Goal: Entertainment & Leisure: Browse casually

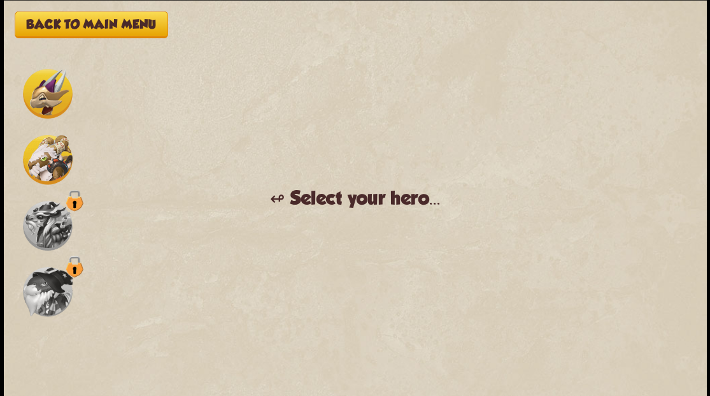
click at [51, 94] on img at bounding box center [48, 94] width 50 height 50
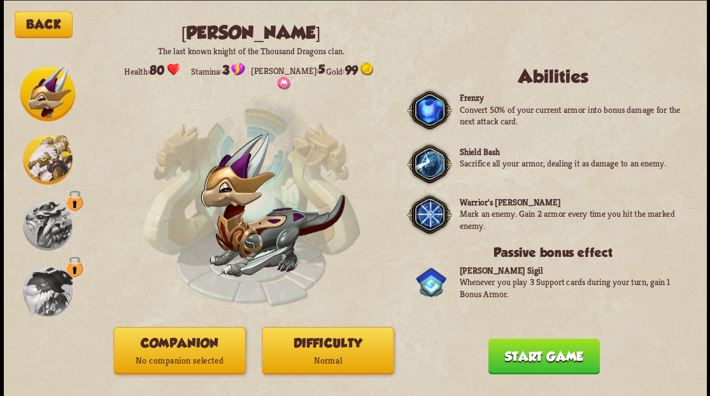
click at [183, 344] on button "Companion No companion selected" at bounding box center [179, 349] width 132 height 47
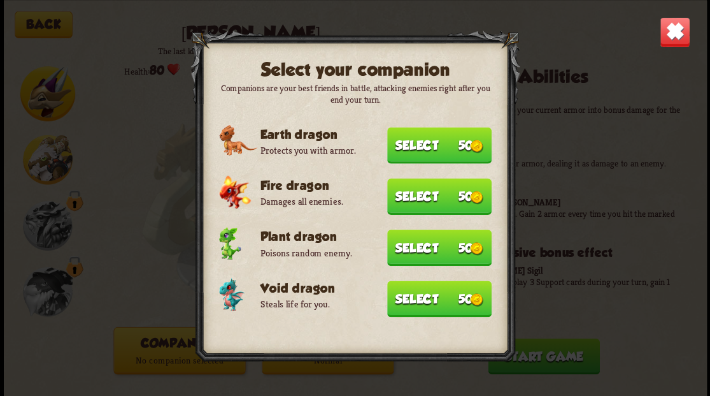
click at [399, 300] on button "Select 50" at bounding box center [439, 298] width 104 height 36
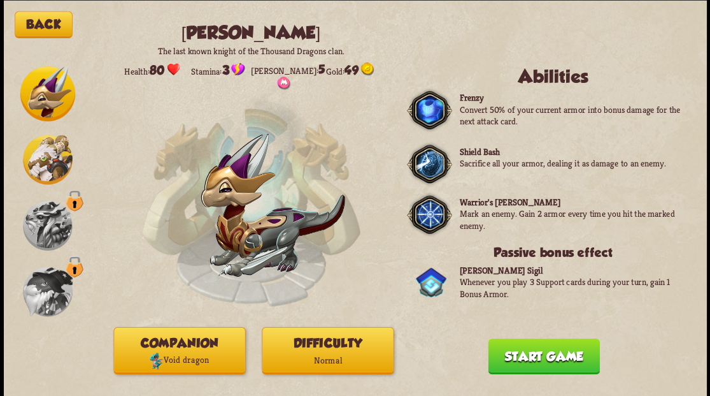
click at [558, 358] on button "Start game" at bounding box center [543, 356] width 111 height 36
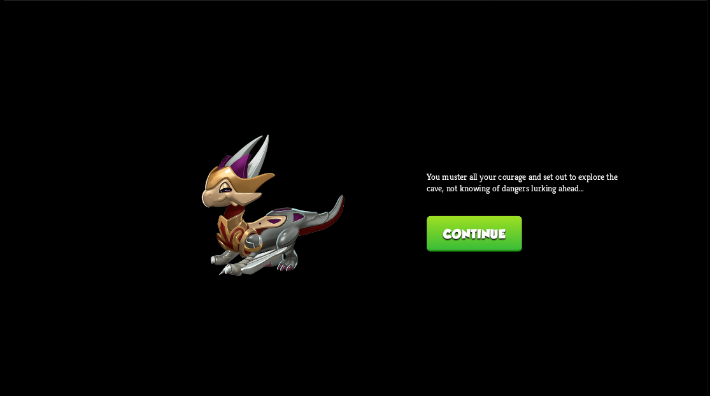
click at [439, 232] on button "Continue" at bounding box center [474, 233] width 95 height 36
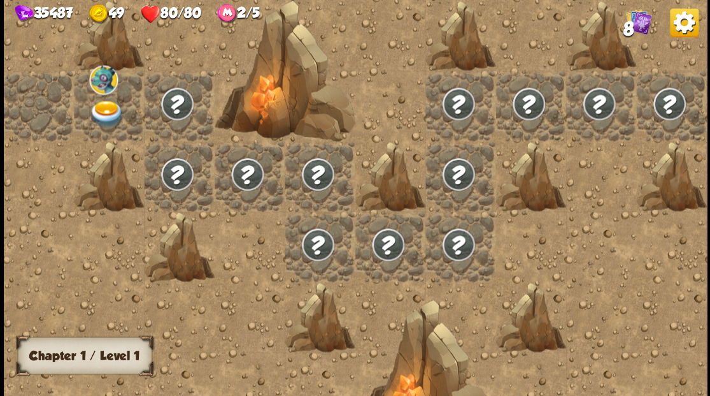
click at [101, 106] on img at bounding box center [106, 113] width 35 height 27
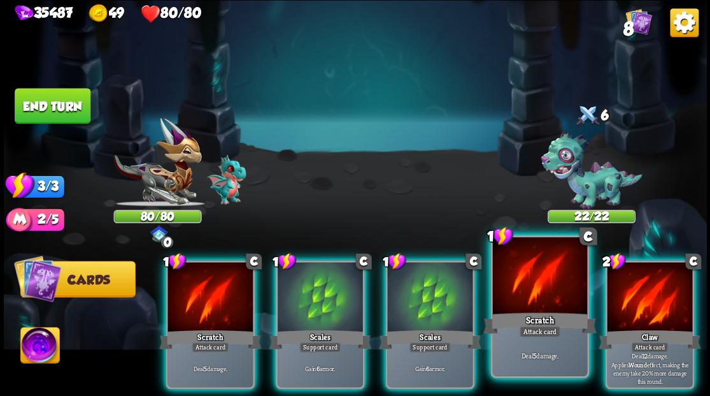
drag, startPoint x: 631, startPoint y: 297, endPoint x: 558, endPoint y: 273, distance: 76.7
click at [631, 294] on div at bounding box center [649, 298] width 85 height 72
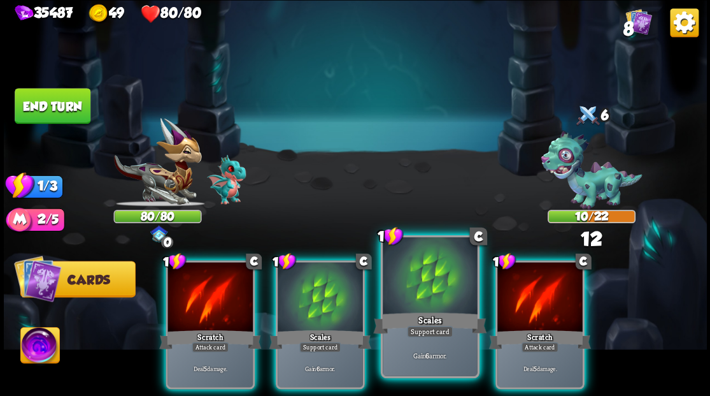
click at [444, 298] on div at bounding box center [430, 277] width 94 height 80
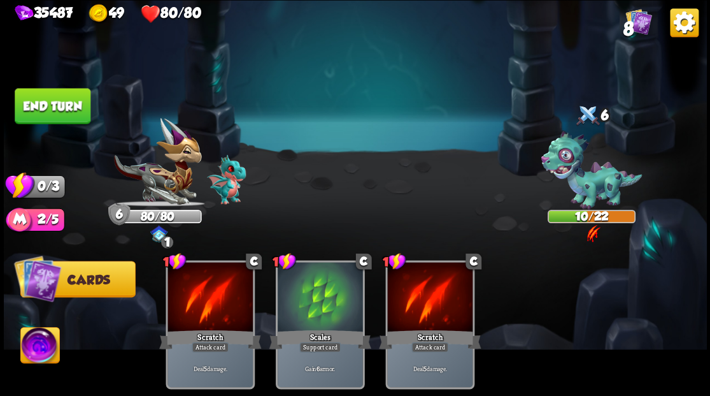
click at [61, 100] on button "End turn" at bounding box center [53, 106] width 76 height 36
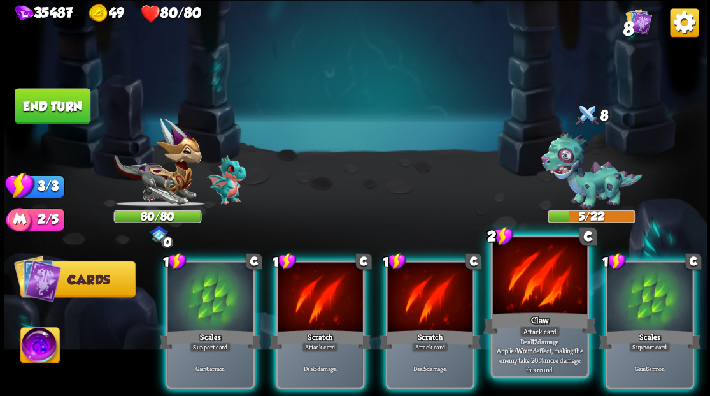
drag, startPoint x: 527, startPoint y: 301, endPoint x: 460, endPoint y: 228, distance: 99.6
click at [526, 300] on div at bounding box center [539, 277] width 94 height 80
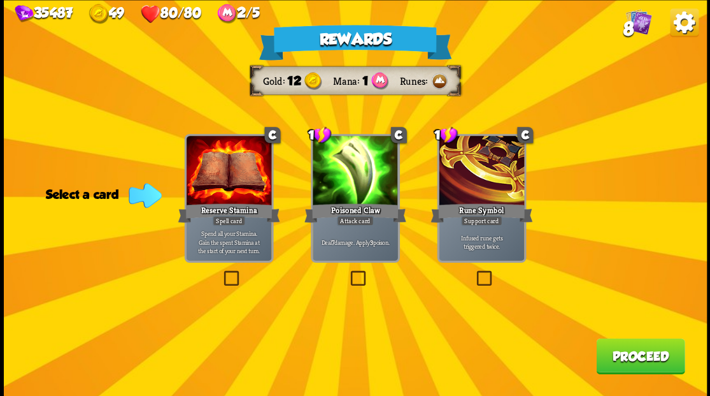
click at [348, 272] on label at bounding box center [348, 272] width 0 height 0
click at [0, 0] on input "checkbox" at bounding box center [0, 0] width 0 height 0
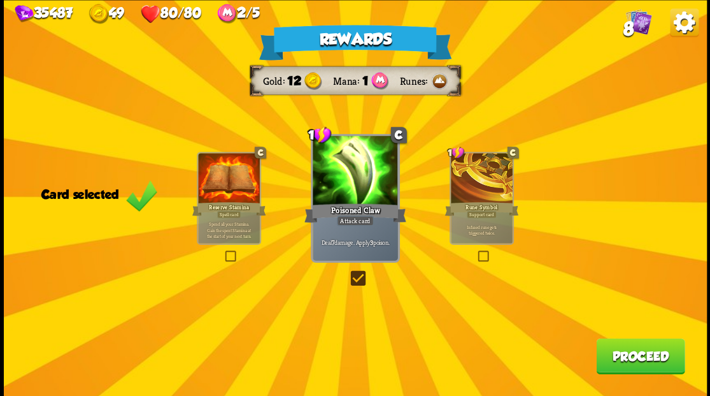
click at [627, 361] on button "Proceed" at bounding box center [640, 356] width 89 height 36
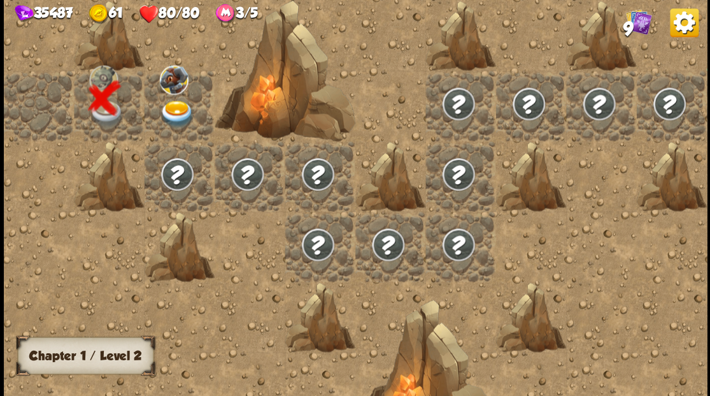
click at [173, 110] on img at bounding box center [176, 113] width 35 height 27
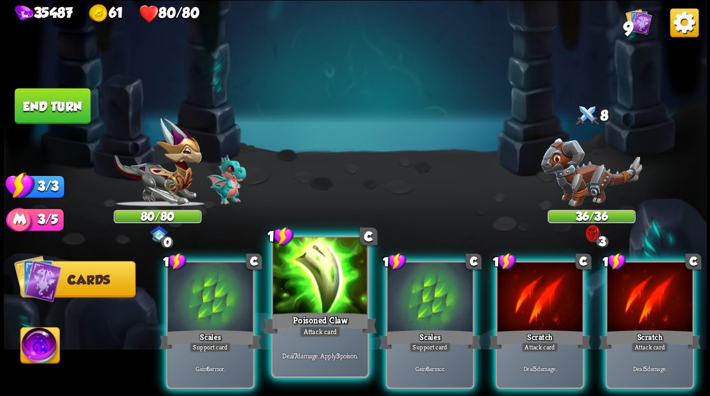
click at [322, 299] on div at bounding box center [320, 277] width 94 height 80
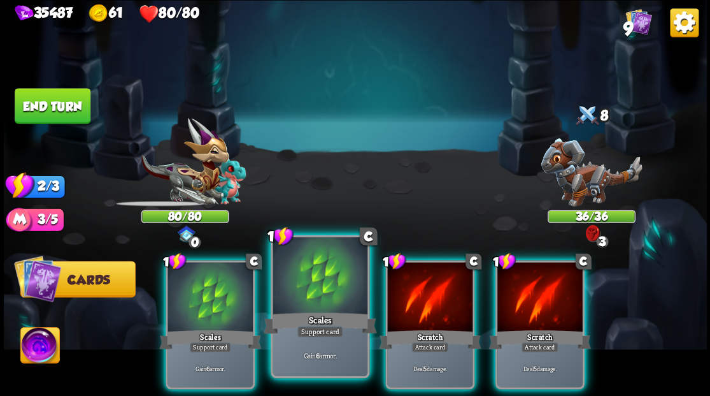
click at [322, 299] on div at bounding box center [320, 277] width 94 height 80
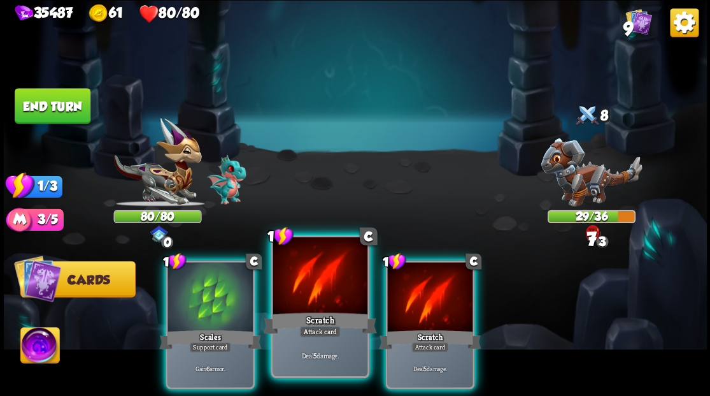
click at [321, 299] on div at bounding box center [320, 277] width 94 height 80
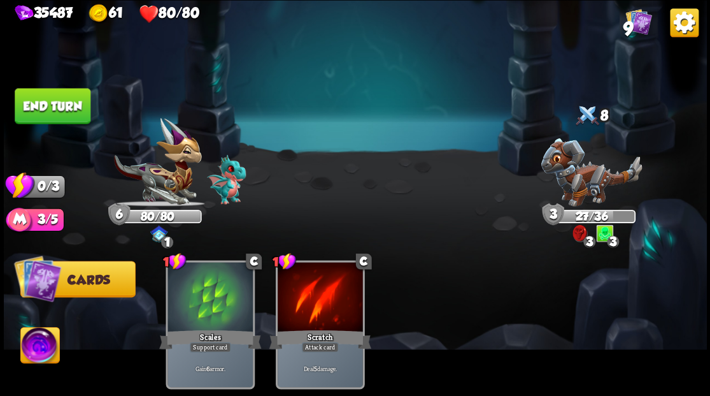
click at [70, 108] on button "End turn" at bounding box center [53, 106] width 76 height 36
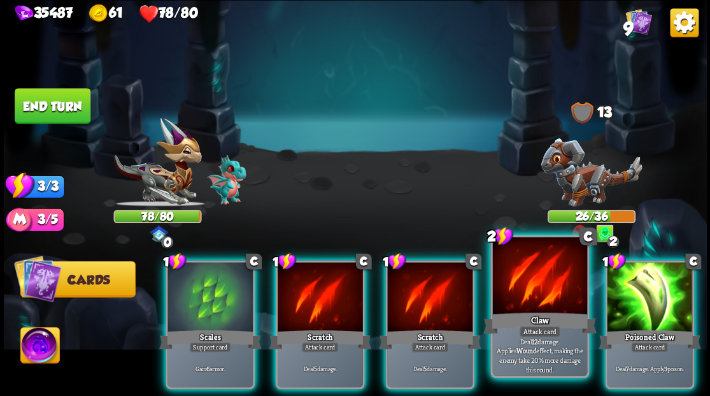
click at [525, 282] on div at bounding box center [539, 277] width 94 height 80
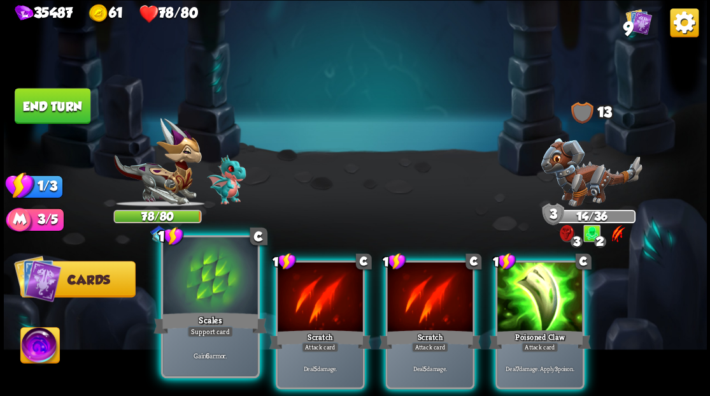
click at [218, 283] on div at bounding box center [210, 277] width 94 height 80
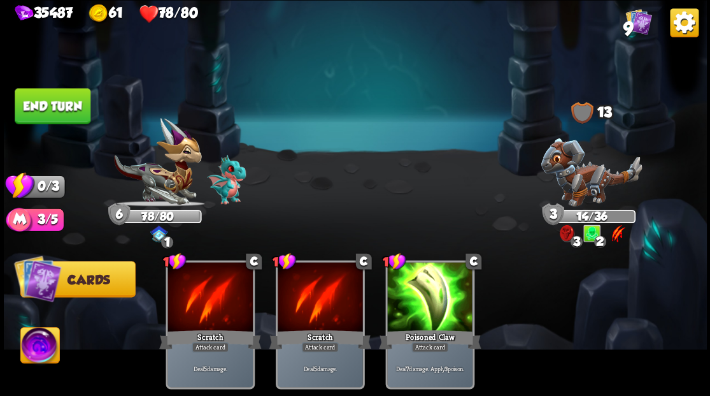
click at [61, 100] on button "End turn" at bounding box center [53, 106] width 76 height 36
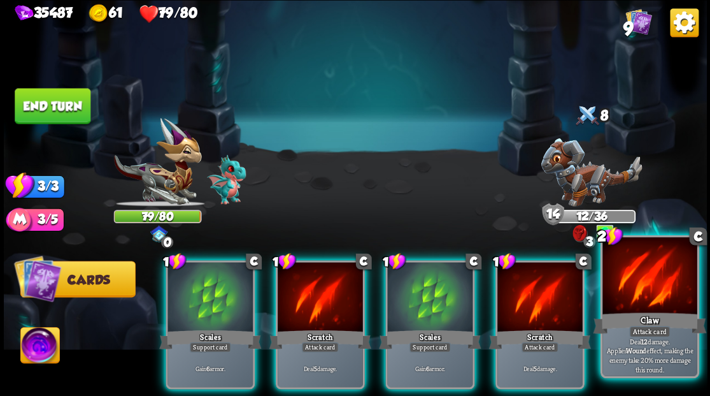
click at [627, 295] on div at bounding box center [650, 277] width 94 height 80
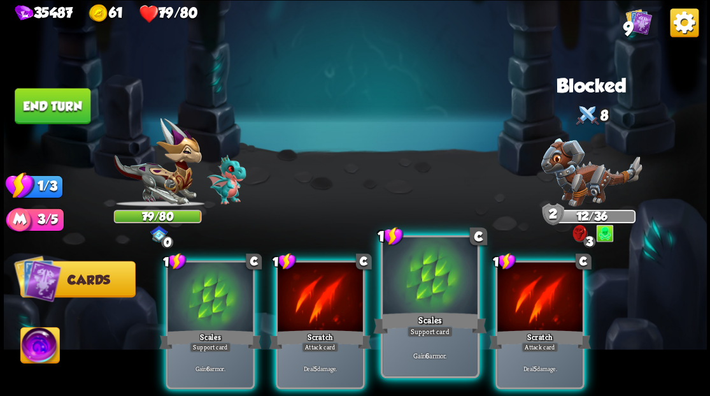
click at [439, 297] on div at bounding box center [430, 277] width 94 height 80
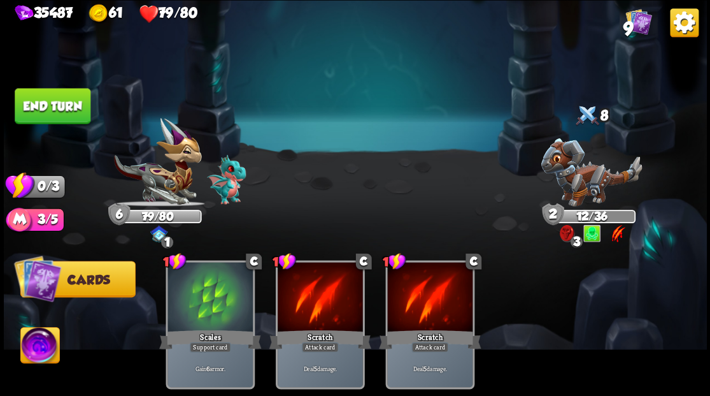
click at [56, 110] on button "End turn" at bounding box center [53, 106] width 76 height 36
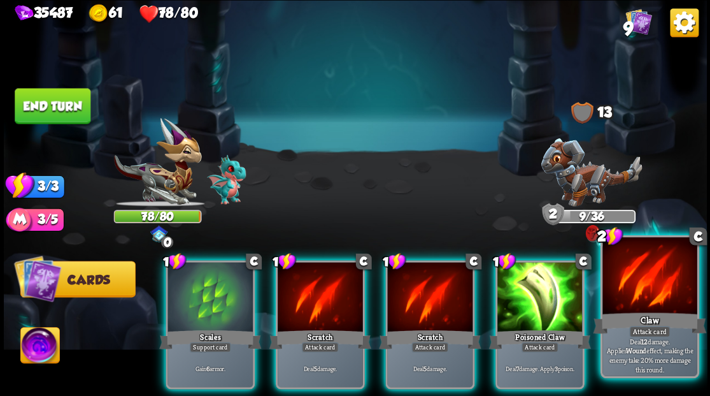
click at [645, 308] on div at bounding box center [650, 277] width 94 height 80
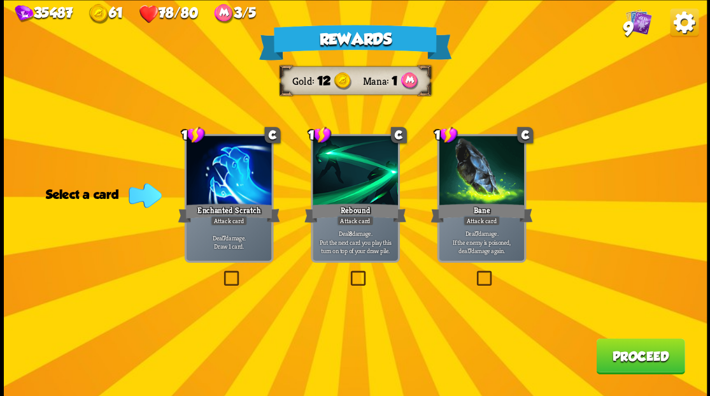
click at [474, 272] on label at bounding box center [474, 272] width 0 height 0
click at [0, 0] on input "checkbox" at bounding box center [0, 0] width 0 height 0
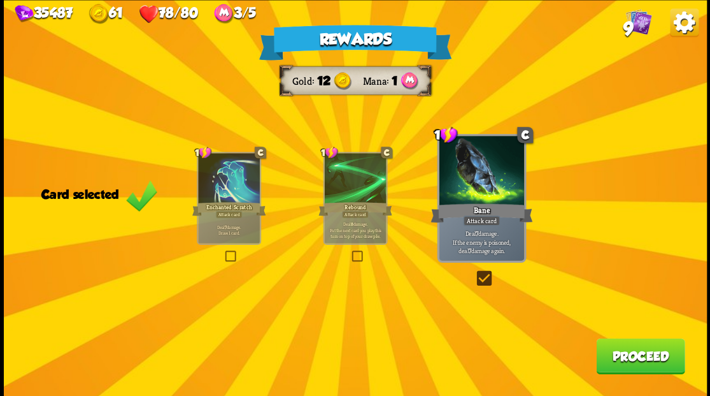
click at [628, 365] on button "Proceed" at bounding box center [640, 356] width 89 height 36
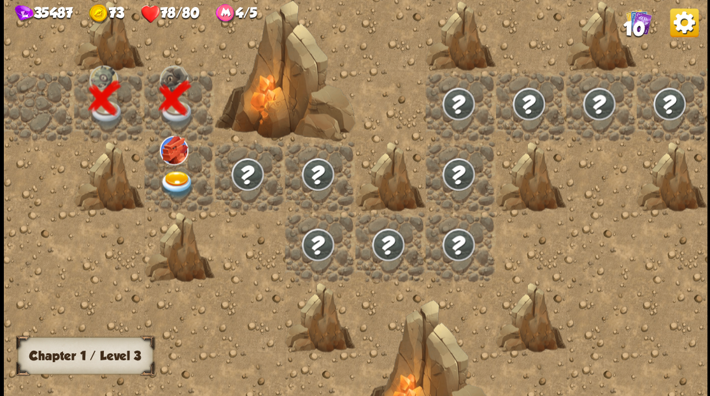
click at [173, 178] on img at bounding box center [176, 183] width 35 height 27
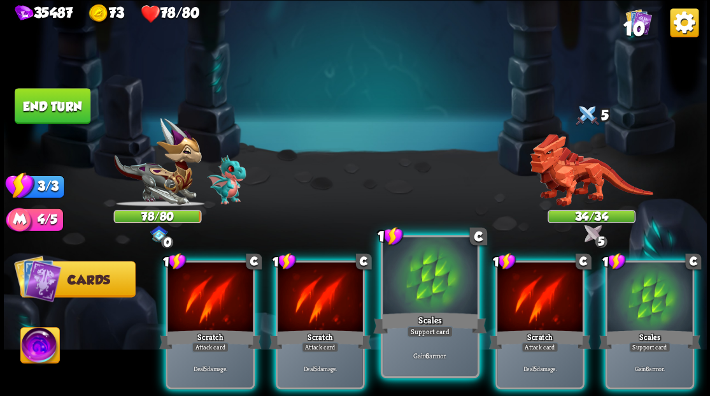
click at [420, 290] on div at bounding box center [430, 277] width 94 height 80
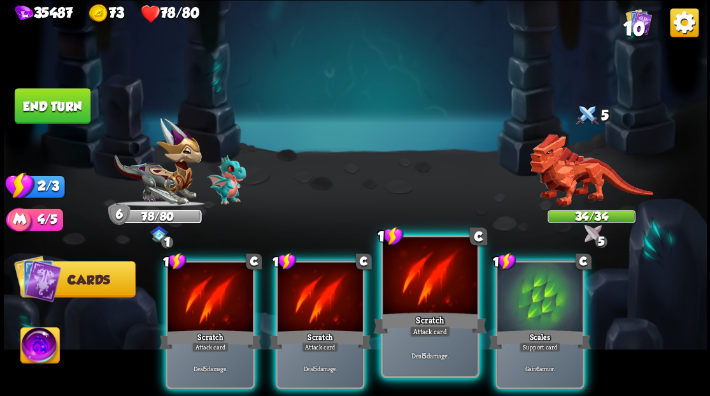
click at [417, 285] on div at bounding box center [430, 277] width 94 height 80
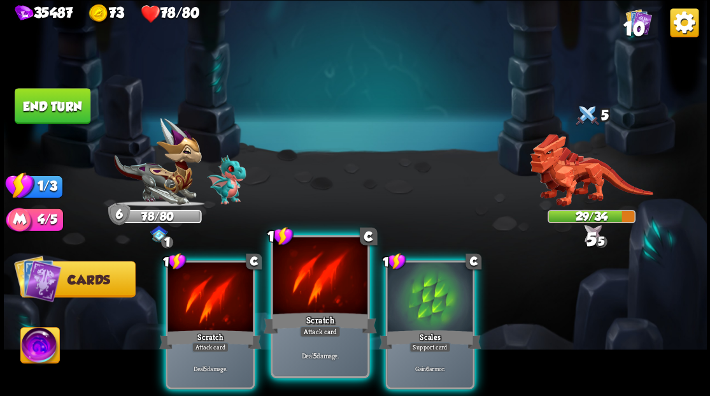
click at [326, 279] on div at bounding box center [320, 277] width 94 height 80
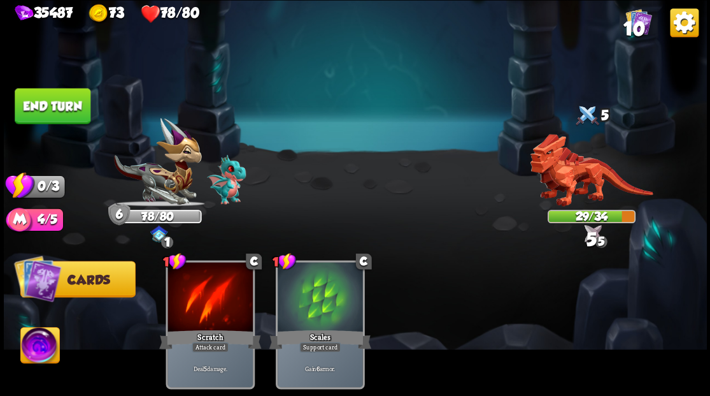
click at [51, 103] on button "End turn" at bounding box center [53, 106] width 76 height 36
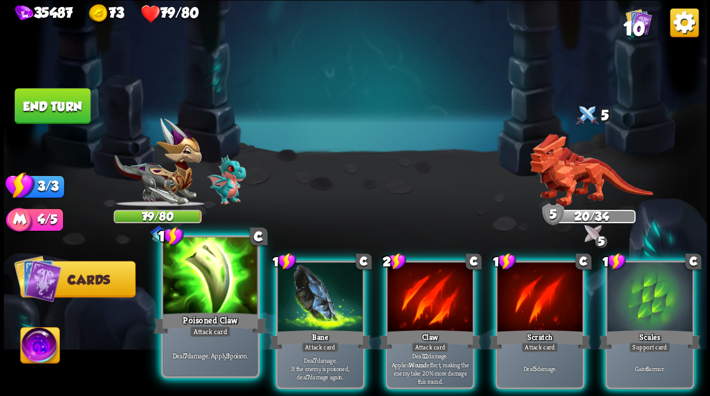
click at [196, 287] on div at bounding box center [210, 277] width 94 height 80
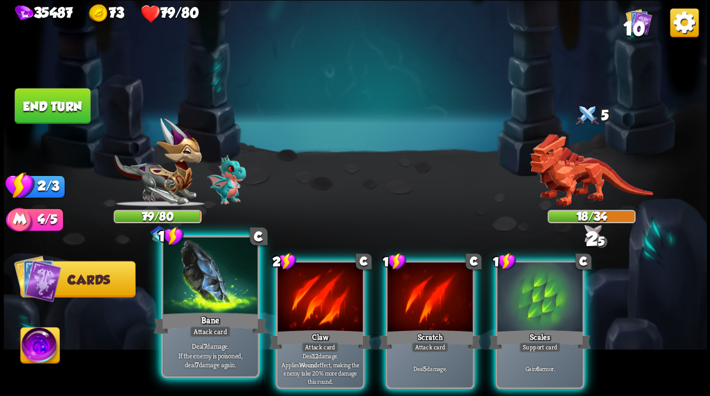
click at [195, 285] on div at bounding box center [210, 277] width 94 height 80
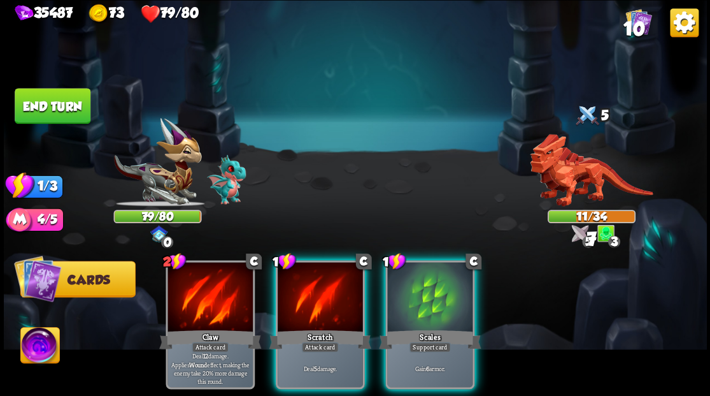
drag, startPoint x: 432, startPoint y: 314, endPoint x: 432, endPoint y: 304, distance: 9.6
click at [432, 327] on div "Scales" at bounding box center [430, 338] width 102 height 23
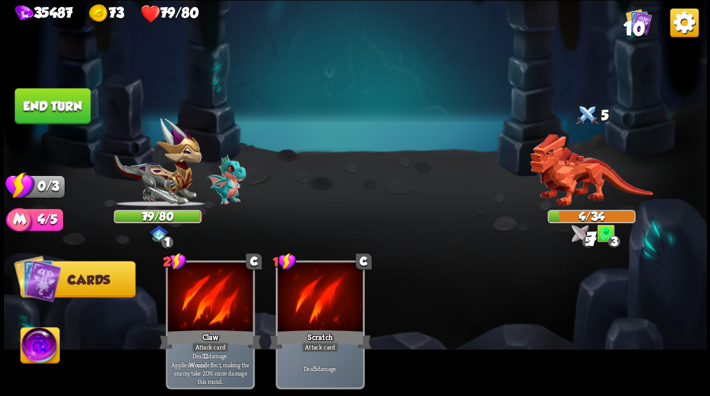
click at [64, 108] on button "End turn" at bounding box center [53, 106] width 76 height 36
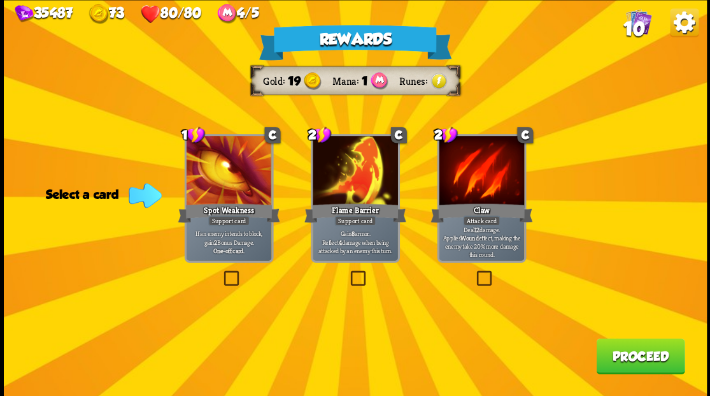
click at [622, 360] on button "Proceed" at bounding box center [640, 356] width 89 height 36
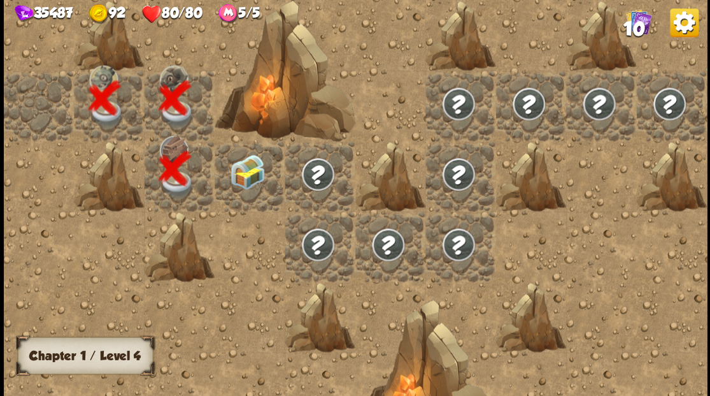
click at [238, 183] on div at bounding box center [250, 176] width 70 height 70
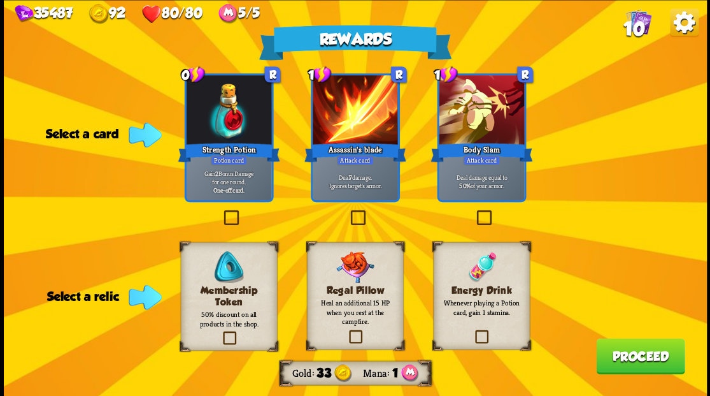
click at [348, 211] on label at bounding box center [348, 211] width 0 height 0
click at [0, 0] on input "checkbox" at bounding box center [0, 0] width 0 height 0
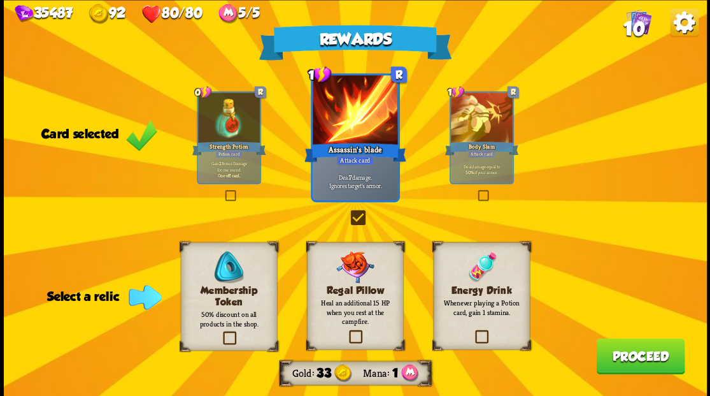
click at [220, 332] on label at bounding box center [220, 332] width 0 height 0
click at [0, 0] on input "checkbox" at bounding box center [0, 0] width 0 height 0
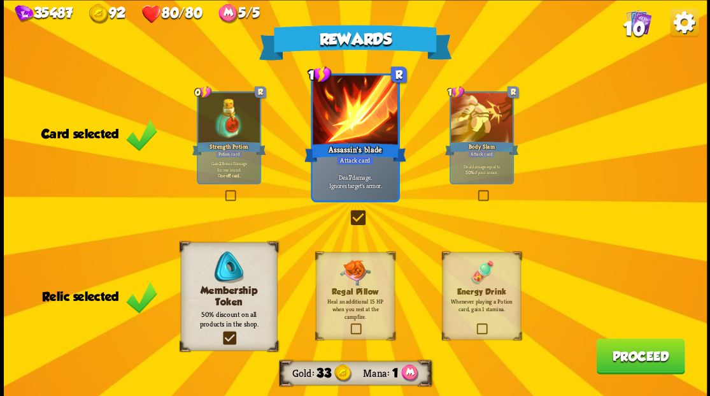
click at [627, 364] on button "Proceed" at bounding box center [640, 356] width 89 height 36
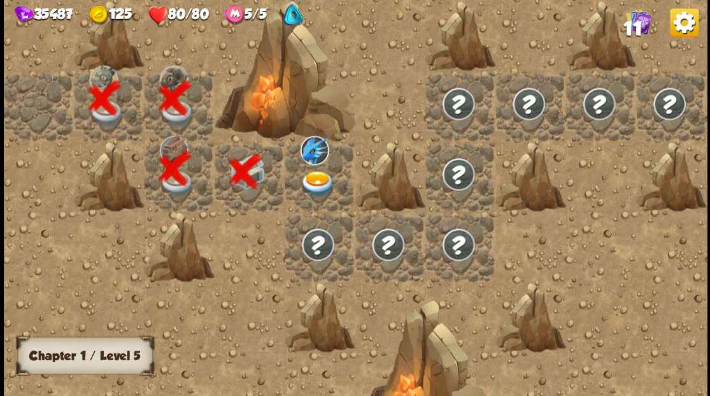
click at [311, 178] on img at bounding box center [317, 183] width 35 height 27
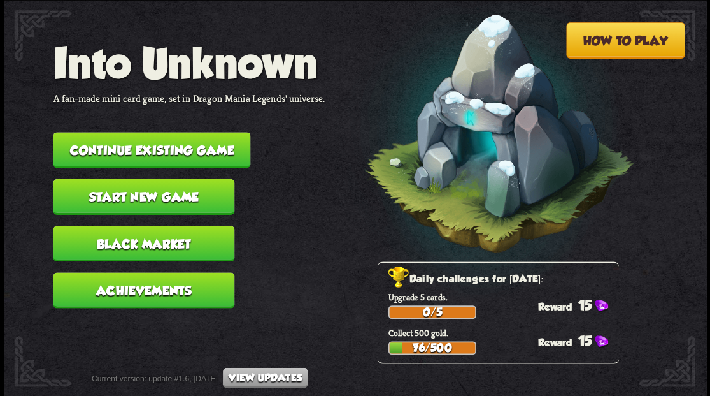
click at [117, 157] on button "Continue existing game" at bounding box center [151, 150] width 197 height 36
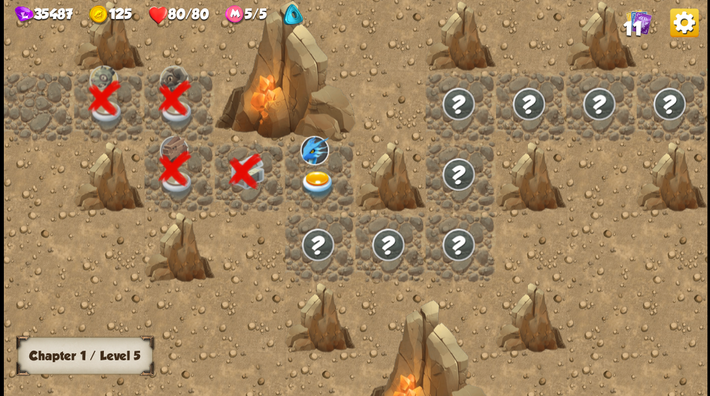
click at [316, 182] on img at bounding box center [317, 183] width 35 height 27
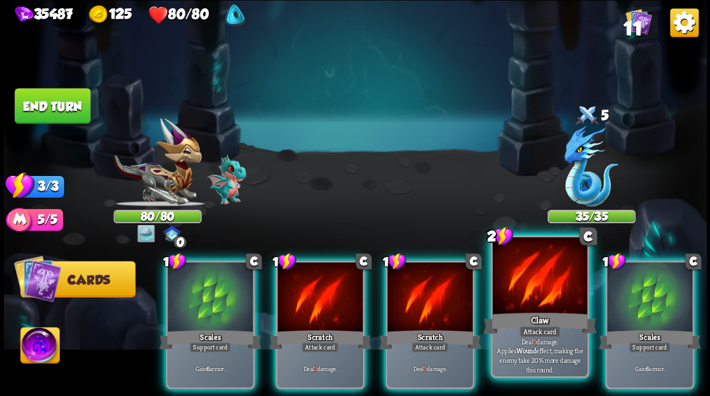
click at [528, 289] on div at bounding box center [539, 277] width 94 height 80
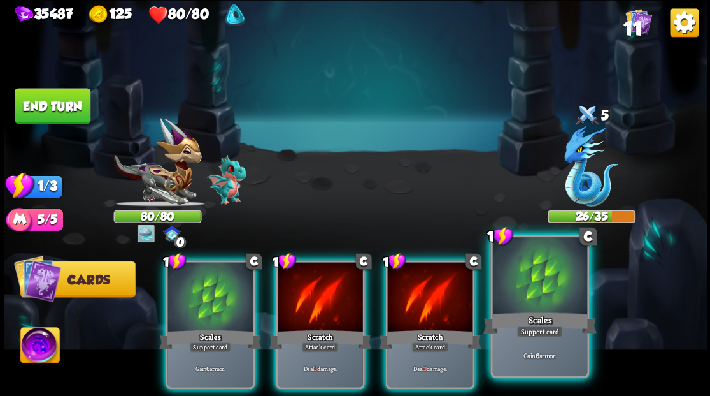
click at [525, 288] on div at bounding box center [539, 277] width 94 height 80
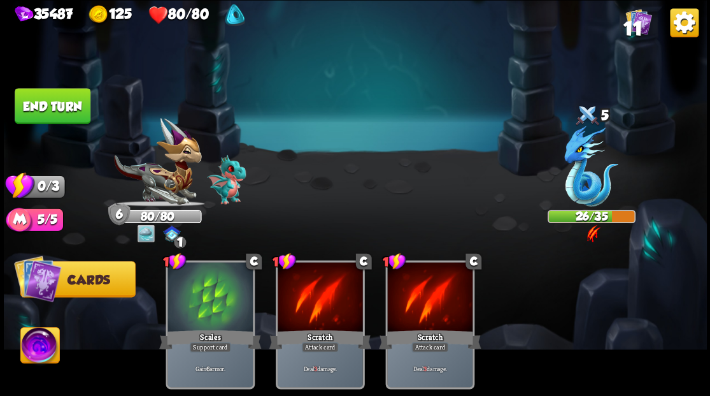
click at [38, 104] on button "End turn" at bounding box center [53, 106] width 76 height 36
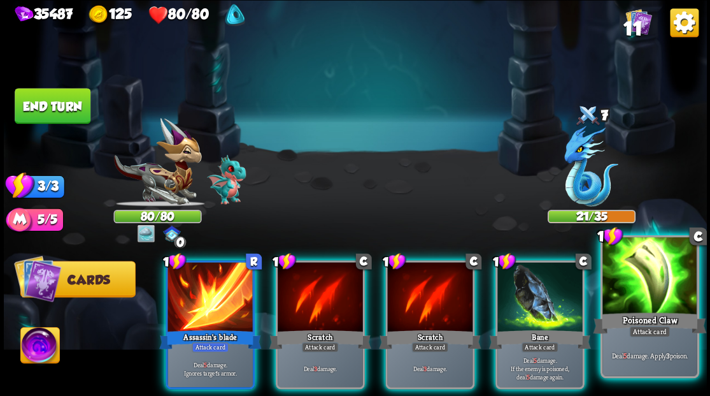
click at [641, 296] on div at bounding box center [650, 277] width 94 height 80
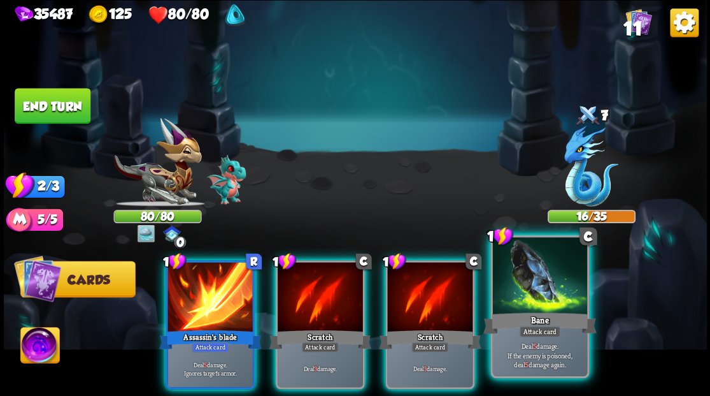
click at [532, 296] on div at bounding box center [539, 277] width 94 height 80
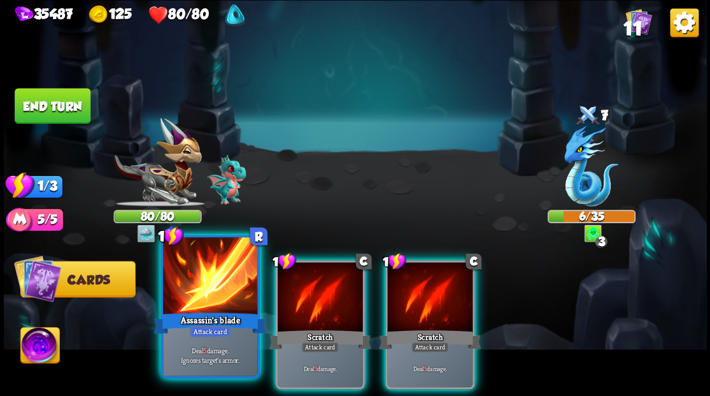
click at [189, 303] on div at bounding box center [210, 277] width 94 height 80
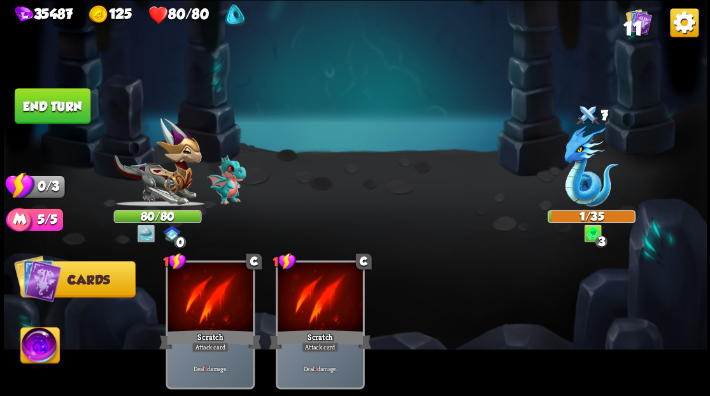
click at [62, 102] on button "End turn" at bounding box center [52, 105] width 78 height 36
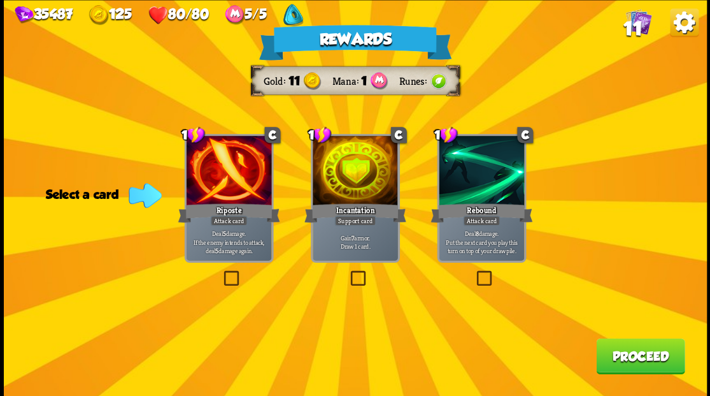
click at [348, 272] on label at bounding box center [348, 272] width 0 height 0
click at [0, 0] on input "checkbox" at bounding box center [0, 0] width 0 height 0
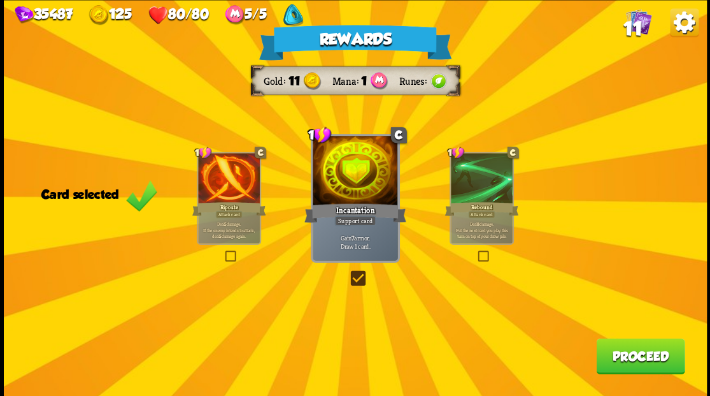
click at [635, 362] on button "Proceed" at bounding box center [640, 356] width 89 height 36
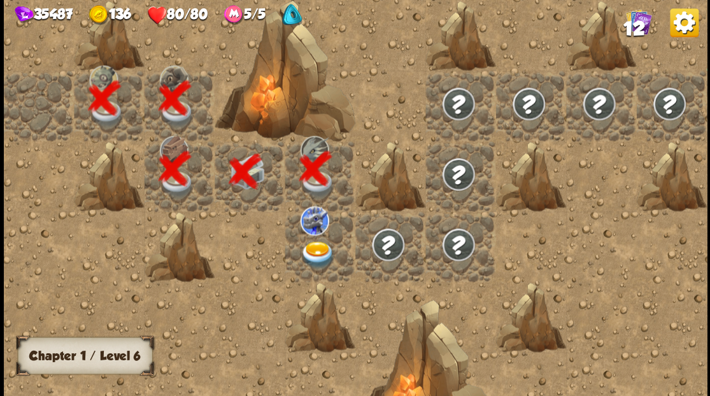
click at [317, 254] on img at bounding box center [317, 254] width 35 height 27
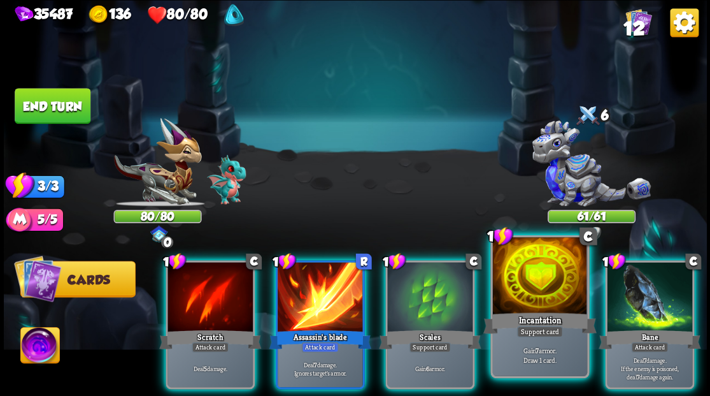
click at [514, 266] on div at bounding box center [539, 277] width 94 height 80
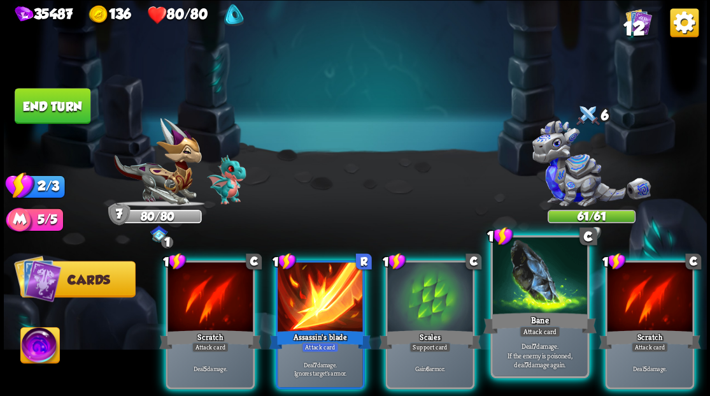
click at [524, 271] on div at bounding box center [539, 277] width 94 height 80
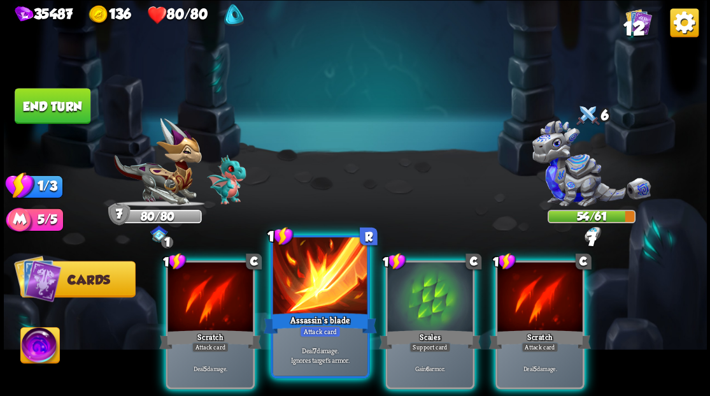
click at [330, 285] on div at bounding box center [320, 277] width 94 height 80
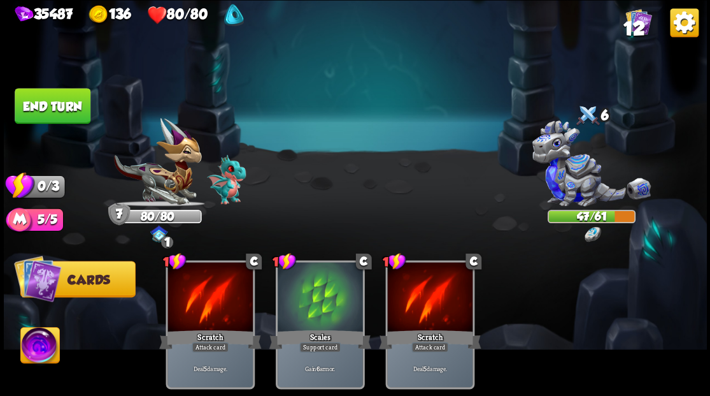
click at [74, 115] on button "End turn" at bounding box center [53, 106] width 76 height 36
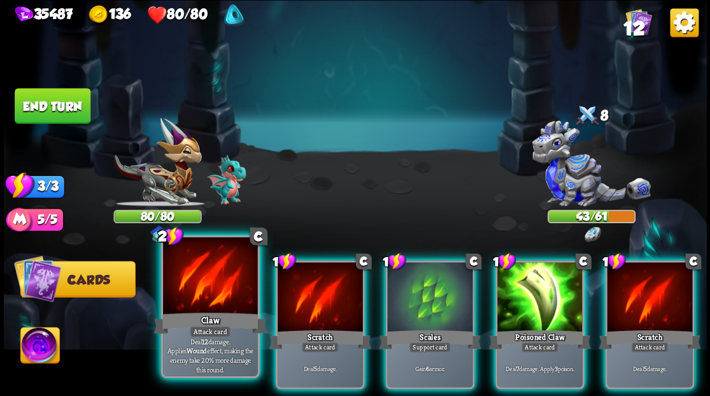
click at [201, 316] on div "Claw" at bounding box center [210, 322] width 113 height 25
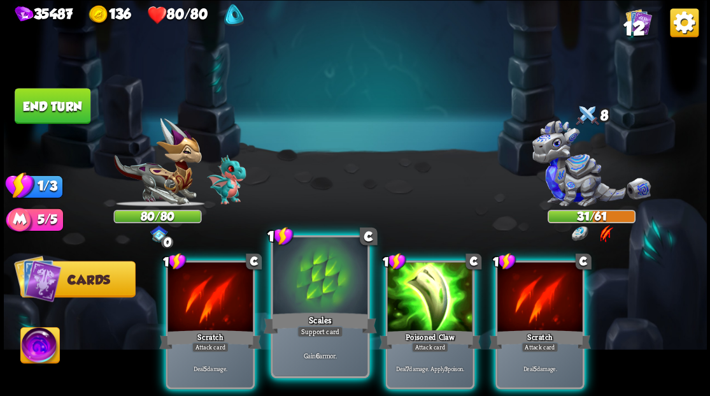
click at [303, 295] on div at bounding box center [320, 277] width 94 height 80
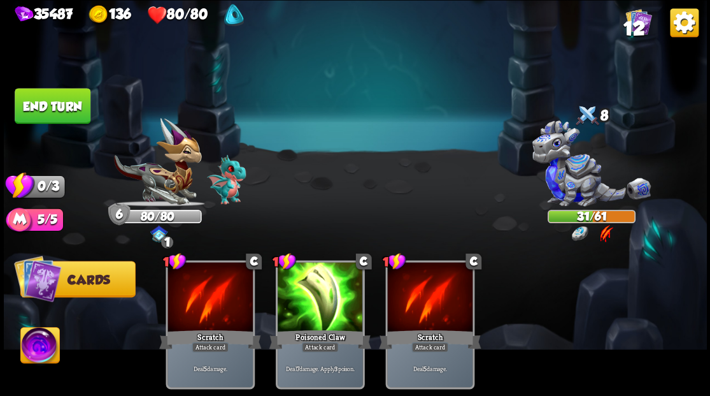
click at [27, 92] on button "End turn" at bounding box center [52, 105] width 78 height 36
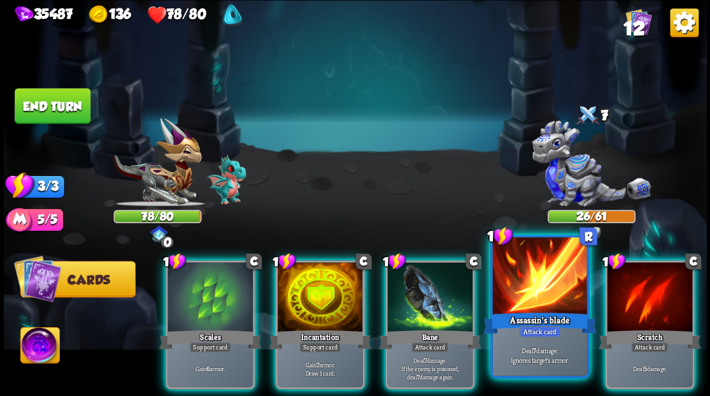
click at [547, 292] on div at bounding box center [539, 277] width 94 height 80
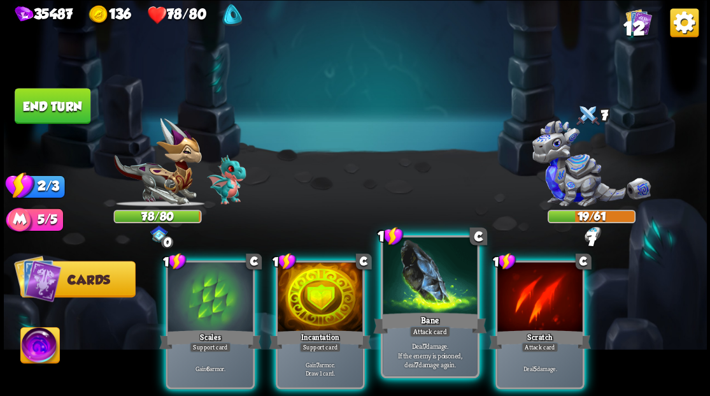
click at [441, 299] on div at bounding box center [430, 277] width 94 height 80
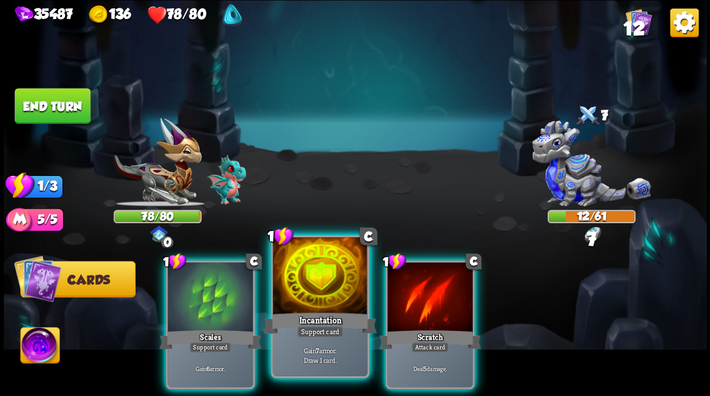
click at [307, 315] on div "Incantation" at bounding box center [319, 322] width 113 height 25
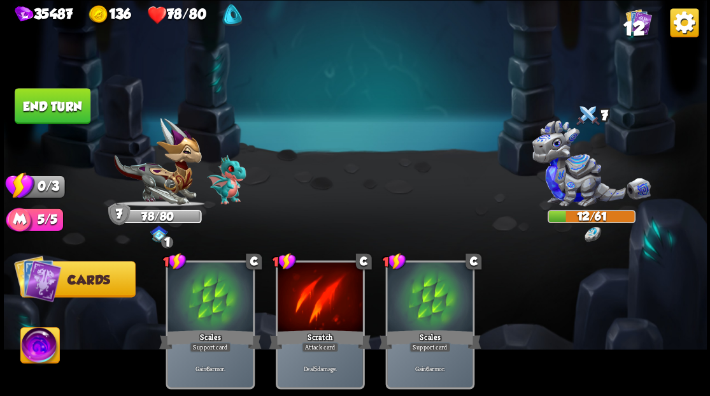
click at [45, 101] on button "End turn" at bounding box center [52, 105] width 78 height 36
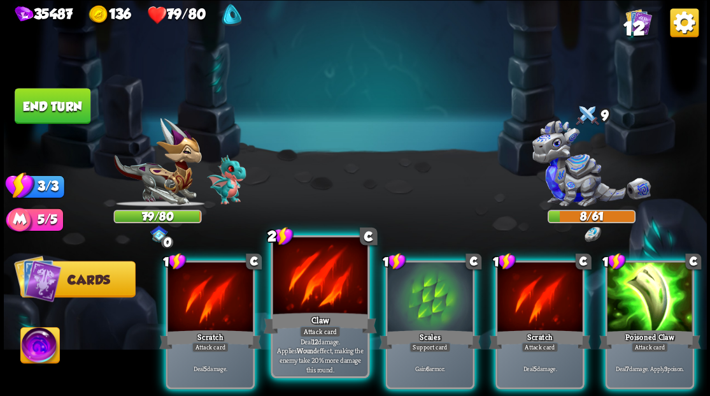
click at [326, 316] on div "Claw" at bounding box center [319, 322] width 113 height 25
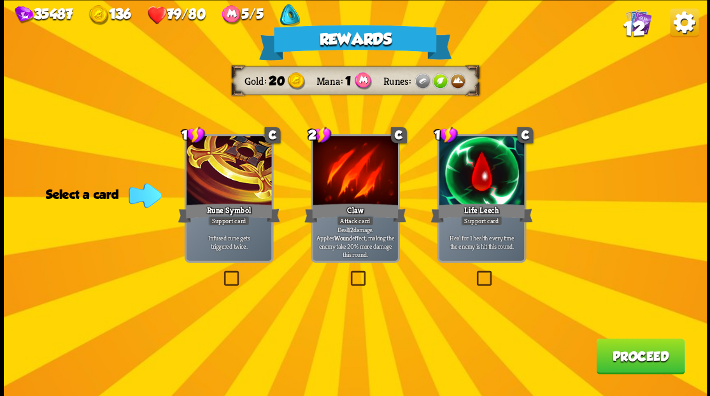
click at [631, 359] on button "Proceed" at bounding box center [640, 356] width 89 height 36
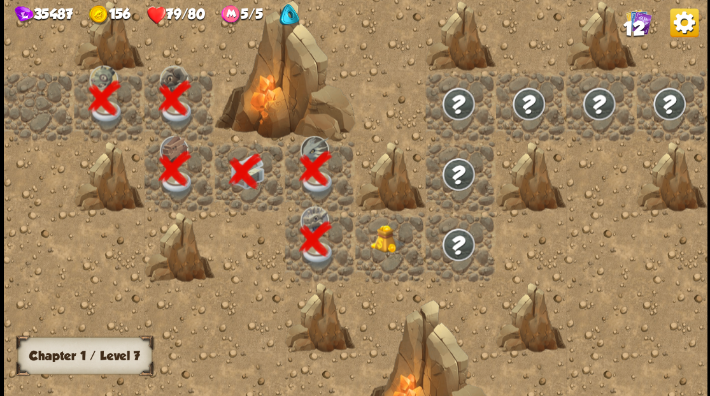
click at [395, 246] on div at bounding box center [390, 246] width 70 height 70
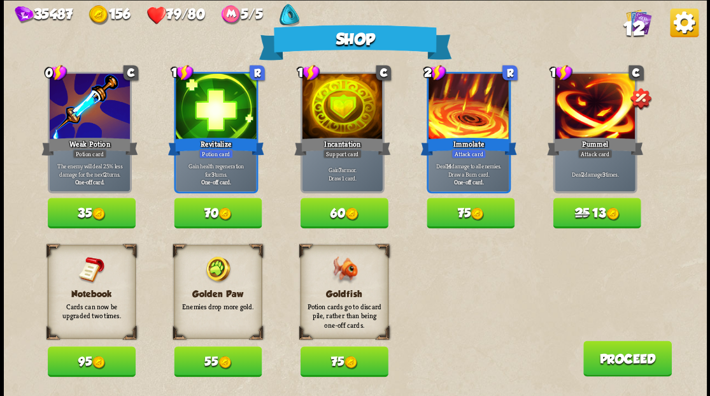
click at [339, 362] on button "75" at bounding box center [344, 361] width 88 height 31
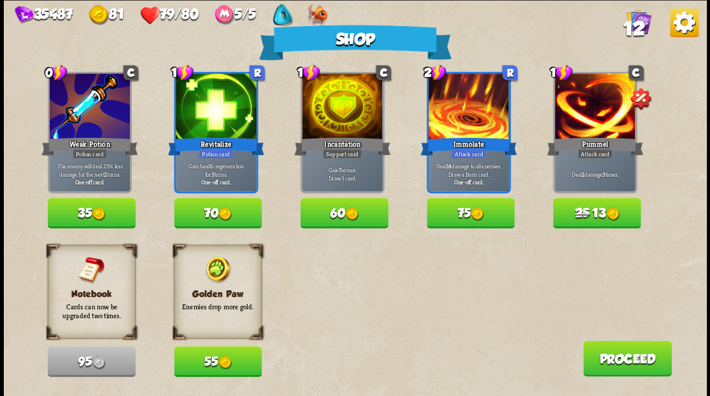
click at [206, 364] on button "55" at bounding box center [218, 361] width 88 height 31
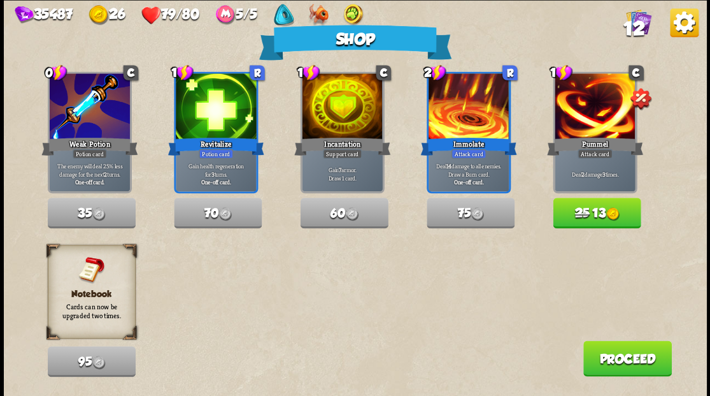
click at [615, 358] on button "Proceed" at bounding box center [627, 358] width 89 height 36
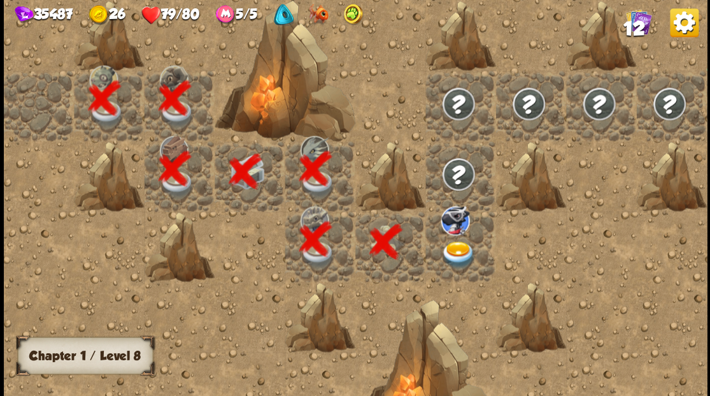
click at [455, 247] on img at bounding box center [458, 254] width 35 height 27
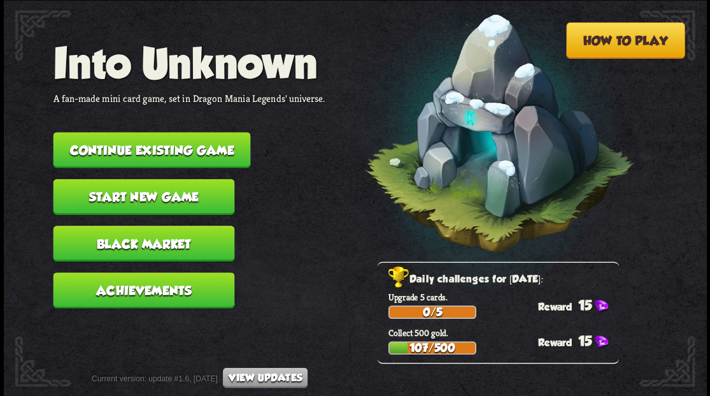
click at [112, 146] on button "Continue existing game" at bounding box center [151, 150] width 197 height 36
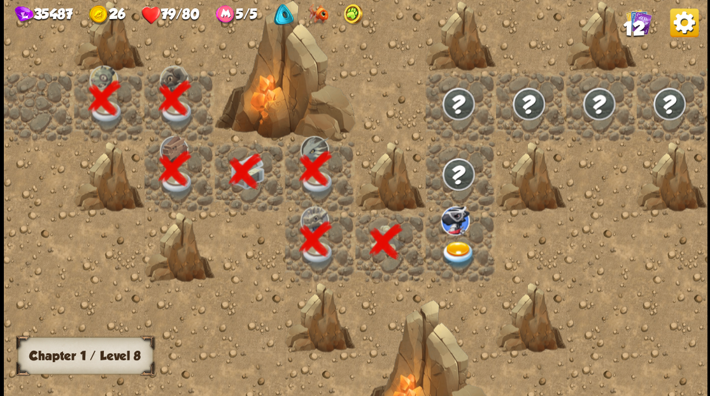
click at [456, 247] on img at bounding box center [458, 254] width 35 height 27
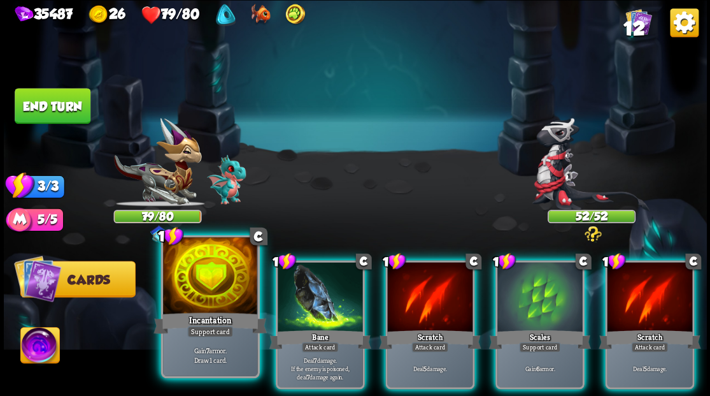
click at [202, 291] on div at bounding box center [210, 277] width 94 height 80
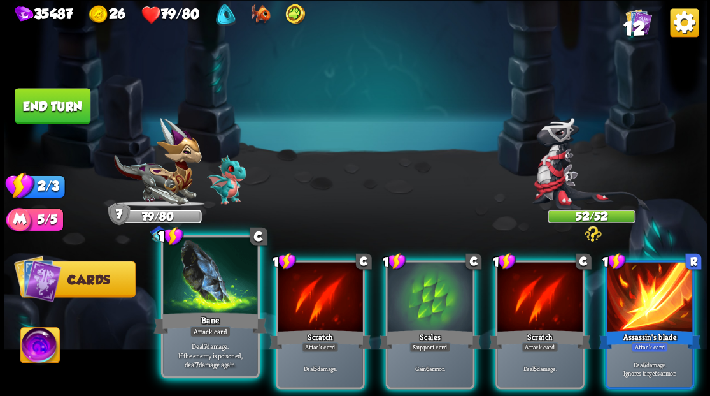
click at [204, 293] on div at bounding box center [210, 277] width 94 height 80
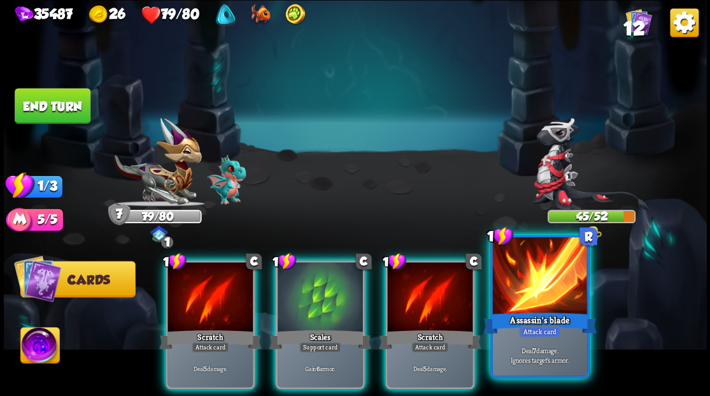
click at [553, 301] on div at bounding box center [539, 277] width 94 height 80
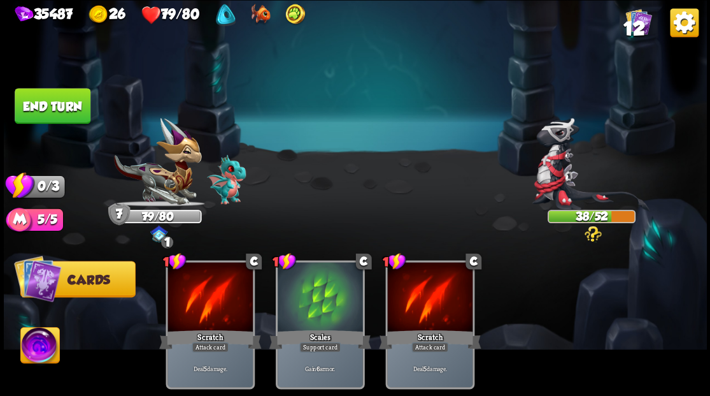
drag, startPoint x: 32, startPoint y: 106, endPoint x: 264, endPoint y: 134, distance: 233.5
click at [38, 106] on button "End turn" at bounding box center [53, 106] width 76 height 36
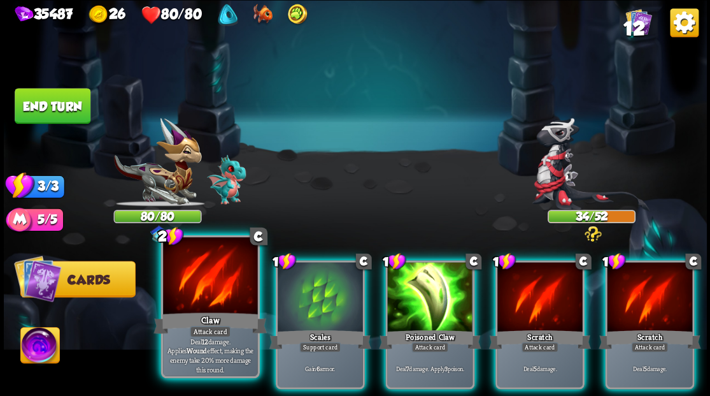
click at [223, 294] on div at bounding box center [210, 277] width 94 height 80
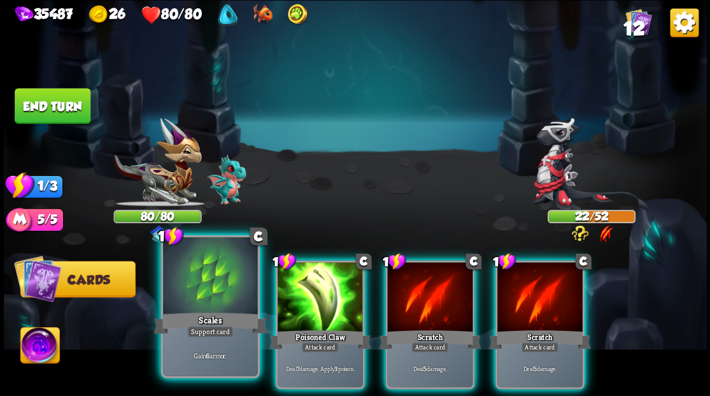
click at [224, 287] on div at bounding box center [210, 277] width 94 height 80
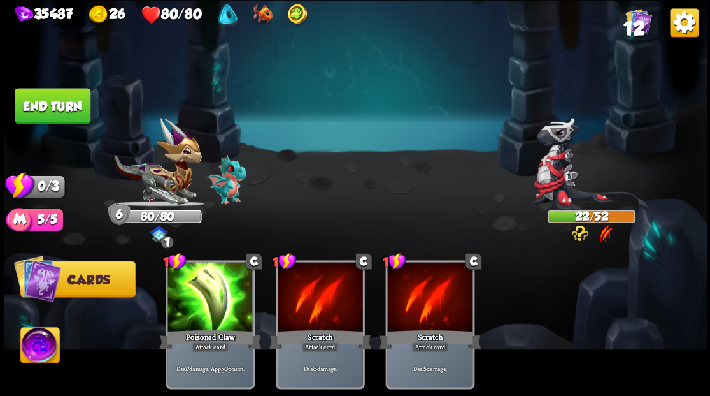
click at [36, 104] on button "End turn" at bounding box center [53, 106] width 76 height 36
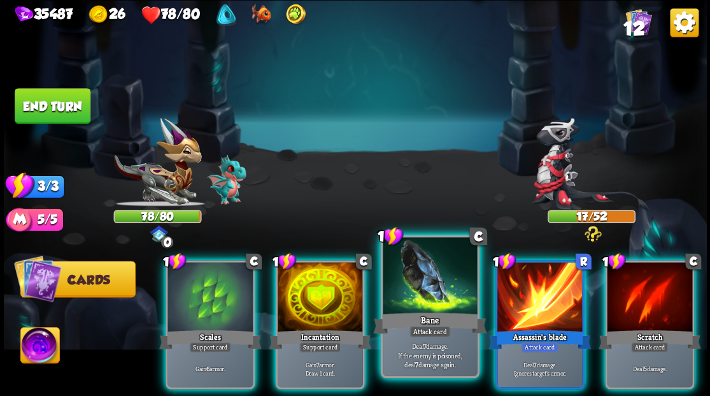
click at [429, 287] on div at bounding box center [430, 277] width 94 height 80
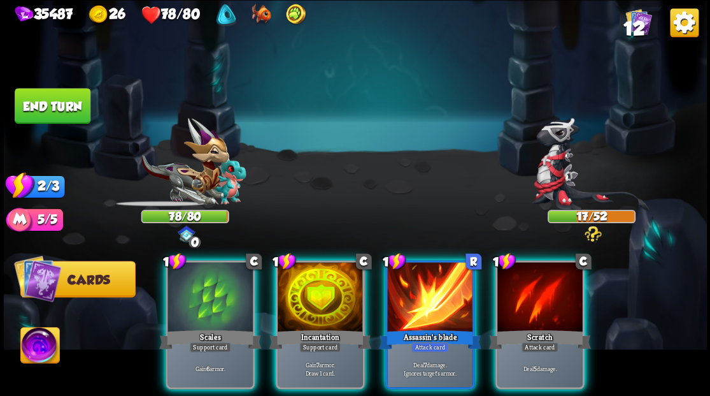
click at [429, 287] on div at bounding box center [429, 298] width 85 height 72
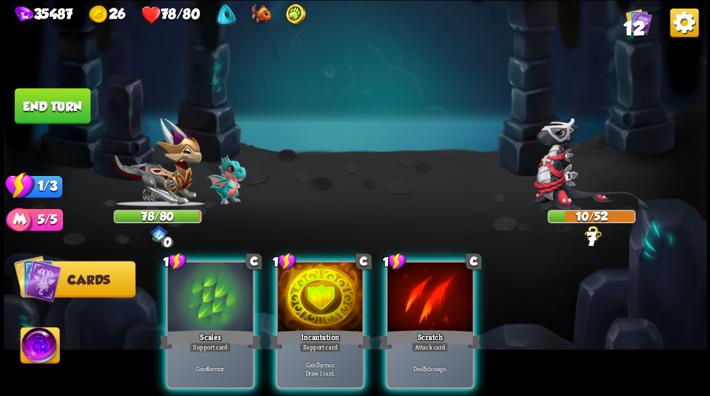
click at [429, 287] on div at bounding box center [429, 298] width 85 height 72
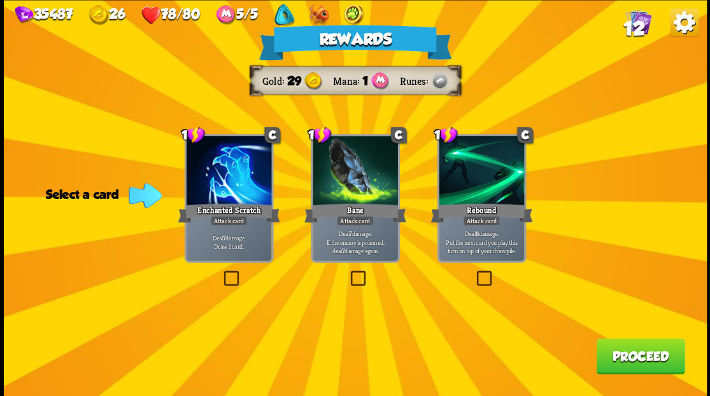
click at [633, 20] on span "12" at bounding box center [634, 29] width 22 height 22
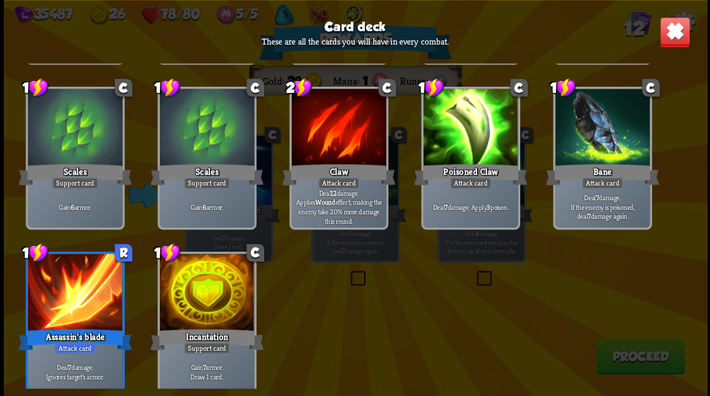
scroll to position [210, 0]
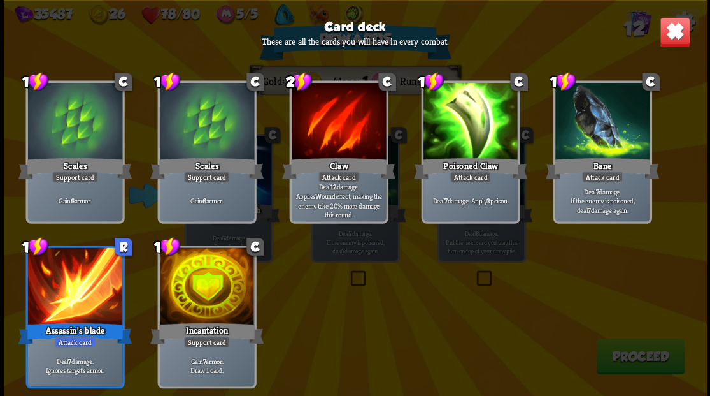
click at [674, 29] on img at bounding box center [674, 32] width 31 height 31
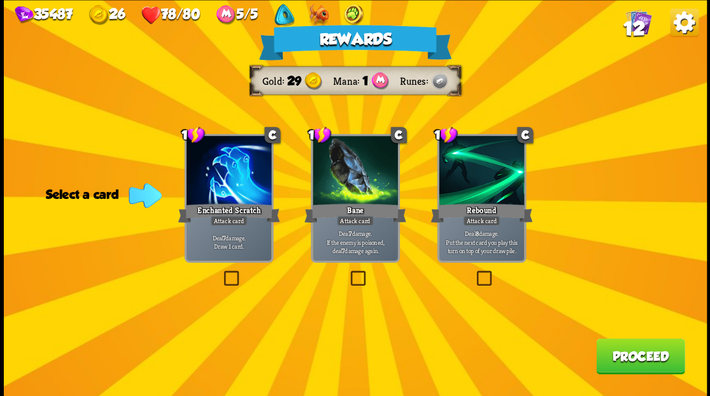
click at [221, 272] on label at bounding box center [221, 272] width 0 height 0
click at [0, 0] on input "checkbox" at bounding box center [0, 0] width 0 height 0
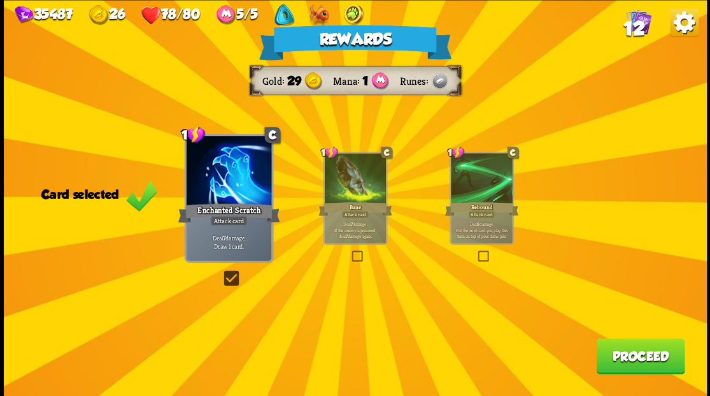
click at [641, 358] on button "Proceed" at bounding box center [640, 356] width 89 height 36
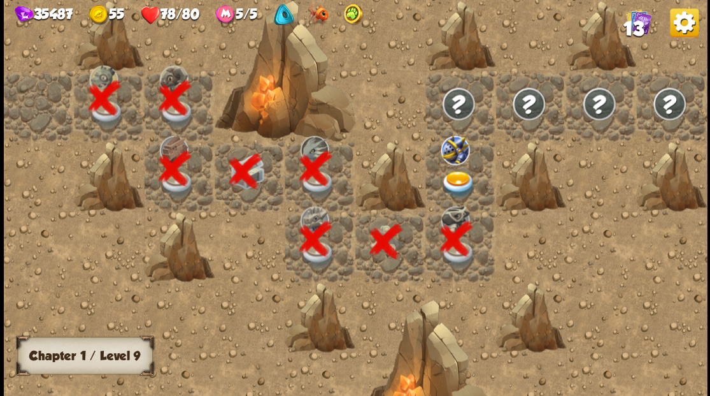
click at [451, 182] on img at bounding box center [458, 183] width 35 height 27
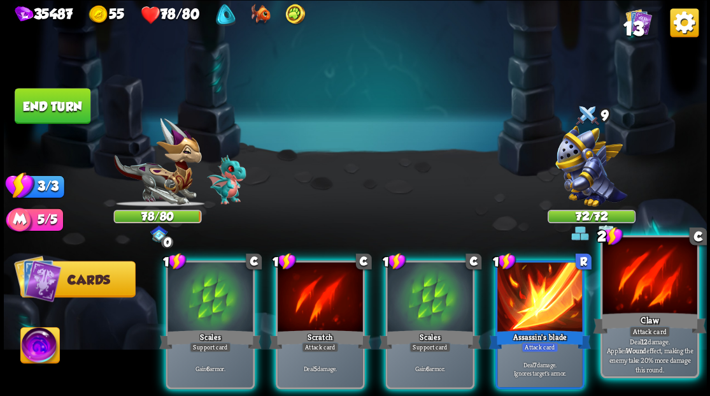
click at [646, 288] on div at bounding box center [650, 277] width 94 height 80
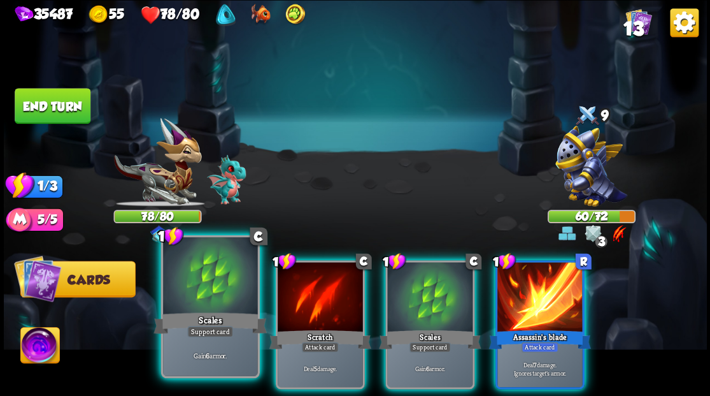
click at [191, 292] on div at bounding box center [210, 277] width 94 height 80
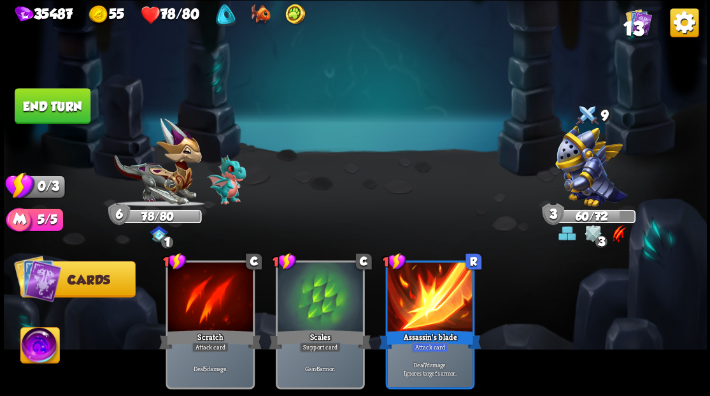
drag, startPoint x: 52, startPoint y: 105, endPoint x: 287, endPoint y: 113, distance: 235.2
click at [51, 105] on button "End turn" at bounding box center [53, 106] width 76 height 36
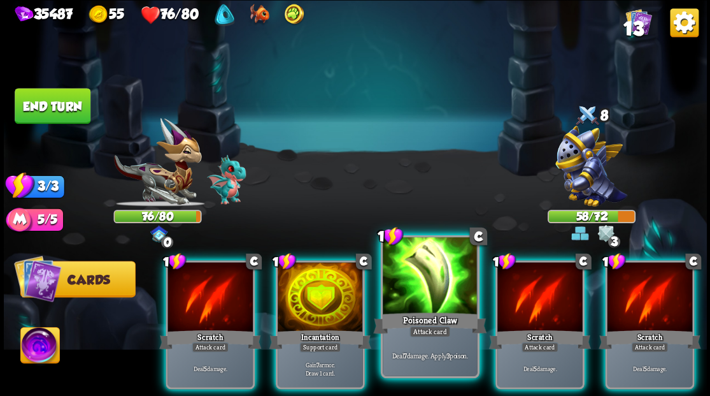
click at [429, 294] on div at bounding box center [430, 277] width 94 height 80
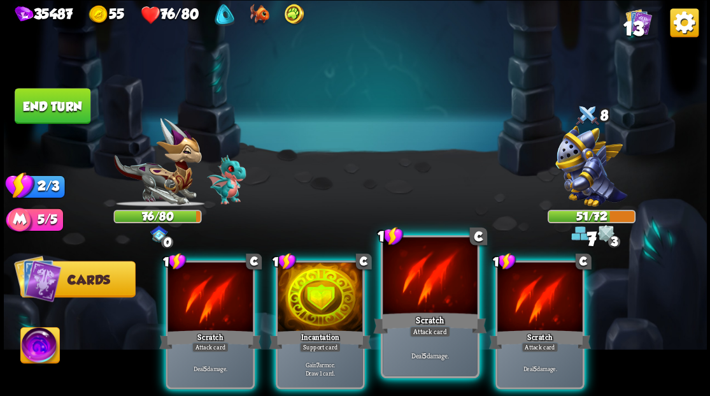
click at [428, 293] on div at bounding box center [430, 277] width 94 height 80
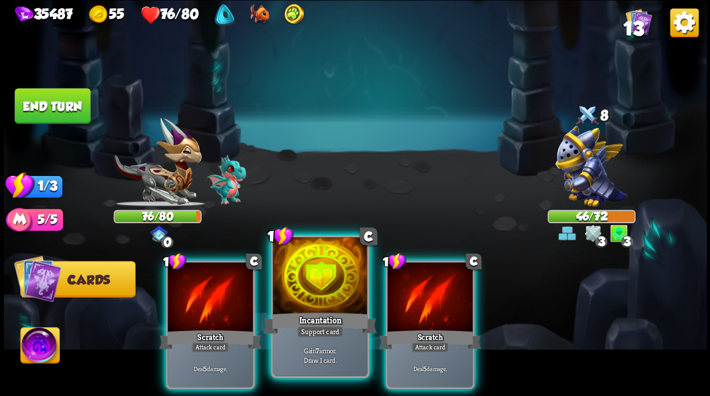
click at [291, 276] on div at bounding box center [320, 277] width 94 height 80
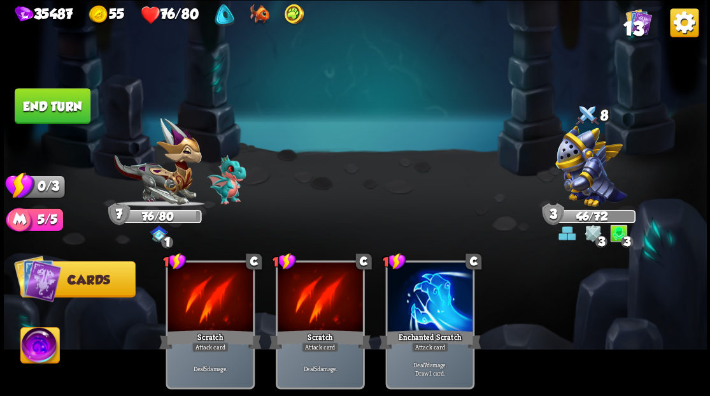
click at [71, 108] on button "End turn" at bounding box center [53, 106] width 76 height 36
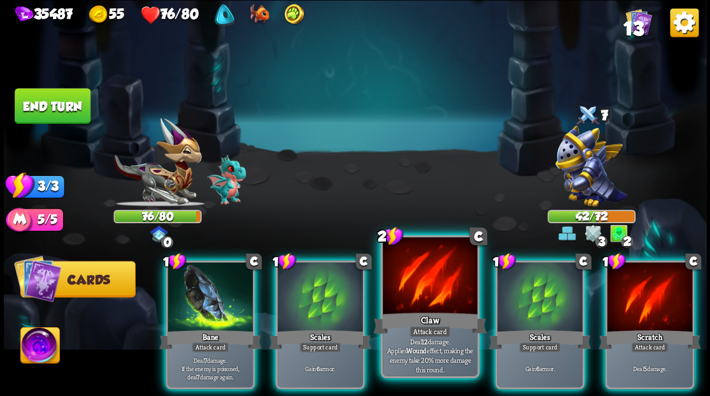
click at [422, 294] on div at bounding box center [430, 277] width 94 height 80
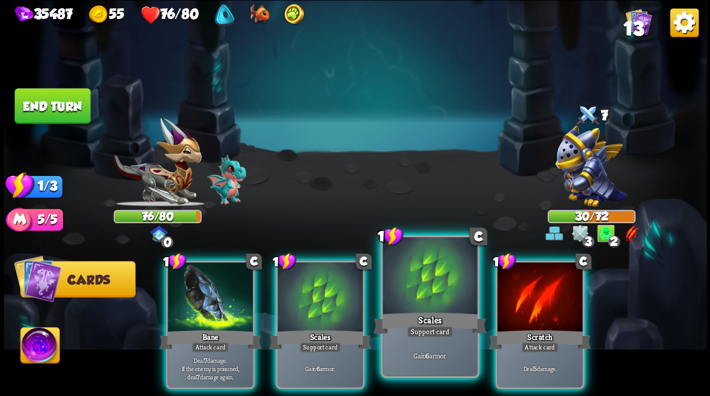
click at [418, 282] on div at bounding box center [430, 277] width 94 height 80
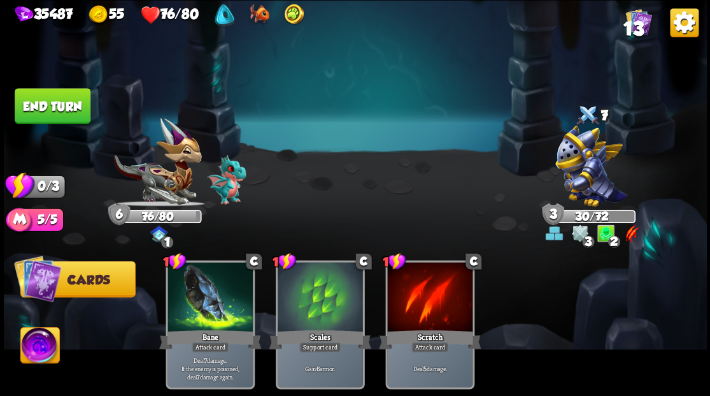
click at [68, 100] on button "End turn" at bounding box center [53, 106] width 76 height 36
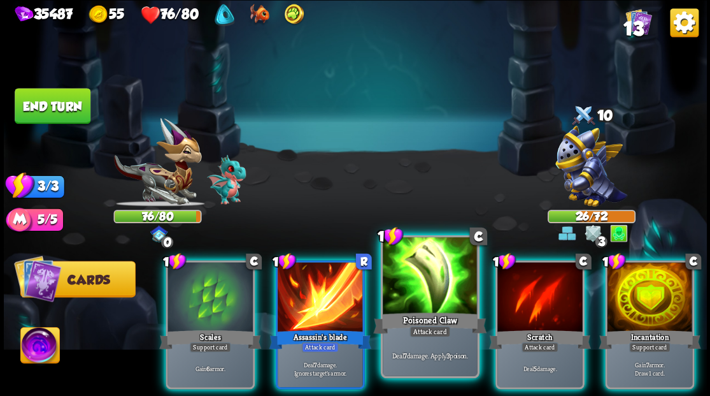
click at [422, 296] on div at bounding box center [430, 277] width 94 height 80
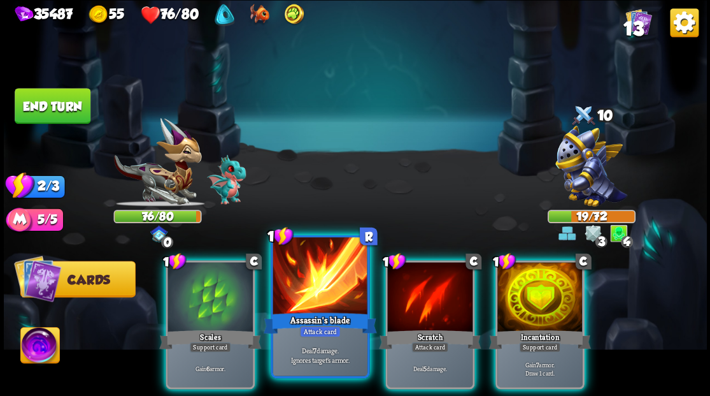
click at [317, 276] on div at bounding box center [320, 277] width 94 height 80
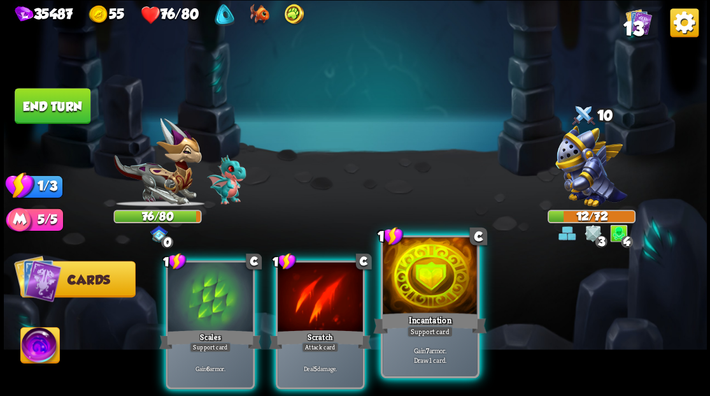
click at [411, 284] on div at bounding box center [430, 277] width 94 height 80
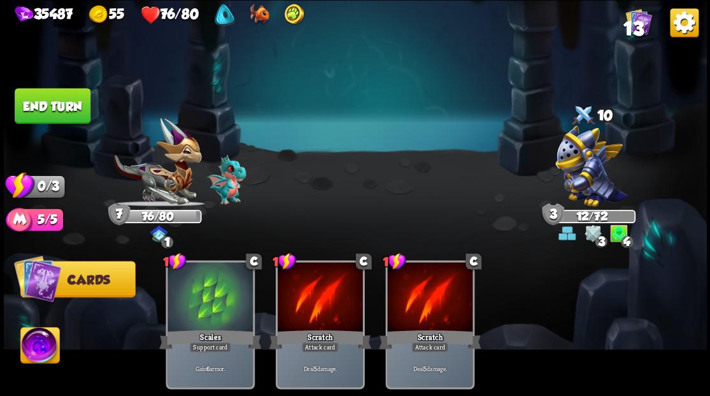
click at [71, 115] on button "End turn" at bounding box center [53, 106] width 76 height 36
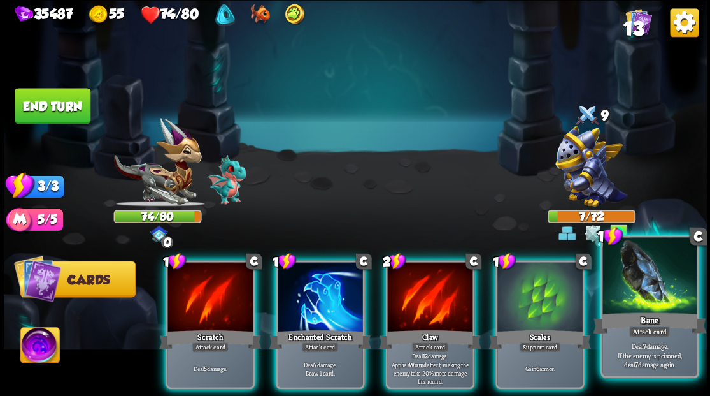
click at [670, 287] on div at bounding box center [650, 277] width 94 height 80
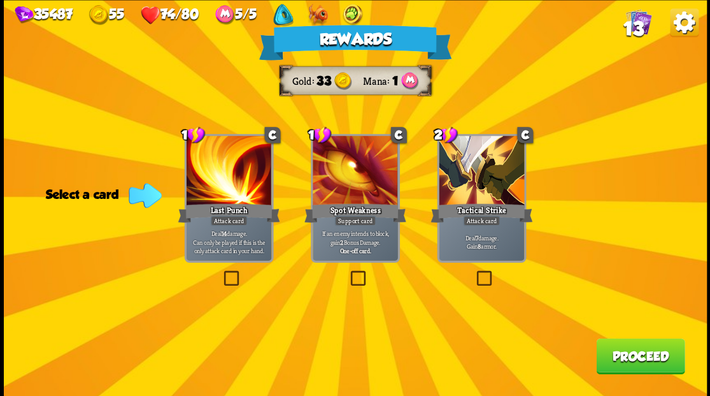
click at [641, 358] on button "Proceed" at bounding box center [640, 356] width 89 height 36
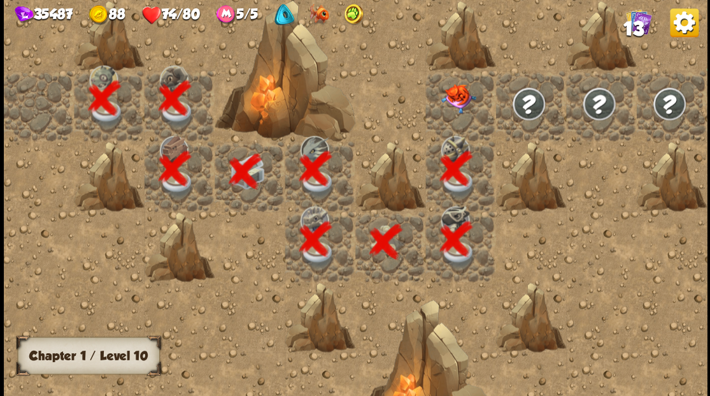
click at [462, 109] on div at bounding box center [460, 105] width 70 height 70
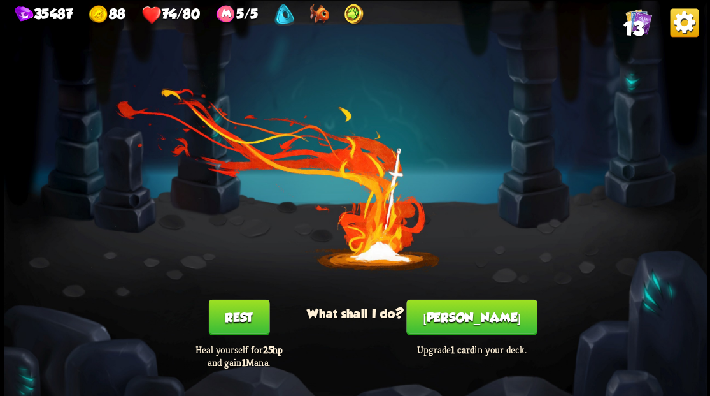
click at [473, 321] on button "Smith" at bounding box center [471, 317] width 131 height 36
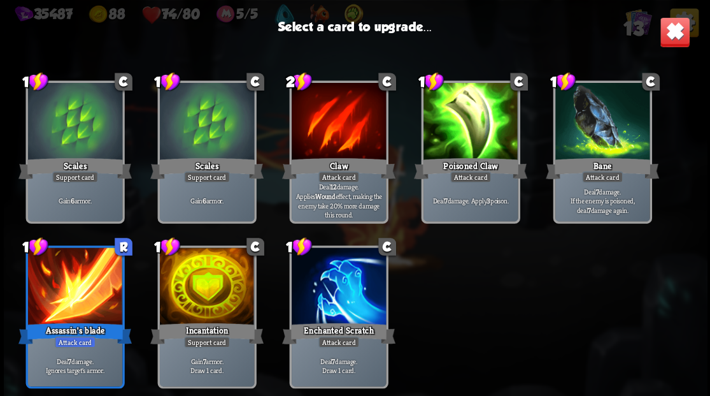
click at [209, 282] on div at bounding box center [206, 287] width 94 height 80
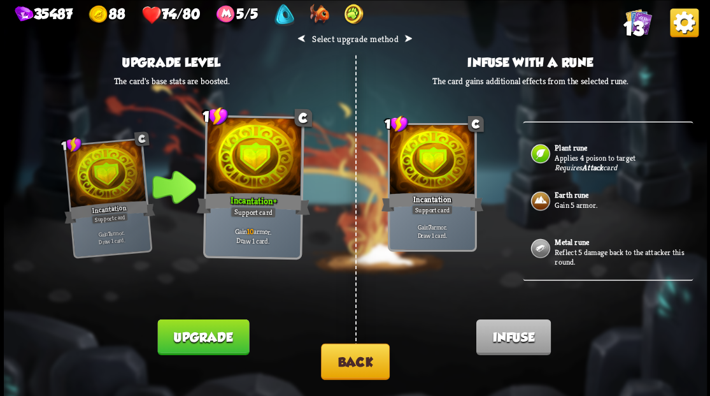
scroll to position [217, 0]
click at [358, 362] on button "Back" at bounding box center [355, 361] width 69 height 36
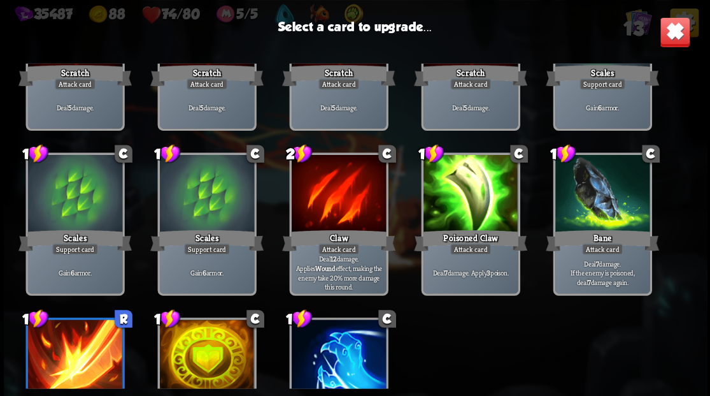
scroll to position [125, 0]
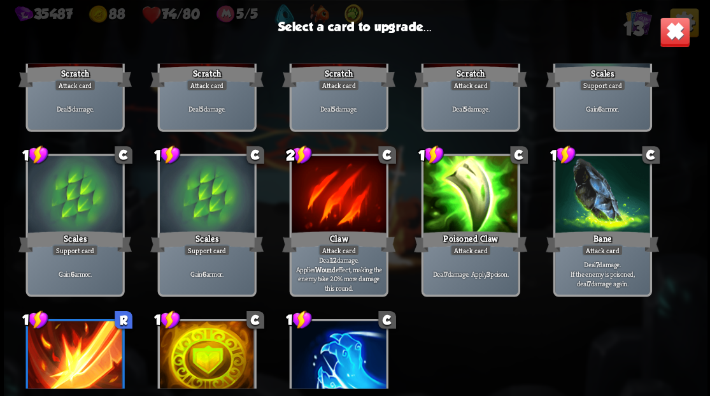
click at [338, 205] on div at bounding box center [338, 195] width 94 height 80
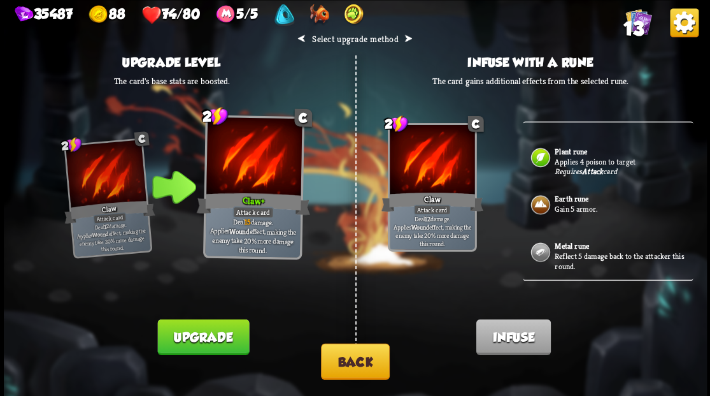
scroll to position [217, 0]
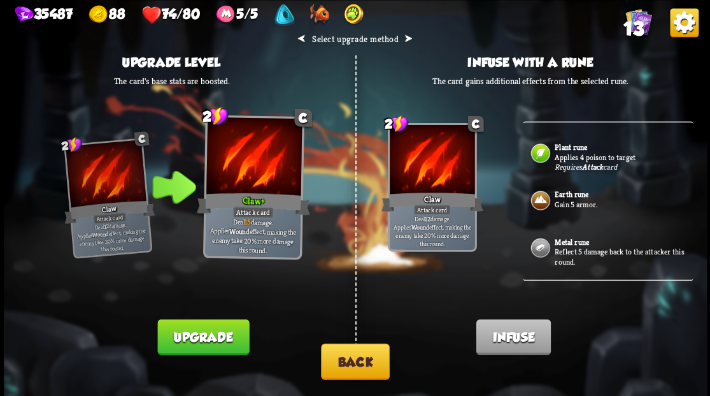
click at [350, 364] on button "Back" at bounding box center [355, 361] width 69 height 36
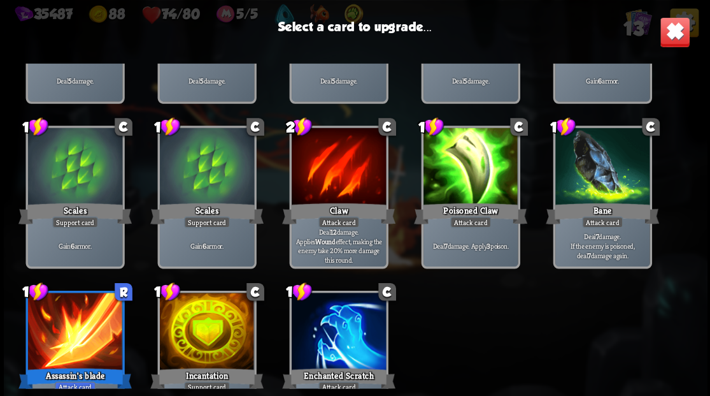
scroll to position [125, 0]
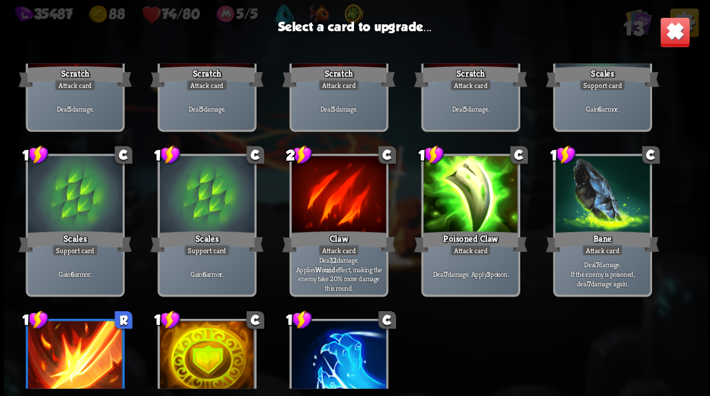
click at [469, 187] on div at bounding box center [470, 195] width 94 height 80
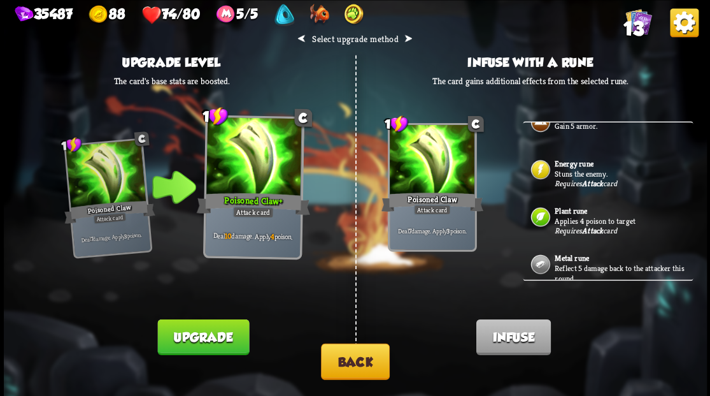
scroll to position [85, 0]
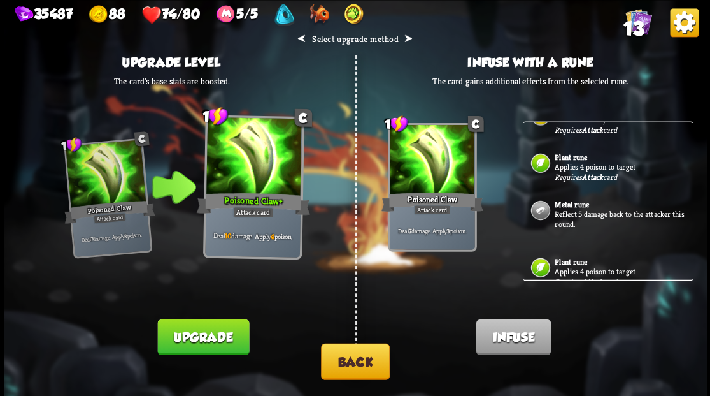
click at [348, 375] on button "Back" at bounding box center [355, 361] width 69 height 36
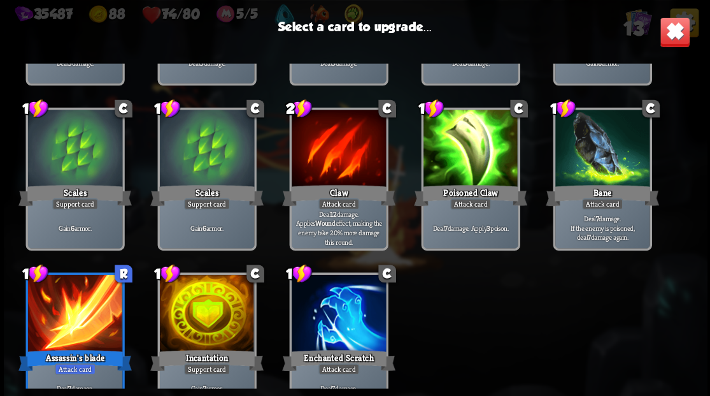
scroll to position [210, 0]
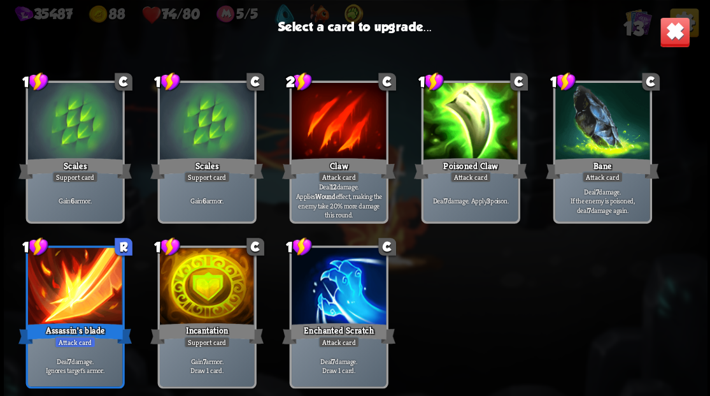
click at [589, 137] on div at bounding box center [602, 123] width 94 height 80
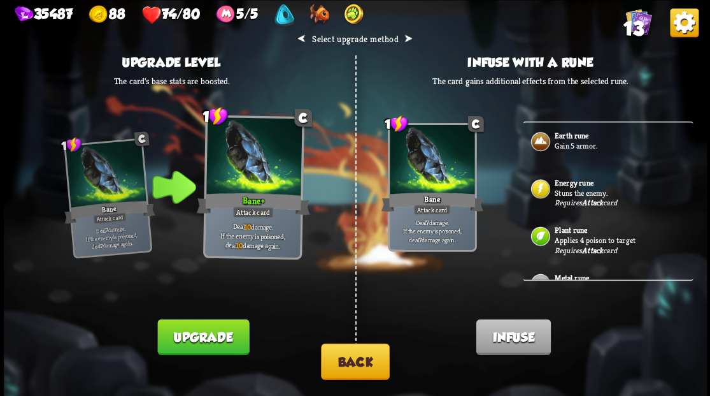
scroll to position [42, 0]
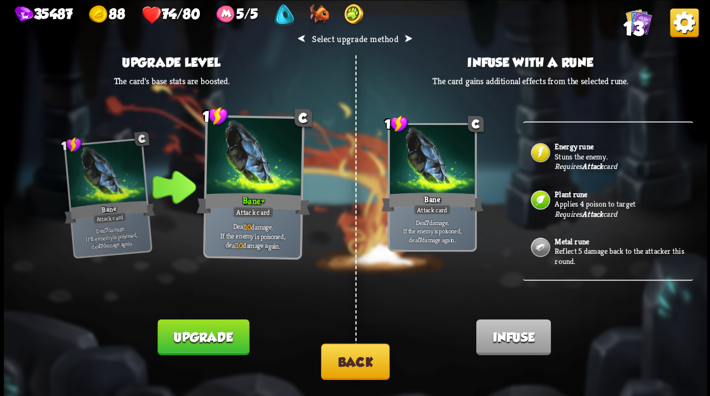
click at [349, 367] on button "Back" at bounding box center [355, 361] width 69 height 36
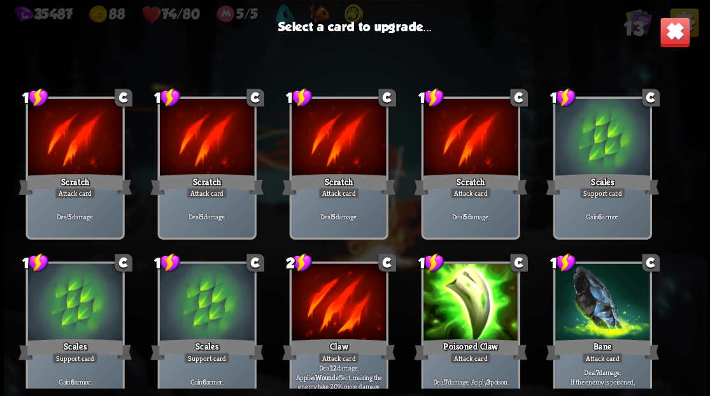
scroll to position [210, 0]
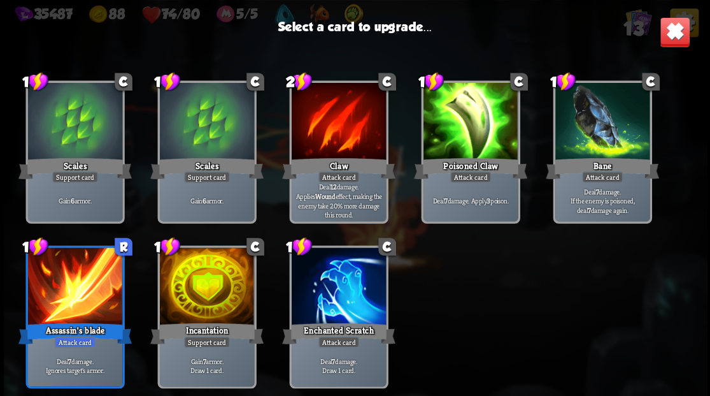
click at [340, 279] on div at bounding box center [338, 287] width 94 height 80
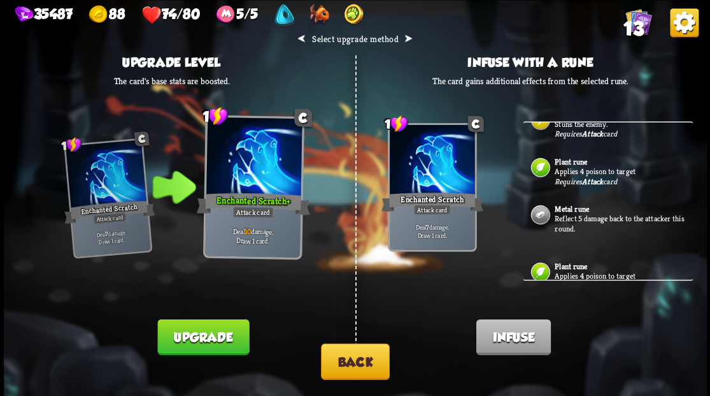
scroll to position [85, 0]
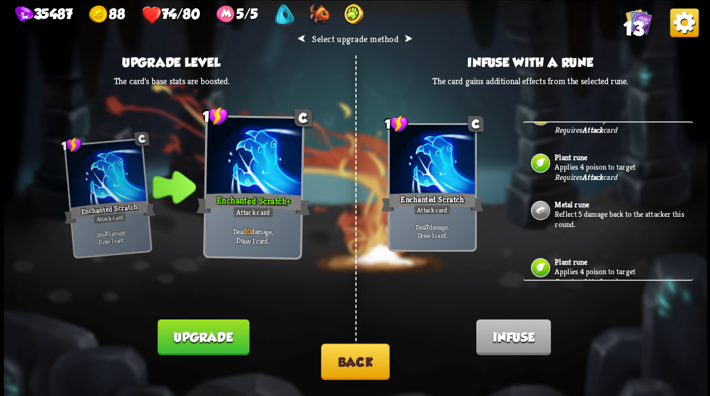
click at [563, 211] on p "Reflect 5 damage back to the attacker this round." at bounding box center [623, 219] width 136 height 20
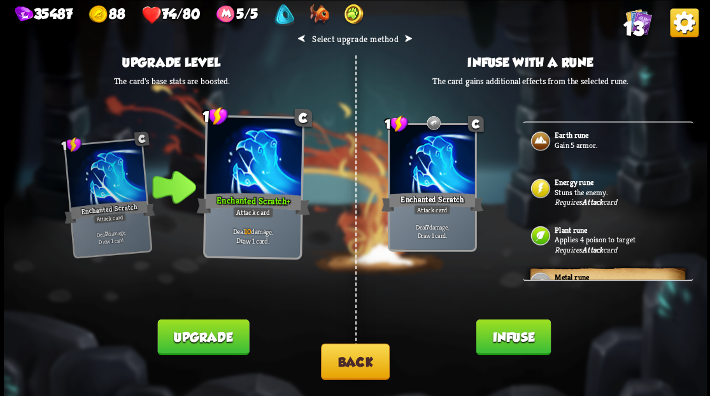
scroll to position [0, 0]
click at [568, 186] on b "Energy rune" at bounding box center [574, 183] width 38 height 10
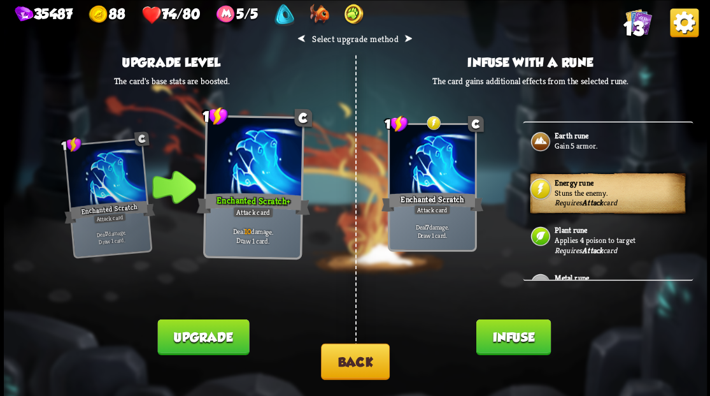
click at [510, 341] on button "Infuse" at bounding box center [513, 336] width 75 height 36
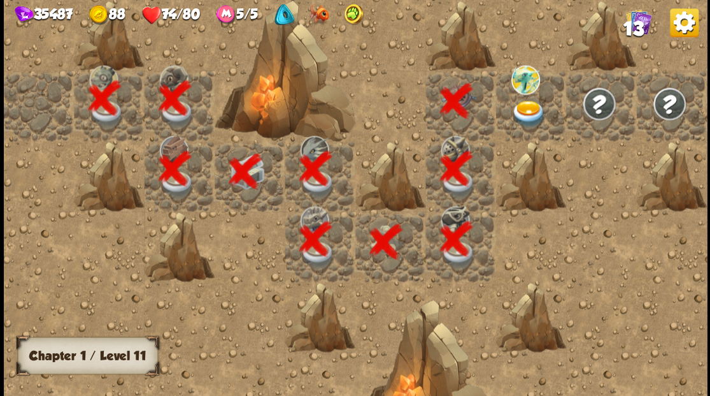
scroll to position [0, 245]
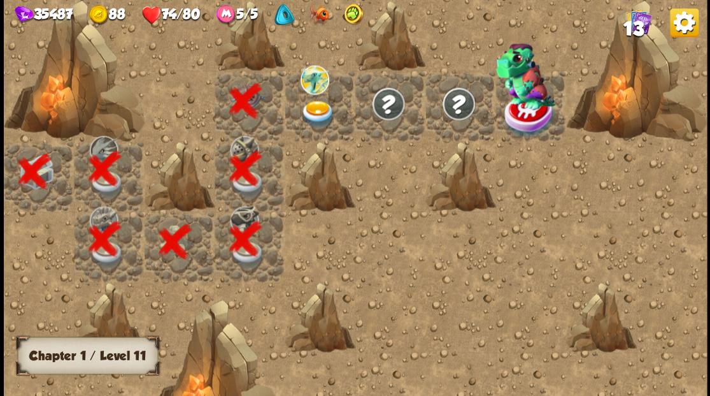
click at [313, 104] on img at bounding box center [317, 113] width 35 height 27
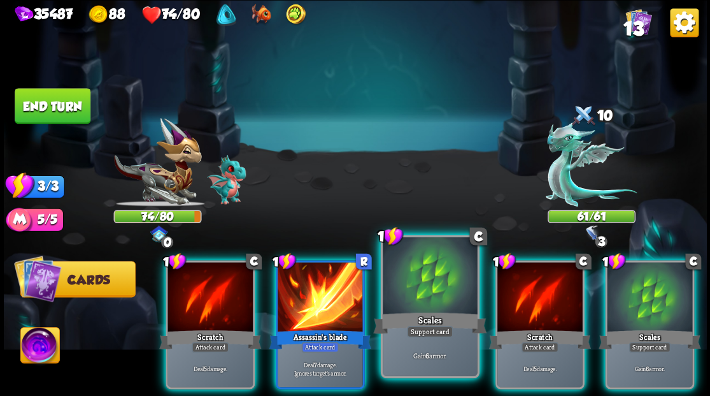
click at [410, 282] on div at bounding box center [430, 277] width 94 height 80
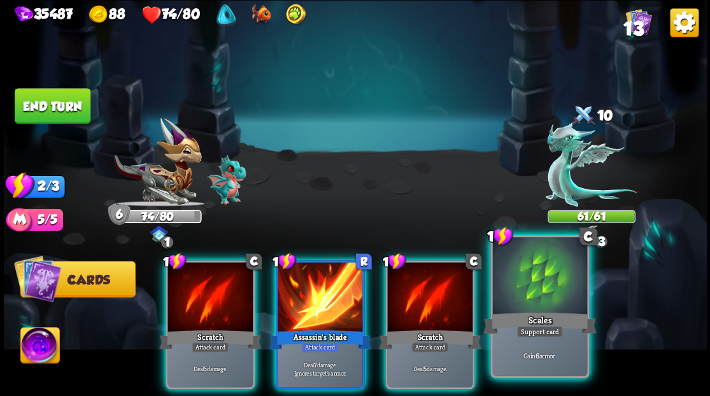
click at [538, 296] on div at bounding box center [539, 277] width 94 height 80
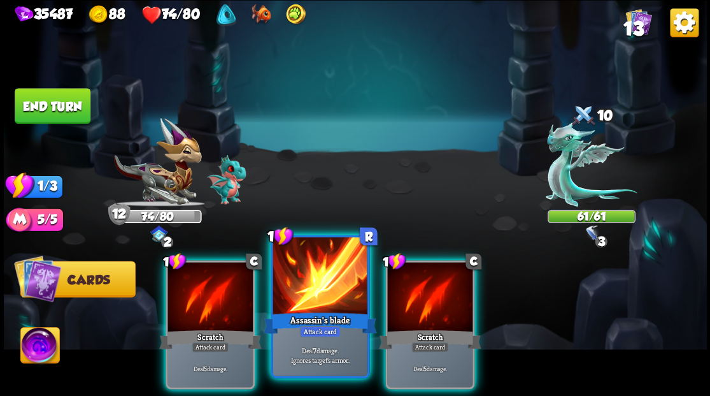
click at [325, 294] on div at bounding box center [320, 277] width 94 height 80
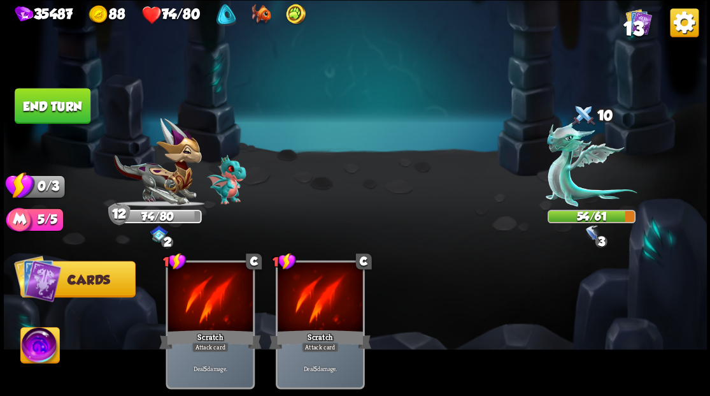
click at [41, 101] on button "End turn" at bounding box center [53, 106] width 76 height 36
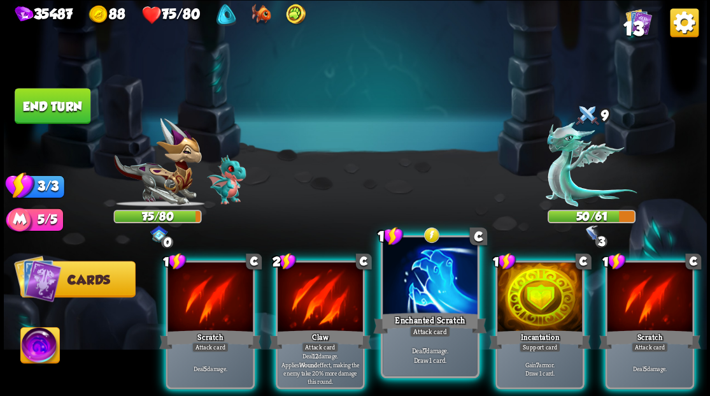
click at [417, 299] on div at bounding box center [430, 277] width 94 height 80
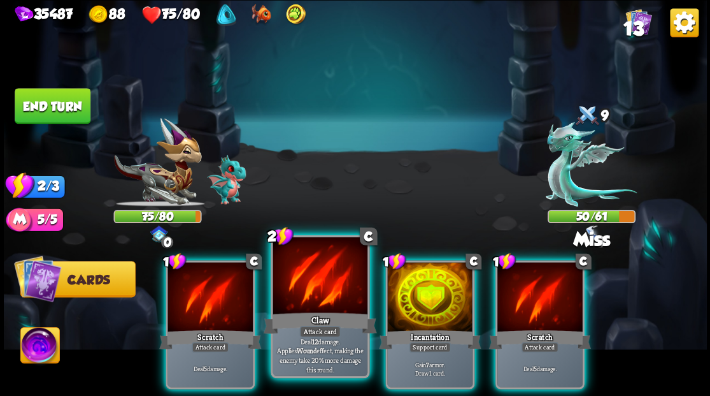
click at [308, 299] on div at bounding box center [320, 277] width 94 height 80
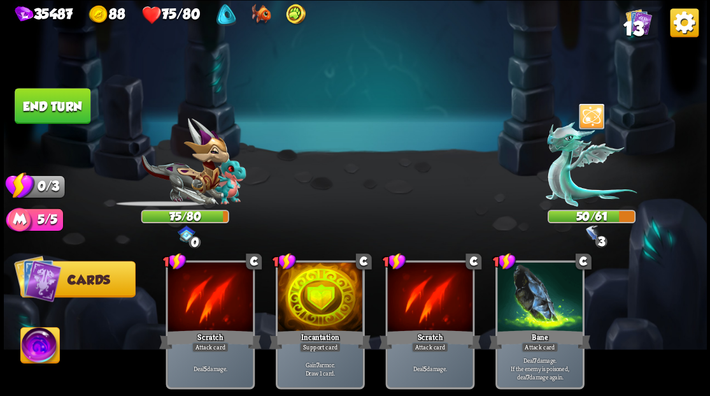
click at [46, 102] on button "End turn" at bounding box center [53, 106] width 76 height 36
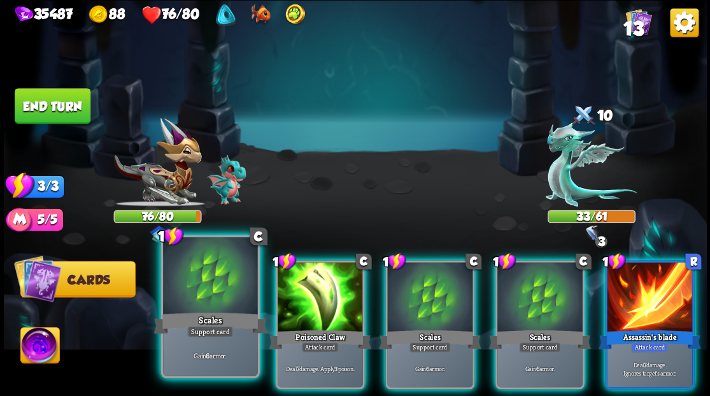
click at [203, 287] on div at bounding box center [210, 277] width 94 height 80
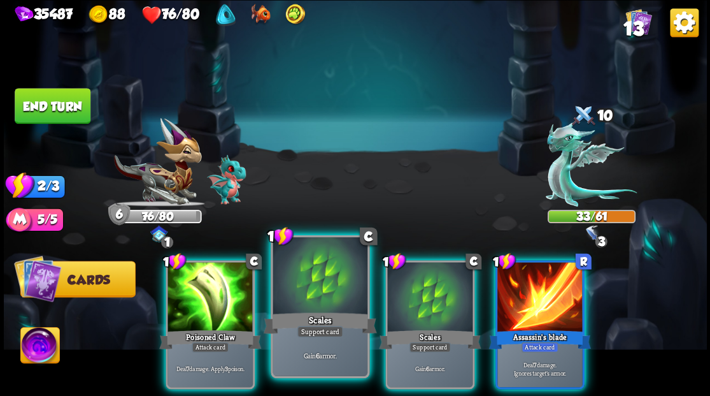
click at [323, 297] on div at bounding box center [320, 277] width 94 height 80
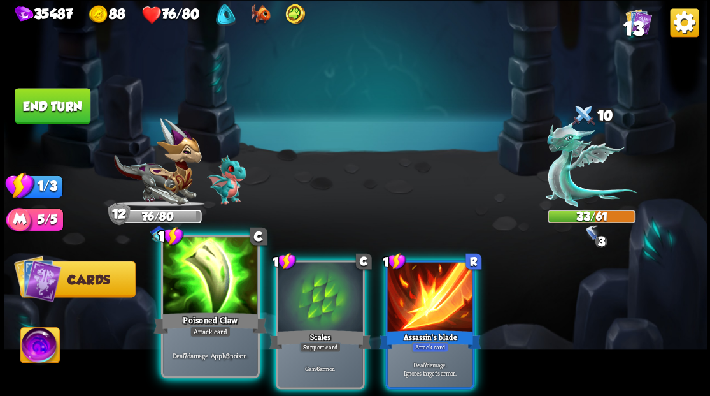
click at [200, 293] on div at bounding box center [210, 277] width 94 height 80
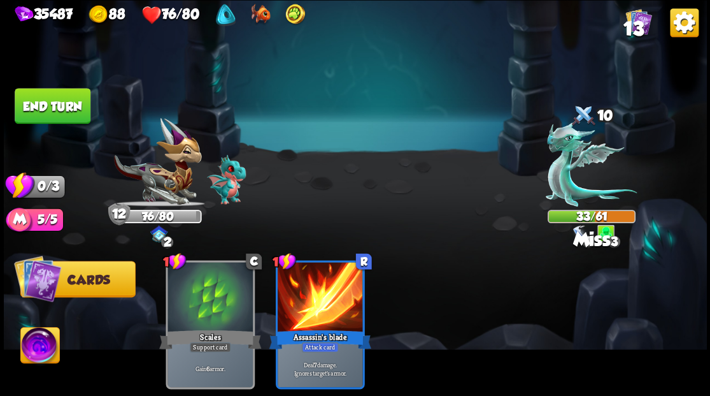
click at [62, 103] on button "End turn" at bounding box center [53, 106] width 76 height 36
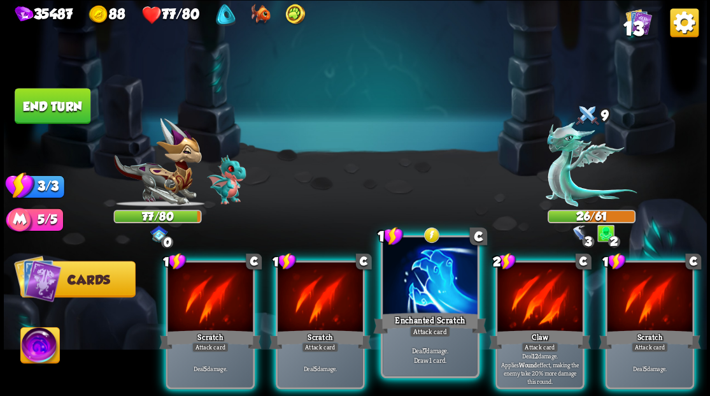
click at [420, 281] on div at bounding box center [430, 277] width 94 height 80
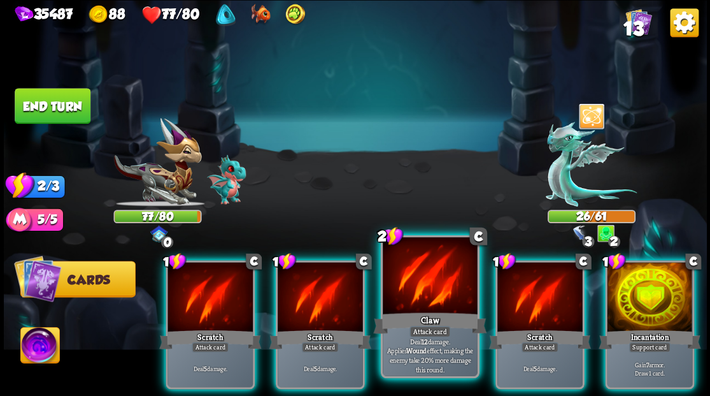
click at [419, 280] on div at bounding box center [430, 277] width 94 height 80
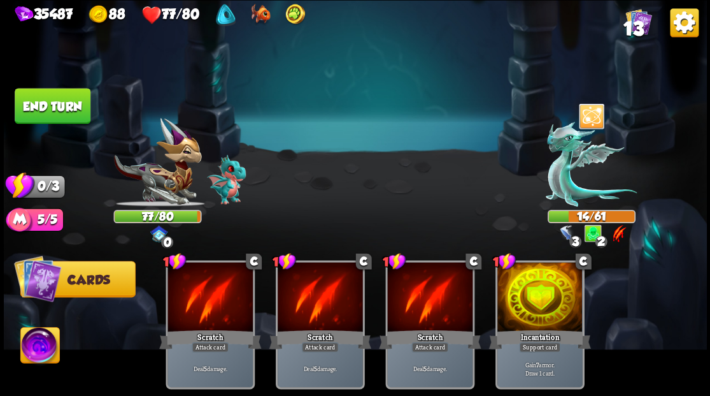
click at [66, 110] on button "End turn" at bounding box center [53, 106] width 76 height 36
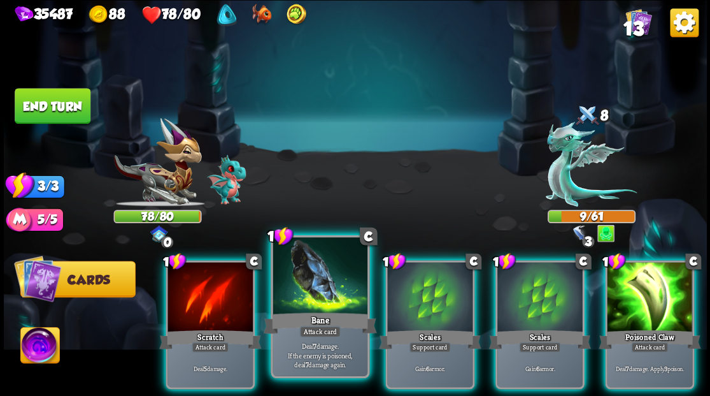
click at [308, 304] on div at bounding box center [320, 277] width 94 height 80
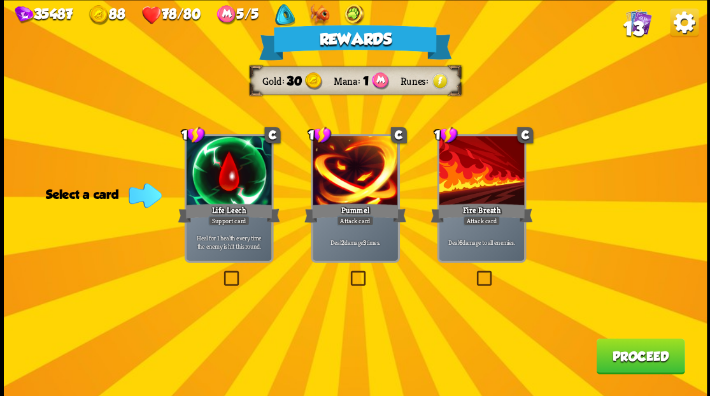
click at [635, 23] on span "13" at bounding box center [633, 29] width 20 height 22
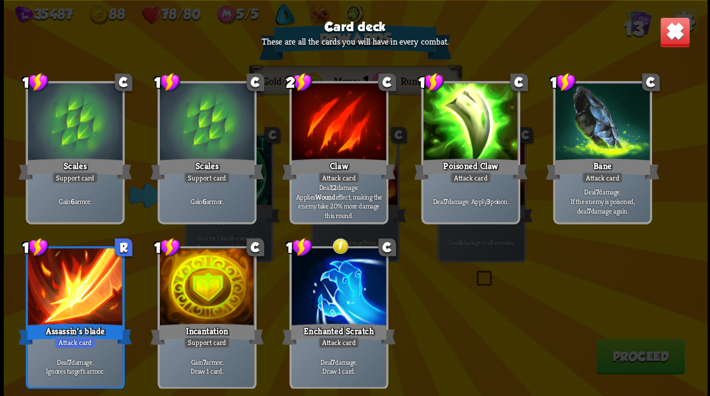
scroll to position [210, 0]
click at [673, 33] on img at bounding box center [674, 32] width 31 height 31
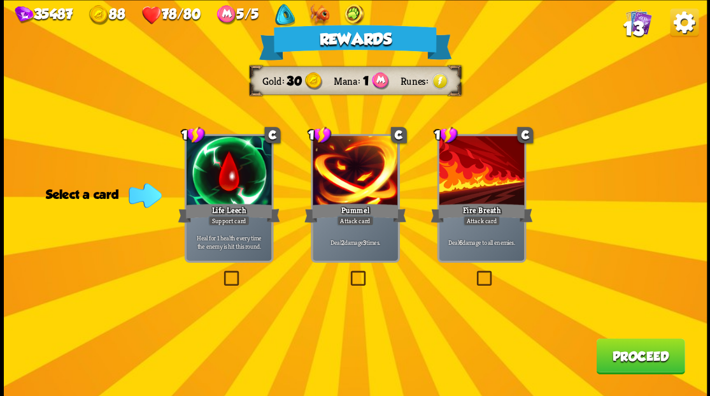
click at [474, 272] on label at bounding box center [474, 272] width 0 height 0
click at [0, 0] on input "checkbox" at bounding box center [0, 0] width 0 height 0
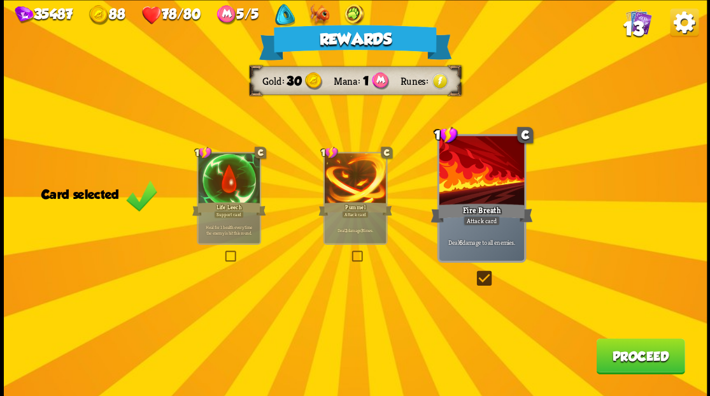
click at [625, 362] on button "Proceed" at bounding box center [640, 356] width 89 height 36
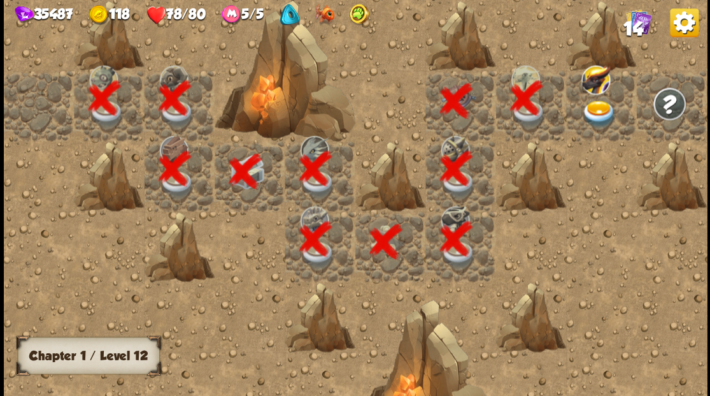
scroll to position [0, 245]
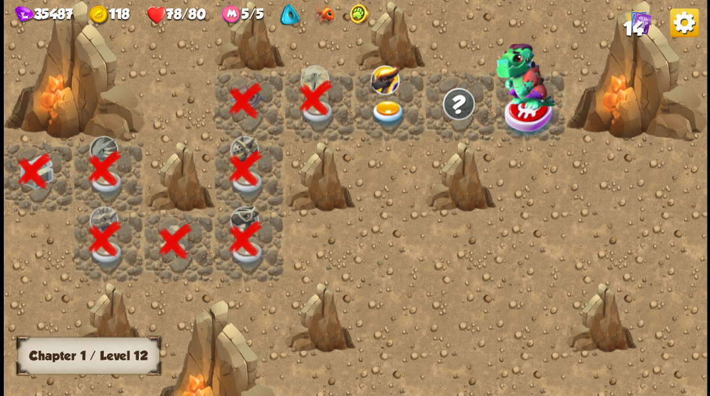
click at [385, 106] on img at bounding box center [388, 113] width 35 height 27
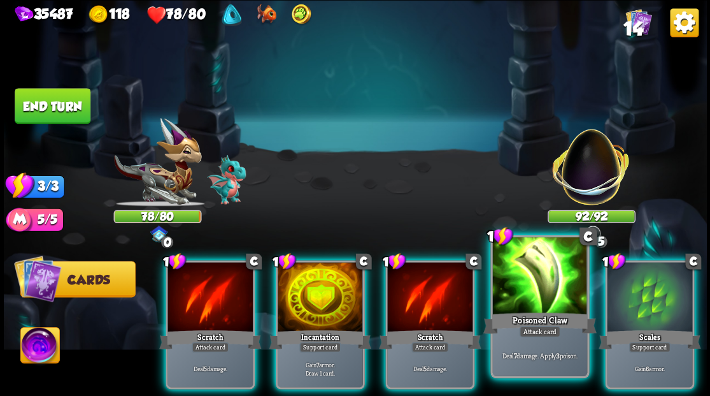
click at [543, 302] on div at bounding box center [539, 277] width 94 height 80
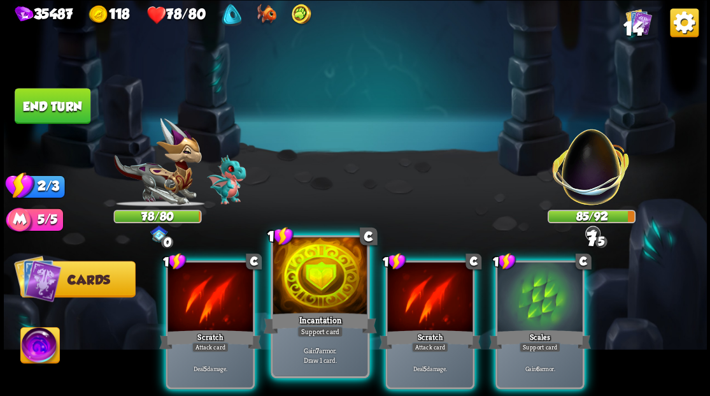
drag, startPoint x: 434, startPoint y: 289, endPoint x: 364, endPoint y: 257, distance: 77.2
click at [433, 288] on div at bounding box center [429, 298] width 85 height 72
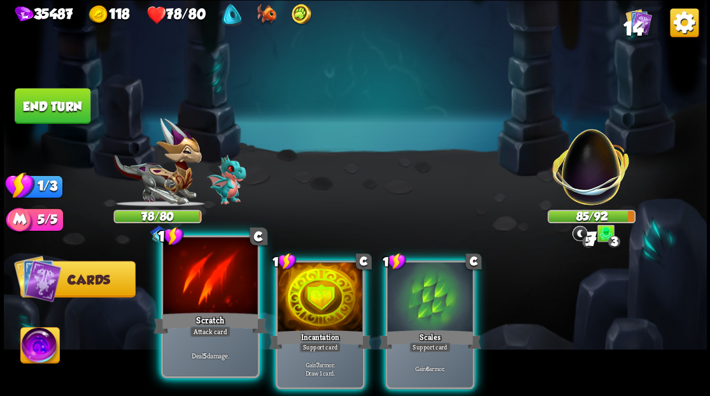
click at [206, 275] on div at bounding box center [210, 277] width 94 height 80
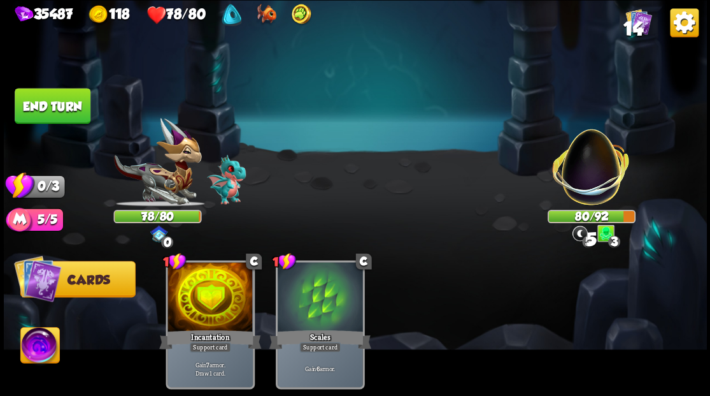
click at [57, 106] on button "End turn" at bounding box center [53, 106] width 76 height 36
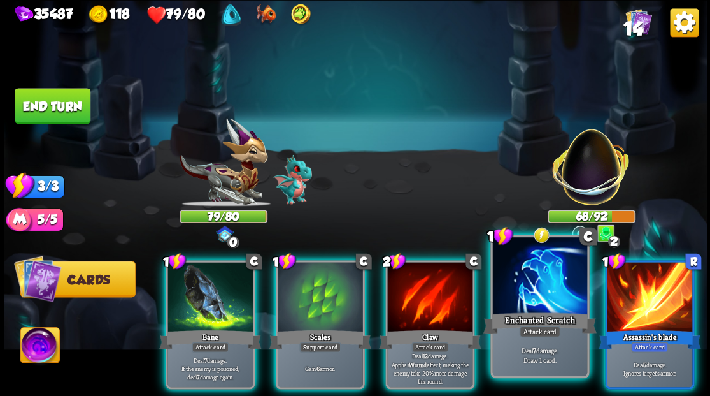
click at [516, 292] on div at bounding box center [539, 277] width 94 height 80
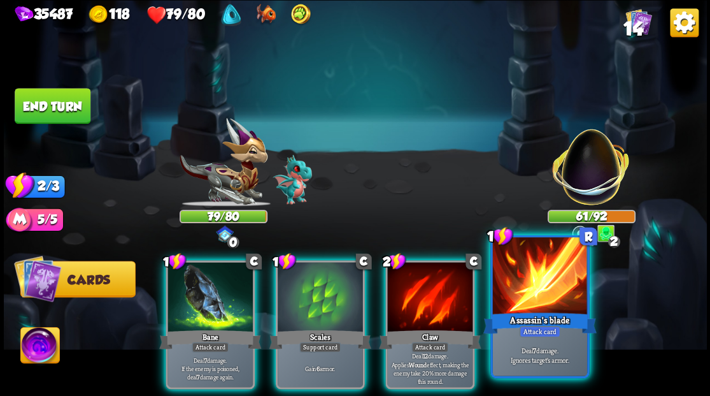
click at [552, 291] on div at bounding box center [539, 277] width 94 height 80
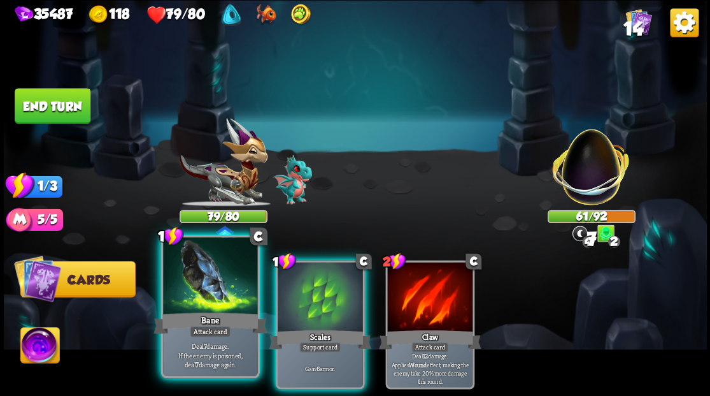
click at [183, 297] on div at bounding box center [210, 277] width 94 height 80
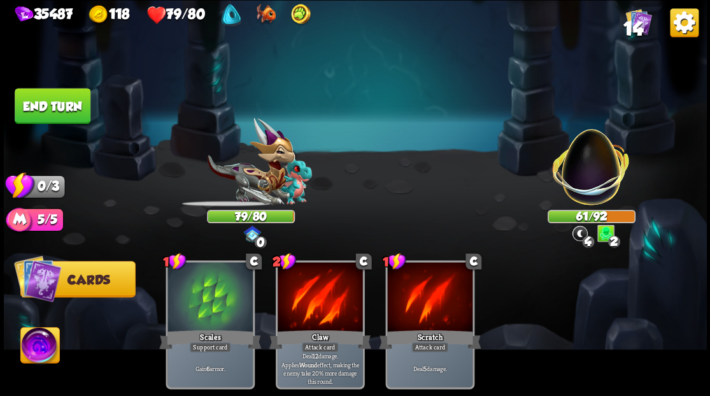
click at [41, 103] on button "End turn" at bounding box center [53, 106] width 76 height 36
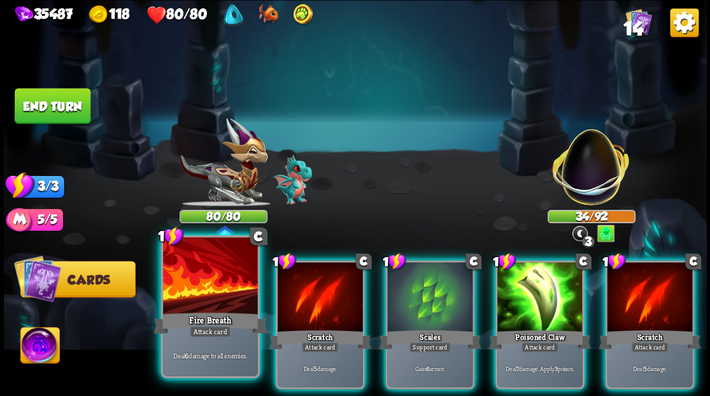
click at [220, 276] on div at bounding box center [210, 277] width 94 height 80
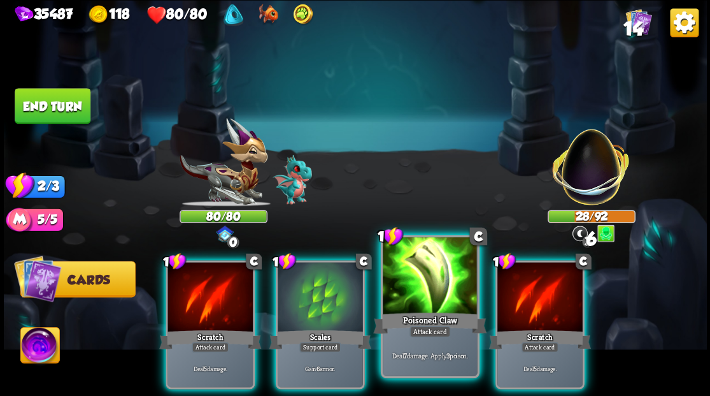
click at [424, 290] on div at bounding box center [430, 277] width 94 height 80
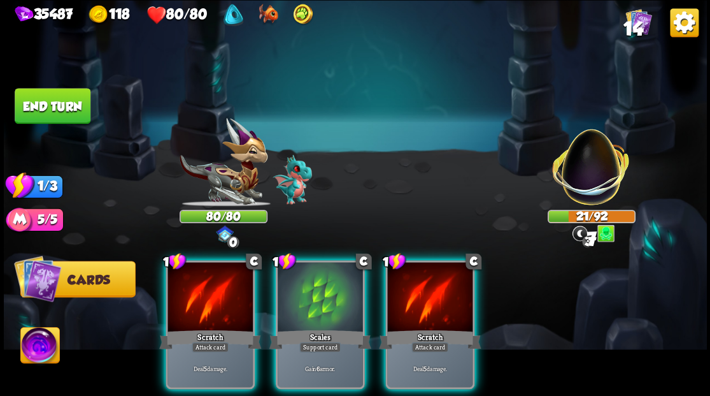
drag, startPoint x: 422, startPoint y: 285, endPoint x: 424, endPoint y: 276, distance: 9.1
click at [422, 285] on div at bounding box center [429, 298] width 85 height 72
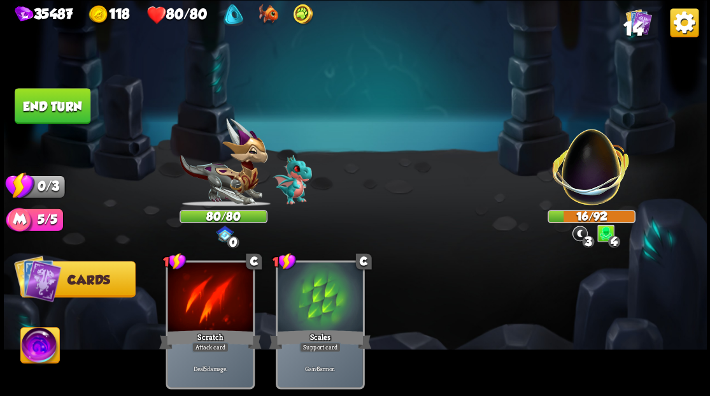
drag, startPoint x: 68, startPoint y: 102, endPoint x: 624, endPoint y: 185, distance: 562.2
click at [66, 102] on button "End turn" at bounding box center [53, 106] width 76 height 36
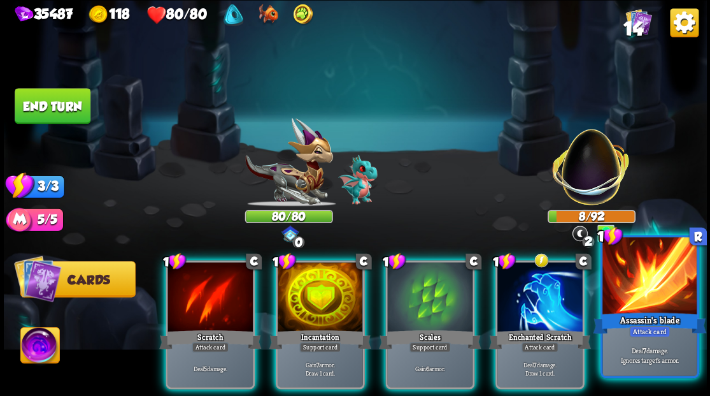
click at [661, 288] on div at bounding box center [650, 277] width 94 height 80
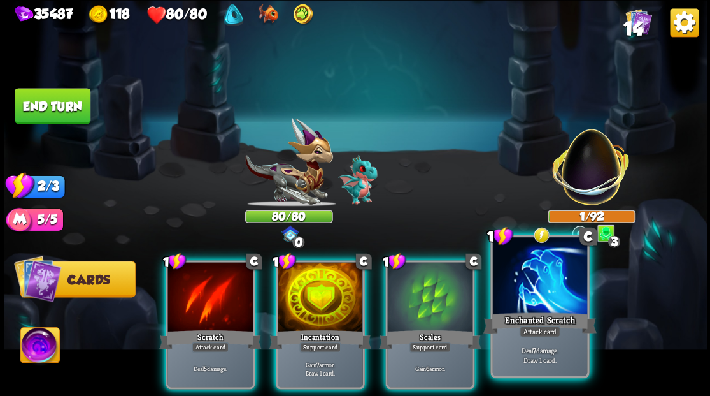
click at [566, 289] on div at bounding box center [539, 277] width 94 height 80
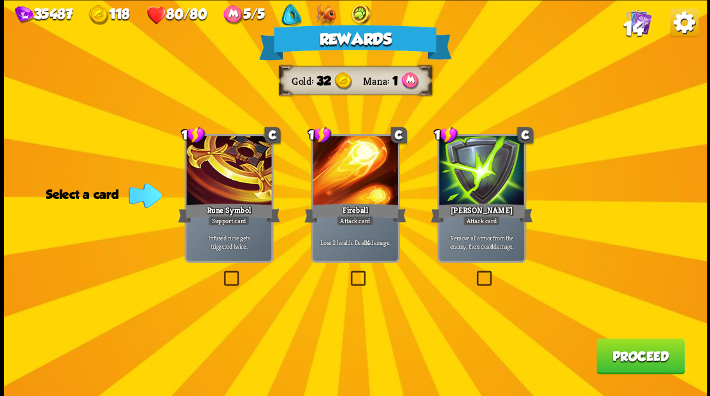
click at [474, 272] on label at bounding box center [474, 272] width 0 height 0
click at [0, 0] on input "checkbox" at bounding box center [0, 0] width 0 height 0
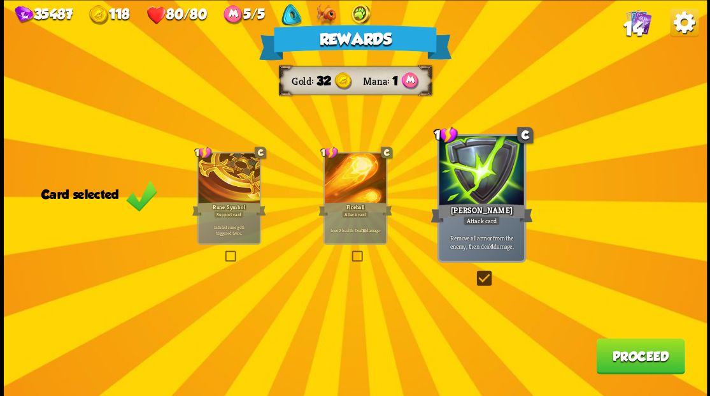
click at [615, 361] on button "Proceed" at bounding box center [640, 356] width 89 height 36
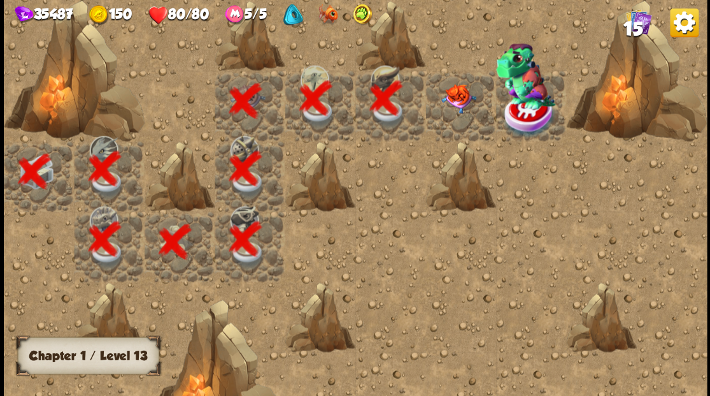
click at [457, 111] on img at bounding box center [458, 97] width 35 height 29
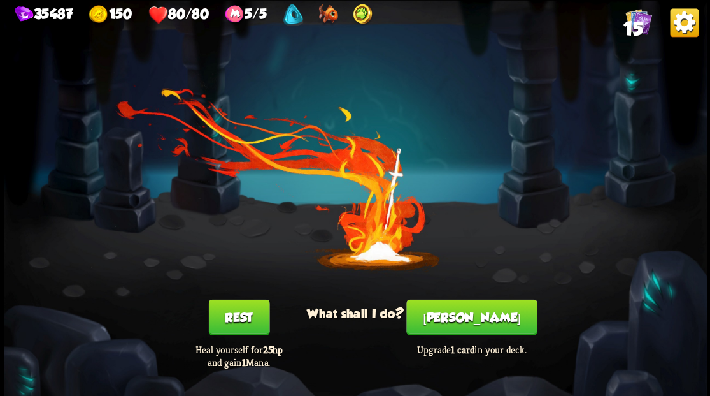
click at [489, 328] on button "Smith" at bounding box center [471, 317] width 131 height 36
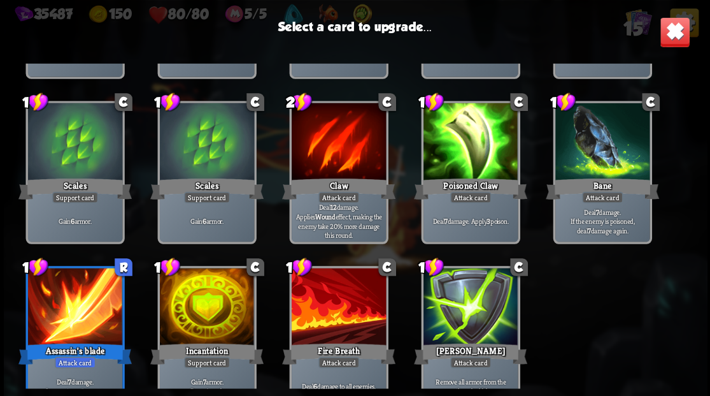
scroll to position [210, 0]
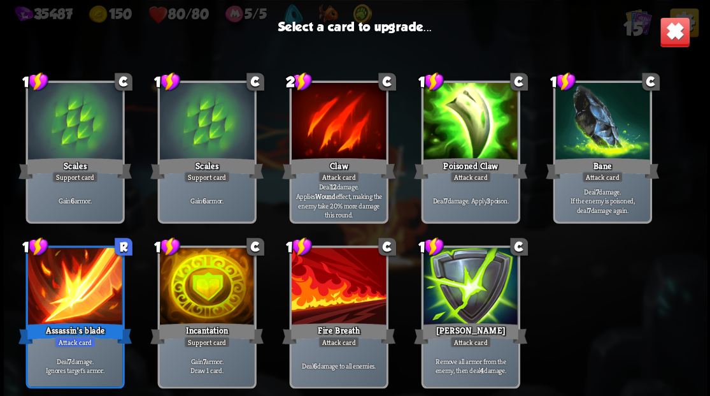
click at [217, 278] on div at bounding box center [206, 287] width 94 height 80
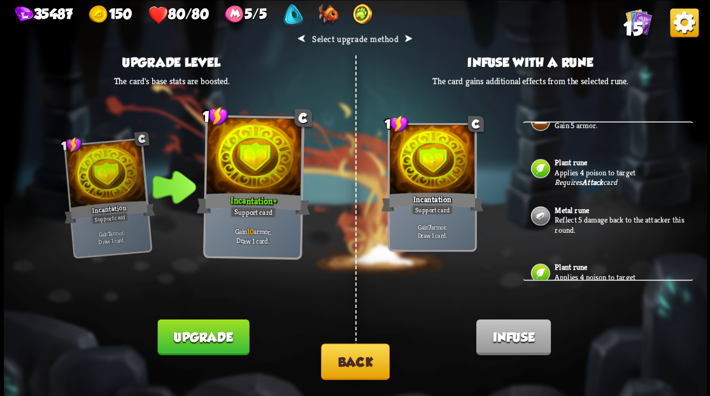
scroll to position [0, 0]
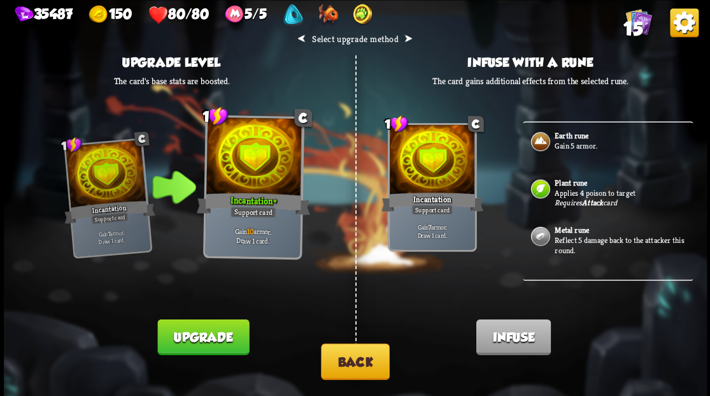
click at [368, 360] on button "Back" at bounding box center [355, 361] width 69 height 36
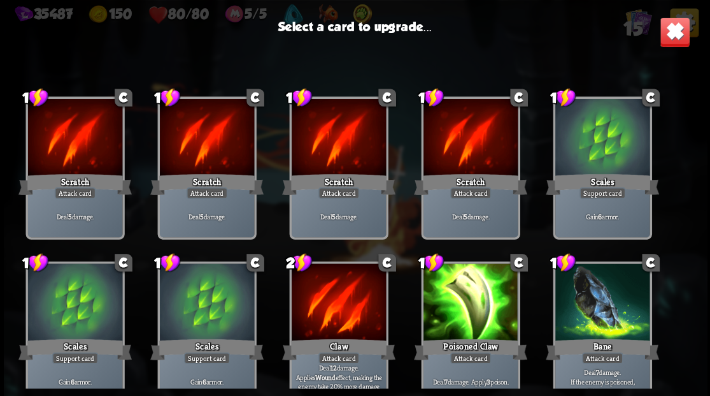
scroll to position [210, 0]
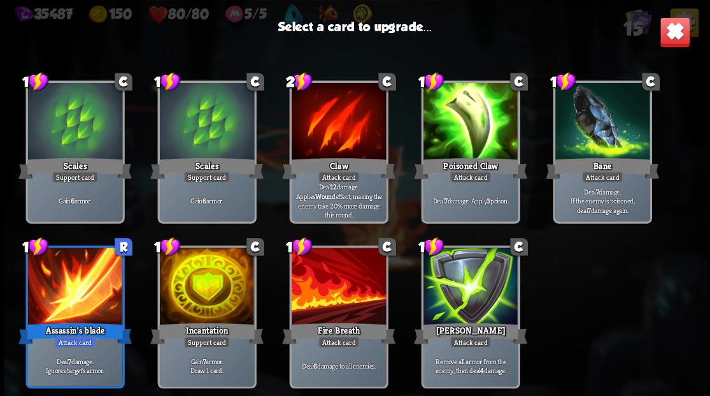
click at [355, 275] on div at bounding box center [338, 287] width 94 height 80
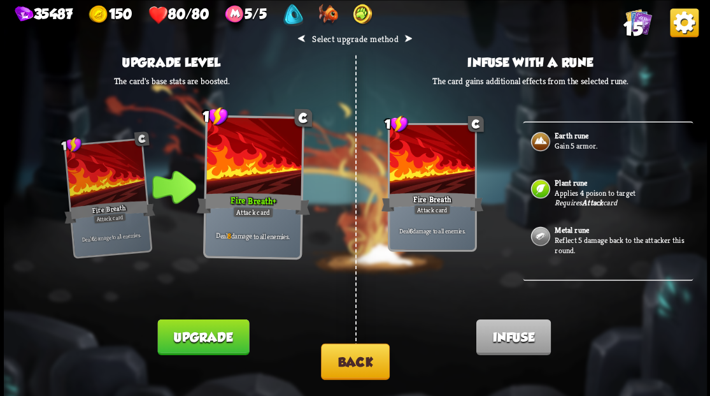
click at [202, 336] on button "Upgrade" at bounding box center [203, 336] width 92 height 36
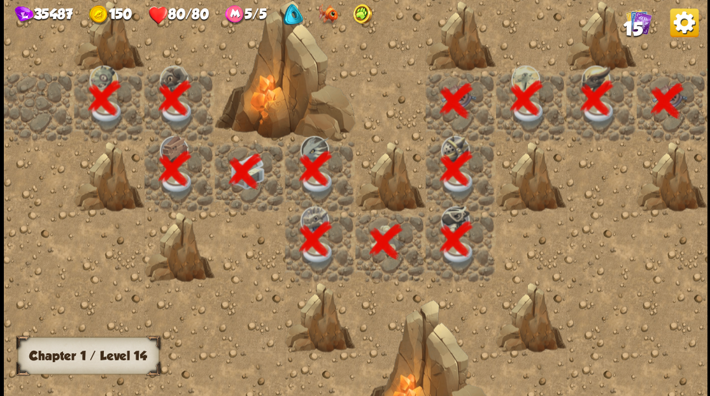
scroll to position [0, 245]
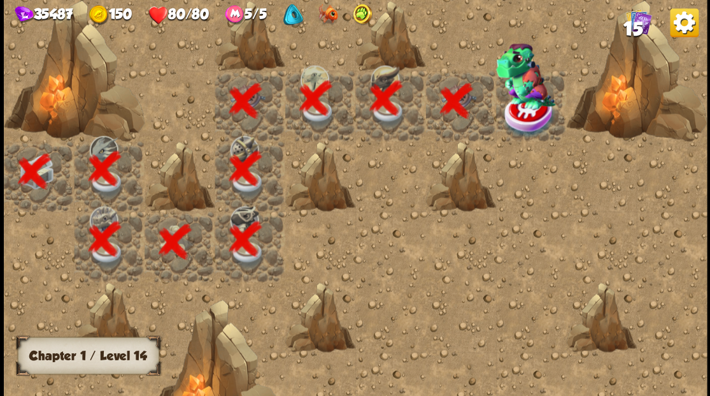
click at [519, 111] on div at bounding box center [531, 105] width 70 height 70
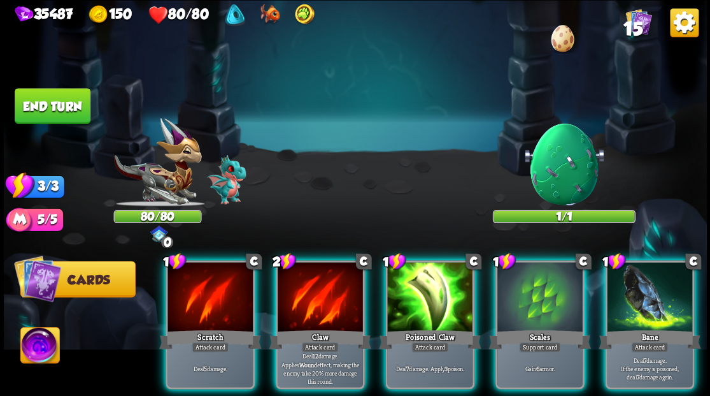
click at [41, 343] on img at bounding box center [39, 346] width 39 height 39
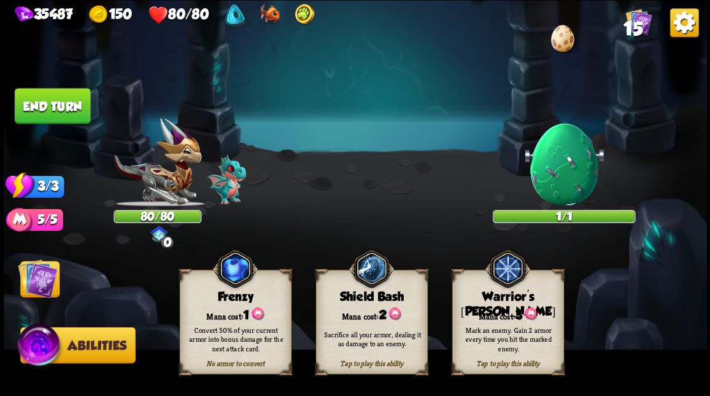
click at [517, 318] on div "Mark an enemy. Gain 2 armor every time you hit the marked enemy." at bounding box center [508, 339] width 112 height 44
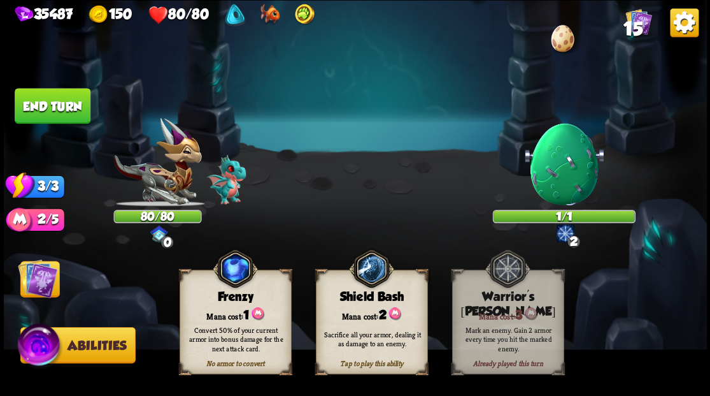
click at [45, 276] on img at bounding box center [37, 277] width 39 height 39
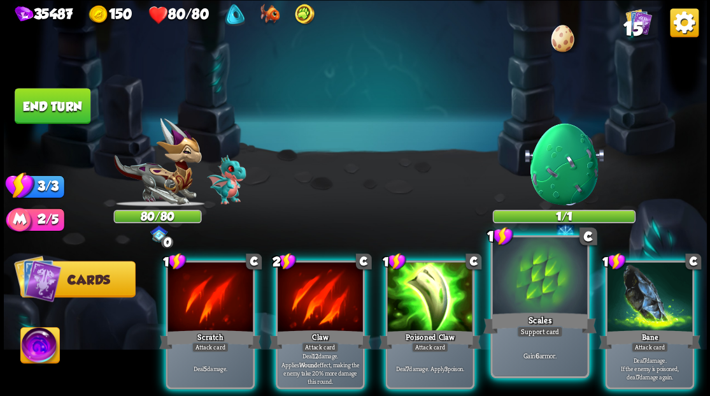
click at [561, 321] on div "Scales" at bounding box center [539, 322] width 113 height 25
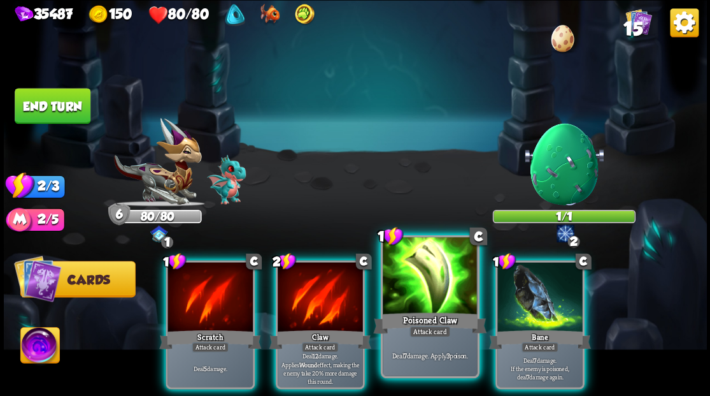
click at [423, 284] on div at bounding box center [430, 277] width 94 height 80
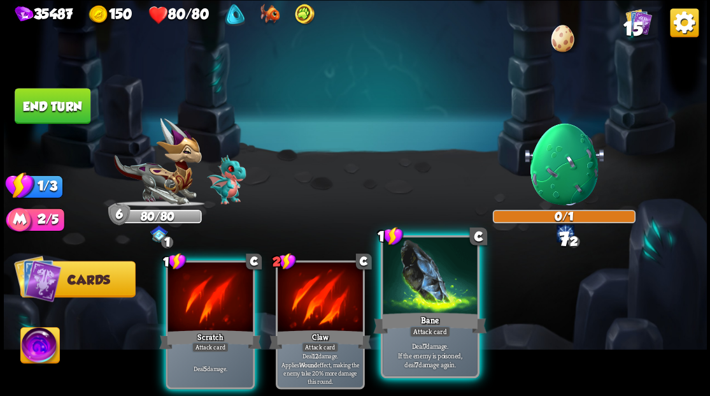
click at [432, 286] on div at bounding box center [430, 277] width 94 height 80
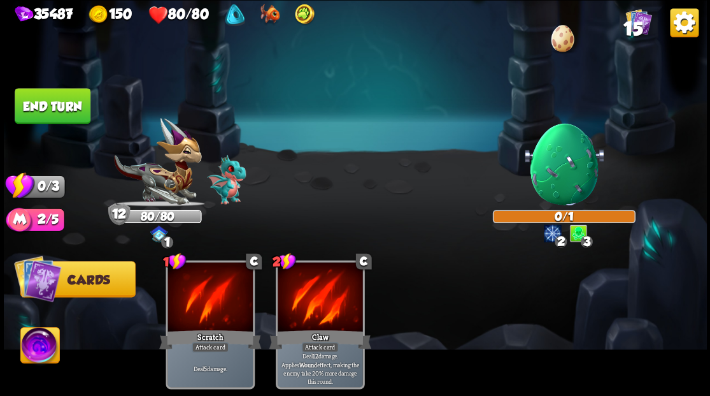
drag, startPoint x: 59, startPoint y: 97, endPoint x: 322, endPoint y: 163, distance: 271.1
click at [60, 98] on button "End turn" at bounding box center [53, 106] width 76 height 36
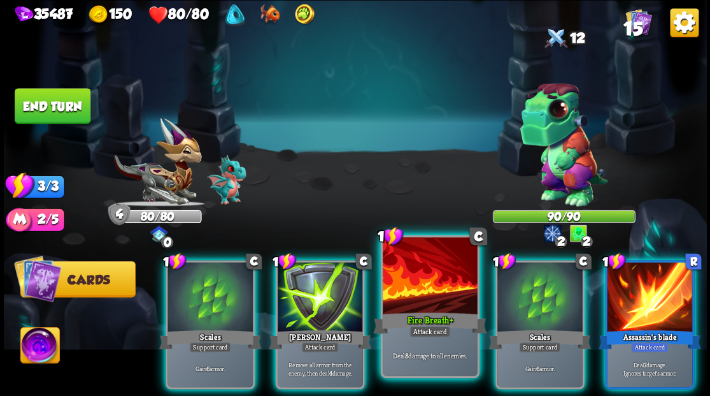
click at [412, 276] on div at bounding box center [430, 277] width 94 height 80
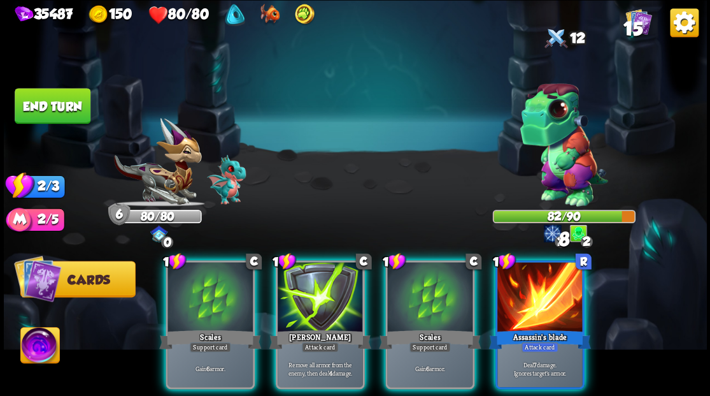
drag, startPoint x: 410, startPoint y: 273, endPoint x: 359, endPoint y: 245, distance: 58.2
click at [410, 273] on div at bounding box center [429, 298] width 85 height 72
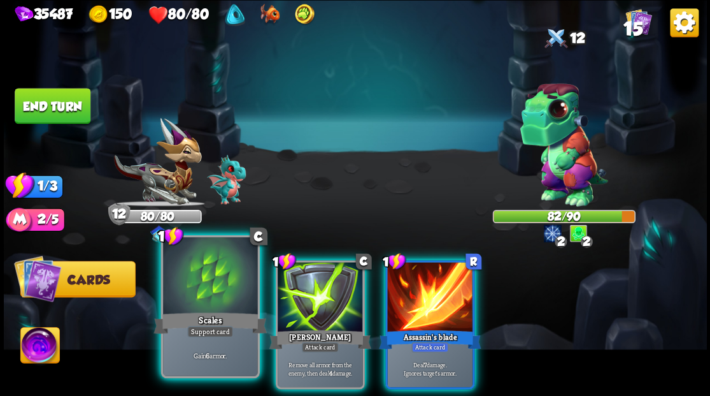
click at [238, 270] on div at bounding box center [210, 277] width 94 height 80
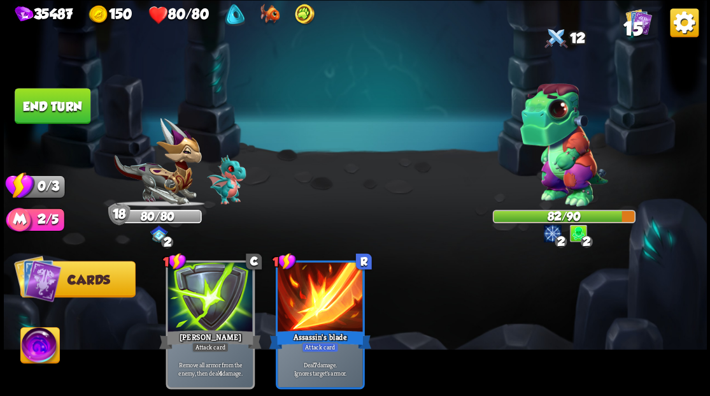
click at [92, 125] on img at bounding box center [355, 198] width 703 height 396
click at [50, 101] on button "End turn" at bounding box center [53, 106] width 76 height 36
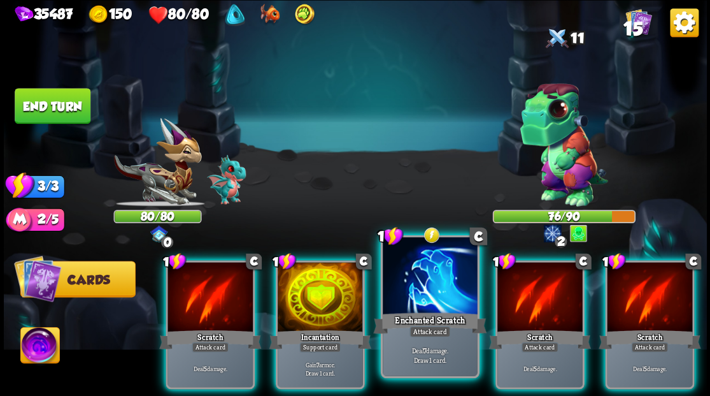
click at [418, 271] on div at bounding box center [430, 277] width 94 height 80
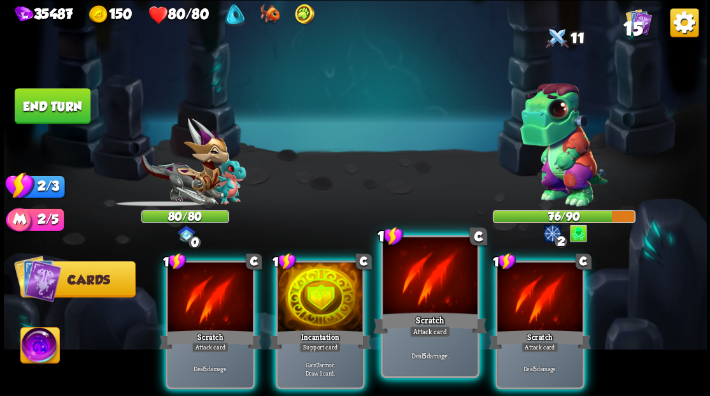
click at [417, 271] on div at bounding box center [430, 277] width 94 height 80
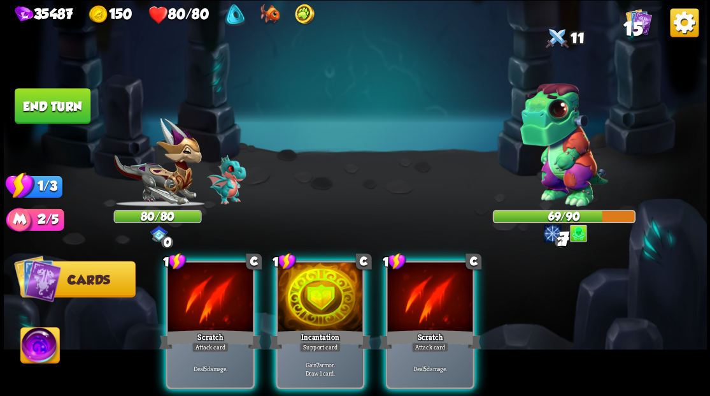
click at [414, 271] on div at bounding box center [429, 298] width 85 height 72
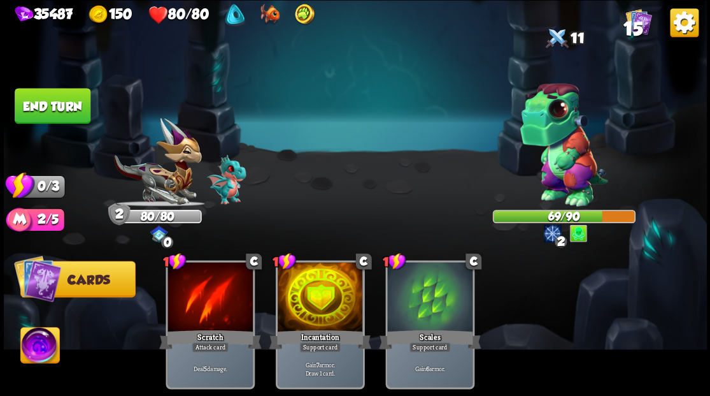
click at [66, 106] on button "End turn" at bounding box center [53, 106] width 76 height 36
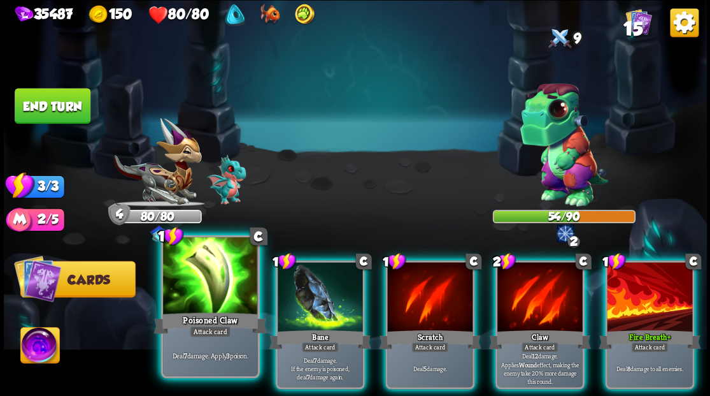
click at [182, 299] on div at bounding box center [210, 277] width 94 height 80
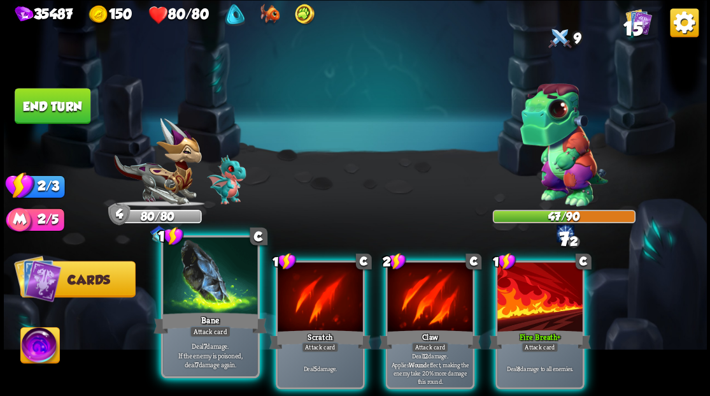
click at [182, 299] on div at bounding box center [210, 277] width 94 height 80
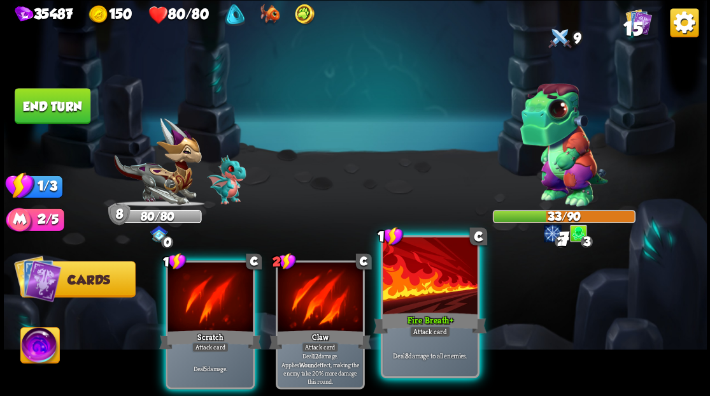
click at [408, 279] on div at bounding box center [430, 277] width 94 height 80
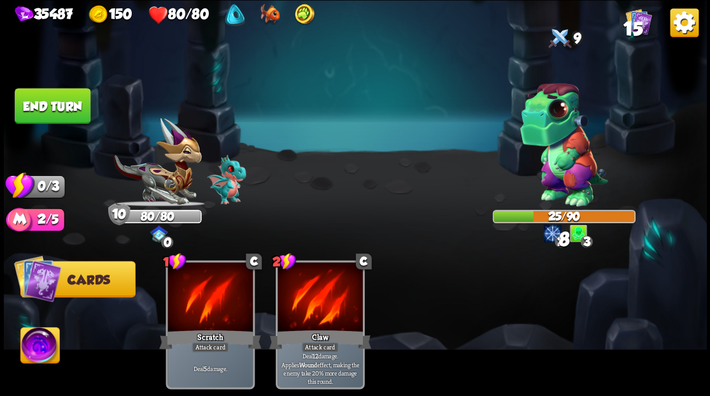
click at [61, 103] on button "End turn" at bounding box center [53, 106] width 76 height 36
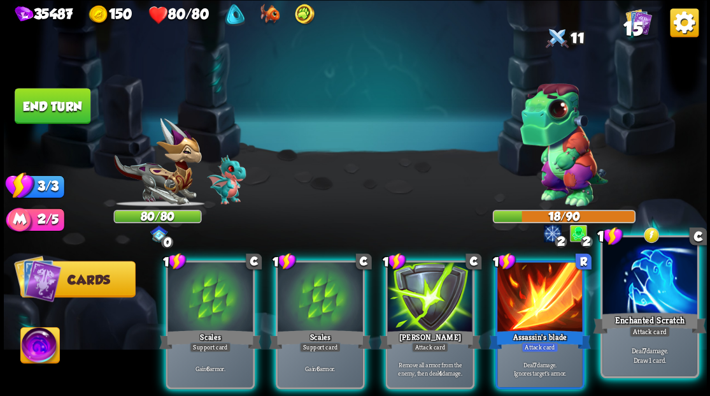
click at [666, 283] on div at bounding box center [650, 277] width 94 height 80
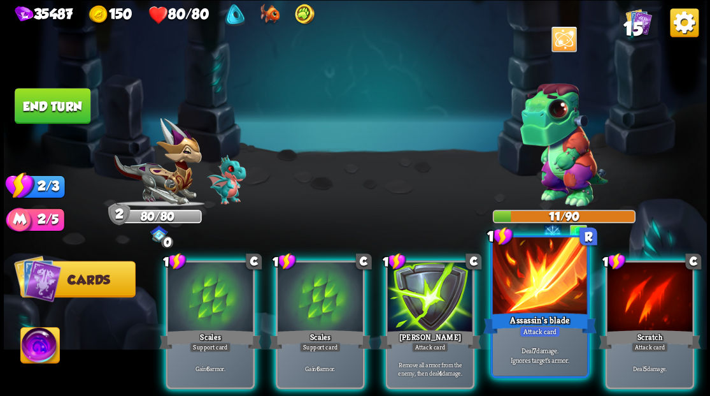
click at [529, 281] on div at bounding box center [539, 277] width 94 height 80
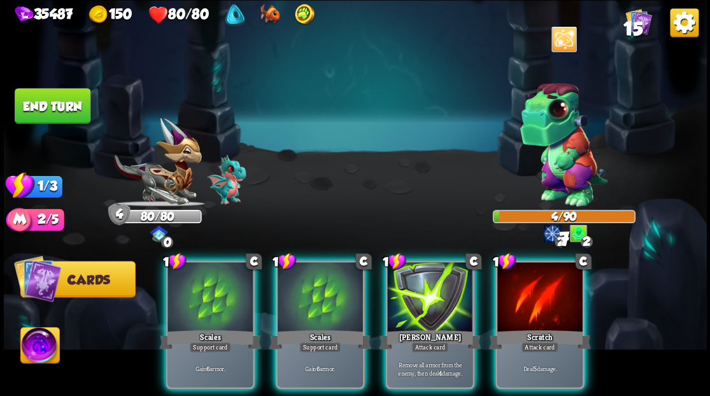
click at [529, 281] on div at bounding box center [539, 298] width 85 height 72
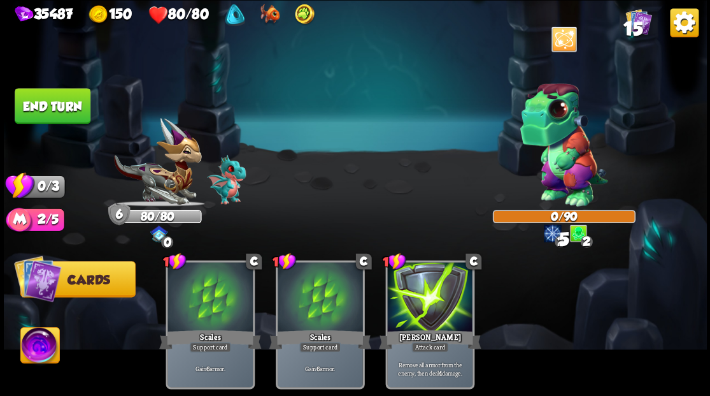
drag, startPoint x: 75, startPoint y: 105, endPoint x: 318, endPoint y: 124, distance: 244.1
click at [75, 105] on button "End turn" at bounding box center [52, 105] width 78 height 36
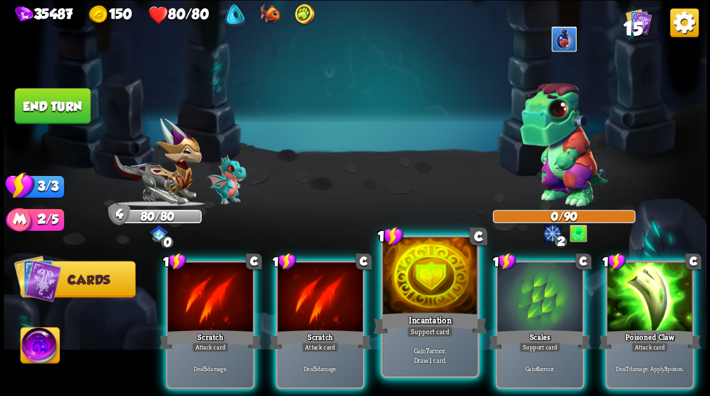
click at [425, 274] on div at bounding box center [430, 277] width 94 height 80
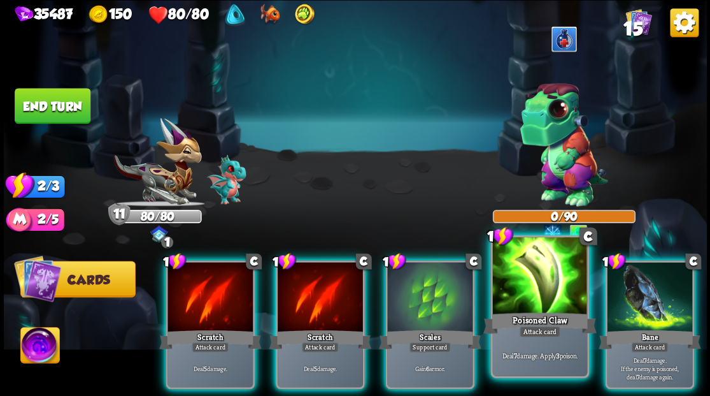
click at [538, 275] on div at bounding box center [539, 277] width 94 height 80
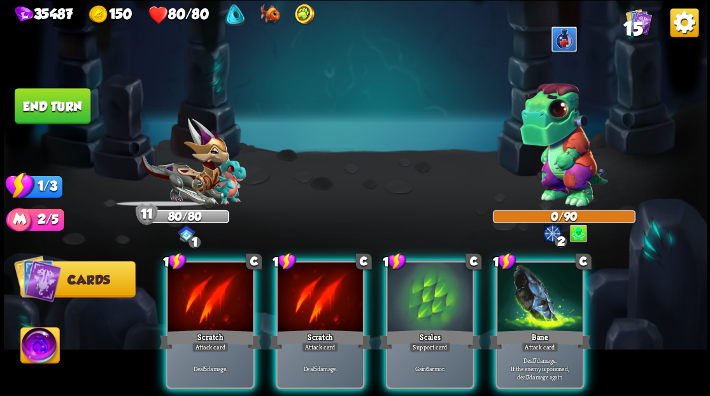
click at [538, 275] on div at bounding box center [539, 298] width 85 height 72
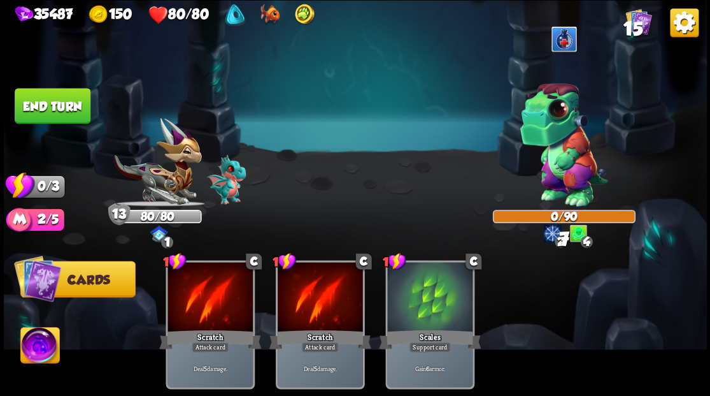
click at [62, 103] on button "End turn" at bounding box center [53, 106] width 76 height 36
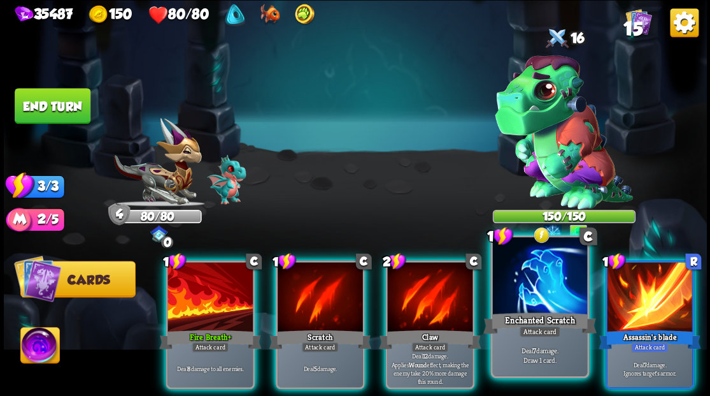
click at [519, 283] on div at bounding box center [539, 277] width 94 height 80
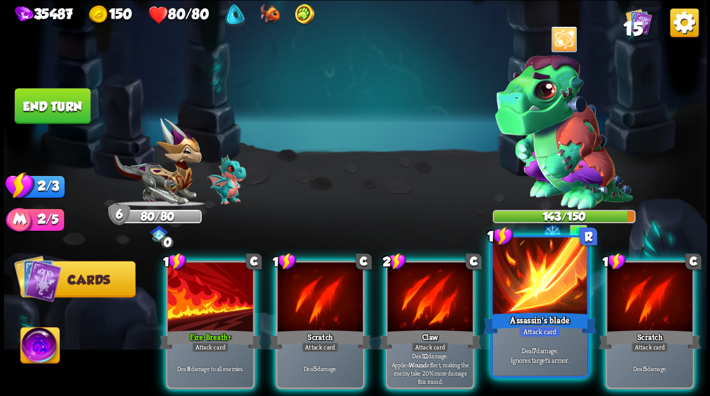
click at [536, 283] on div at bounding box center [539, 277] width 94 height 80
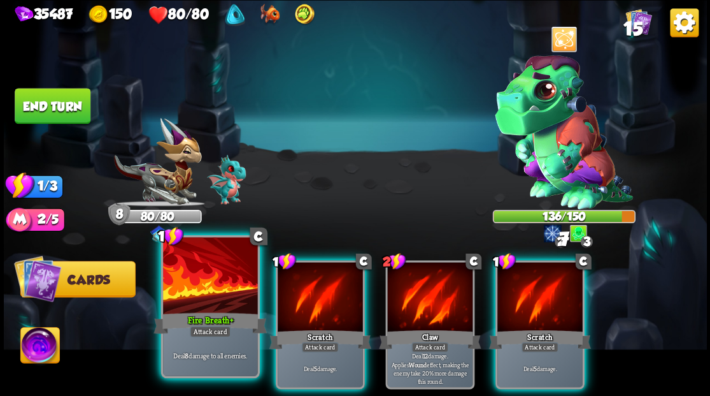
click at [194, 294] on div at bounding box center [210, 277] width 94 height 80
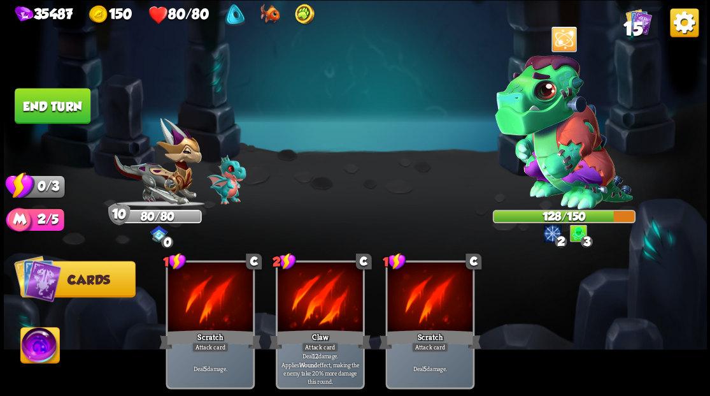
click at [57, 106] on button "End turn" at bounding box center [52, 106] width 76 height 36
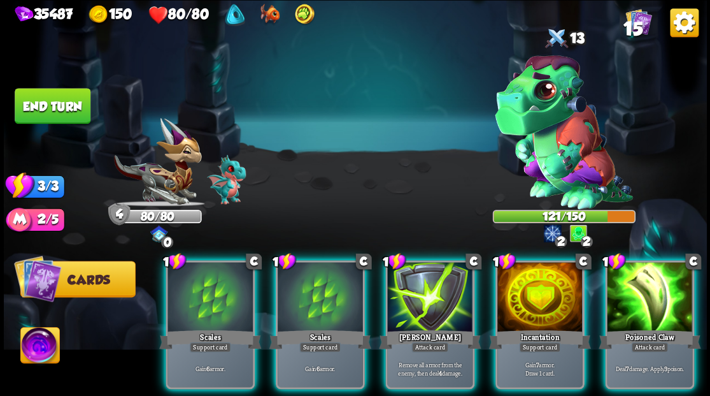
click at [634, 282] on div at bounding box center [649, 298] width 85 height 72
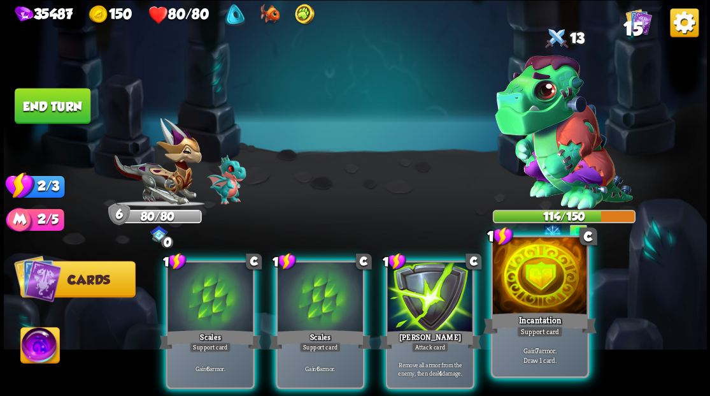
click at [518, 288] on div at bounding box center [539, 277] width 94 height 80
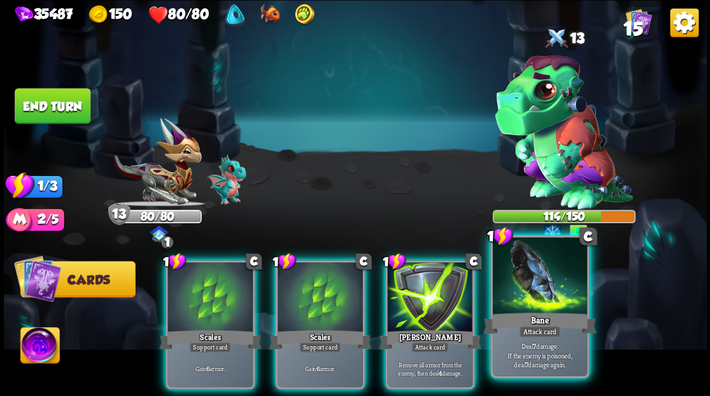
drag, startPoint x: 554, startPoint y: 299, endPoint x: 544, endPoint y: 270, distance: 31.0
click at [554, 299] on div at bounding box center [539, 277] width 94 height 80
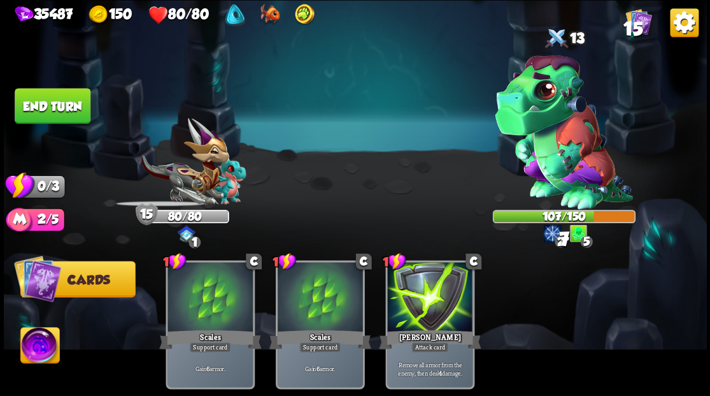
drag, startPoint x: 64, startPoint y: 113, endPoint x: 301, endPoint y: 133, distance: 238.5
click at [64, 112] on button "End turn" at bounding box center [53, 106] width 76 height 36
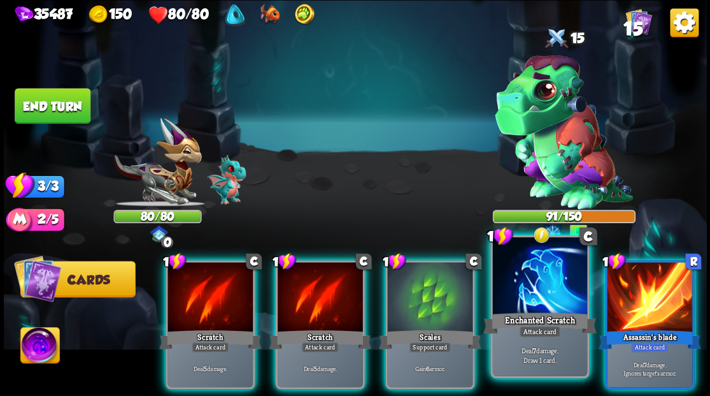
click at [523, 314] on div "Enchanted Scratch" at bounding box center [539, 322] width 113 height 25
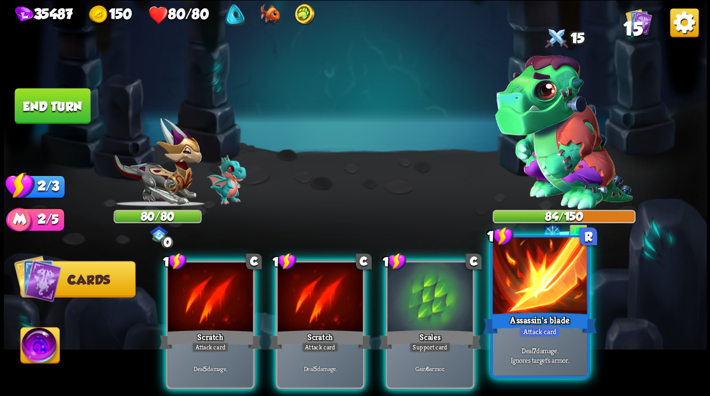
click at [525, 298] on div at bounding box center [539, 277] width 94 height 80
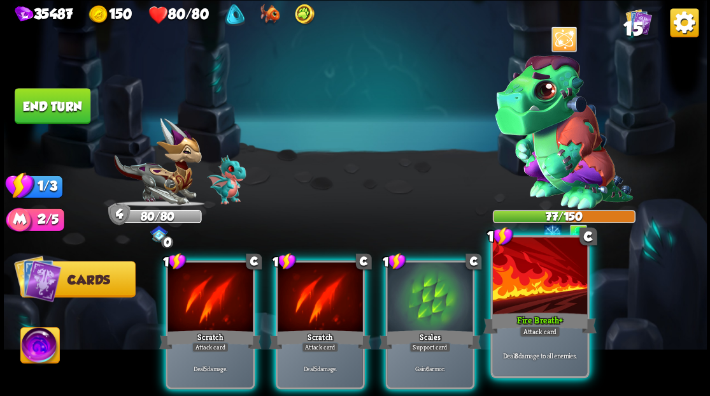
click at [526, 293] on div at bounding box center [539, 277] width 94 height 80
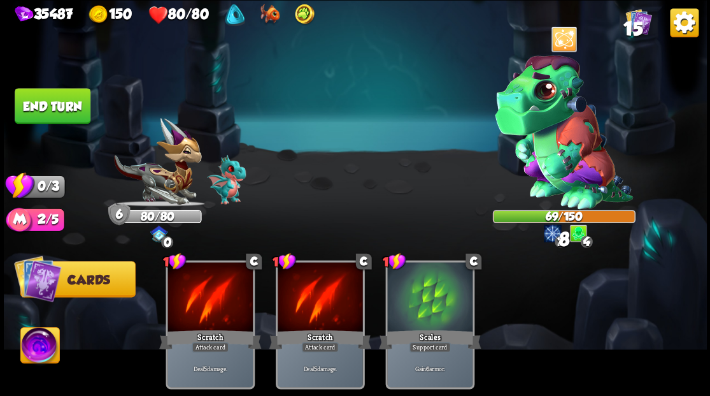
click at [76, 111] on button "End turn" at bounding box center [53, 106] width 76 height 36
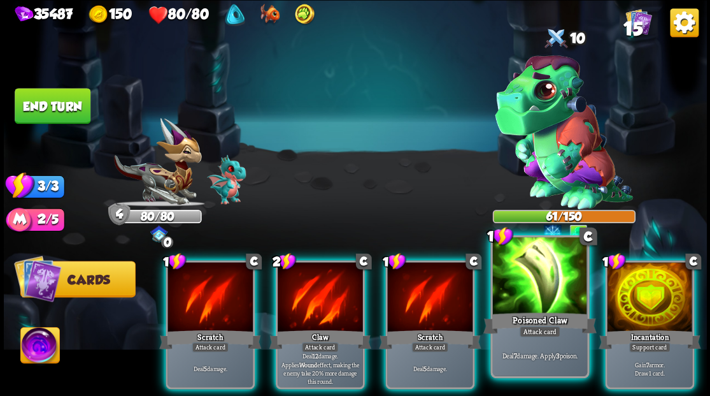
click at [525, 290] on div at bounding box center [539, 277] width 94 height 80
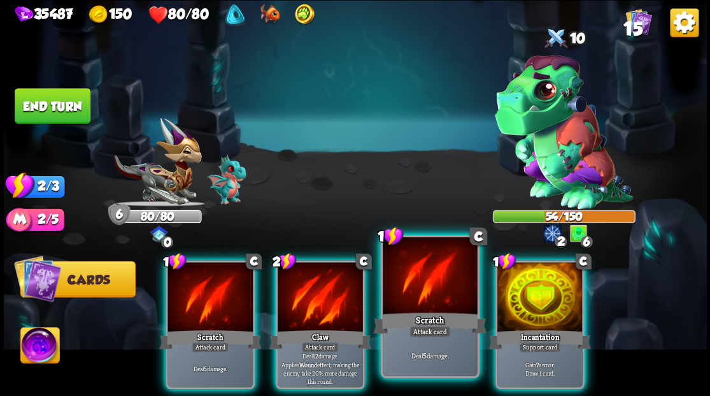
click at [416, 294] on div at bounding box center [430, 277] width 94 height 80
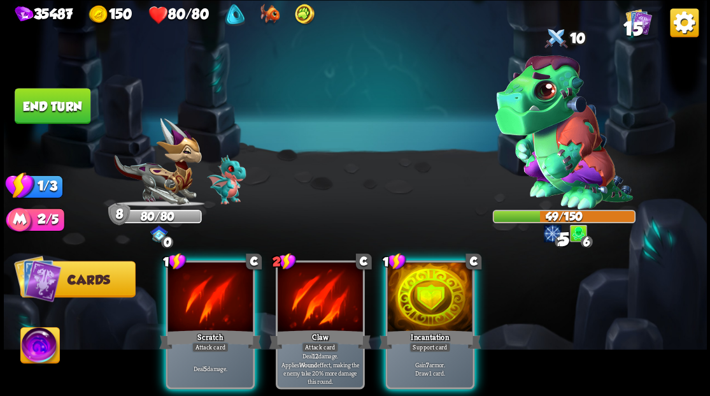
drag, startPoint x: 225, startPoint y: 283, endPoint x: 113, endPoint y: 181, distance: 151.5
click at [224, 280] on div at bounding box center [210, 298] width 85 height 72
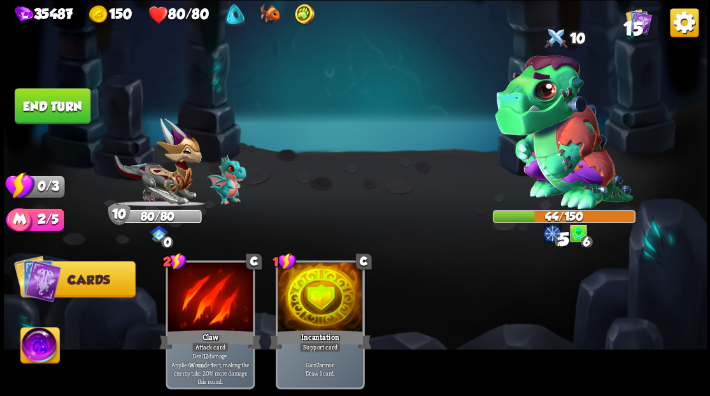
click at [35, 111] on button "End turn" at bounding box center [53, 106] width 76 height 36
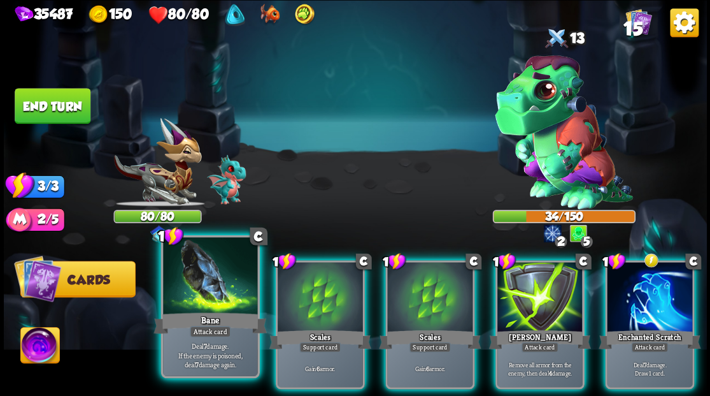
click at [192, 308] on div at bounding box center [210, 277] width 94 height 80
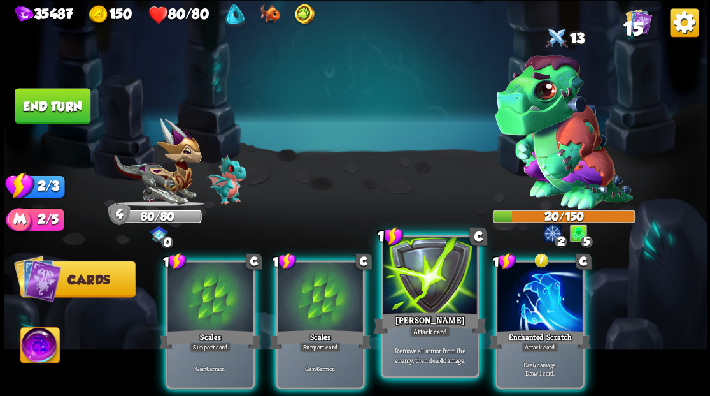
click at [428, 289] on div at bounding box center [430, 277] width 94 height 80
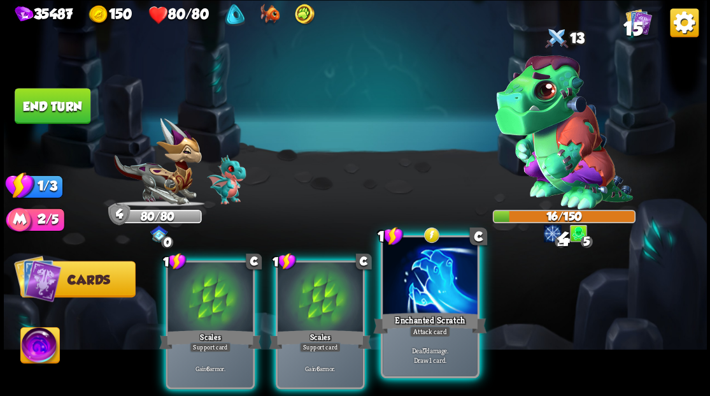
click at [425, 287] on div at bounding box center [430, 277] width 94 height 80
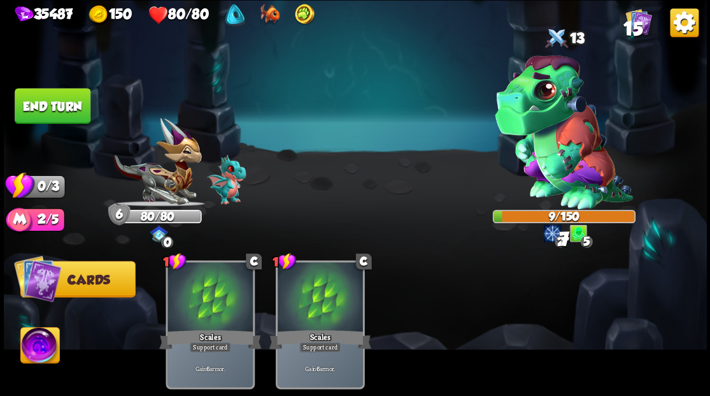
click at [59, 104] on button "End turn" at bounding box center [53, 106] width 76 height 36
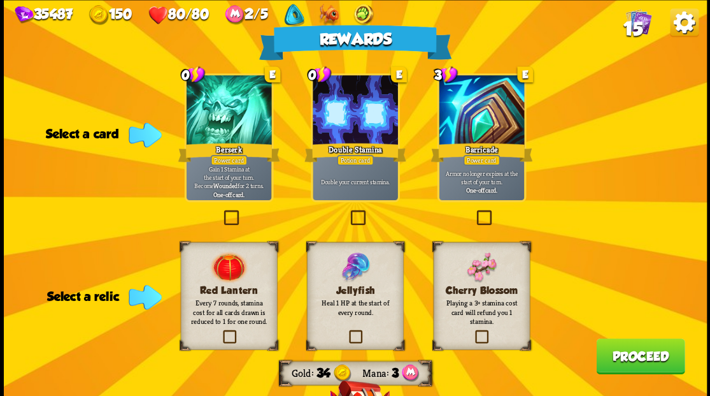
click at [474, 211] on label at bounding box center [474, 211] width 0 height 0
click at [0, 0] on input "checkbox" at bounding box center [0, 0] width 0 height 0
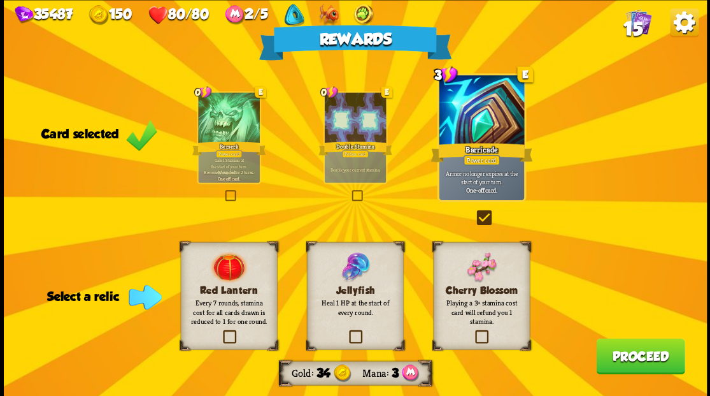
click at [347, 331] on label at bounding box center [347, 331] width 0 height 0
click at [0, 0] on input "checkbox" at bounding box center [0, 0] width 0 height 0
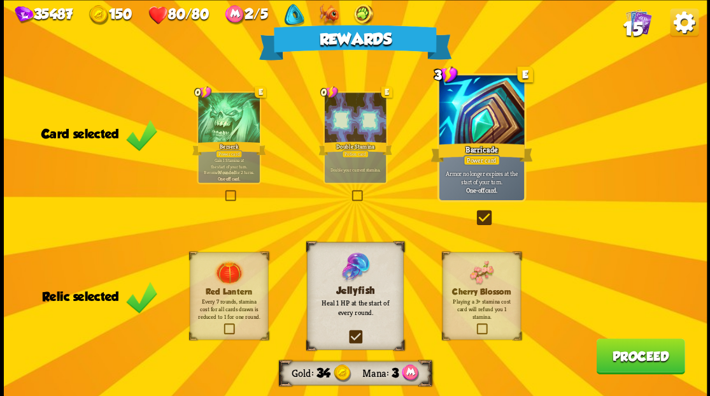
click at [618, 364] on button "Proceed" at bounding box center [640, 356] width 89 height 36
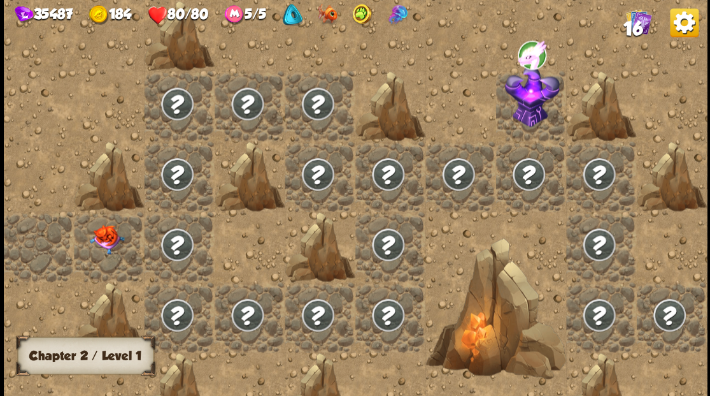
click at [109, 255] on div at bounding box center [109, 246] width 70 height 70
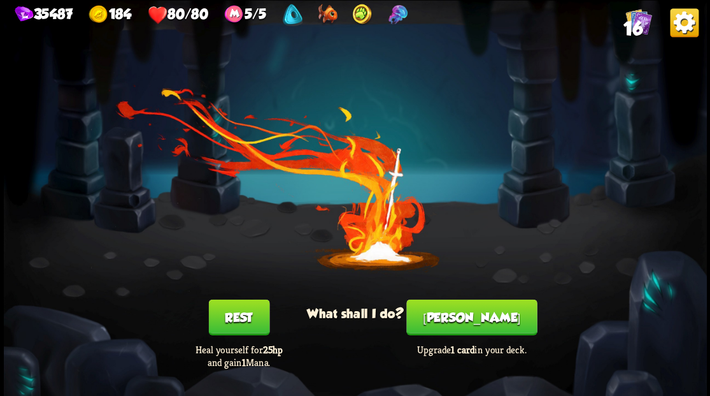
click at [466, 322] on button "Smith" at bounding box center [471, 317] width 131 height 36
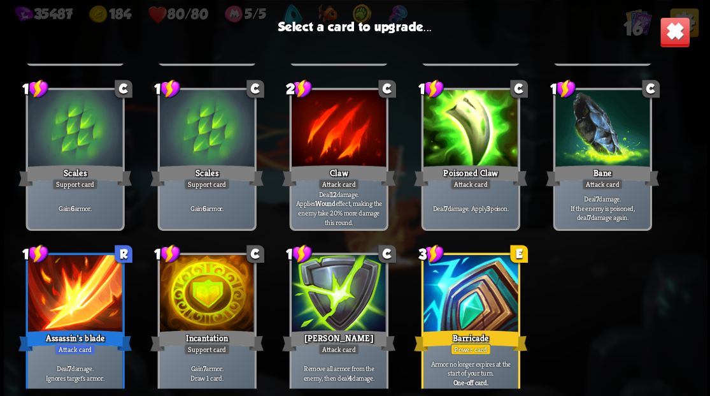
scroll to position [210, 0]
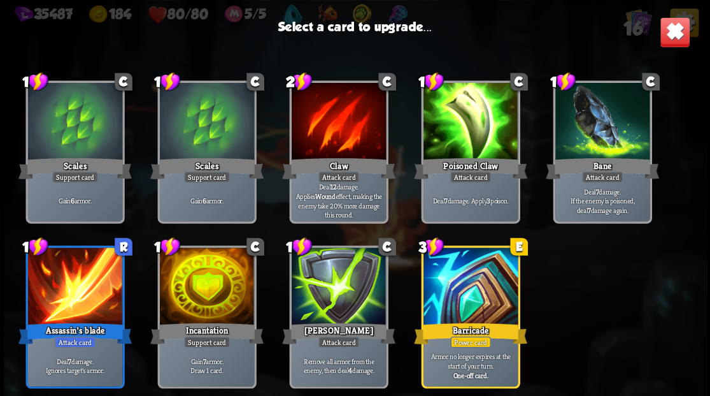
click at [203, 294] on div at bounding box center [206, 287] width 94 height 80
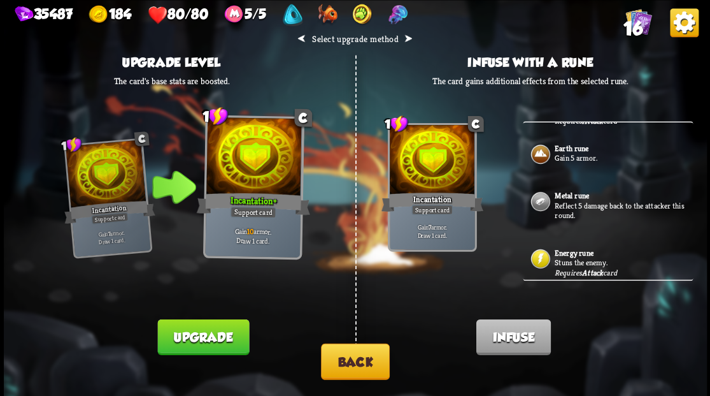
scroll to position [217, 0]
click at [357, 364] on button "Back" at bounding box center [355, 361] width 69 height 36
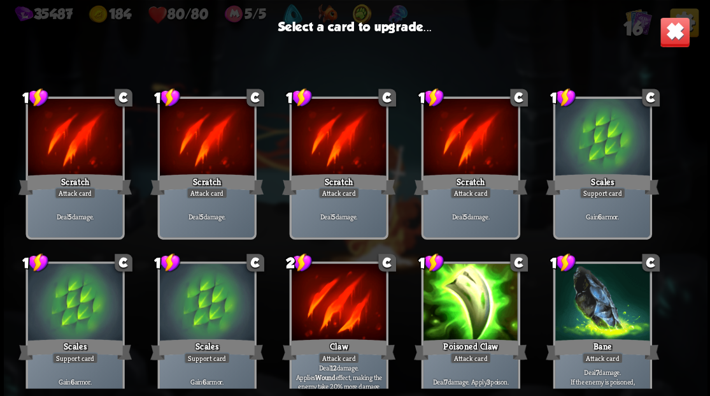
scroll to position [210, 0]
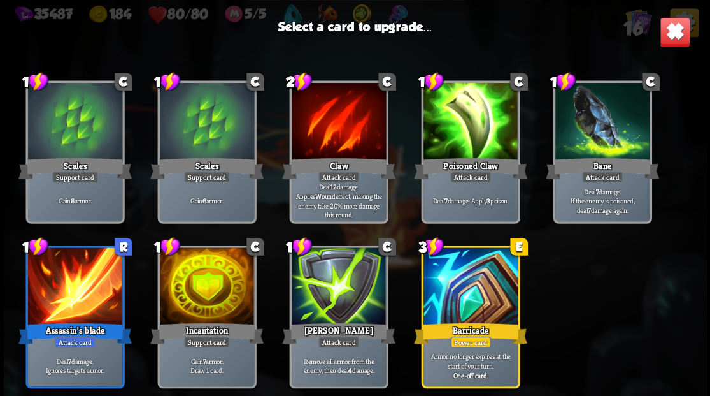
click at [455, 293] on div at bounding box center [470, 287] width 94 height 80
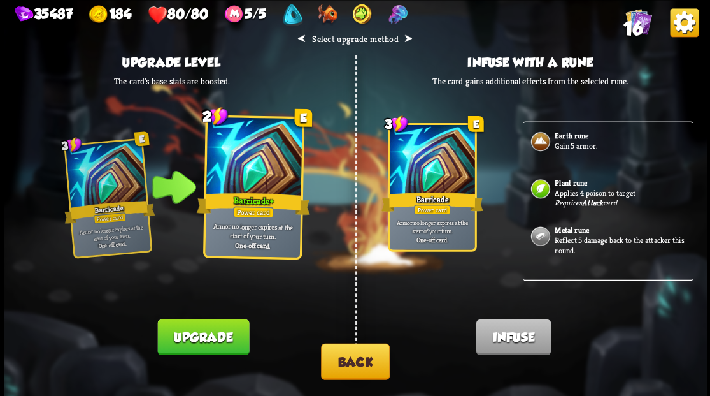
drag, startPoint x: 185, startPoint y: 340, endPoint x: 341, endPoint y: 229, distance: 191.9
click at [185, 337] on button "Upgrade" at bounding box center [203, 336] width 92 height 36
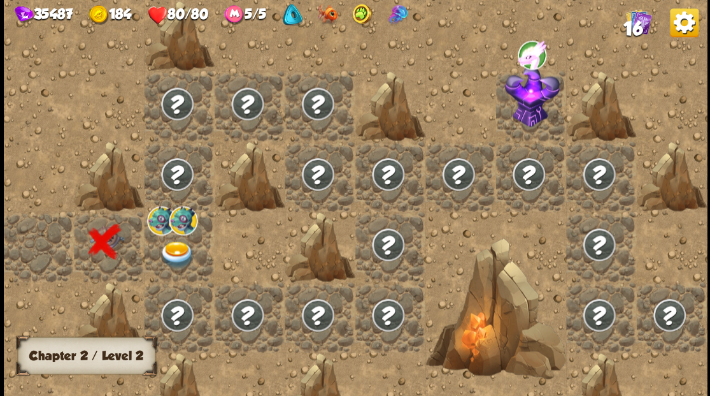
click at [175, 242] on div at bounding box center [179, 246] width 70 height 70
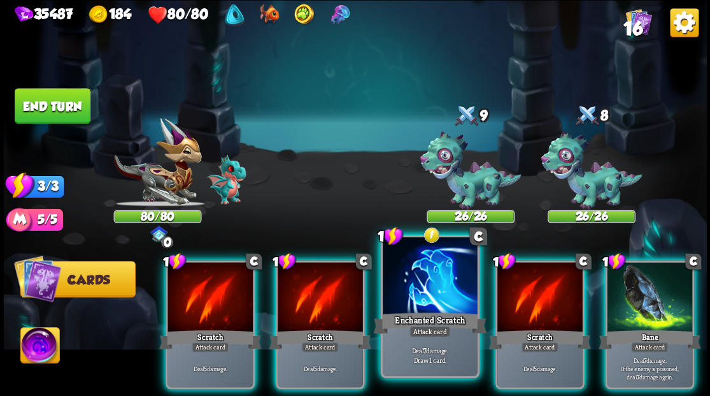
click at [419, 296] on div at bounding box center [430, 277] width 94 height 80
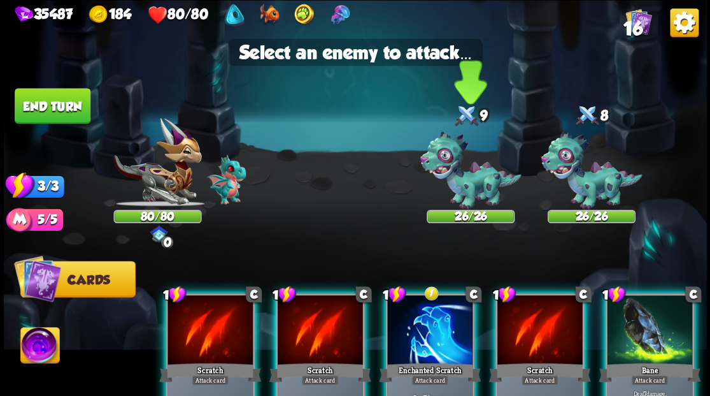
click at [476, 186] on img at bounding box center [470, 170] width 101 height 78
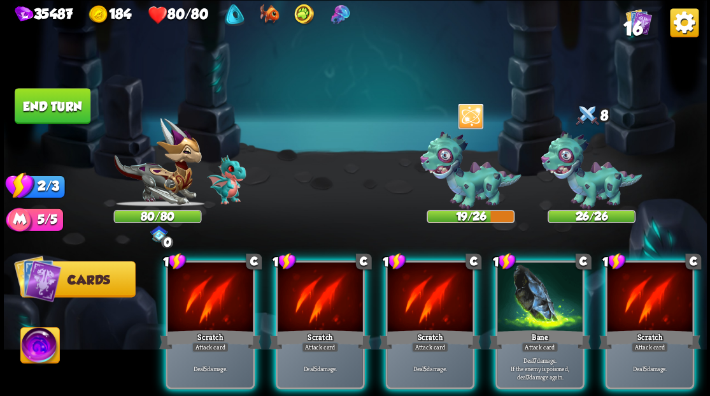
click at [33, 343] on img at bounding box center [39, 346] width 39 height 39
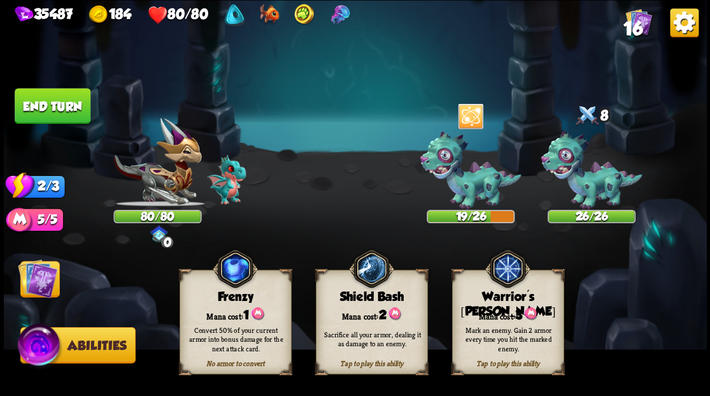
click at [45, 274] on img at bounding box center [37, 277] width 39 height 39
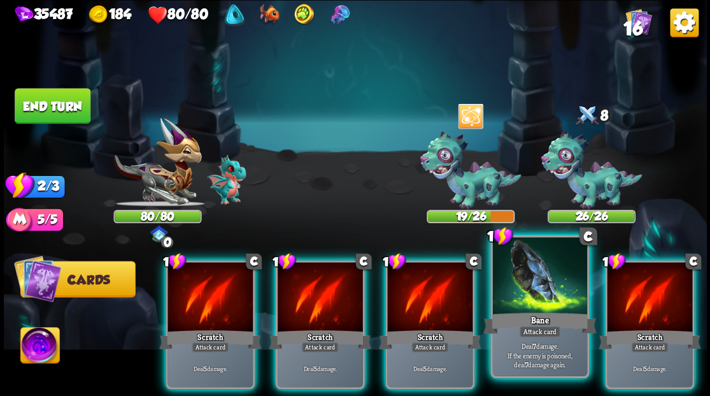
click at [552, 307] on div at bounding box center [539, 277] width 94 height 80
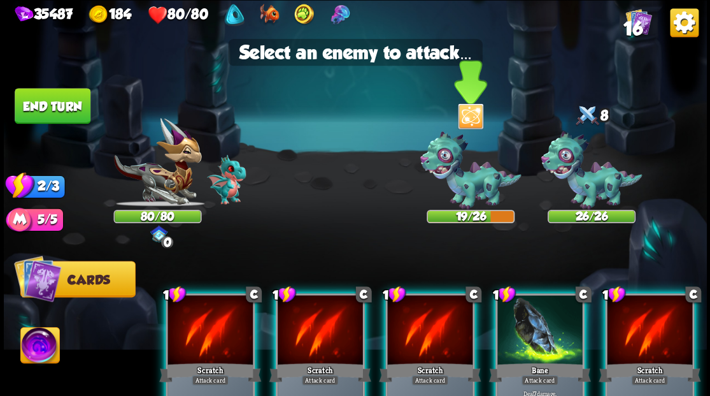
click at [478, 183] on img at bounding box center [470, 170] width 101 height 78
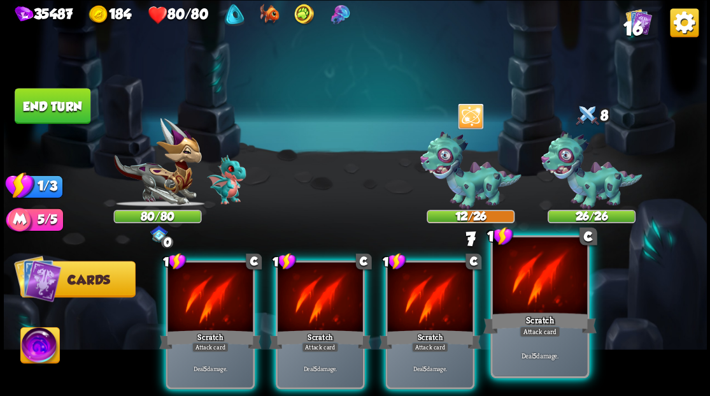
click at [527, 298] on div at bounding box center [539, 277] width 94 height 80
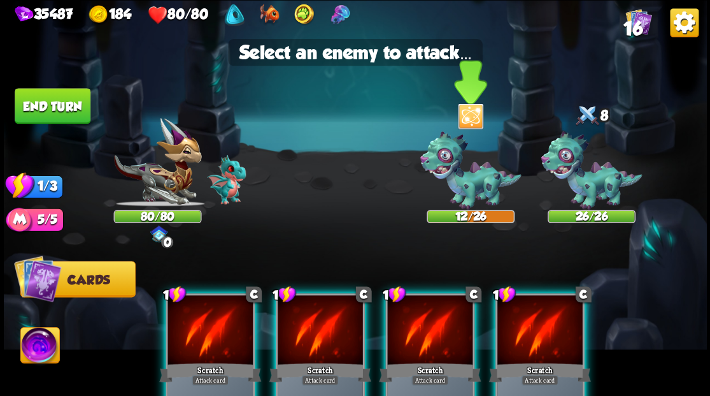
click at [466, 193] on img at bounding box center [470, 170] width 101 height 78
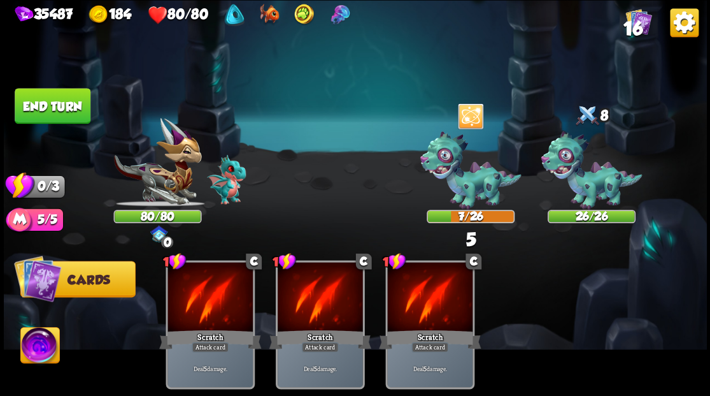
click at [57, 107] on button "End turn" at bounding box center [53, 106] width 76 height 36
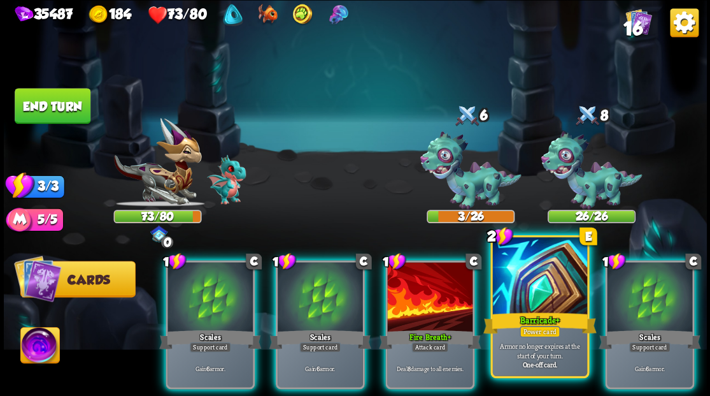
click at [525, 283] on div at bounding box center [539, 277] width 94 height 80
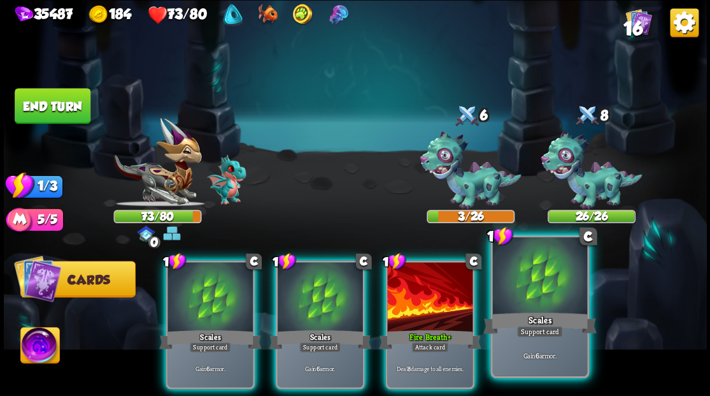
click at [524, 283] on div at bounding box center [539, 277] width 94 height 80
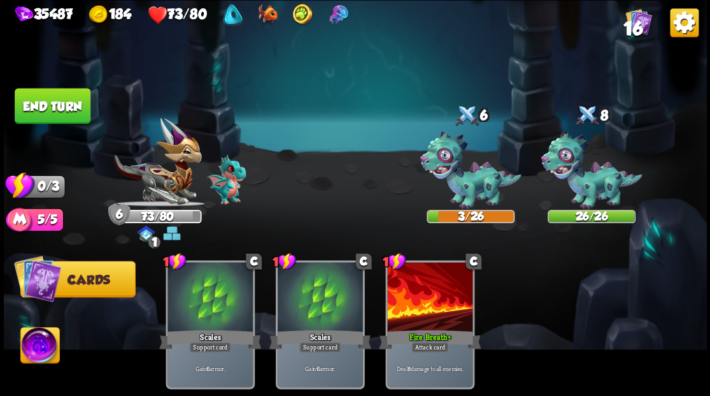
click at [74, 114] on button "End turn" at bounding box center [53, 106] width 76 height 36
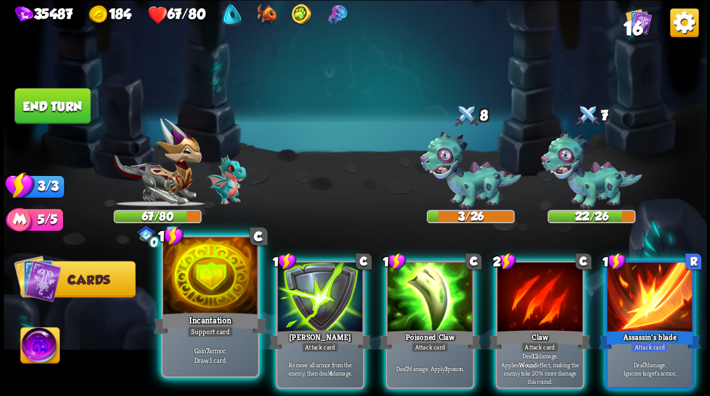
click at [177, 313] on div "Incantation" at bounding box center [210, 322] width 113 height 25
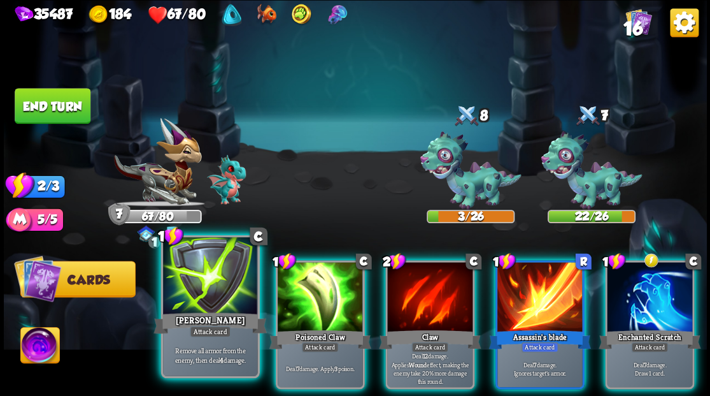
click at [185, 302] on div at bounding box center [210, 277] width 94 height 80
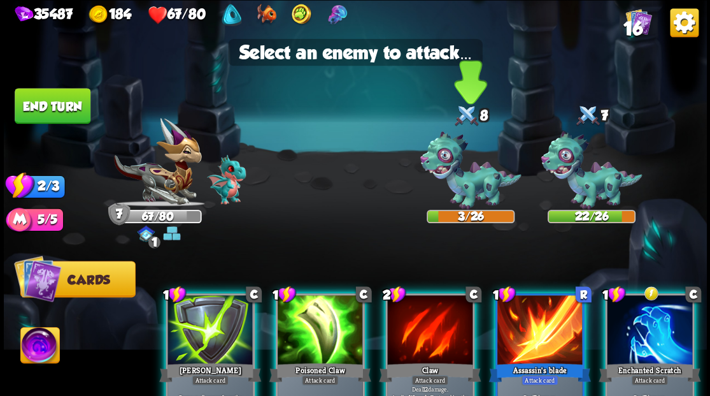
click at [461, 194] on img at bounding box center [470, 170] width 101 height 78
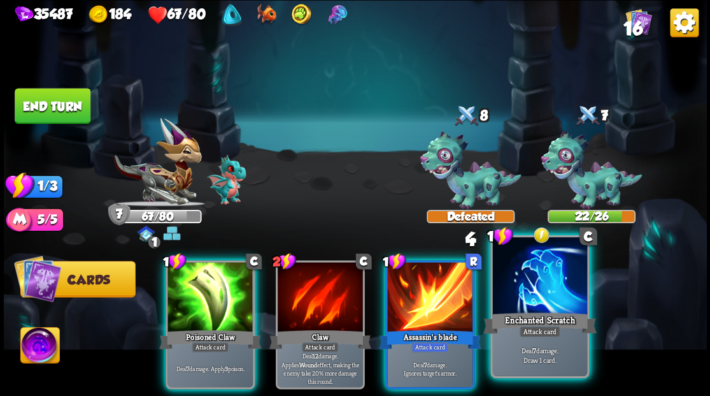
click at [530, 311] on div "Enchanted Scratch" at bounding box center [539, 322] width 113 height 25
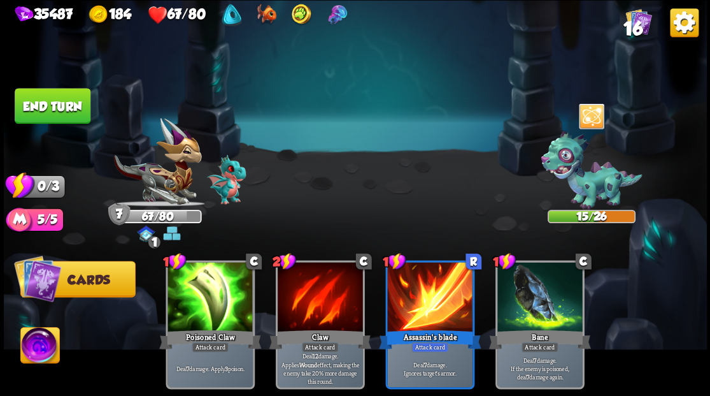
click at [47, 112] on button "End turn" at bounding box center [53, 106] width 76 height 36
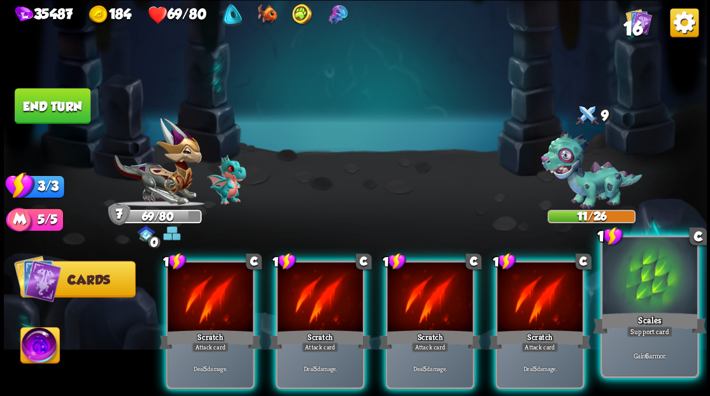
click at [650, 292] on div at bounding box center [650, 277] width 94 height 80
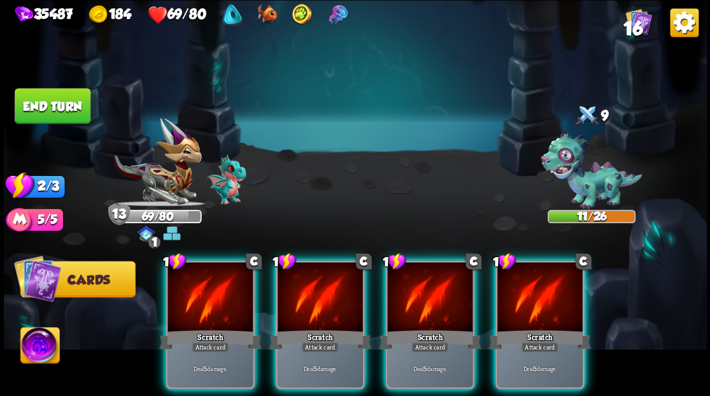
click at [548, 292] on div at bounding box center [539, 298] width 85 height 72
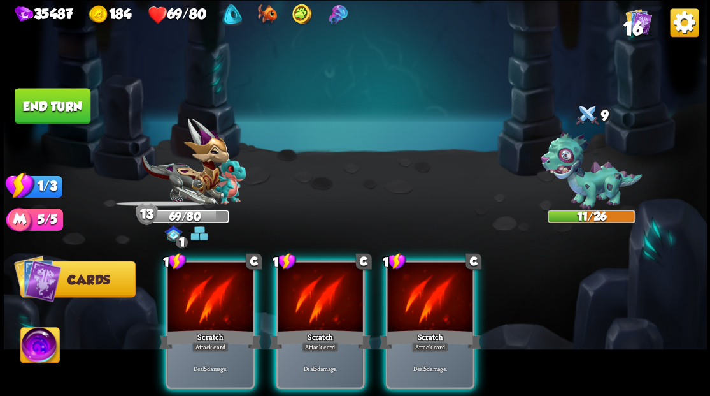
click at [439, 287] on div at bounding box center [429, 298] width 85 height 72
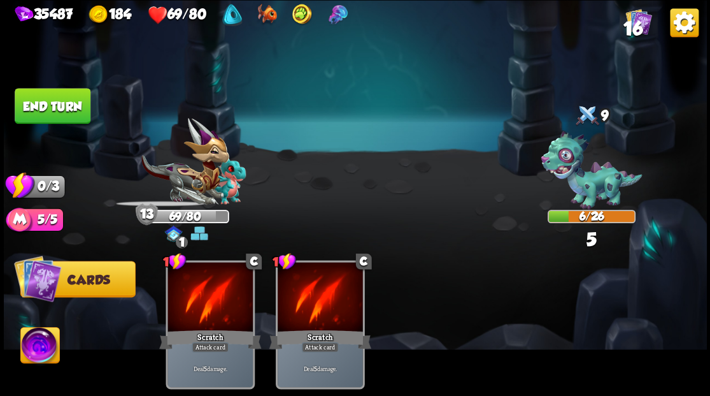
click at [39, 97] on button "End turn" at bounding box center [52, 105] width 78 height 36
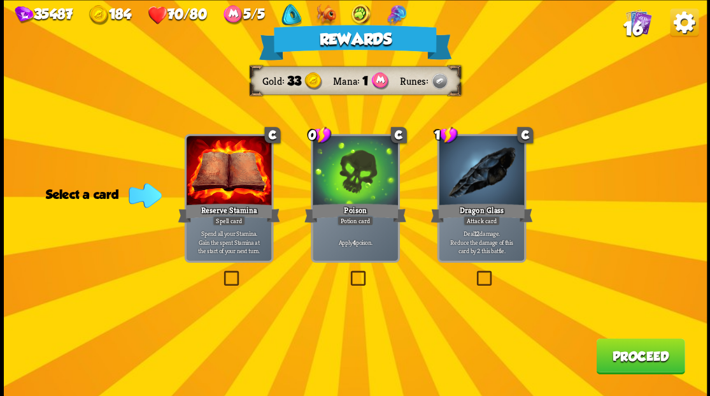
click at [474, 272] on label at bounding box center [474, 272] width 0 height 0
click at [0, 0] on input "checkbox" at bounding box center [0, 0] width 0 height 0
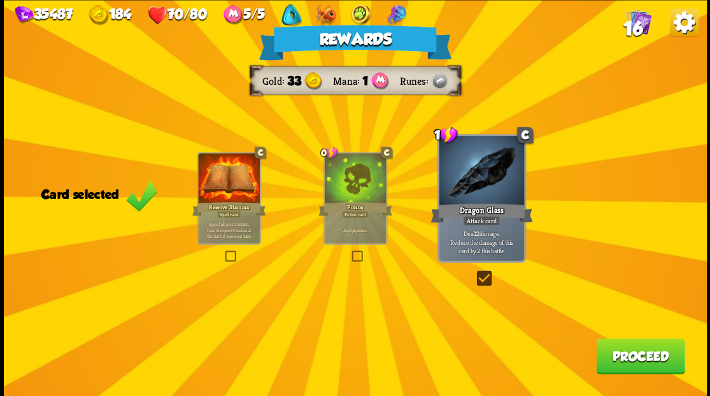
click at [604, 354] on button "Proceed" at bounding box center [640, 356] width 89 height 36
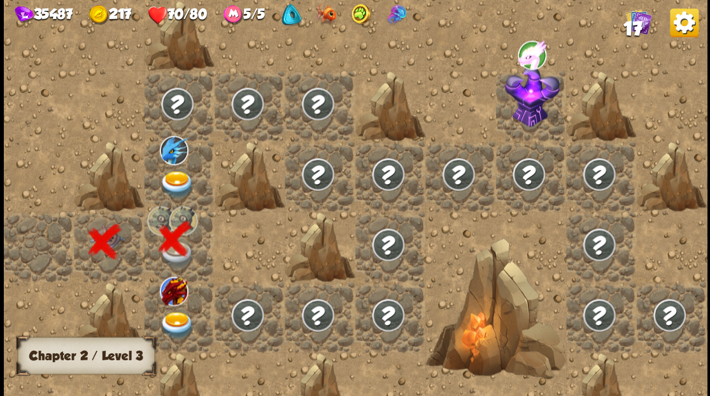
click at [178, 179] on img at bounding box center [176, 183] width 35 height 27
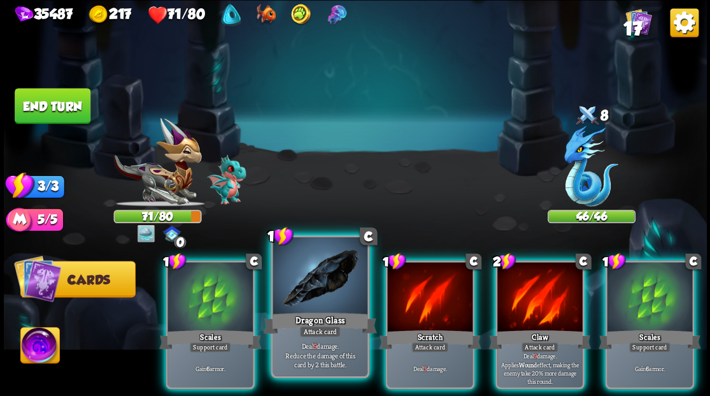
click at [330, 285] on div at bounding box center [320, 277] width 94 height 80
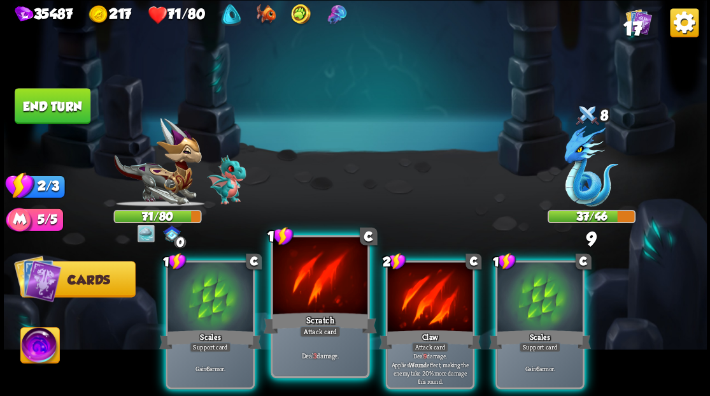
click at [329, 285] on div at bounding box center [320, 277] width 94 height 80
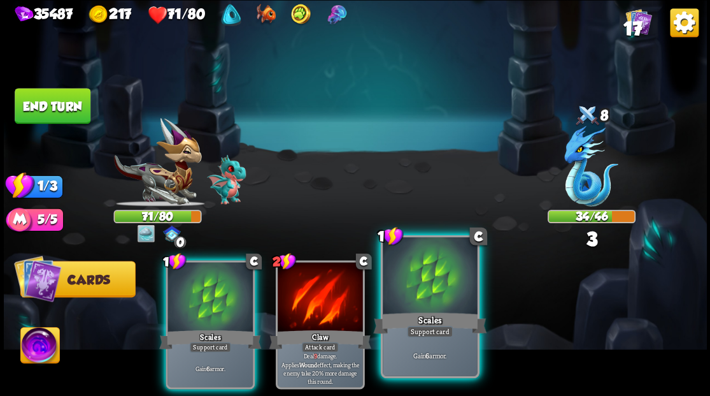
click at [425, 293] on div at bounding box center [430, 277] width 94 height 80
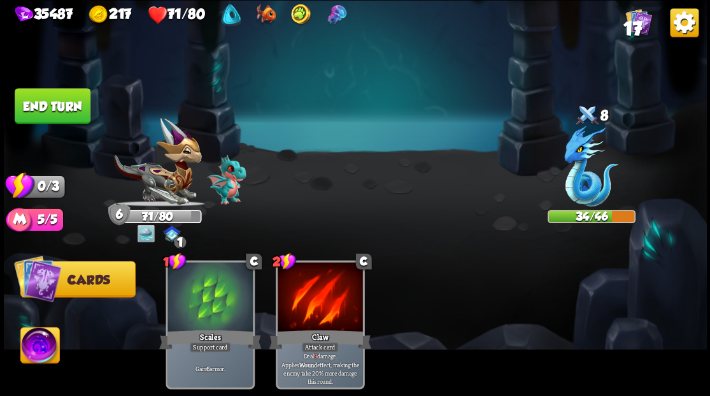
click at [71, 115] on button "End turn" at bounding box center [53, 106] width 76 height 36
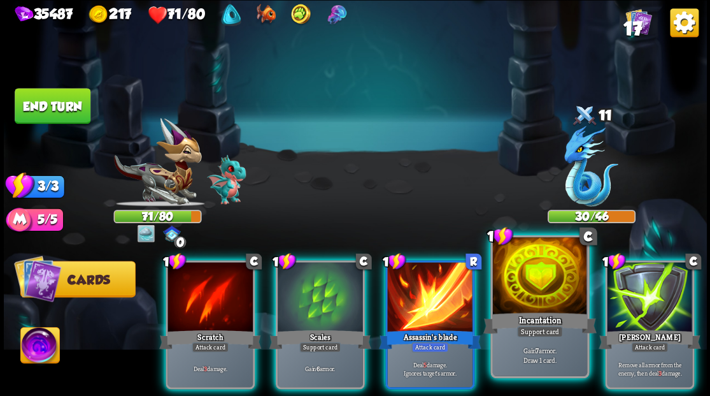
click at [513, 276] on div at bounding box center [539, 277] width 94 height 80
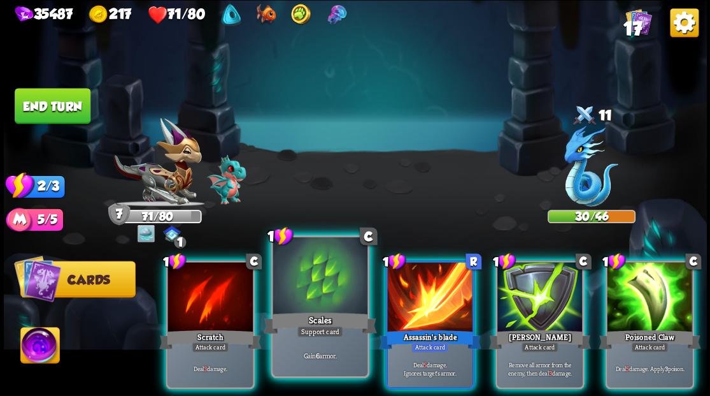
click at [332, 290] on div at bounding box center [320, 277] width 94 height 80
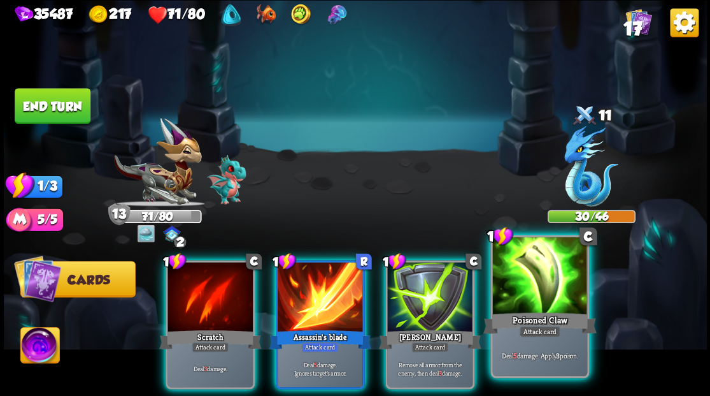
click at [517, 284] on div at bounding box center [539, 277] width 94 height 80
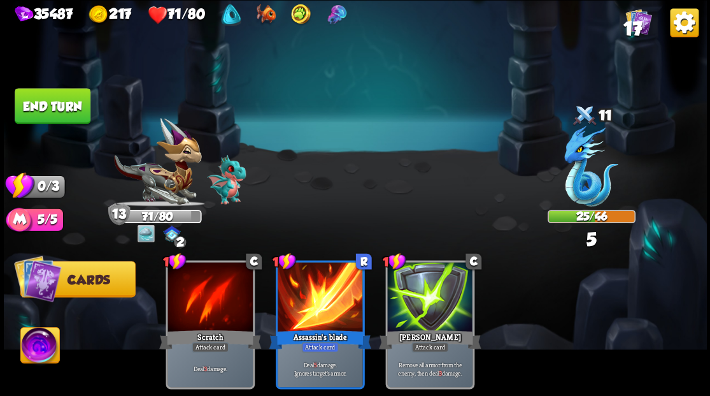
click at [59, 106] on button "End turn" at bounding box center [53, 106] width 76 height 36
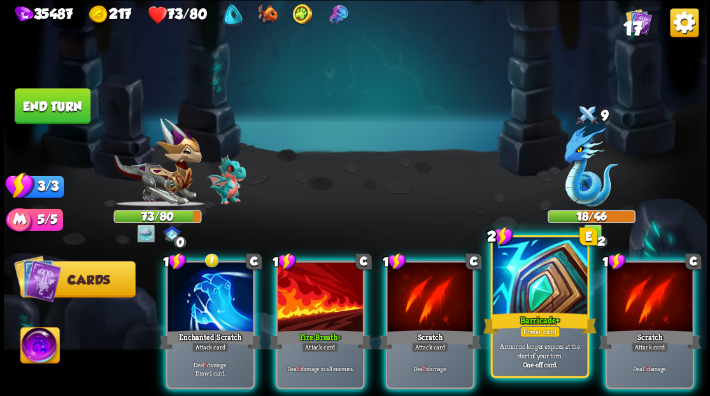
click at [517, 302] on div at bounding box center [539, 277] width 94 height 80
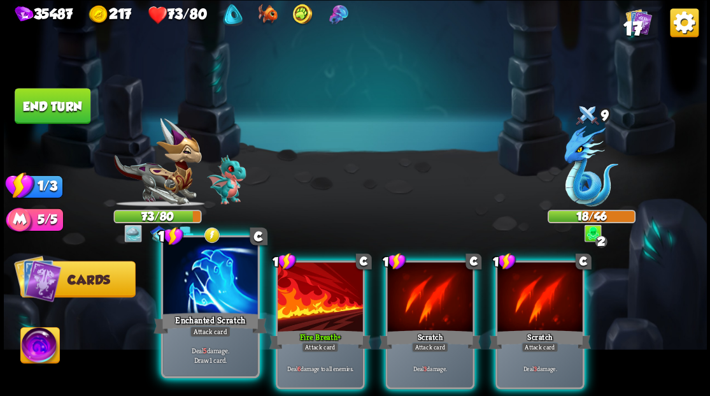
click at [214, 289] on div at bounding box center [210, 277] width 94 height 80
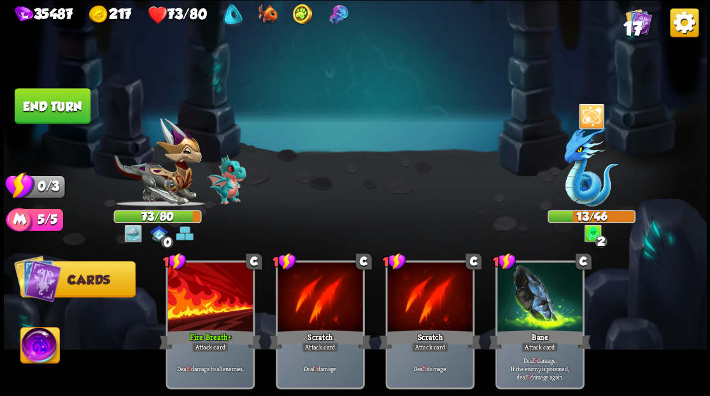
click at [57, 113] on button "End turn" at bounding box center [53, 106] width 76 height 36
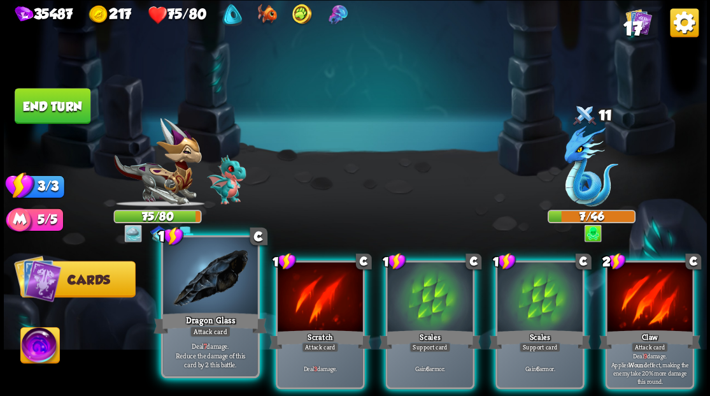
click at [211, 269] on div at bounding box center [210, 277] width 94 height 80
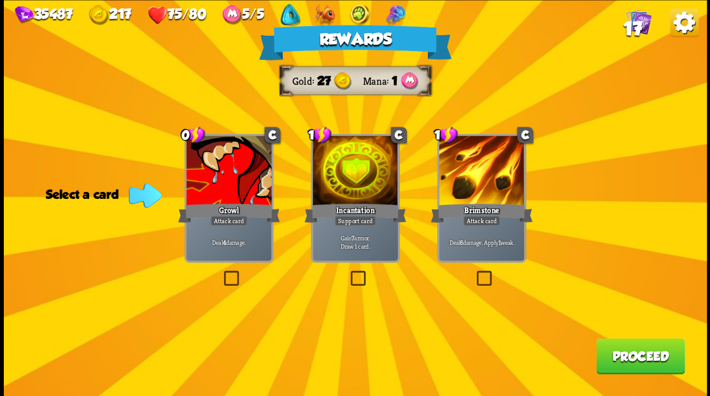
click at [474, 272] on label at bounding box center [474, 272] width 0 height 0
click at [0, 0] on input "checkbox" at bounding box center [0, 0] width 0 height 0
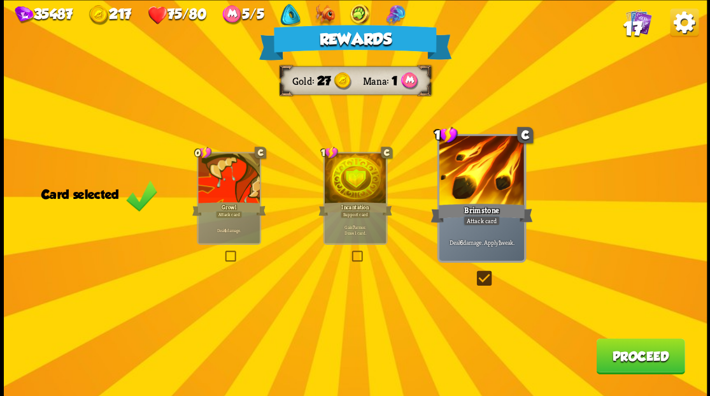
click at [615, 362] on button "Proceed" at bounding box center [640, 356] width 89 height 36
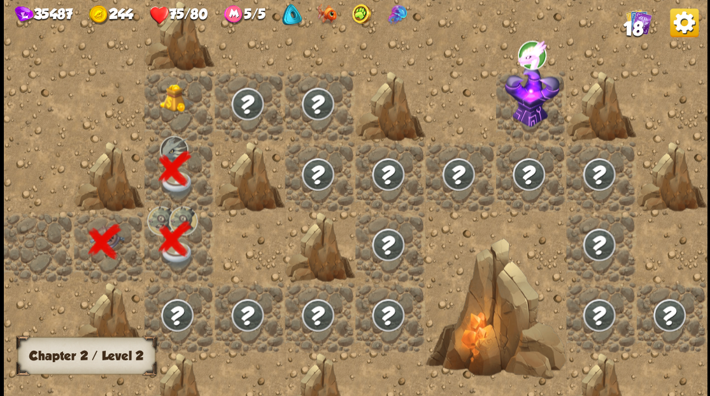
click at [178, 111] on img at bounding box center [176, 97] width 35 height 29
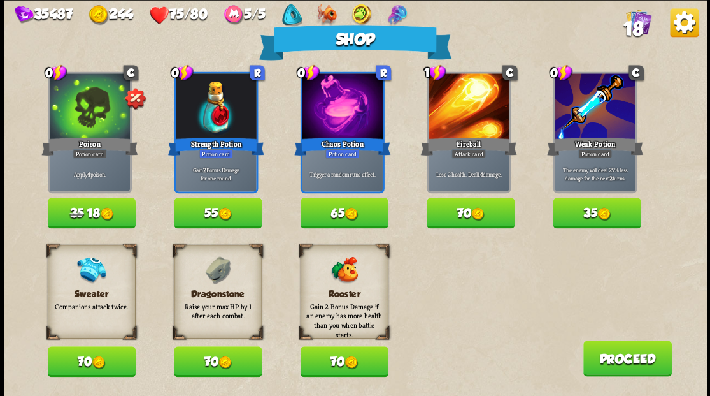
click at [87, 361] on button "70" at bounding box center [92, 361] width 88 height 31
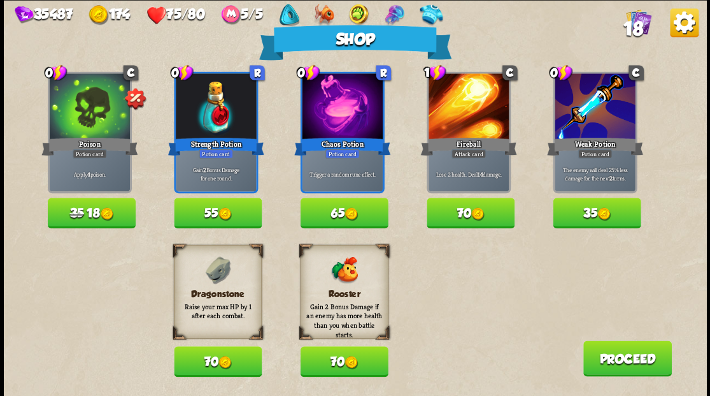
click at [225, 355] on img at bounding box center [224, 361] width 13 height 13
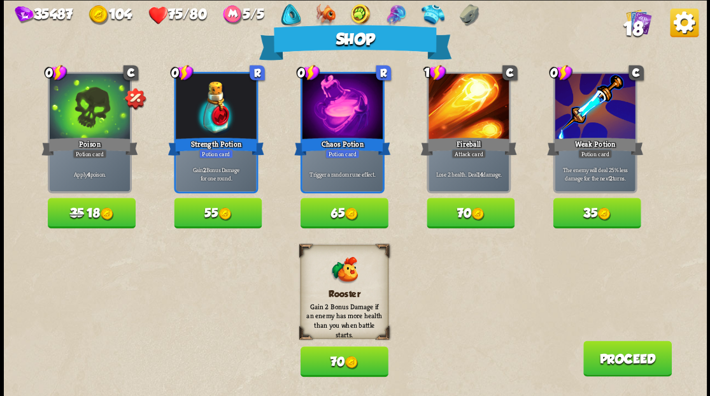
click at [335, 366] on button "70" at bounding box center [344, 361] width 88 height 31
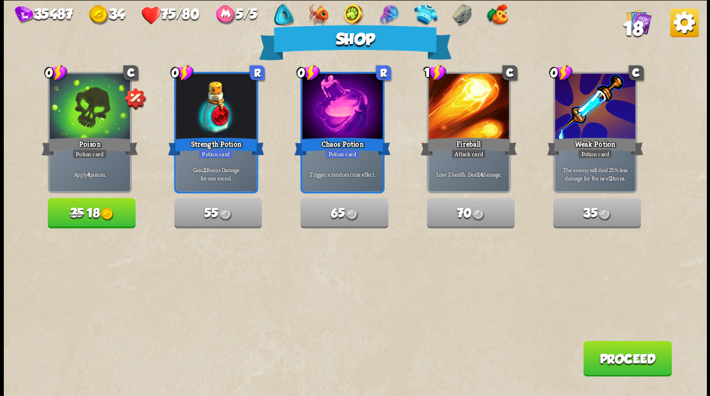
click at [616, 369] on button "Proceed" at bounding box center [627, 358] width 89 height 36
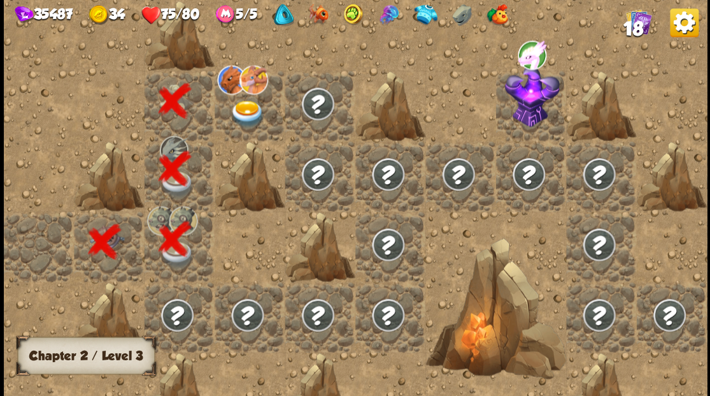
click at [245, 107] on img at bounding box center [247, 113] width 35 height 27
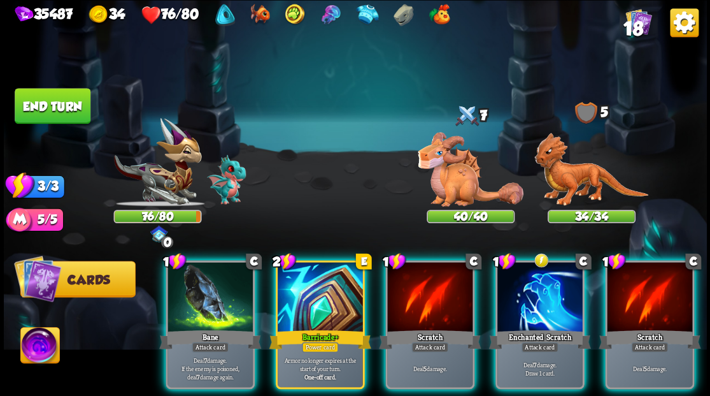
click at [478, 152] on div at bounding box center [471, 167] width 88 height 77
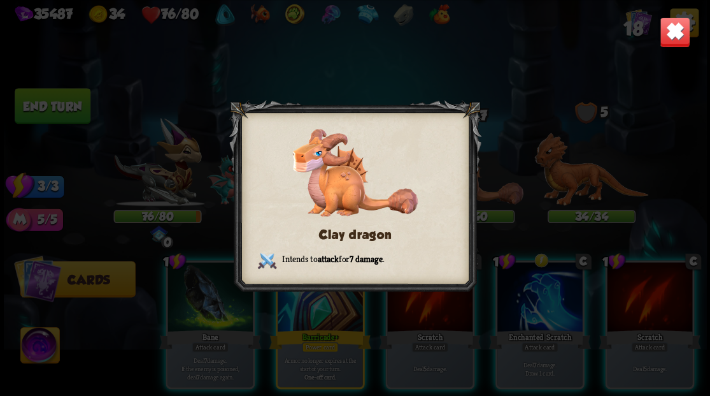
click at [678, 36] on img at bounding box center [674, 32] width 31 height 31
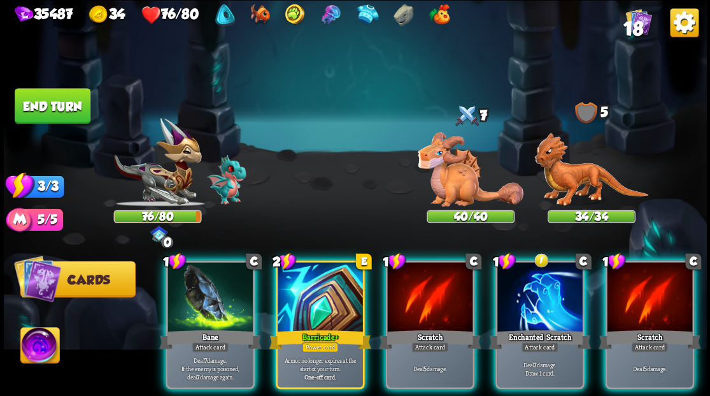
click at [589, 164] on div at bounding box center [591, 167] width 88 height 77
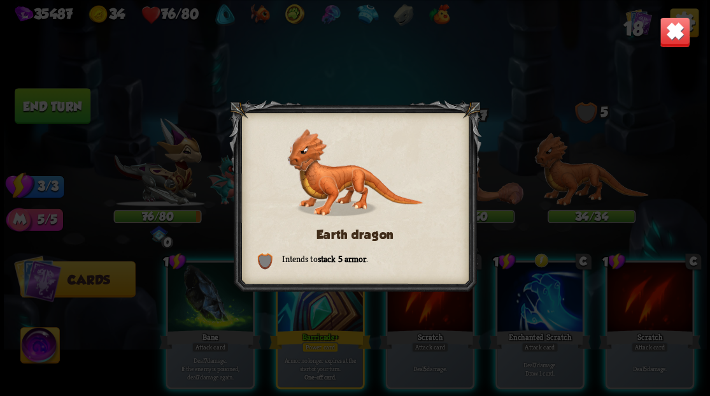
click at [673, 38] on img at bounding box center [674, 32] width 31 height 31
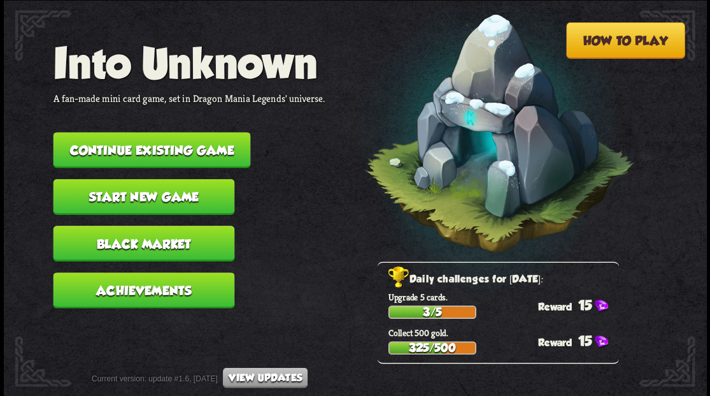
click at [150, 155] on button "Continue existing game" at bounding box center [151, 150] width 197 height 36
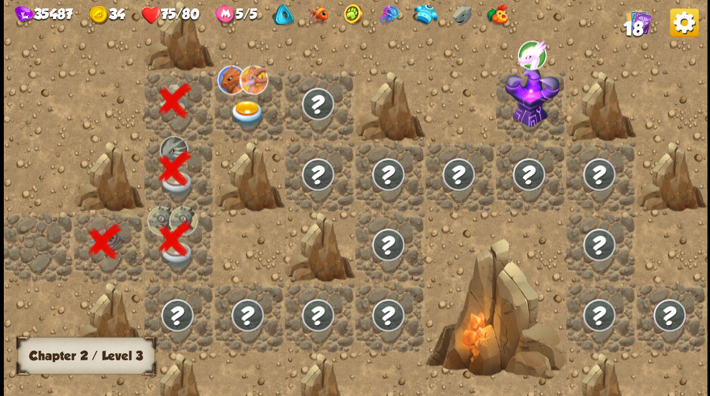
click at [248, 117] on img at bounding box center [247, 113] width 35 height 27
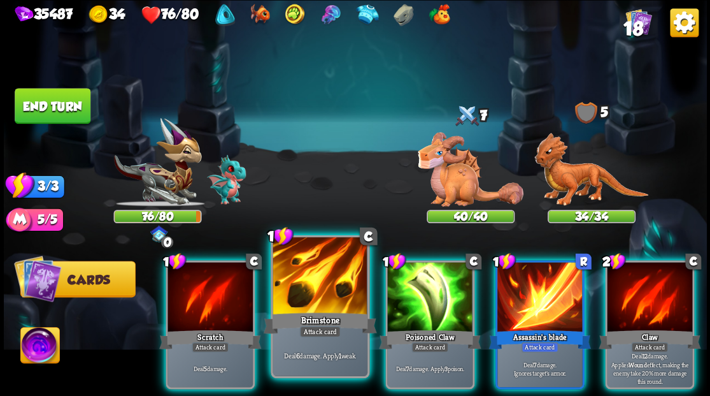
click at [306, 301] on div at bounding box center [320, 277] width 94 height 80
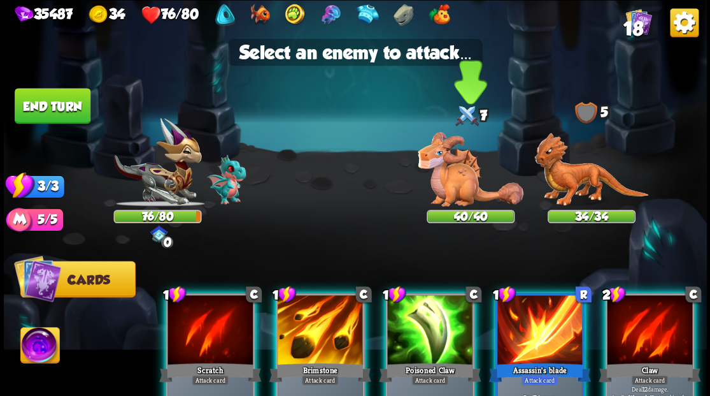
click at [464, 187] on img at bounding box center [471, 169] width 106 height 75
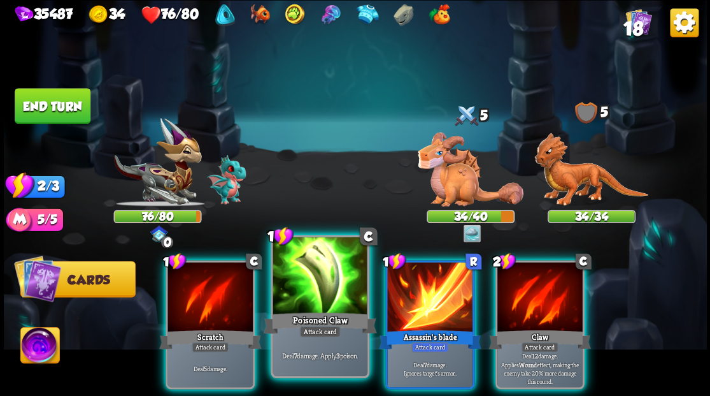
click at [315, 278] on div at bounding box center [320, 277] width 94 height 80
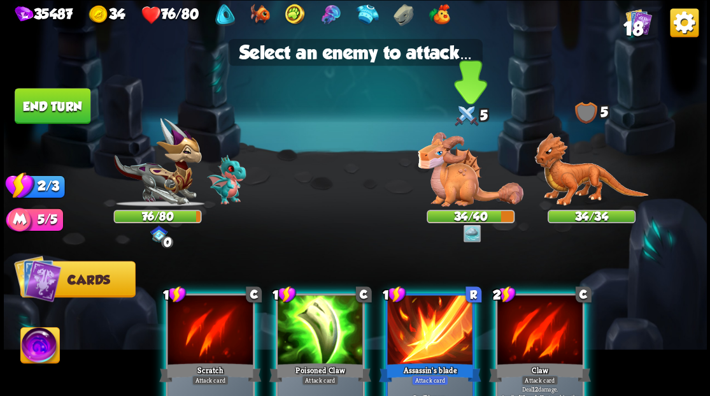
click at [455, 176] on img at bounding box center [471, 169] width 106 height 75
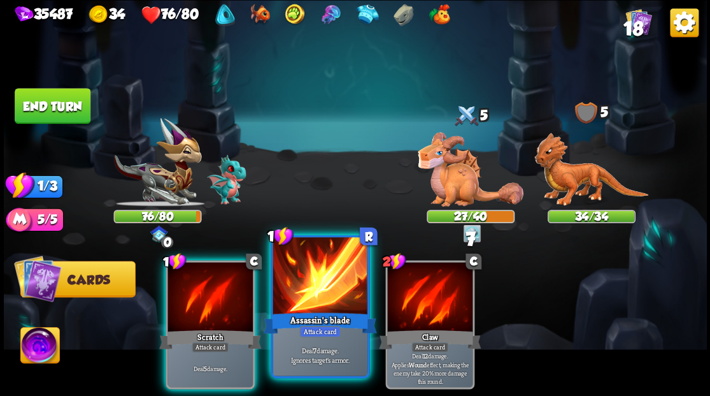
click at [296, 294] on div at bounding box center [320, 277] width 94 height 80
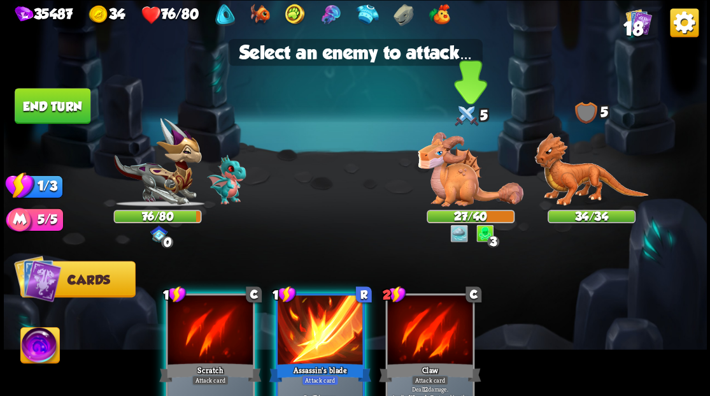
click at [448, 183] on img at bounding box center [471, 169] width 106 height 75
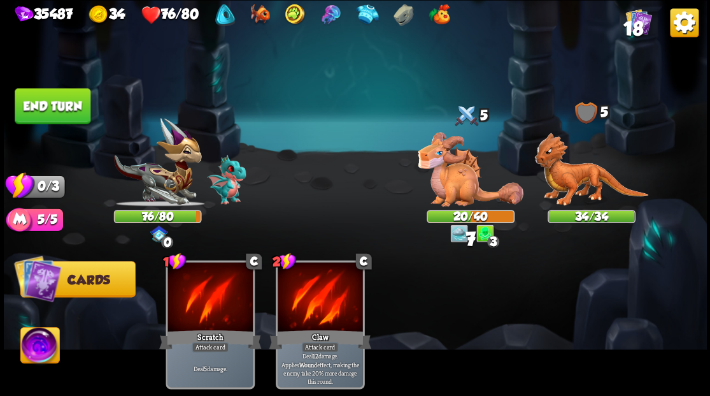
click at [62, 103] on button "End turn" at bounding box center [53, 106] width 76 height 36
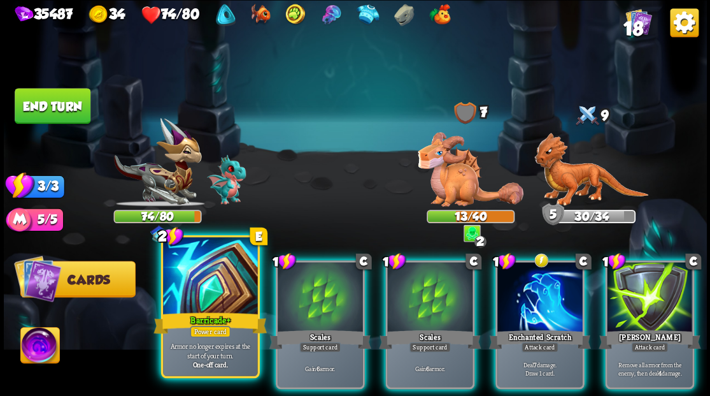
click at [209, 299] on div at bounding box center [210, 277] width 94 height 80
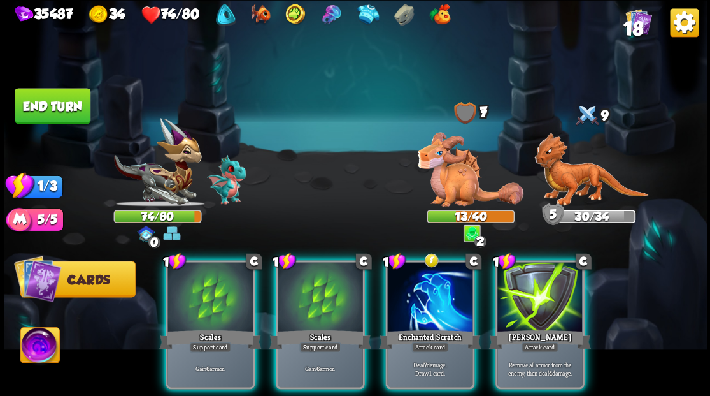
click at [209, 299] on div at bounding box center [210, 298] width 85 height 72
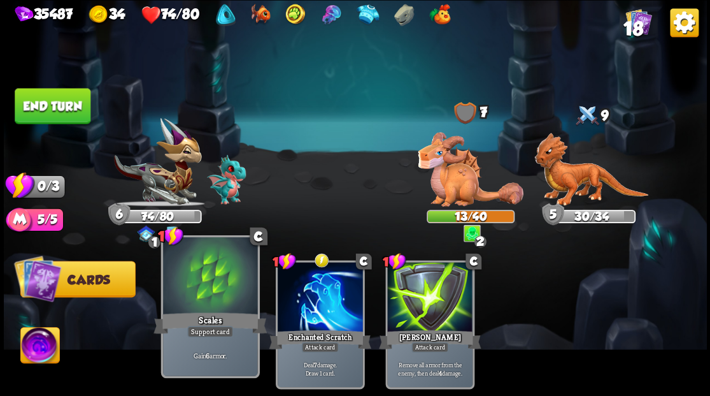
click at [205, 282] on div at bounding box center [210, 277] width 94 height 80
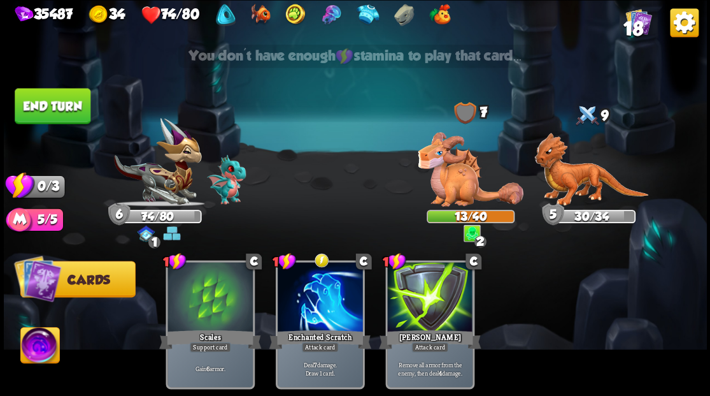
click at [78, 92] on button "End turn" at bounding box center [53, 106] width 76 height 36
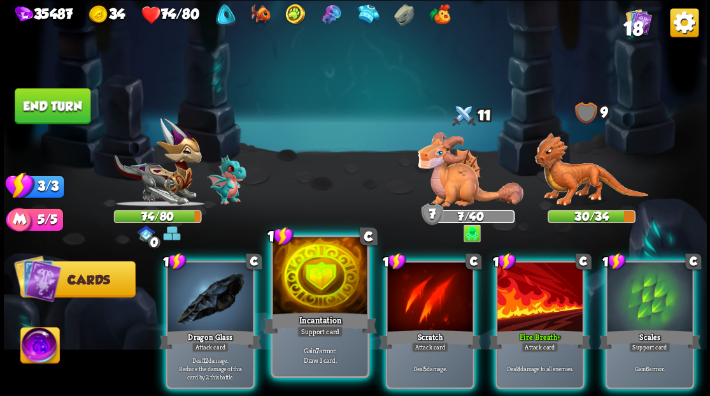
click at [325, 268] on div at bounding box center [320, 277] width 94 height 80
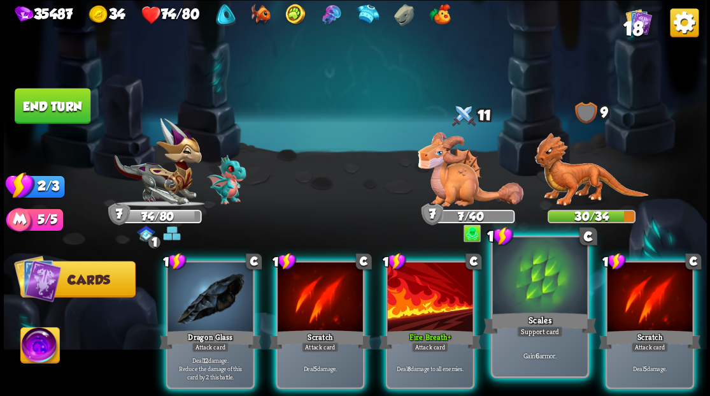
click at [554, 306] on div at bounding box center [539, 277] width 94 height 80
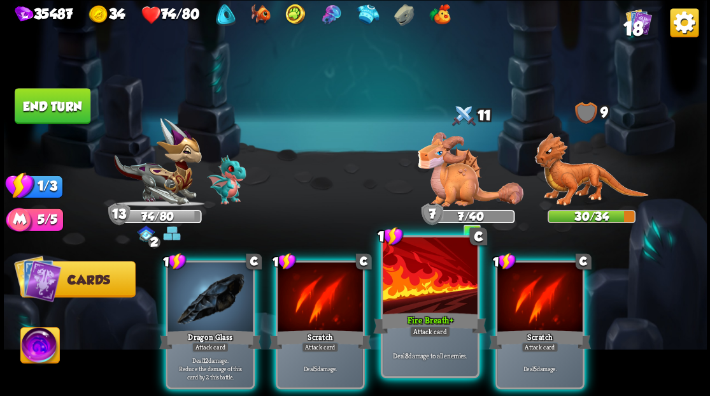
click at [419, 280] on div at bounding box center [430, 277] width 94 height 80
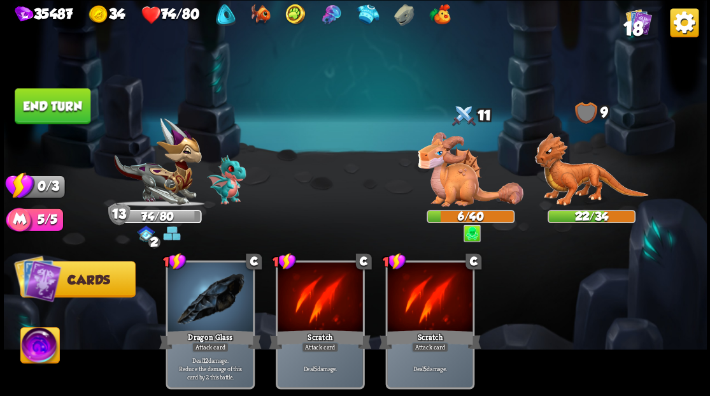
drag, startPoint x: 70, startPoint y: 100, endPoint x: 411, endPoint y: 4, distance: 354.7
click at [69, 99] on button "End turn" at bounding box center [53, 106] width 76 height 36
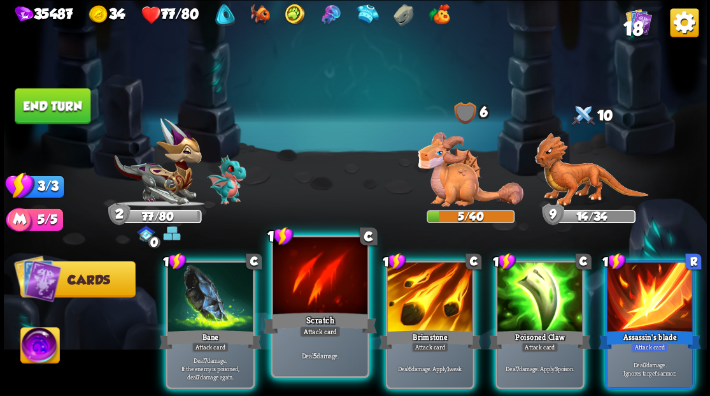
click at [310, 285] on div at bounding box center [320, 277] width 94 height 80
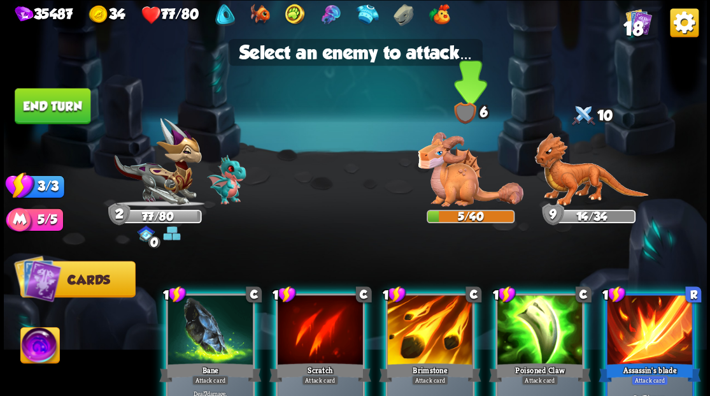
click at [441, 182] on img at bounding box center [471, 169] width 106 height 75
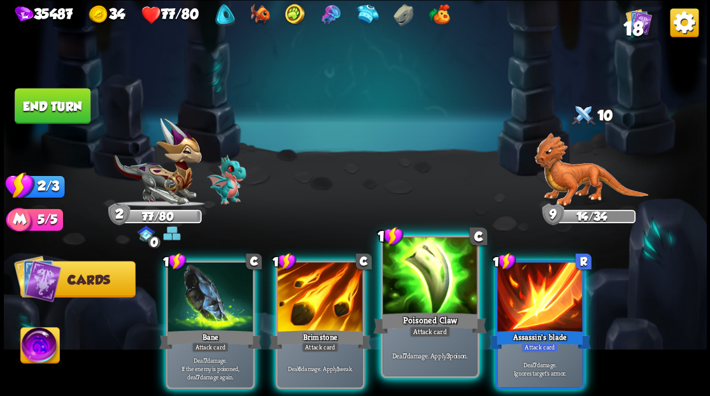
click at [448, 299] on div at bounding box center [430, 277] width 94 height 80
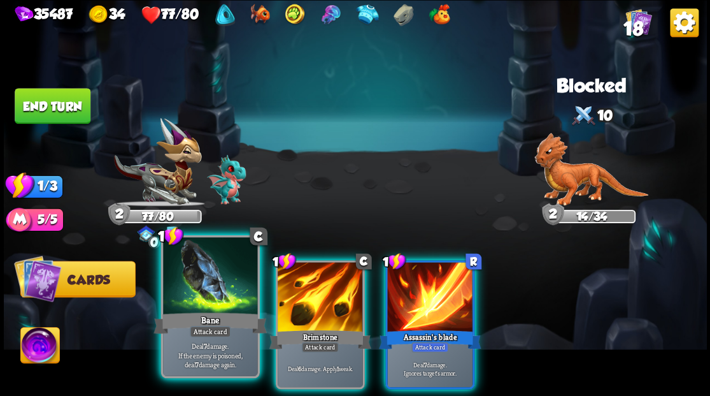
click at [208, 304] on div at bounding box center [210, 277] width 94 height 80
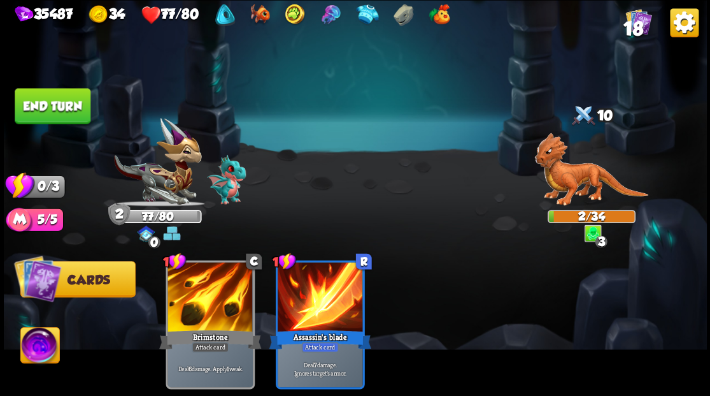
click at [55, 101] on button "End turn" at bounding box center [53, 106] width 76 height 36
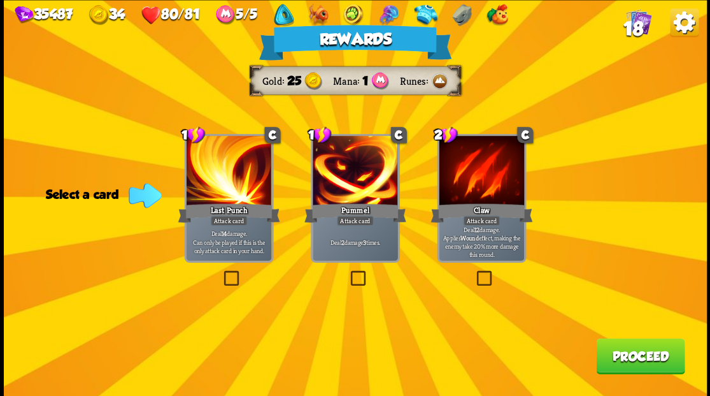
click at [348, 272] on label at bounding box center [348, 272] width 0 height 0
click at [0, 0] on input "checkbox" at bounding box center [0, 0] width 0 height 0
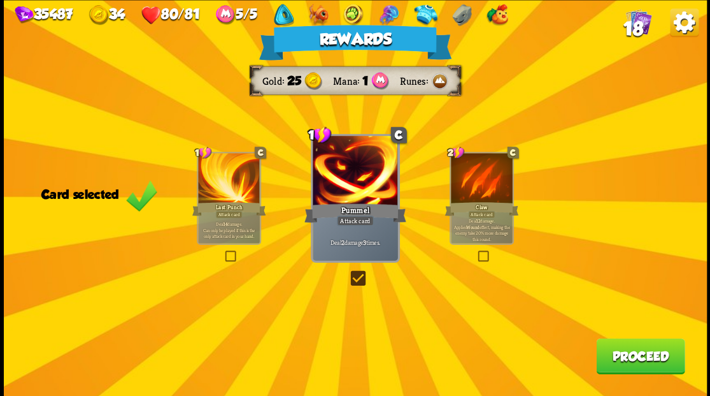
click at [649, 367] on button "Proceed" at bounding box center [640, 356] width 89 height 36
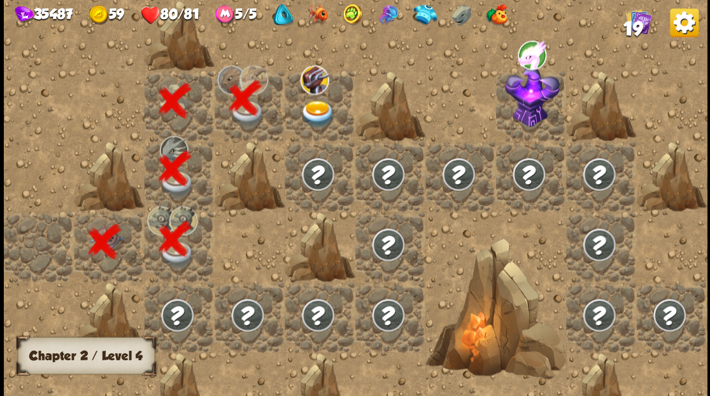
click at [312, 103] on img at bounding box center [317, 113] width 35 height 27
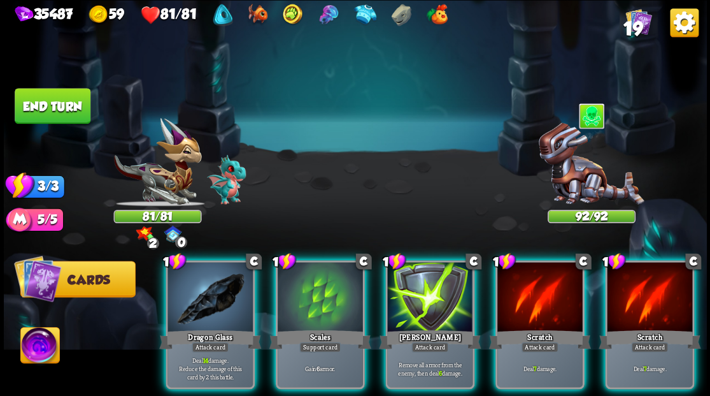
click at [592, 157] on div at bounding box center [591, 167] width 88 height 77
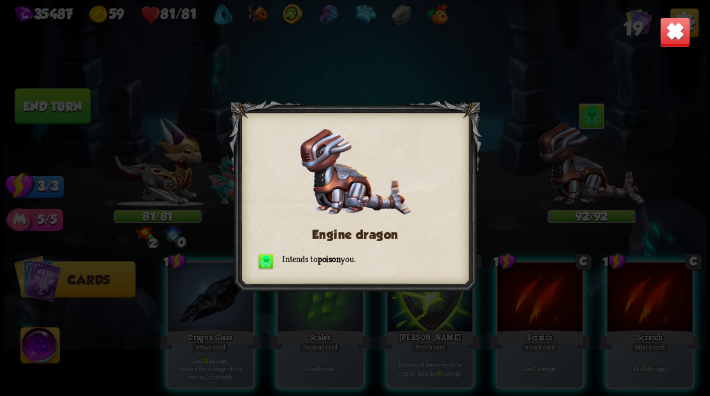
click at [667, 37] on img at bounding box center [674, 32] width 31 height 31
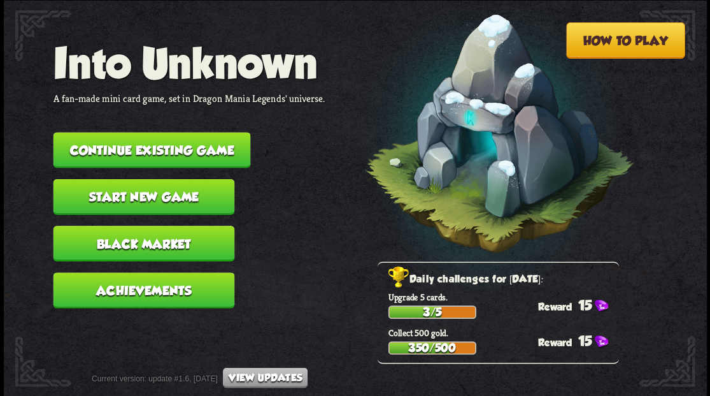
click at [179, 141] on button "Continue existing game" at bounding box center [151, 150] width 197 height 36
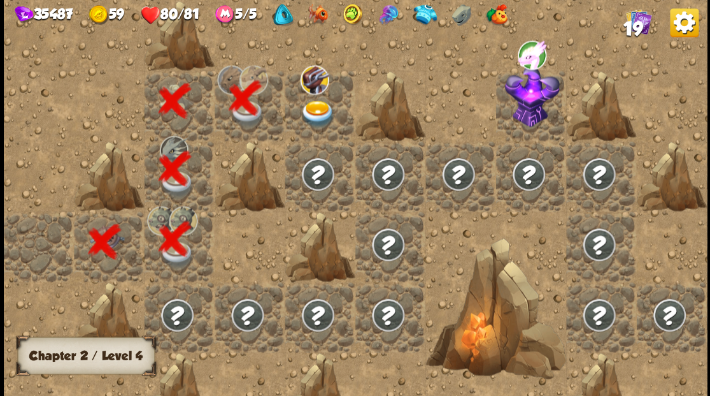
click at [313, 110] on img at bounding box center [317, 113] width 35 height 27
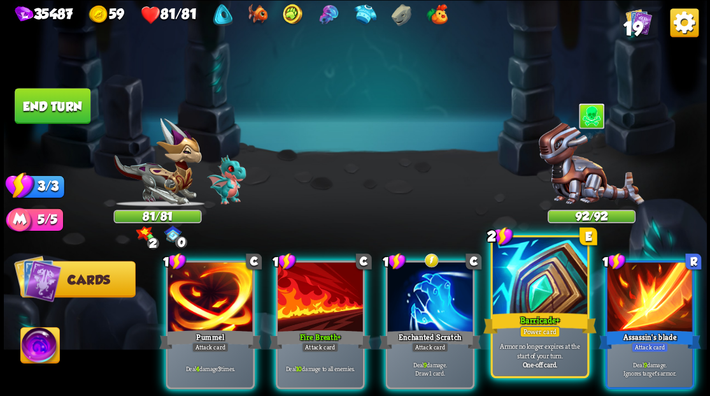
click at [538, 297] on div at bounding box center [539, 277] width 94 height 80
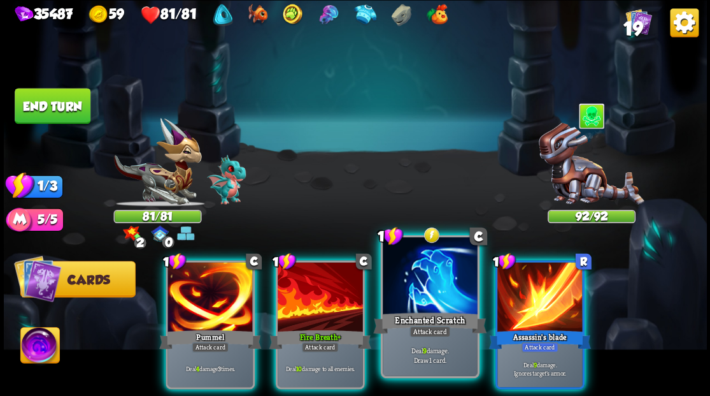
click at [399, 268] on div at bounding box center [430, 277] width 94 height 80
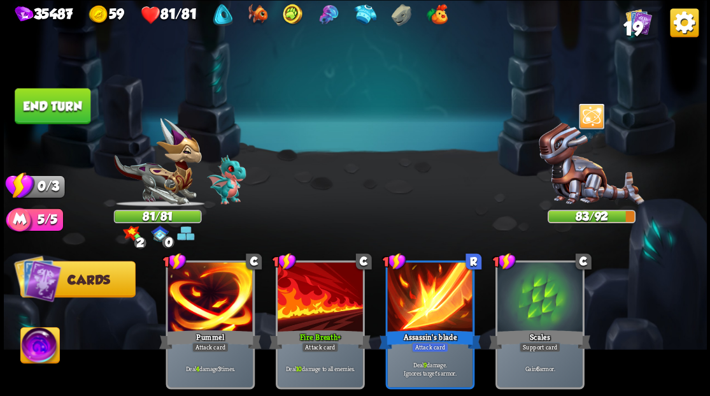
click at [18, 97] on button "End turn" at bounding box center [53, 106] width 76 height 36
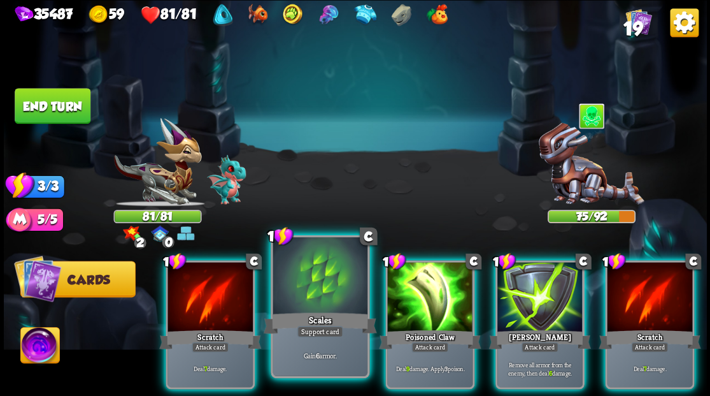
click at [328, 275] on div at bounding box center [320, 277] width 94 height 80
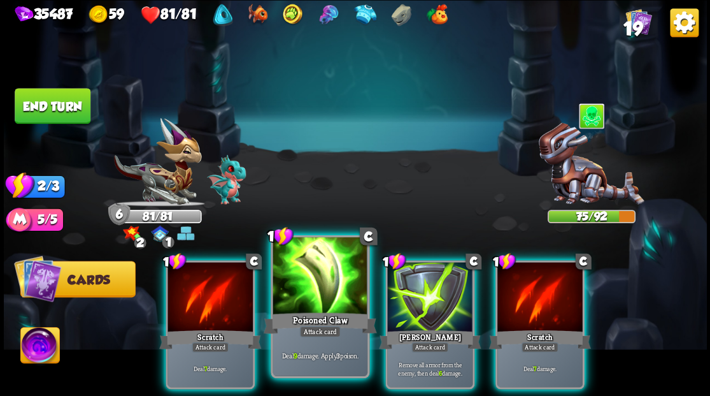
click at [309, 274] on div at bounding box center [320, 277] width 94 height 80
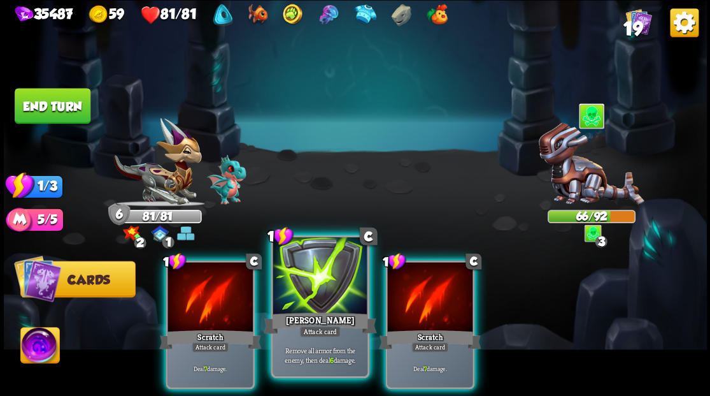
click at [301, 297] on div at bounding box center [320, 277] width 94 height 80
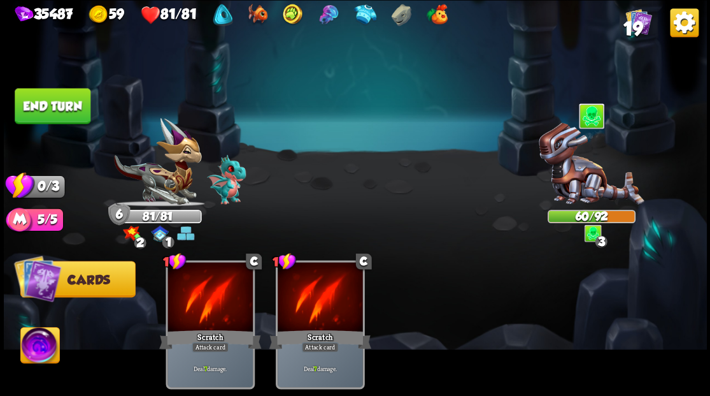
click at [55, 108] on button "End turn" at bounding box center [53, 106] width 76 height 36
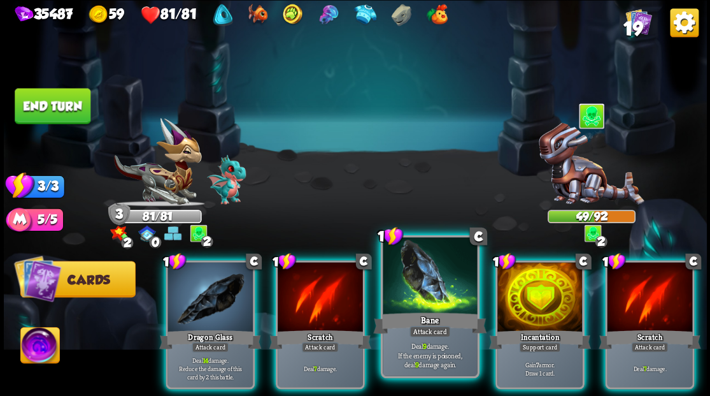
click at [414, 287] on div at bounding box center [430, 277] width 94 height 80
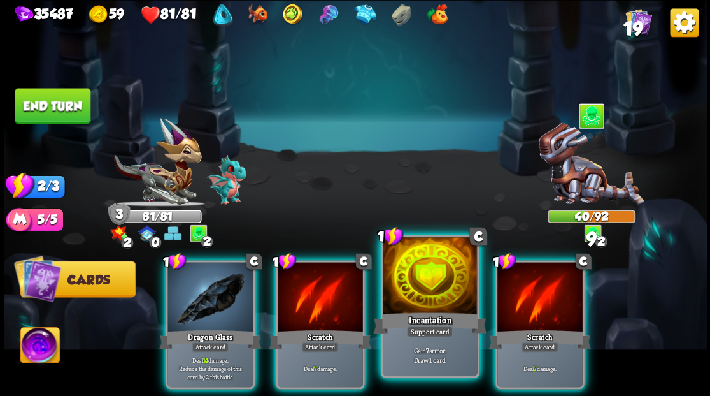
click at [414, 287] on div at bounding box center [430, 277] width 94 height 80
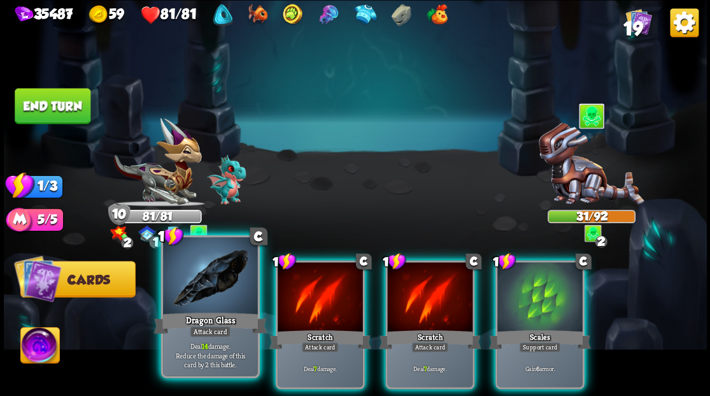
click at [222, 275] on div at bounding box center [210, 277] width 94 height 80
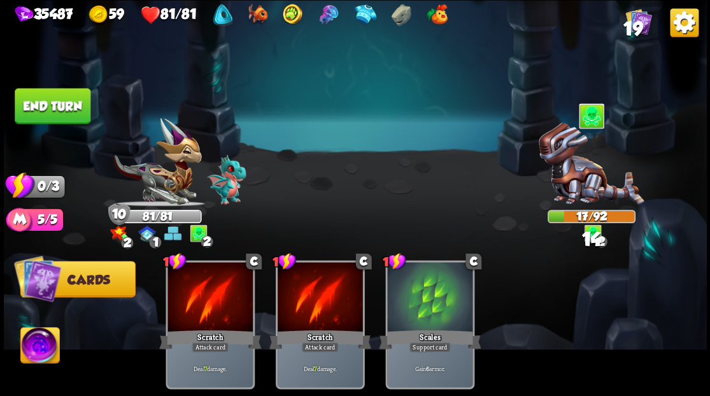
click at [49, 108] on button "End turn" at bounding box center [53, 106] width 76 height 36
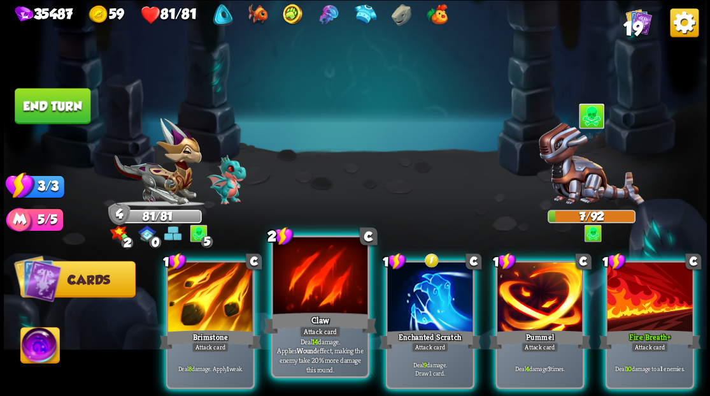
click at [307, 296] on div at bounding box center [320, 277] width 94 height 80
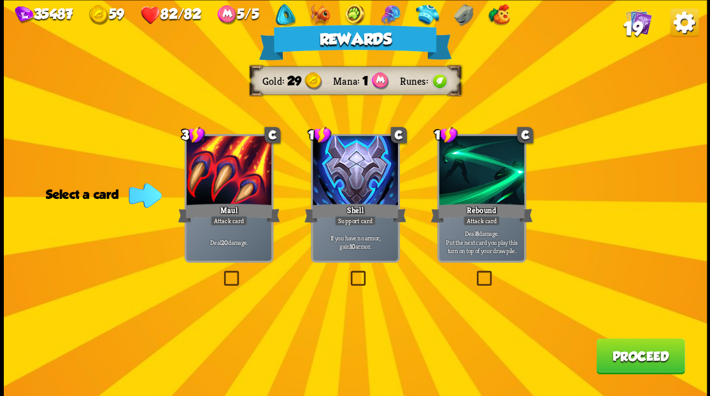
click at [647, 369] on button "Proceed" at bounding box center [640, 356] width 89 height 36
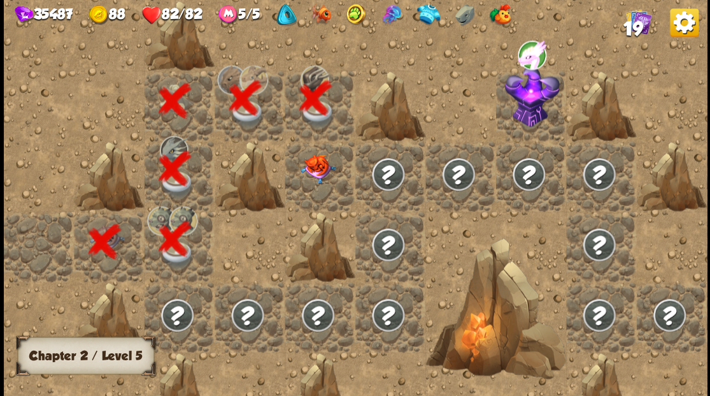
click at [325, 171] on div at bounding box center [320, 176] width 70 height 70
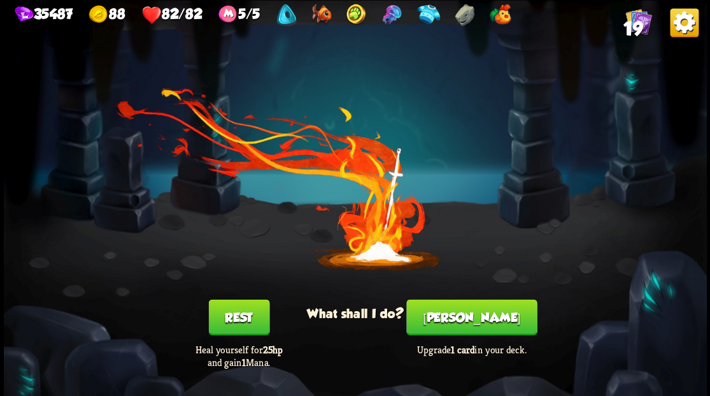
drag, startPoint x: 470, startPoint y: 322, endPoint x: 434, endPoint y: 251, distance: 79.2
click at [459, 294] on div "You feel rested! What shall I do? Rest Heal yourself for 25hp and gain 1 Mana. …" at bounding box center [355, 198] width 703 height 396
click at [469, 320] on button "Smith" at bounding box center [471, 317] width 131 height 36
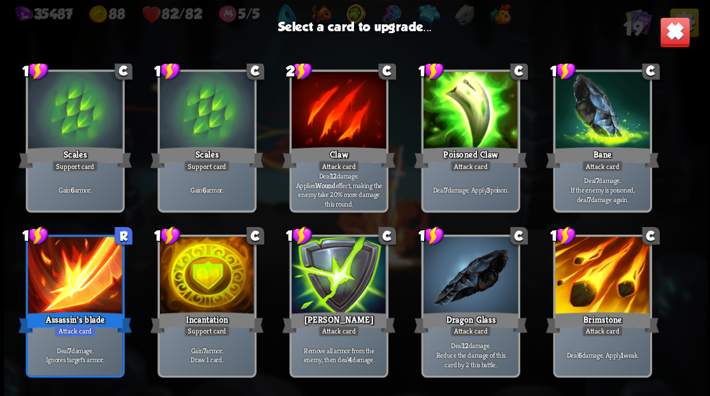
scroll to position [297, 0]
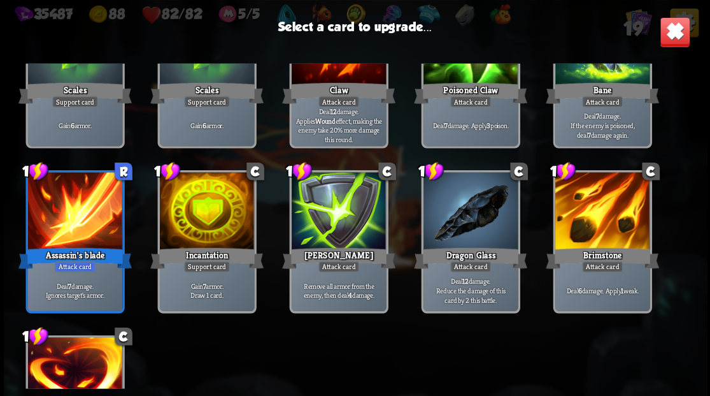
click at [206, 212] on div at bounding box center [206, 212] width 94 height 80
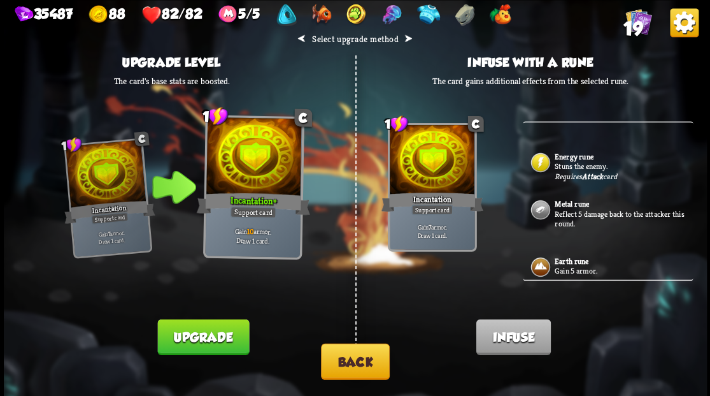
scroll to position [382, 0]
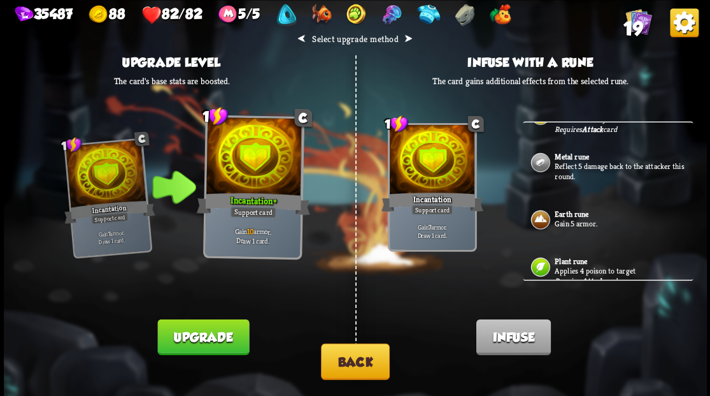
click at [358, 361] on button "Back" at bounding box center [355, 361] width 69 height 36
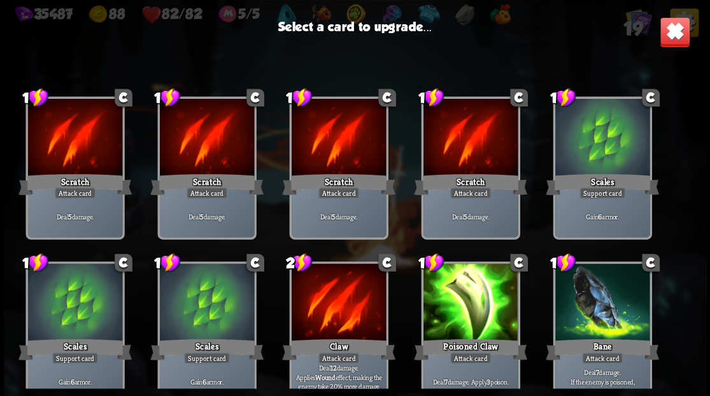
scroll to position [297, 0]
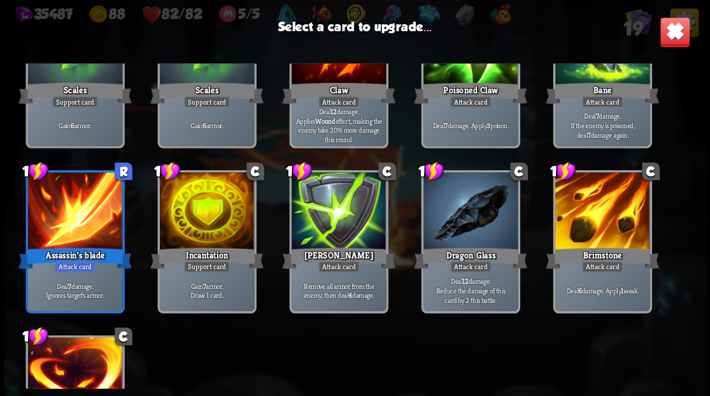
click at [604, 196] on div at bounding box center [602, 212] width 94 height 80
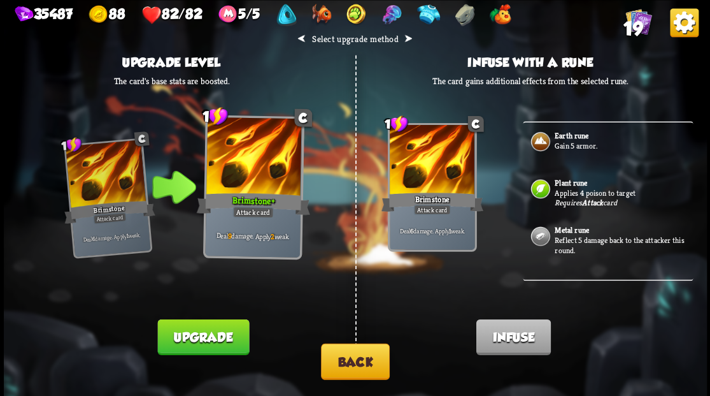
click at [578, 234] on p "Reflect 5 damage back to the attacker this round." at bounding box center [623, 244] width 136 height 20
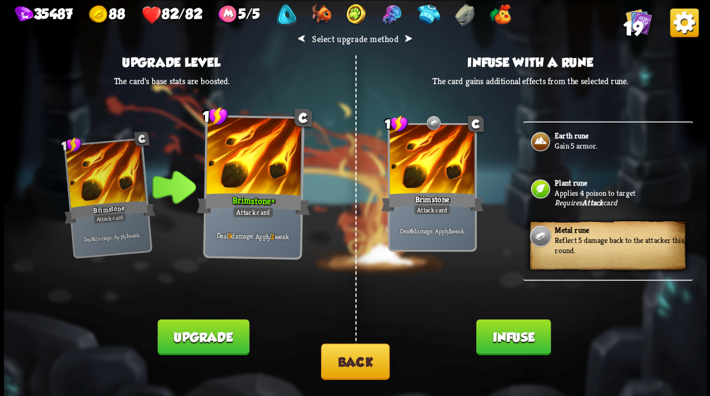
click at [509, 331] on button "Infuse" at bounding box center [513, 336] width 75 height 36
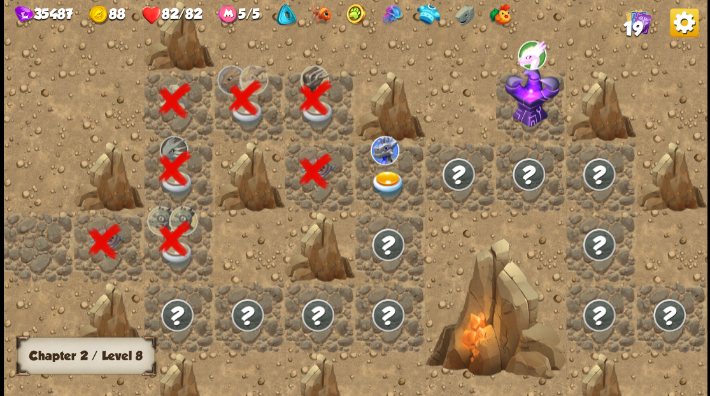
click at [377, 178] on img at bounding box center [388, 183] width 35 height 27
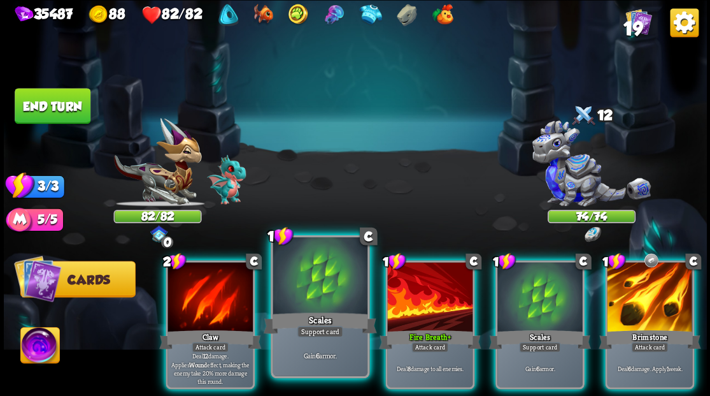
click at [324, 276] on div at bounding box center [320, 277] width 94 height 80
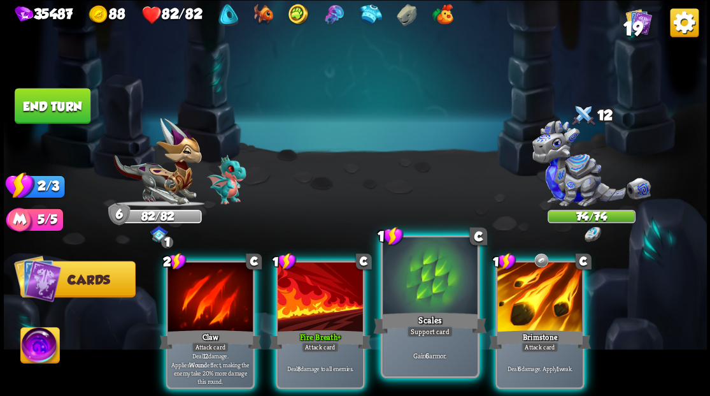
click at [411, 266] on div at bounding box center [430, 277] width 94 height 80
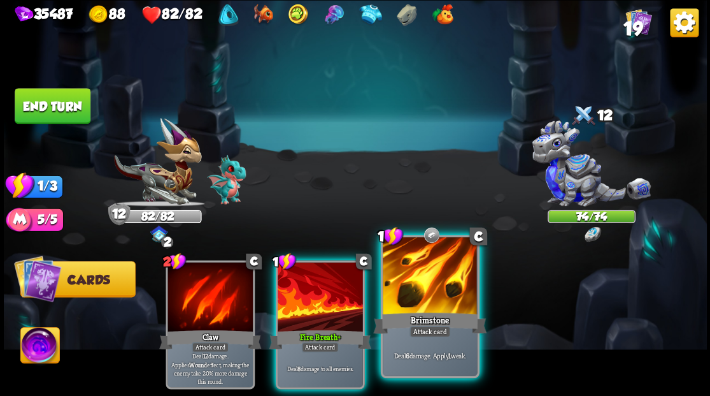
click at [432, 269] on div at bounding box center [430, 277] width 94 height 80
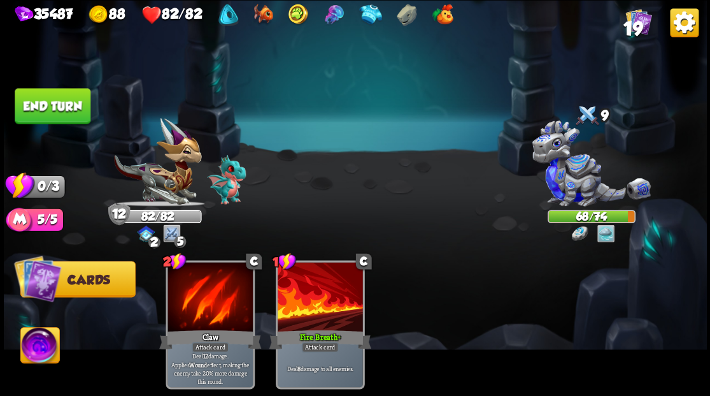
click at [56, 113] on button "End turn" at bounding box center [53, 106] width 76 height 36
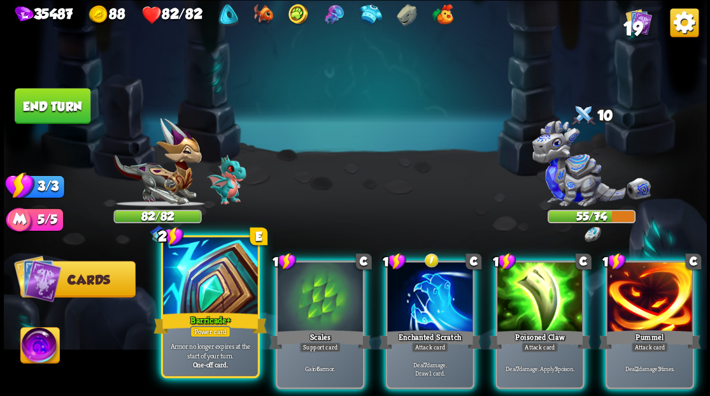
click at [195, 282] on div at bounding box center [210, 277] width 94 height 80
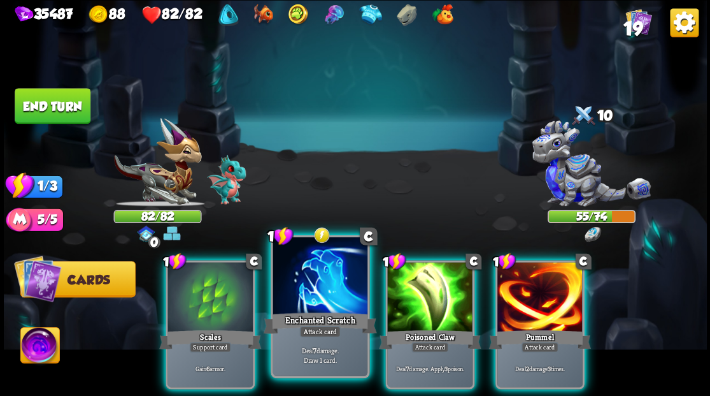
click at [289, 286] on div at bounding box center [320, 277] width 94 height 80
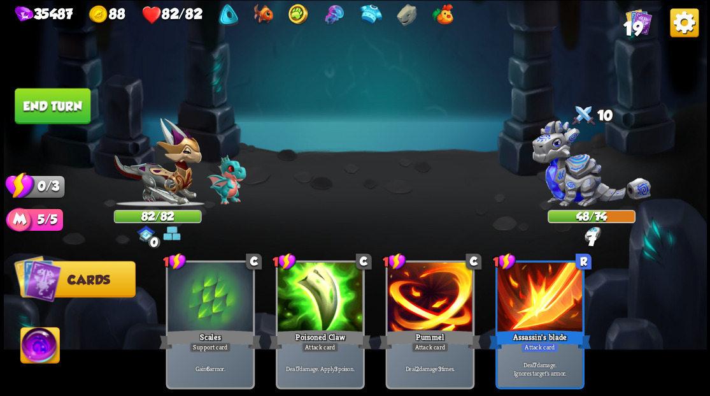
click at [62, 107] on button "End turn" at bounding box center [53, 106] width 76 height 36
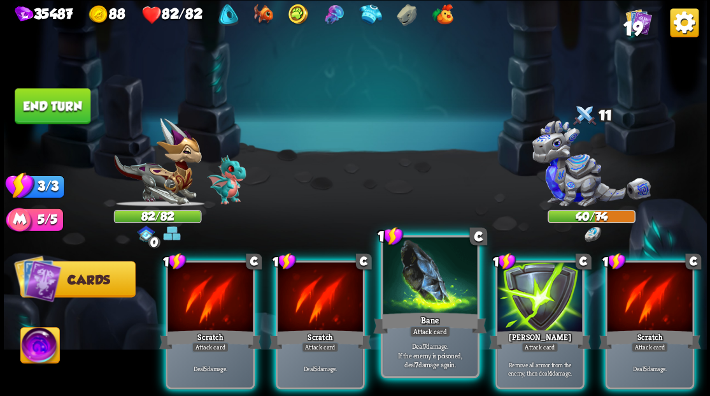
click at [419, 285] on div at bounding box center [430, 277] width 94 height 80
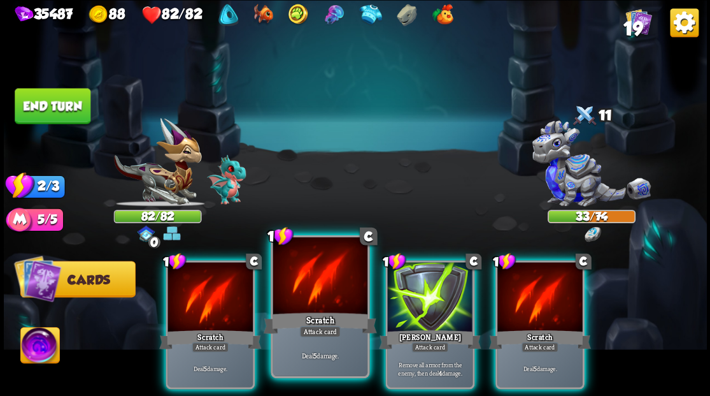
click at [301, 274] on div at bounding box center [320, 277] width 94 height 80
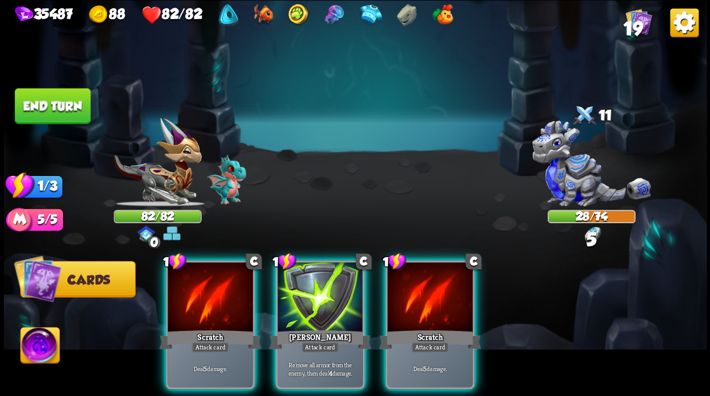
drag, startPoint x: 205, startPoint y: 282, endPoint x: 139, endPoint y: 224, distance: 87.6
click at [205, 282] on div at bounding box center [210, 298] width 85 height 72
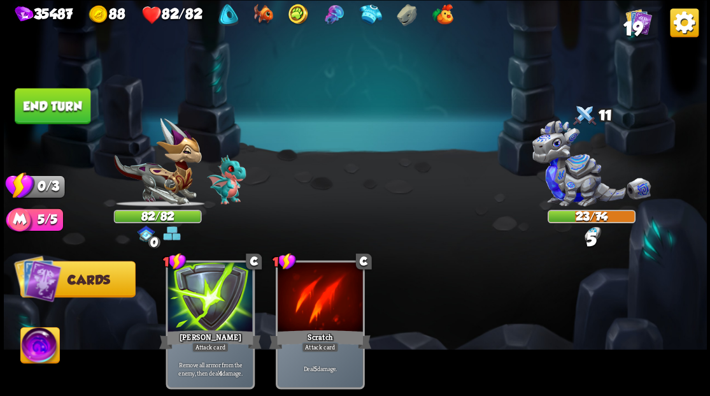
click at [61, 99] on button "End turn" at bounding box center [53, 106] width 76 height 36
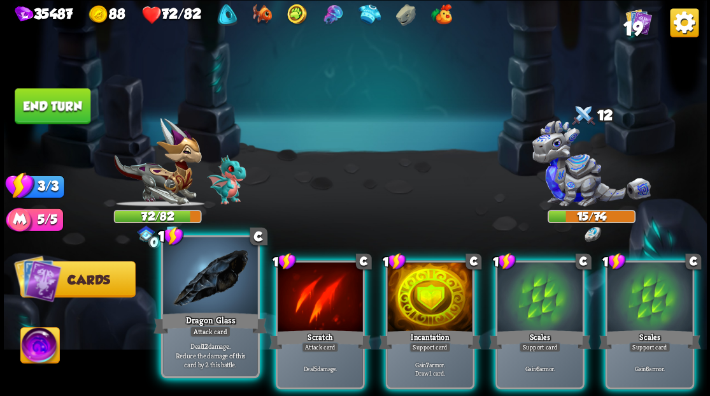
click at [194, 289] on div at bounding box center [210, 277] width 94 height 80
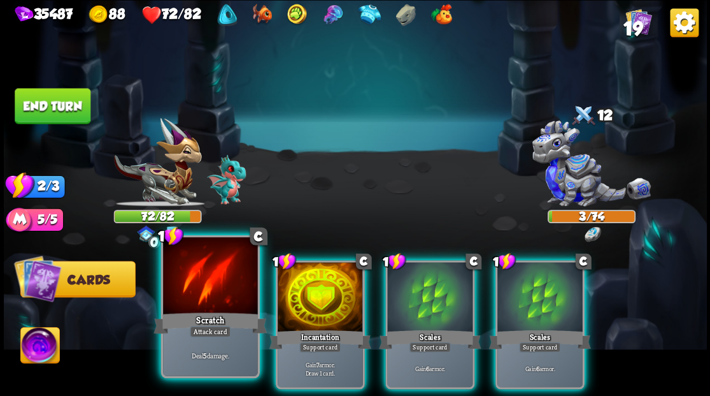
click at [213, 303] on div at bounding box center [210, 277] width 94 height 80
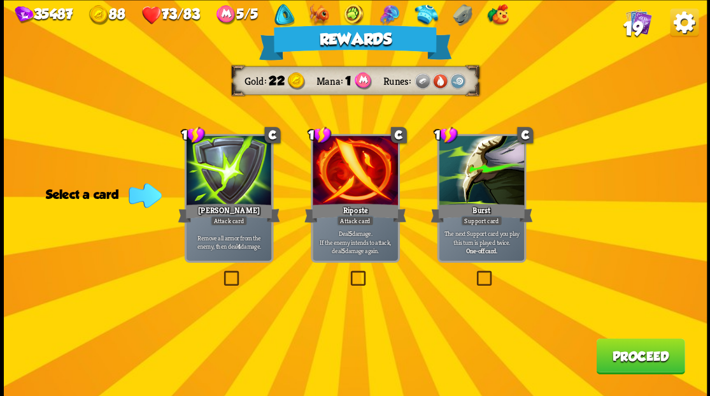
click at [348, 272] on label at bounding box center [348, 272] width 0 height 0
click at [0, 0] on input "checkbox" at bounding box center [0, 0] width 0 height 0
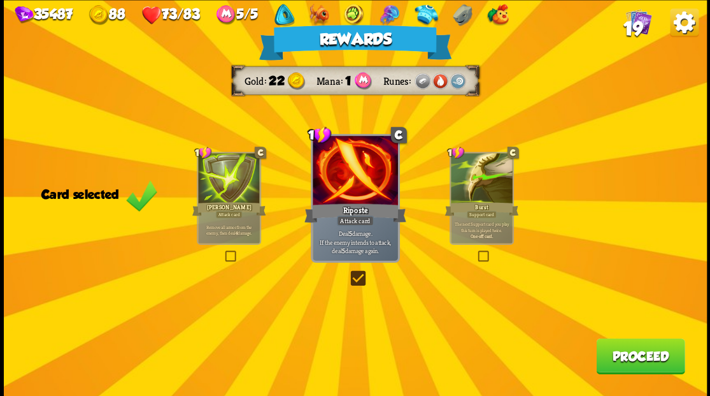
click at [633, 362] on button "Proceed" at bounding box center [640, 356] width 89 height 36
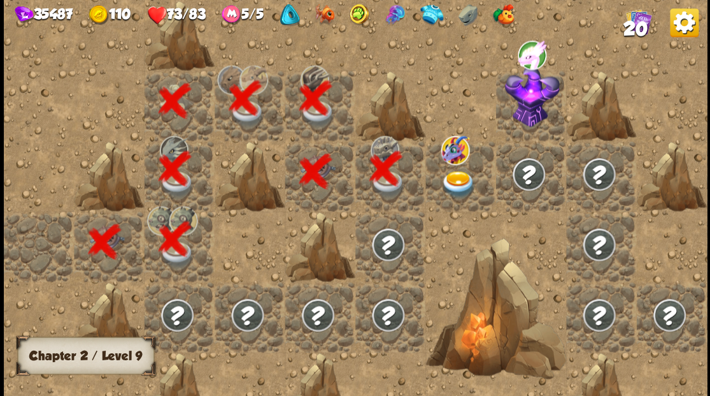
click at [464, 185] on img at bounding box center [458, 183] width 35 height 27
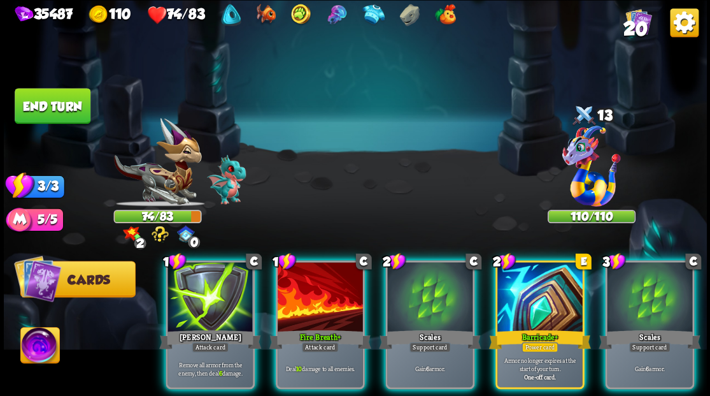
click at [589, 156] on div at bounding box center [591, 167] width 88 height 77
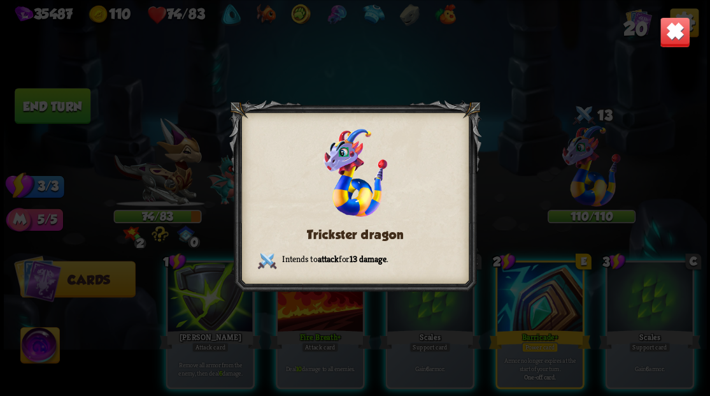
click at [669, 37] on img at bounding box center [674, 32] width 31 height 31
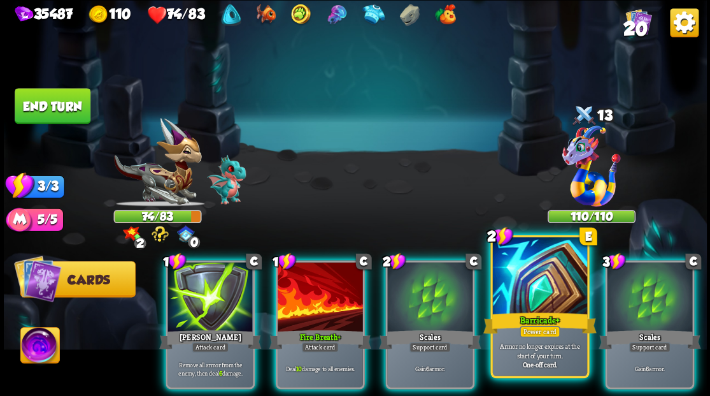
click at [534, 299] on div at bounding box center [539, 277] width 94 height 80
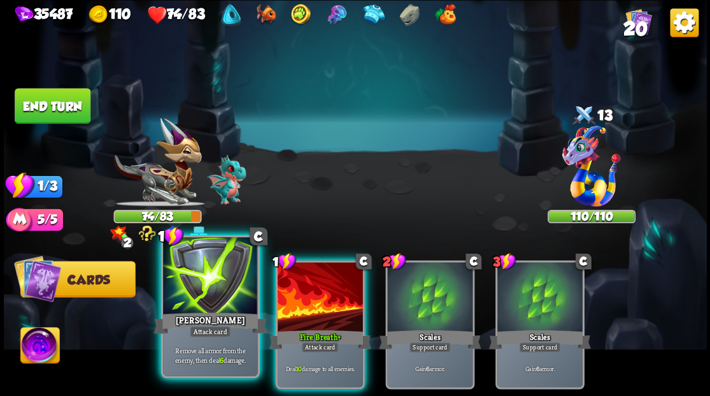
click at [196, 292] on div at bounding box center [210, 277] width 94 height 80
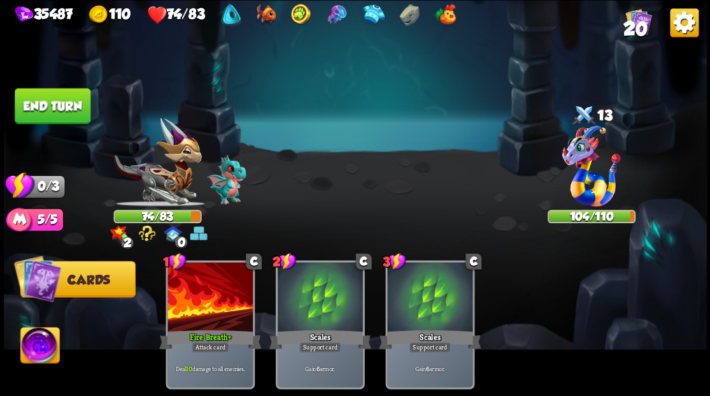
click at [31, 348] on img at bounding box center [39, 346] width 39 height 39
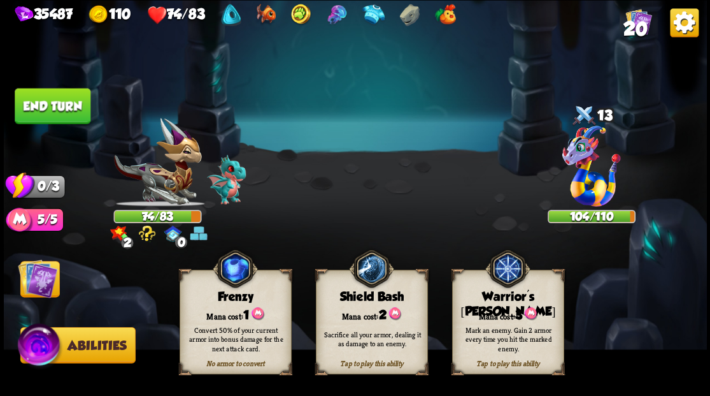
click at [500, 318] on div "Mark an enemy. Gain 2 armor every time you hit the marked enemy." at bounding box center [508, 339] width 112 height 44
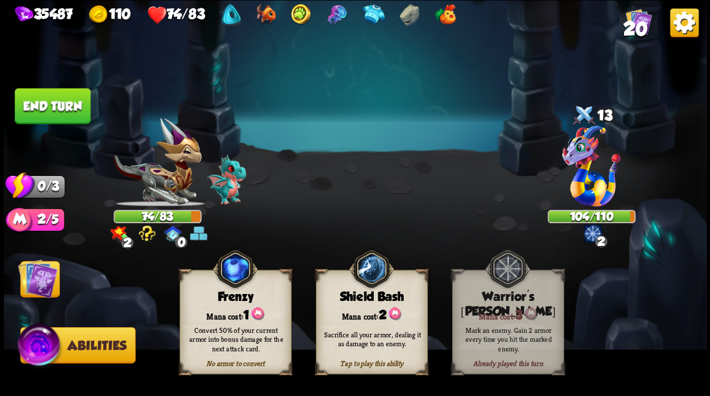
drag, startPoint x: 39, startPoint y: 285, endPoint x: 39, endPoint y: 255, distance: 29.9
click at [39, 285] on img at bounding box center [37, 277] width 39 height 39
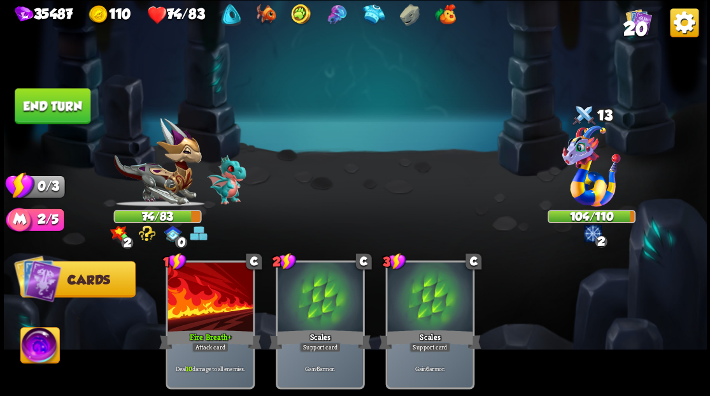
click at [61, 105] on button "End turn" at bounding box center [53, 106] width 76 height 36
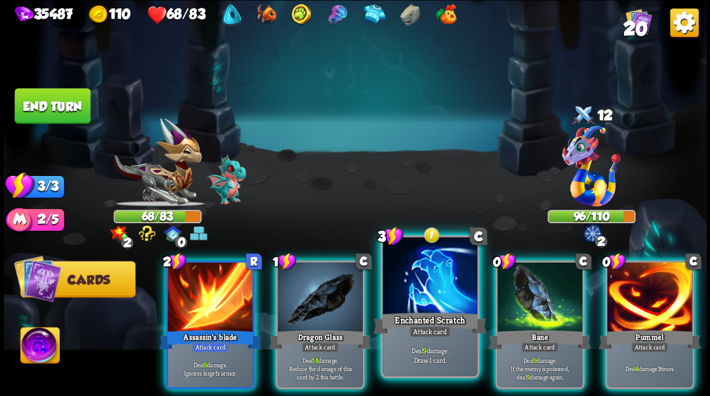
click at [439, 280] on div at bounding box center [430, 277] width 94 height 80
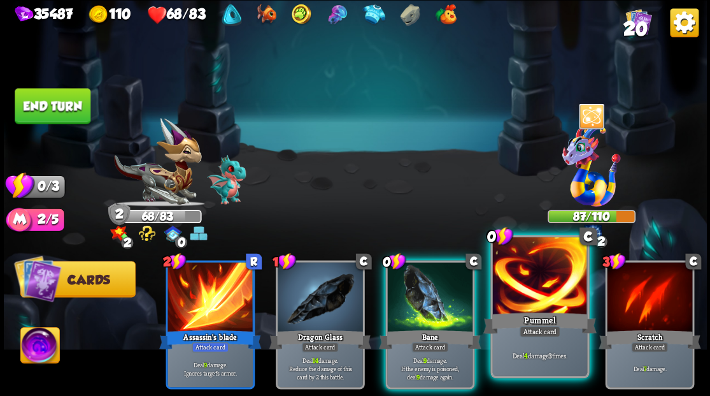
click at [531, 289] on div at bounding box center [539, 277] width 94 height 80
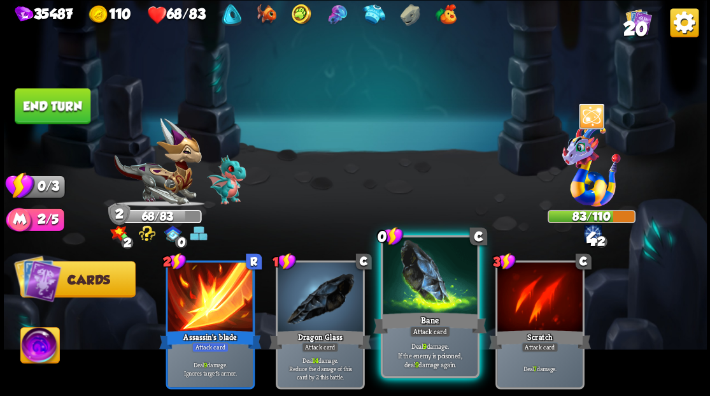
click at [438, 287] on div at bounding box center [430, 277] width 94 height 80
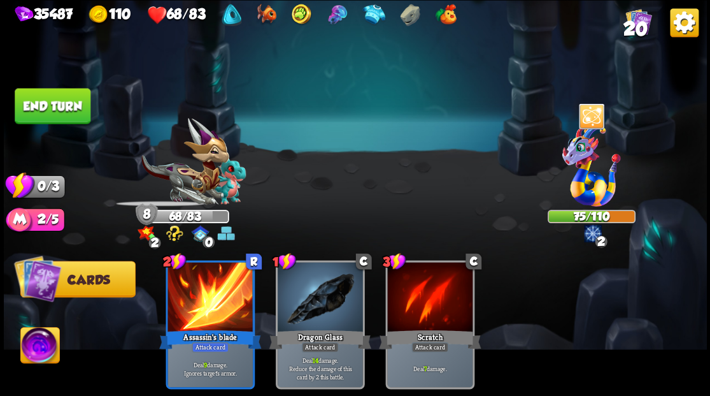
click at [71, 107] on button "End turn" at bounding box center [53, 106] width 76 height 36
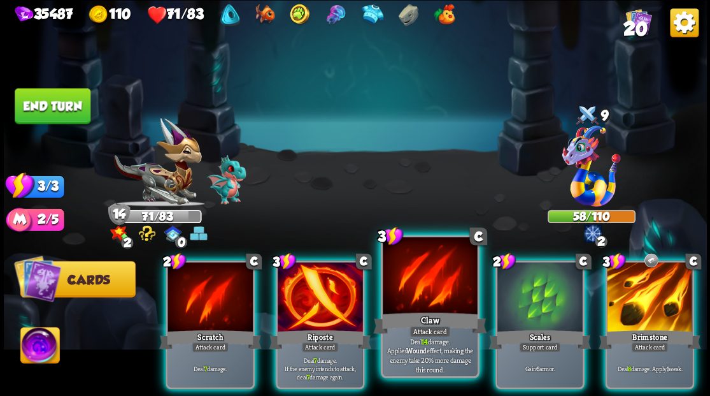
click at [416, 298] on div at bounding box center [430, 277] width 94 height 80
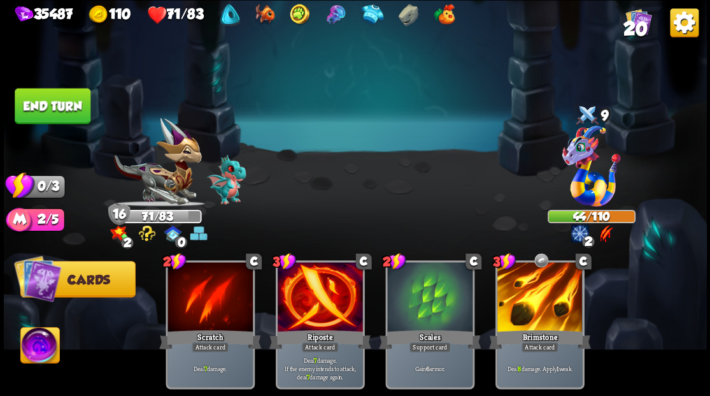
drag, startPoint x: 55, startPoint y: 104, endPoint x: 444, endPoint y: 122, distance: 389.6
click at [55, 104] on button "End turn" at bounding box center [53, 106] width 76 height 36
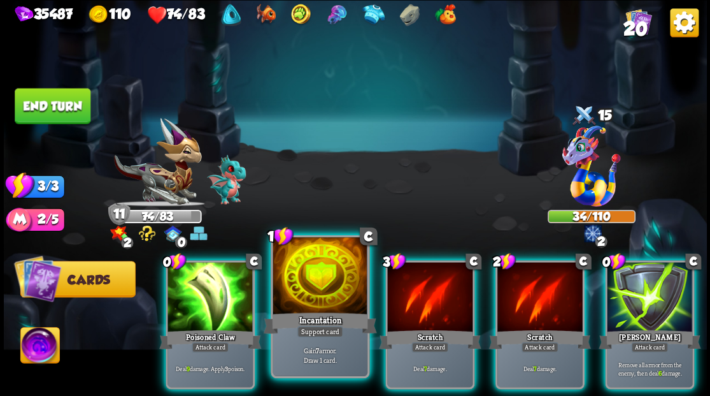
click at [315, 287] on div at bounding box center [320, 277] width 94 height 80
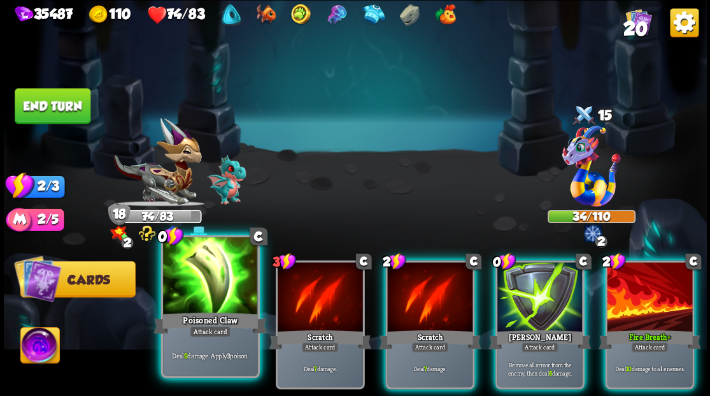
click at [199, 278] on div at bounding box center [210, 277] width 94 height 80
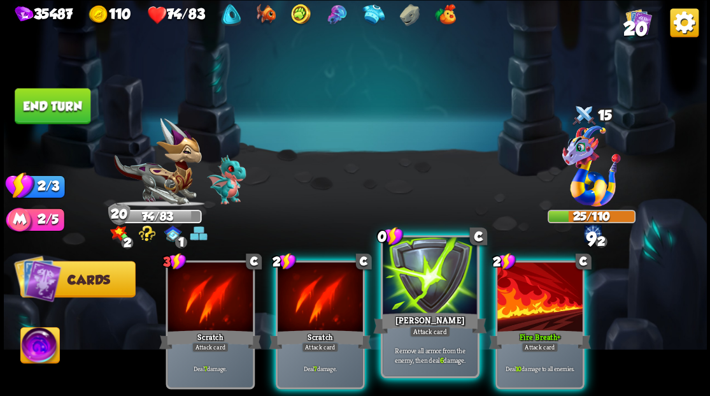
click at [433, 303] on div at bounding box center [430, 277] width 94 height 80
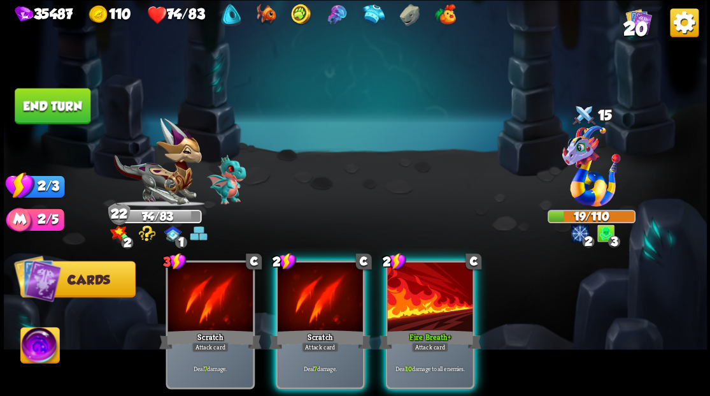
drag, startPoint x: 427, startPoint y: 278, endPoint x: 420, endPoint y: 161, distance: 117.4
click at [427, 276] on div at bounding box center [429, 298] width 85 height 72
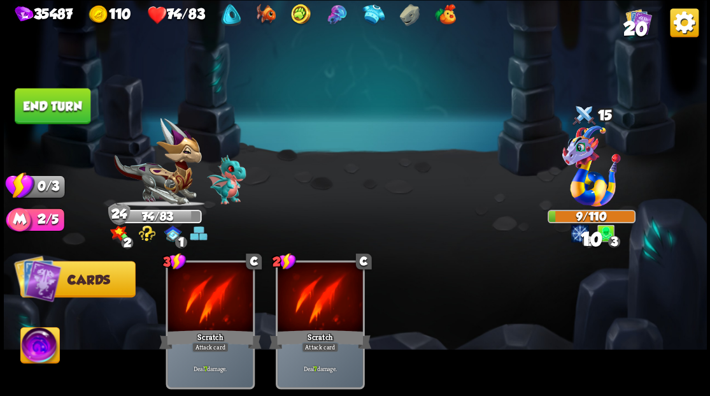
click at [48, 98] on button "End turn" at bounding box center [53, 106] width 76 height 36
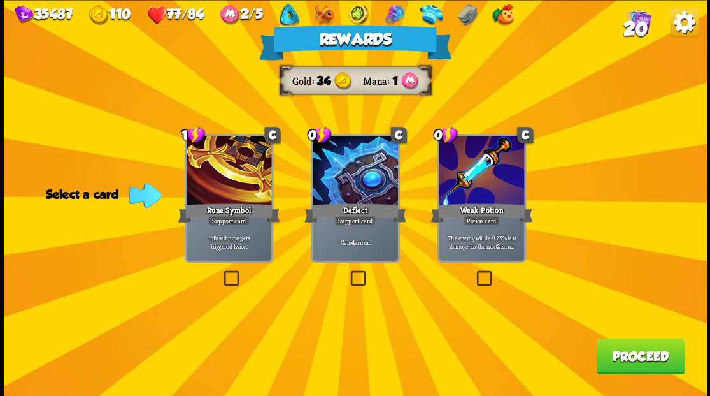
click at [474, 272] on label at bounding box center [474, 272] width 0 height 0
click at [0, 0] on input "checkbox" at bounding box center [0, 0] width 0 height 0
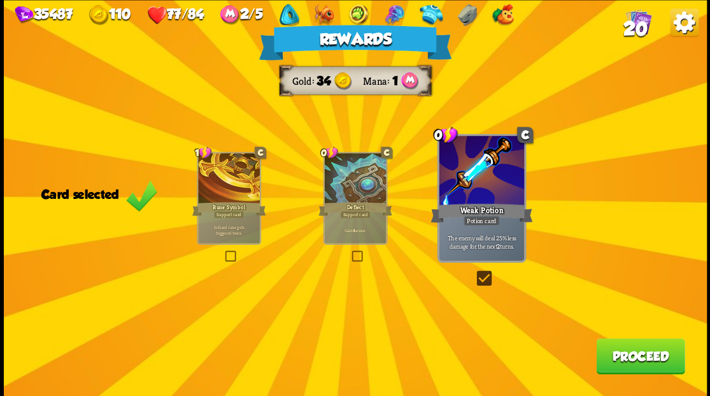
click at [616, 357] on button "Proceed" at bounding box center [640, 356] width 89 height 36
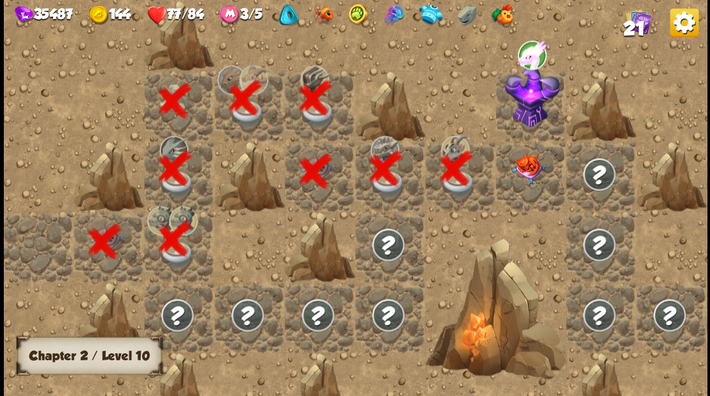
click at [529, 176] on img at bounding box center [528, 168] width 35 height 29
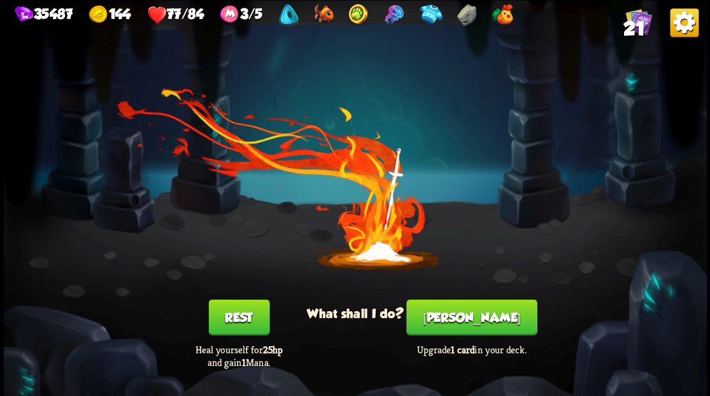
click at [466, 324] on button "Smith" at bounding box center [471, 317] width 131 height 36
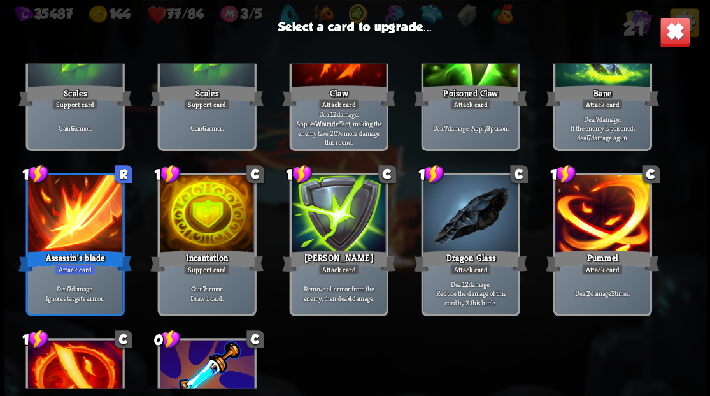
scroll to position [339, 0]
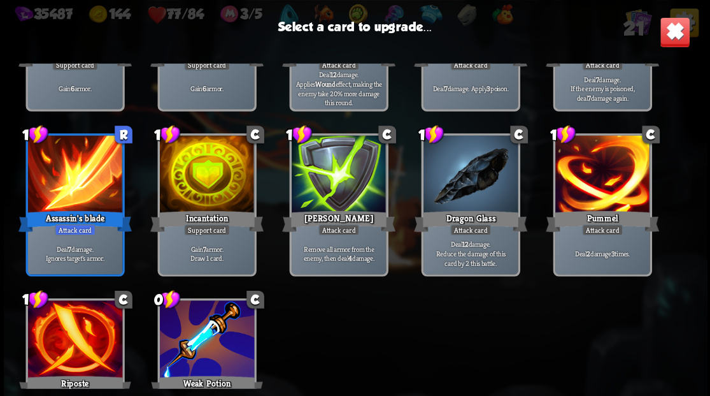
click at [201, 171] on div at bounding box center [206, 175] width 94 height 80
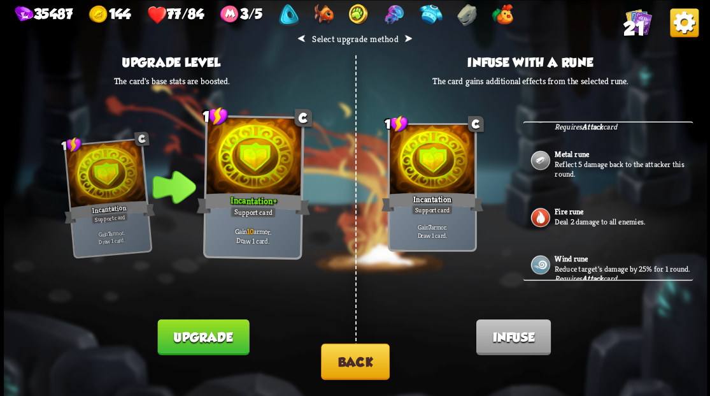
scroll to position [509, 0]
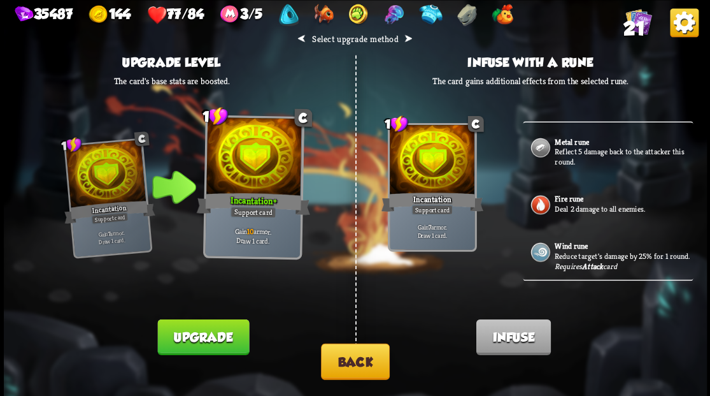
click at [354, 361] on button "Back" at bounding box center [355, 361] width 69 height 36
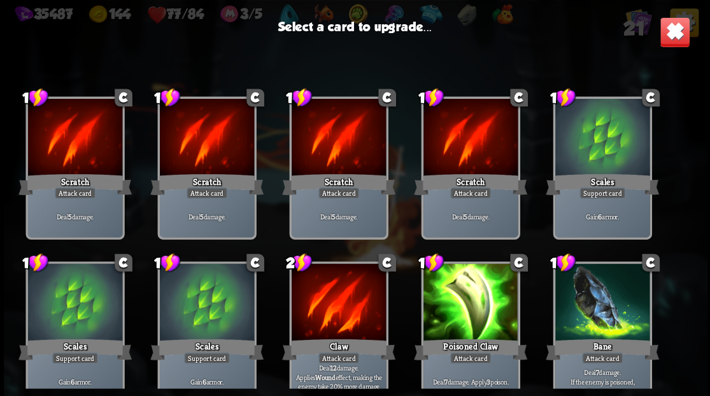
scroll to position [339, 0]
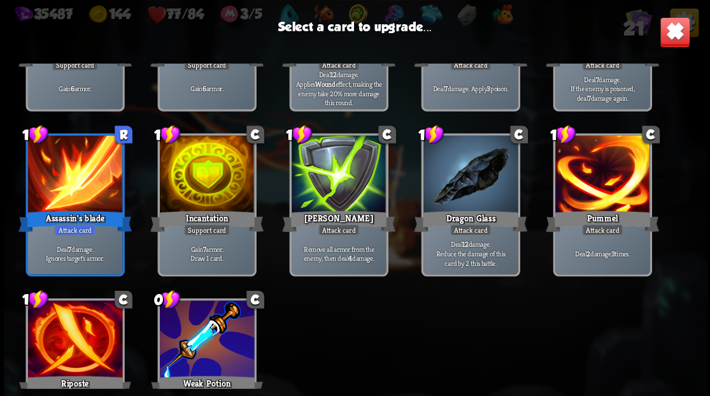
click at [604, 168] on div at bounding box center [602, 175] width 94 height 80
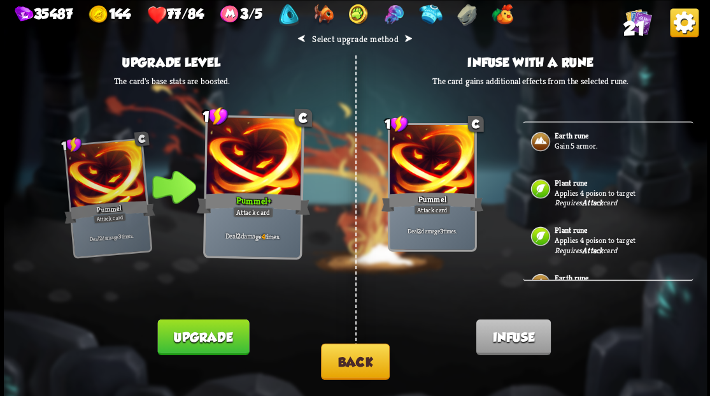
click at [196, 345] on button "Upgrade" at bounding box center [203, 336] width 92 height 36
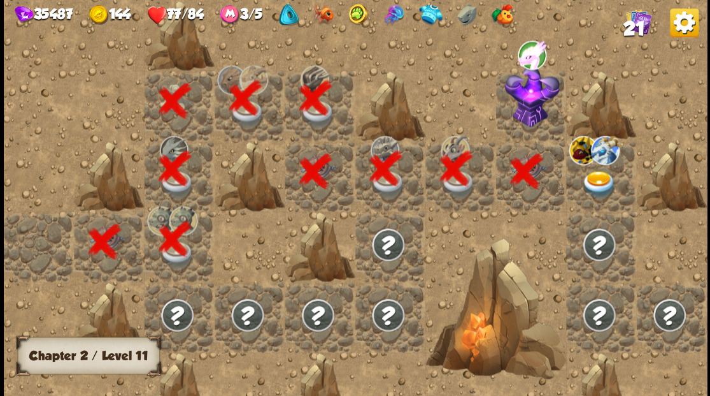
scroll to position [0, 245]
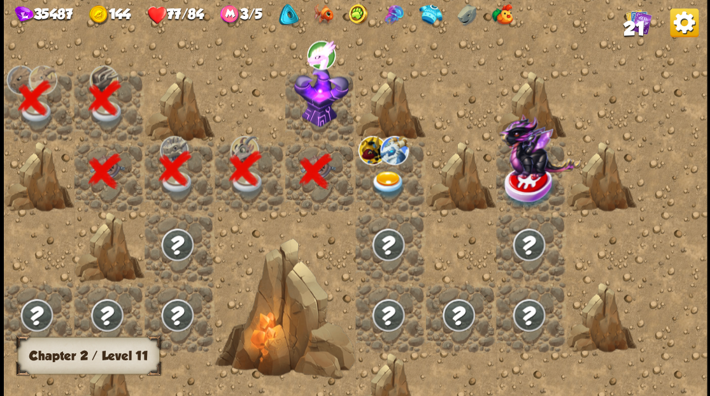
click at [316, 110] on div at bounding box center [320, 105] width 70 height 70
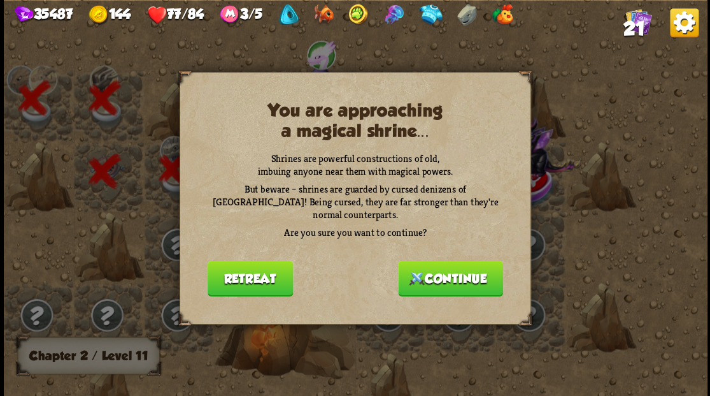
click at [437, 275] on button "Continue" at bounding box center [450, 278] width 105 height 36
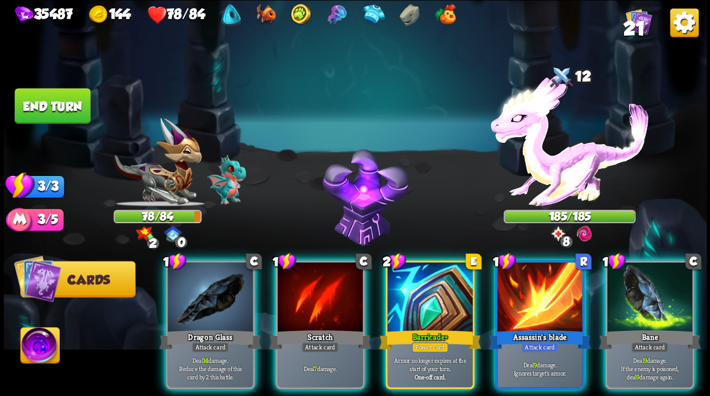
click at [32, 350] on img at bounding box center [39, 346] width 39 height 39
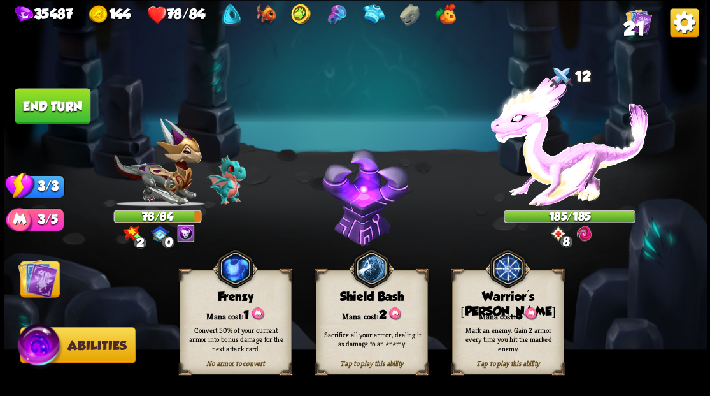
click at [511, 317] on div "Mark an enemy. Gain 2 armor every time you hit the marked enemy." at bounding box center [508, 339] width 112 height 44
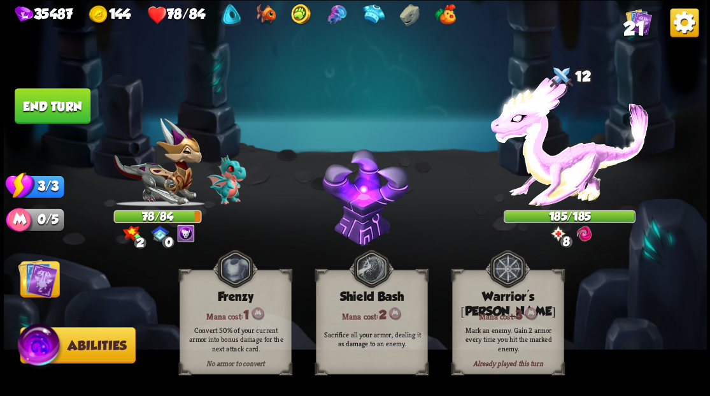
click at [45, 276] on img at bounding box center [37, 277] width 39 height 39
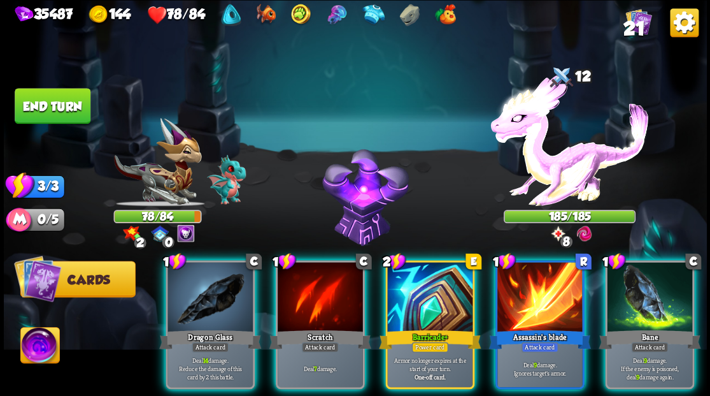
click at [573, 149] on div at bounding box center [569, 147] width 132 height 115
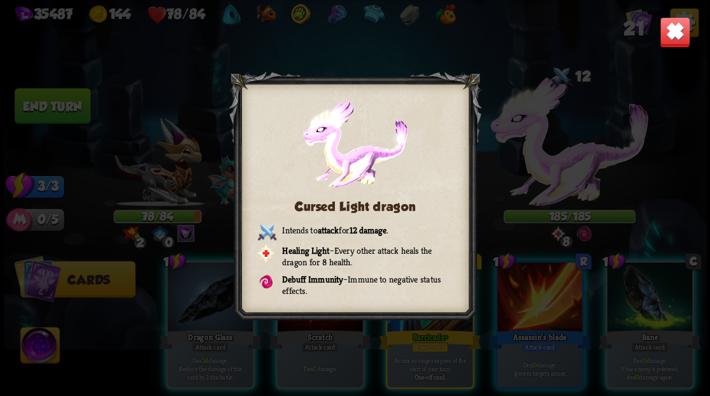
click at [673, 37] on img at bounding box center [674, 32] width 31 height 31
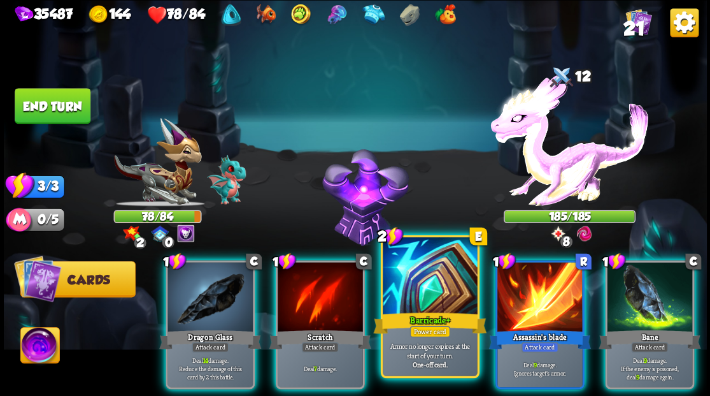
click at [416, 292] on div at bounding box center [430, 277] width 94 height 80
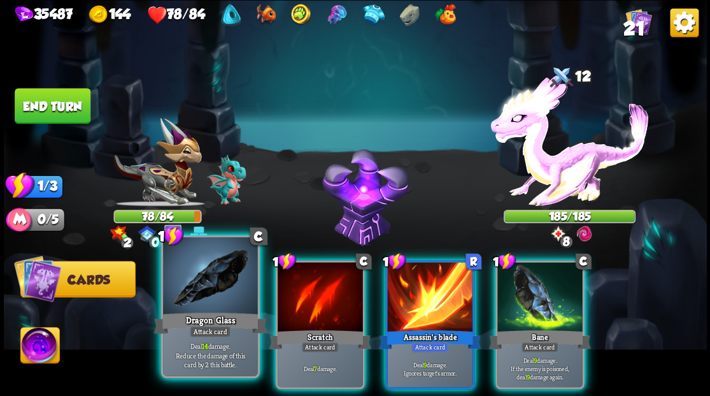
click at [212, 287] on div at bounding box center [210, 277] width 94 height 80
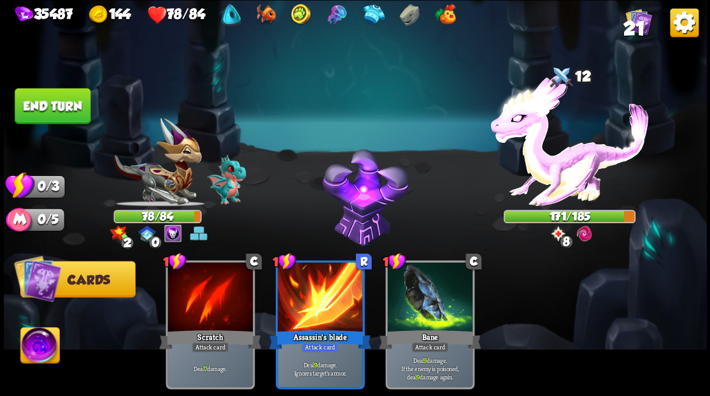
click at [64, 115] on button "End turn" at bounding box center [53, 106] width 76 height 36
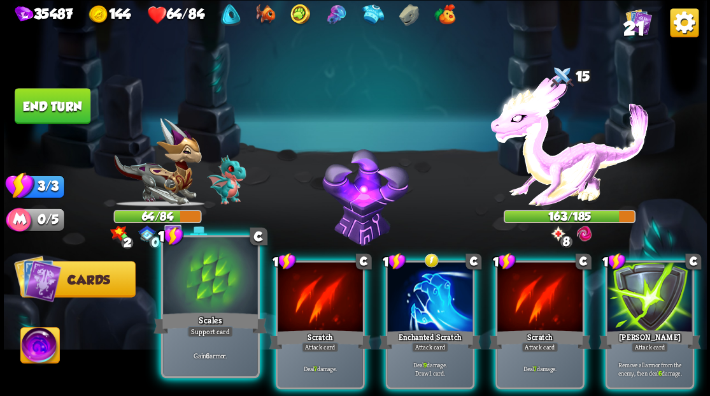
click at [201, 270] on div at bounding box center [210, 277] width 94 height 80
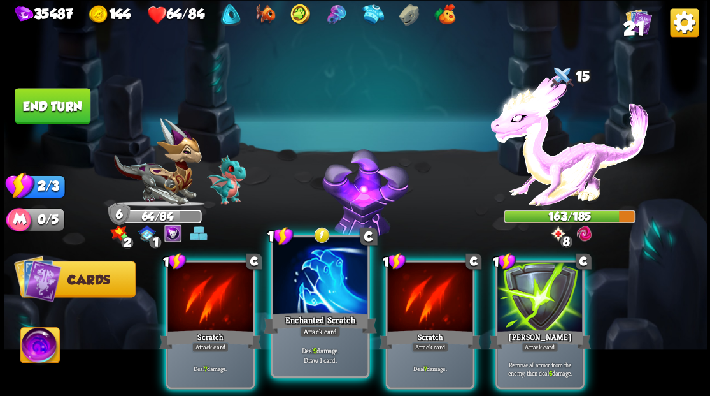
click at [301, 275] on div at bounding box center [320, 277] width 94 height 80
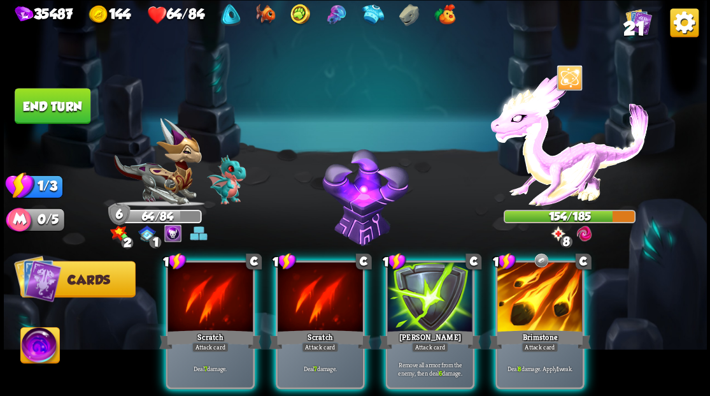
click at [520, 275] on div at bounding box center [539, 298] width 85 height 72
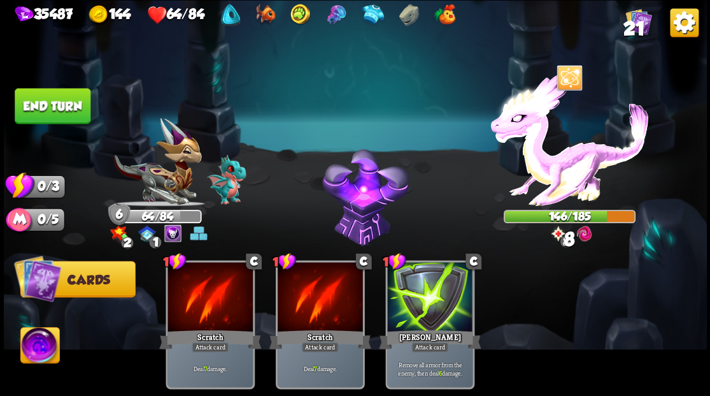
click at [80, 111] on button "End turn" at bounding box center [53, 106] width 76 height 36
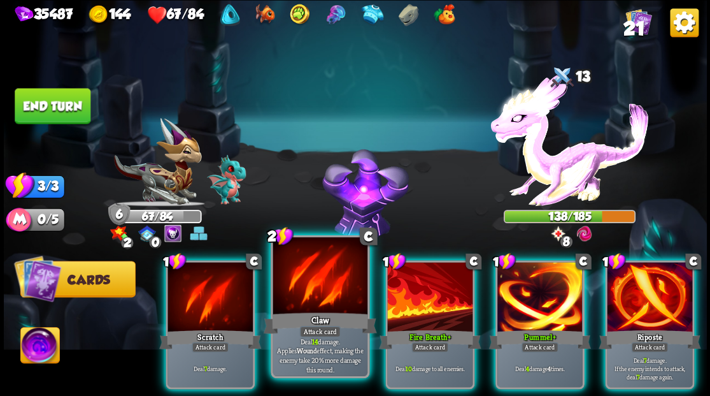
click at [308, 289] on div at bounding box center [320, 277] width 94 height 80
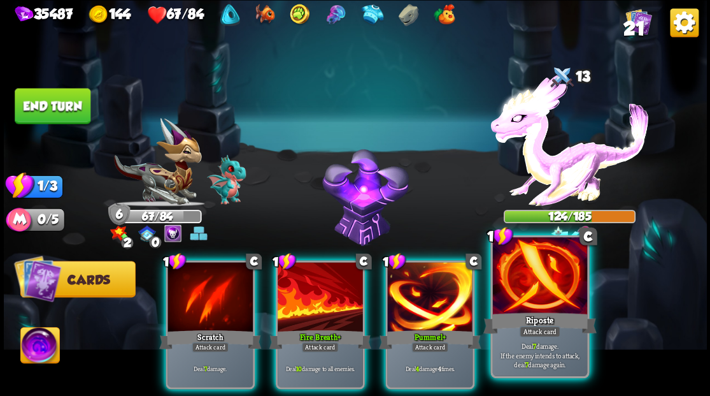
click at [525, 282] on div at bounding box center [539, 277] width 94 height 80
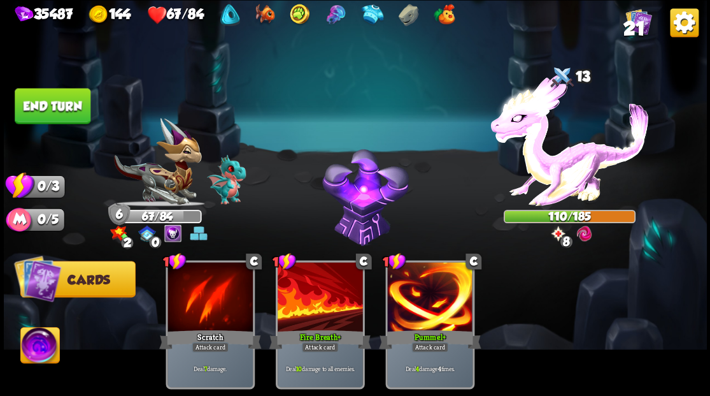
click at [42, 108] on button "End turn" at bounding box center [53, 106] width 76 height 36
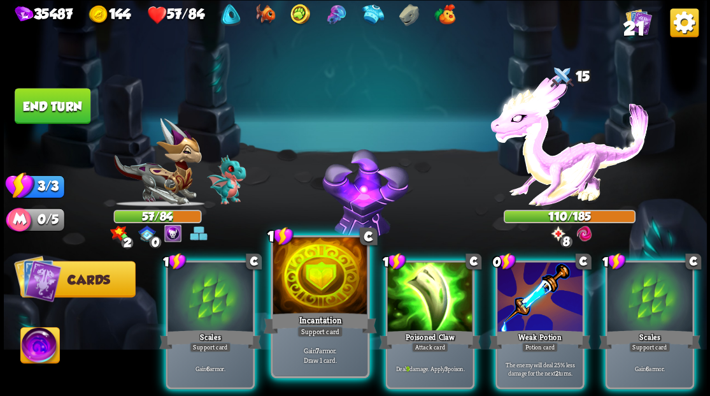
click at [320, 274] on div at bounding box center [320, 277] width 94 height 80
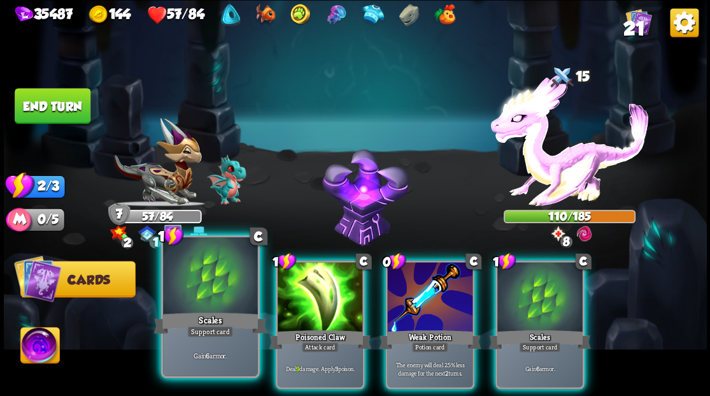
click at [239, 275] on div at bounding box center [210, 277] width 94 height 80
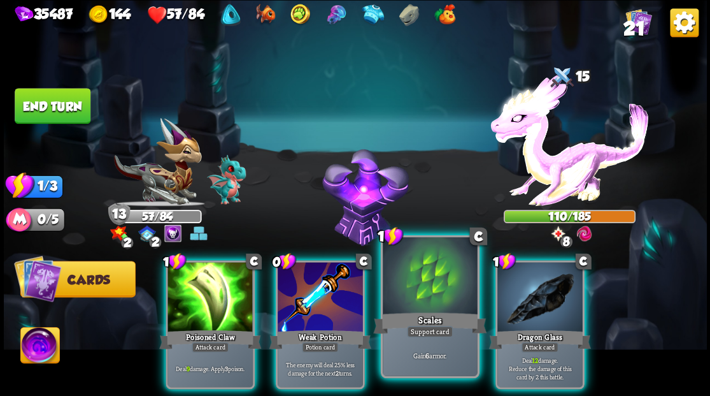
click at [420, 292] on div at bounding box center [430, 277] width 94 height 80
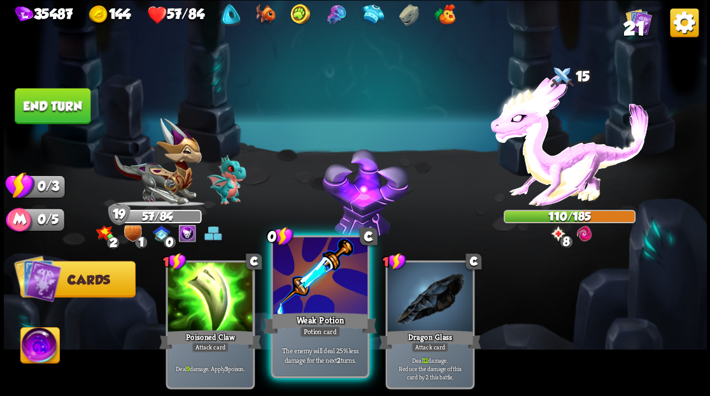
click at [328, 285] on div at bounding box center [320, 277] width 94 height 80
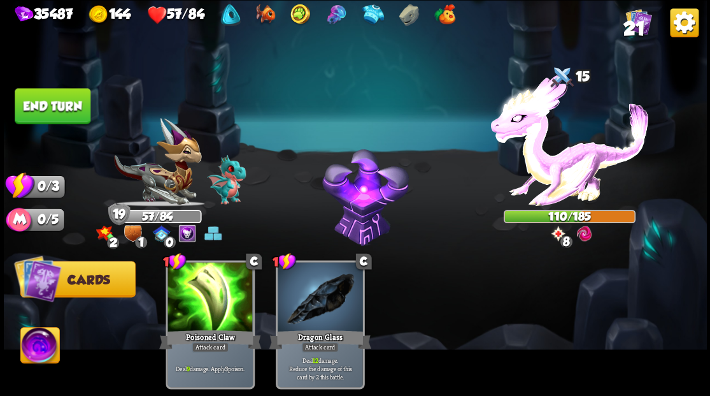
click at [32, 111] on button "End turn" at bounding box center [53, 106] width 76 height 36
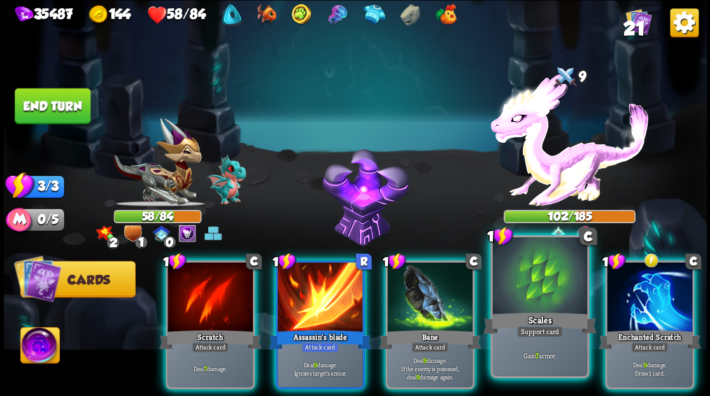
click at [536, 277] on div at bounding box center [539, 277] width 94 height 80
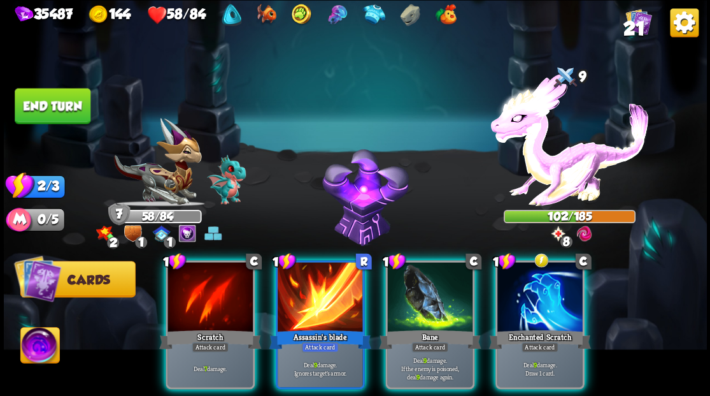
click at [536, 277] on div at bounding box center [539, 298] width 85 height 72
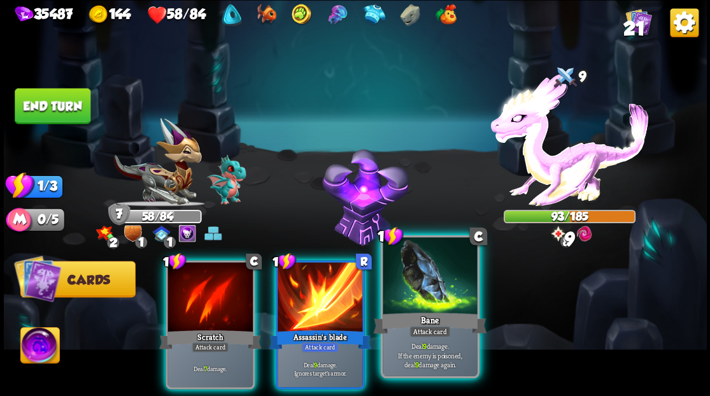
click at [447, 280] on div at bounding box center [430, 277] width 94 height 80
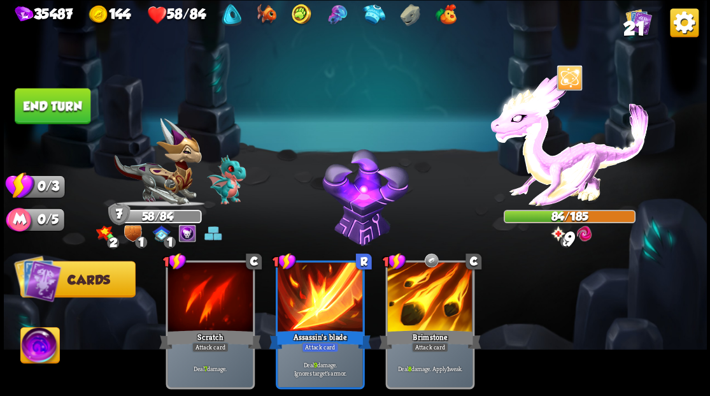
click at [52, 104] on button "End turn" at bounding box center [53, 106] width 76 height 36
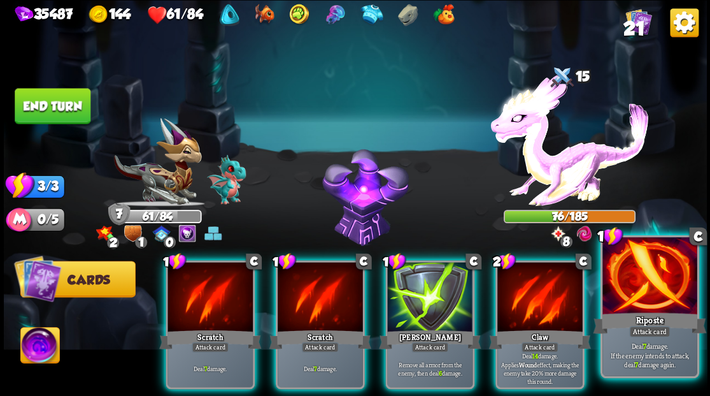
click at [642, 284] on div at bounding box center [650, 277] width 94 height 80
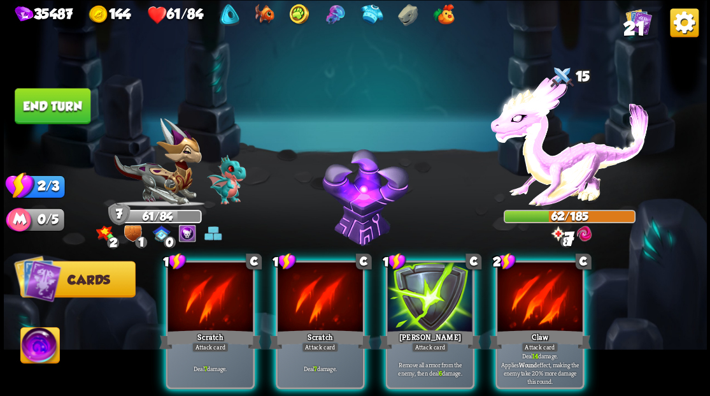
click at [556, 296] on div at bounding box center [539, 298] width 85 height 72
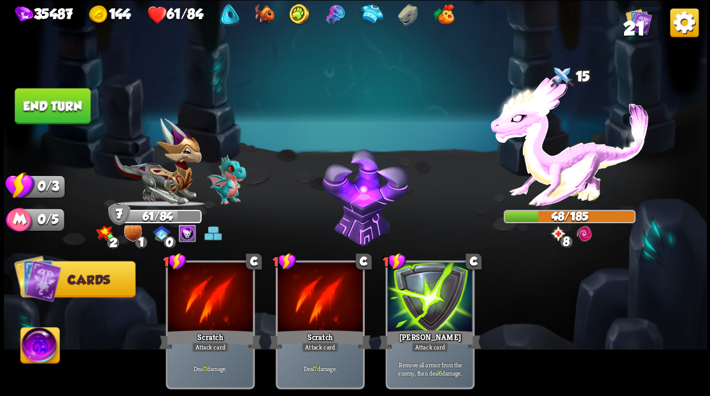
click at [55, 115] on button "End turn" at bounding box center [53, 106] width 76 height 36
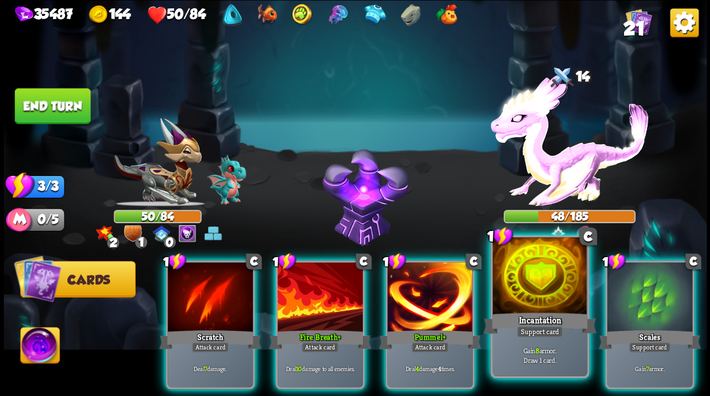
click at [517, 294] on div at bounding box center [539, 277] width 94 height 80
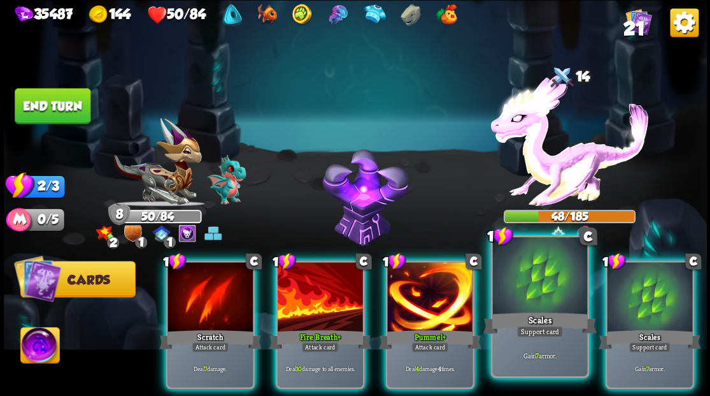
click at [538, 282] on div at bounding box center [539, 277] width 94 height 80
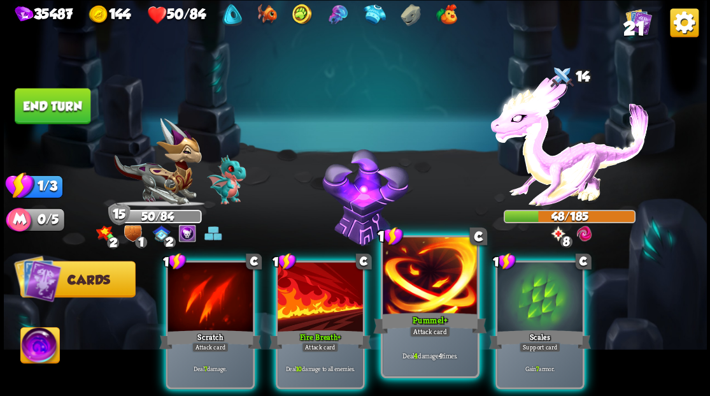
click at [429, 278] on div at bounding box center [430, 277] width 94 height 80
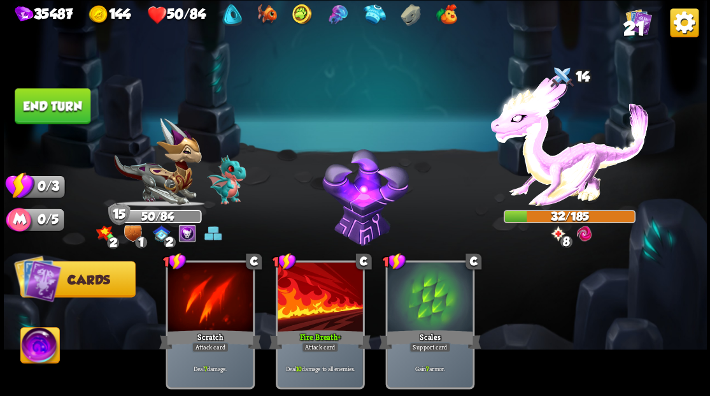
click at [54, 111] on button "End turn" at bounding box center [53, 106] width 76 height 36
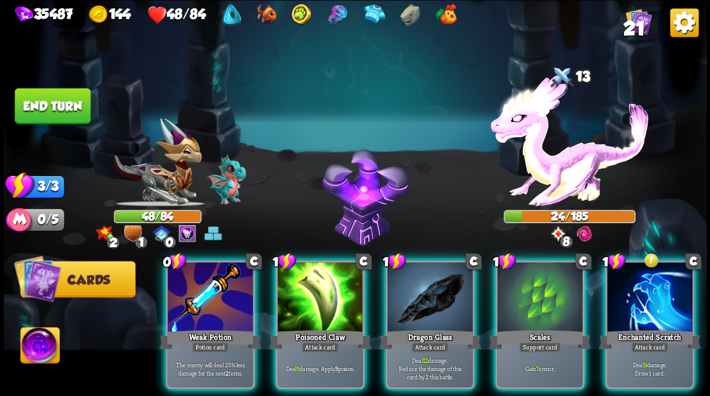
click at [667, 280] on div at bounding box center [649, 298] width 85 height 72
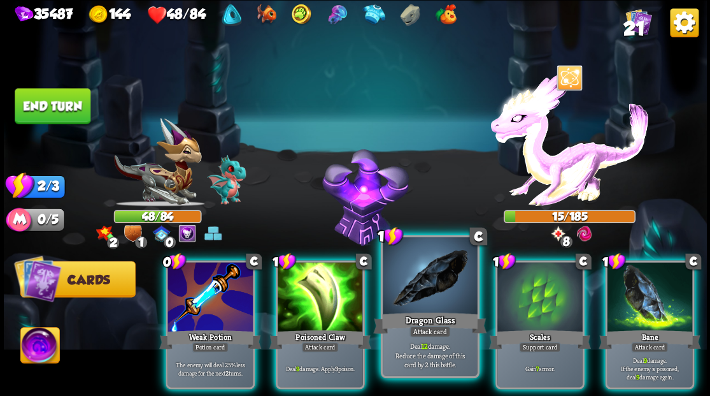
click at [441, 282] on div at bounding box center [430, 277] width 94 height 80
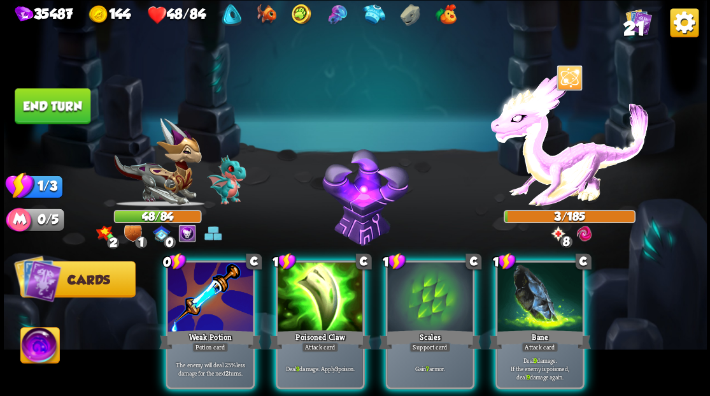
click at [526, 289] on div at bounding box center [539, 298] width 85 height 72
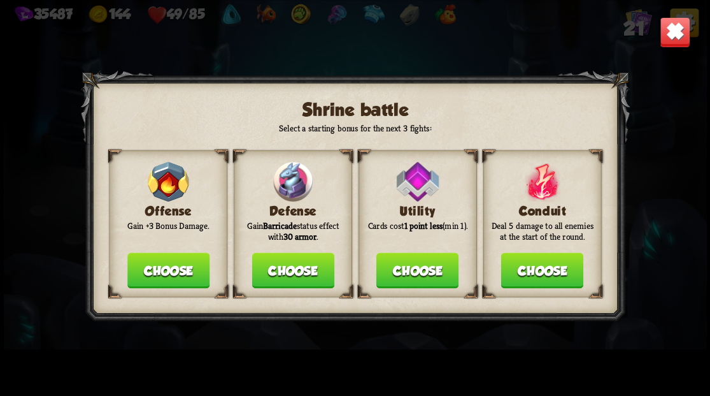
click at [275, 277] on button "Choose" at bounding box center [293, 270] width 82 height 36
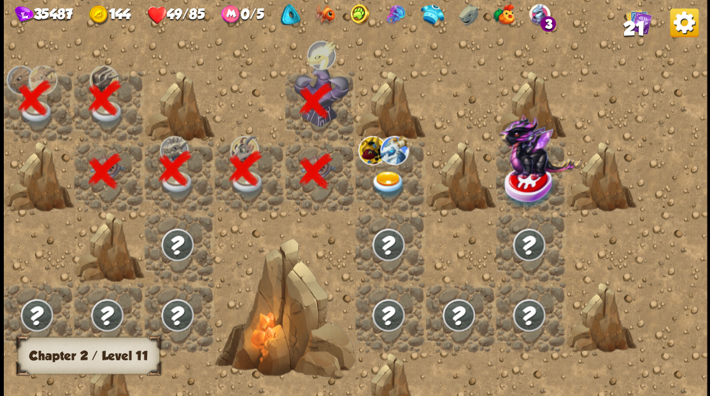
click at [391, 172] on img at bounding box center [388, 183] width 35 height 27
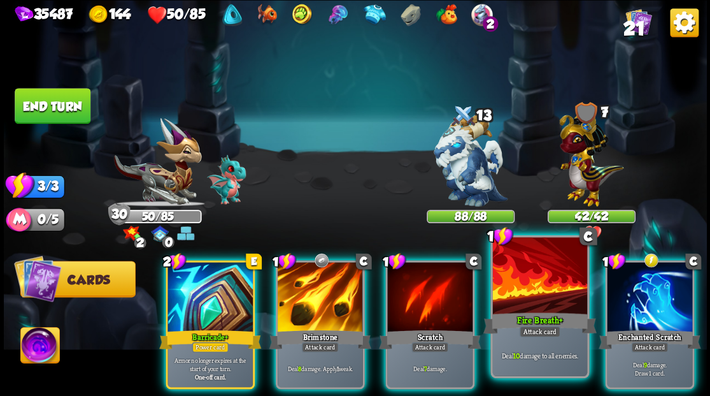
click at [511, 292] on div at bounding box center [539, 277] width 94 height 80
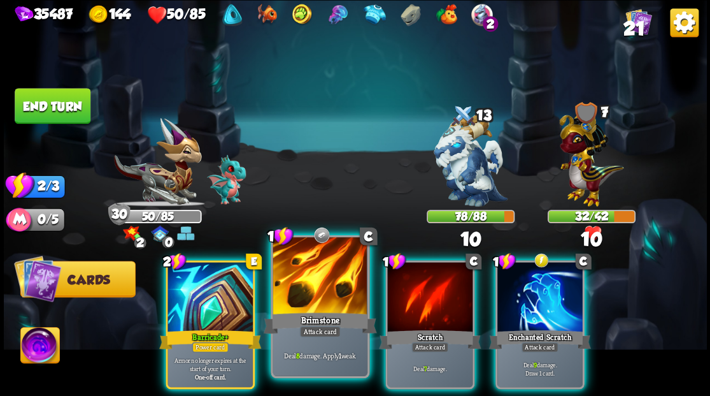
click at [308, 296] on div at bounding box center [320, 277] width 94 height 80
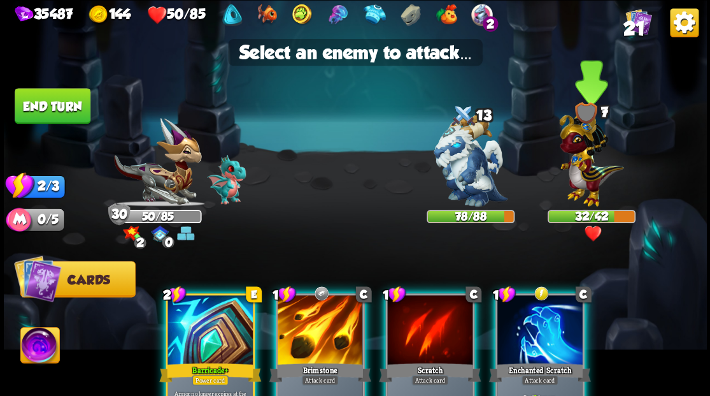
drag, startPoint x: 578, startPoint y: 150, endPoint x: 548, endPoint y: 187, distance: 48.0
click at [577, 150] on img at bounding box center [591, 156] width 64 height 100
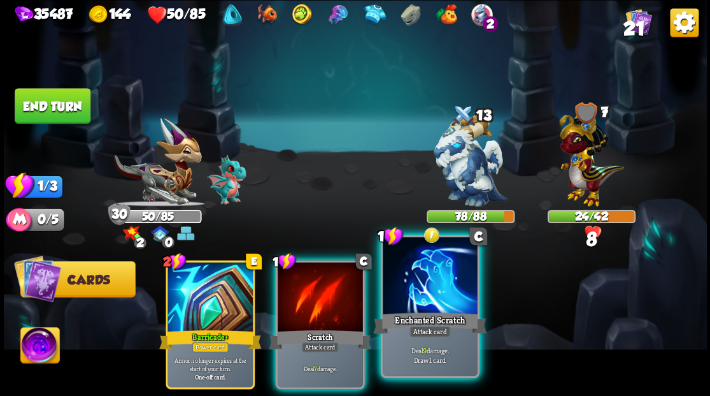
drag, startPoint x: 436, startPoint y: 279, endPoint x: 453, endPoint y: 241, distance: 41.9
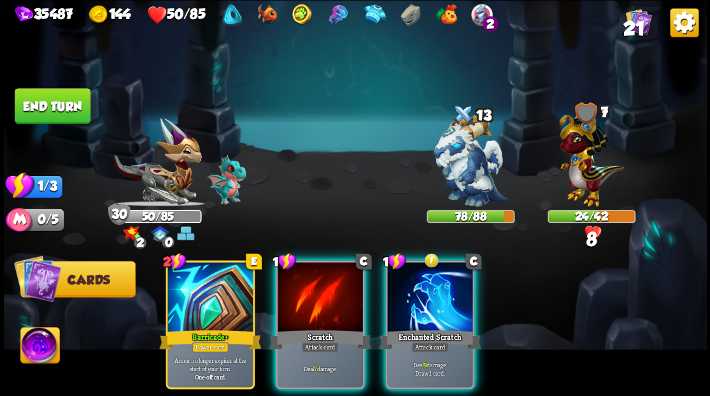
click at [436, 279] on div at bounding box center [429, 298] width 85 height 72
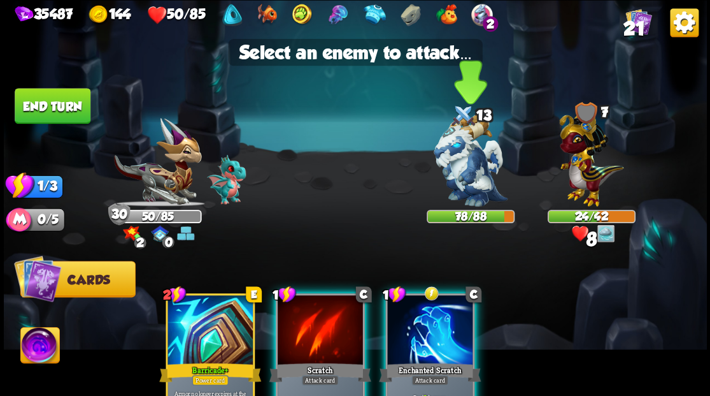
click at [464, 164] on img at bounding box center [471, 160] width 74 height 92
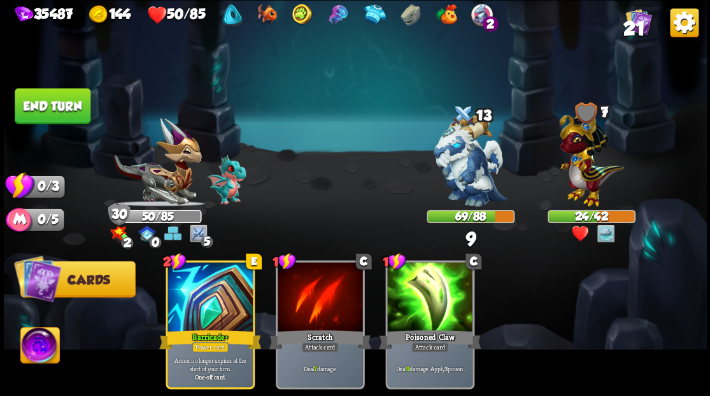
click at [73, 119] on button "End turn" at bounding box center [53, 106] width 76 height 36
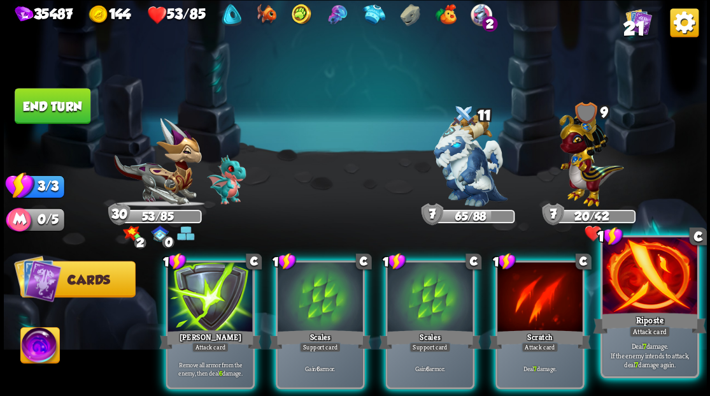
click at [661, 283] on div at bounding box center [650, 277] width 94 height 80
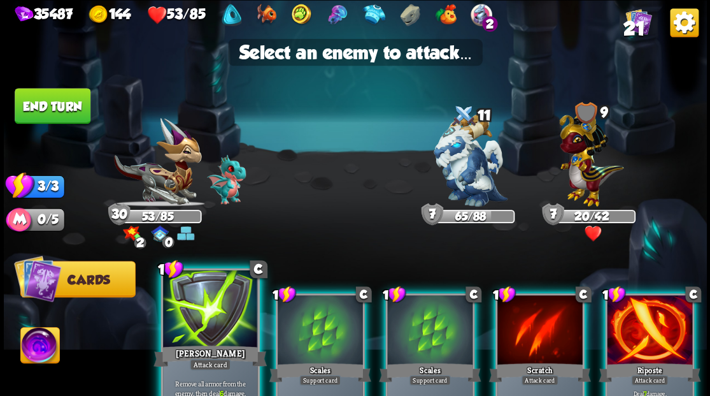
click at [186, 327] on div at bounding box center [210, 309] width 94 height 80
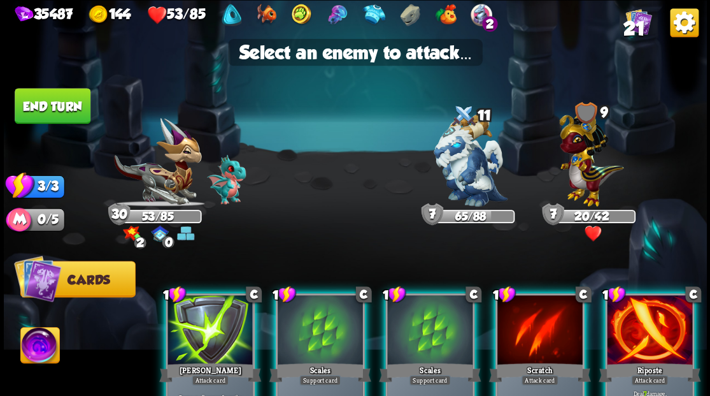
click at [343, 196] on img at bounding box center [355, 198] width 703 height 396
drag, startPoint x: 209, startPoint y: 308, endPoint x: 213, endPoint y: 289, distance: 18.9
click at [205, 310] on div at bounding box center [210, 331] width 85 height 72
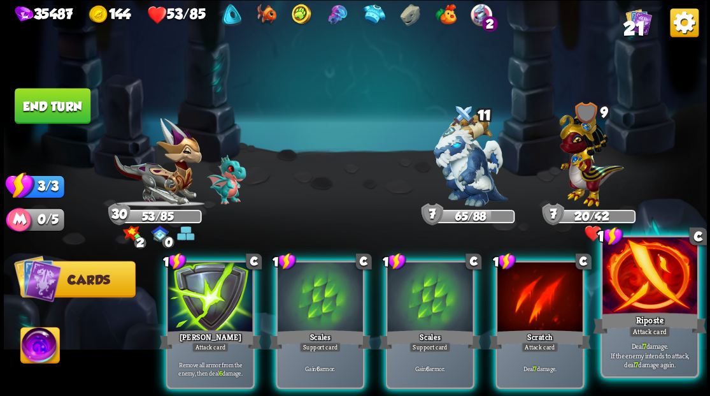
click at [663, 298] on div at bounding box center [650, 277] width 94 height 80
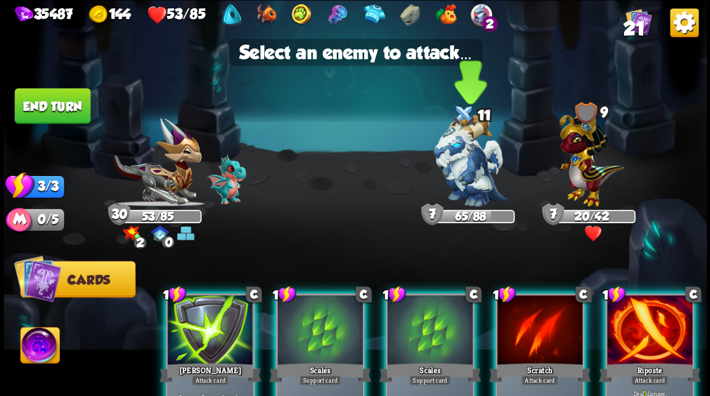
click at [452, 166] on img at bounding box center [471, 160] width 74 height 92
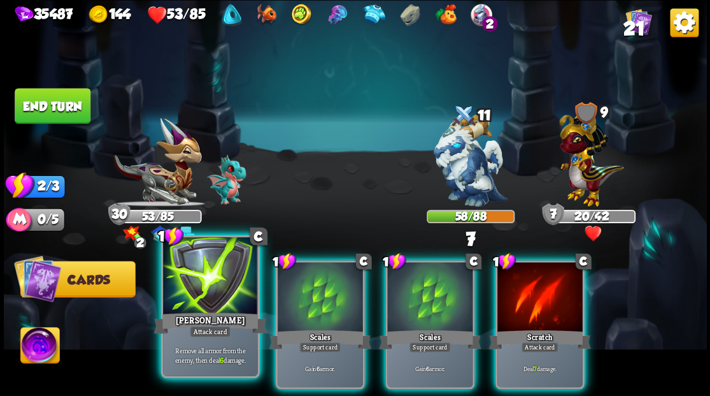
click at [223, 303] on div at bounding box center [210, 277] width 94 height 80
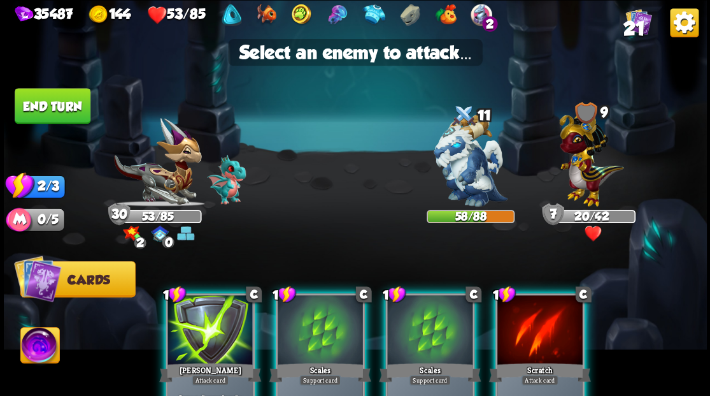
drag, startPoint x: 471, startPoint y: 166, endPoint x: 315, endPoint y: 266, distance: 186.2
click at [471, 166] on img at bounding box center [471, 160] width 74 height 92
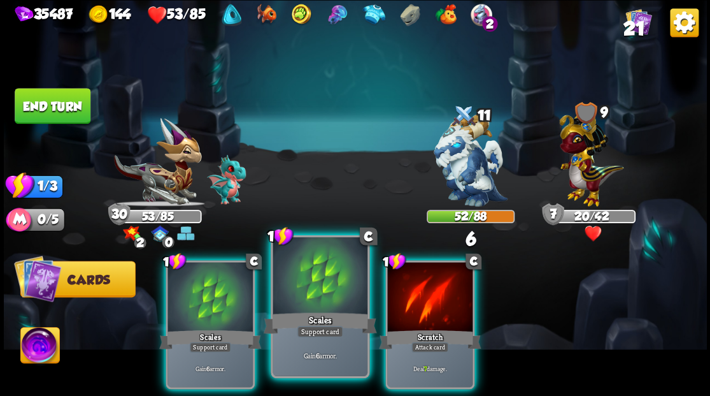
click at [310, 285] on div at bounding box center [320, 277] width 94 height 80
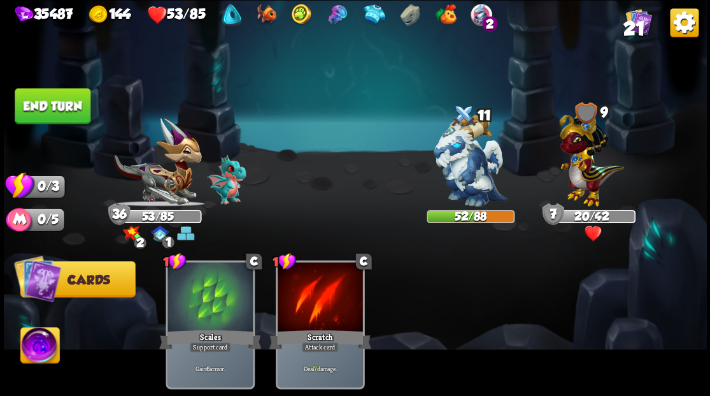
click at [31, 110] on button "End turn" at bounding box center [53, 106] width 76 height 36
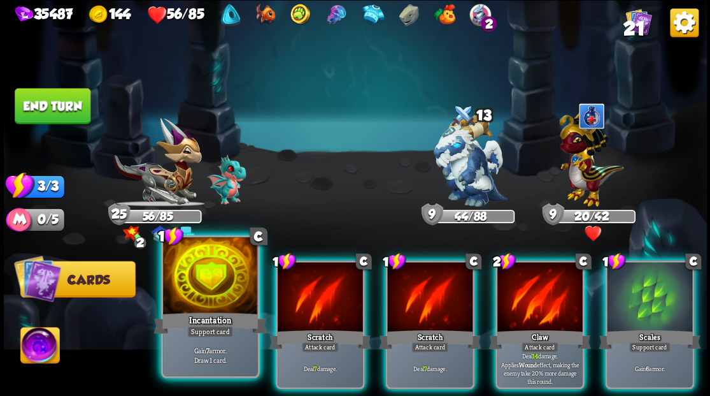
click at [225, 279] on div at bounding box center [210, 277] width 94 height 80
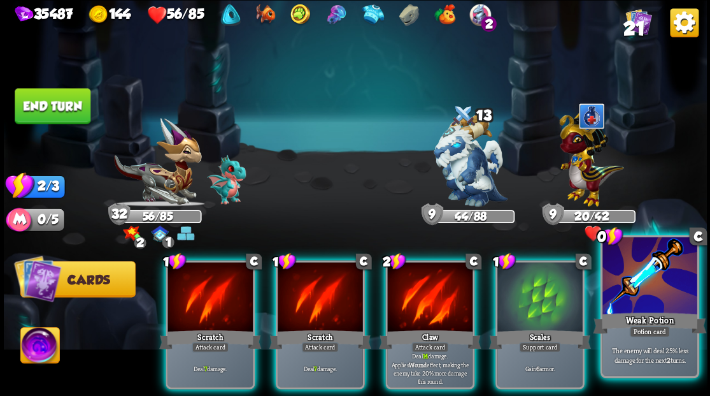
drag, startPoint x: 644, startPoint y: 295, endPoint x: 582, endPoint y: 273, distance: 65.7
click at [643, 296] on div at bounding box center [650, 277] width 94 height 80
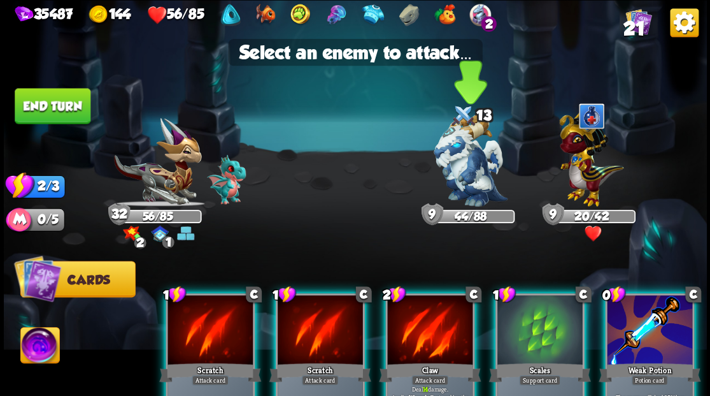
click at [465, 172] on img at bounding box center [471, 160] width 74 height 92
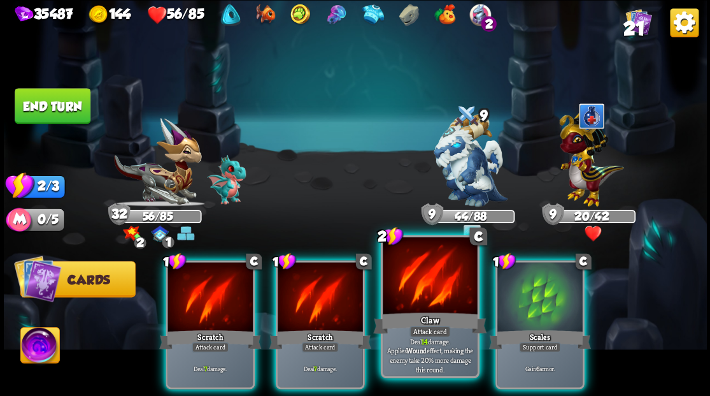
click at [429, 294] on div at bounding box center [430, 277] width 94 height 80
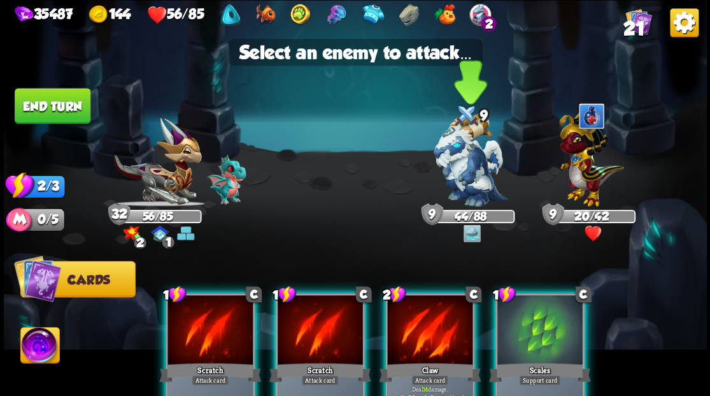
click at [462, 166] on img at bounding box center [471, 160] width 74 height 92
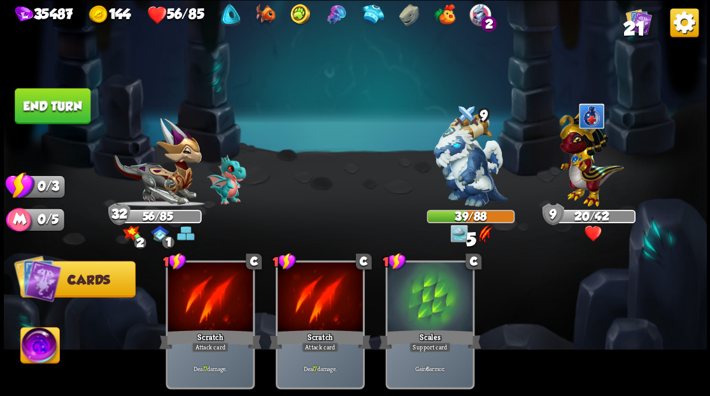
click at [32, 120] on button "End turn" at bounding box center [53, 106] width 76 height 36
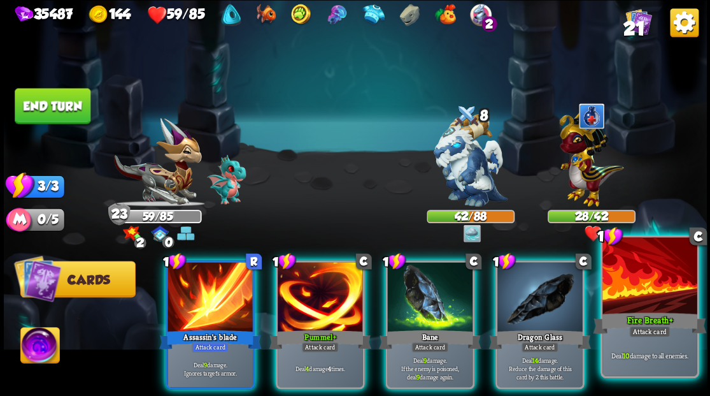
click at [657, 274] on div at bounding box center [650, 277] width 94 height 80
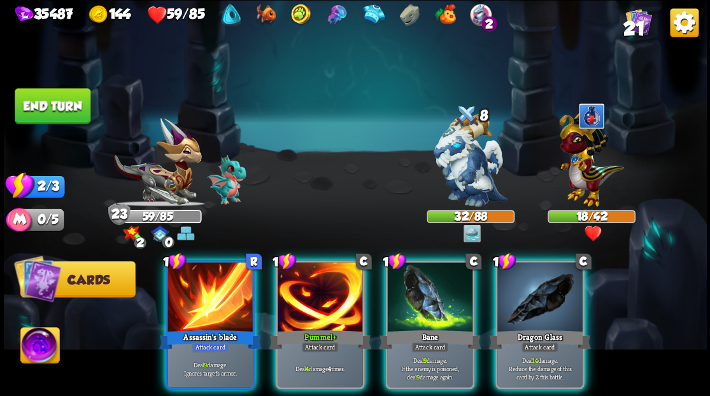
drag, startPoint x: 532, startPoint y: 290, endPoint x: 494, endPoint y: 236, distance: 66.8
click at [526, 286] on div at bounding box center [539, 298] width 85 height 72
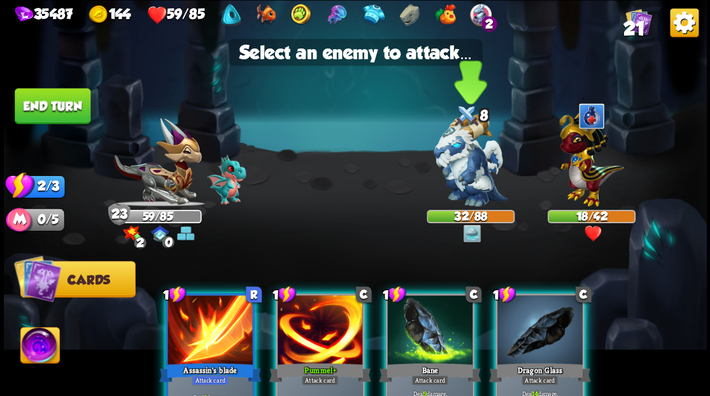
click at [476, 182] on img at bounding box center [471, 160] width 74 height 92
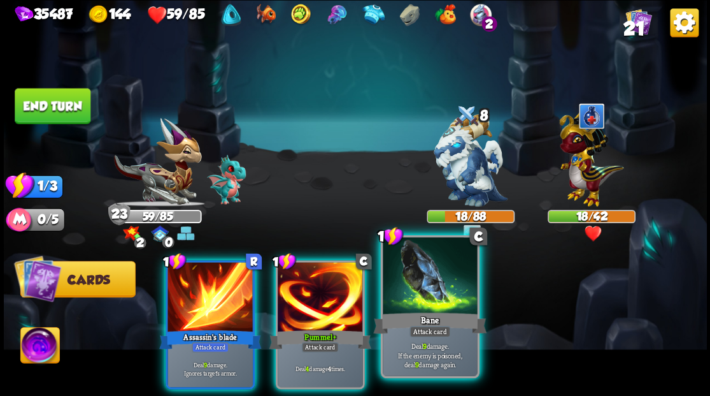
click at [426, 290] on div at bounding box center [430, 277] width 94 height 80
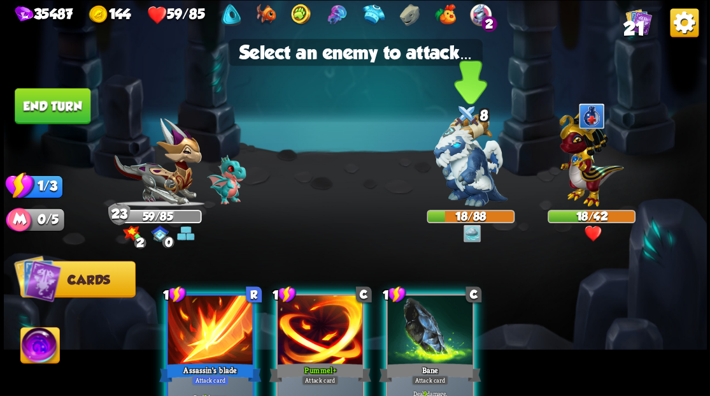
click at [456, 175] on img at bounding box center [471, 160] width 74 height 92
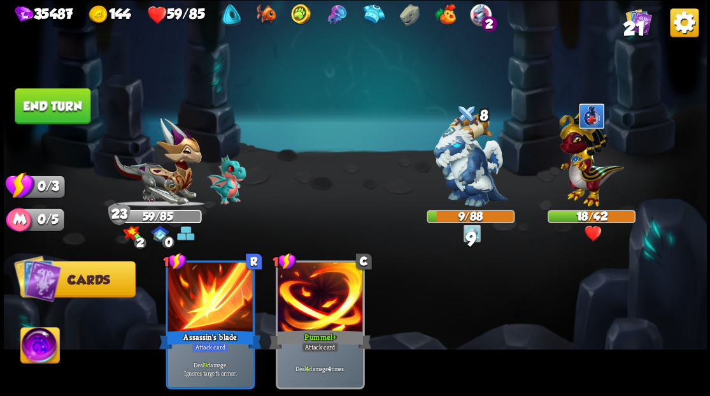
drag, startPoint x: 76, startPoint y: 103, endPoint x: 339, endPoint y: 112, distance: 263.2
click at [76, 103] on button "End turn" at bounding box center [53, 106] width 76 height 36
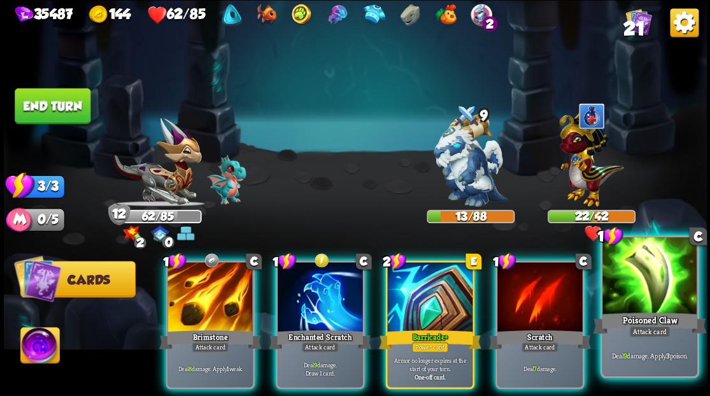
click at [629, 296] on div at bounding box center [650, 277] width 94 height 80
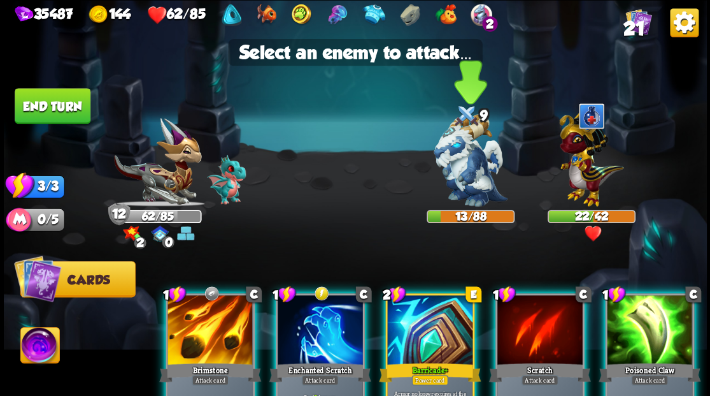
click at [476, 178] on img at bounding box center [471, 160] width 74 height 92
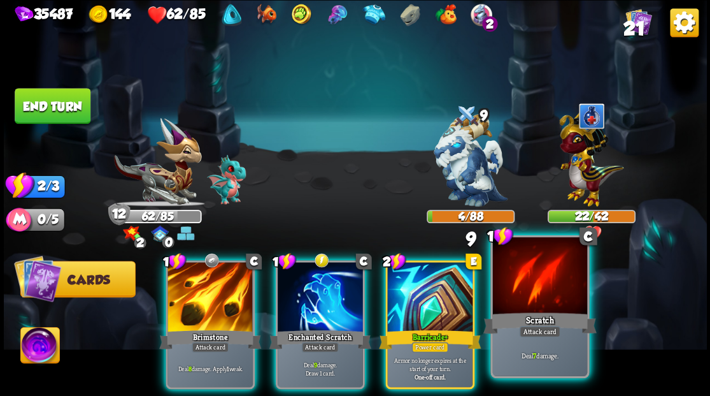
drag, startPoint x: 535, startPoint y: 295, endPoint x: 530, endPoint y: 286, distance: 10.3
click at [535, 296] on div at bounding box center [539, 277] width 94 height 80
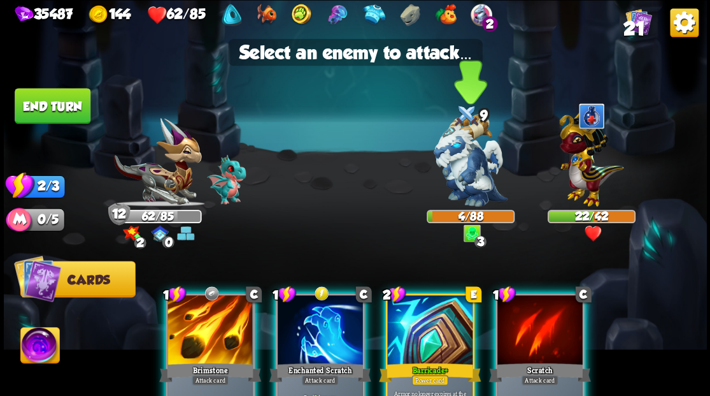
click at [474, 168] on img at bounding box center [471, 160] width 74 height 92
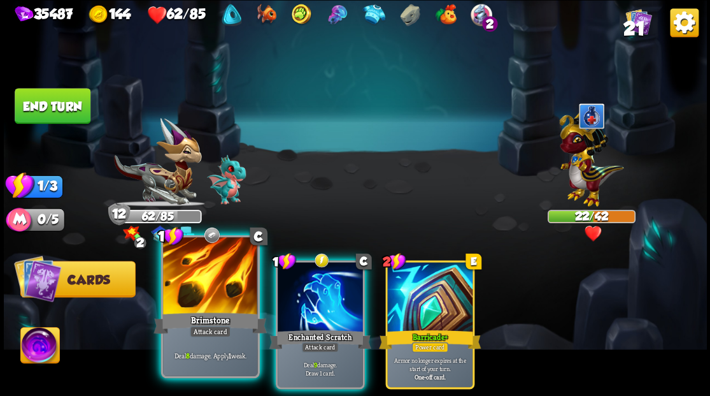
click at [216, 285] on div at bounding box center [210, 277] width 94 height 80
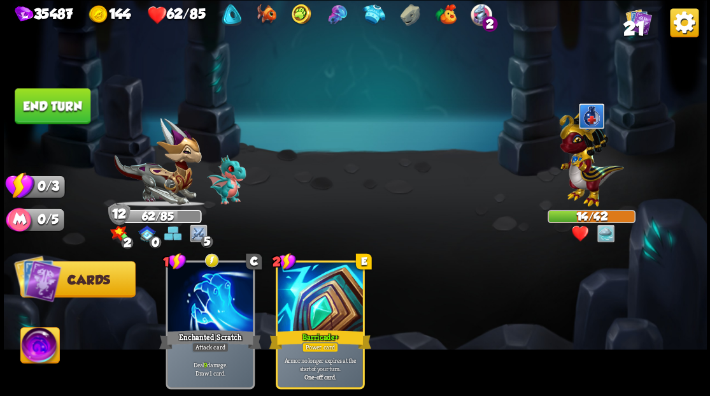
click at [71, 104] on button "End turn" at bounding box center [53, 106] width 76 height 36
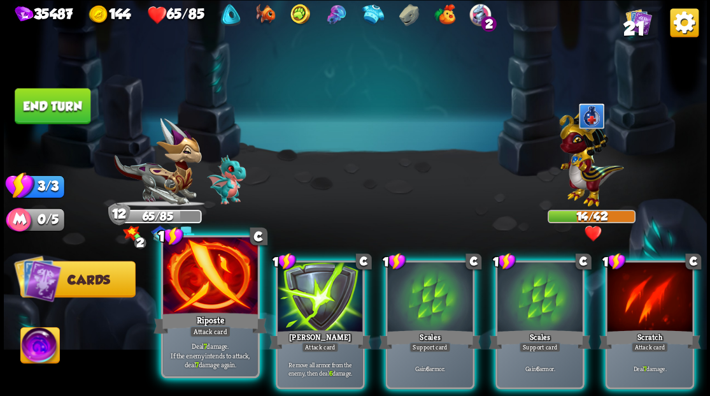
click at [209, 276] on div at bounding box center [210, 277] width 94 height 80
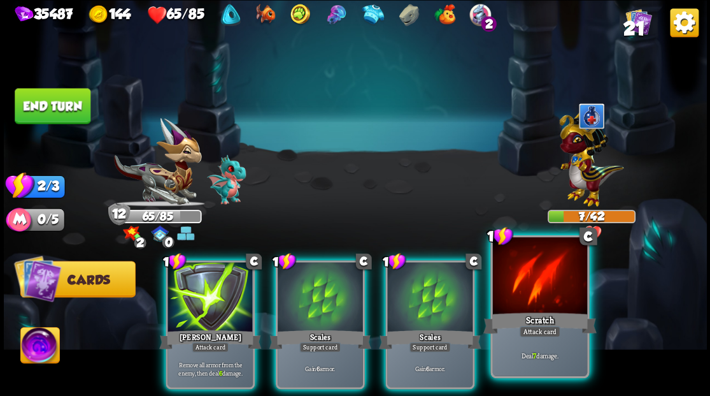
click at [540, 291] on div at bounding box center [539, 277] width 94 height 80
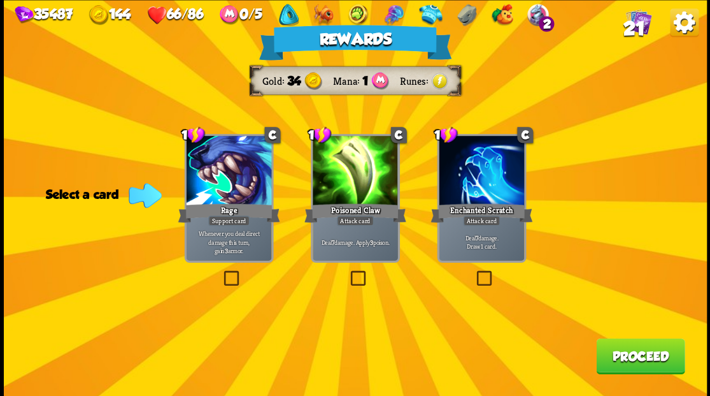
click at [644, 359] on button "Proceed" at bounding box center [640, 356] width 89 height 36
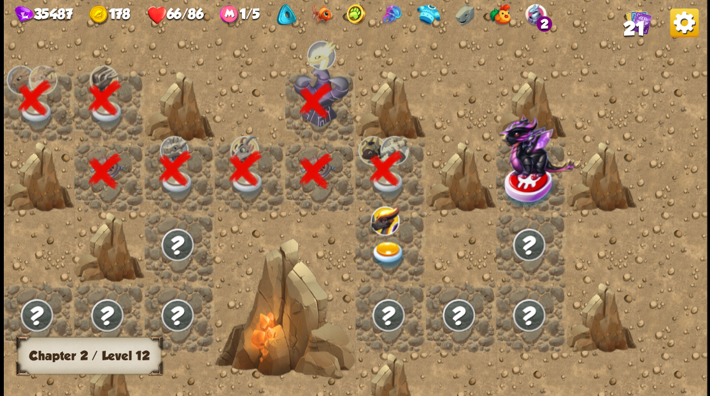
click at [385, 246] on img at bounding box center [388, 254] width 35 height 27
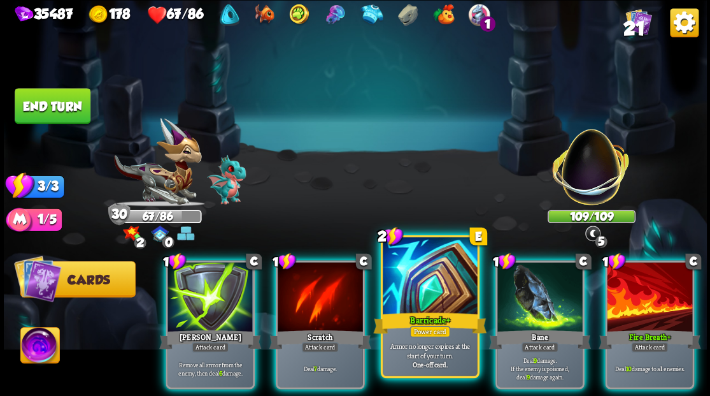
click at [432, 284] on div at bounding box center [430, 277] width 94 height 80
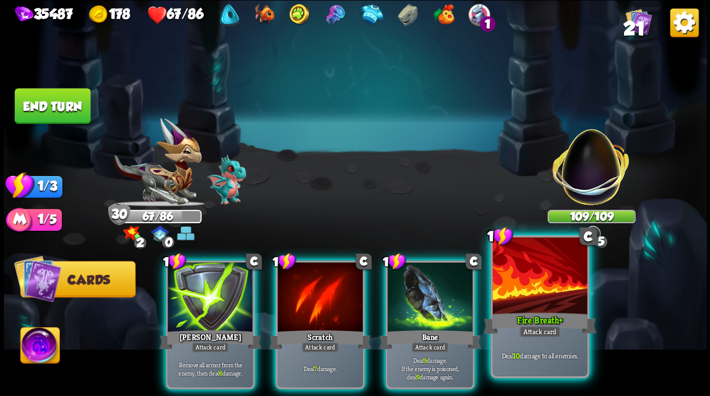
click at [525, 280] on div at bounding box center [539, 277] width 94 height 80
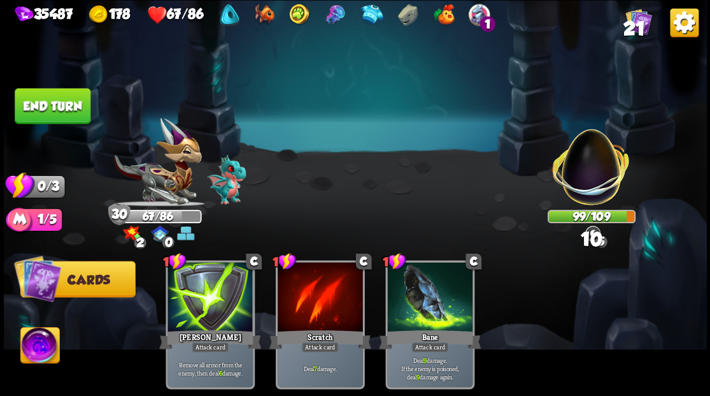
click at [61, 101] on button "End turn" at bounding box center [53, 106] width 76 height 36
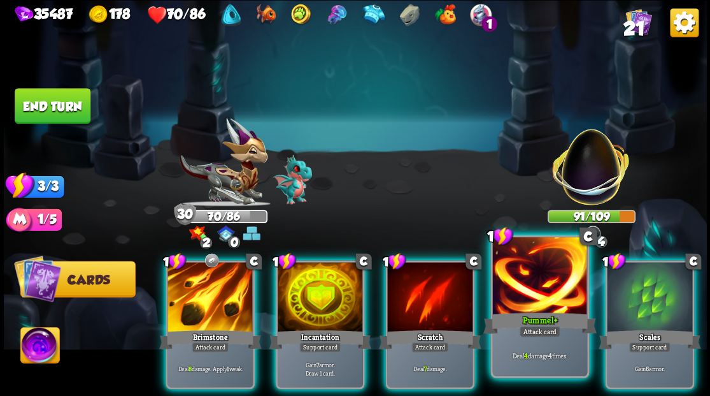
click at [528, 276] on div at bounding box center [539, 277] width 94 height 80
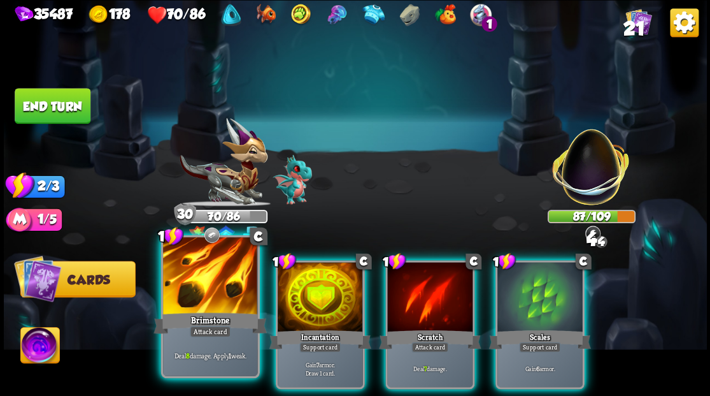
click at [211, 310] on div "Brimstone" at bounding box center [210, 322] width 113 height 25
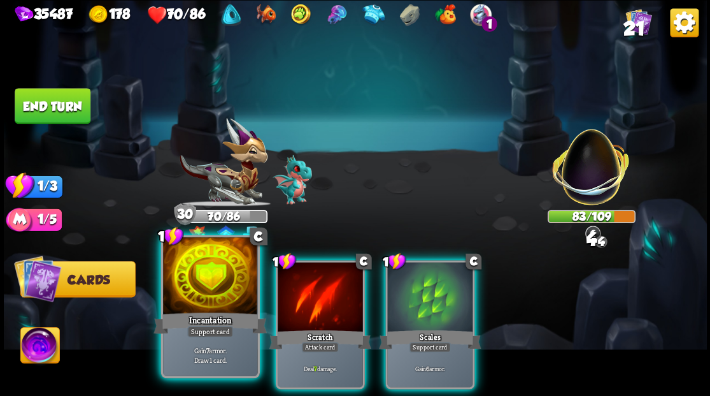
click at [209, 303] on div at bounding box center [210, 277] width 94 height 80
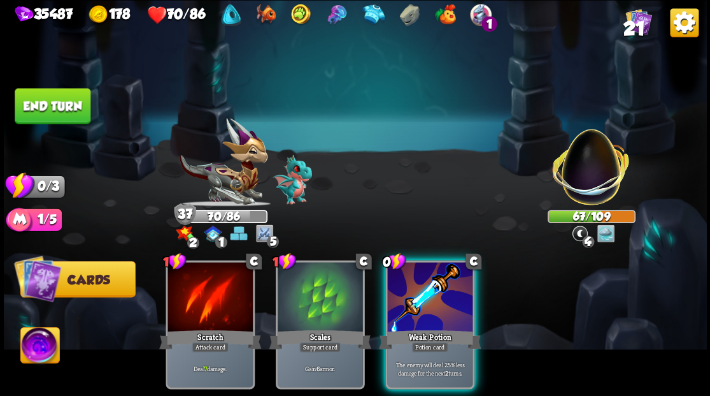
drag, startPoint x: 427, startPoint y: 291, endPoint x: 425, endPoint y: 284, distance: 7.5
click at [427, 287] on div at bounding box center [429, 298] width 85 height 72
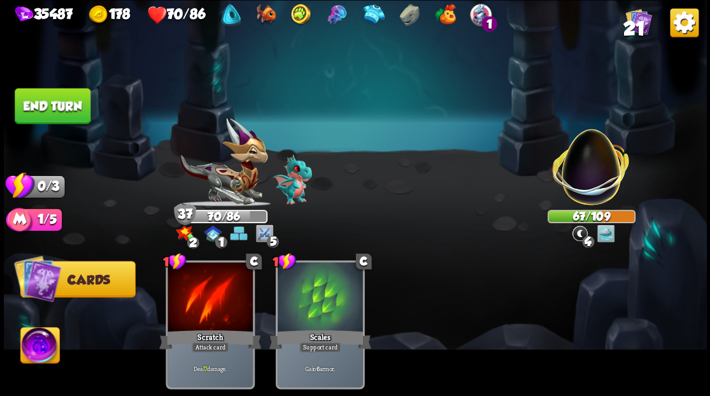
click at [42, 107] on button "End turn" at bounding box center [53, 106] width 76 height 36
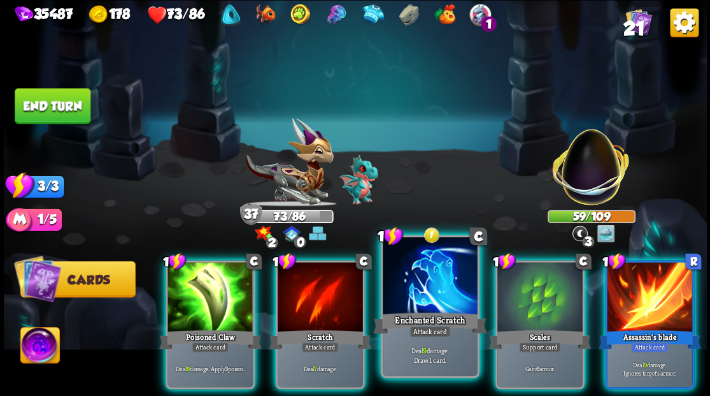
click at [411, 274] on div at bounding box center [430, 277] width 94 height 80
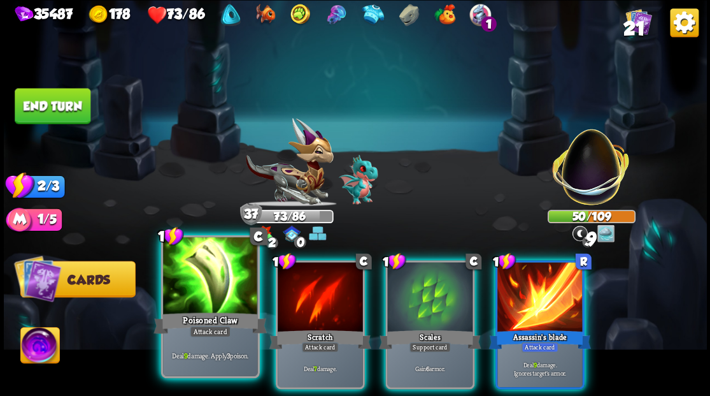
click at [200, 278] on div at bounding box center [210, 277] width 94 height 80
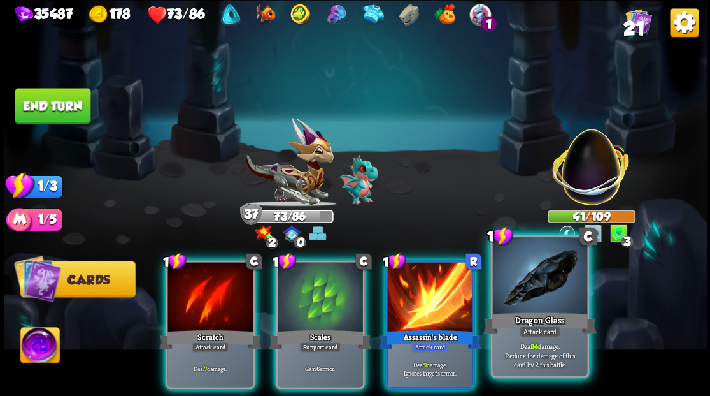
click at [537, 289] on div at bounding box center [539, 277] width 94 height 80
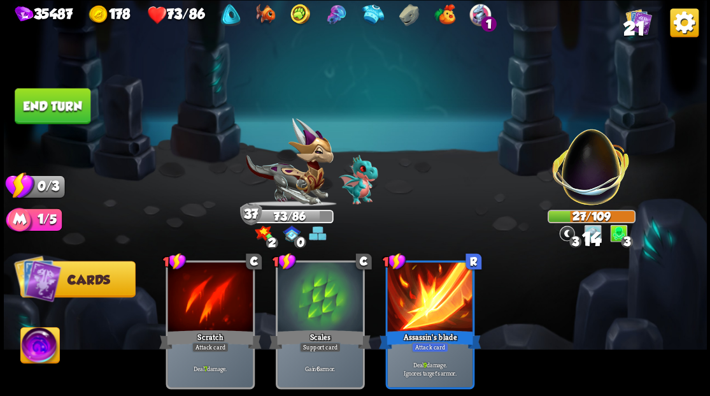
click at [67, 101] on button "End turn" at bounding box center [53, 106] width 76 height 36
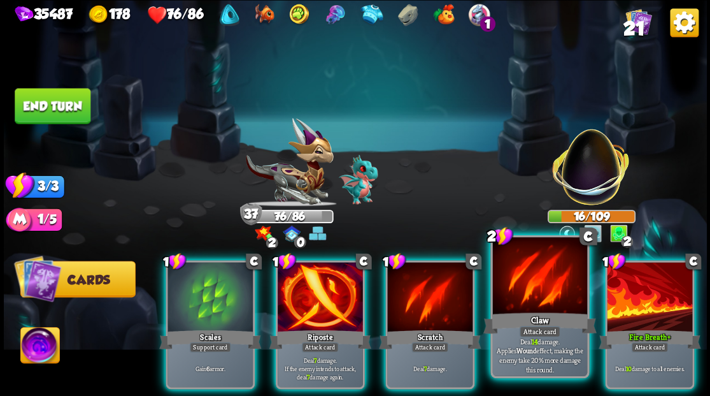
click at [532, 288] on div at bounding box center [539, 277] width 94 height 80
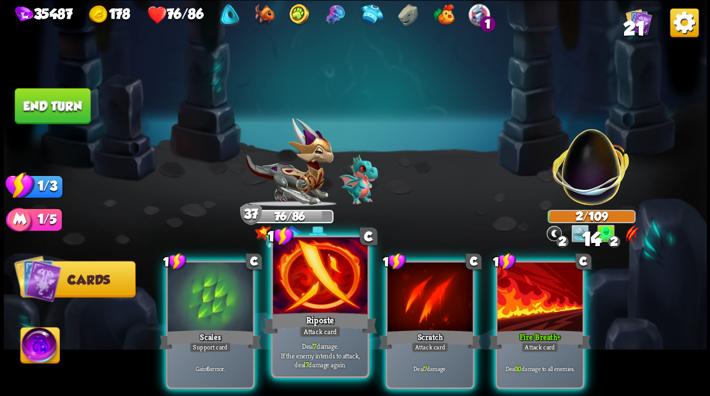
click at [314, 292] on div at bounding box center [320, 277] width 94 height 80
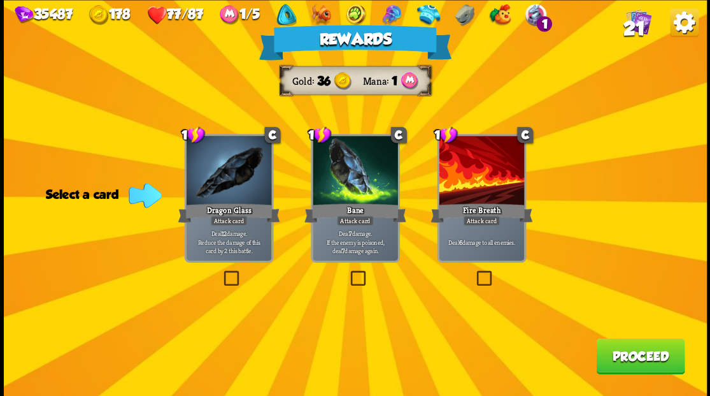
click at [638, 25] on span "21" at bounding box center [634, 29] width 22 height 22
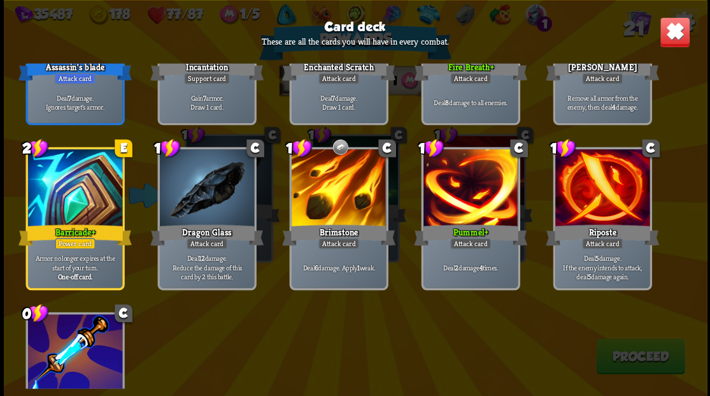
scroll to position [552, 0]
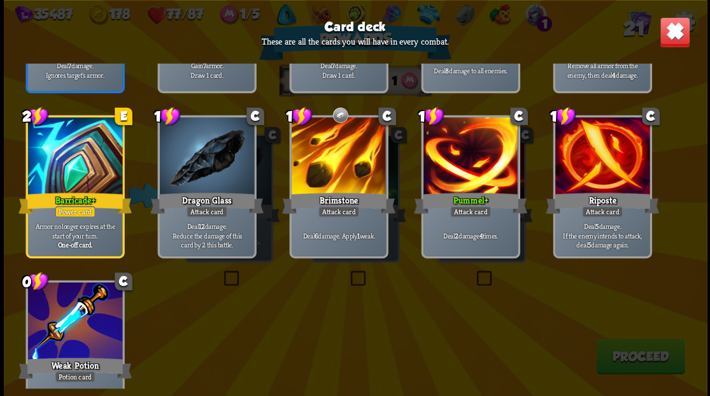
click at [668, 38] on img at bounding box center [674, 32] width 31 height 31
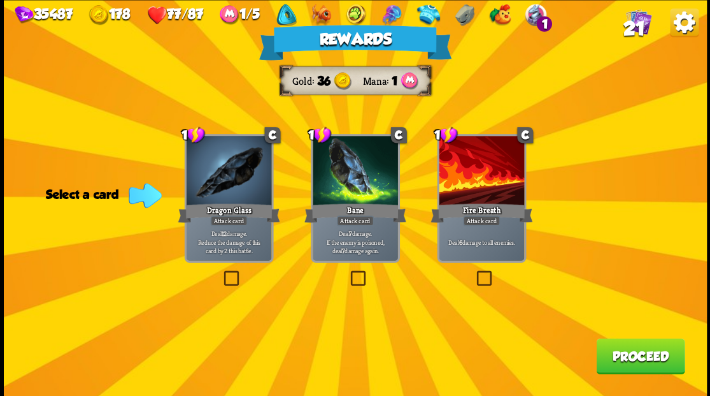
drag, startPoint x: 480, startPoint y: 275, endPoint x: 494, endPoint y: 288, distance: 18.9
click at [474, 272] on label at bounding box center [474, 272] width 0 height 0
click at [0, 0] on input "checkbox" at bounding box center [0, 0] width 0 height 0
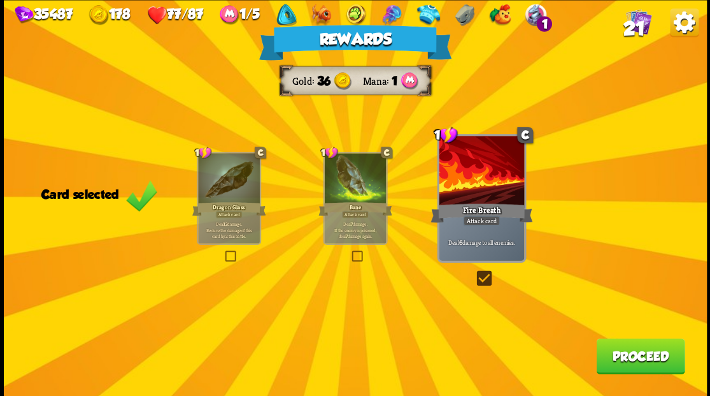
click at [647, 364] on button "Proceed" at bounding box center [640, 356] width 89 height 36
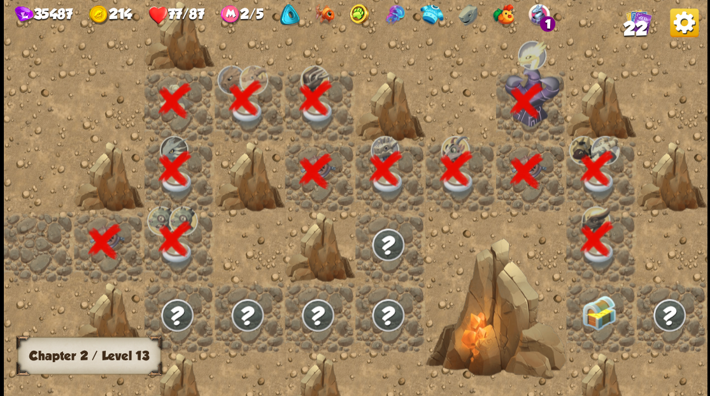
scroll to position [0, 245]
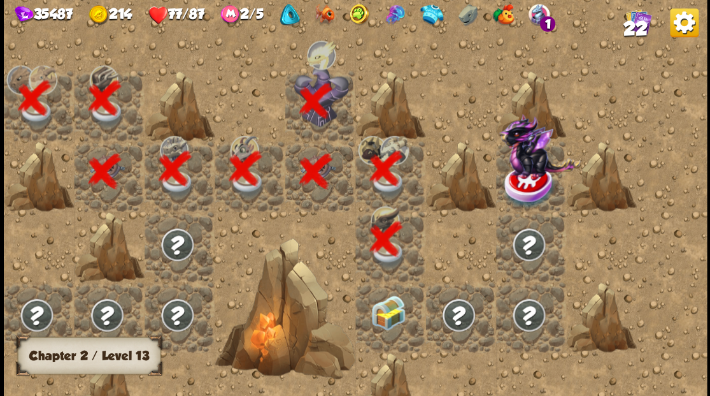
click at [383, 321] on div at bounding box center [390, 317] width 70 height 70
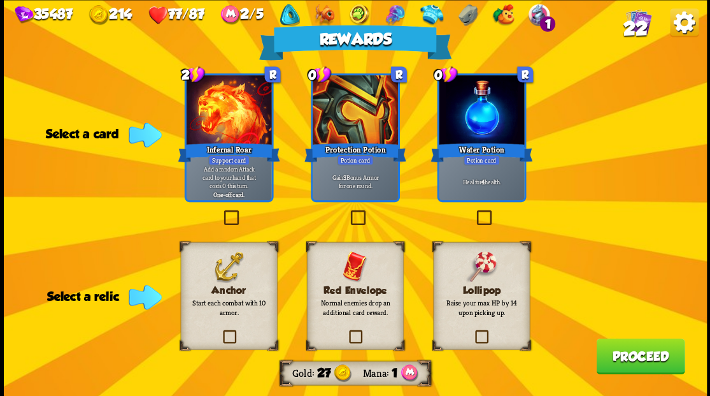
click at [474, 211] on label at bounding box center [474, 211] width 0 height 0
click at [0, 0] on input "checkbox" at bounding box center [0, 0] width 0 height 0
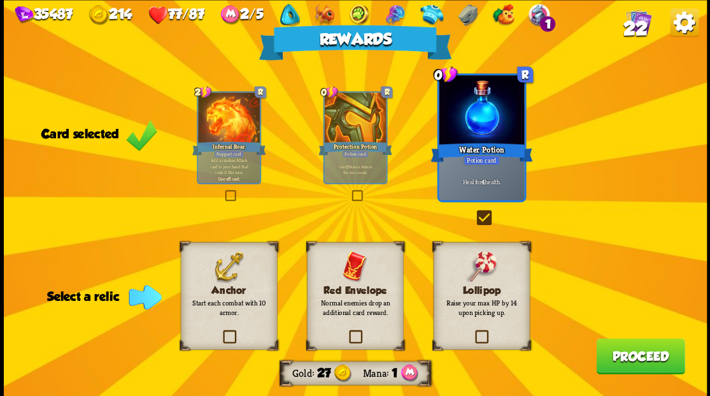
click at [220, 331] on label at bounding box center [220, 331] width 0 height 0
click at [0, 0] on input "checkbox" at bounding box center [0, 0] width 0 height 0
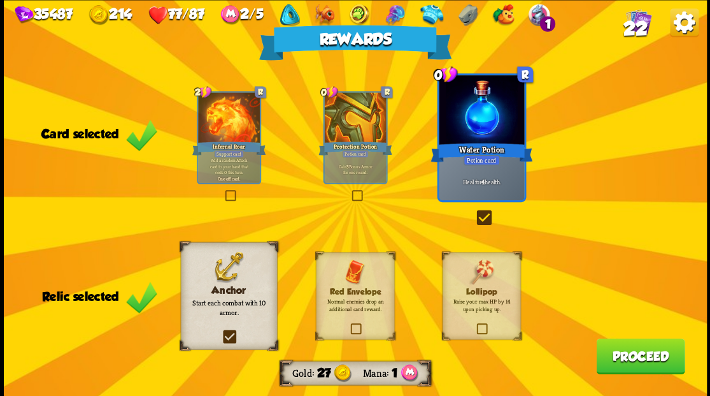
click at [633, 363] on button "Proceed" at bounding box center [640, 356] width 89 height 36
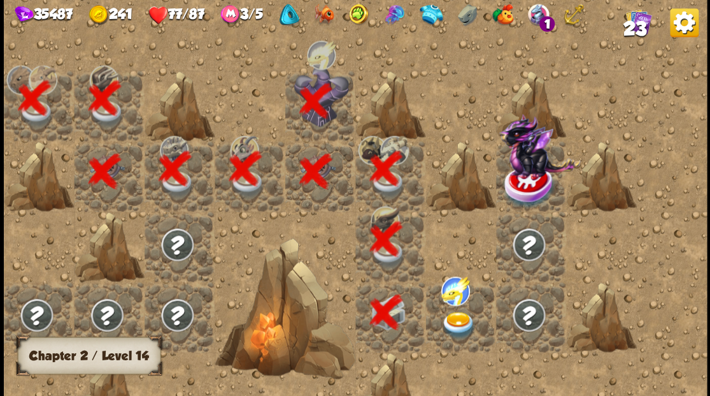
click at [454, 325] on img at bounding box center [458, 324] width 35 height 27
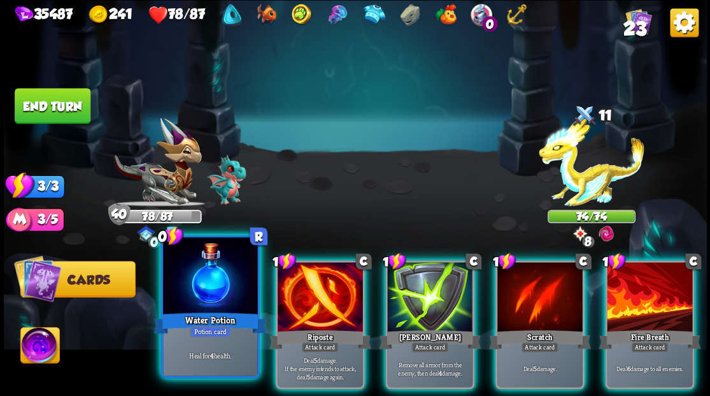
click at [213, 301] on div at bounding box center [210, 277] width 94 height 80
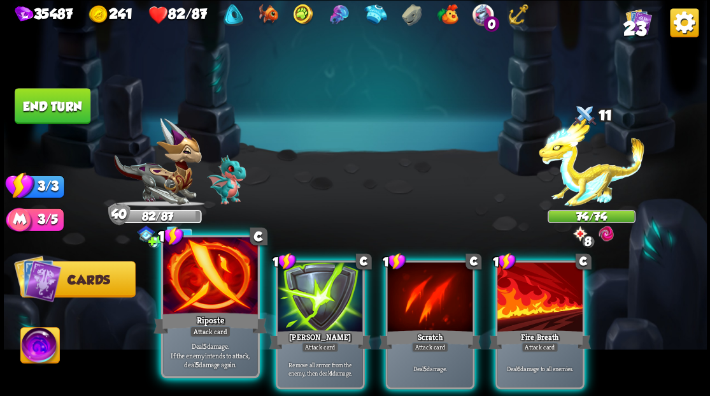
click at [211, 288] on div at bounding box center [210, 277] width 94 height 80
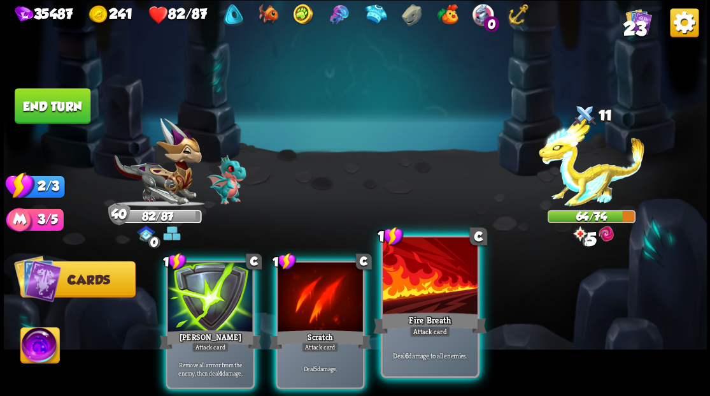
click at [417, 278] on div at bounding box center [430, 277] width 94 height 80
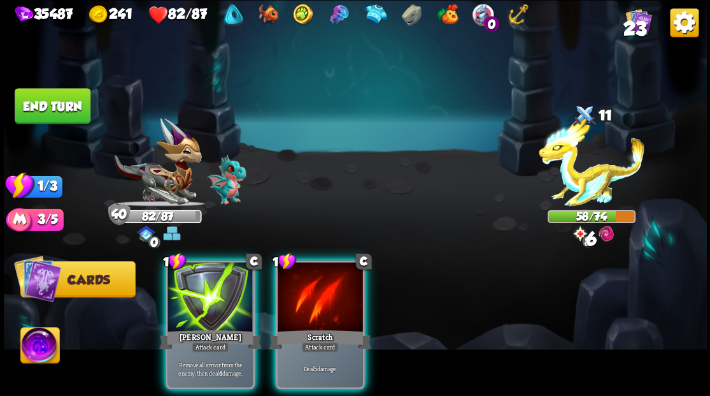
click at [308, 281] on div at bounding box center [320, 298] width 85 height 72
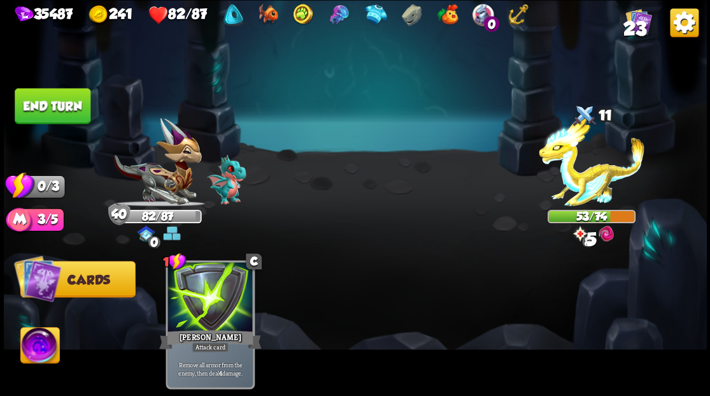
click at [63, 107] on button "End turn" at bounding box center [53, 106] width 76 height 36
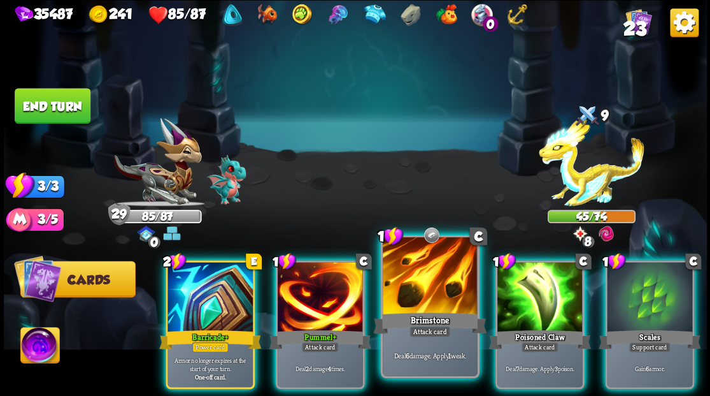
click at [417, 275] on div at bounding box center [430, 277] width 94 height 80
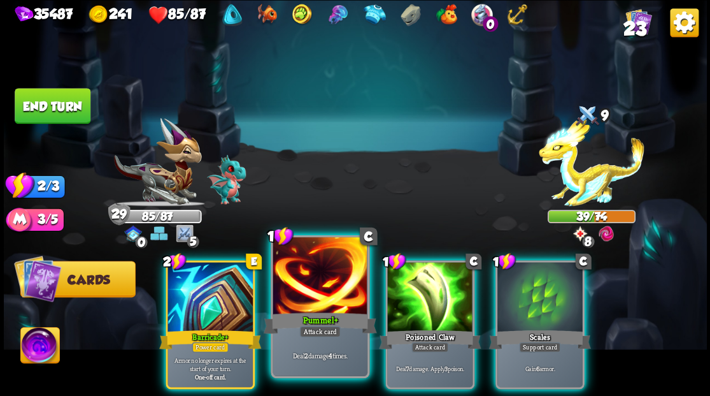
click at [325, 287] on div at bounding box center [320, 277] width 94 height 80
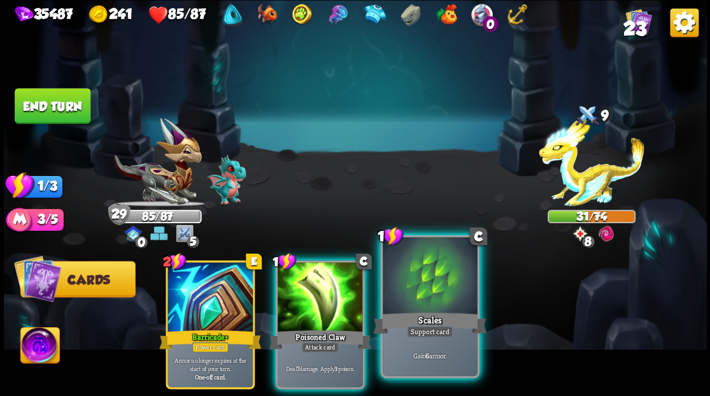
click at [419, 307] on div at bounding box center [430, 277] width 94 height 80
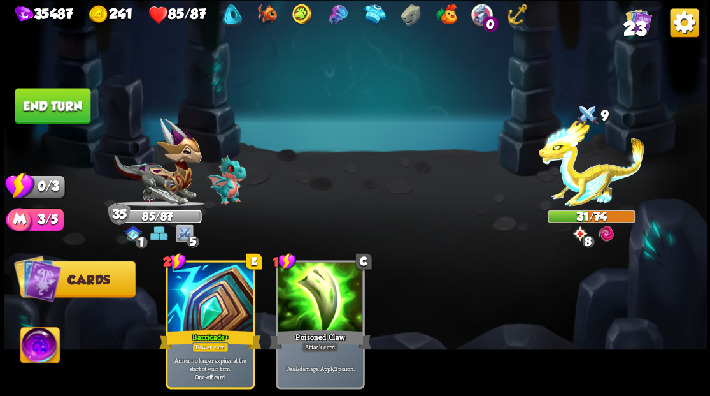
click at [67, 101] on button "End turn" at bounding box center [53, 106] width 76 height 36
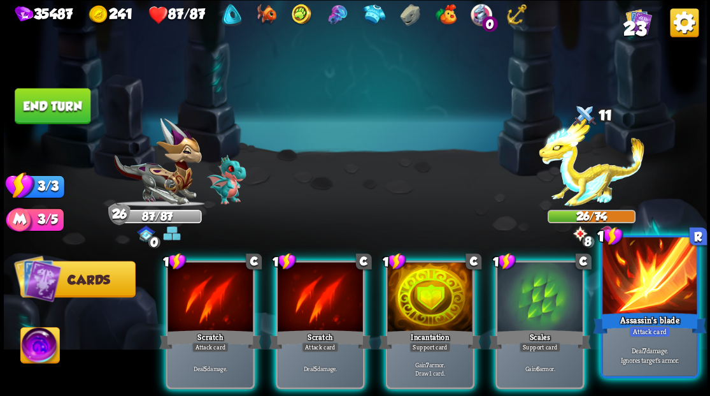
click at [629, 308] on div at bounding box center [650, 277] width 94 height 80
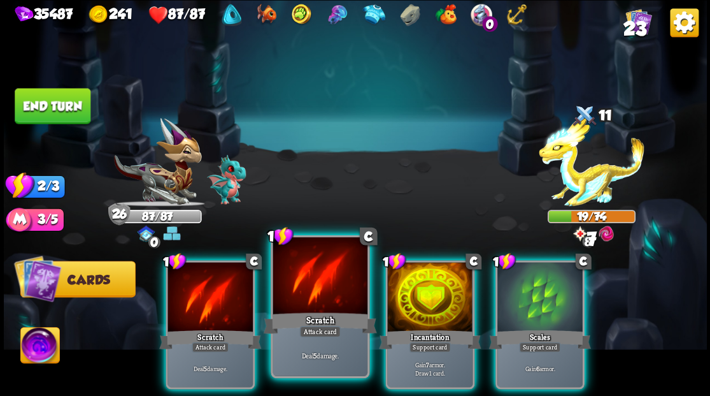
drag, startPoint x: 311, startPoint y: 295, endPoint x: 302, endPoint y: 298, distance: 9.5
click at [302, 298] on div at bounding box center [320, 277] width 94 height 80
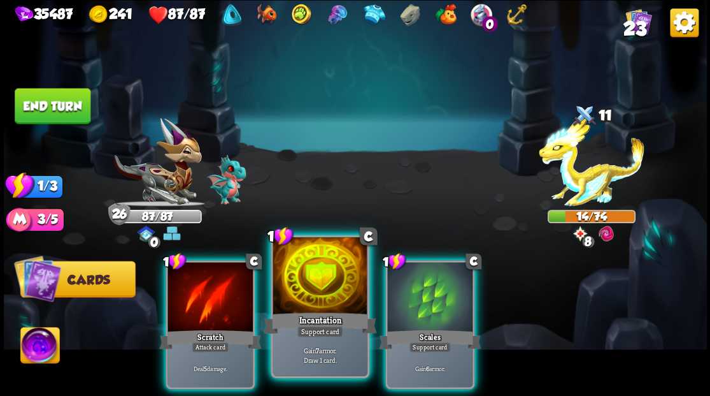
click at [301, 287] on div at bounding box center [320, 277] width 94 height 80
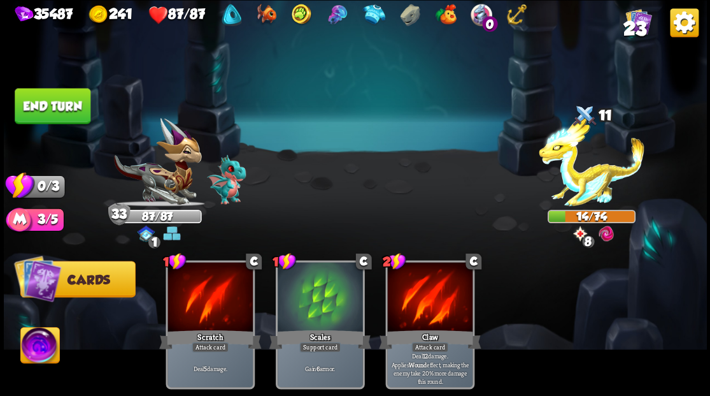
click at [56, 89] on button "End turn" at bounding box center [53, 106] width 76 height 36
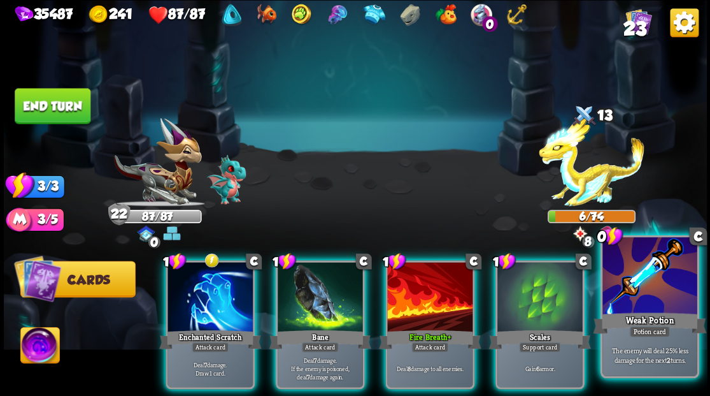
click at [665, 292] on div at bounding box center [650, 277] width 94 height 80
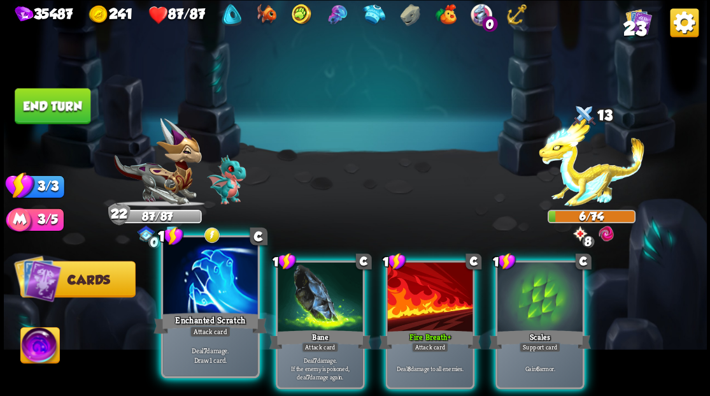
click at [214, 289] on div at bounding box center [210, 277] width 94 height 80
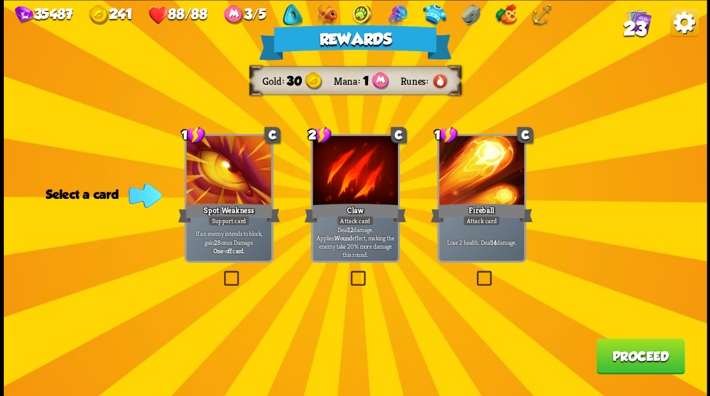
click at [631, 338] on div "Rewards Gold 30 Mana 1 Runes Select a card 1 C Spot Weakness Support card If an…" at bounding box center [355, 198] width 703 height 396
click at [632, 352] on button "Proceed" at bounding box center [640, 356] width 89 height 36
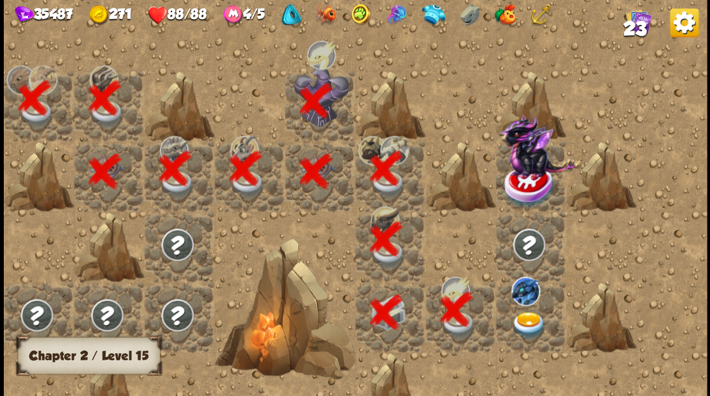
click at [521, 313] on img at bounding box center [528, 324] width 35 height 27
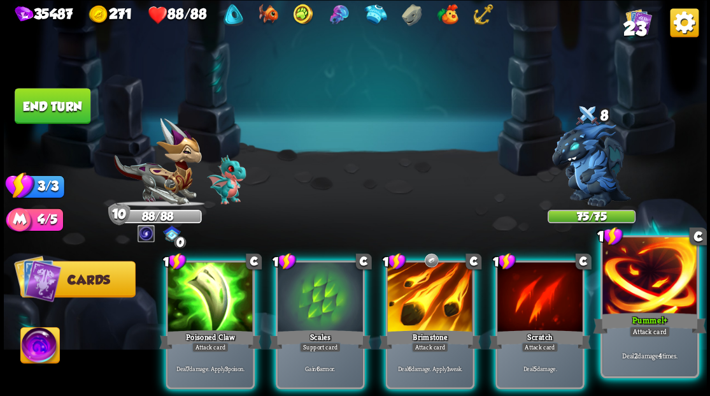
click at [654, 293] on div at bounding box center [650, 277] width 94 height 80
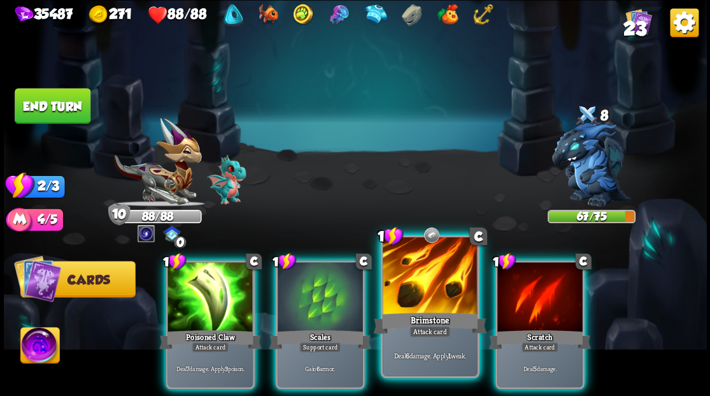
click at [417, 280] on div at bounding box center [430, 277] width 94 height 80
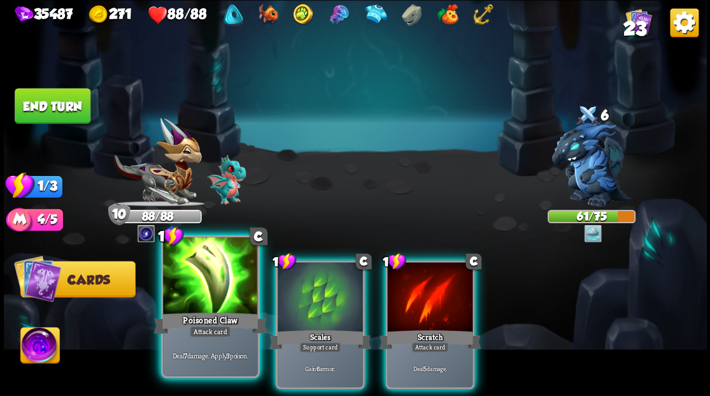
click at [215, 287] on div at bounding box center [210, 277] width 94 height 80
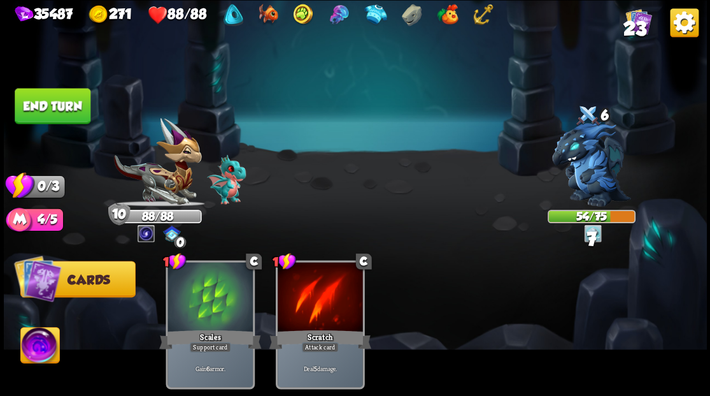
click at [59, 102] on button "End turn" at bounding box center [53, 106] width 76 height 36
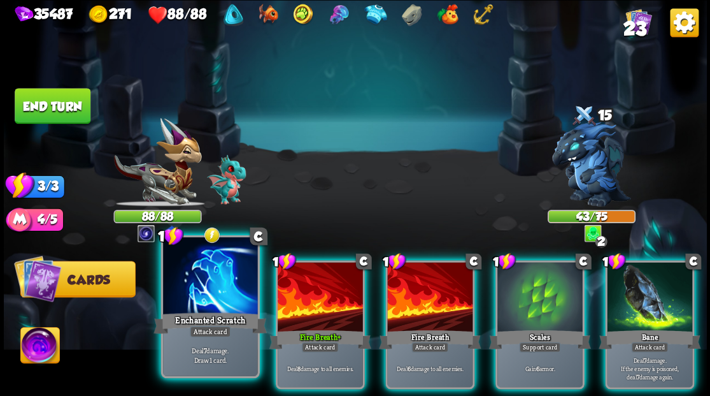
click at [207, 289] on div at bounding box center [210, 277] width 94 height 80
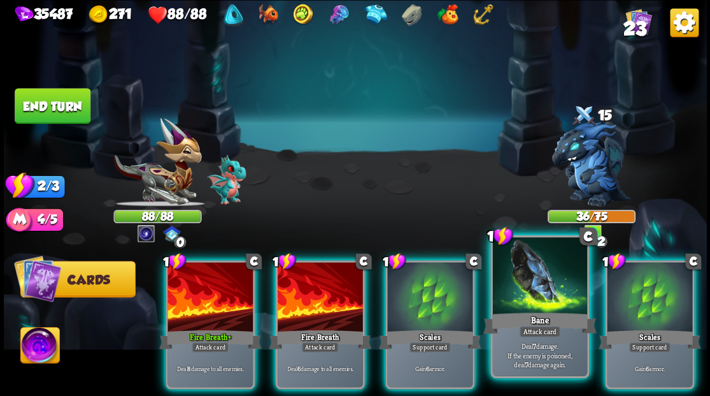
click at [536, 290] on div at bounding box center [539, 277] width 94 height 80
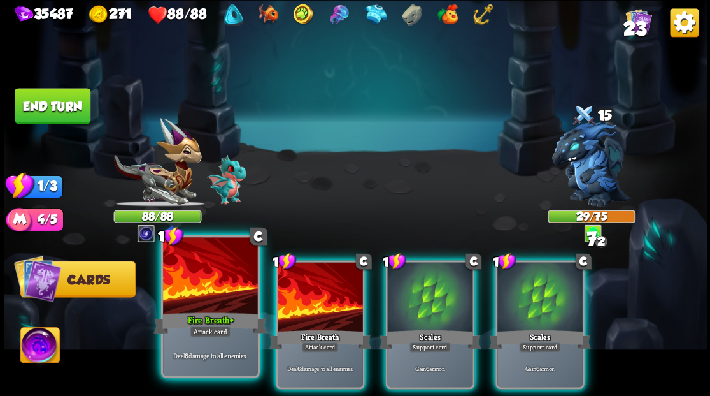
click at [197, 297] on div at bounding box center [210, 277] width 94 height 80
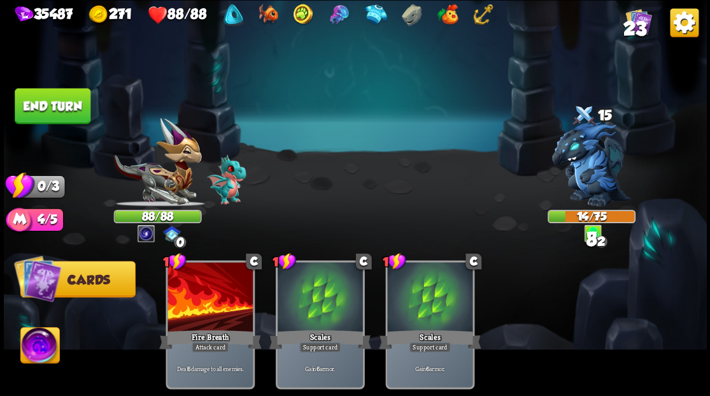
drag, startPoint x: 40, startPoint y: 110, endPoint x: 302, endPoint y: 146, distance: 264.4
click at [40, 110] on button "End turn" at bounding box center [53, 106] width 76 height 36
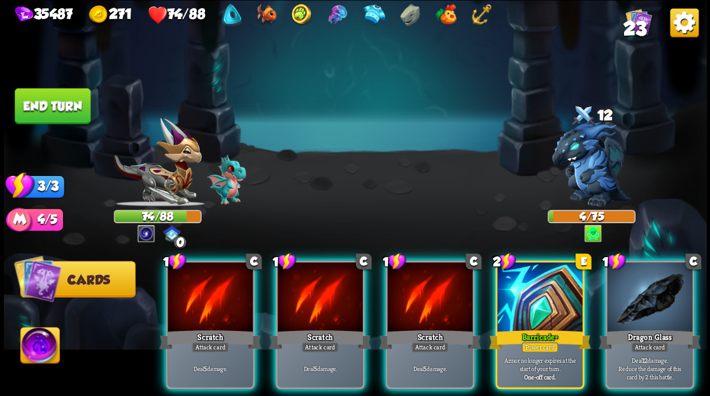
drag, startPoint x: 638, startPoint y: 288, endPoint x: 628, endPoint y: 274, distance: 17.0
click at [638, 289] on div at bounding box center [649, 298] width 85 height 72
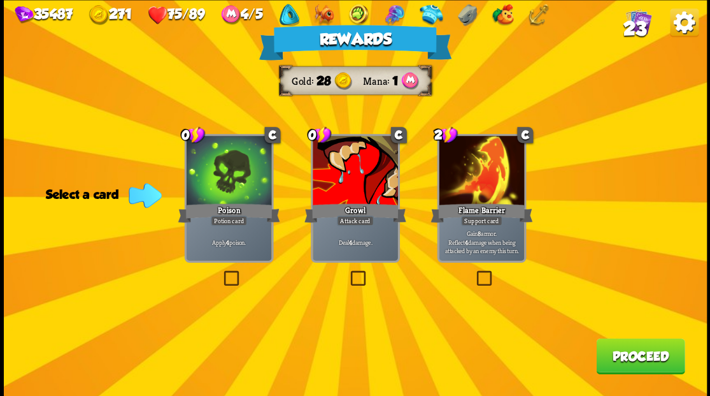
click at [348, 272] on label at bounding box center [348, 272] width 0 height 0
click at [0, 0] on input "checkbox" at bounding box center [0, 0] width 0 height 0
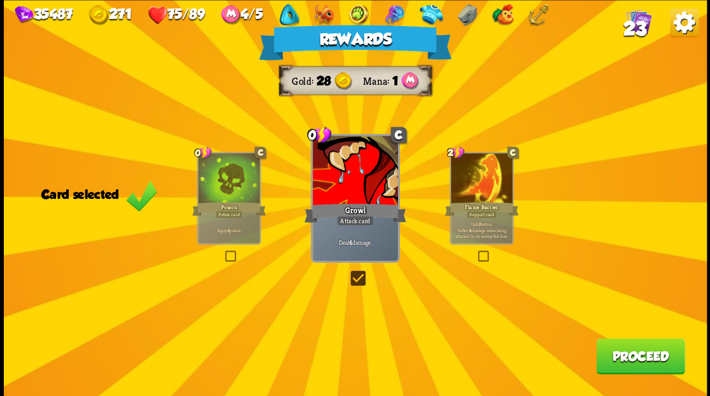
click at [627, 361] on button "Proceed" at bounding box center [640, 356] width 89 height 36
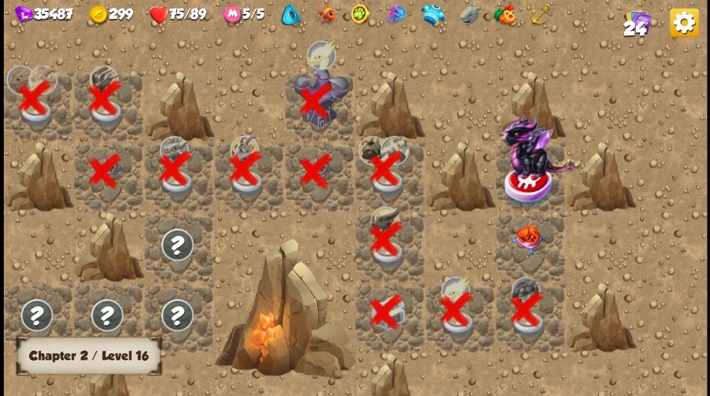
click at [527, 245] on img at bounding box center [528, 238] width 35 height 29
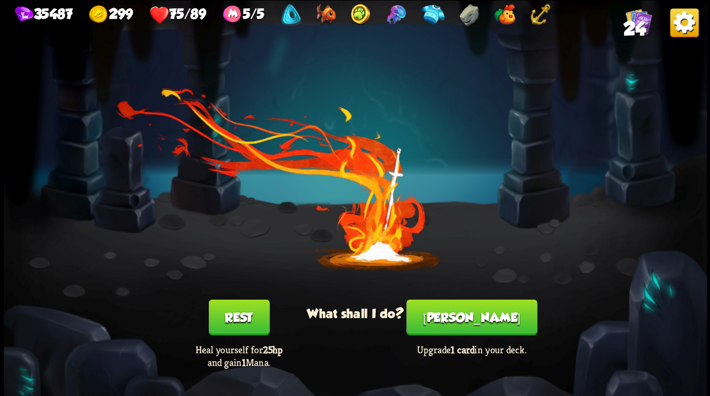
click at [475, 317] on button "Smith" at bounding box center [471, 317] width 131 height 36
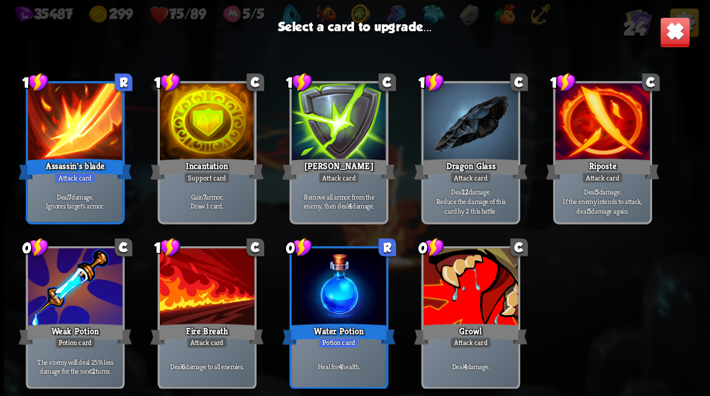
scroll to position [401, 0]
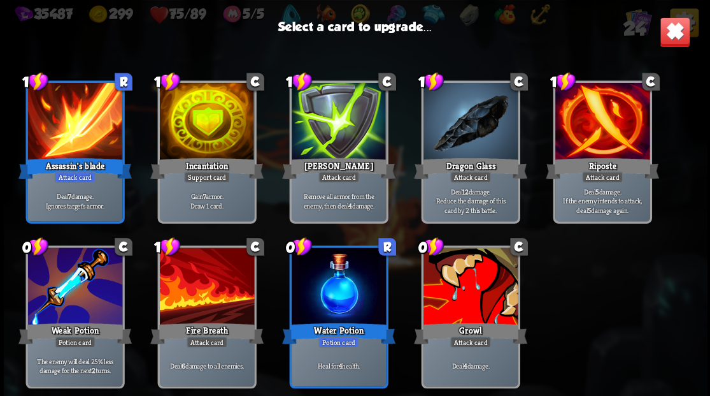
click at [194, 123] on div at bounding box center [206, 123] width 94 height 80
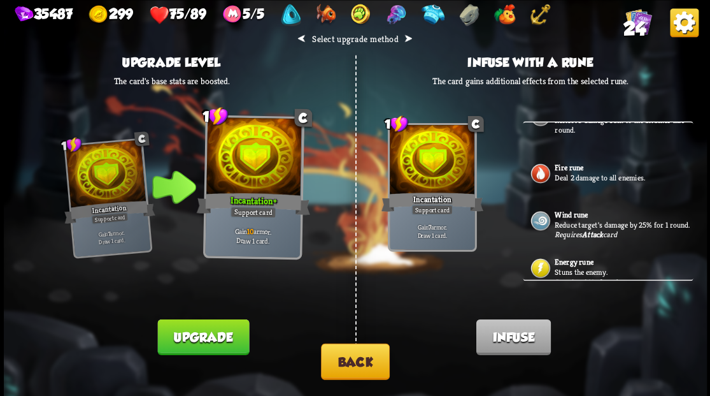
scroll to position [532, 0]
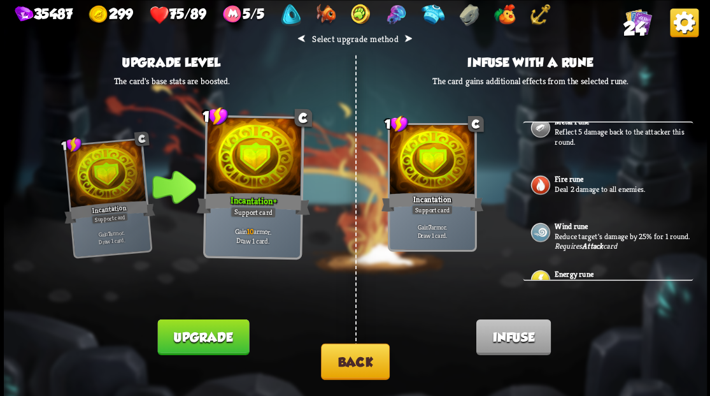
click at [364, 361] on button "Back" at bounding box center [355, 361] width 69 height 36
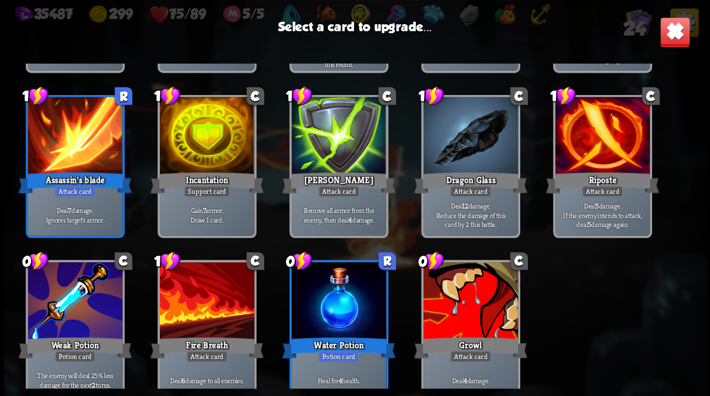
scroll to position [401, 0]
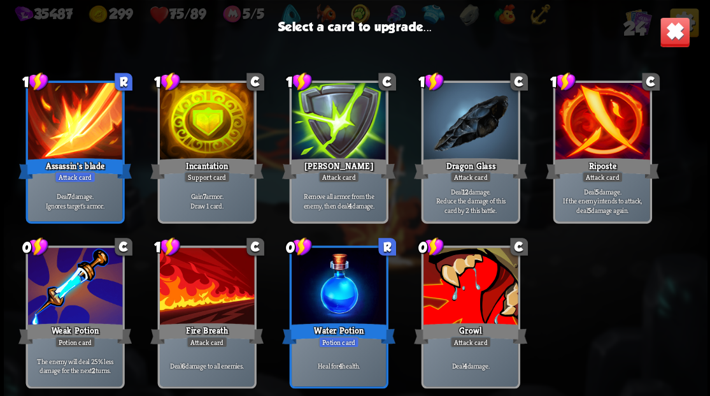
click at [461, 128] on div at bounding box center [470, 123] width 94 height 80
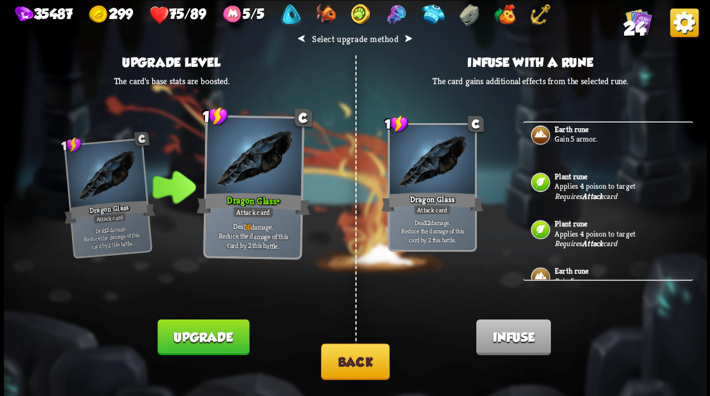
scroll to position [0, 0]
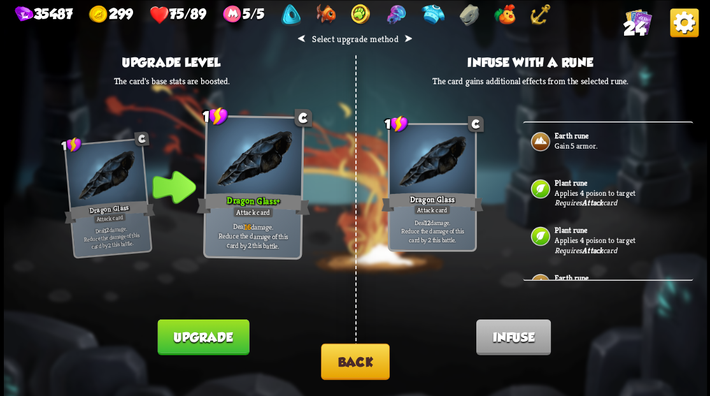
click at [359, 359] on button "Back" at bounding box center [355, 361] width 69 height 36
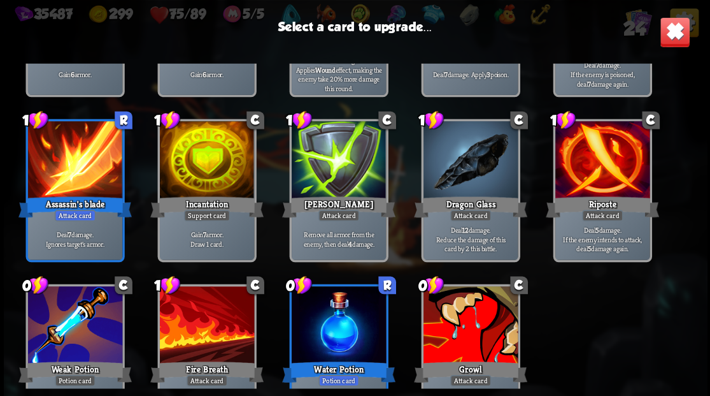
scroll to position [358, 0]
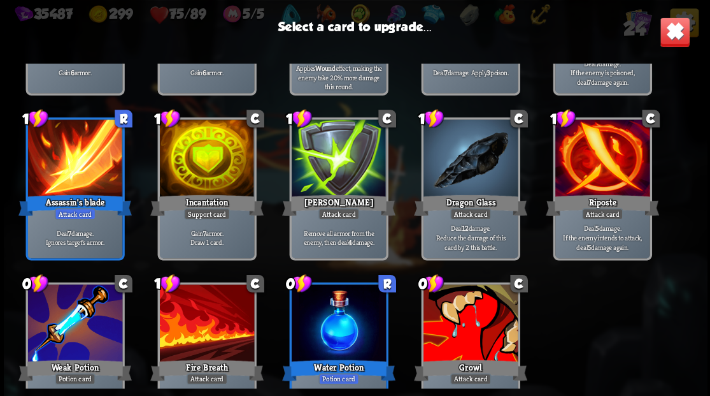
click at [201, 321] on div at bounding box center [206, 324] width 94 height 80
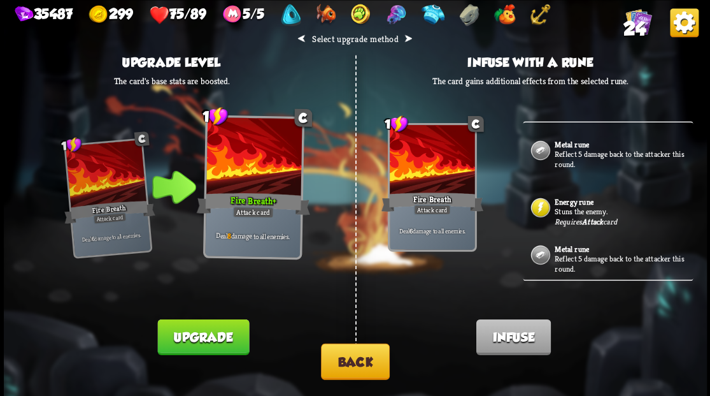
scroll to position [212, 0]
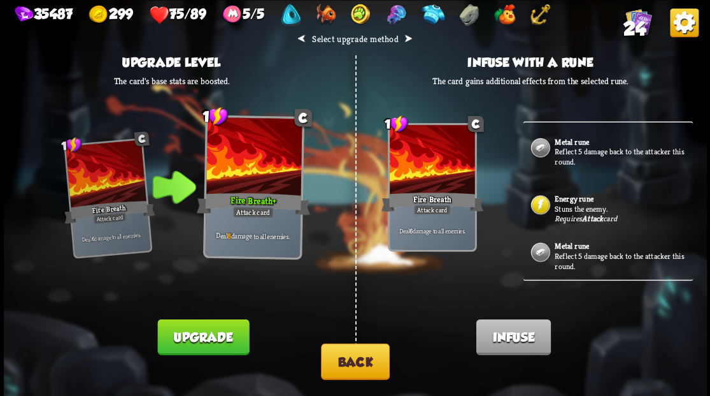
click at [214, 332] on button "Upgrade" at bounding box center [203, 336] width 92 height 36
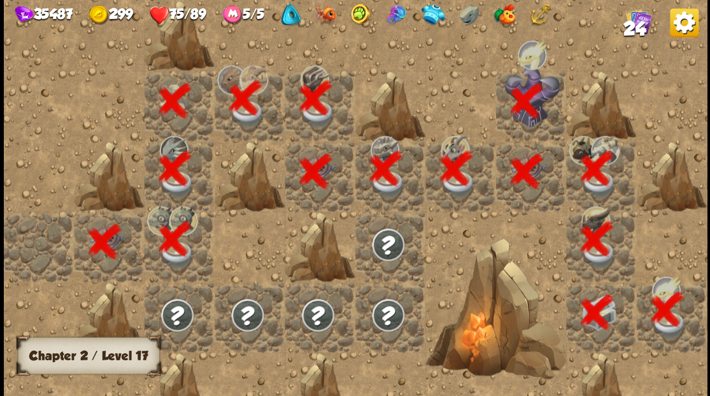
scroll to position [0, 245]
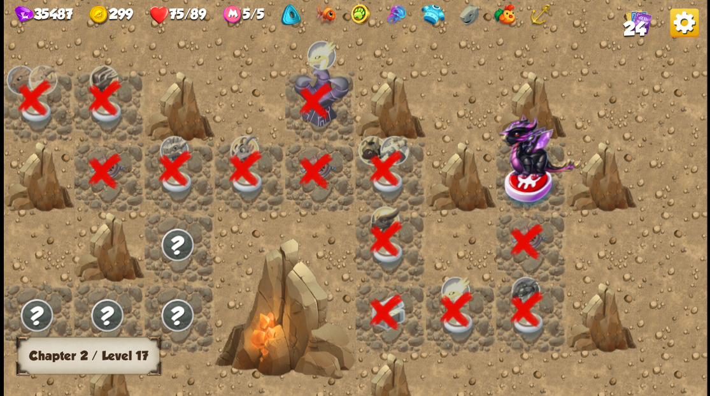
click at [534, 184] on img at bounding box center [529, 185] width 53 height 46
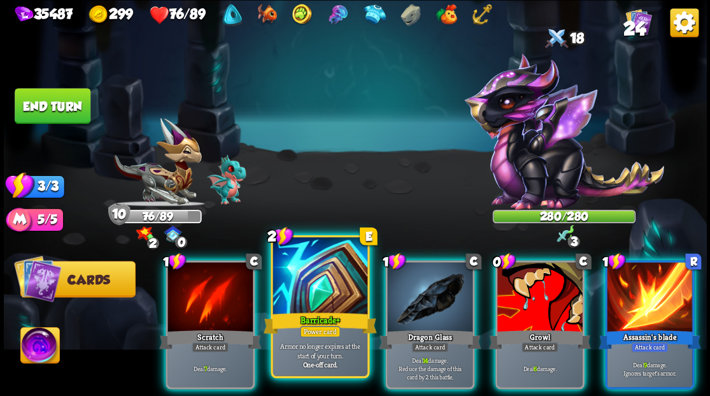
click at [311, 285] on div at bounding box center [320, 277] width 94 height 80
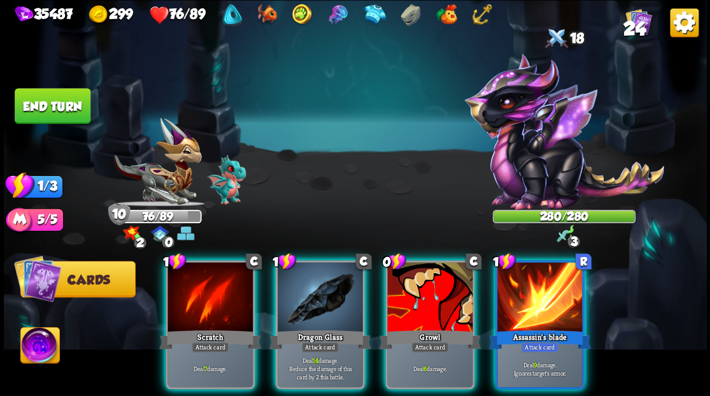
click at [33, 349] on img at bounding box center [39, 346] width 39 height 39
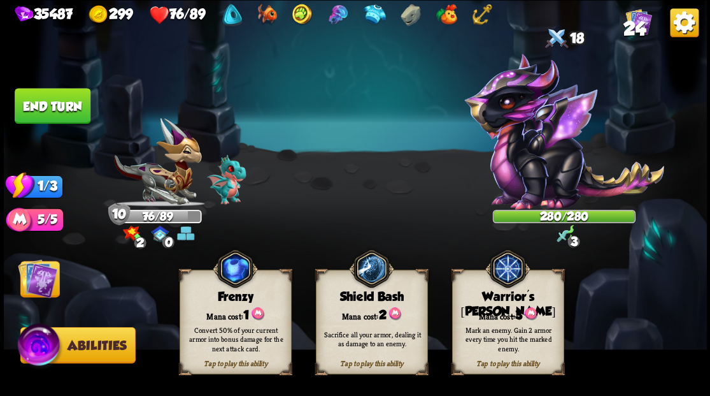
click at [509, 307] on div "Mana cost: 3" at bounding box center [507, 314] width 111 height 16
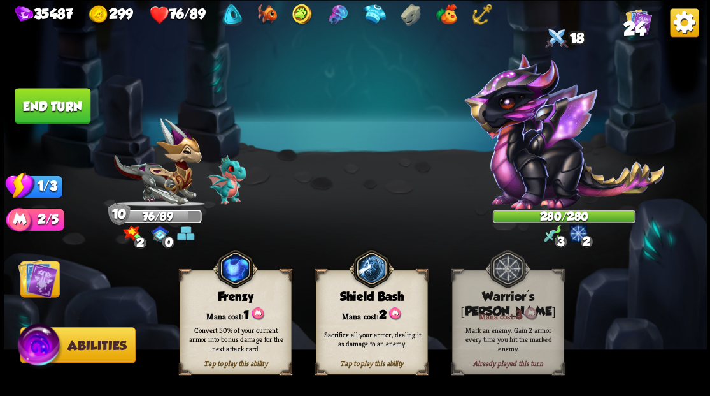
click at [35, 269] on img at bounding box center [37, 277] width 39 height 39
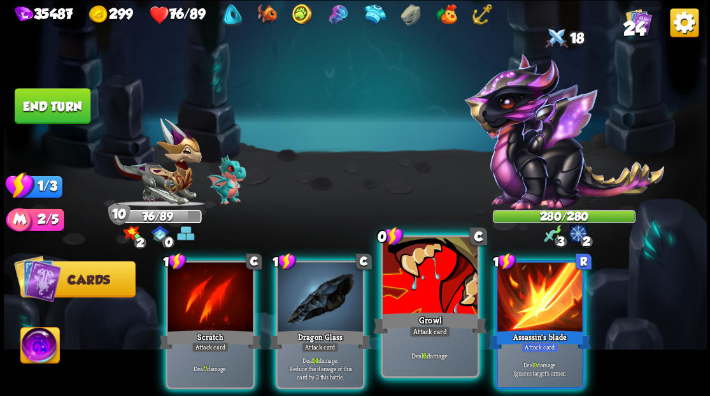
click at [423, 280] on div at bounding box center [430, 277] width 94 height 80
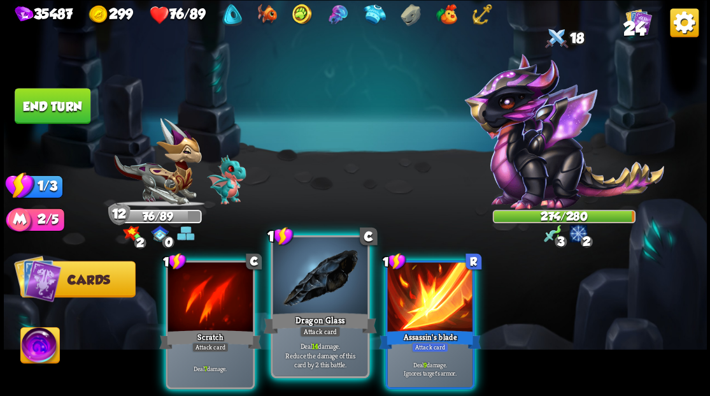
click at [339, 282] on div at bounding box center [320, 277] width 94 height 80
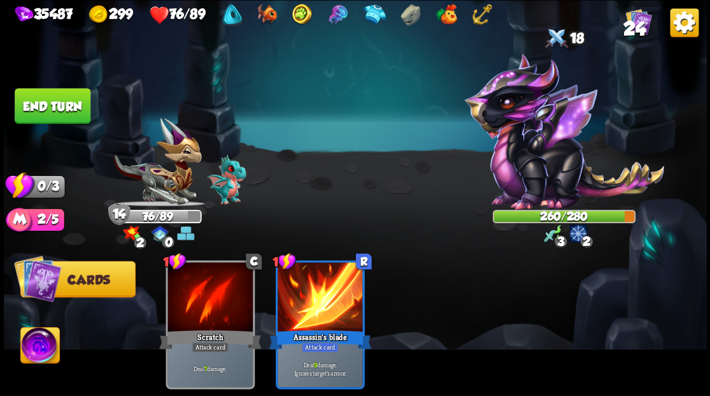
click at [55, 106] on button "End turn" at bounding box center [53, 106] width 76 height 36
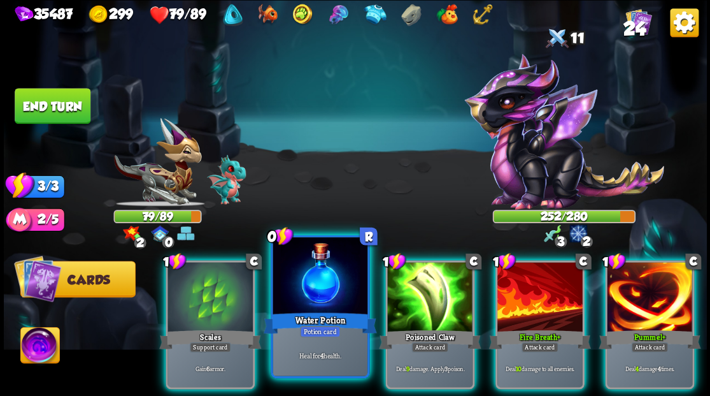
click at [311, 282] on div at bounding box center [320, 277] width 94 height 80
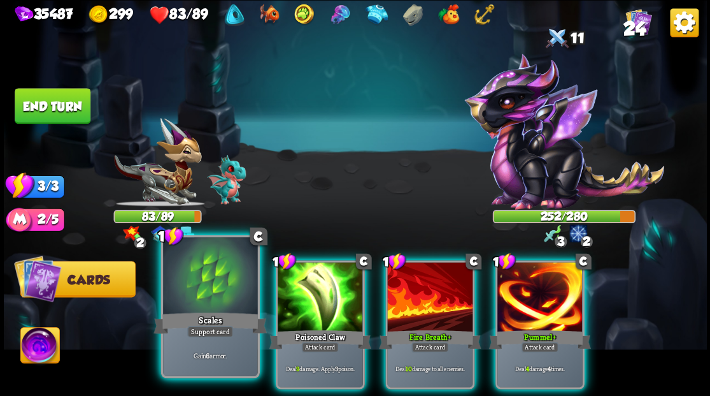
click at [194, 278] on div at bounding box center [210, 277] width 94 height 80
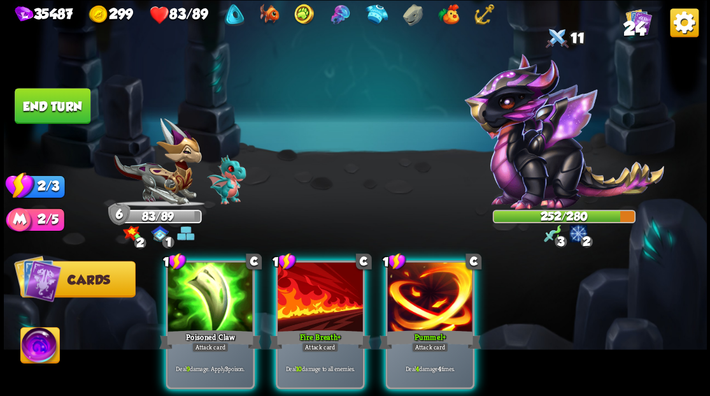
click at [436, 276] on div at bounding box center [429, 298] width 85 height 72
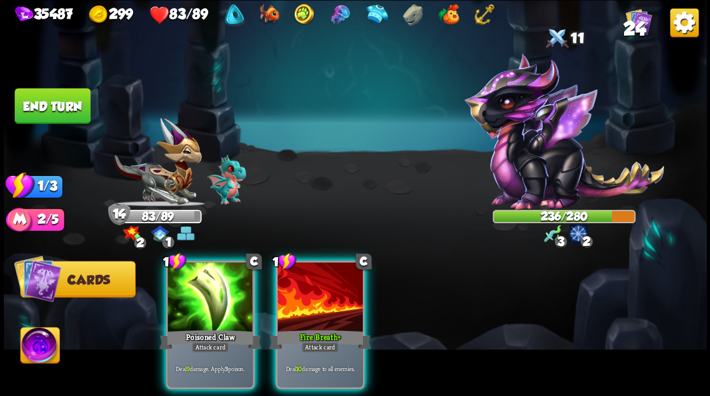
click at [317, 304] on div at bounding box center [320, 298] width 85 height 72
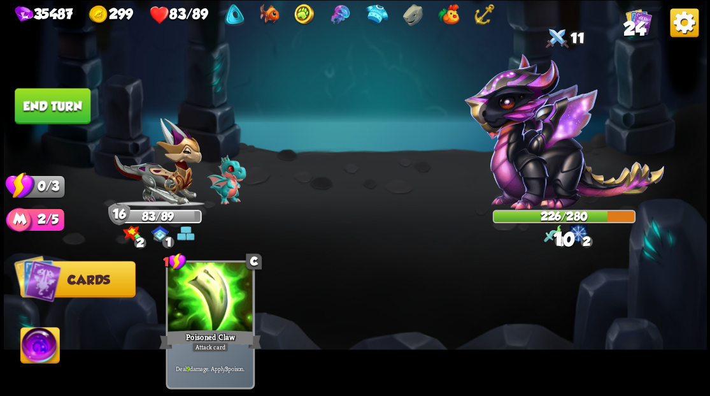
click at [69, 106] on button "End turn" at bounding box center [53, 106] width 76 height 36
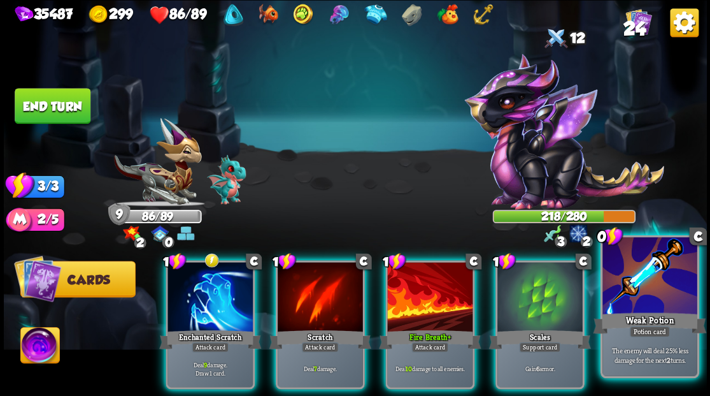
click at [637, 298] on div at bounding box center [650, 277] width 94 height 80
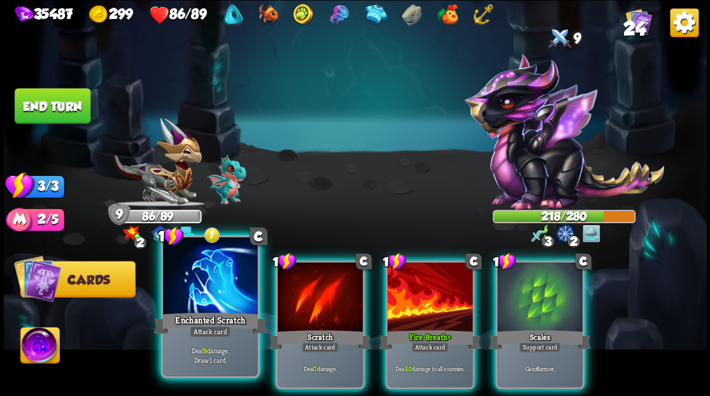
click at [201, 275] on div at bounding box center [210, 277] width 94 height 80
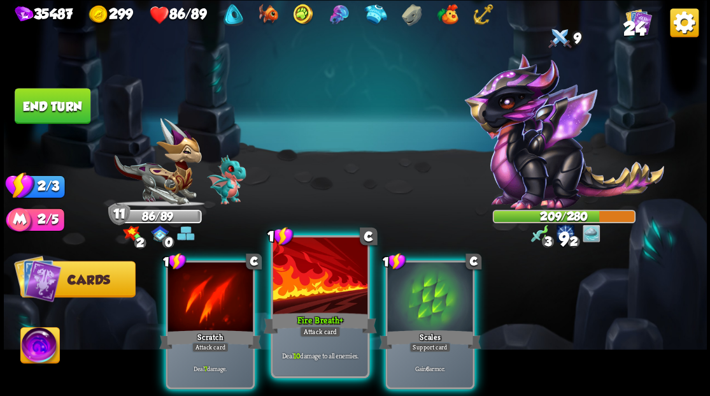
click at [303, 292] on div at bounding box center [320, 277] width 94 height 80
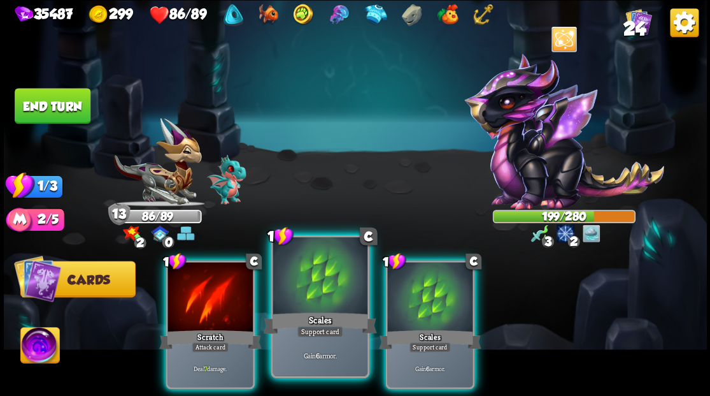
click at [313, 302] on div at bounding box center [320, 277] width 94 height 80
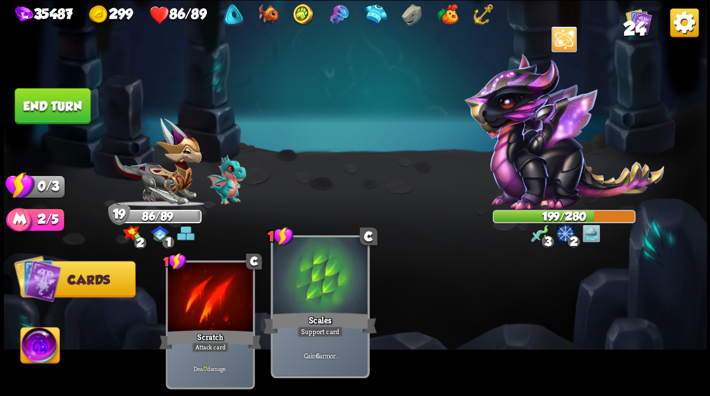
click at [313, 301] on div at bounding box center [320, 277] width 94 height 80
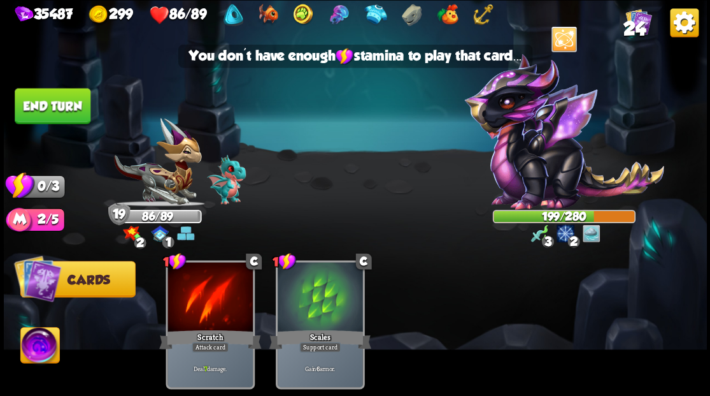
click at [47, 112] on button "End turn" at bounding box center [53, 106] width 76 height 36
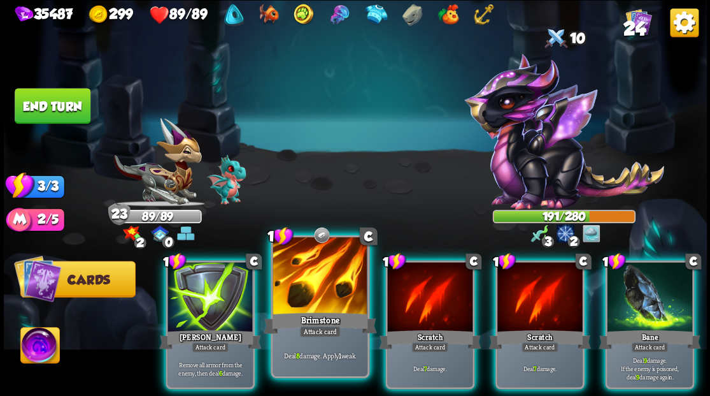
click at [325, 308] on div at bounding box center [320, 277] width 94 height 80
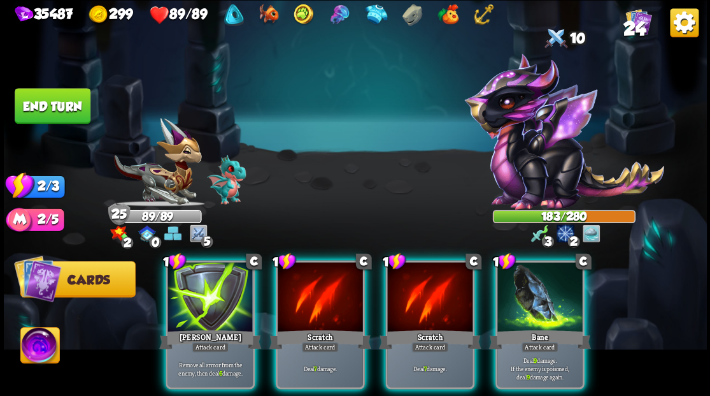
drag, startPoint x: 545, startPoint y: 282, endPoint x: 504, endPoint y: 278, distance: 40.3
click at [545, 282] on div at bounding box center [539, 298] width 85 height 72
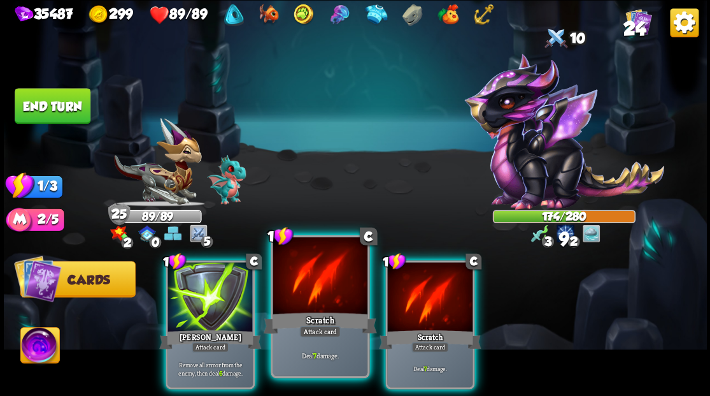
click at [327, 290] on div at bounding box center [320, 277] width 94 height 80
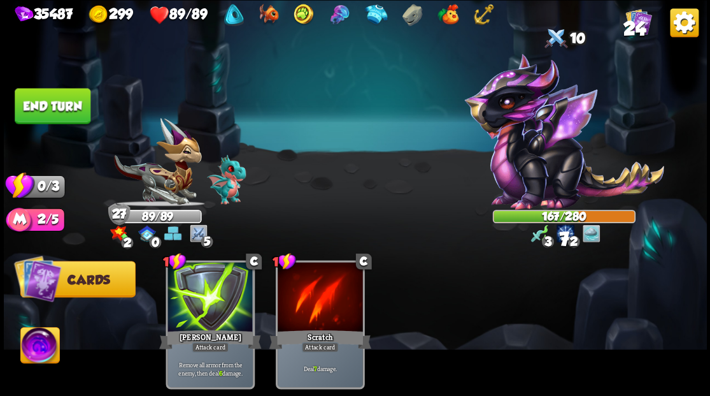
click at [64, 106] on button "End turn" at bounding box center [53, 106] width 76 height 36
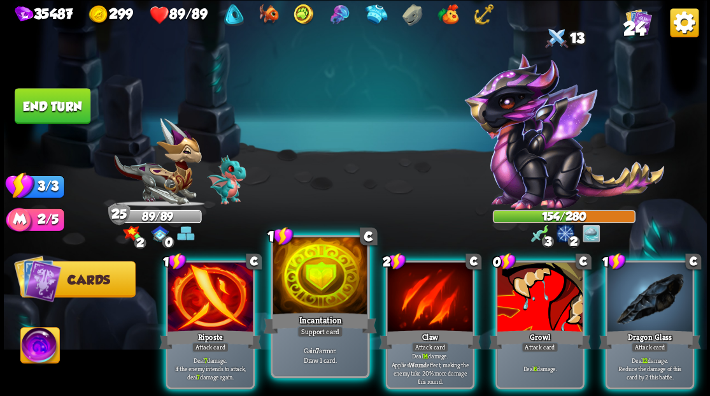
click at [322, 287] on div at bounding box center [320, 277] width 94 height 80
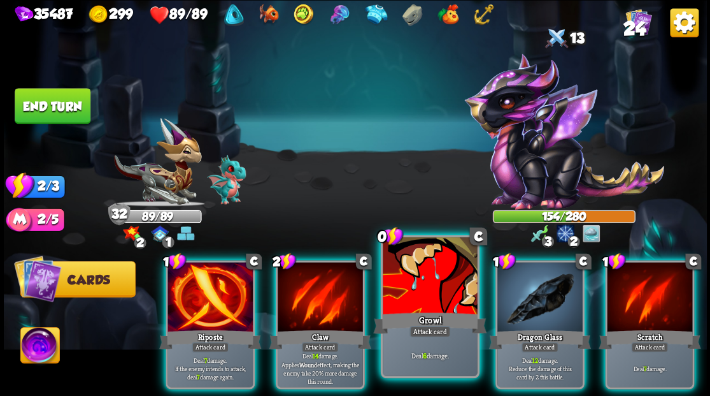
click at [425, 287] on div at bounding box center [430, 277] width 94 height 80
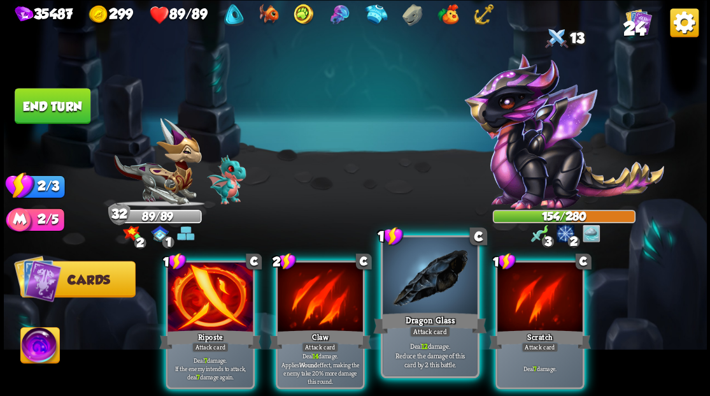
click at [425, 286] on div at bounding box center [430, 277] width 94 height 80
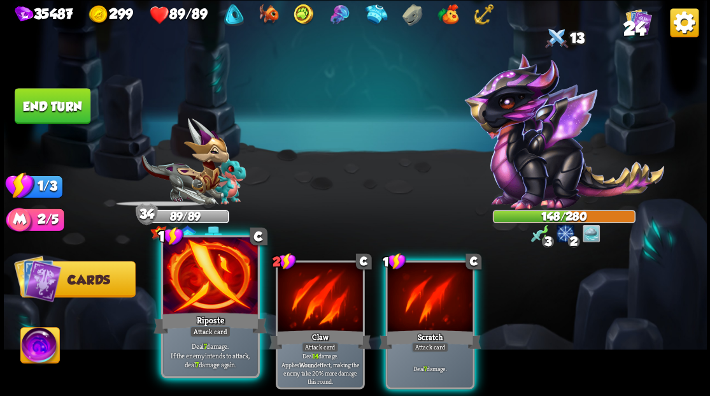
click at [214, 299] on div at bounding box center [210, 277] width 94 height 80
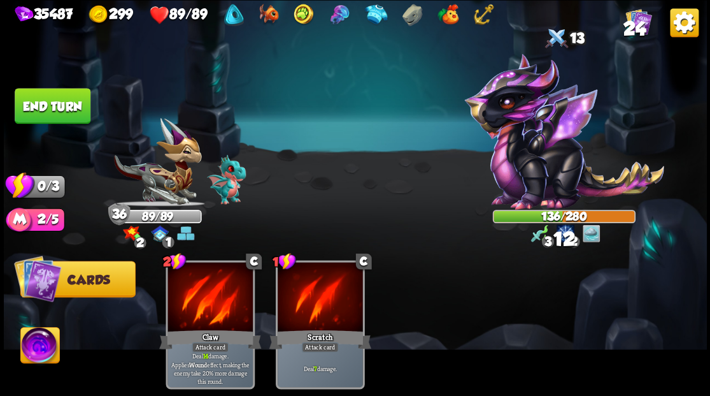
click at [66, 112] on button "End turn" at bounding box center [53, 106] width 76 height 36
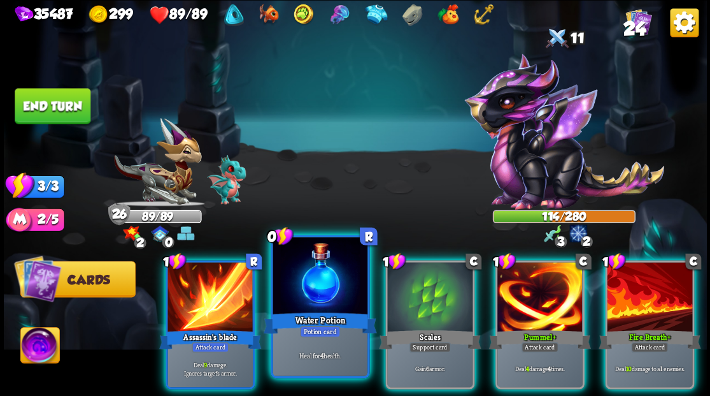
click at [322, 300] on div at bounding box center [320, 277] width 94 height 80
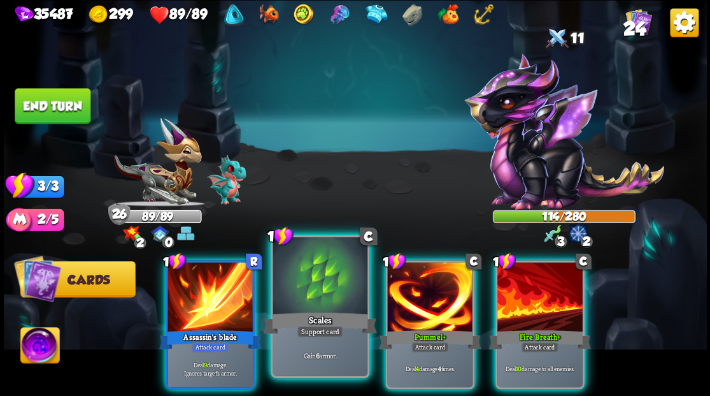
click at [315, 276] on div at bounding box center [320, 277] width 94 height 80
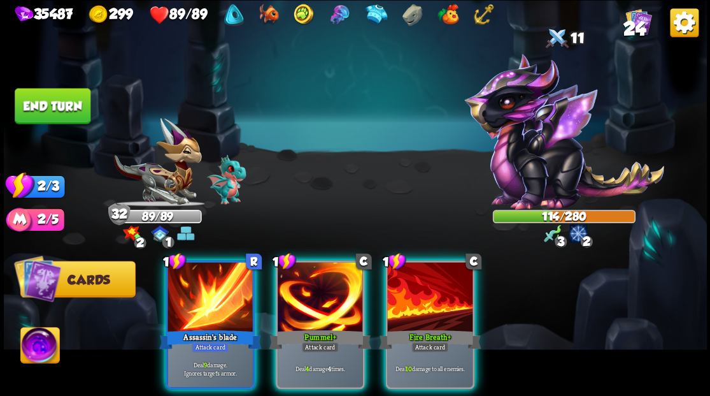
click at [315, 276] on div at bounding box center [320, 298] width 85 height 72
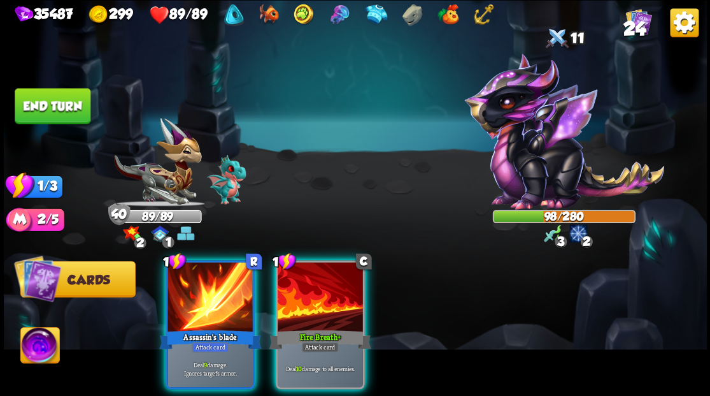
drag, startPoint x: 318, startPoint y: 275, endPoint x: 319, endPoint y: 236, distance: 38.9
click at [318, 273] on div at bounding box center [320, 298] width 85 height 72
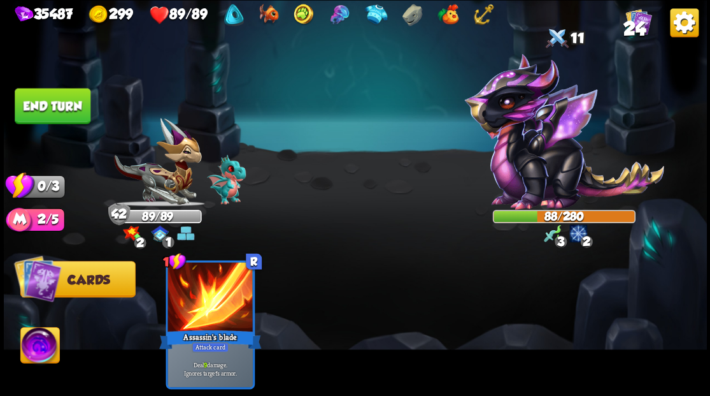
click at [56, 104] on button "End turn" at bounding box center [53, 106] width 76 height 36
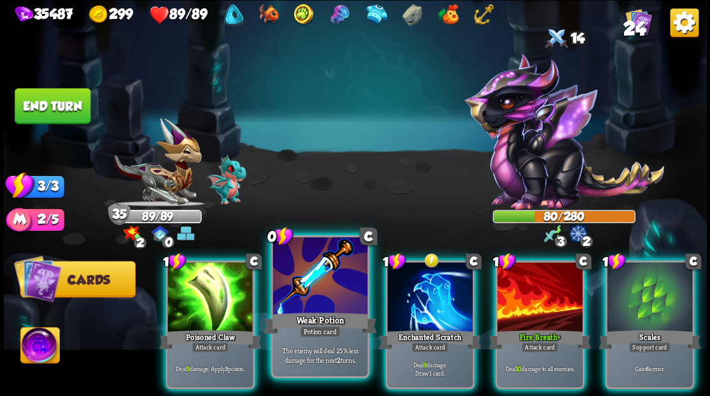
click at [320, 315] on div "Weak Potion" at bounding box center [319, 322] width 113 height 25
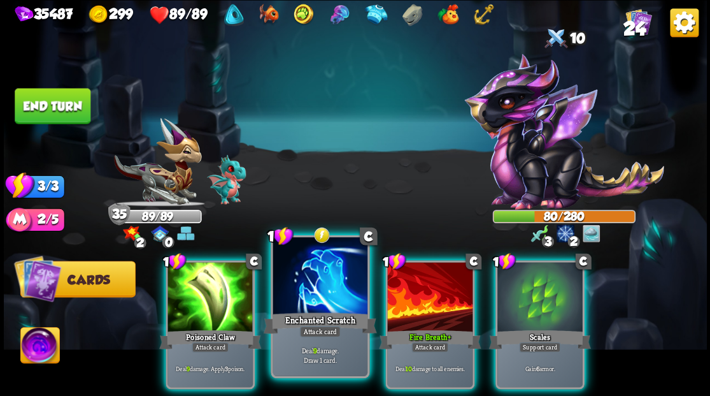
click at [322, 279] on div at bounding box center [320, 277] width 94 height 80
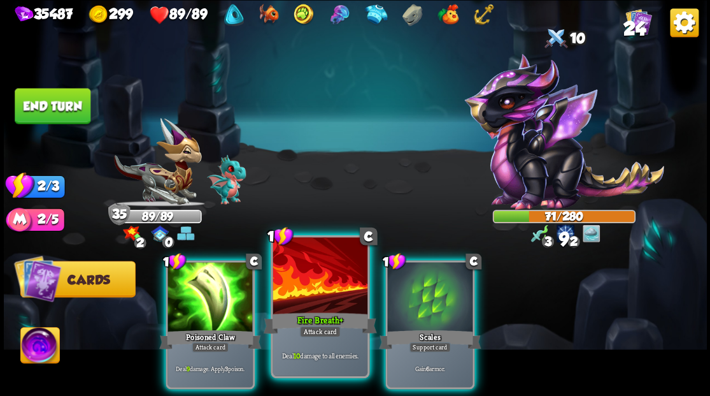
click at [321, 275] on div at bounding box center [320, 277] width 94 height 80
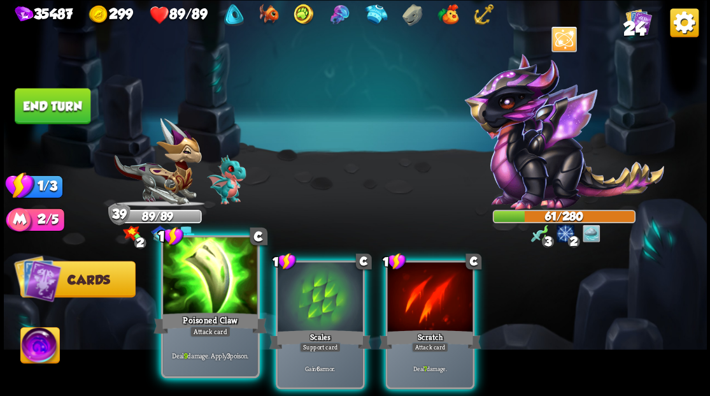
click at [216, 269] on div at bounding box center [210, 277] width 94 height 80
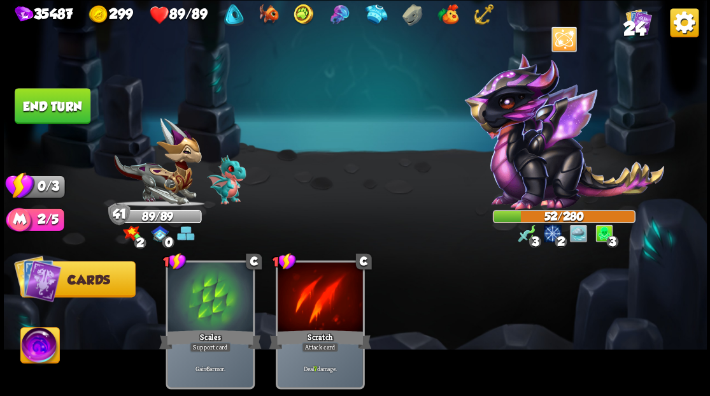
click at [56, 103] on button "End turn" at bounding box center [53, 106] width 76 height 36
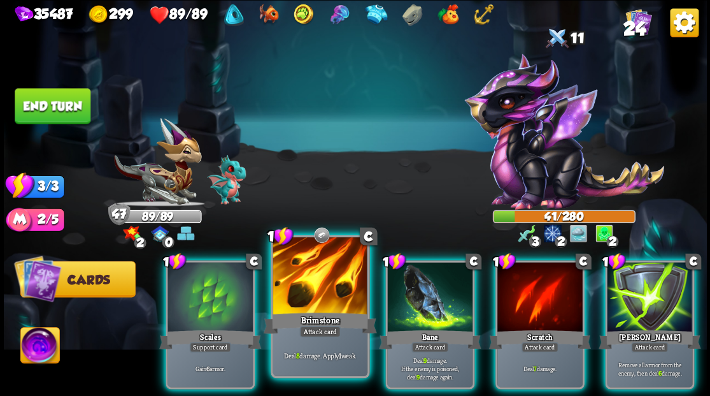
click at [301, 276] on div at bounding box center [320, 277] width 94 height 80
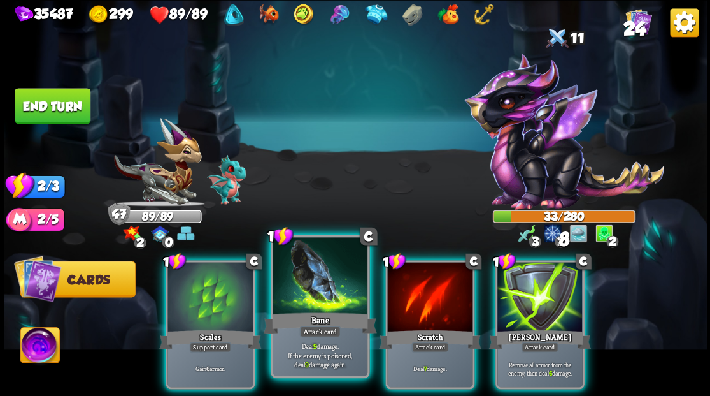
click at [300, 275] on div at bounding box center [320, 277] width 94 height 80
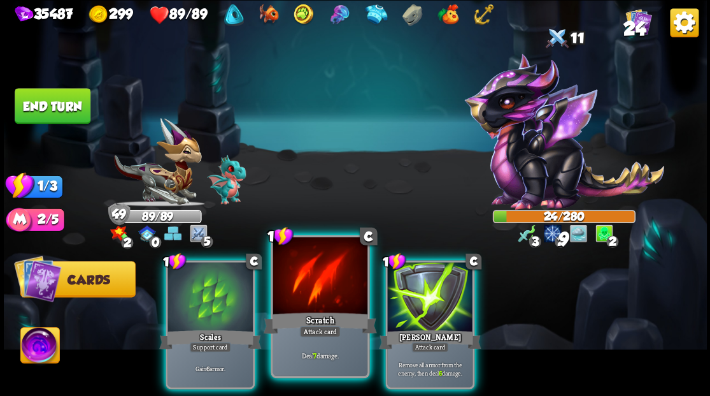
click at [297, 273] on div at bounding box center [320, 277] width 94 height 80
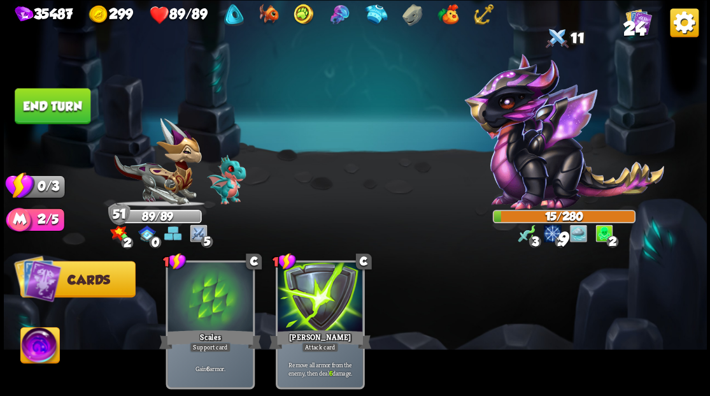
click at [59, 105] on button "End turn" at bounding box center [53, 106] width 76 height 36
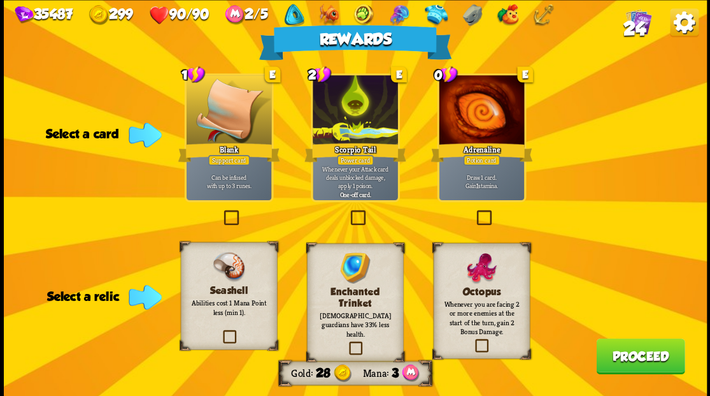
click at [220, 331] on label at bounding box center [220, 331] width 0 height 0
click at [0, 0] on input "checkbox" at bounding box center [0, 0] width 0 height 0
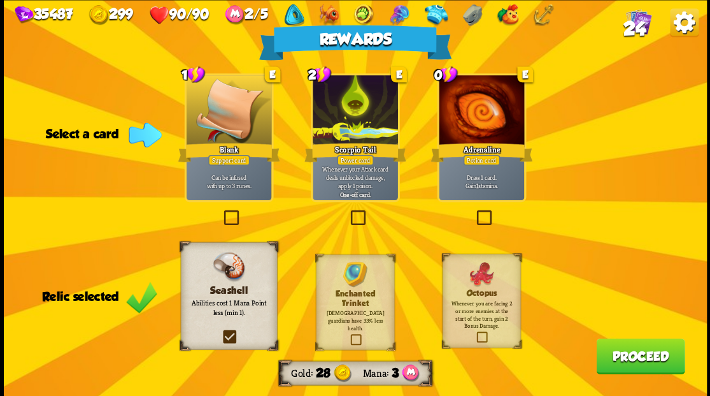
click at [475, 332] on label at bounding box center [475, 332] width 0 height 0
click at [0, 0] on input "checkbox" at bounding box center [0, 0] width 0 height 0
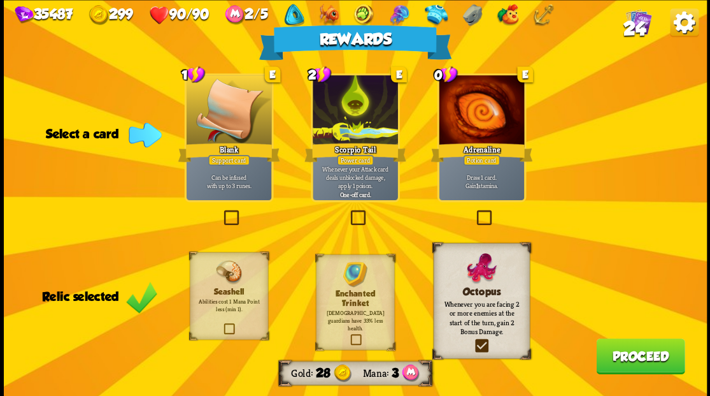
click at [222, 324] on label at bounding box center [222, 324] width 0 height 0
click at [0, 0] on input "checkbox" at bounding box center [0, 0] width 0 height 0
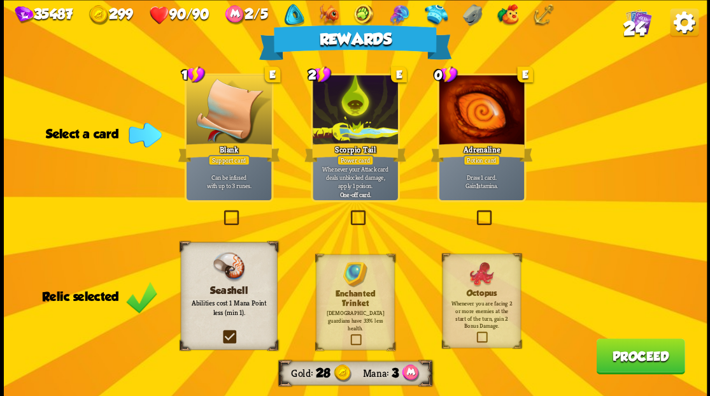
click at [474, 211] on label at bounding box center [474, 211] width 0 height 0
click at [0, 0] on input "checkbox" at bounding box center [0, 0] width 0 height 0
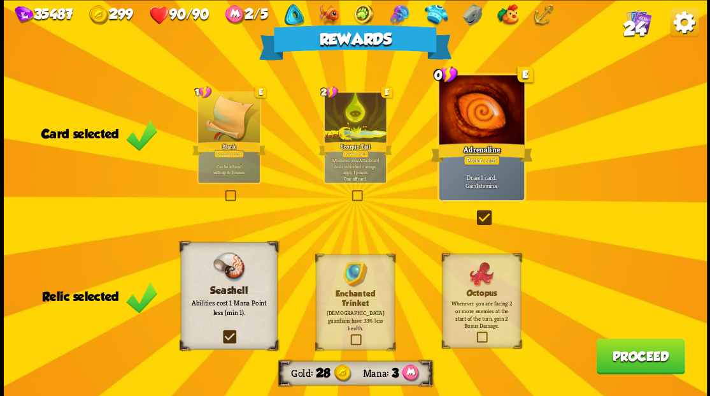
click at [653, 359] on button "Proceed" at bounding box center [640, 356] width 89 height 36
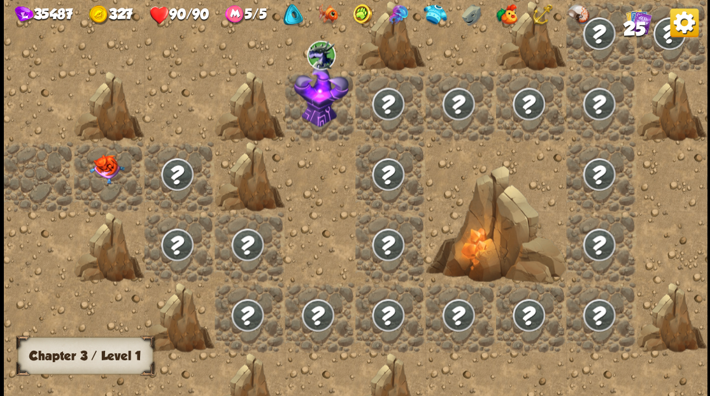
click at [103, 167] on img at bounding box center [106, 168] width 35 height 29
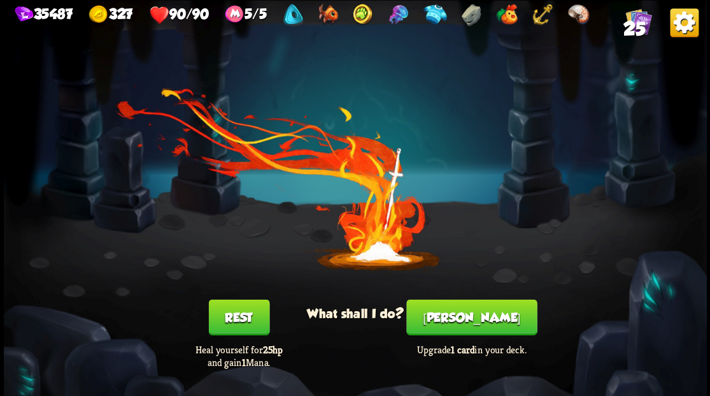
click at [474, 321] on button "Smith" at bounding box center [471, 317] width 131 height 36
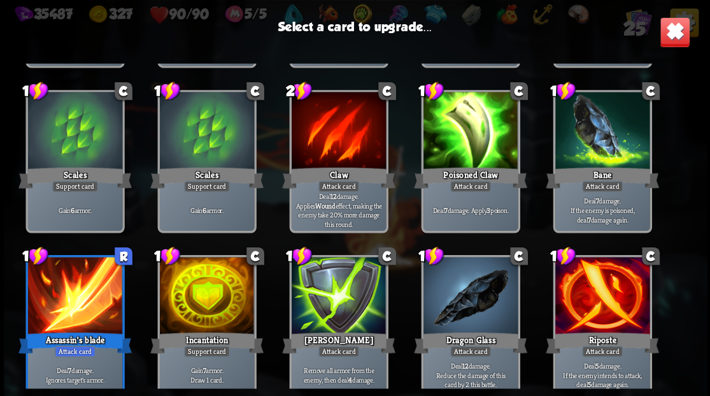
scroll to position [212, 0]
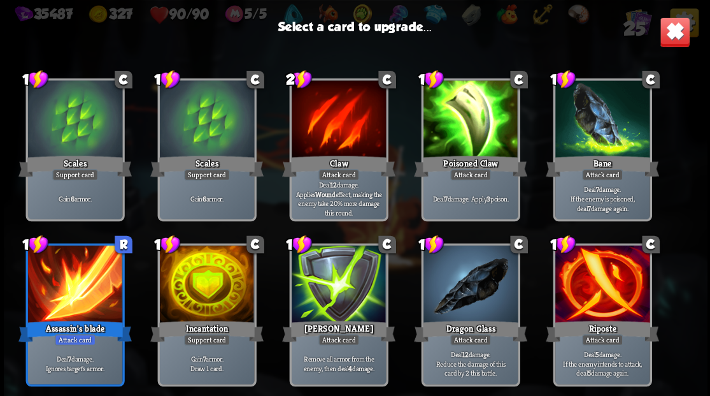
click at [204, 269] on div at bounding box center [206, 285] width 94 height 80
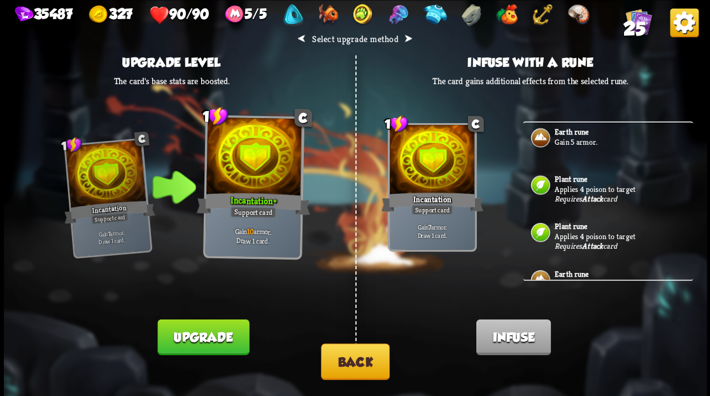
scroll to position [0, 0]
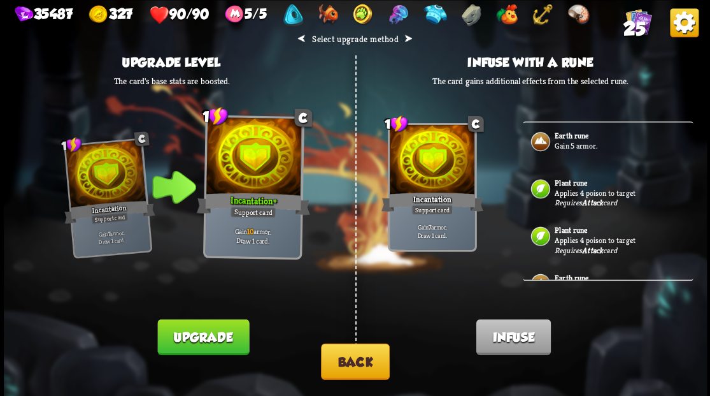
click at [355, 364] on button "Back" at bounding box center [355, 361] width 69 height 36
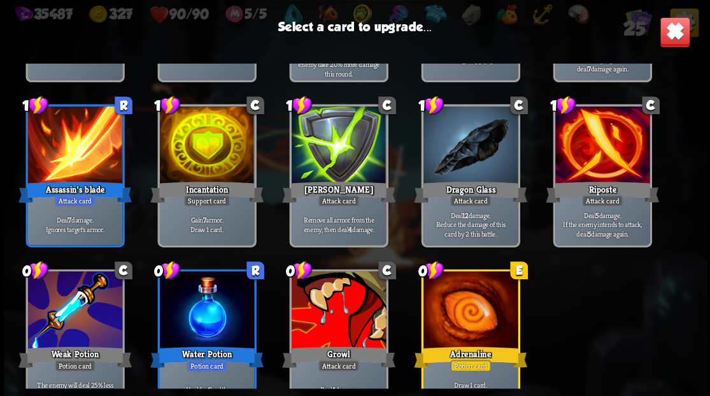
scroll to position [382, 0]
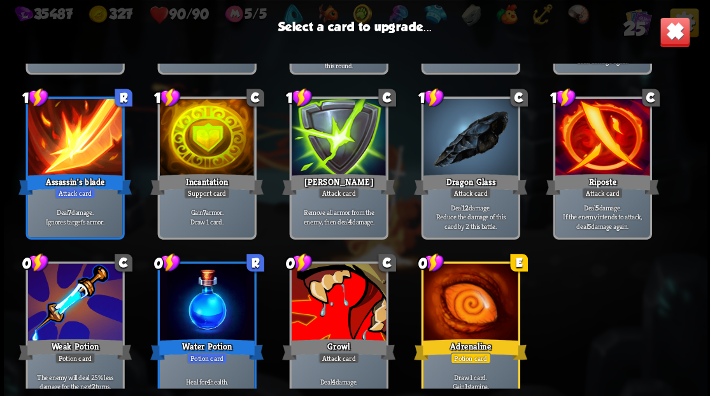
click at [79, 158] on div at bounding box center [74, 139] width 94 height 80
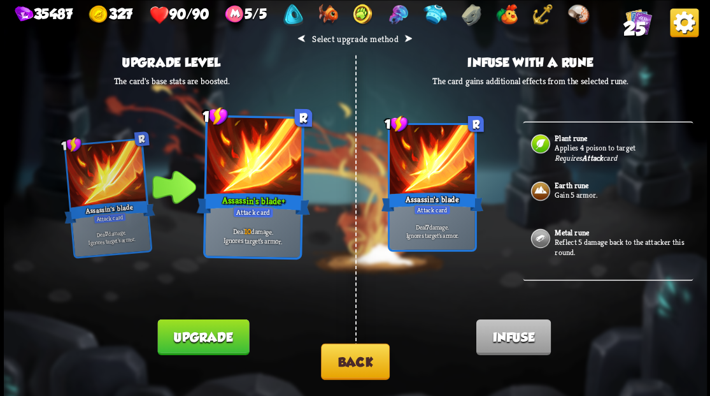
scroll to position [127, 0]
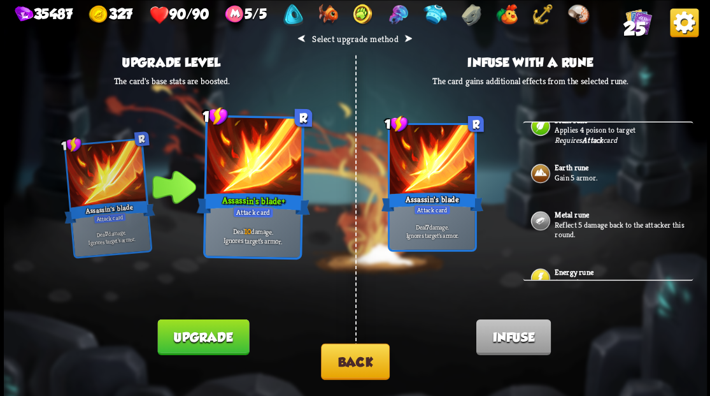
click at [567, 219] on p "Reflect 5 damage back to the attacker this round." at bounding box center [623, 229] width 136 height 20
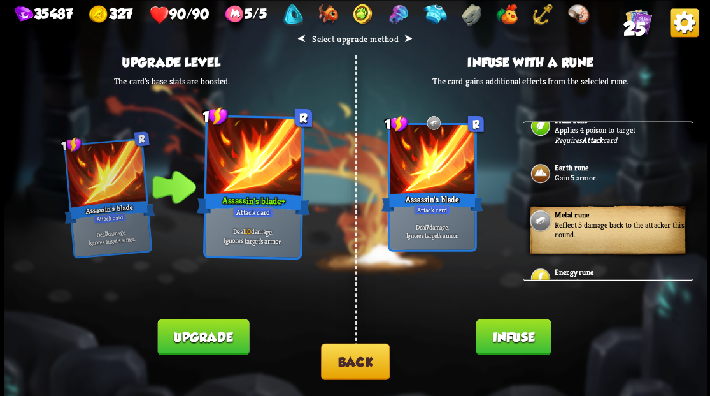
drag, startPoint x: 506, startPoint y: 341, endPoint x: 499, endPoint y: 294, distance: 47.7
click at [506, 340] on button "Infuse" at bounding box center [513, 336] width 75 height 36
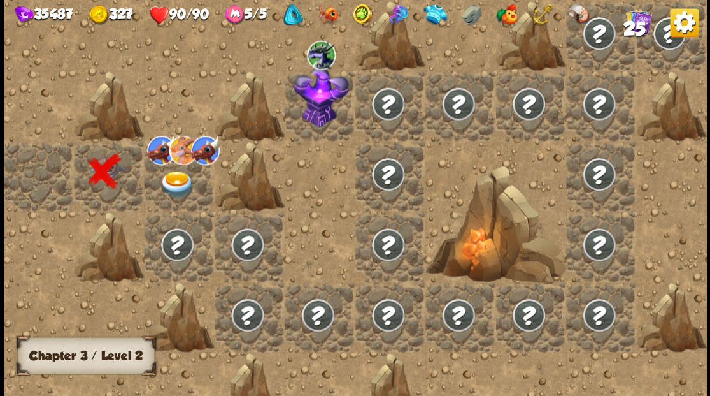
click at [175, 175] on img at bounding box center [176, 183] width 35 height 27
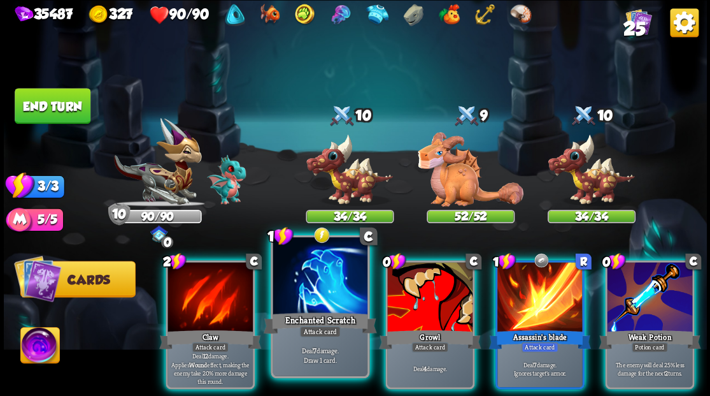
drag, startPoint x: 306, startPoint y: 294, endPoint x: 308, endPoint y: 282, distance: 12.9
click at [307, 294] on div at bounding box center [320, 277] width 94 height 80
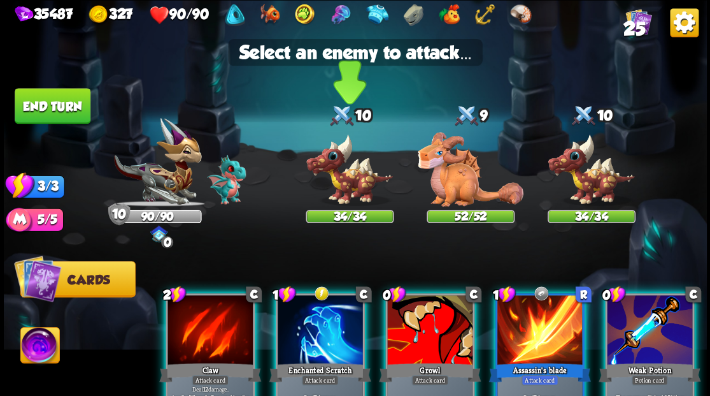
click at [341, 174] on img at bounding box center [350, 169] width 88 height 73
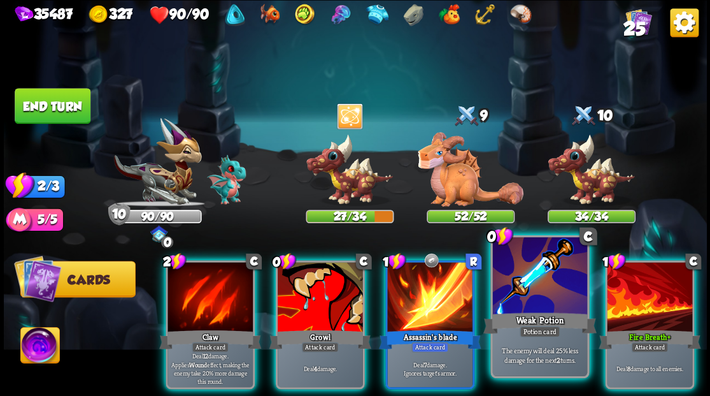
click at [541, 293] on div at bounding box center [539, 277] width 94 height 80
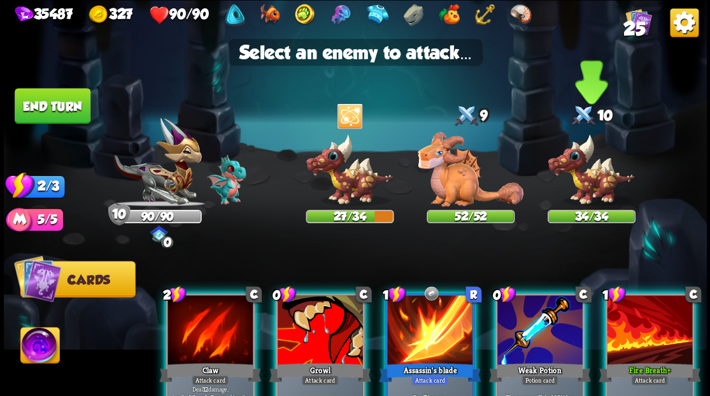
click at [594, 185] on img at bounding box center [591, 169] width 88 height 73
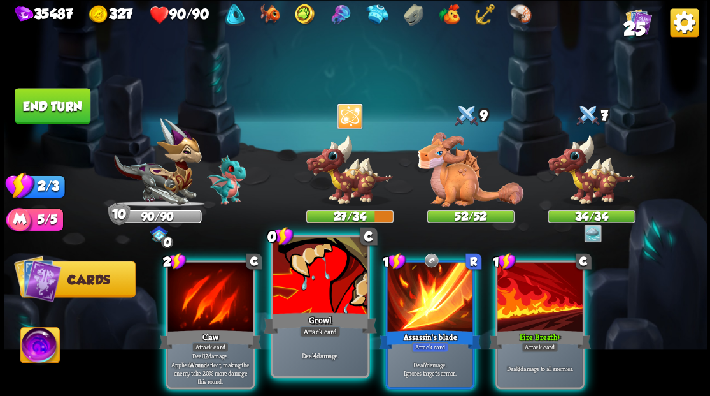
click at [293, 319] on div "Growl" at bounding box center [319, 322] width 113 height 25
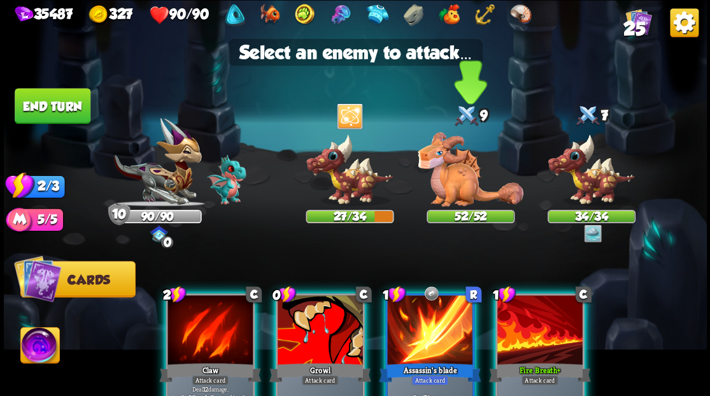
click at [469, 177] on img at bounding box center [471, 169] width 106 height 75
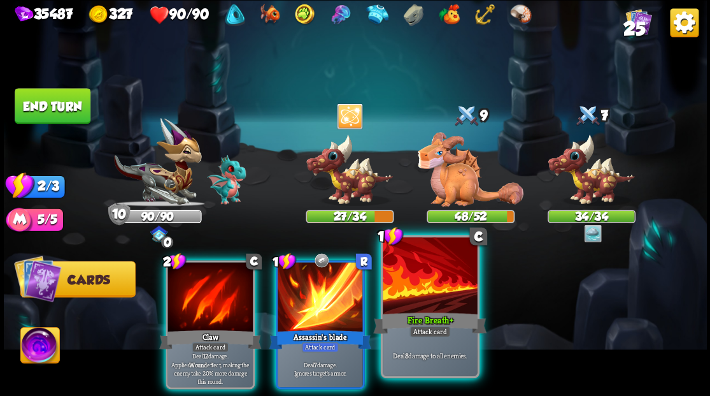
click at [408, 291] on div at bounding box center [430, 277] width 94 height 80
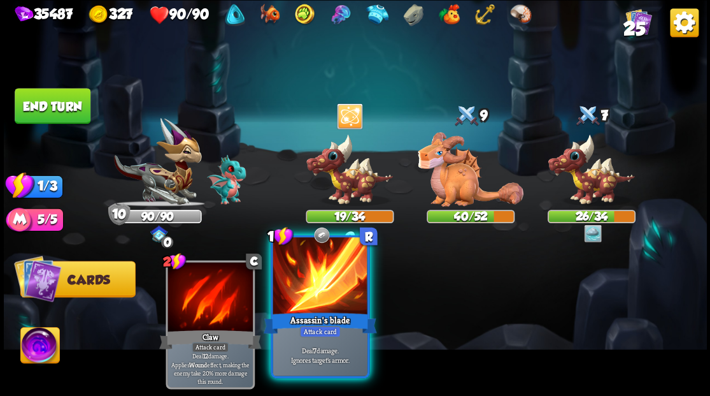
click at [311, 279] on div at bounding box center [320, 277] width 94 height 80
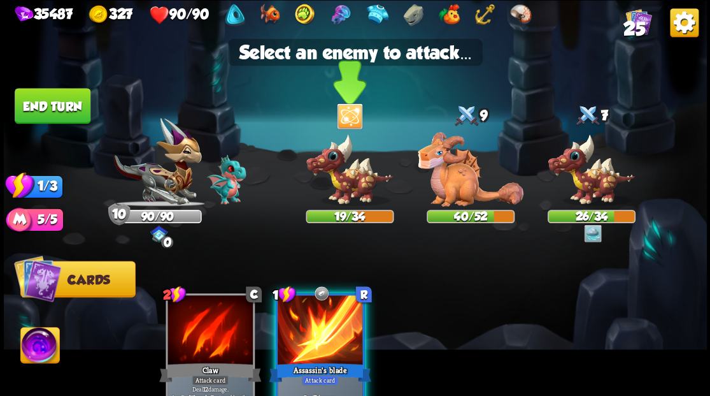
click at [339, 182] on img at bounding box center [350, 169] width 88 height 73
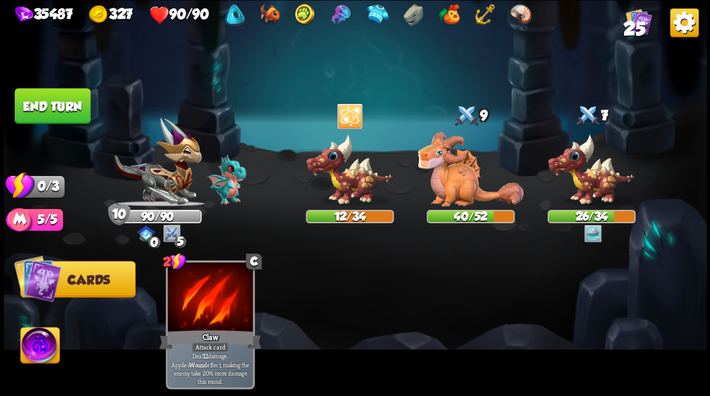
click at [62, 106] on button "End turn" at bounding box center [53, 106] width 76 height 36
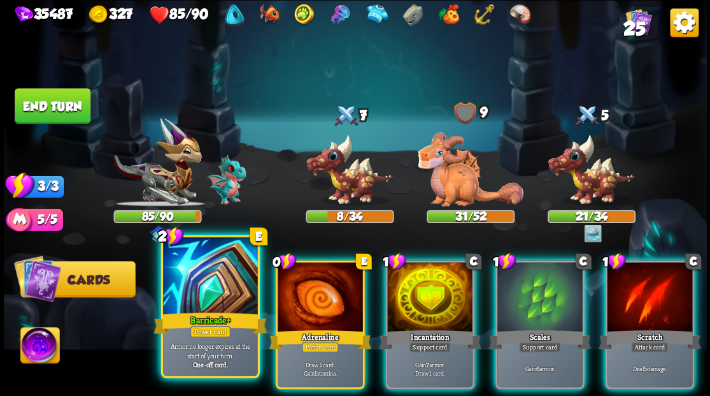
click at [215, 275] on div at bounding box center [210, 277] width 94 height 80
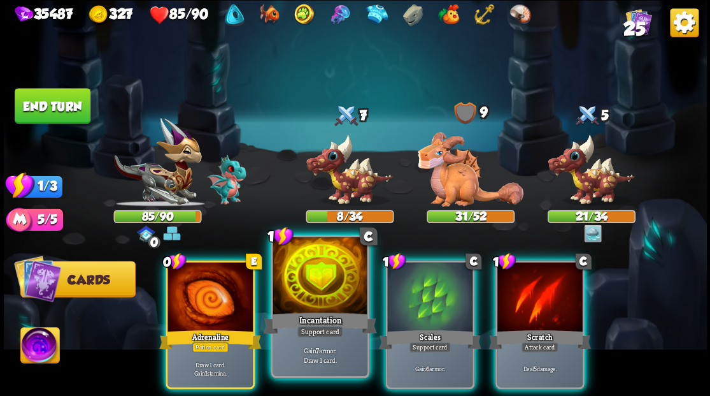
click at [311, 293] on div at bounding box center [320, 277] width 94 height 80
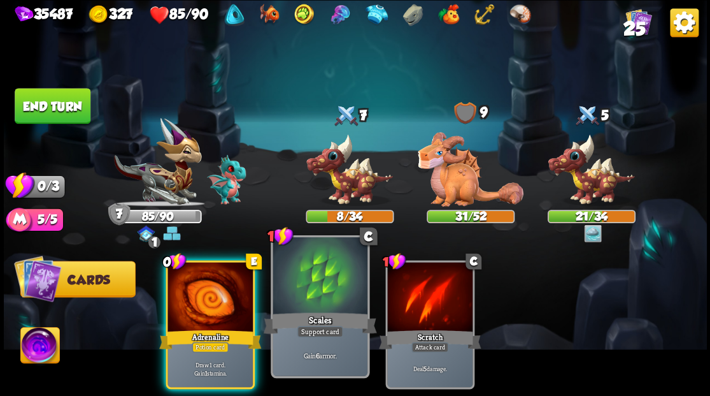
click at [310, 292] on div at bounding box center [320, 277] width 94 height 80
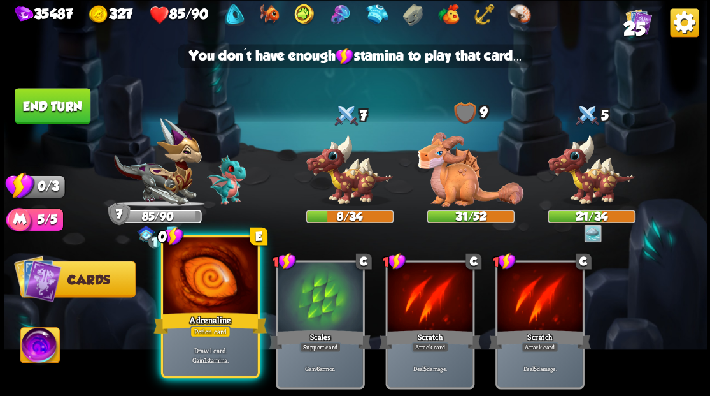
click at [183, 283] on div at bounding box center [210, 277] width 94 height 80
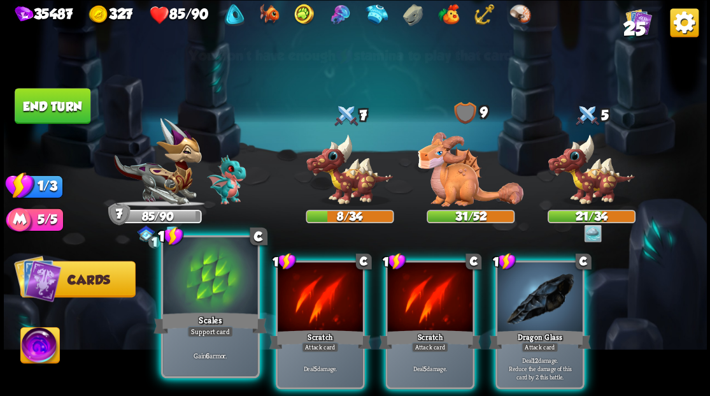
click at [190, 286] on div at bounding box center [210, 277] width 94 height 80
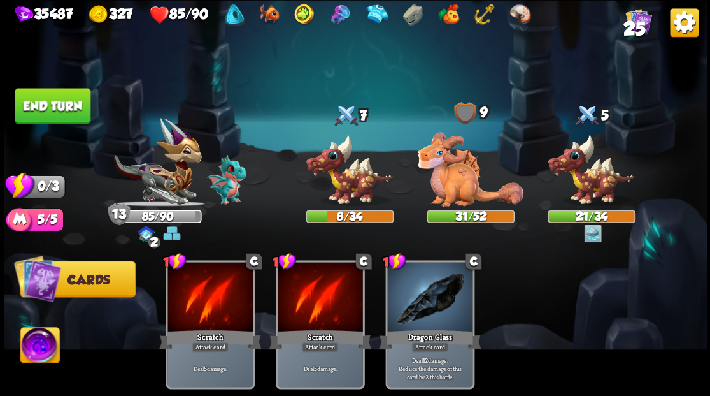
click at [61, 103] on button "End turn" at bounding box center [53, 106] width 76 height 36
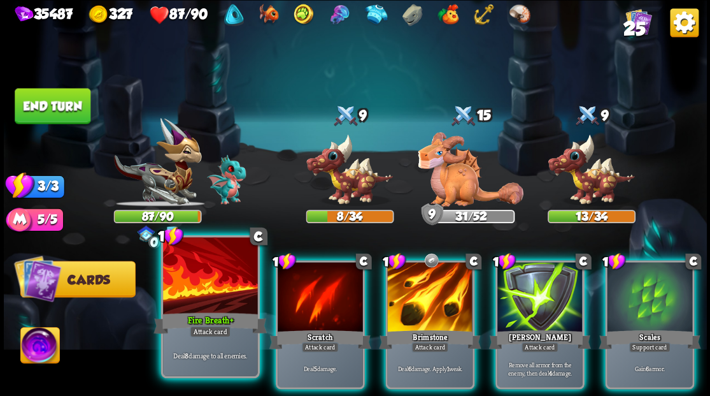
click at [206, 299] on div at bounding box center [210, 277] width 94 height 80
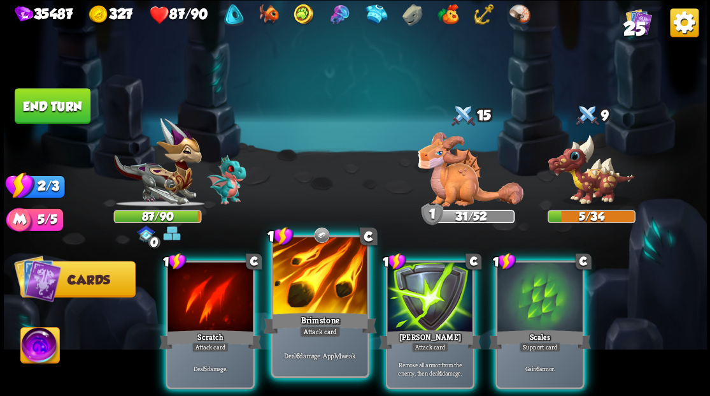
click at [321, 284] on div at bounding box center [320, 277] width 94 height 80
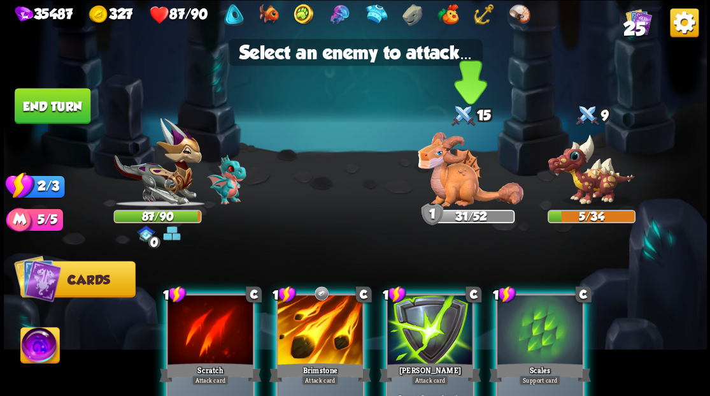
click at [459, 183] on img at bounding box center [471, 169] width 106 height 75
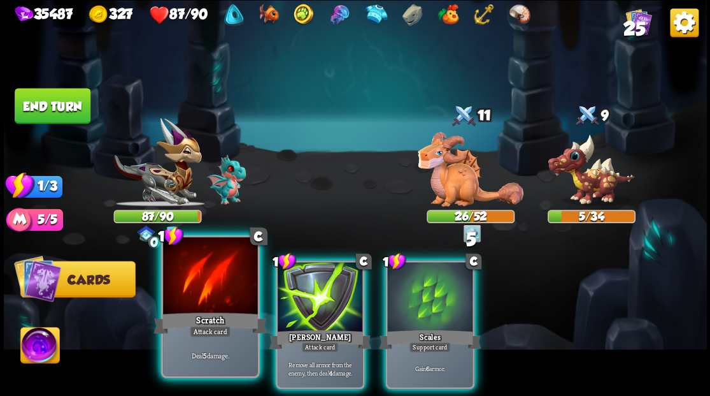
click at [201, 289] on div at bounding box center [210, 277] width 94 height 80
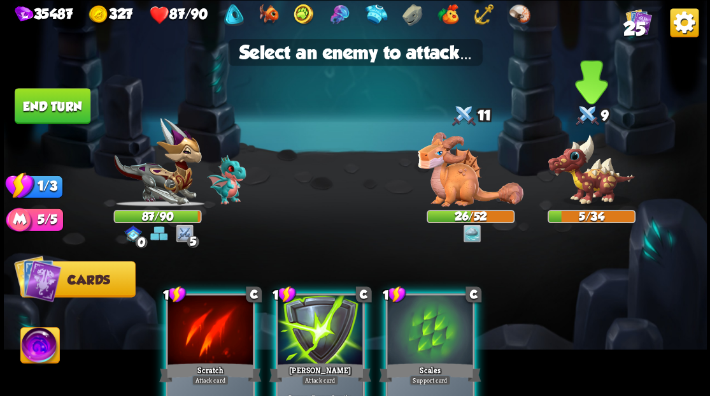
click at [583, 176] on img at bounding box center [591, 169] width 88 height 73
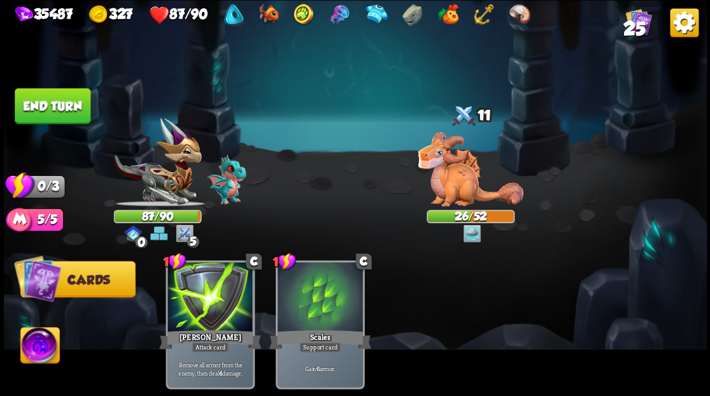
click at [56, 97] on button "End turn" at bounding box center [53, 106] width 76 height 36
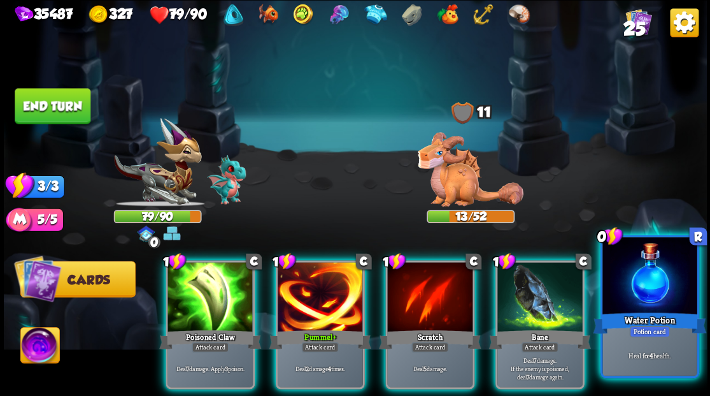
click at [665, 292] on div at bounding box center [650, 277] width 94 height 80
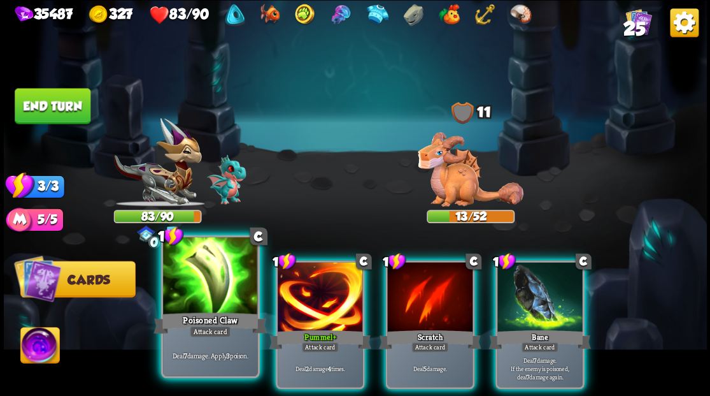
click at [189, 290] on div at bounding box center [210, 277] width 94 height 80
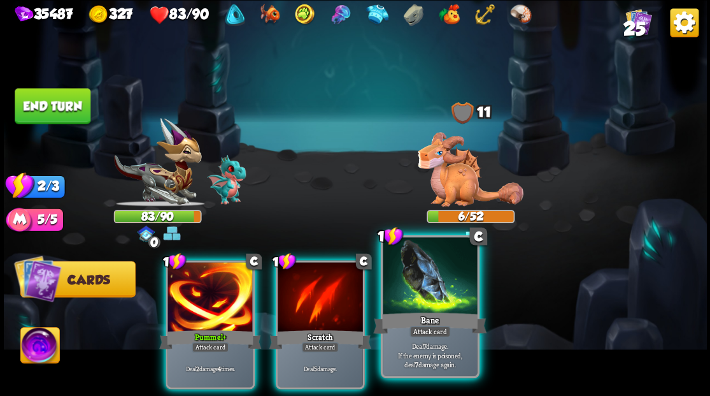
click at [421, 304] on div at bounding box center [430, 277] width 94 height 80
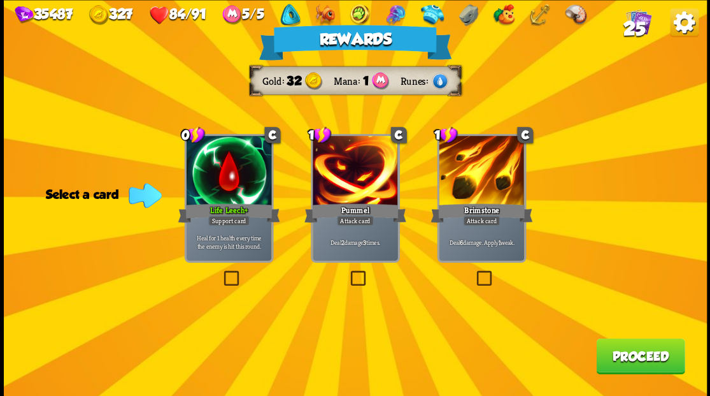
drag, startPoint x: 615, startPoint y: 362, endPoint x: 610, endPoint y: 353, distance: 10.3
click at [610, 353] on button "Proceed" at bounding box center [640, 356] width 89 height 36
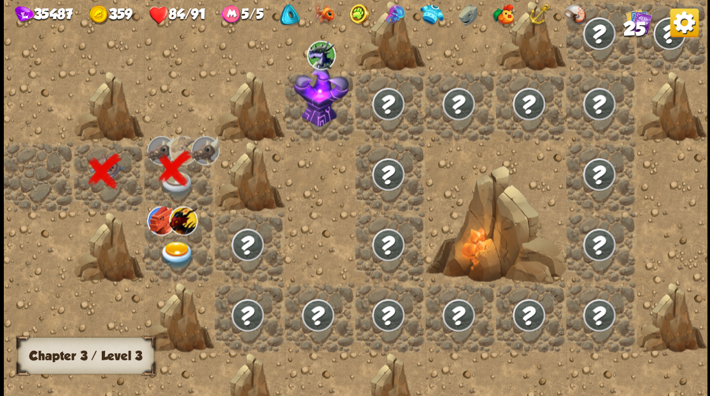
click at [168, 250] on img at bounding box center [176, 254] width 35 height 27
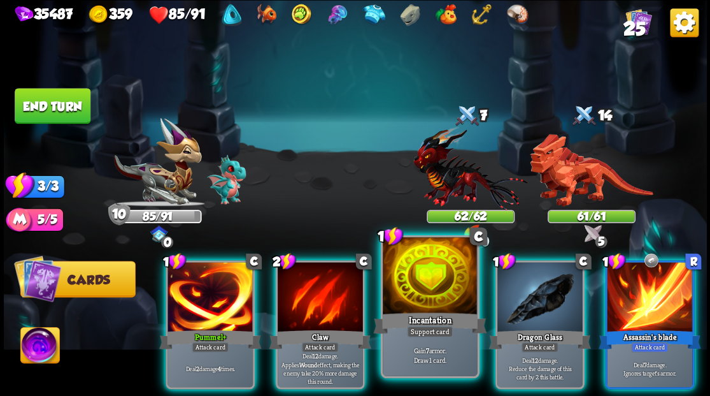
click at [423, 282] on div at bounding box center [430, 277] width 94 height 80
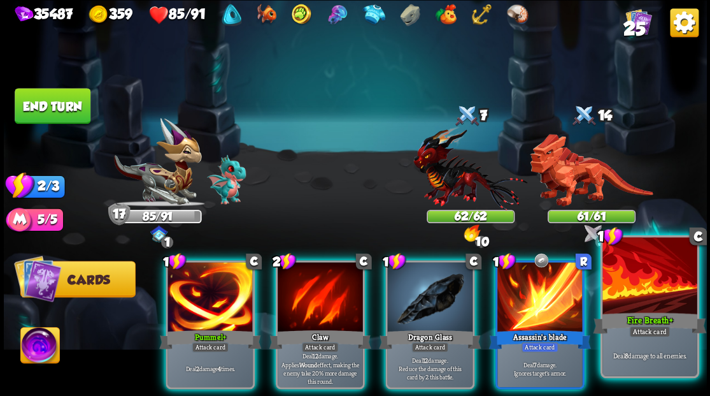
click at [657, 302] on div at bounding box center [650, 277] width 94 height 80
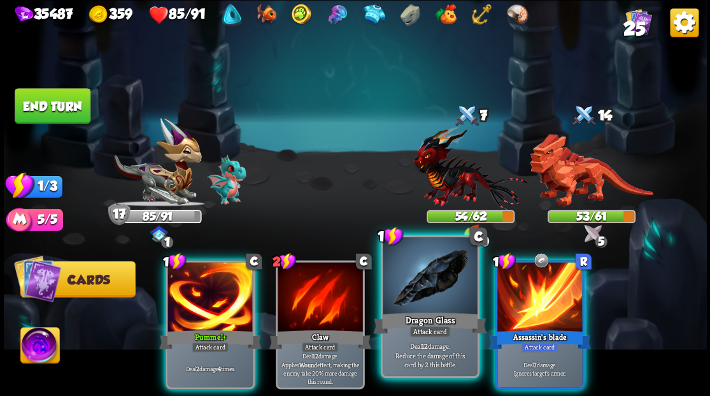
click at [431, 289] on div at bounding box center [430, 277] width 94 height 80
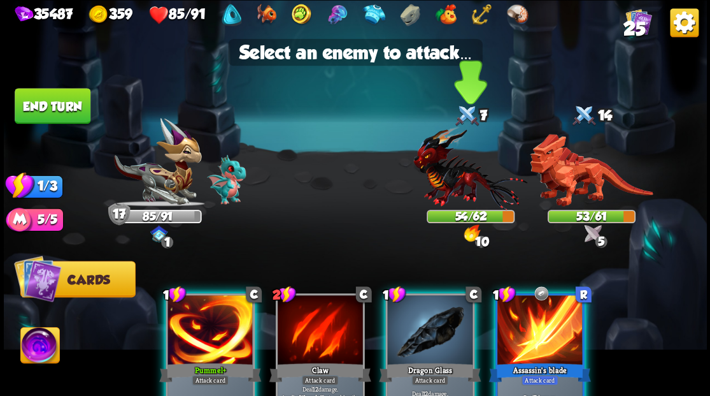
click at [457, 181] on img at bounding box center [470, 167] width 114 height 84
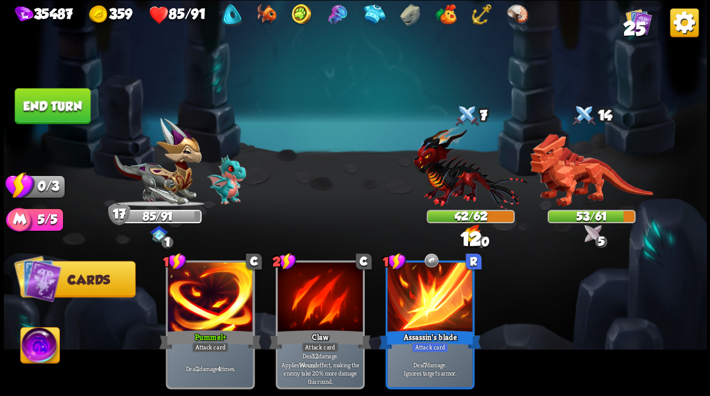
click at [57, 107] on button "End turn" at bounding box center [53, 106] width 76 height 36
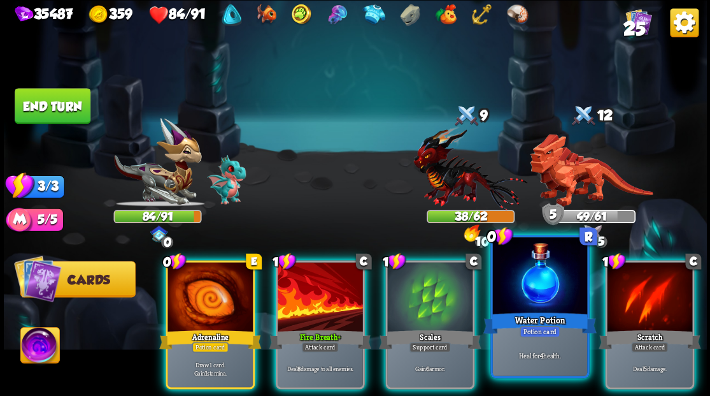
click at [520, 278] on div at bounding box center [539, 277] width 94 height 80
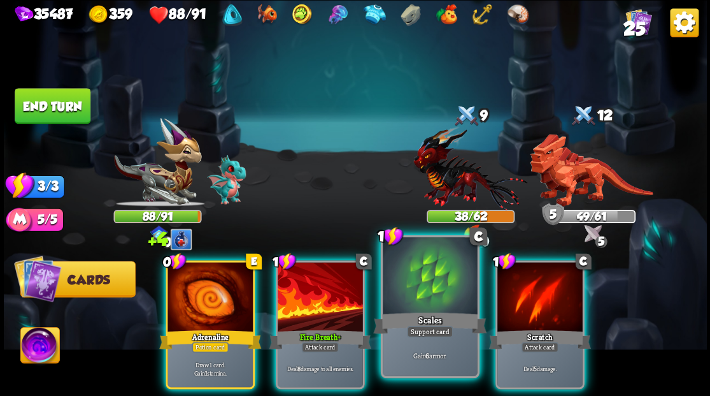
click at [432, 280] on div at bounding box center [430, 277] width 94 height 80
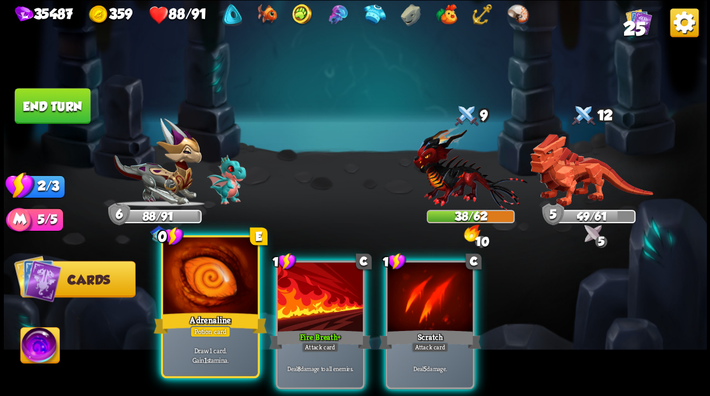
click at [186, 294] on div at bounding box center [210, 277] width 94 height 80
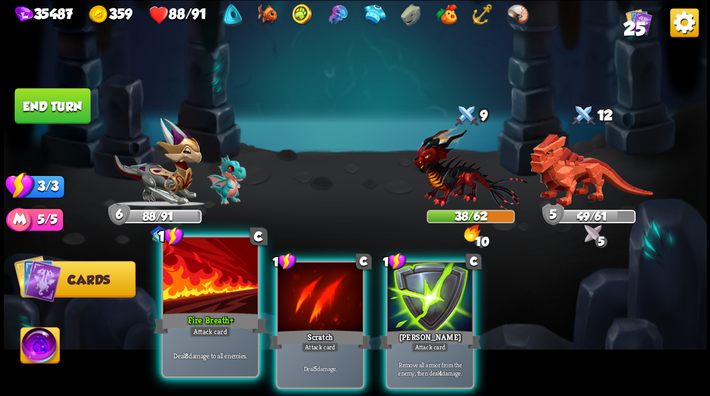
click at [191, 294] on div at bounding box center [210, 277] width 94 height 80
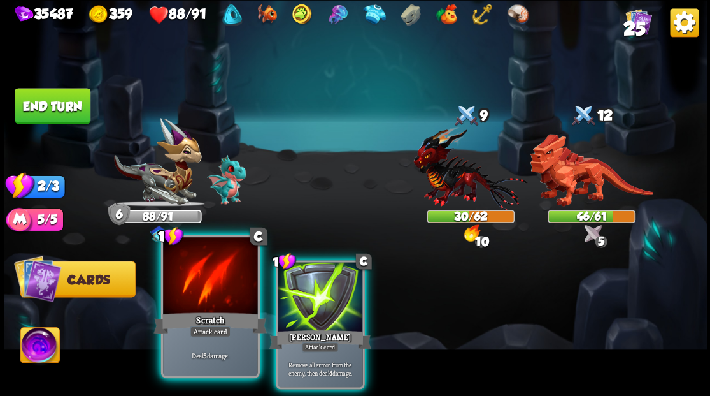
click at [194, 270] on div at bounding box center [210, 277] width 94 height 80
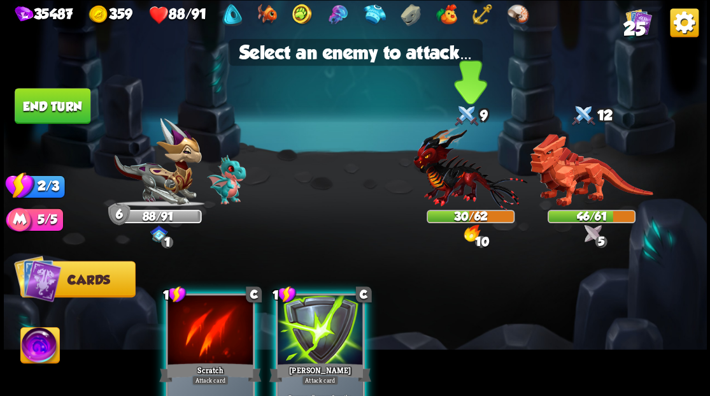
click at [455, 167] on img at bounding box center [470, 167] width 114 height 84
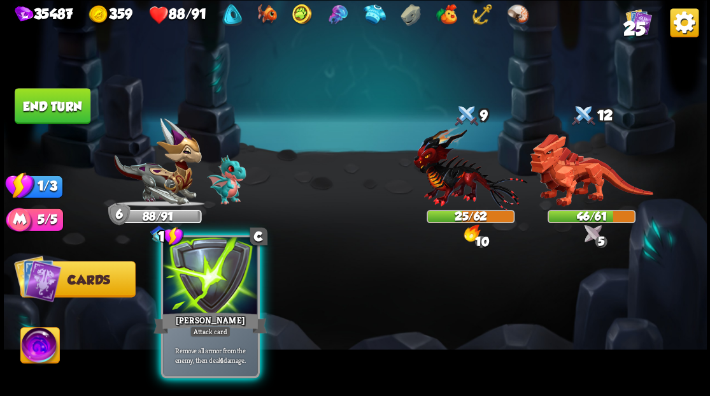
click at [210, 293] on div at bounding box center [210, 277] width 94 height 80
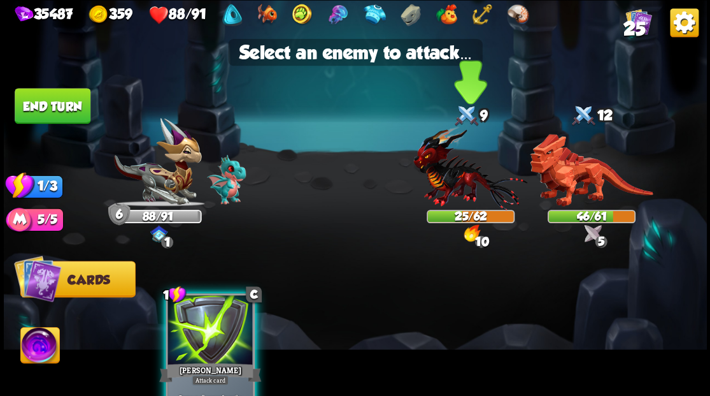
click at [468, 177] on img at bounding box center [470, 167] width 114 height 84
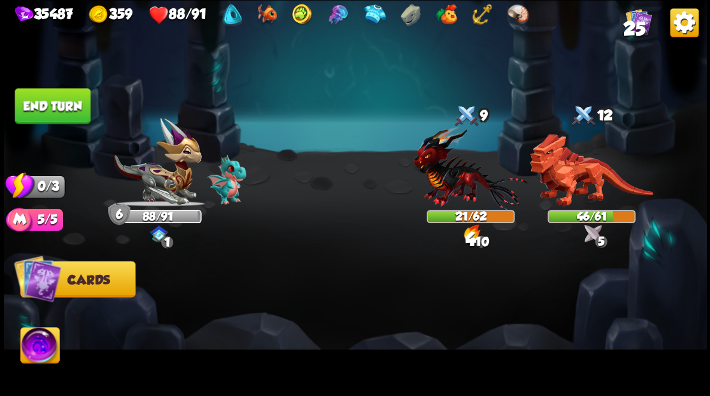
click at [63, 102] on button "End turn" at bounding box center [53, 106] width 76 height 36
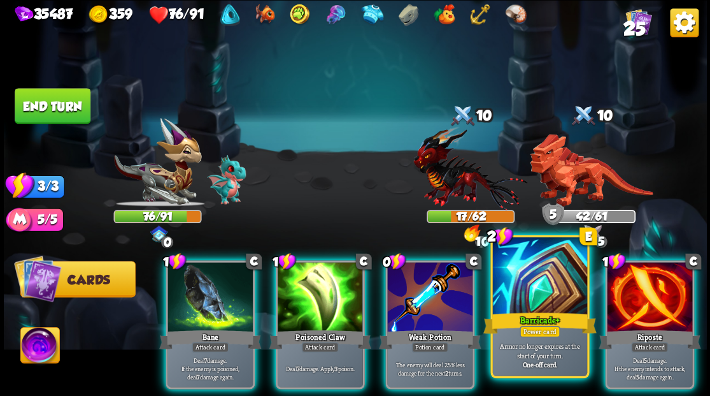
click at [544, 288] on div at bounding box center [539, 277] width 94 height 80
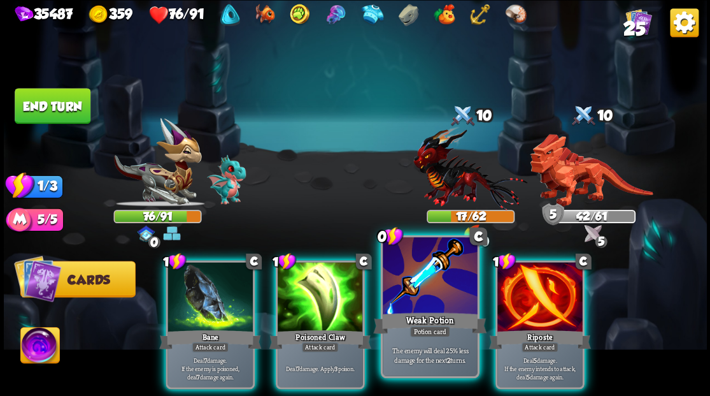
click at [427, 294] on div at bounding box center [430, 277] width 94 height 80
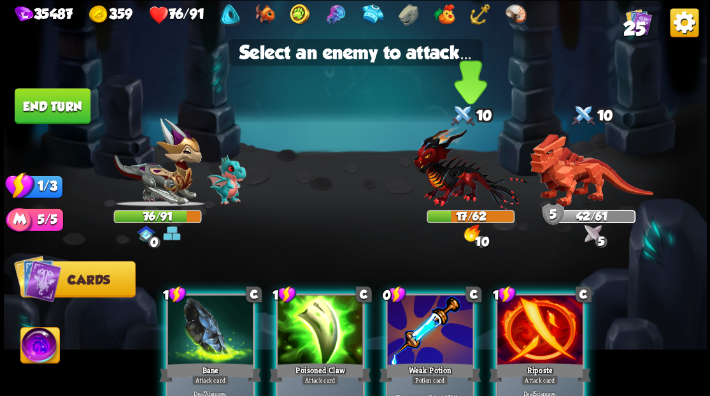
click at [447, 175] on img at bounding box center [470, 167] width 114 height 84
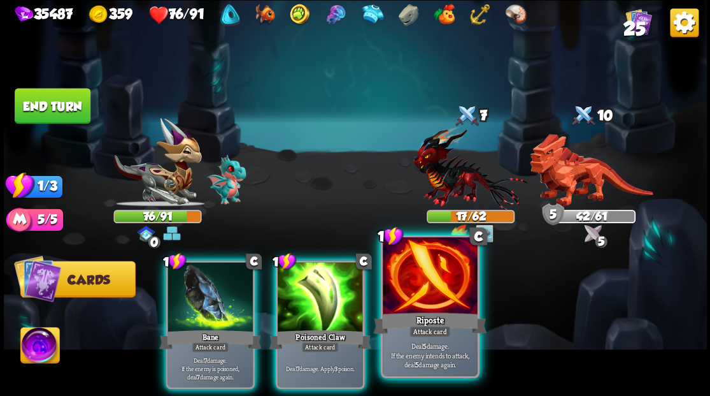
click at [439, 298] on div at bounding box center [430, 277] width 94 height 80
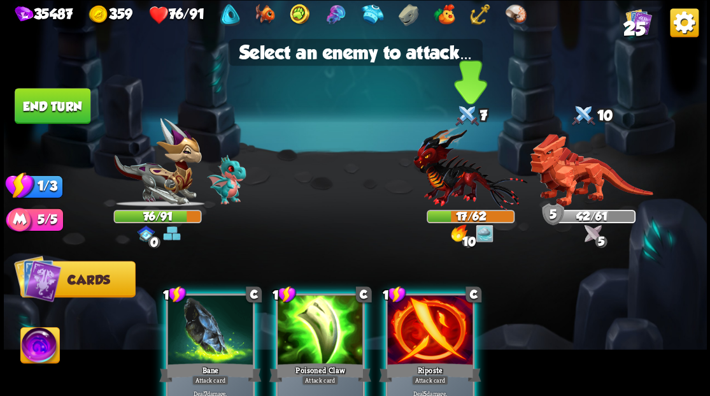
click at [452, 177] on img at bounding box center [470, 167] width 114 height 84
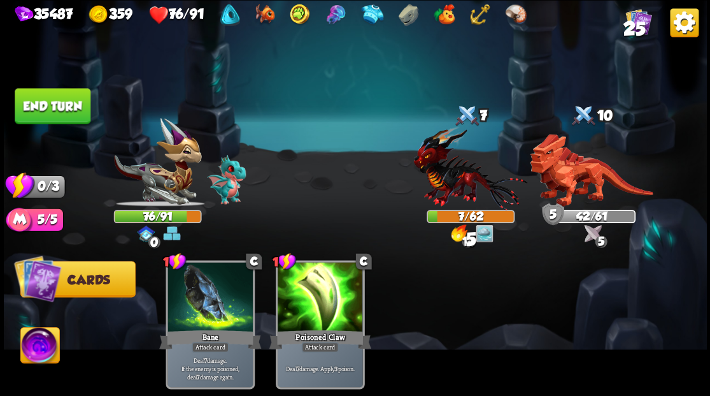
click at [52, 99] on button "End turn" at bounding box center [53, 106] width 76 height 36
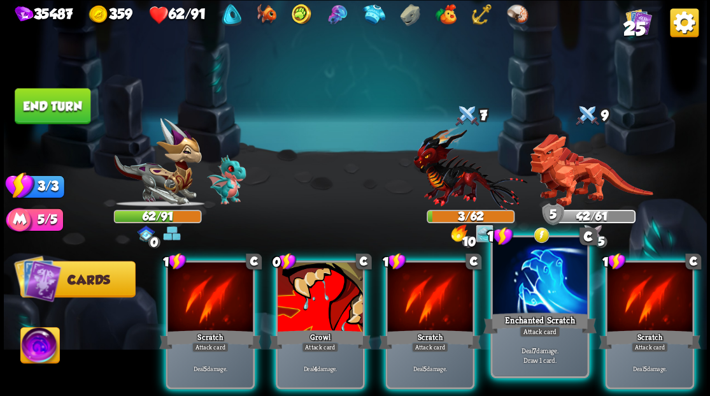
click at [536, 285] on div at bounding box center [539, 277] width 94 height 80
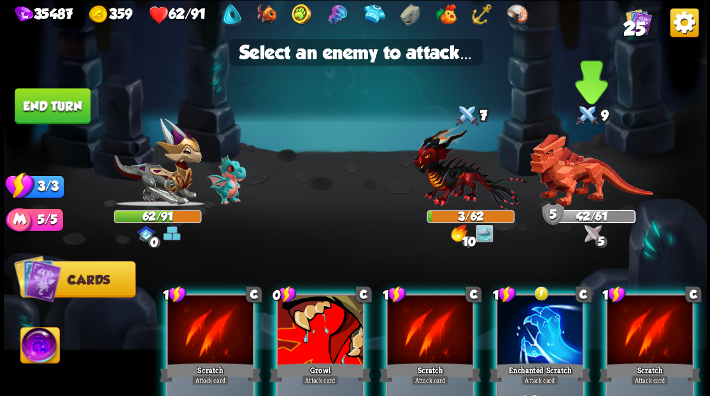
click at [580, 184] on img at bounding box center [591, 170] width 123 height 73
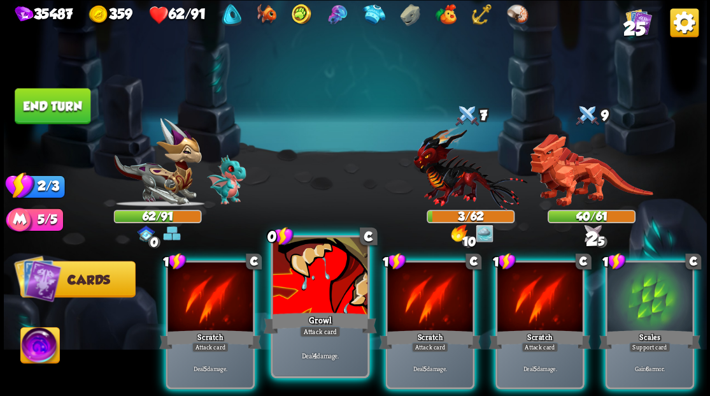
click at [326, 273] on div at bounding box center [320, 277] width 94 height 80
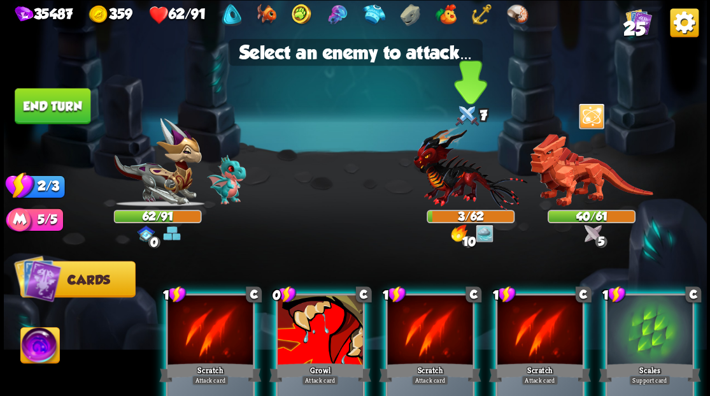
click at [460, 179] on img at bounding box center [470, 167] width 114 height 84
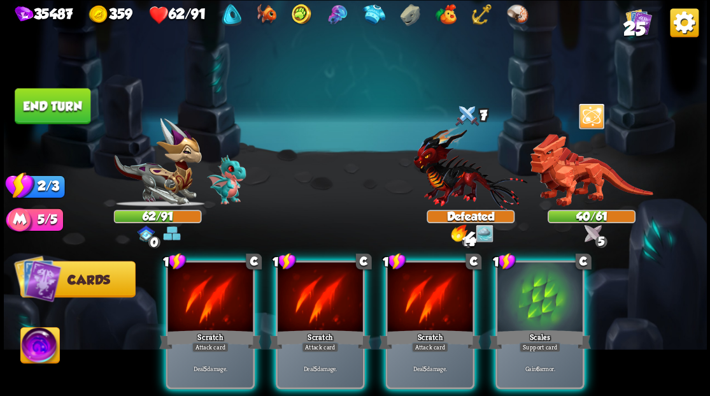
click at [538, 306] on div at bounding box center [539, 298] width 85 height 72
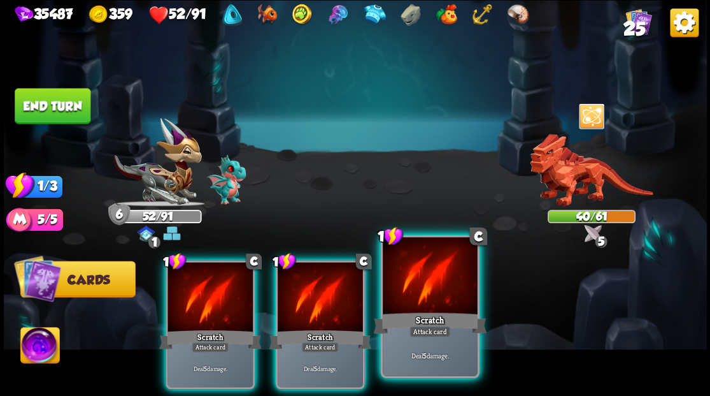
click at [413, 285] on div at bounding box center [430, 277] width 94 height 80
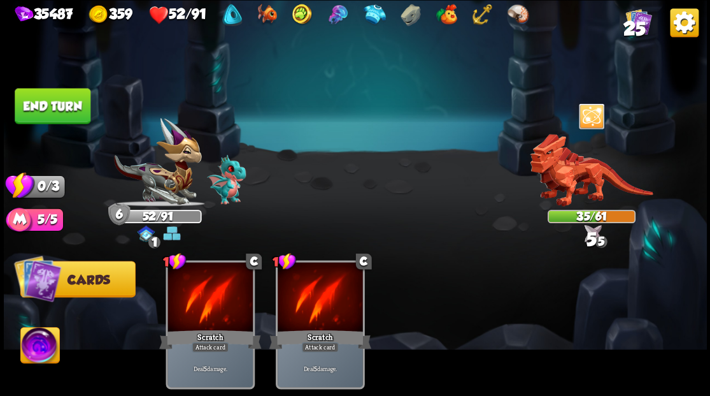
click at [34, 108] on button "End turn" at bounding box center [53, 106] width 76 height 36
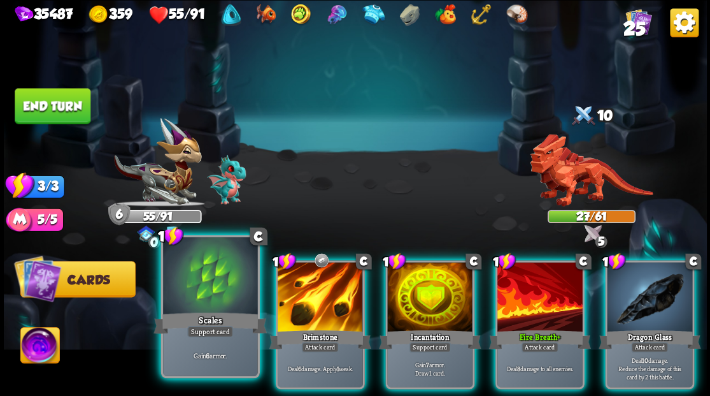
click at [183, 270] on div at bounding box center [210, 277] width 94 height 80
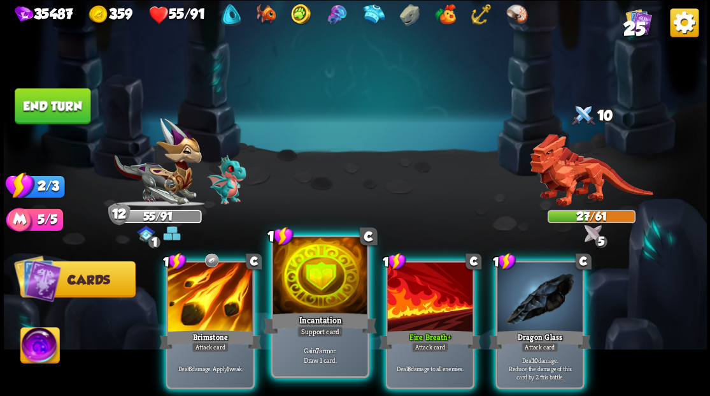
click at [322, 292] on div at bounding box center [320, 277] width 94 height 80
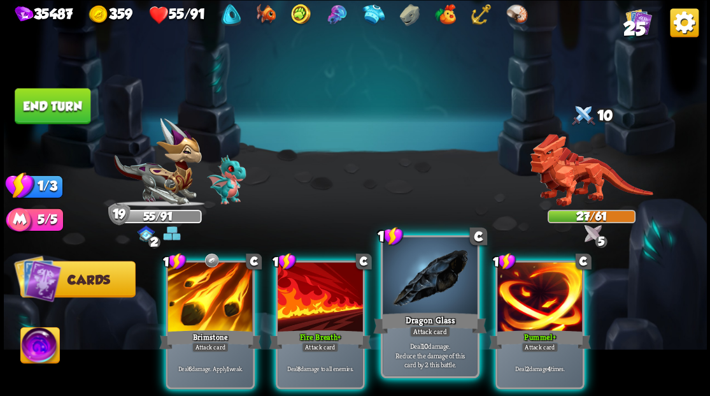
click at [433, 275] on div at bounding box center [430, 277] width 94 height 80
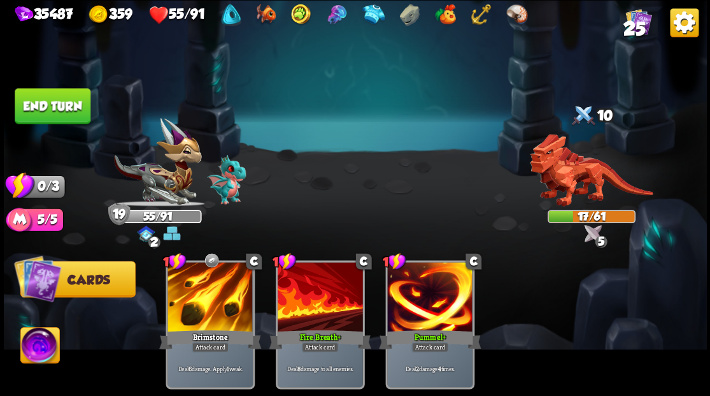
drag, startPoint x: 78, startPoint y: 107, endPoint x: 324, endPoint y: 115, distance: 245.3
click at [78, 107] on button "End turn" at bounding box center [53, 106] width 76 height 36
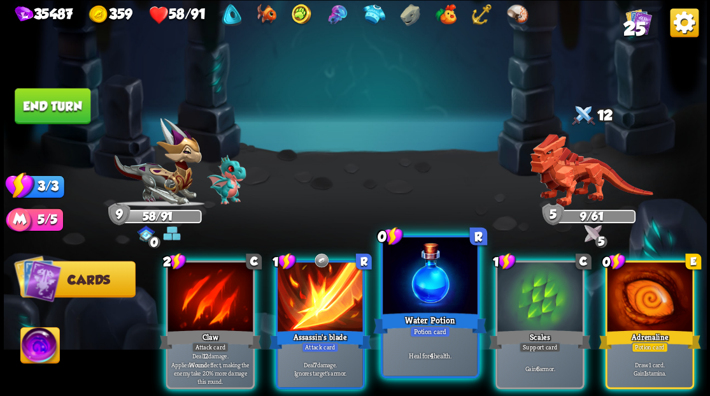
click at [414, 282] on div at bounding box center [430, 277] width 94 height 80
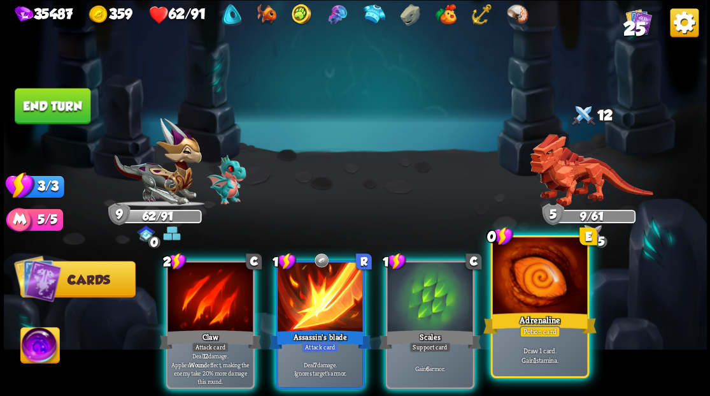
click at [524, 287] on div at bounding box center [539, 277] width 94 height 80
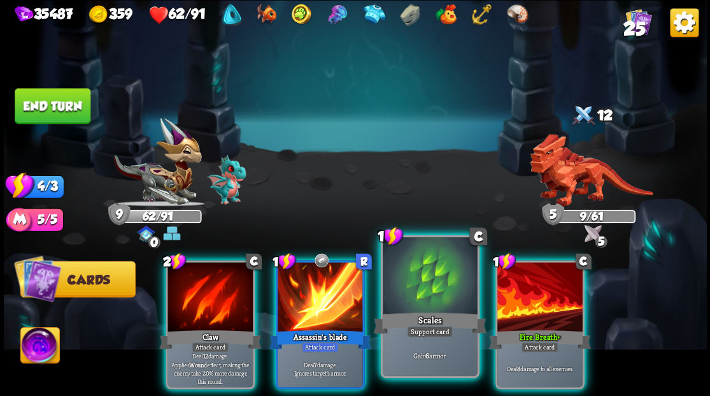
click at [434, 290] on div at bounding box center [430, 277] width 94 height 80
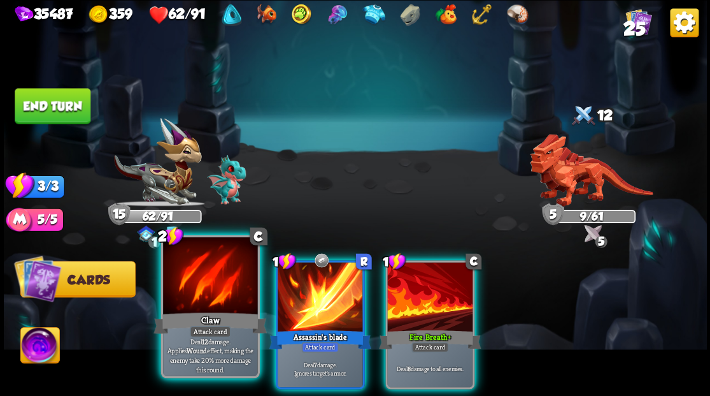
click at [222, 288] on div at bounding box center [210, 277] width 94 height 80
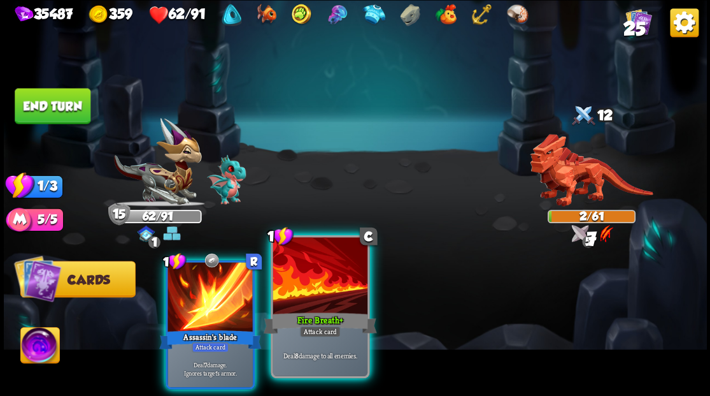
click at [325, 290] on div at bounding box center [320, 277] width 94 height 80
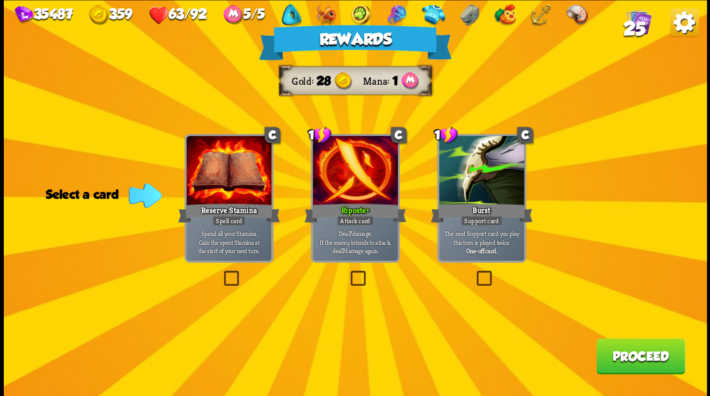
click at [654, 363] on button "Proceed" at bounding box center [640, 356] width 89 height 36
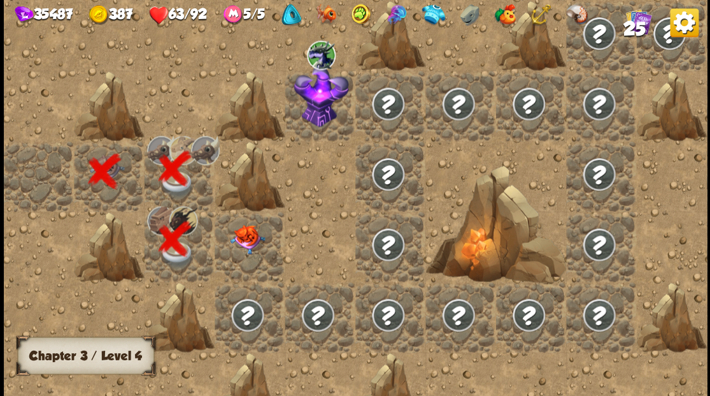
click at [259, 232] on img at bounding box center [247, 238] width 35 height 29
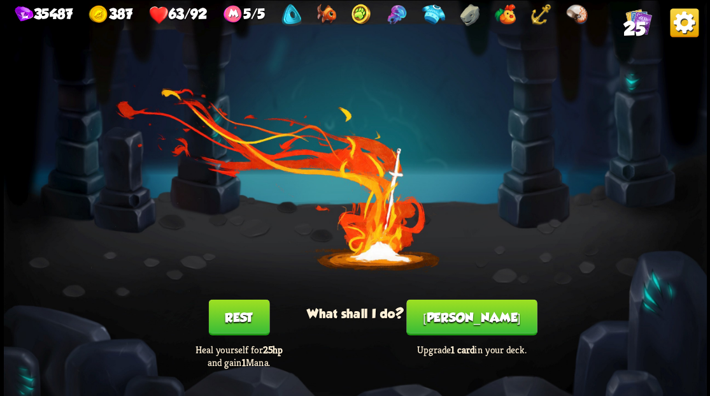
click at [470, 324] on button "Smith" at bounding box center [471, 317] width 131 height 36
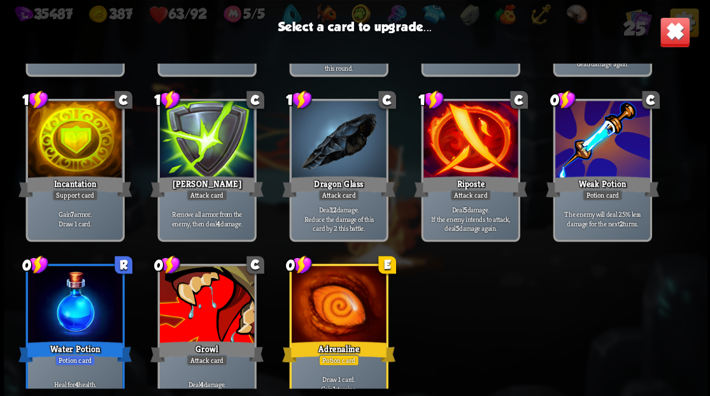
scroll to position [401, 0]
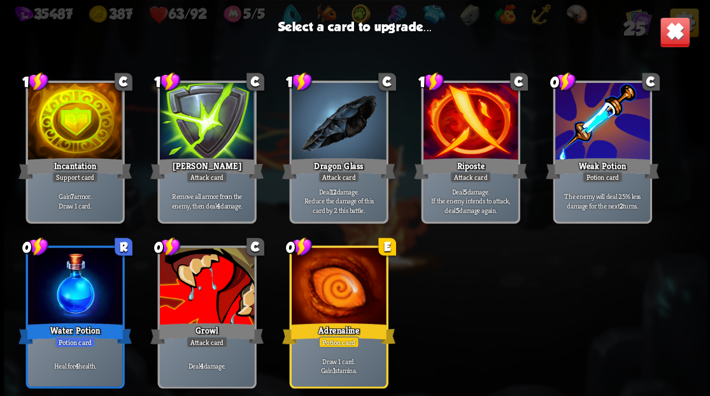
click at [73, 139] on div at bounding box center [74, 123] width 94 height 80
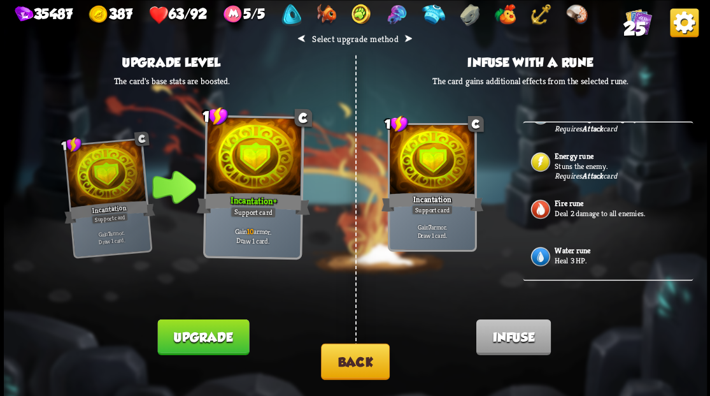
scroll to position [606, 0]
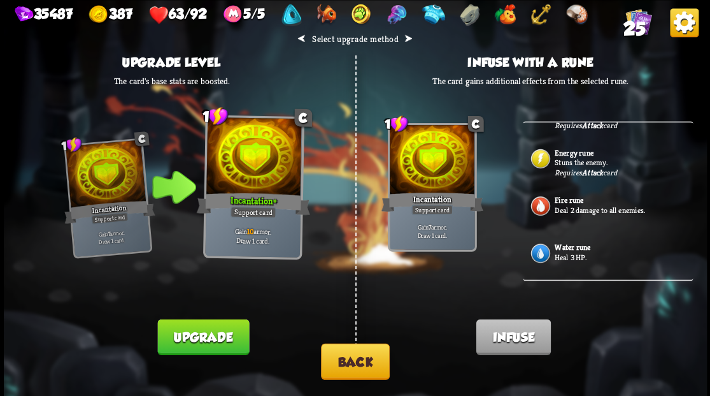
click at [578, 254] on p "Heal 3 HP." at bounding box center [623, 257] width 136 height 10
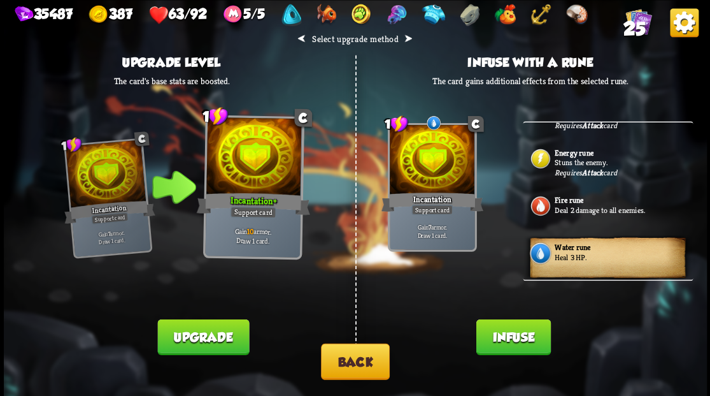
drag, startPoint x: 503, startPoint y: 343, endPoint x: 499, endPoint y: 327, distance: 15.8
click at [503, 343] on button "Infuse" at bounding box center [513, 336] width 75 height 36
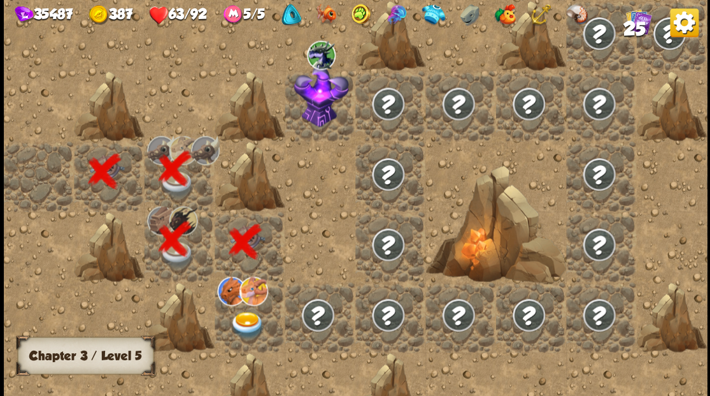
click at [248, 324] on img at bounding box center [247, 324] width 35 height 27
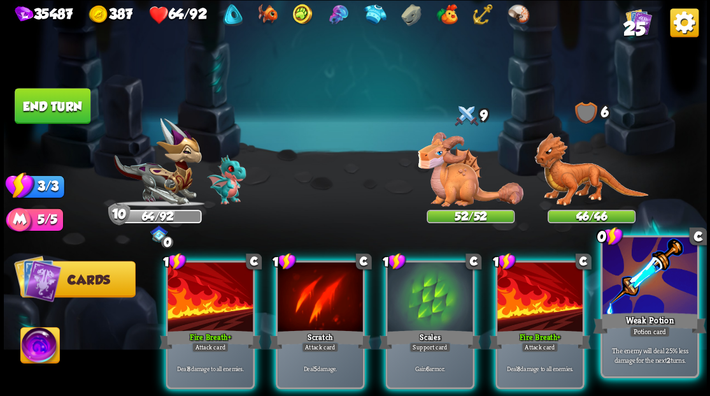
click at [660, 309] on div at bounding box center [650, 277] width 94 height 80
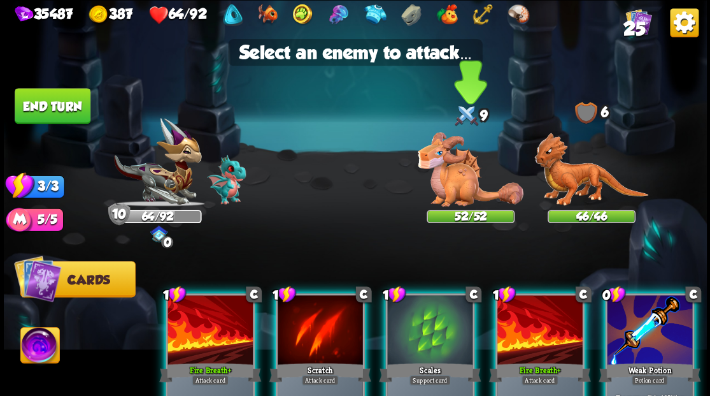
click at [457, 178] on img at bounding box center [471, 169] width 106 height 75
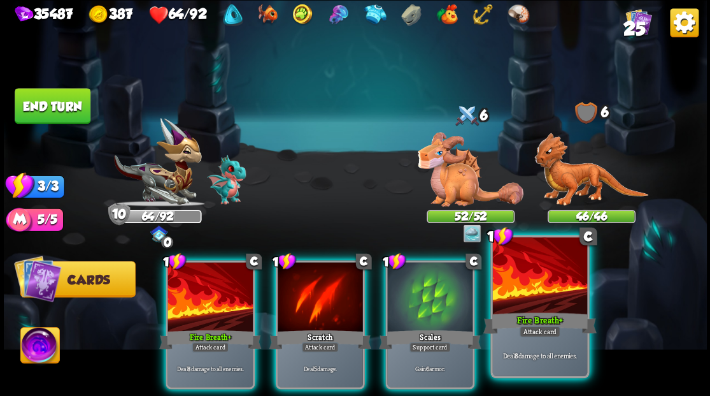
click at [555, 276] on div at bounding box center [539, 277] width 94 height 80
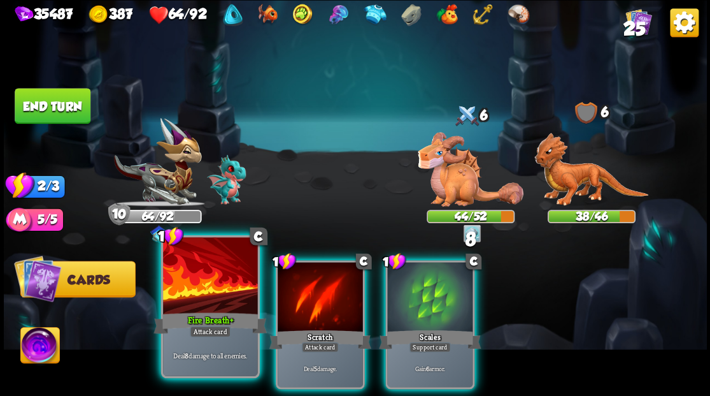
click at [177, 276] on div at bounding box center [210, 277] width 94 height 80
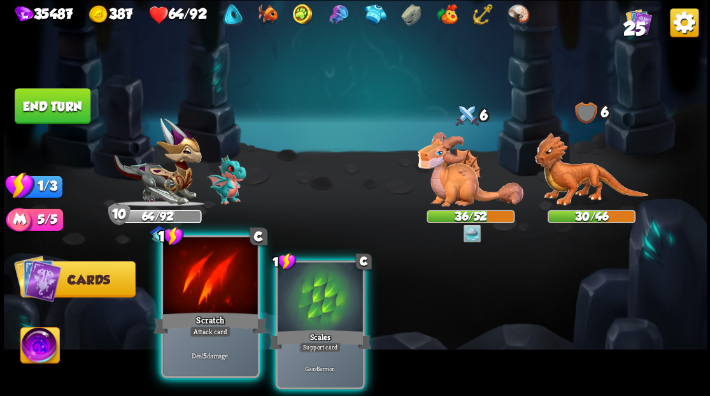
click at [190, 285] on div at bounding box center [210, 277] width 94 height 80
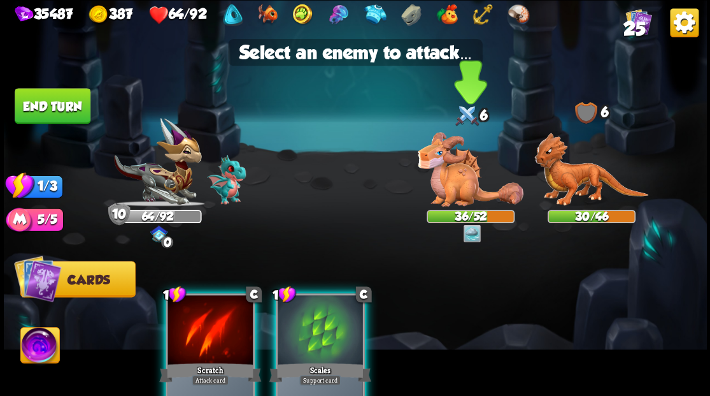
click at [461, 177] on img at bounding box center [471, 169] width 106 height 75
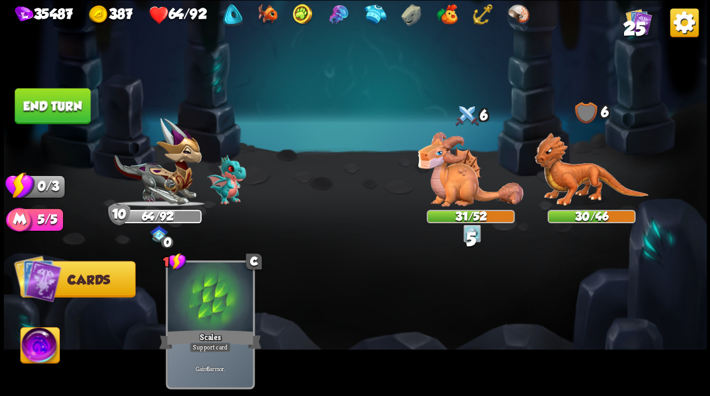
click at [55, 104] on button "End turn" at bounding box center [53, 106] width 76 height 36
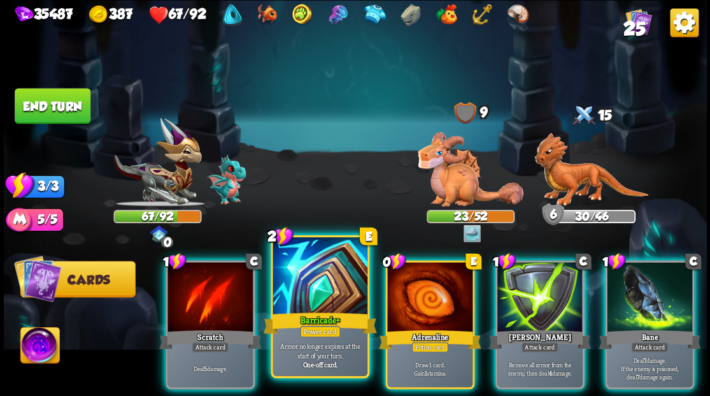
click at [318, 285] on div at bounding box center [320, 277] width 94 height 80
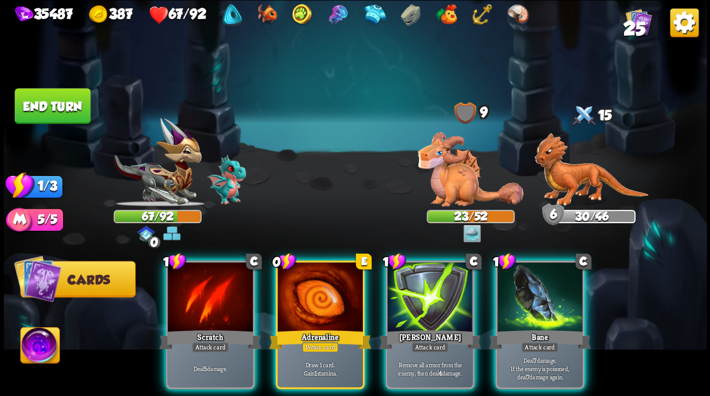
click at [319, 283] on div at bounding box center [320, 298] width 85 height 72
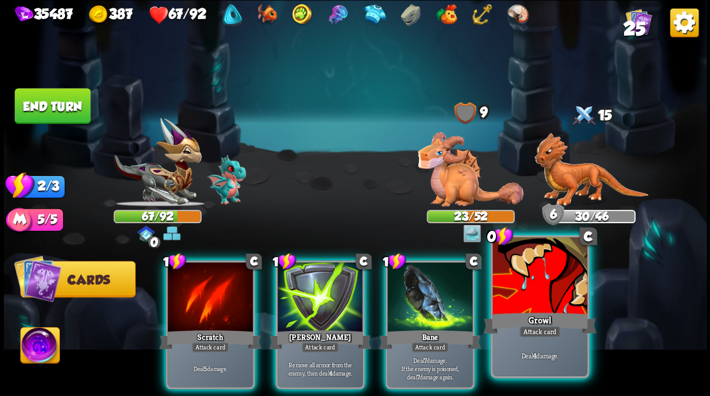
click at [544, 307] on div at bounding box center [539, 277] width 94 height 80
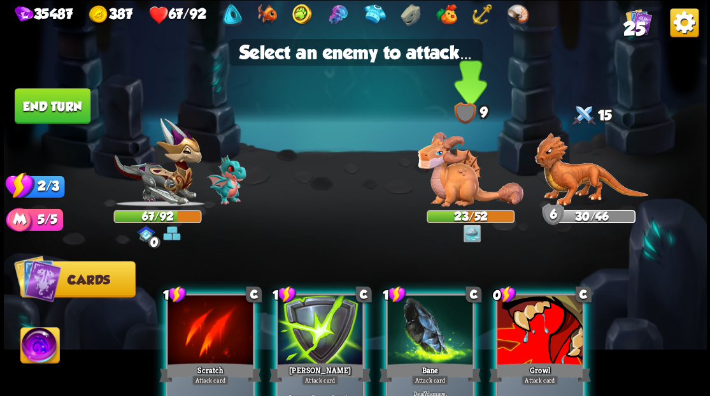
click at [454, 187] on img at bounding box center [471, 169] width 106 height 75
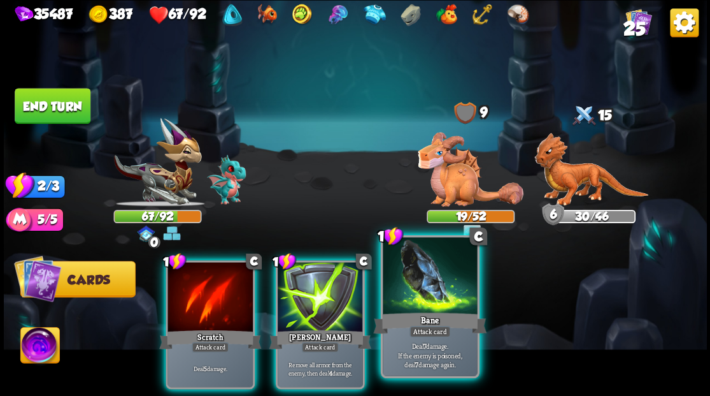
click at [422, 303] on div at bounding box center [430, 277] width 94 height 80
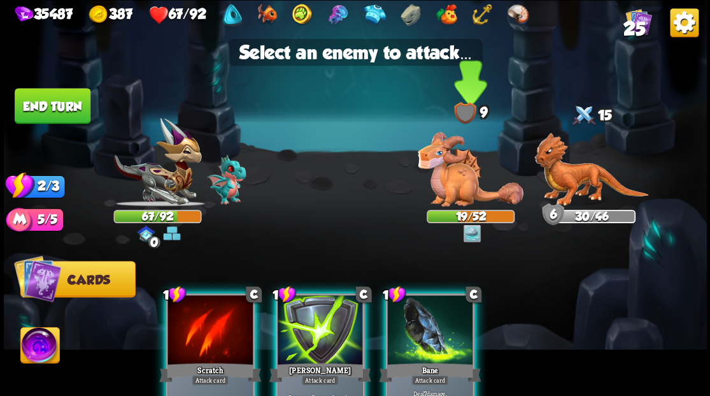
click at [454, 195] on img at bounding box center [471, 169] width 106 height 75
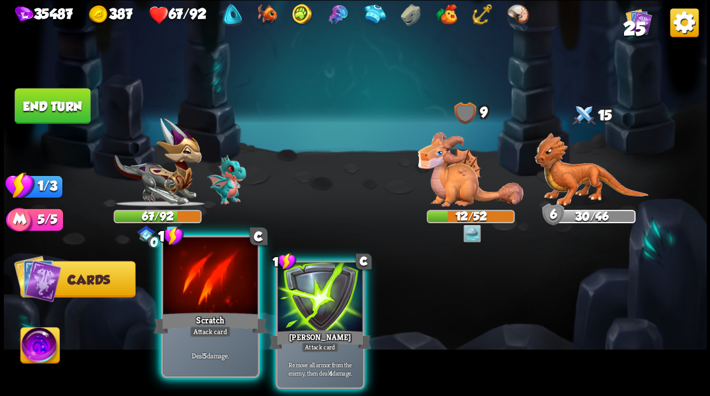
click at [214, 279] on div at bounding box center [210, 277] width 94 height 80
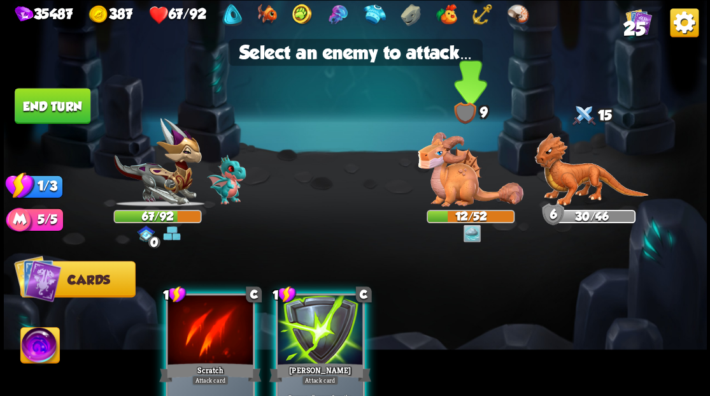
click at [445, 177] on img at bounding box center [471, 169] width 106 height 75
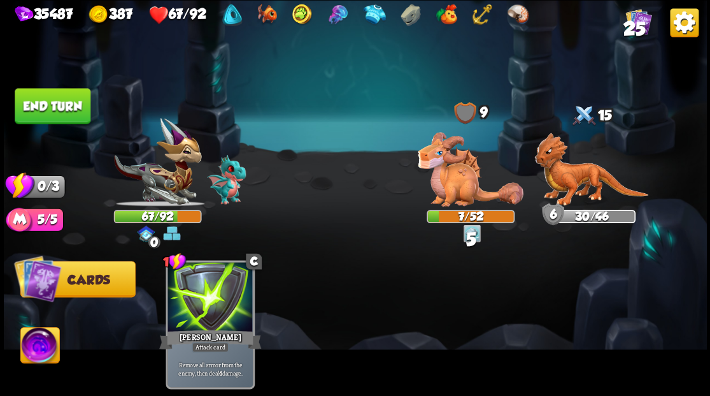
drag, startPoint x: 37, startPoint y: 106, endPoint x: 87, endPoint y: 106, distance: 49.7
click at [39, 107] on button "End turn" at bounding box center [53, 106] width 76 height 36
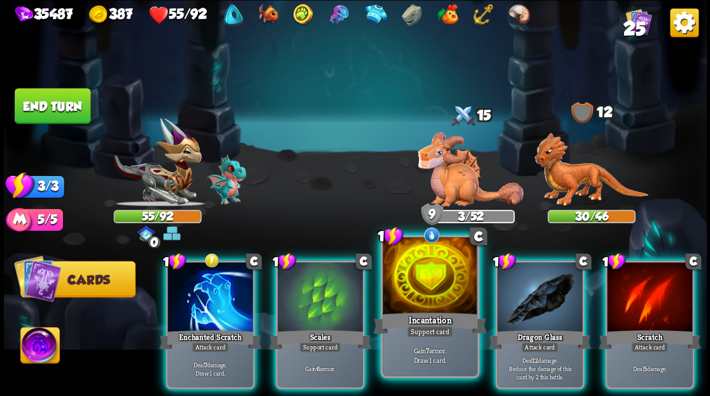
click at [436, 299] on div at bounding box center [430, 277] width 94 height 80
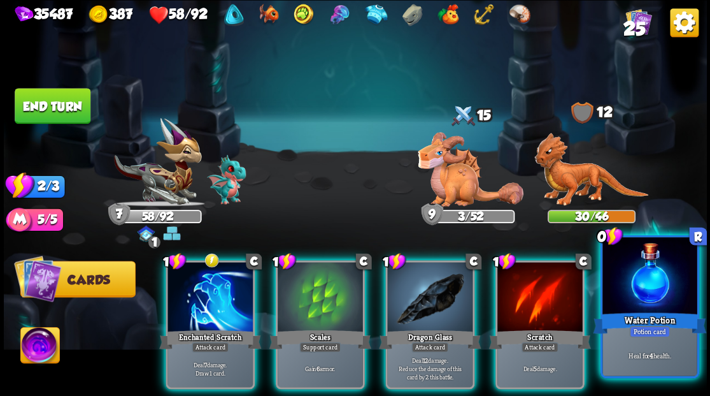
click at [667, 287] on div at bounding box center [650, 277] width 94 height 80
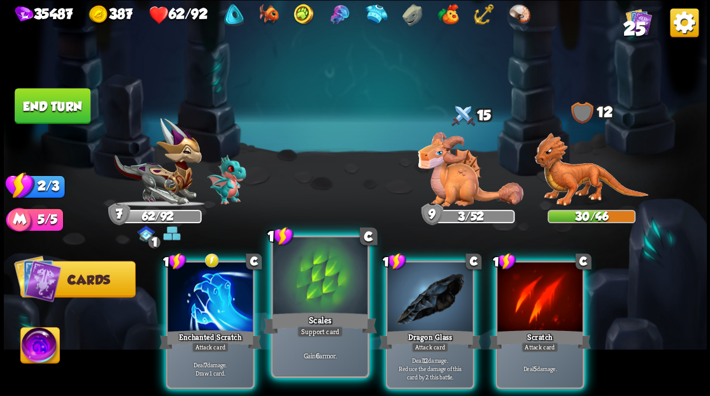
click at [311, 298] on div at bounding box center [320, 277] width 94 height 80
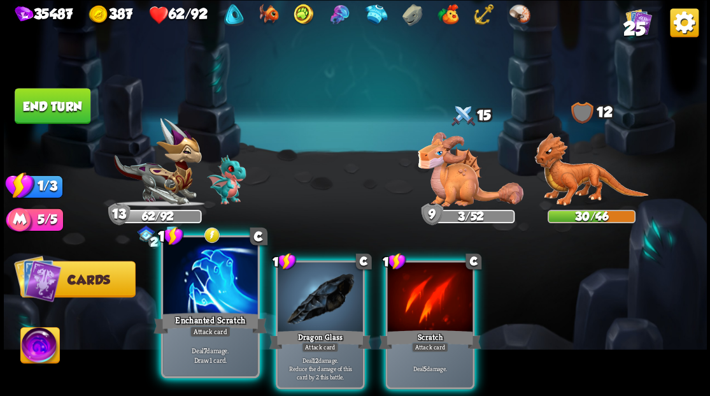
click at [220, 275] on div at bounding box center [210, 277] width 94 height 80
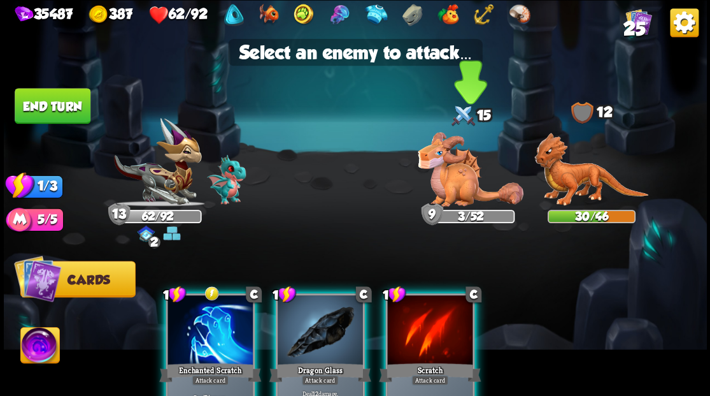
click at [452, 180] on img at bounding box center [471, 169] width 106 height 75
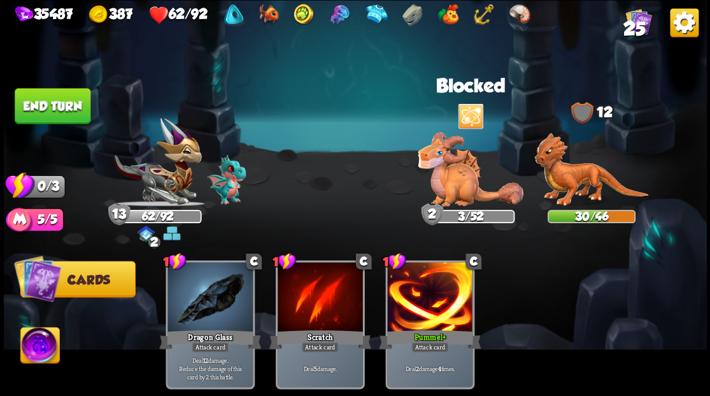
click at [43, 107] on button "End turn" at bounding box center [53, 106] width 76 height 36
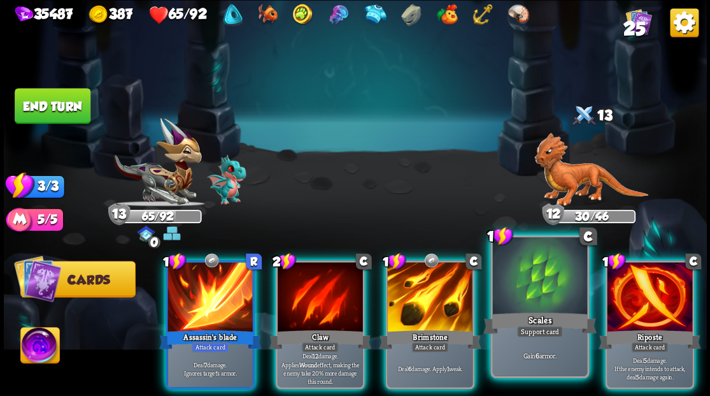
click at [541, 297] on div at bounding box center [539, 277] width 94 height 80
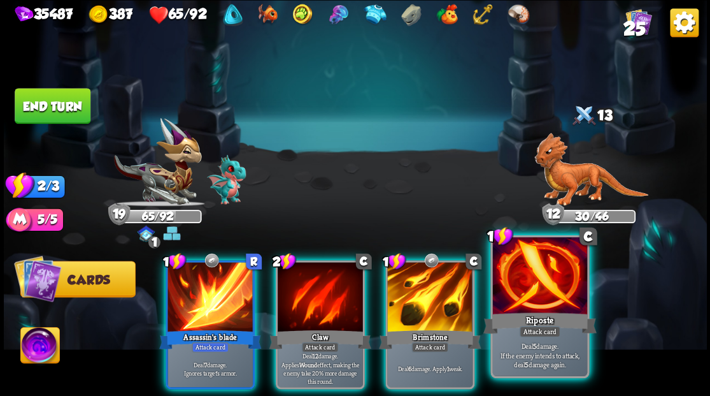
click at [525, 291] on div at bounding box center [539, 277] width 94 height 80
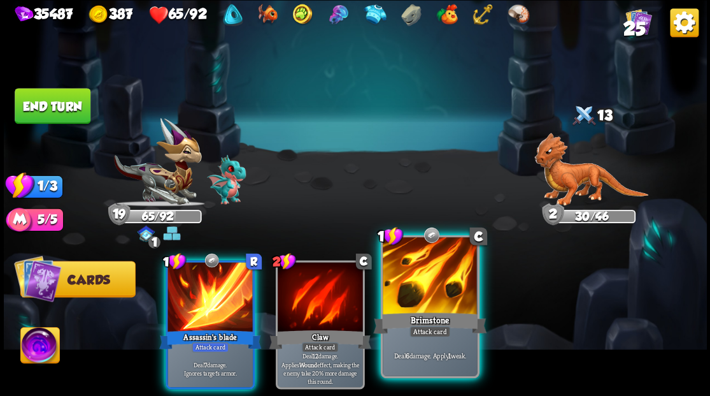
click at [436, 282] on div at bounding box center [430, 277] width 94 height 80
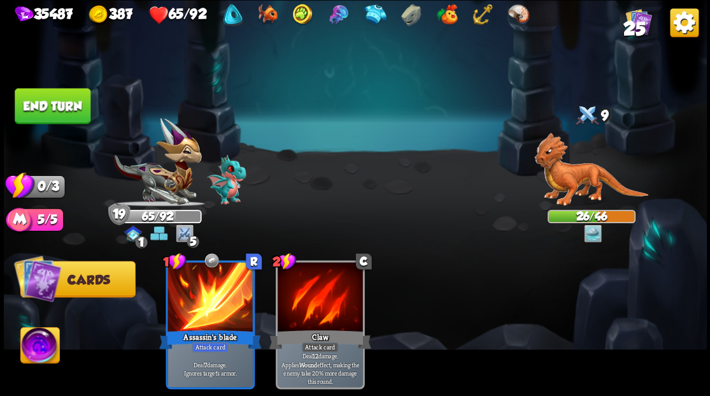
click at [39, 88] on button "End turn" at bounding box center [53, 106] width 76 height 36
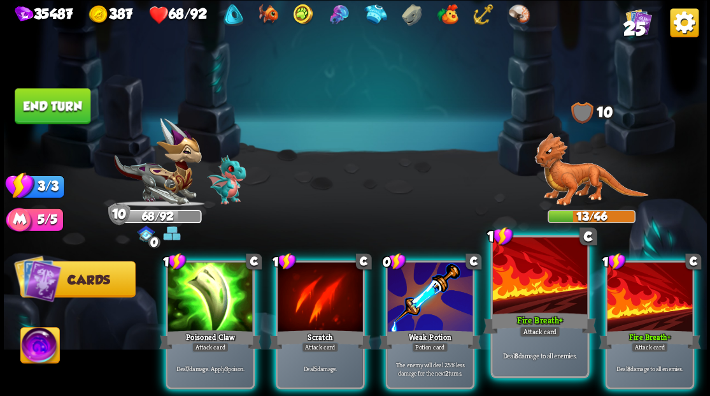
click at [540, 296] on div at bounding box center [539, 277] width 94 height 80
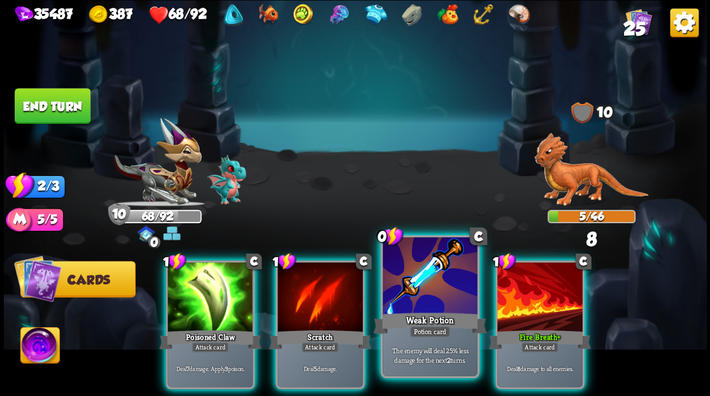
click at [418, 290] on div at bounding box center [430, 277] width 94 height 80
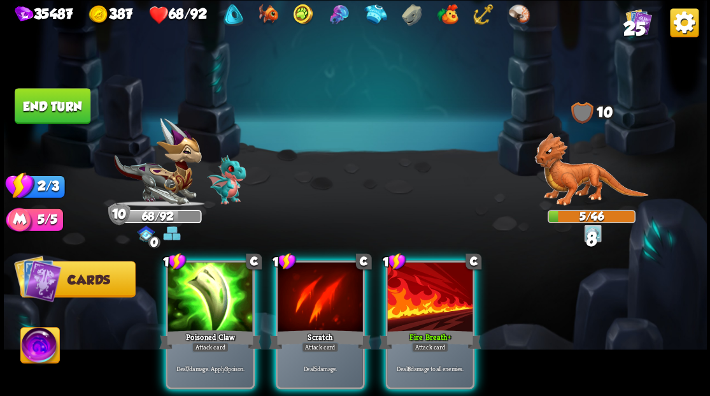
click at [417, 290] on div at bounding box center [429, 298] width 85 height 72
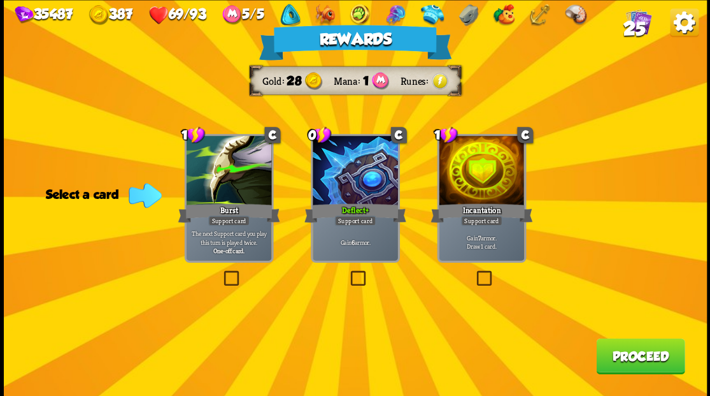
click at [348, 272] on label at bounding box center [348, 272] width 0 height 0
click at [0, 0] on input "checkbox" at bounding box center [0, 0] width 0 height 0
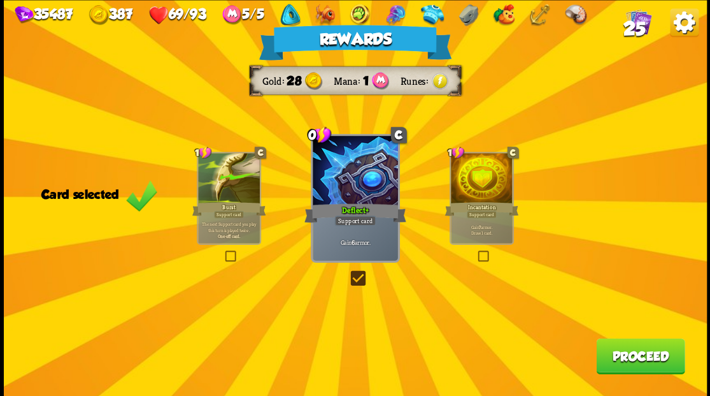
click at [632, 361] on button "Proceed" at bounding box center [640, 356] width 89 height 36
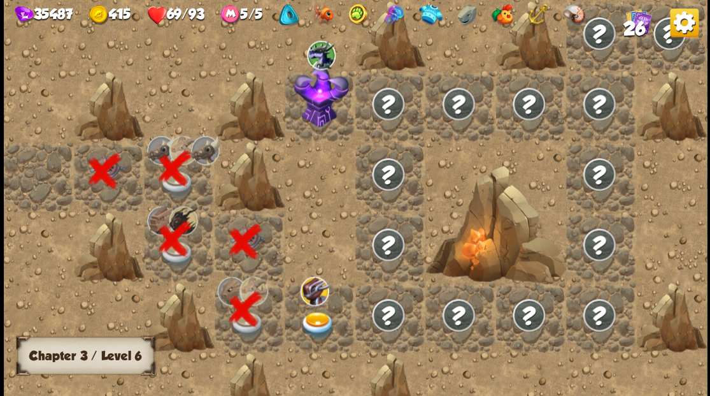
click at [306, 313] on img at bounding box center [317, 324] width 35 height 27
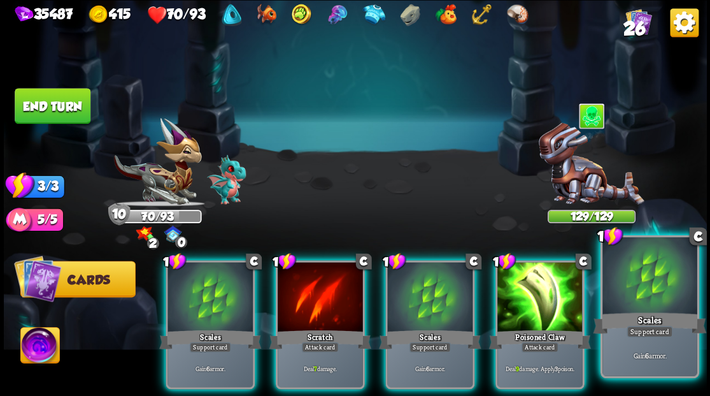
click at [656, 290] on div at bounding box center [650, 277] width 94 height 80
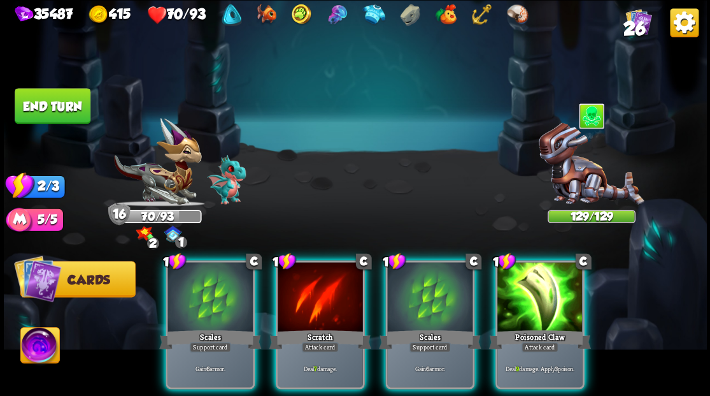
click at [536, 296] on div at bounding box center [539, 298] width 85 height 72
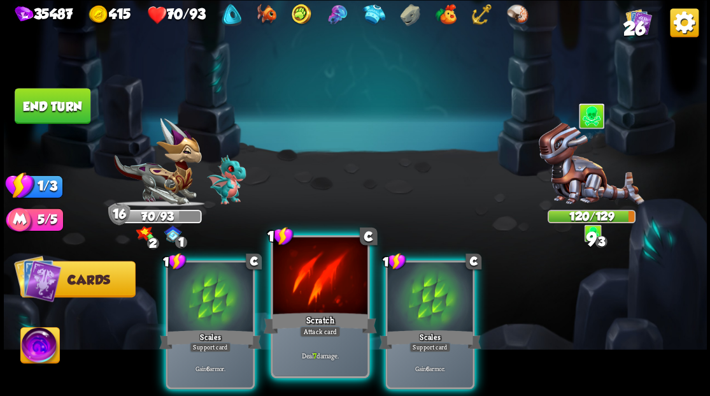
click at [310, 293] on div at bounding box center [320, 277] width 94 height 80
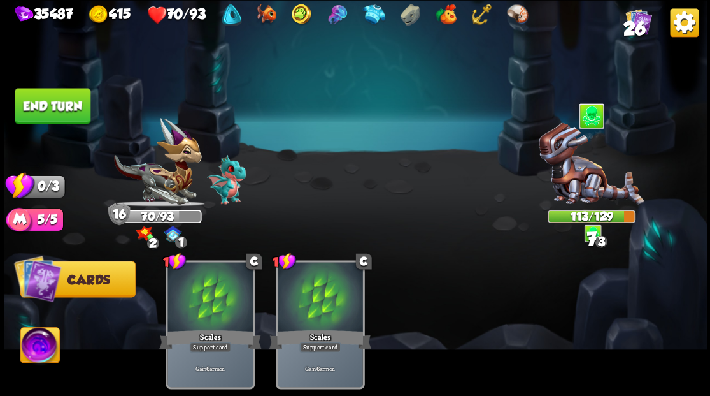
click at [64, 112] on button "End turn" at bounding box center [53, 106] width 76 height 36
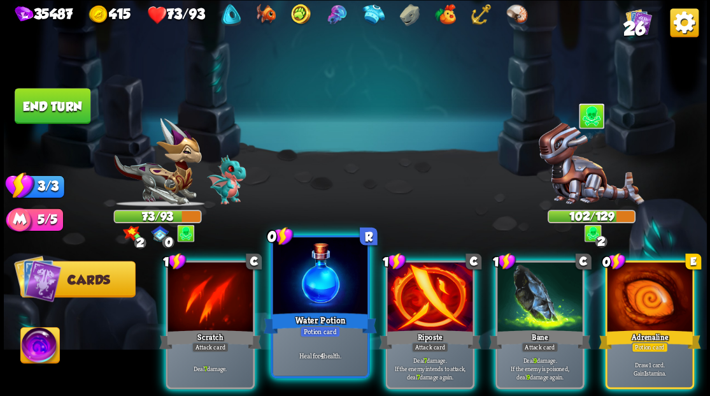
click at [319, 299] on div at bounding box center [320, 277] width 94 height 80
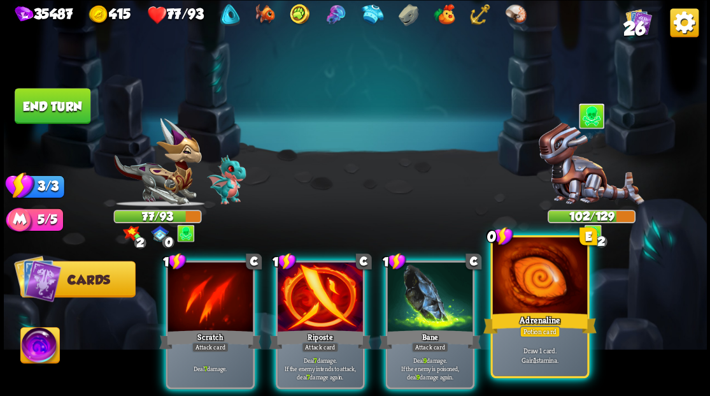
click at [547, 287] on div at bounding box center [539, 277] width 94 height 80
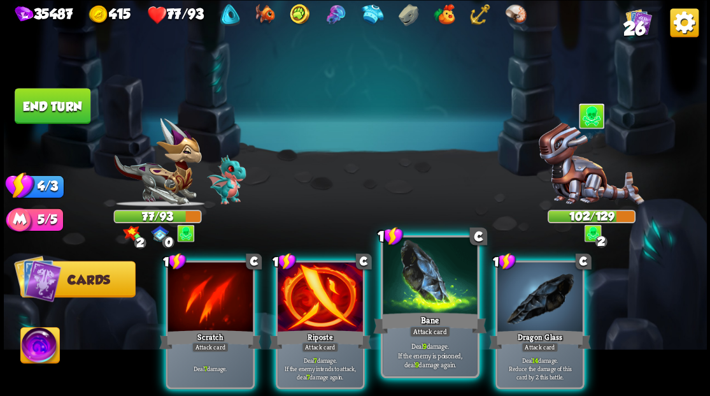
click at [420, 287] on div at bounding box center [430, 277] width 94 height 80
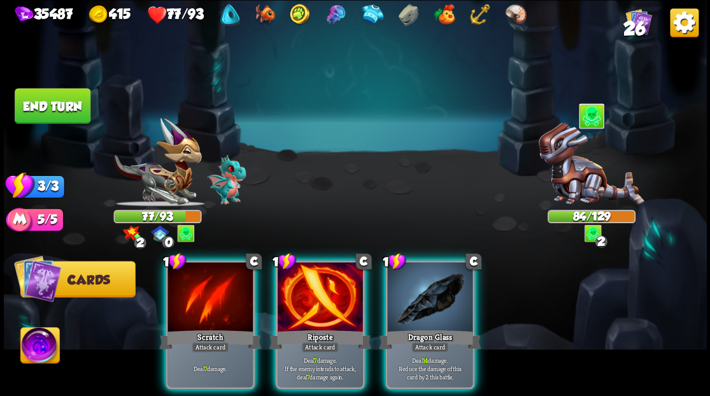
drag, startPoint x: 413, startPoint y: 294, endPoint x: 410, endPoint y: 287, distance: 8.3
click at [413, 293] on div at bounding box center [429, 298] width 85 height 72
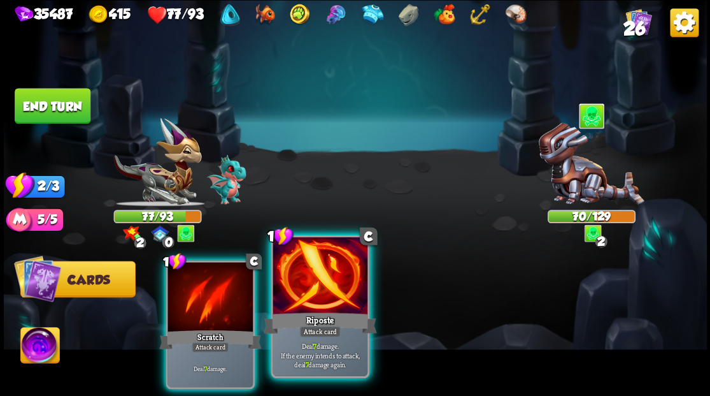
click at [322, 275] on div at bounding box center [320, 277] width 94 height 80
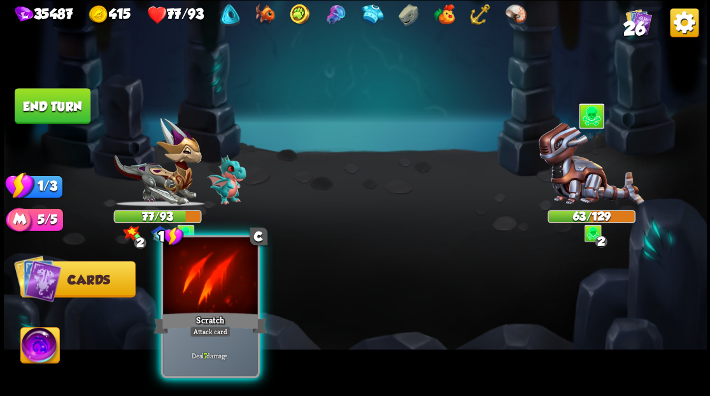
click at [222, 289] on div at bounding box center [210, 277] width 94 height 80
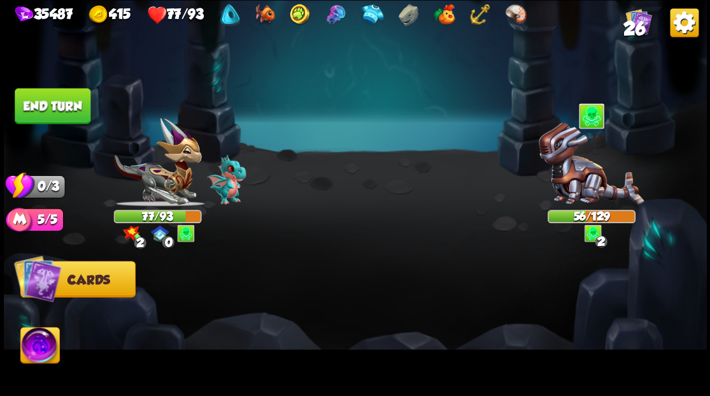
click at [32, 106] on button "End turn" at bounding box center [53, 106] width 76 height 36
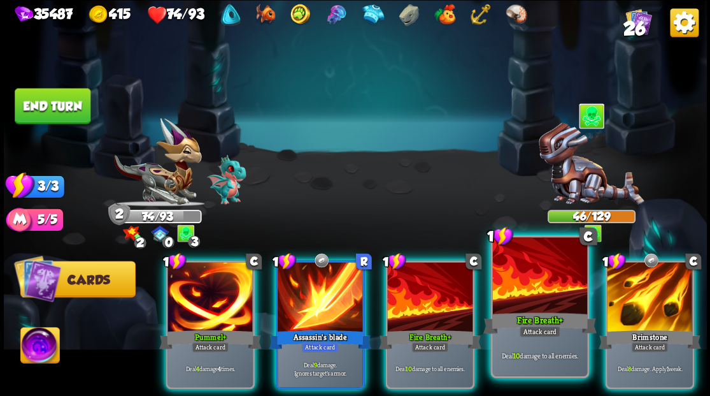
click at [541, 291] on div at bounding box center [539, 277] width 94 height 80
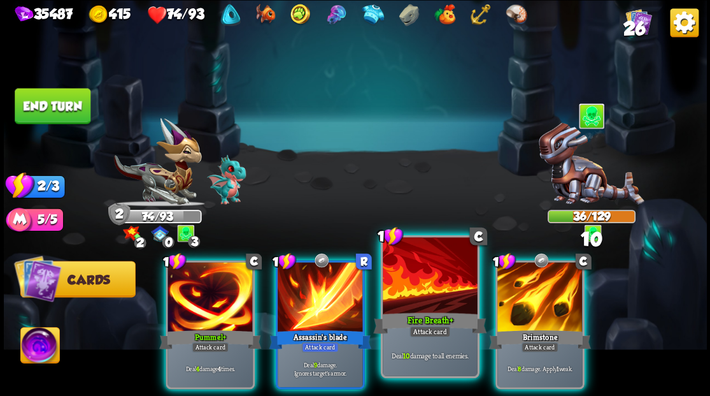
click at [413, 299] on div at bounding box center [430, 277] width 94 height 80
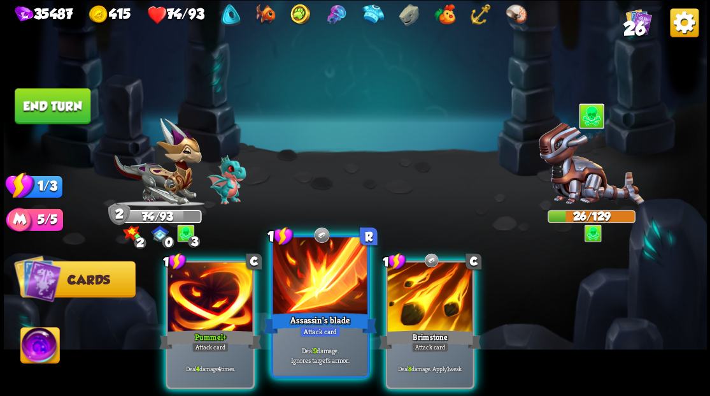
click at [312, 290] on div at bounding box center [320, 277] width 94 height 80
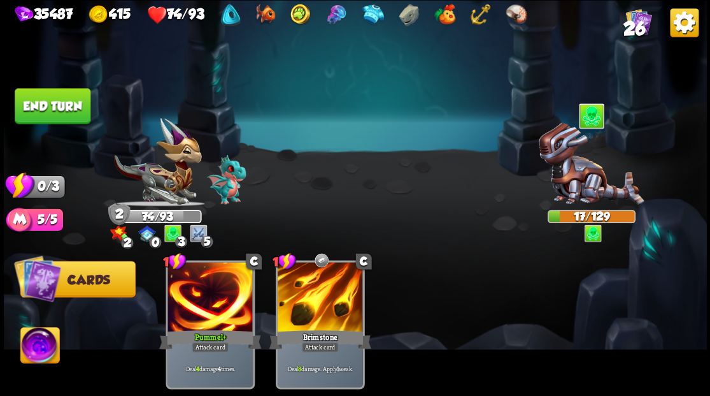
click at [66, 104] on button "End turn" at bounding box center [53, 106] width 76 height 36
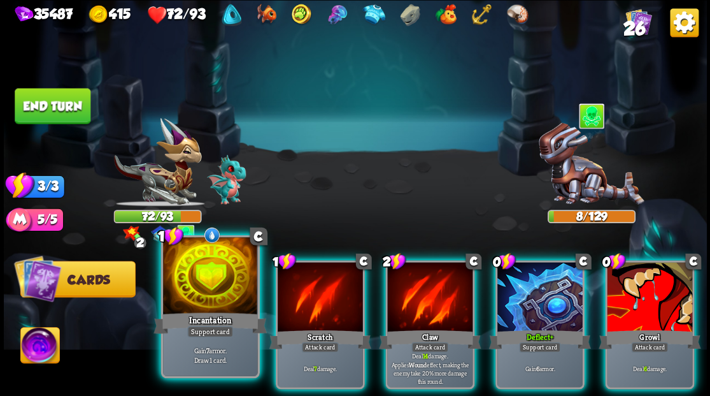
click at [203, 289] on div at bounding box center [210, 277] width 94 height 80
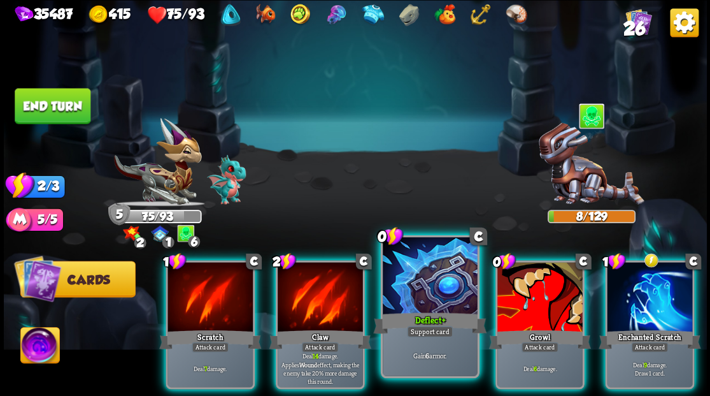
click at [436, 274] on div at bounding box center [430, 277] width 94 height 80
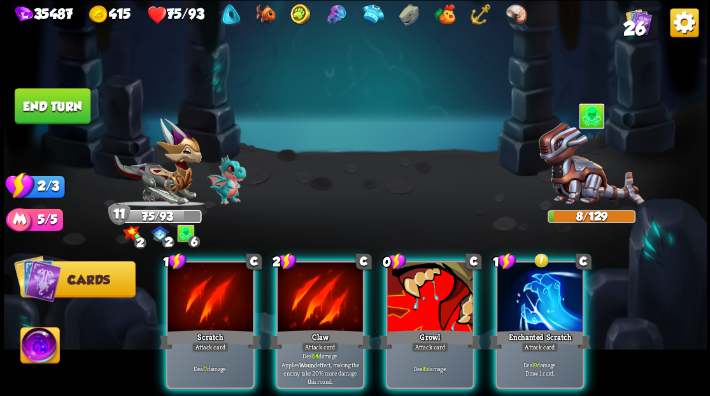
drag, startPoint x: 541, startPoint y: 310, endPoint x: 517, endPoint y: 229, distance: 84.4
click at [540, 306] on div "1 C Enchanted Scratch Attack card Deal 9 damage. Draw 1 card." at bounding box center [539, 324] width 89 height 129
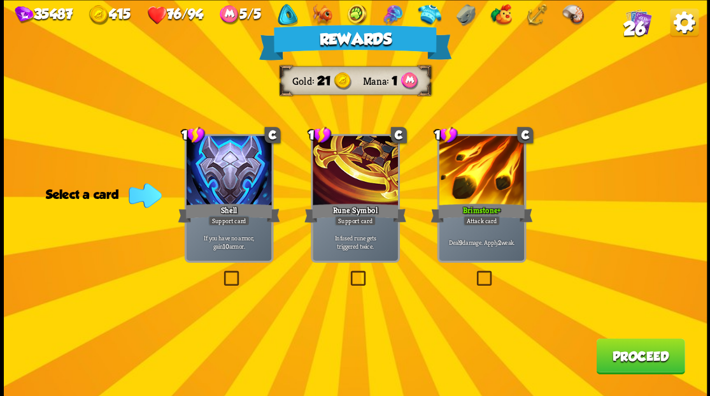
click at [647, 357] on button "Proceed" at bounding box center [640, 356] width 89 height 36
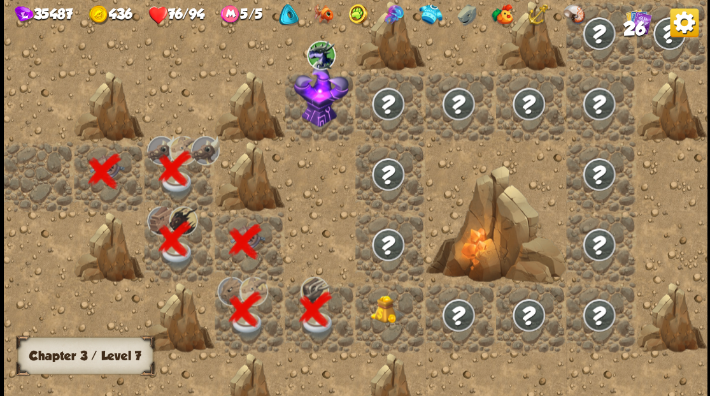
click at [391, 310] on div at bounding box center [390, 317] width 70 height 70
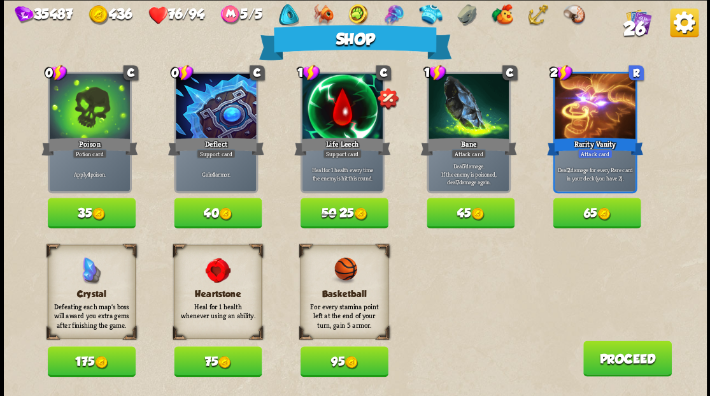
click at [631, 369] on button "Proceed" at bounding box center [627, 358] width 89 height 36
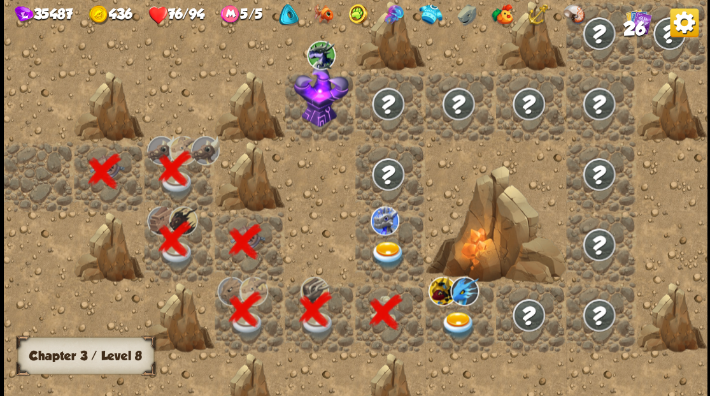
click at [383, 249] on img at bounding box center [388, 254] width 35 height 27
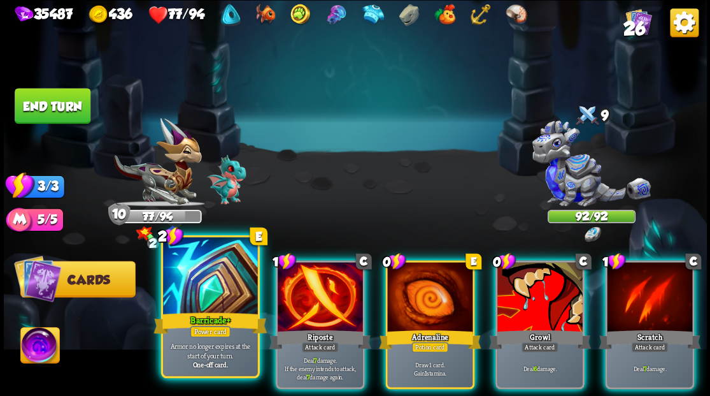
click at [196, 288] on div at bounding box center [210, 277] width 94 height 80
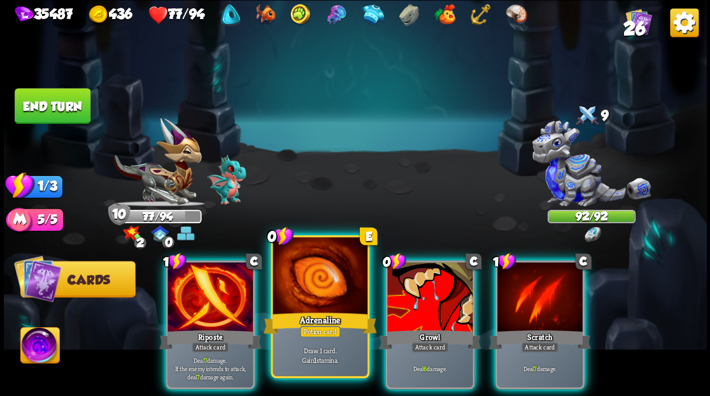
click at [316, 282] on div at bounding box center [320, 277] width 94 height 80
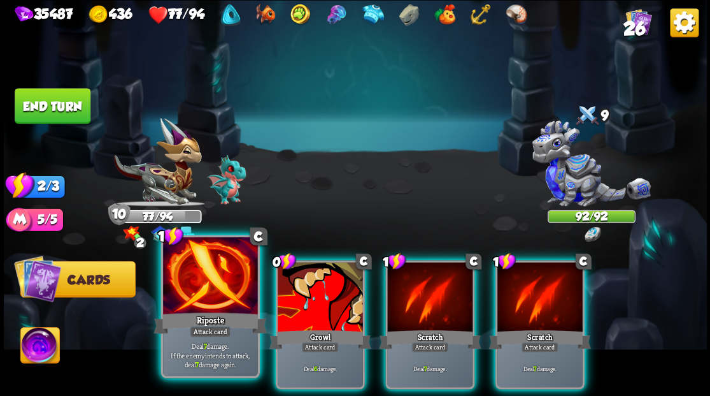
click at [207, 288] on div at bounding box center [210, 277] width 94 height 80
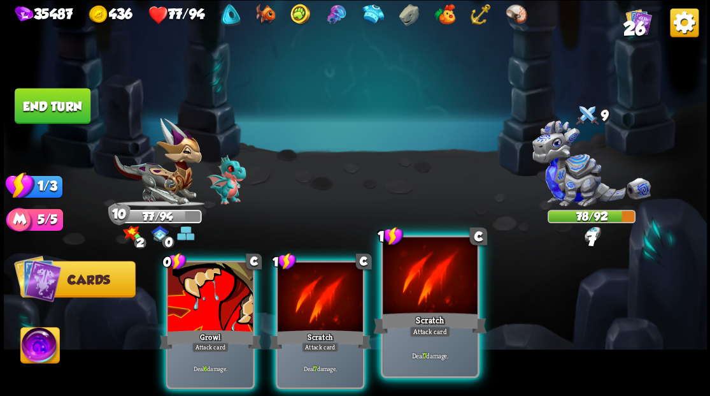
click at [438, 289] on div at bounding box center [430, 277] width 94 height 80
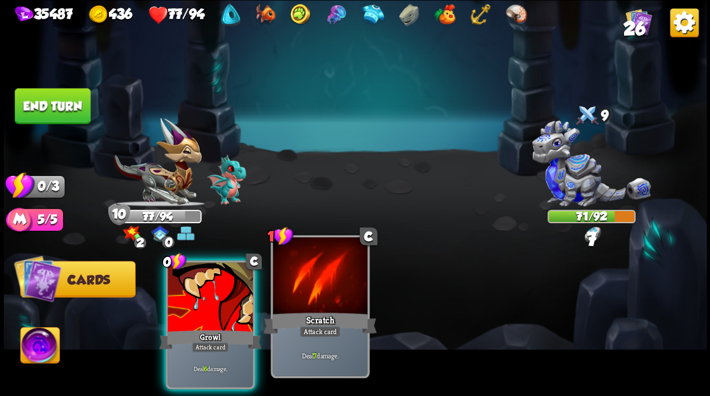
click at [329, 283] on div at bounding box center [320, 277] width 94 height 80
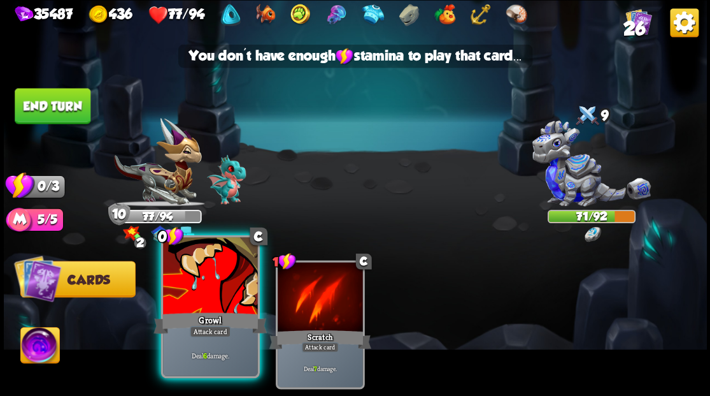
click at [211, 292] on div at bounding box center [210, 277] width 94 height 80
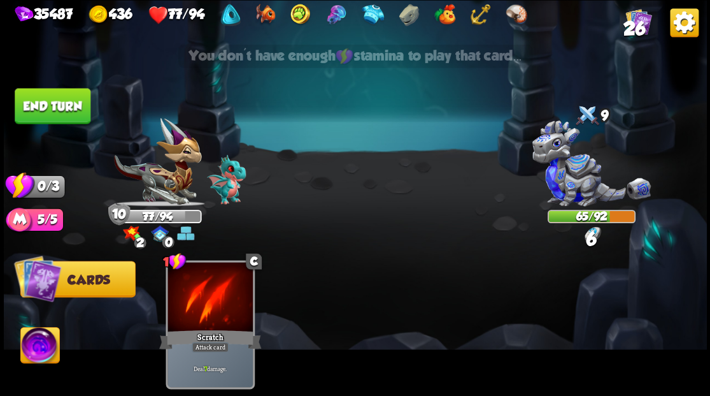
click at [69, 110] on button "End turn" at bounding box center [53, 106] width 76 height 36
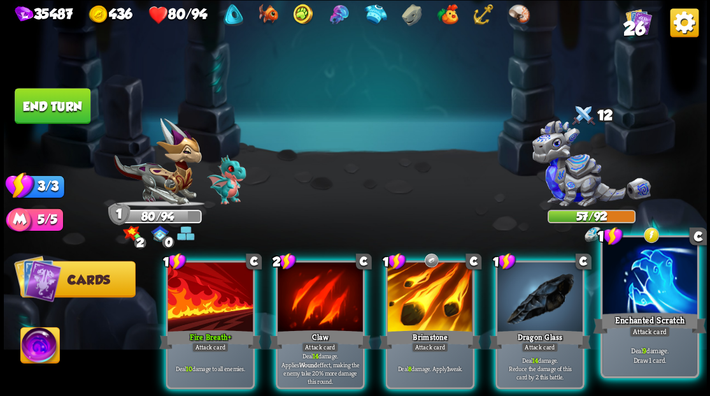
click at [654, 291] on div at bounding box center [650, 277] width 94 height 80
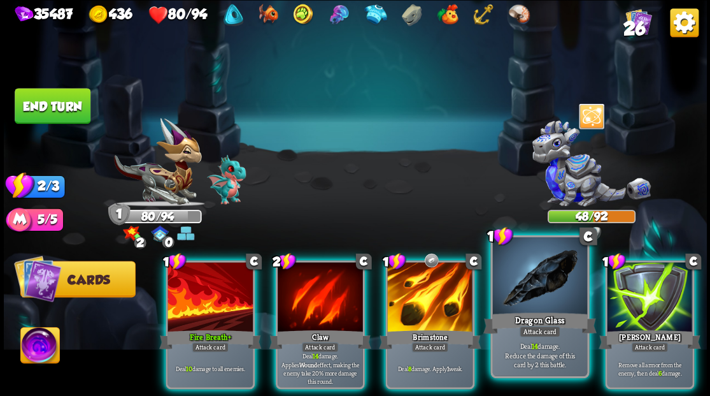
click at [546, 289] on div at bounding box center [539, 277] width 94 height 80
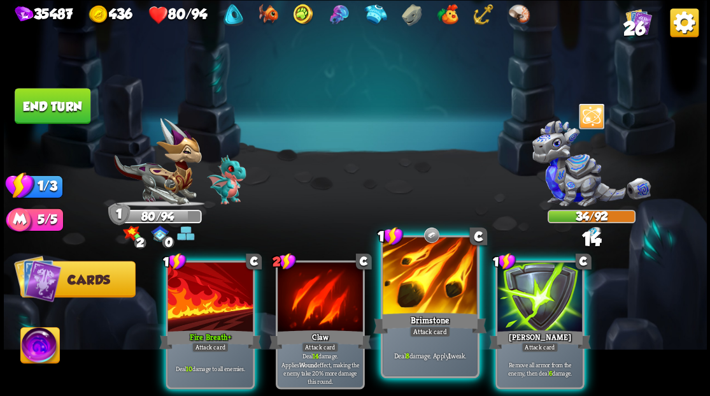
click at [415, 291] on div at bounding box center [430, 277] width 94 height 80
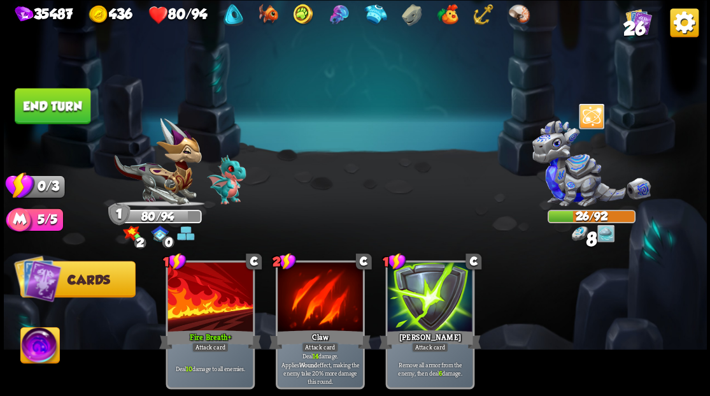
click at [65, 110] on button "End turn" at bounding box center [53, 106] width 76 height 36
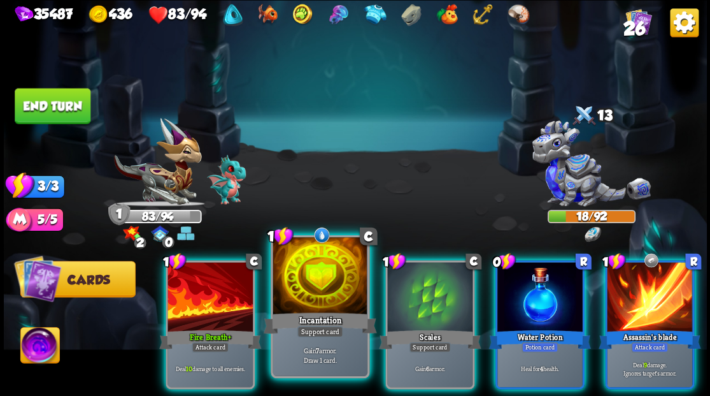
click at [336, 297] on div at bounding box center [320, 277] width 94 height 80
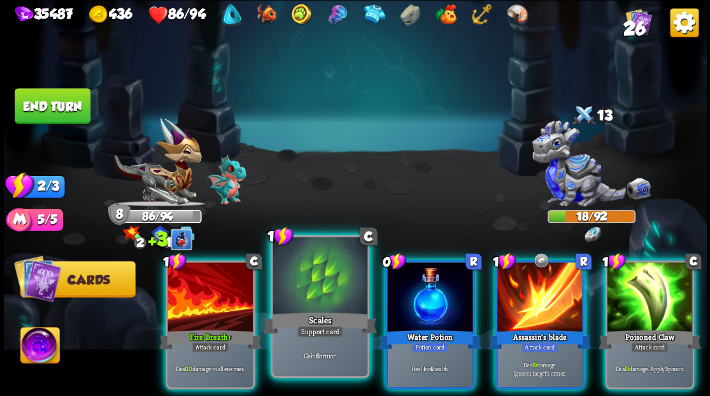
click at [332, 299] on div at bounding box center [320, 277] width 94 height 80
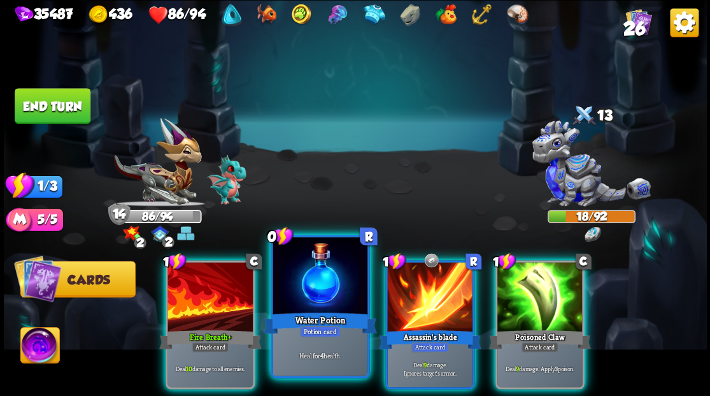
click at [313, 278] on div at bounding box center [320, 277] width 94 height 80
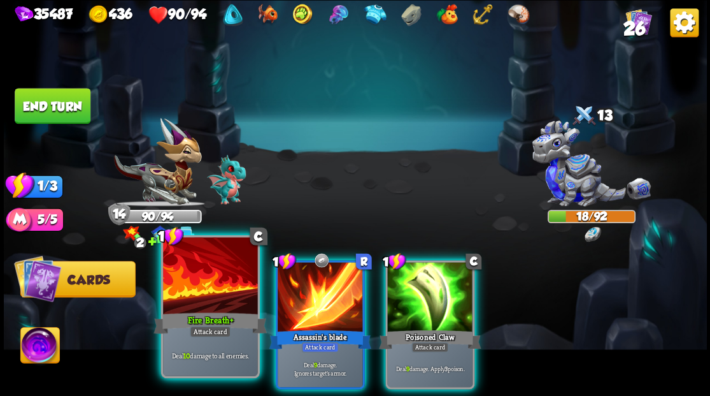
click at [197, 284] on div at bounding box center [210, 277] width 94 height 80
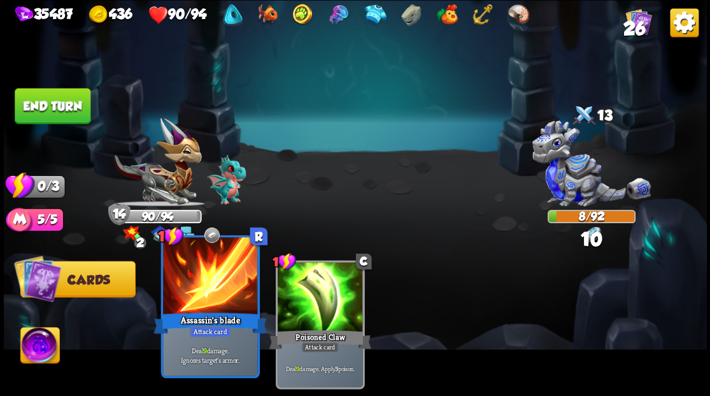
click at [196, 285] on div at bounding box center [210, 277] width 94 height 80
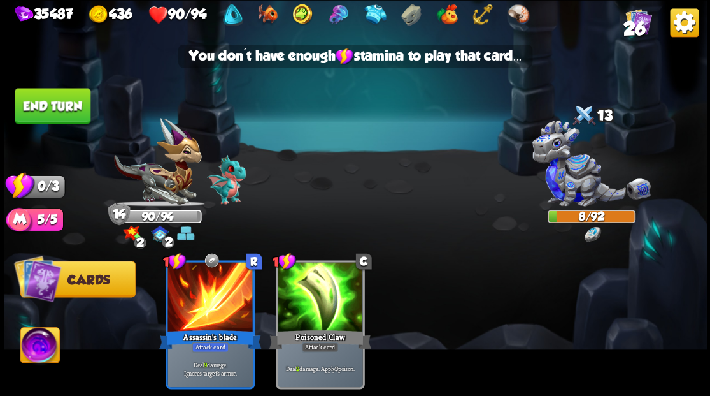
click at [29, 109] on button "End turn" at bounding box center [53, 106] width 76 height 36
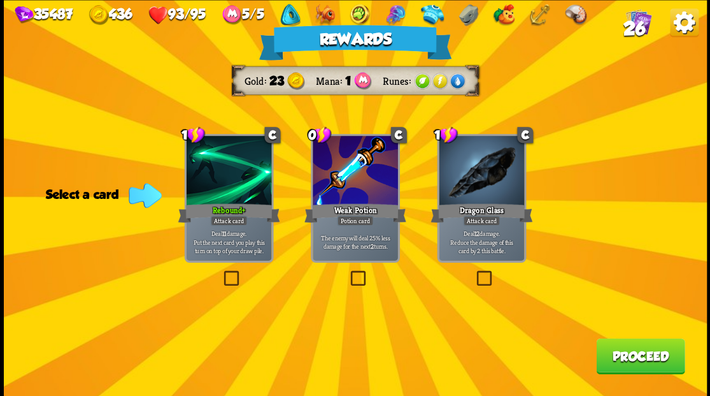
drag, startPoint x: 612, startPoint y: 355, endPoint x: 606, endPoint y: 352, distance: 7.4
click at [606, 352] on button "Proceed" at bounding box center [640, 356] width 89 height 36
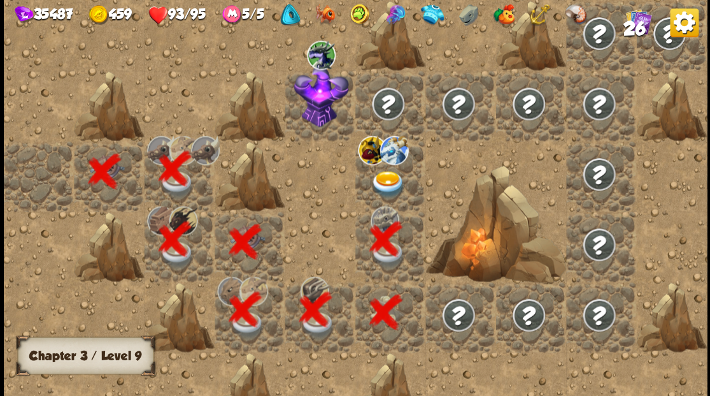
click at [390, 183] on img at bounding box center [388, 183] width 35 height 27
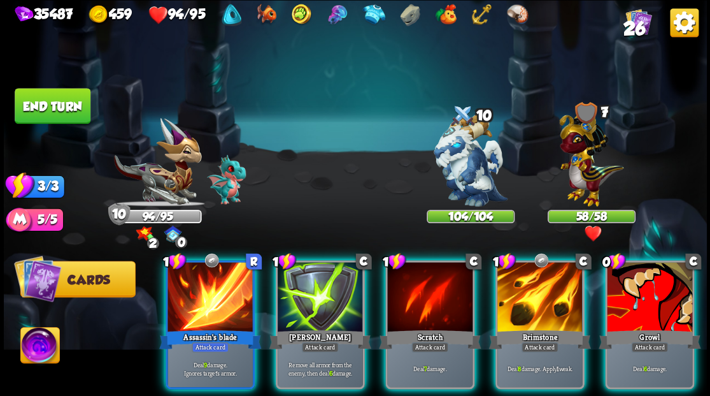
click at [28, 349] on img at bounding box center [39, 346] width 39 height 39
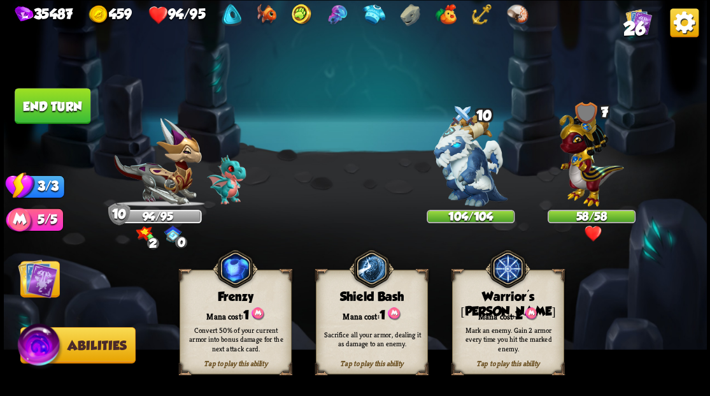
click at [494, 321] on div "Mark an enemy. Gain 2 armor every time you hit the marked enemy." at bounding box center [508, 339] width 112 height 44
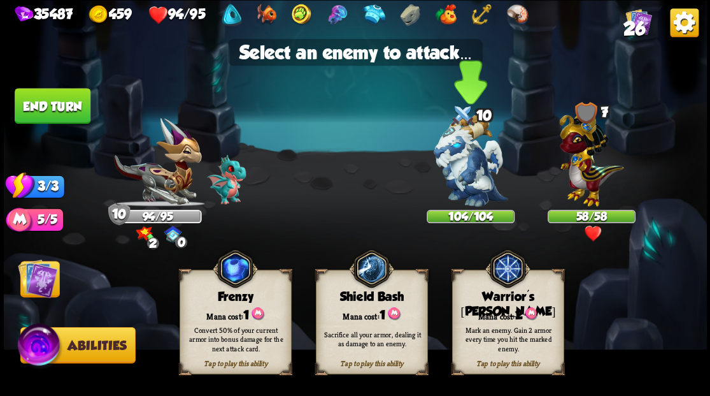
drag, startPoint x: 472, startPoint y: 169, endPoint x: 458, endPoint y: 168, distance: 14.1
click at [473, 169] on img at bounding box center [471, 160] width 74 height 92
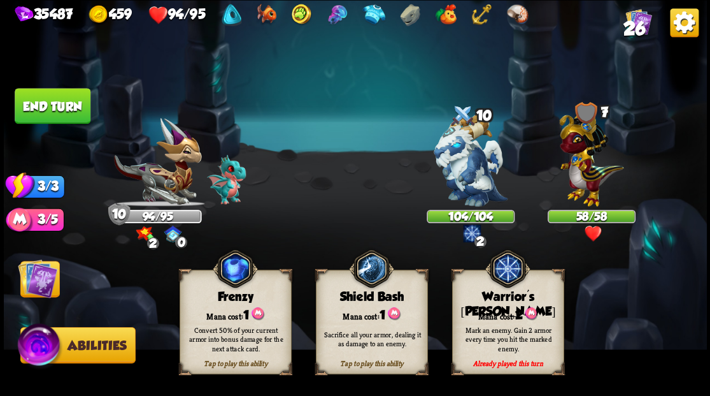
click at [39, 294] on img at bounding box center [37, 277] width 39 height 39
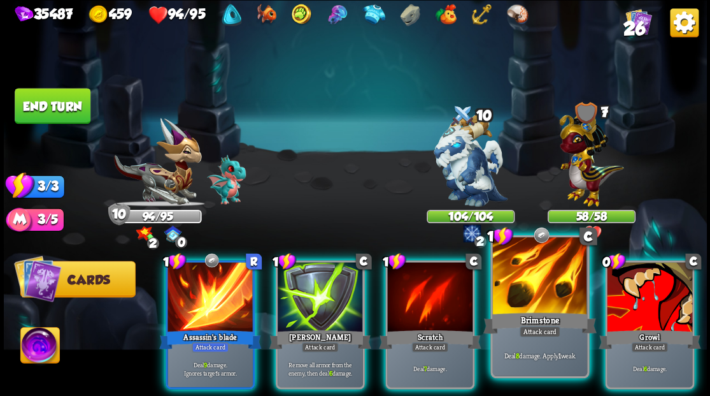
click at [524, 296] on div at bounding box center [539, 277] width 94 height 80
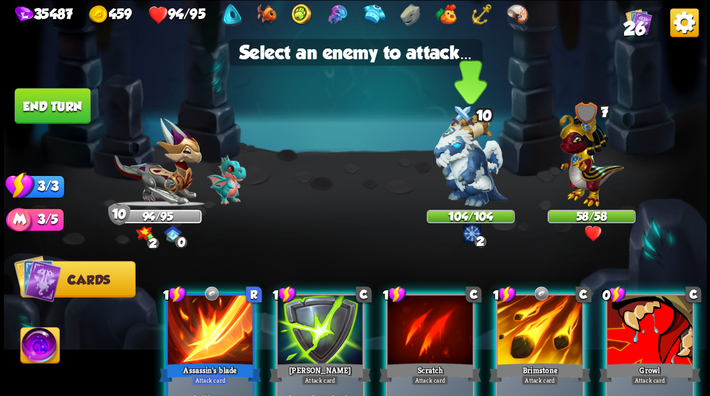
click at [466, 171] on img at bounding box center [471, 160] width 74 height 92
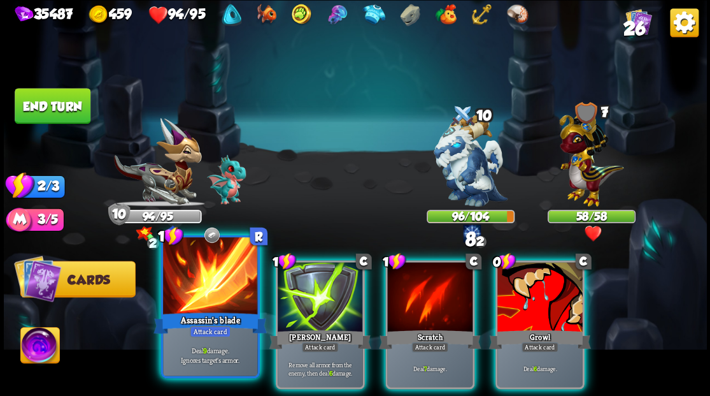
click at [201, 296] on div at bounding box center [210, 277] width 94 height 80
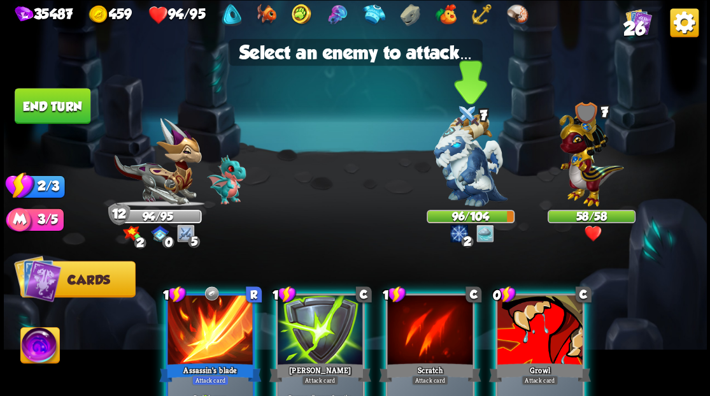
click at [462, 164] on img at bounding box center [471, 160] width 74 height 92
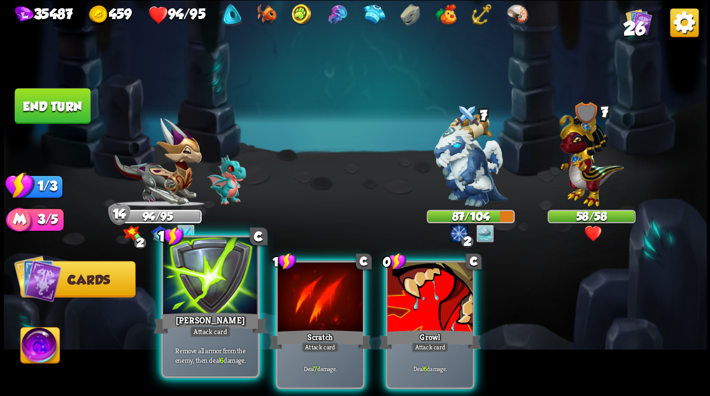
click at [202, 303] on div at bounding box center [210, 277] width 94 height 80
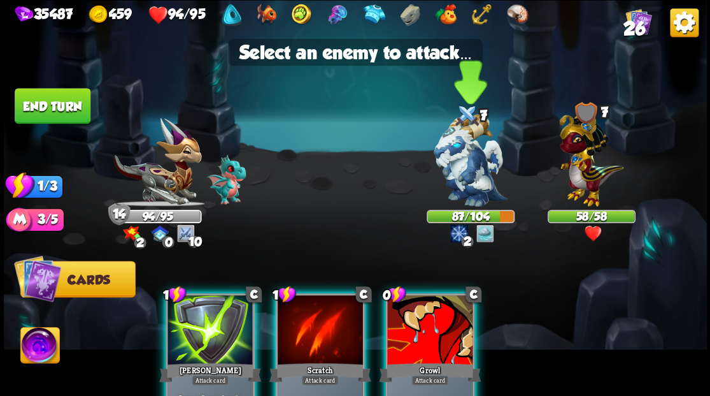
click at [478, 169] on img at bounding box center [471, 160] width 74 height 92
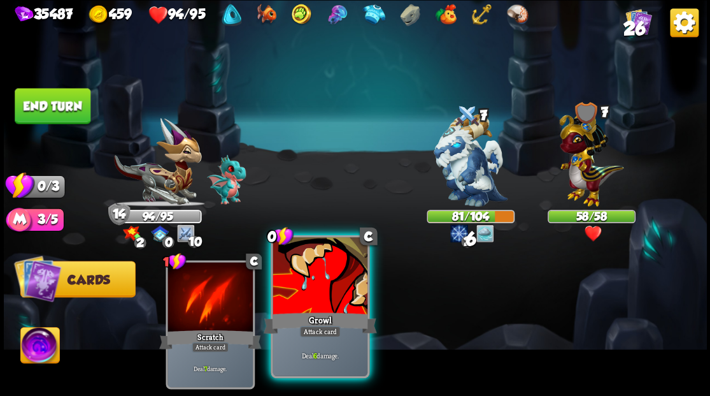
drag, startPoint x: 310, startPoint y: 283, endPoint x: 355, endPoint y: 257, distance: 52.2
click at [310, 283] on div at bounding box center [320, 277] width 94 height 80
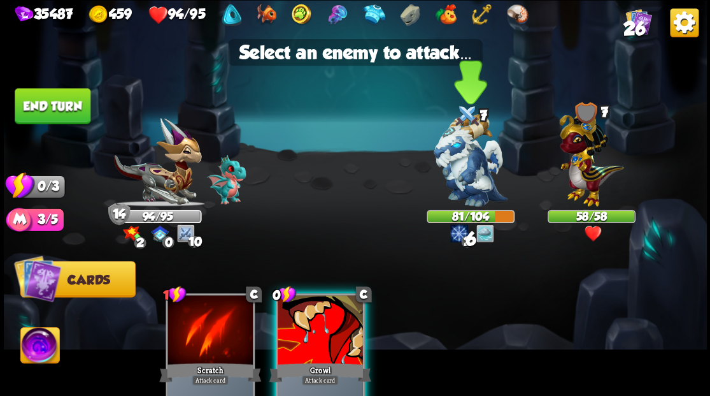
drag, startPoint x: 465, startPoint y: 168, endPoint x: 432, endPoint y: 154, distance: 35.7
click at [464, 168] on img at bounding box center [471, 160] width 74 height 92
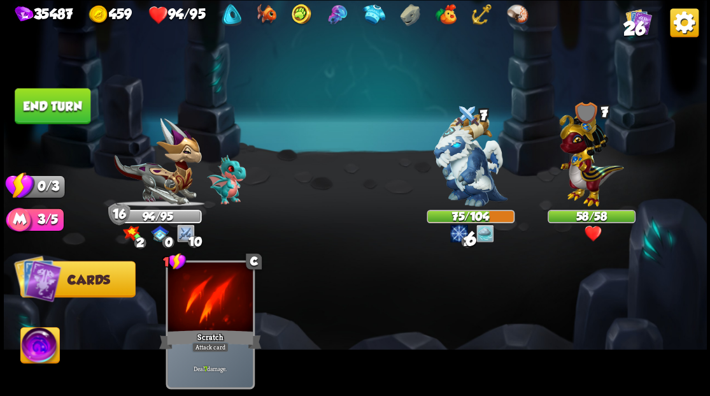
click at [49, 106] on button "End turn" at bounding box center [53, 106] width 76 height 36
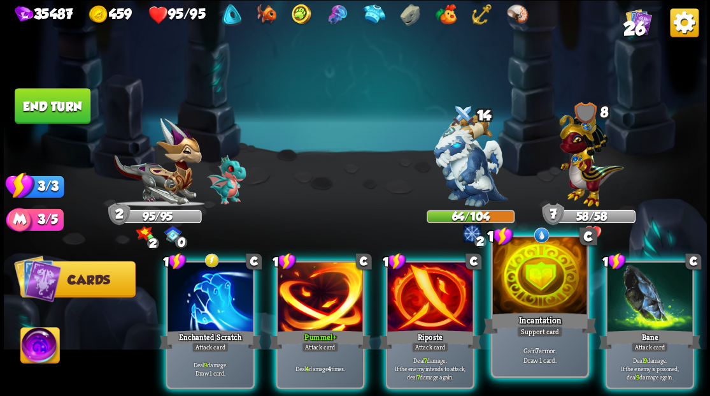
click at [524, 289] on div at bounding box center [539, 277] width 94 height 80
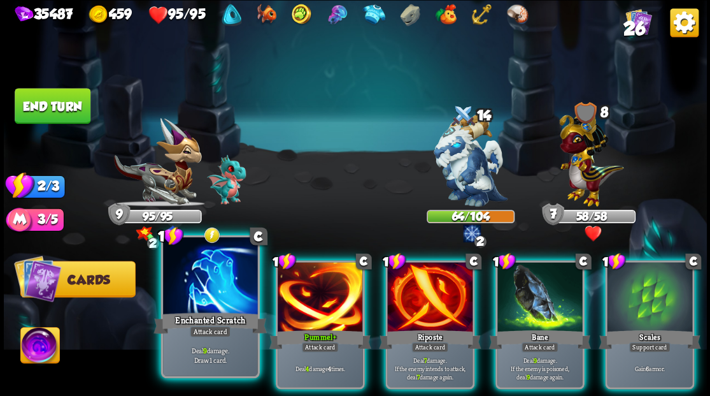
click at [215, 289] on div at bounding box center [210, 277] width 94 height 80
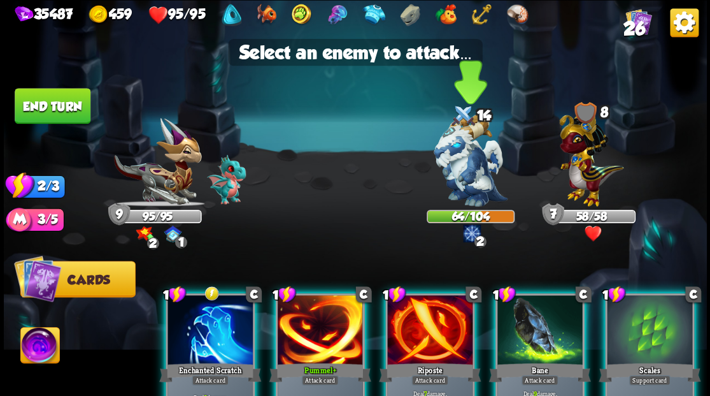
click at [478, 178] on img at bounding box center [471, 160] width 74 height 92
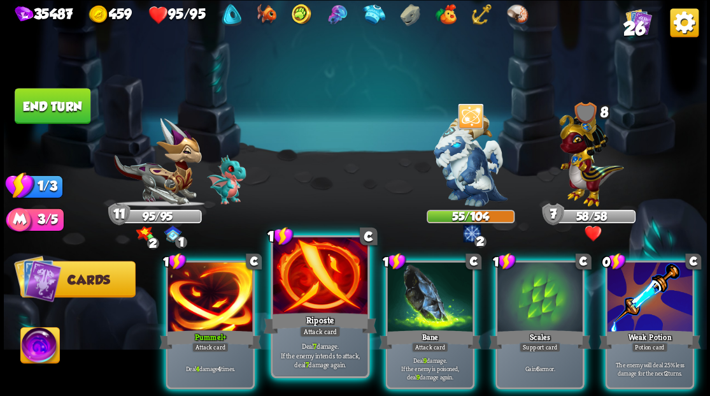
click at [311, 288] on div at bounding box center [320, 277] width 94 height 80
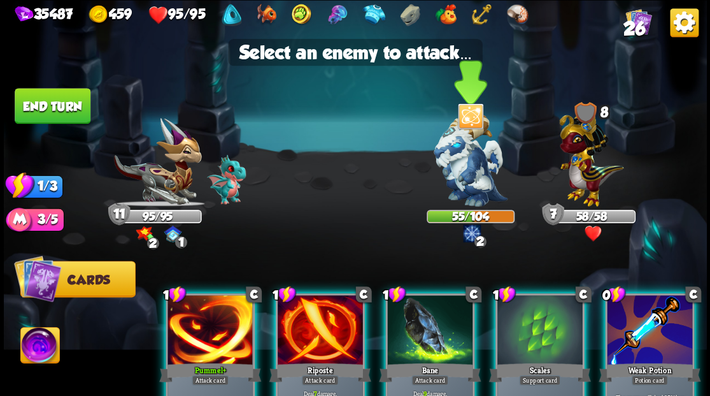
click at [457, 178] on img at bounding box center [471, 160] width 74 height 92
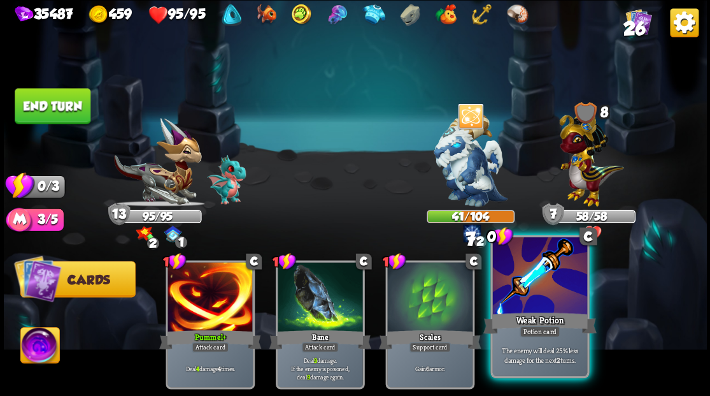
drag, startPoint x: 574, startPoint y: 290, endPoint x: 568, endPoint y: 276, distance: 15.1
click at [573, 291] on div at bounding box center [539, 277] width 94 height 80
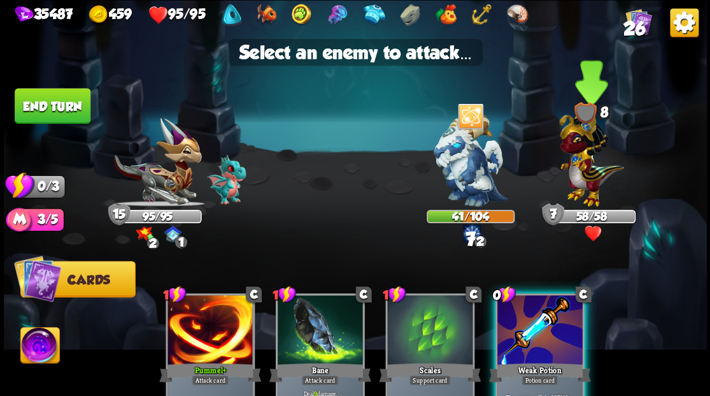
click at [594, 173] on img at bounding box center [591, 156] width 64 height 100
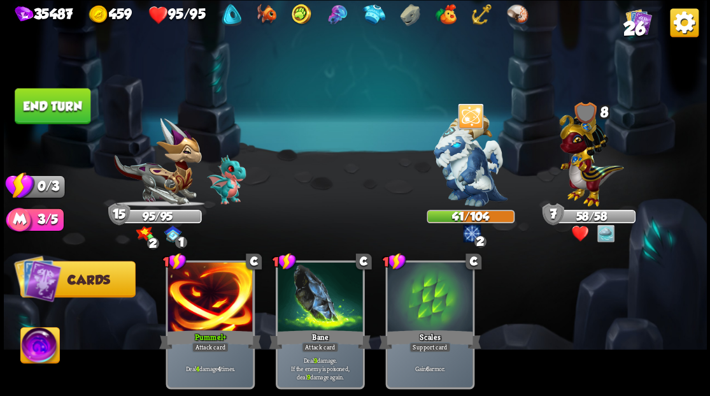
drag, startPoint x: 66, startPoint y: 106, endPoint x: 262, endPoint y: 165, distance: 205.4
click at [65, 106] on button "End turn" at bounding box center [53, 106] width 76 height 36
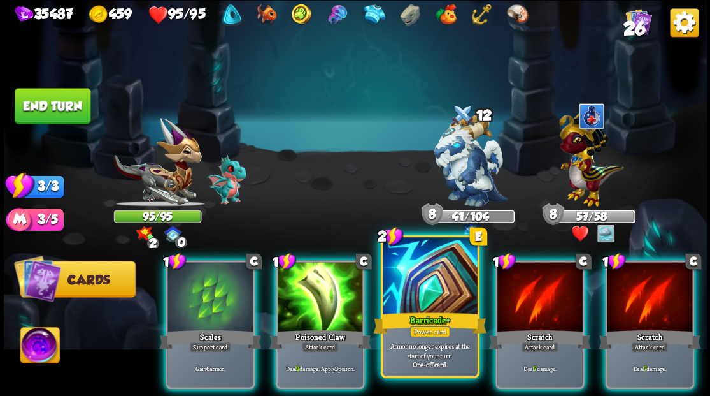
click at [411, 279] on div at bounding box center [430, 277] width 94 height 80
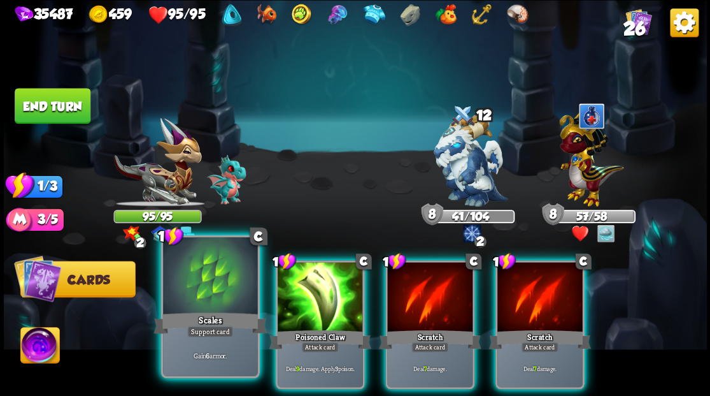
click at [203, 293] on div at bounding box center [210, 277] width 94 height 80
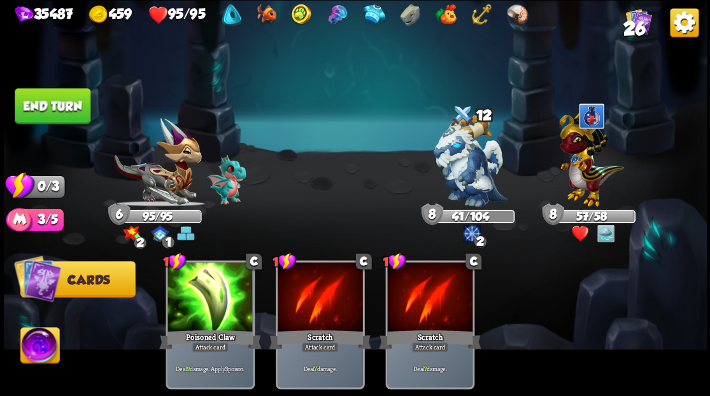
click at [53, 112] on button "End turn" at bounding box center [53, 106] width 76 height 36
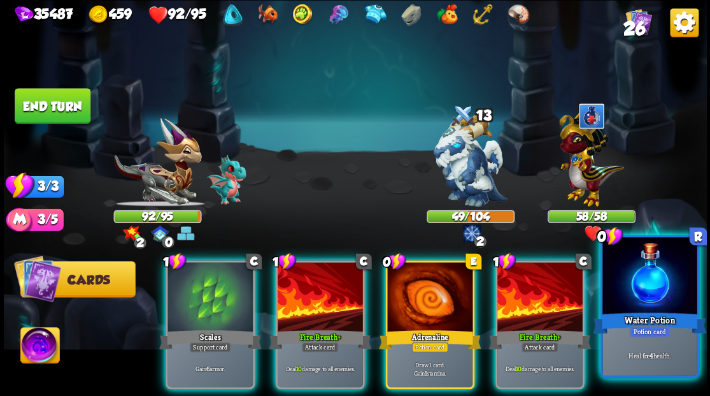
click at [618, 294] on div at bounding box center [650, 277] width 94 height 80
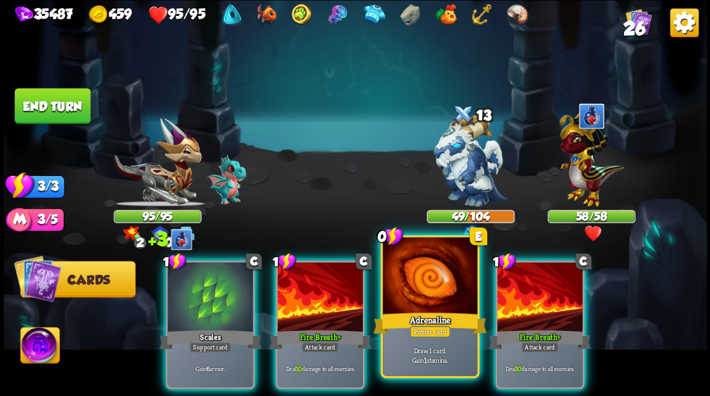
click at [417, 294] on div at bounding box center [430, 277] width 94 height 80
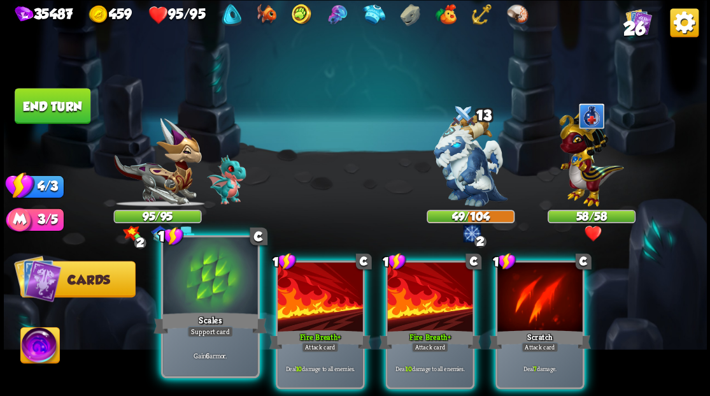
click at [214, 293] on div at bounding box center [210, 277] width 94 height 80
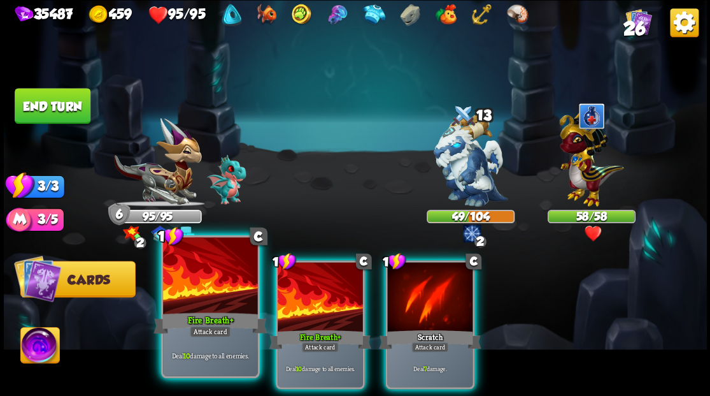
click at [215, 295] on div at bounding box center [210, 277] width 94 height 80
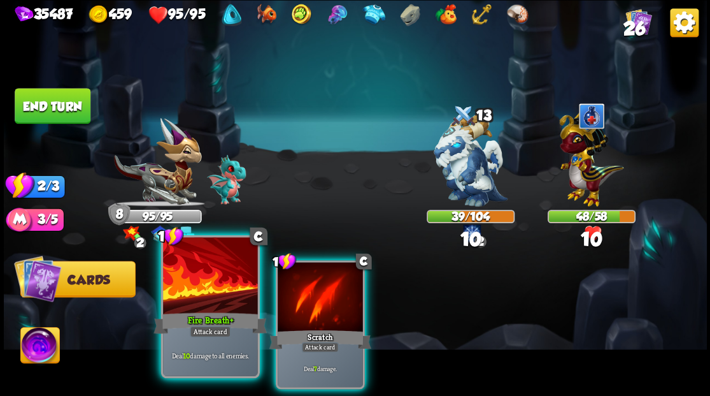
click at [215, 295] on div at bounding box center [210, 277] width 94 height 80
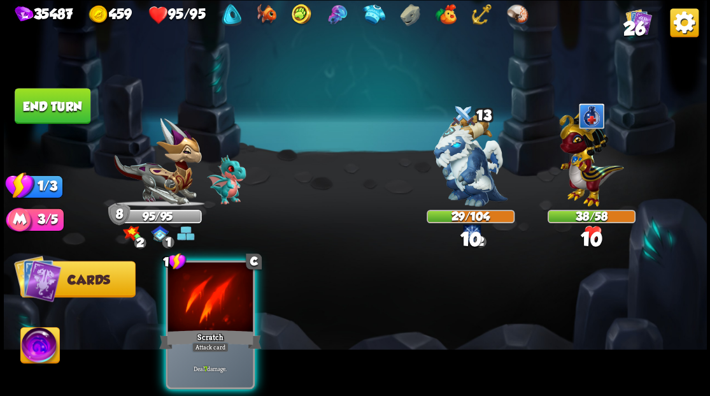
drag, startPoint x: 215, startPoint y: 295, endPoint x: 297, endPoint y: 242, distance: 97.7
click at [215, 296] on div at bounding box center [210, 298] width 85 height 72
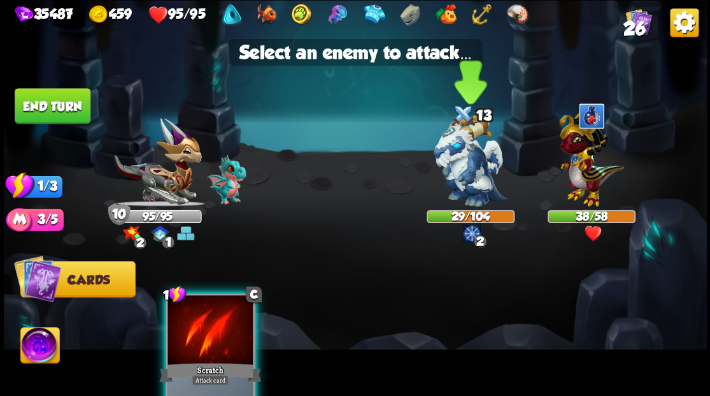
click at [460, 159] on img at bounding box center [471, 160] width 74 height 92
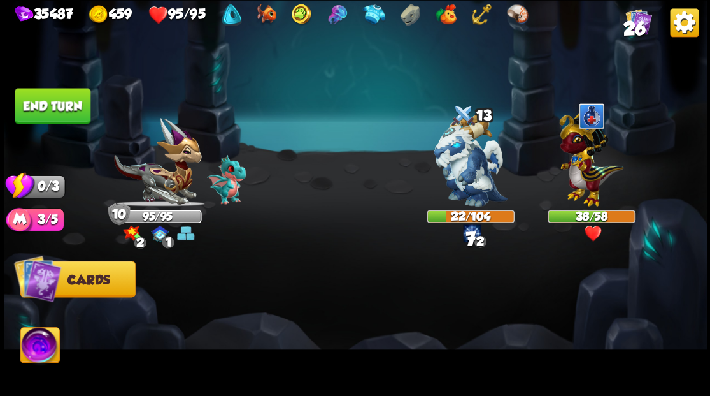
click at [28, 116] on button "End turn" at bounding box center [53, 106] width 76 height 36
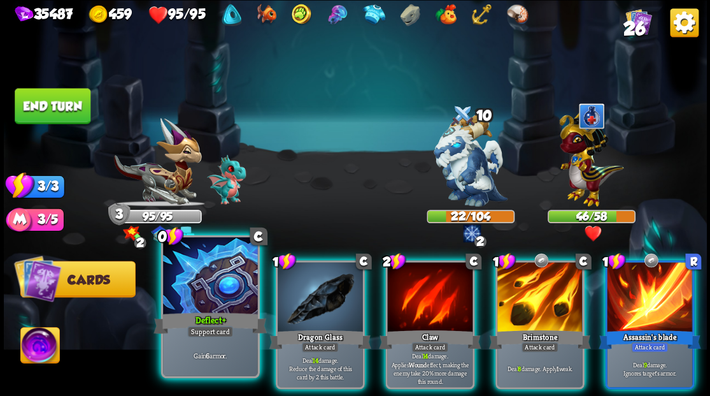
click at [196, 292] on div at bounding box center [210, 277] width 94 height 80
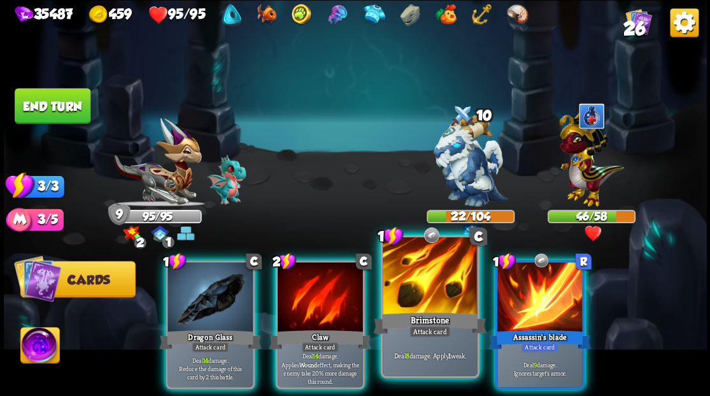
click at [434, 288] on div at bounding box center [430, 277] width 94 height 80
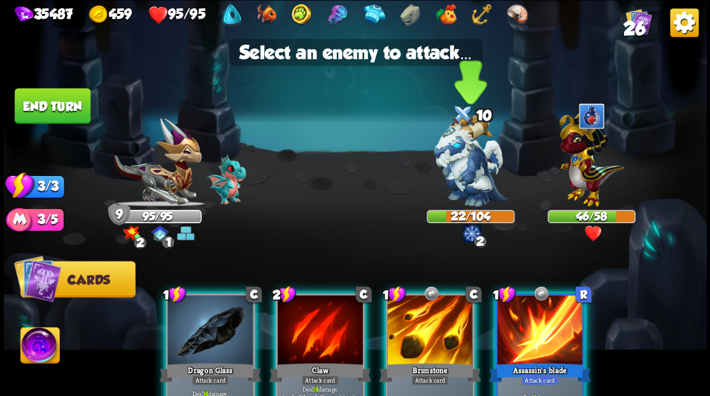
click at [475, 192] on img at bounding box center [471, 160] width 74 height 92
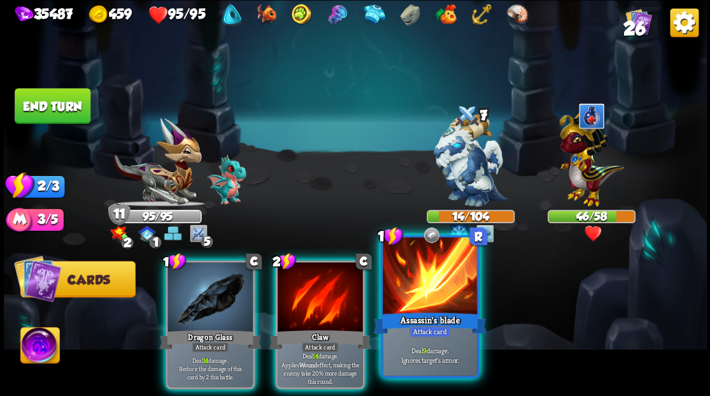
click at [437, 287] on div at bounding box center [430, 277] width 94 height 80
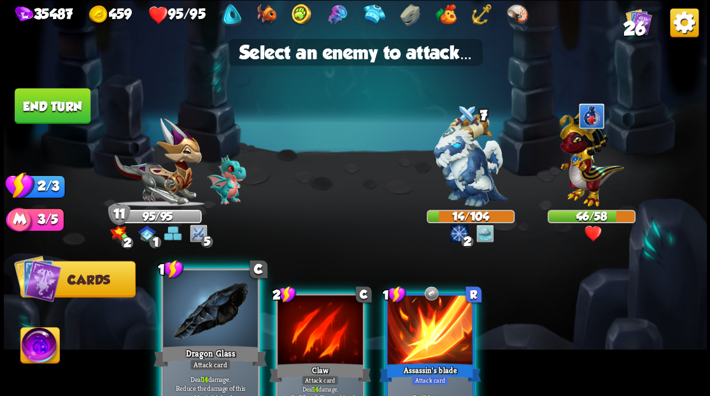
click at [204, 310] on div at bounding box center [210, 309] width 94 height 80
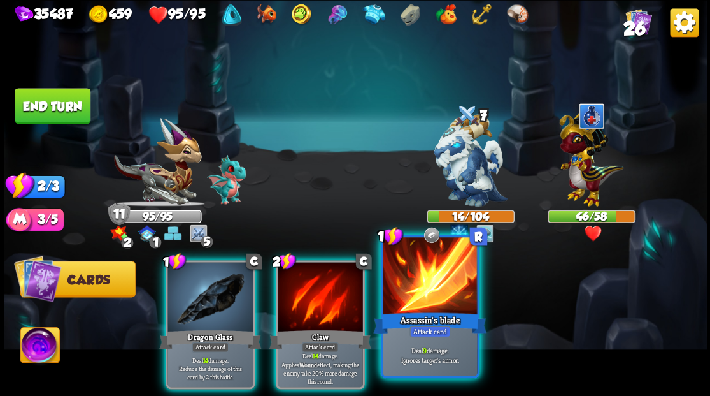
click at [426, 290] on div at bounding box center [430, 277] width 94 height 80
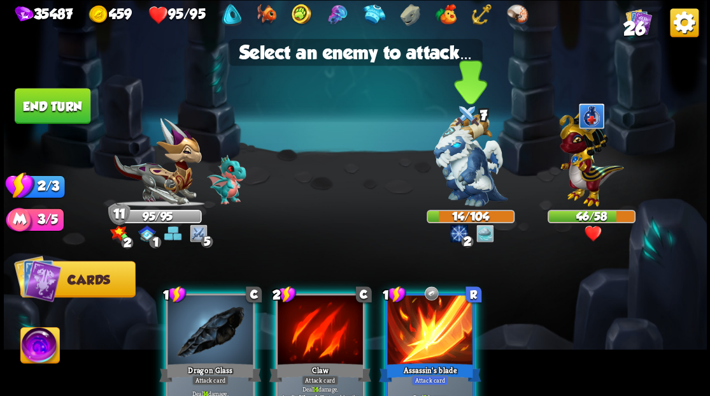
drag, startPoint x: 204, startPoint y: 329, endPoint x: 462, endPoint y: 183, distance: 296.6
click at [204, 331] on div "1 C Dragon Glass Attack card Deal 14 damage. Reduce the damage of this card by …" at bounding box center [210, 357] width 89 height 129
click at [462, 183] on img at bounding box center [471, 160] width 74 height 92
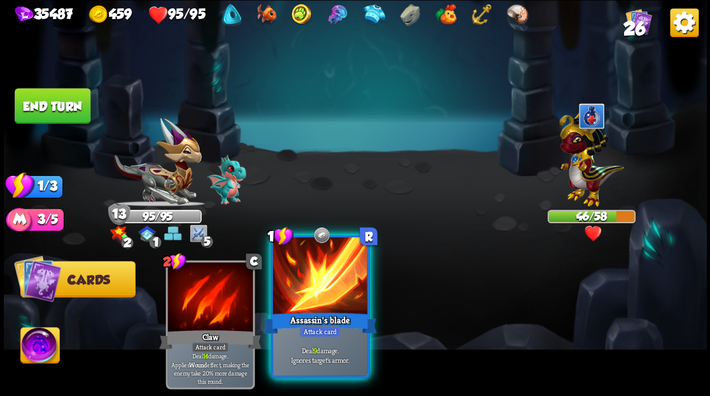
click at [325, 270] on div at bounding box center [320, 277] width 94 height 80
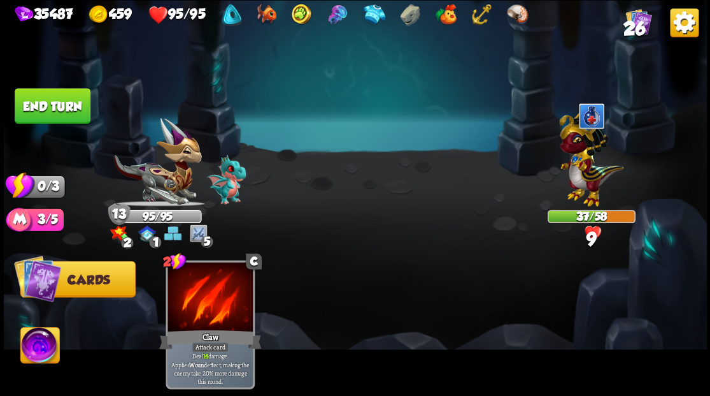
click at [55, 106] on button "End turn" at bounding box center [53, 106] width 76 height 36
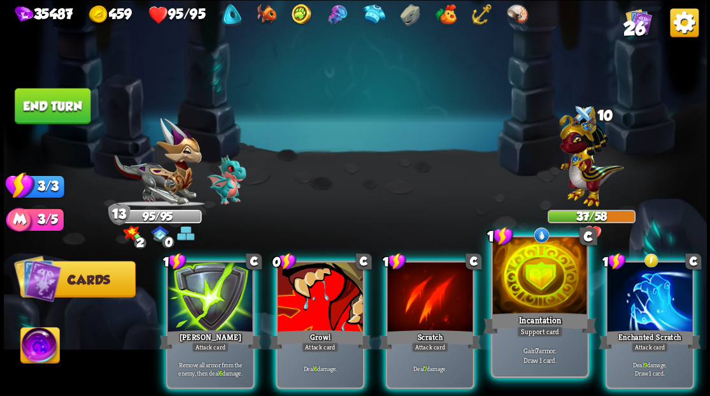
click at [529, 280] on div at bounding box center [539, 277] width 94 height 80
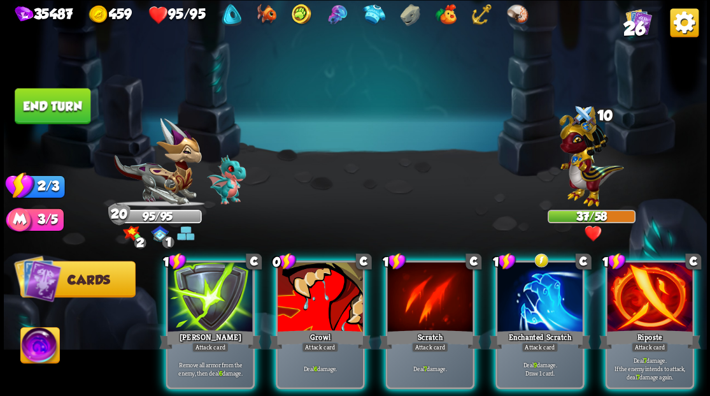
drag, startPoint x: 636, startPoint y: 285, endPoint x: 629, endPoint y: 284, distance: 7.0
click at [636, 285] on div at bounding box center [649, 298] width 85 height 72
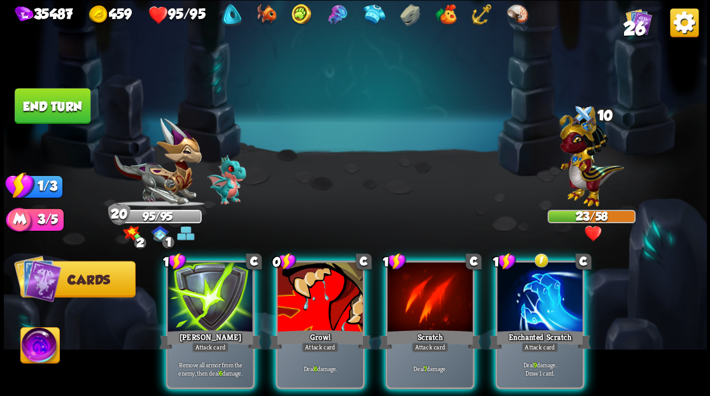
click at [524, 288] on div at bounding box center [539, 298] width 85 height 72
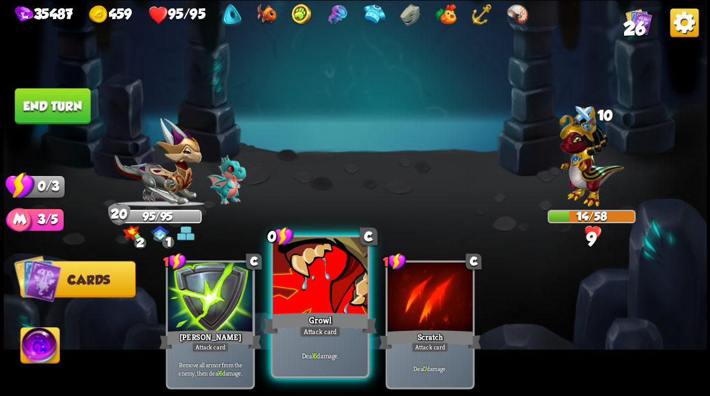
click at [302, 303] on div at bounding box center [320, 277] width 94 height 80
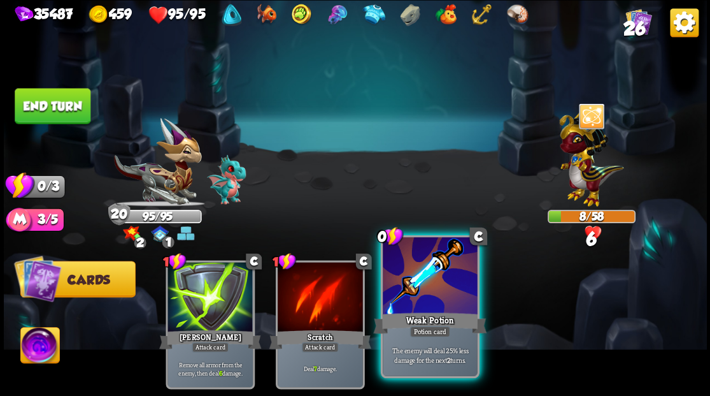
click at [413, 303] on div at bounding box center [430, 277] width 94 height 80
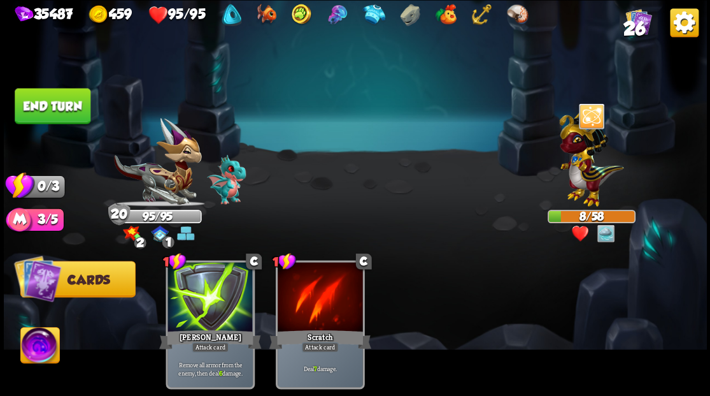
click at [52, 96] on button "End turn" at bounding box center [53, 106] width 76 height 36
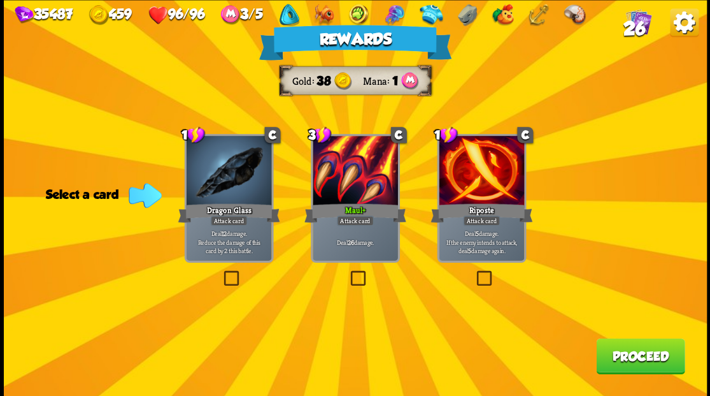
click at [633, 352] on button "Proceed" at bounding box center [640, 356] width 89 height 36
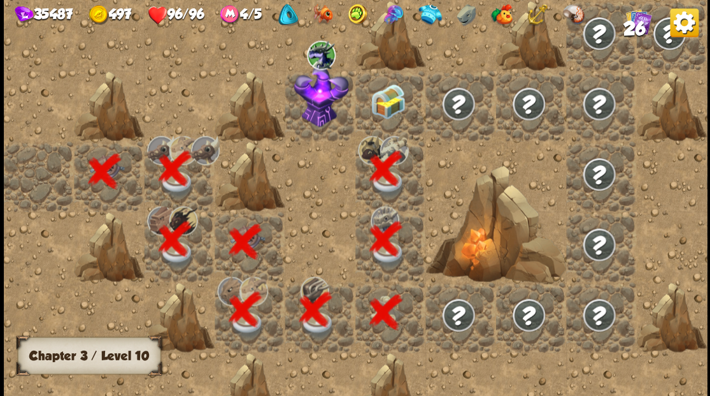
click at [395, 109] on div at bounding box center [390, 105] width 70 height 70
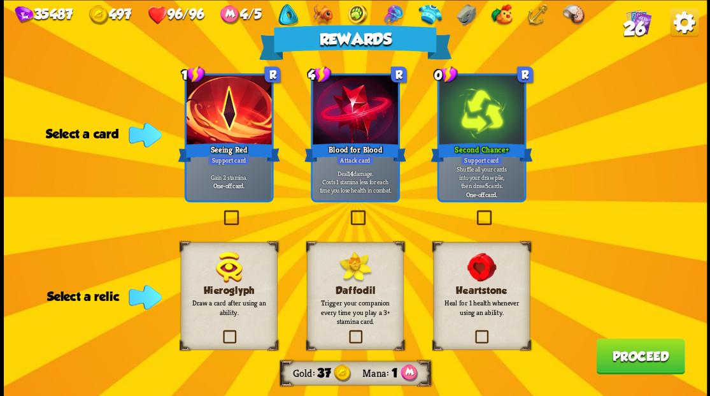
click at [474, 211] on label at bounding box center [474, 211] width 0 height 0
click at [0, 0] on input "checkbox" at bounding box center [0, 0] width 0 height 0
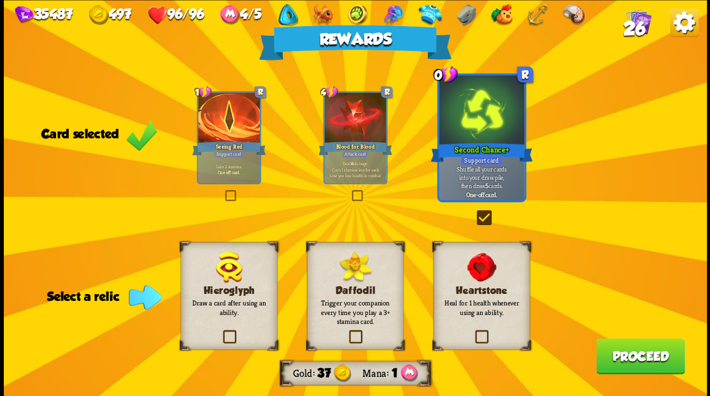
click at [347, 331] on label at bounding box center [347, 331] width 0 height 0
click at [0, 0] on input "checkbox" at bounding box center [0, 0] width 0 height 0
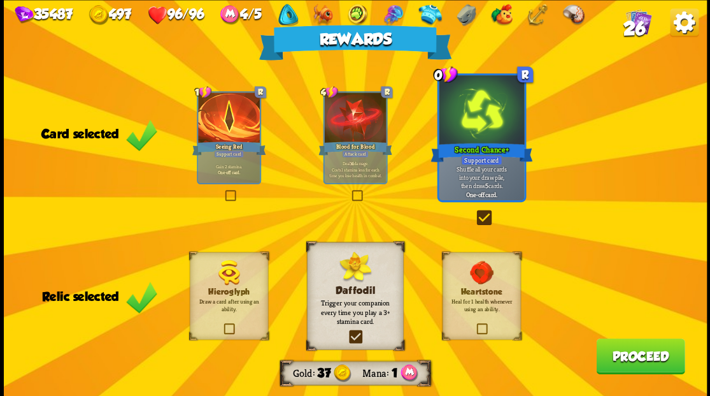
click at [606, 355] on button "Proceed" at bounding box center [640, 356] width 89 height 36
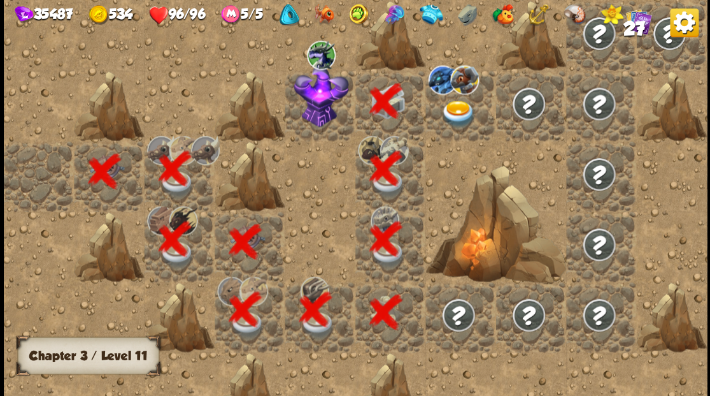
scroll to position [0, 245]
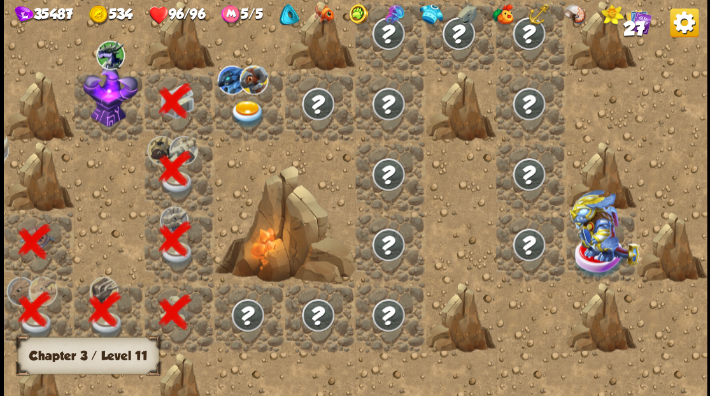
click at [112, 111] on img at bounding box center [110, 96] width 55 height 62
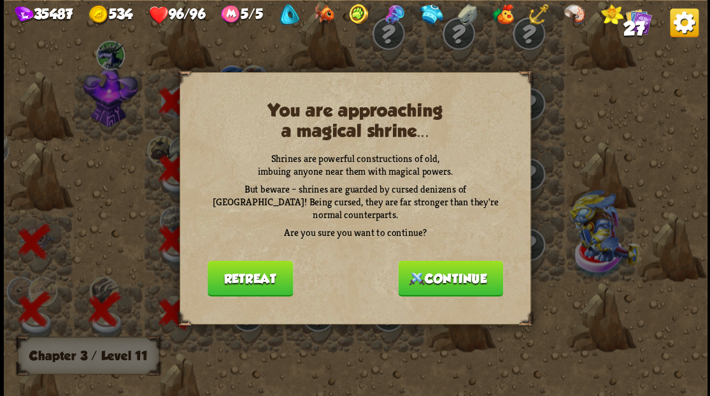
click at [453, 275] on button "Continue" at bounding box center [450, 278] width 105 height 36
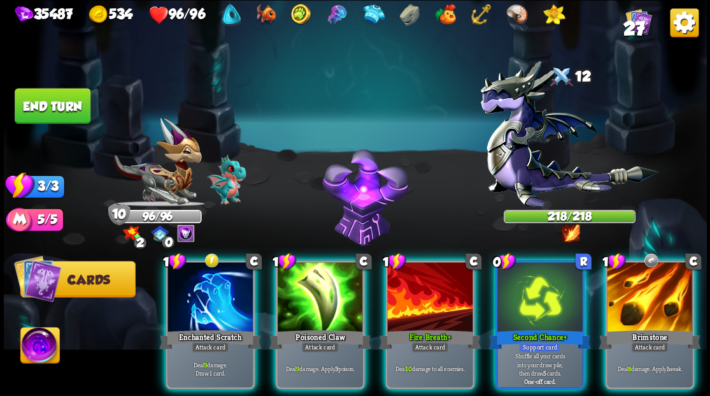
click at [36, 350] on img at bounding box center [39, 346] width 39 height 39
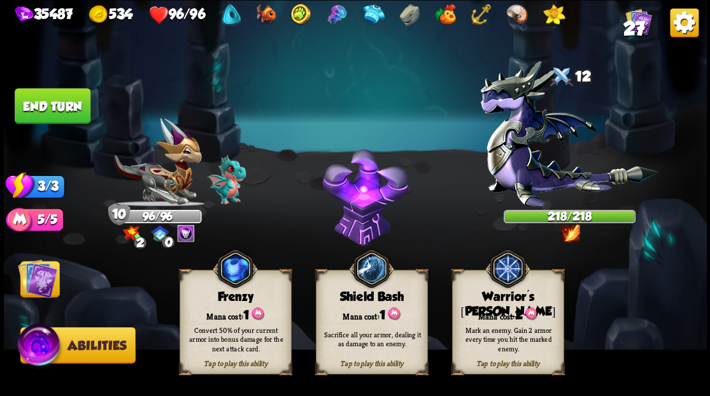
click at [479, 326] on div "Mark an enemy. Gain 2 armor every time you hit the marked enemy." at bounding box center [508, 338] width 101 height 28
click at [37, 284] on img at bounding box center [37, 277] width 39 height 39
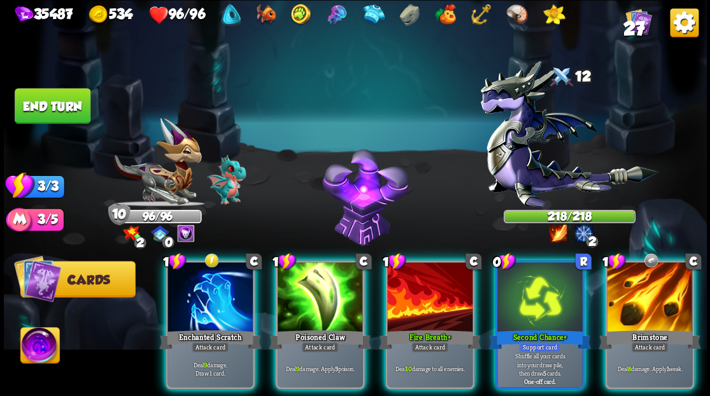
click at [661, 282] on div at bounding box center [649, 298] width 85 height 72
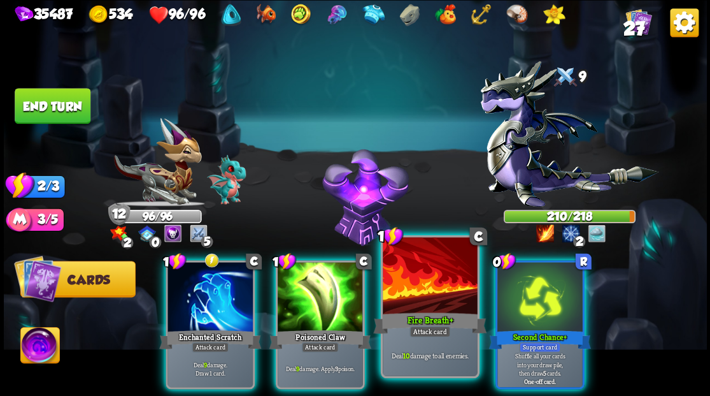
click at [434, 307] on div at bounding box center [430, 277] width 94 height 80
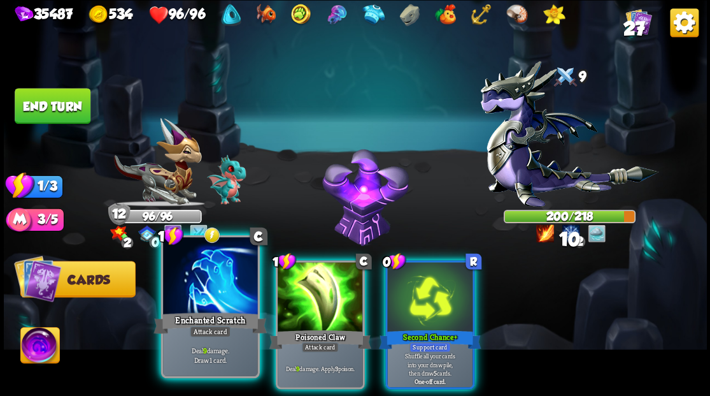
click at [245, 281] on div at bounding box center [210, 277] width 94 height 80
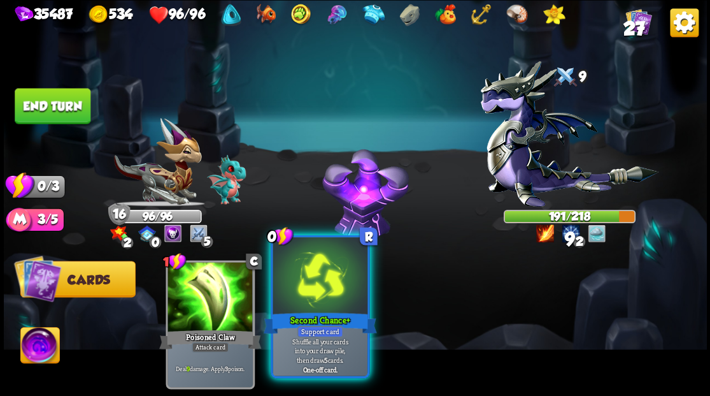
click at [311, 292] on div at bounding box center [320, 277] width 94 height 80
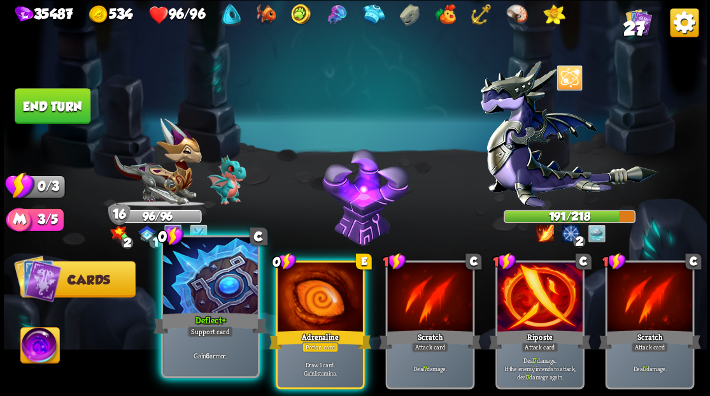
click at [200, 311] on div "Deflect +" at bounding box center [210, 322] width 113 height 25
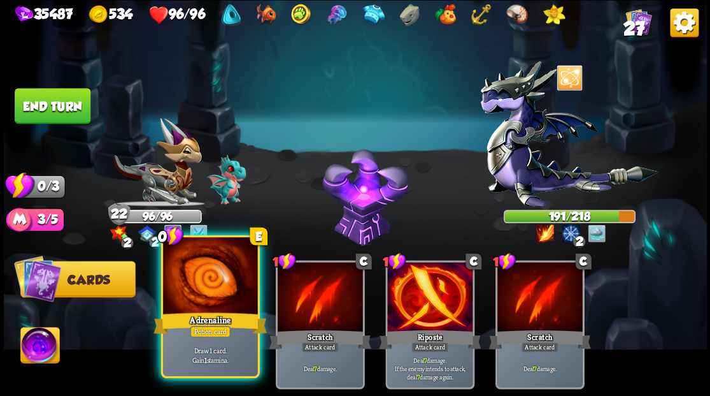
click at [204, 298] on div at bounding box center [210, 277] width 94 height 80
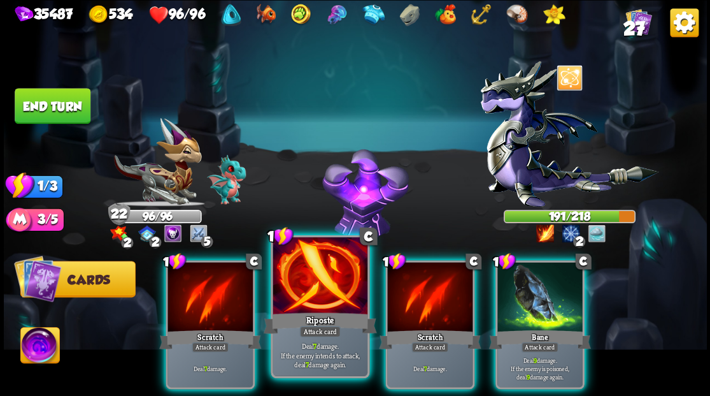
click at [317, 304] on div at bounding box center [320, 277] width 94 height 80
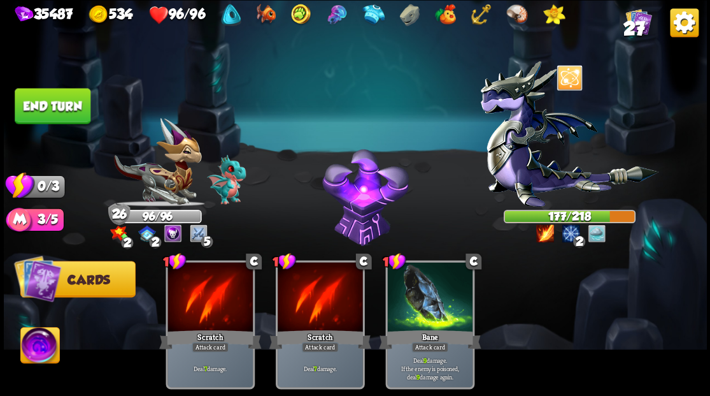
click at [54, 110] on button "End turn" at bounding box center [53, 106] width 76 height 36
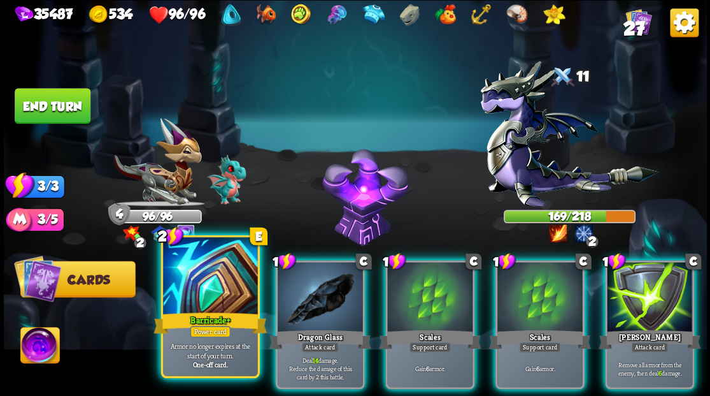
click at [199, 290] on div at bounding box center [210, 277] width 94 height 80
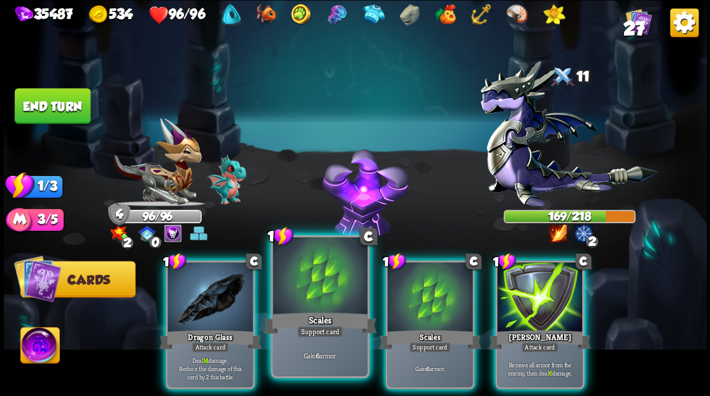
click at [322, 296] on div at bounding box center [320, 277] width 94 height 80
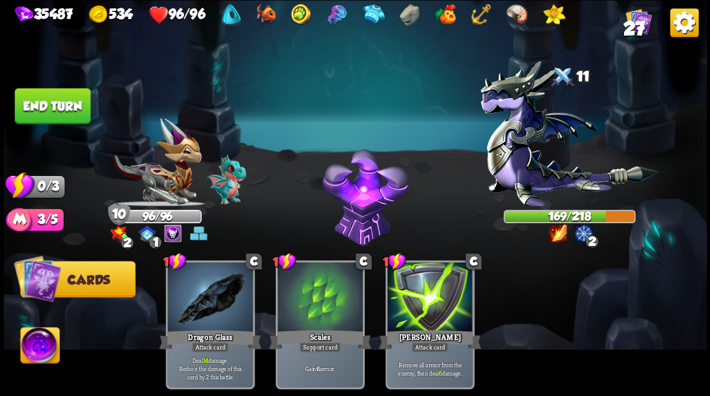
click at [37, 99] on button "End turn" at bounding box center [53, 106] width 76 height 36
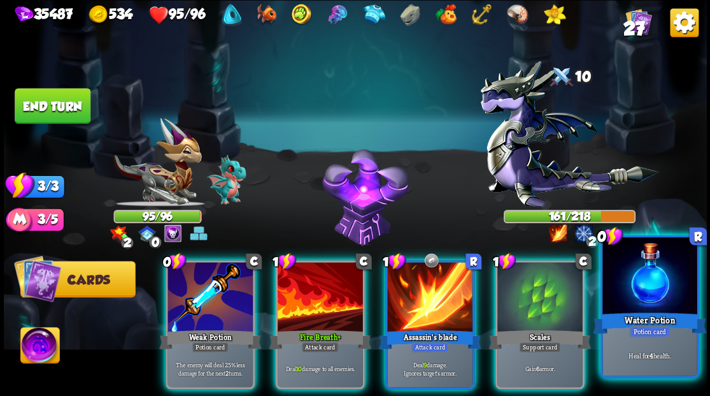
click at [650, 298] on div at bounding box center [650, 277] width 94 height 80
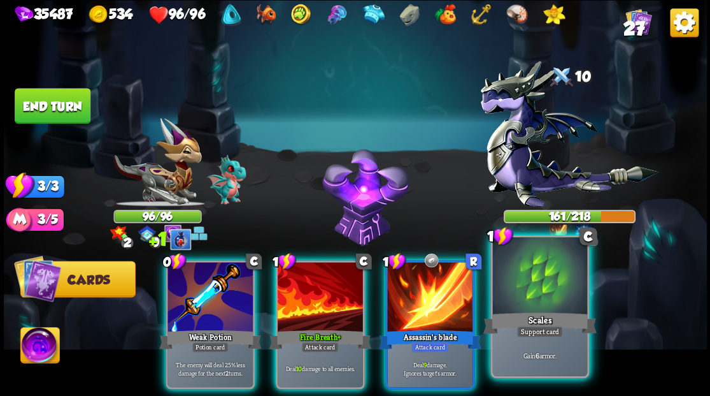
click at [538, 285] on div at bounding box center [539, 277] width 94 height 80
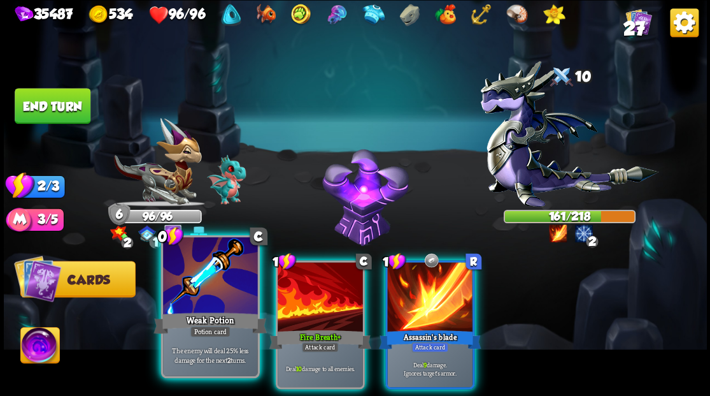
click at [200, 282] on div at bounding box center [210, 277] width 94 height 80
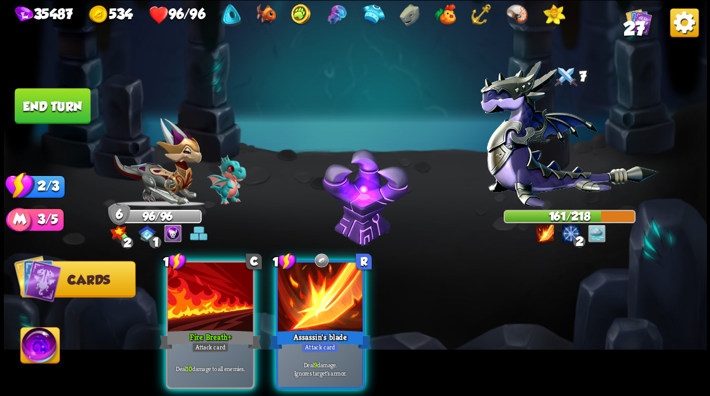
click at [297, 299] on div at bounding box center [320, 298] width 85 height 72
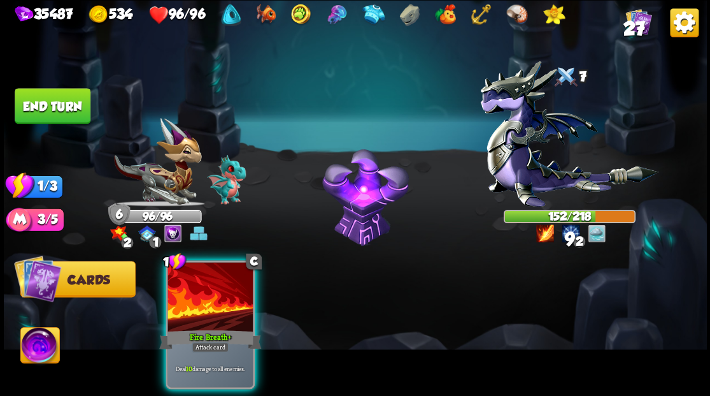
drag, startPoint x: 222, startPoint y: 299, endPoint x: 229, endPoint y: 280, distance: 20.4
click at [222, 299] on div at bounding box center [210, 298] width 85 height 72
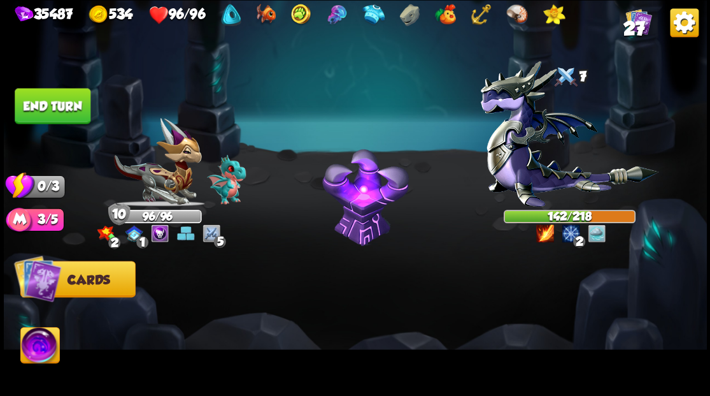
click at [58, 102] on button "End turn" at bounding box center [53, 106] width 76 height 36
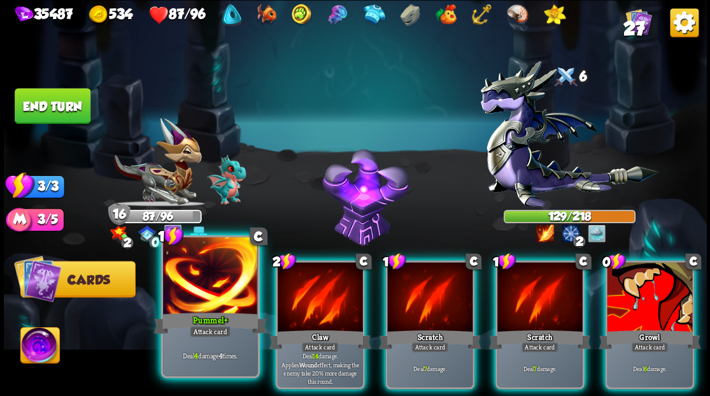
click at [194, 292] on div at bounding box center [210, 277] width 94 height 80
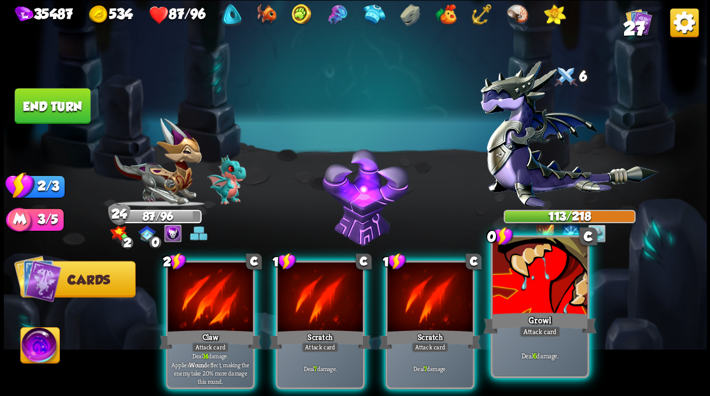
click at [531, 280] on div at bounding box center [539, 277] width 94 height 80
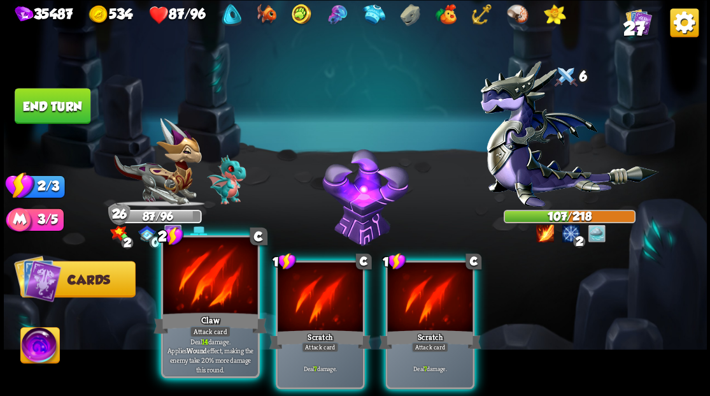
click at [224, 308] on div at bounding box center [210, 277] width 94 height 80
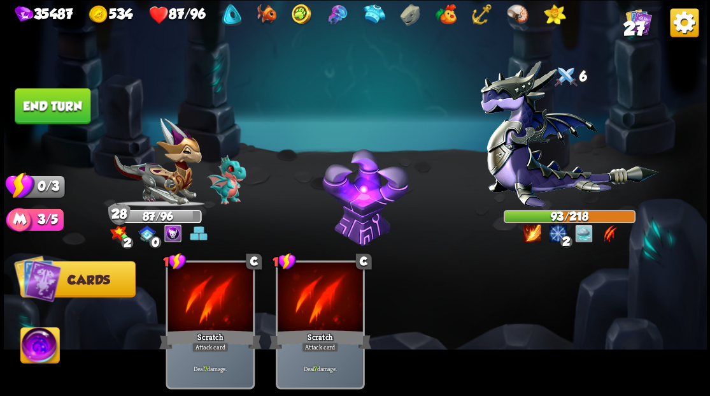
drag, startPoint x: 43, startPoint y: 121, endPoint x: 315, endPoint y: 3, distance: 295.8
click at [43, 121] on button "End turn" at bounding box center [53, 106] width 76 height 36
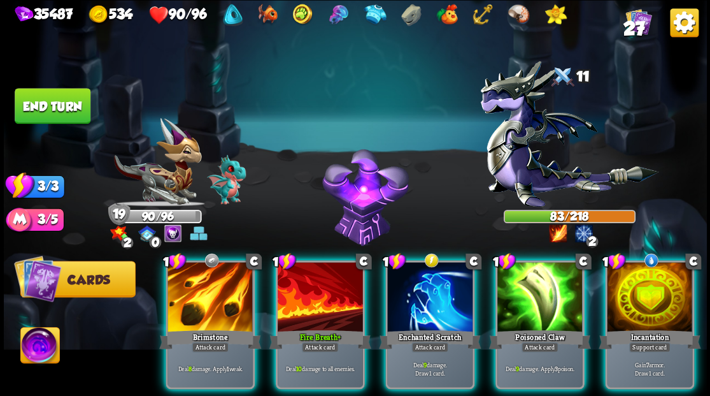
click at [656, 266] on div at bounding box center [649, 298] width 85 height 72
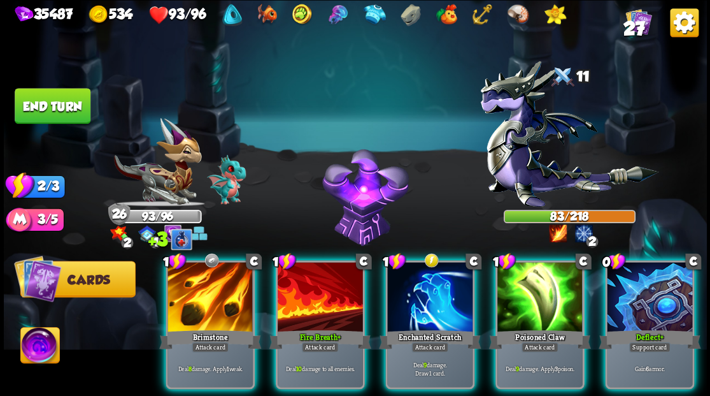
drag, startPoint x: 634, startPoint y: 281, endPoint x: 620, endPoint y: 282, distance: 14.0
click at [634, 282] on div at bounding box center [649, 298] width 85 height 72
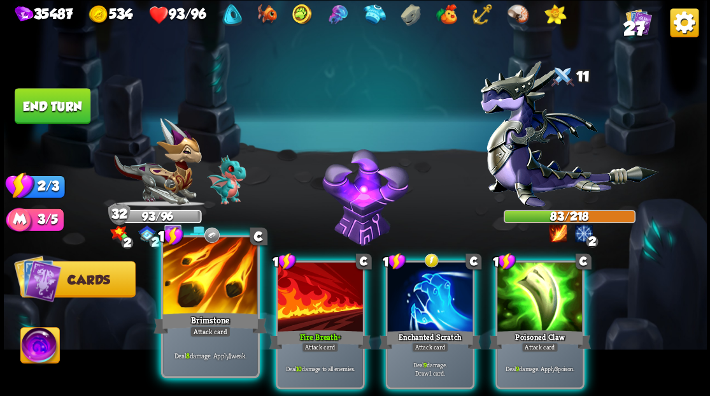
click at [209, 294] on div at bounding box center [210, 277] width 94 height 80
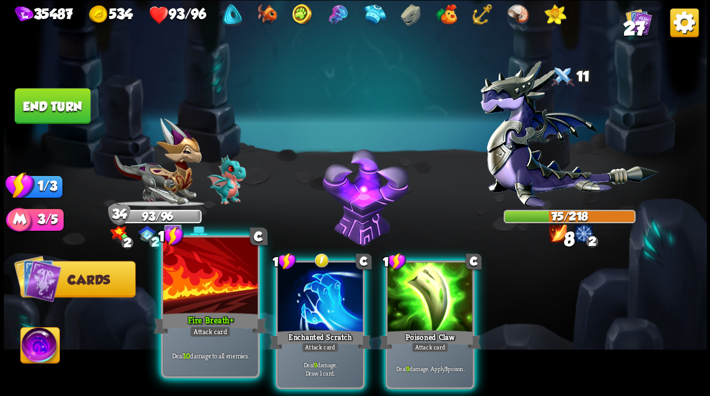
click at [201, 296] on div at bounding box center [210, 277] width 94 height 80
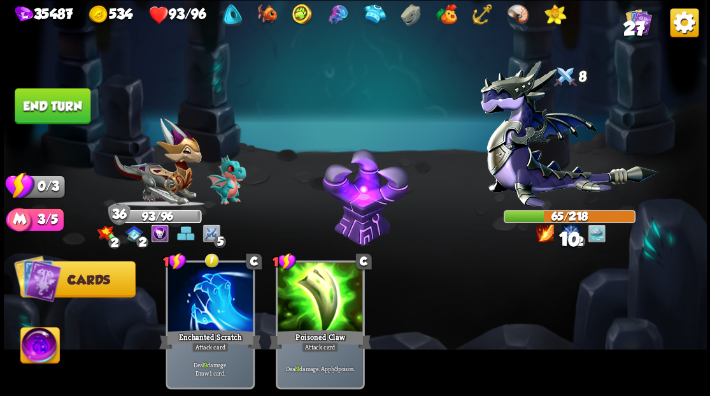
click at [66, 111] on button "End turn" at bounding box center [53, 106] width 76 height 36
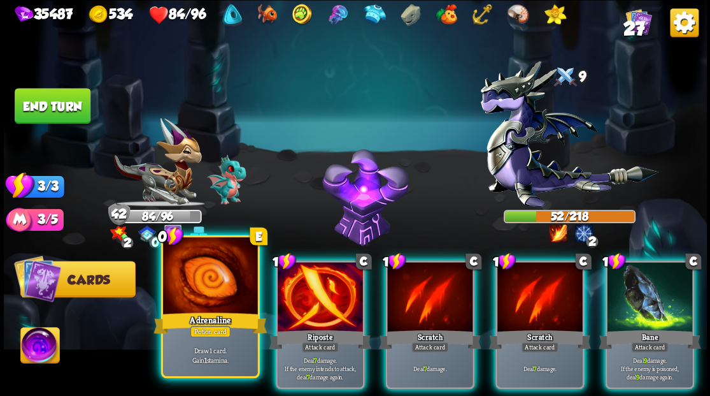
click at [199, 294] on div at bounding box center [210, 277] width 94 height 80
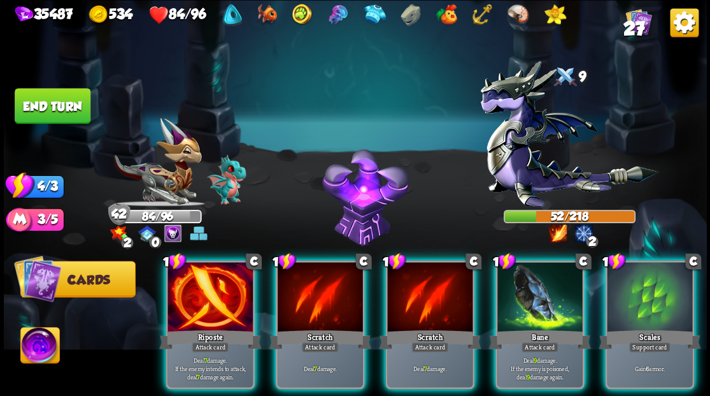
click at [199, 294] on div at bounding box center [210, 298] width 85 height 72
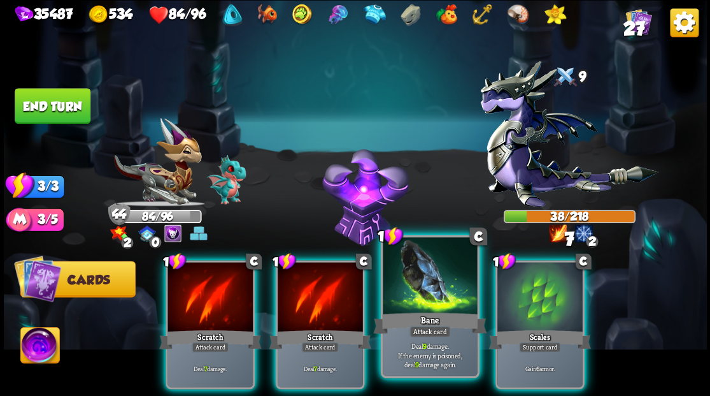
click at [414, 308] on div at bounding box center [430, 277] width 94 height 80
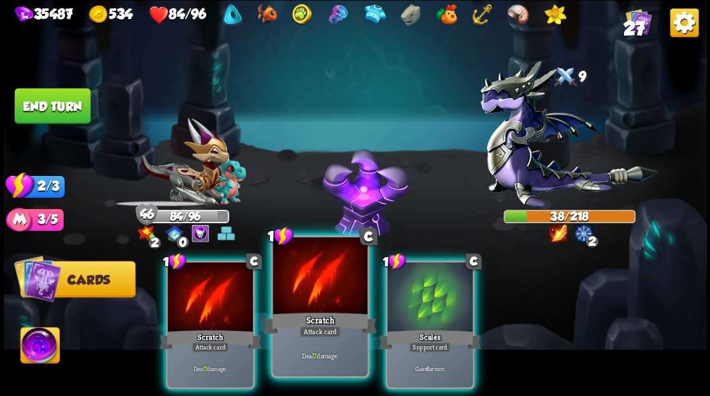
click at [319, 307] on div at bounding box center [320, 277] width 94 height 80
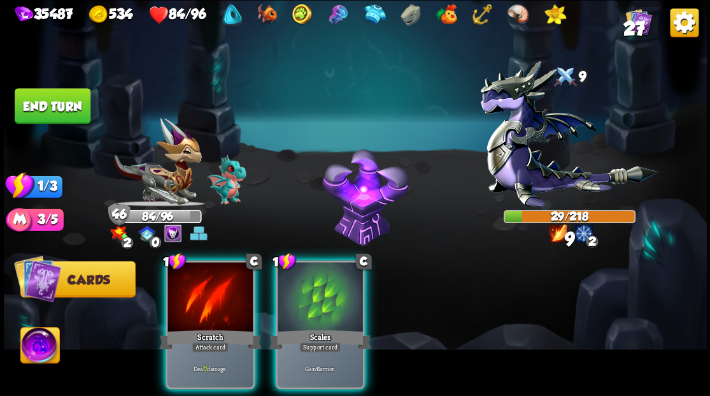
click at [319, 307] on div at bounding box center [320, 298] width 85 height 72
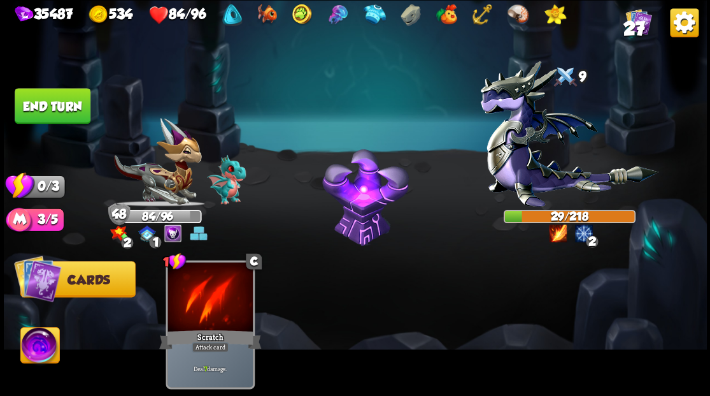
click at [62, 94] on button "End turn" at bounding box center [53, 106] width 76 height 36
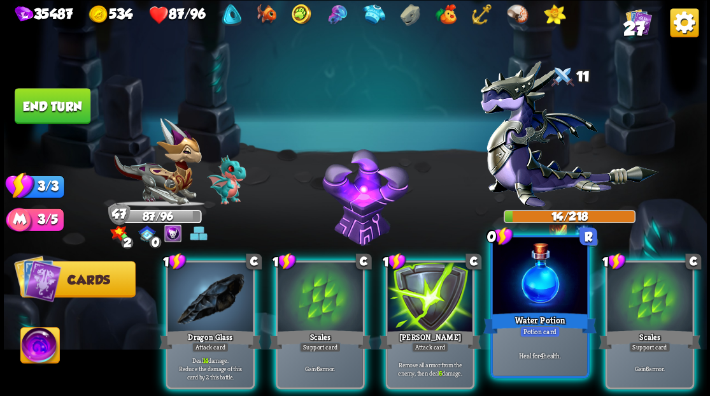
click at [547, 282] on div at bounding box center [539, 277] width 94 height 80
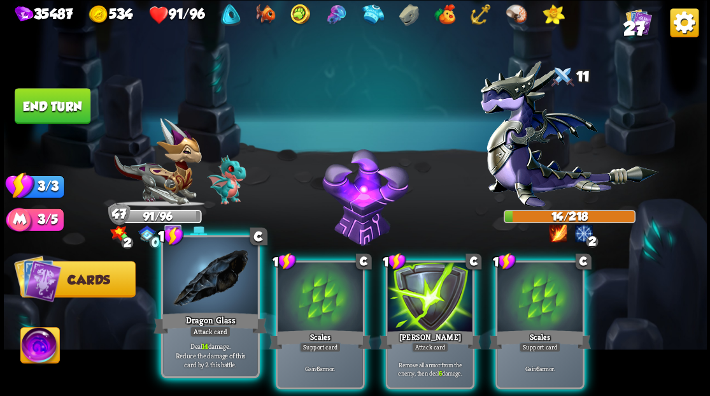
click at [217, 315] on div "Dragon Glass" at bounding box center [210, 322] width 113 height 25
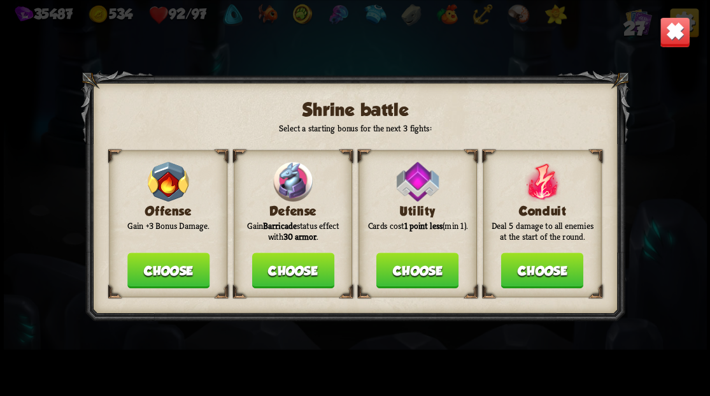
click at [287, 263] on button "Choose" at bounding box center [293, 270] width 82 height 36
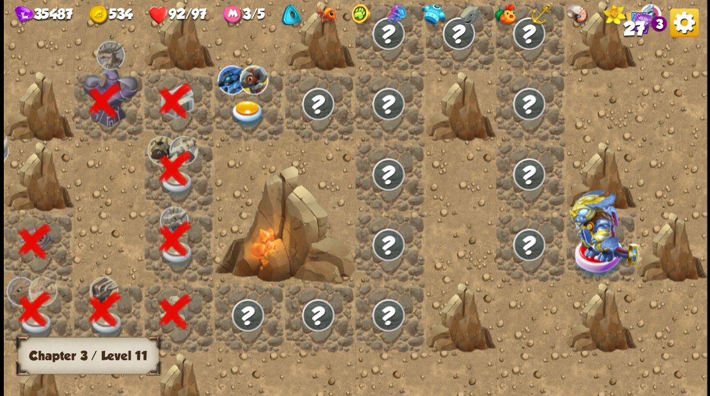
click at [239, 108] on img at bounding box center [247, 113] width 35 height 27
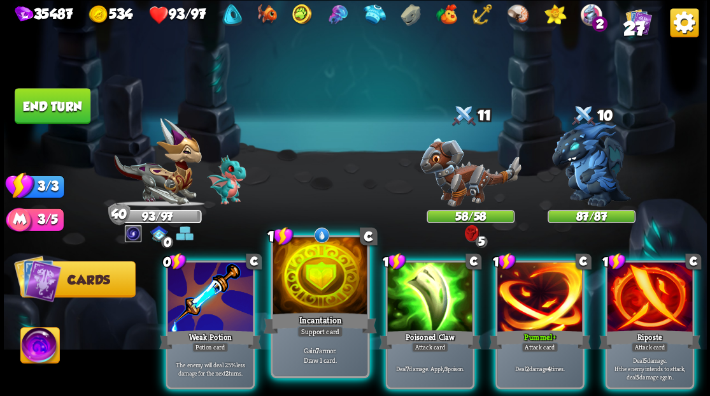
click at [311, 296] on div at bounding box center [320, 277] width 94 height 80
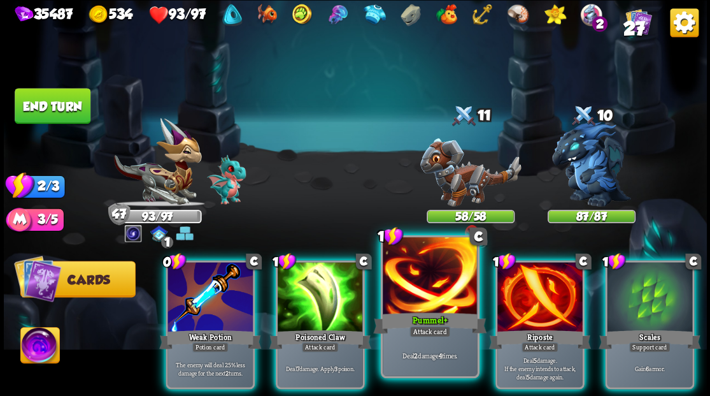
click at [410, 286] on div at bounding box center [430, 277] width 94 height 80
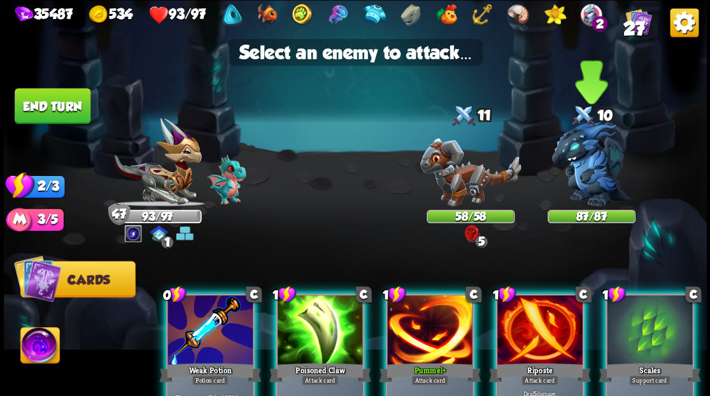
click at [596, 168] on img at bounding box center [591, 164] width 79 height 85
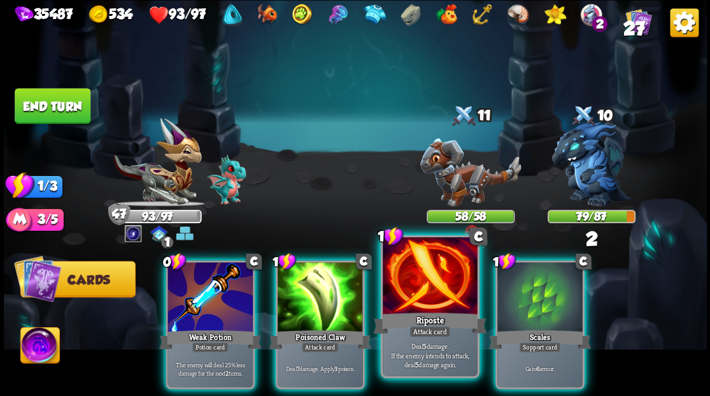
drag, startPoint x: 428, startPoint y: 299, endPoint x: 427, endPoint y: 289, distance: 10.3
click at [427, 299] on div at bounding box center [430, 277] width 94 height 80
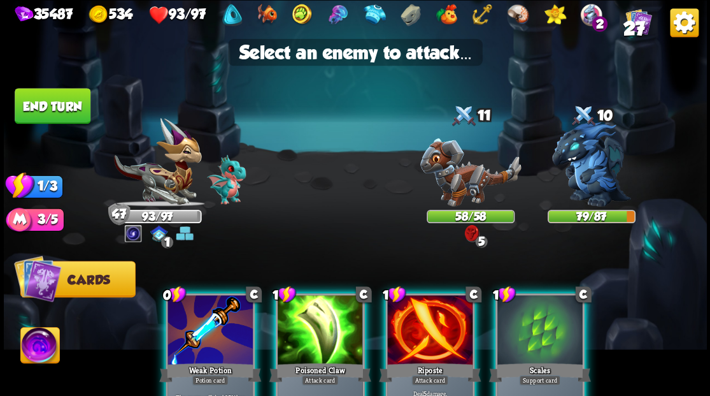
drag, startPoint x: 581, startPoint y: 171, endPoint x: 330, endPoint y: 252, distance: 263.9
click at [581, 171] on img at bounding box center [591, 164] width 79 height 85
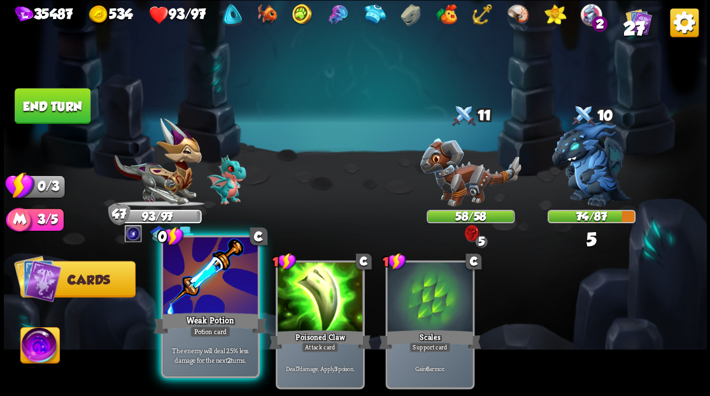
click at [200, 296] on div at bounding box center [210, 277] width 94 height 80
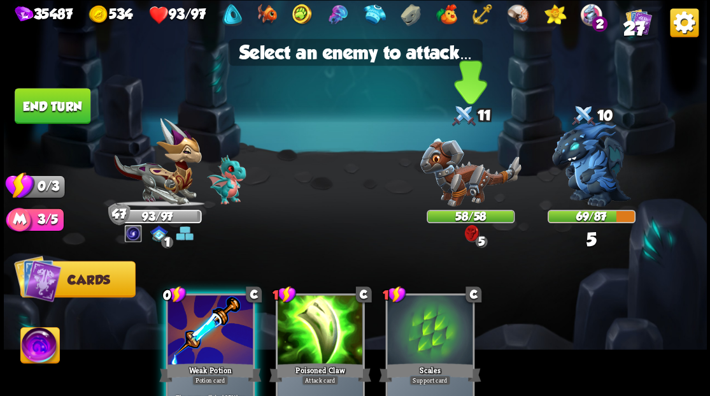
click at [450, 176] on img at bounding box center [470, 172] width 101 height 68
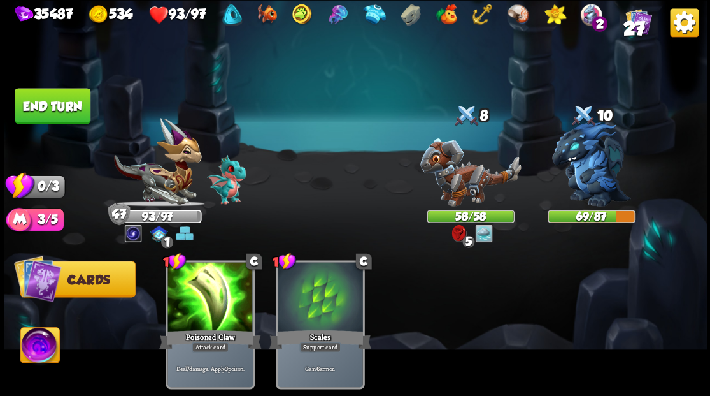
drag, startPoint x: 73, startPoint y: 111, endPoint x: 370, endPoint y: 220, distance: 316.2
click at [73, 111] on button "End turn" at bounding box center [53, 106] width 76 height 36
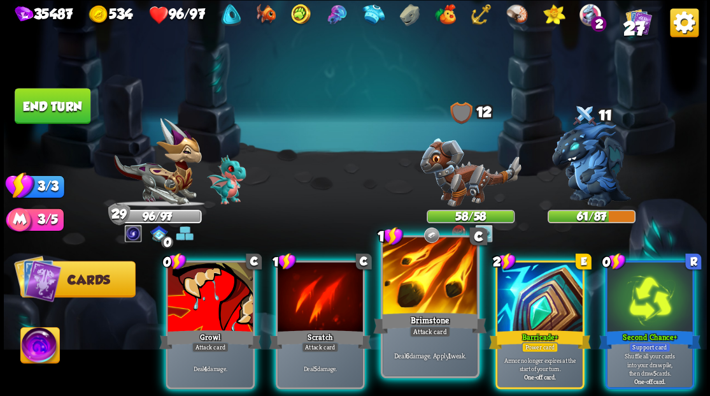
click at [431, 296] on div at bounding box center [430, 277] width 94 height 80
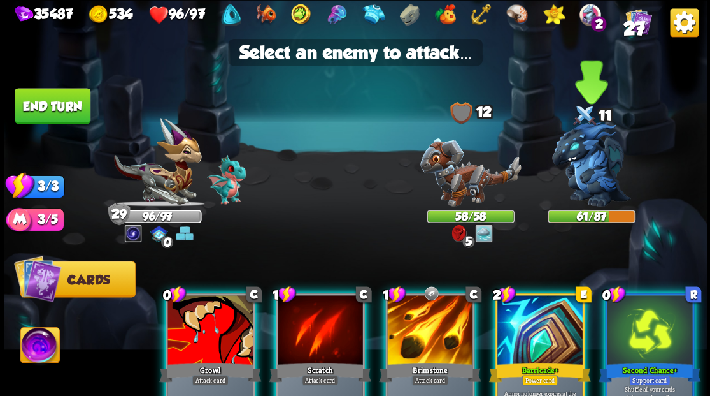
click at [571, 171] on img at bounding box center [591, 164] width 79 height 85
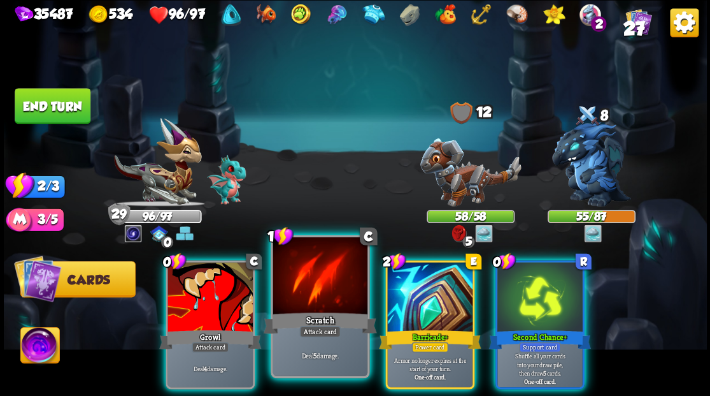
click at [306, 282] on div at bounding box center [320, 277] width 94 height 80
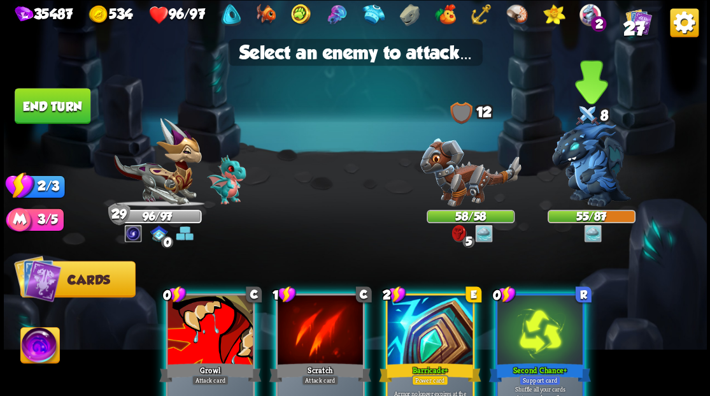
click at [582, 172] on img at bounding box center [591, 164] width 79 height 85
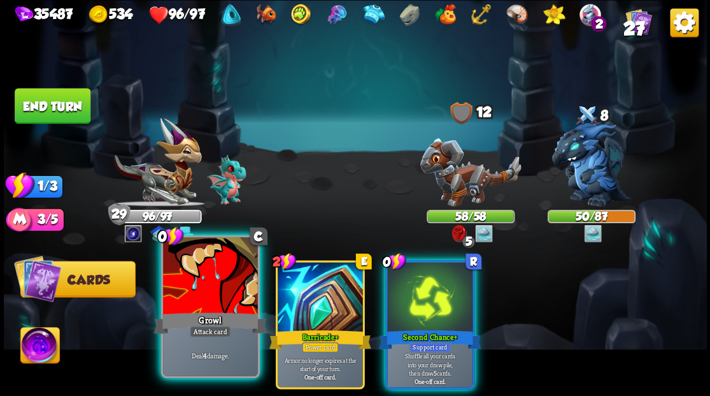
click at [201, 271] on div at bounding box center [210, 277] width 94 height 80
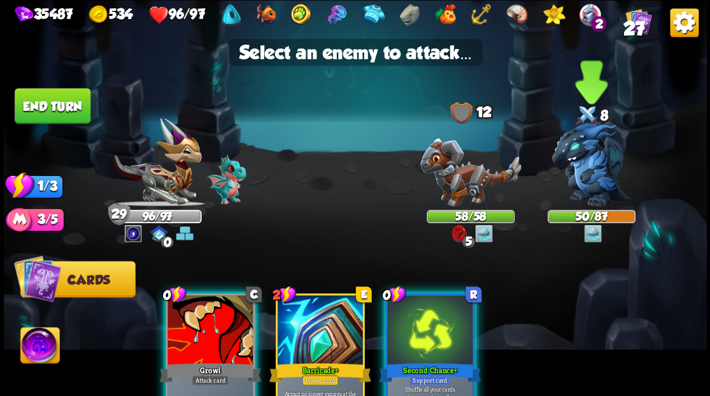
click at [582, 169] on img at bounding box center [591, 164] width 79 height 85
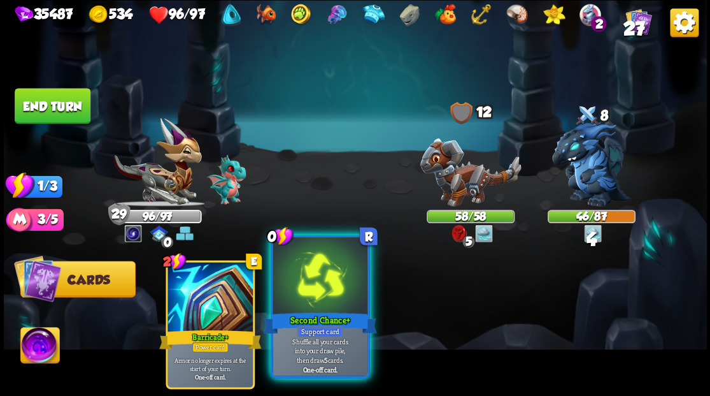
click at [345, 289] on div at bounding box center [320, 277] width 94 height 80
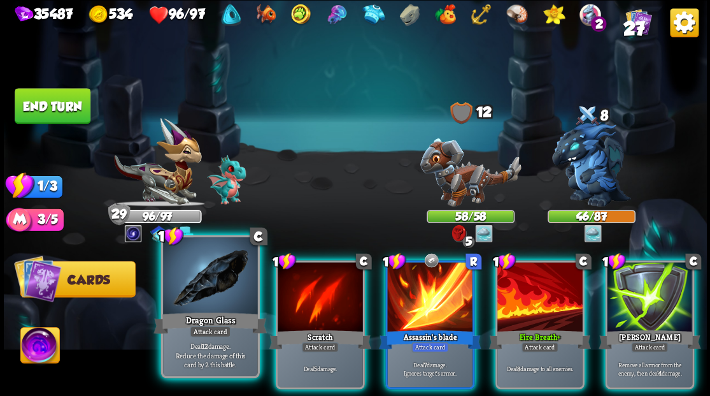
click at [227, 292] on div at bounding box center [210, 277] width 94 height 80
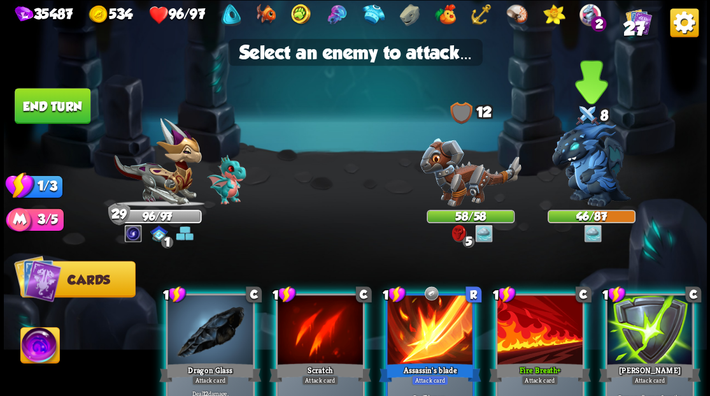
click at [583, 183] on img at bounding box center [591, 164] width 79 height 85
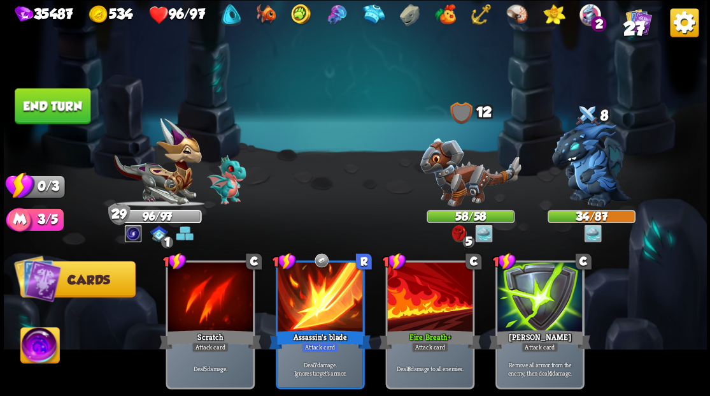
click at [39, 102] on button "End turn" at bounding box center [53, 106] width 76 height 36
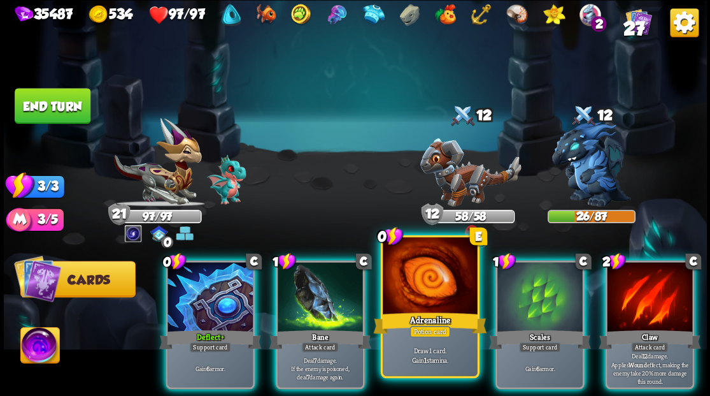
click at [431, 287] on div at bounding box center [430, 277] width 94 height 80
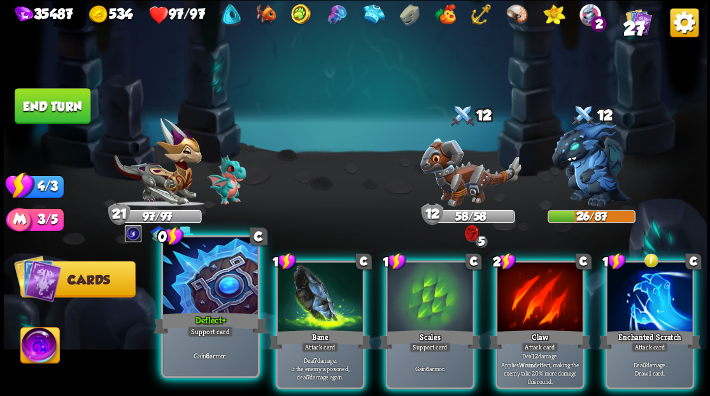
click at [210, 299] on div at bounding box center [210, 277] width 94 height 80
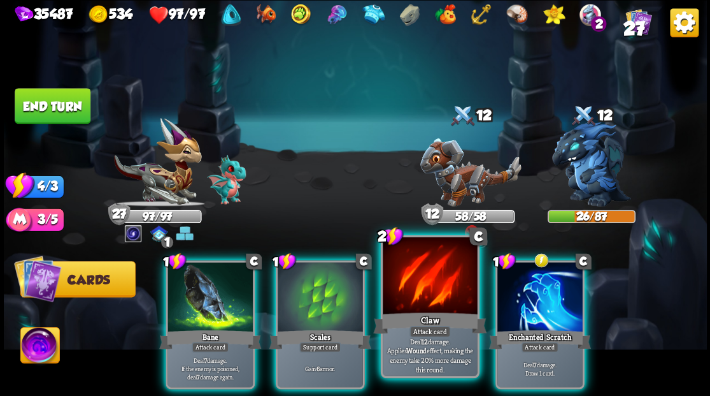
click at [437, 292] on div at bounding box center [430, 277] width 94 height 80
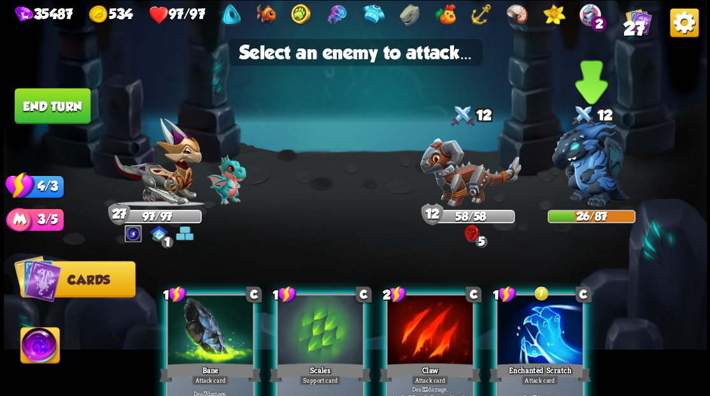
click at [590, 171] on img at bounding box center [591, 164] width 79 height 85
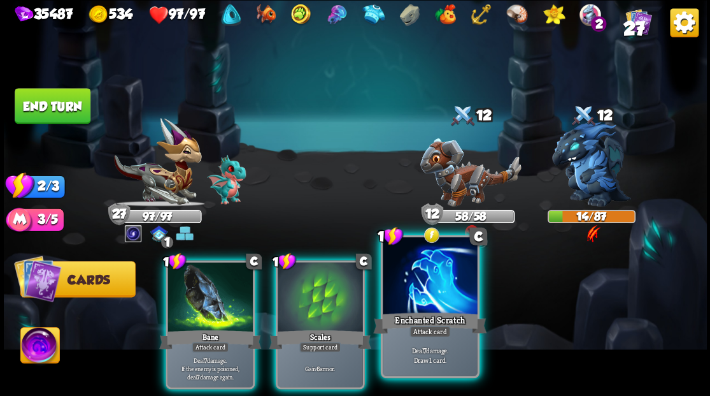
click at [428, 296] on div at bounding box center [430, 277] width 94 height 80
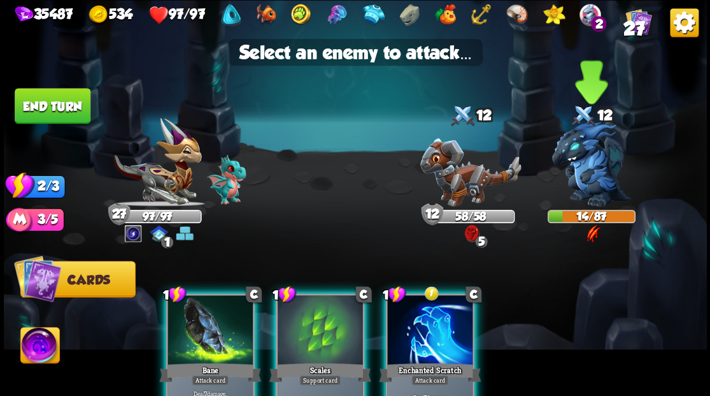
click at [591, 179] on img at bounding box center [591, 164] width 79 height 85
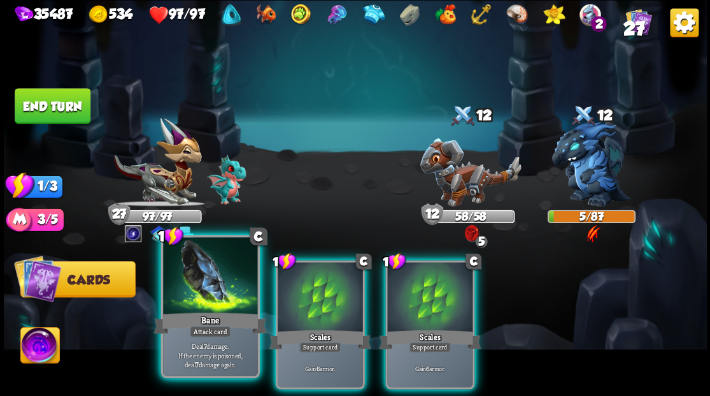
click at [196, 298] on div at bounding box center [210, 277] width 94 height 80
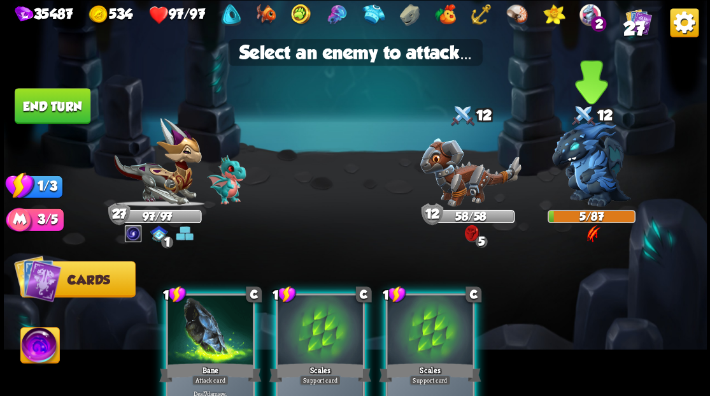
click at [575, 159] on img at bounding box center [591, 164] width 79 height 85
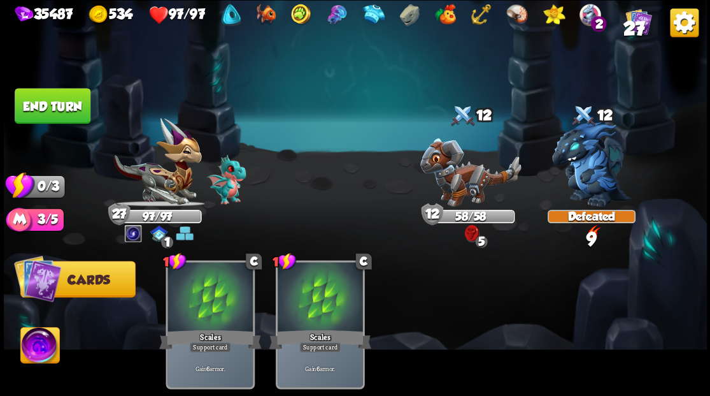
click at [60, 101] on button "End turn" at bounding box center [53, 106] width 76 height 36
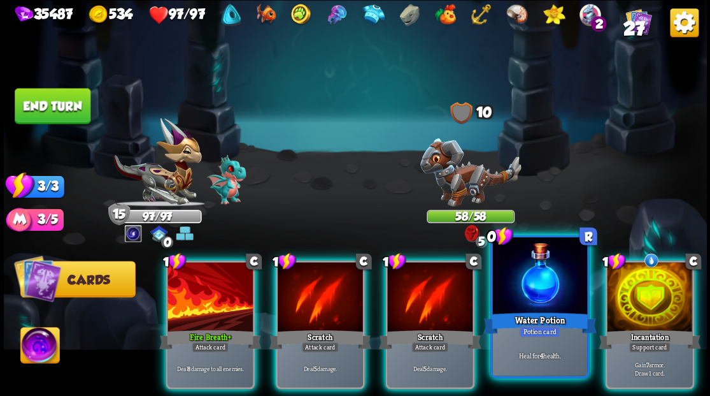
click at [527, 294] on div at bounding box center [539, 277] width 94 height 80
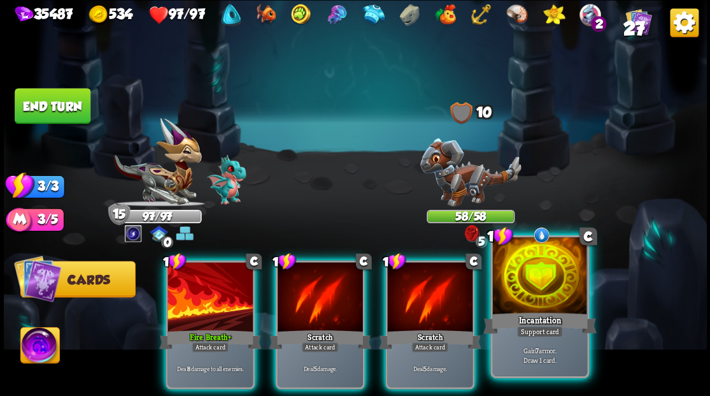
click at [523, 296] on div at bounding box center [539, 277] width 94 height 80
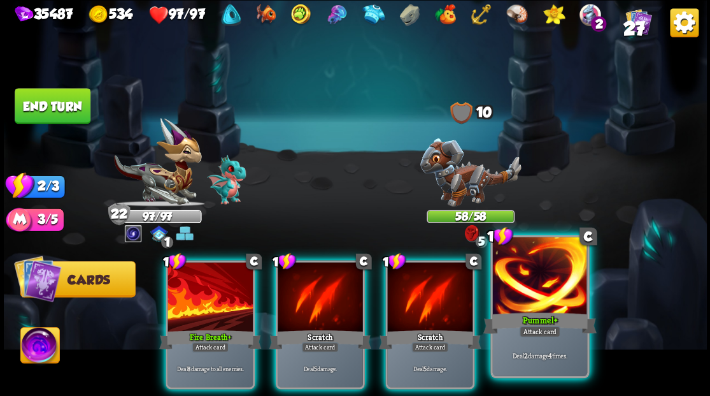
click at [536, 289] on div at bounding box center [539, 277] width 94 height 80
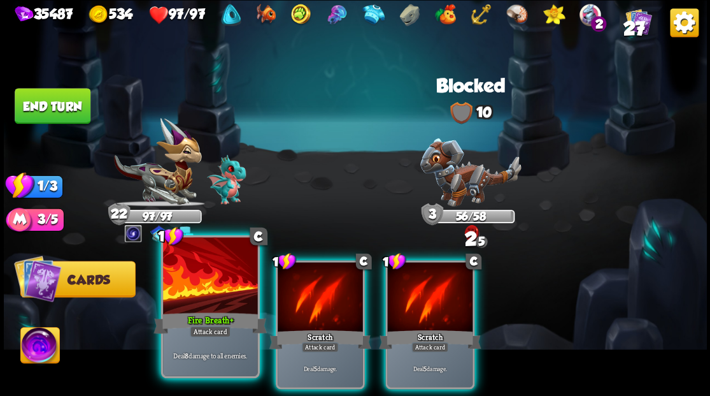
click at [206, 307] on div at bounding box center [210, 277] width 94 height 80
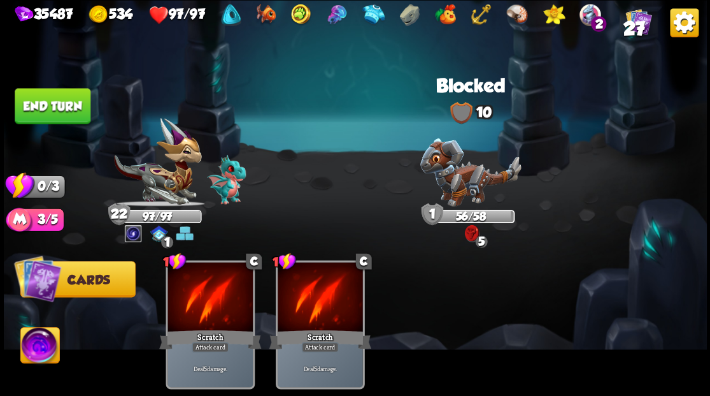
click at [41, 120] on button "End turn" at bounding box center [53, 106] width 76 height 36
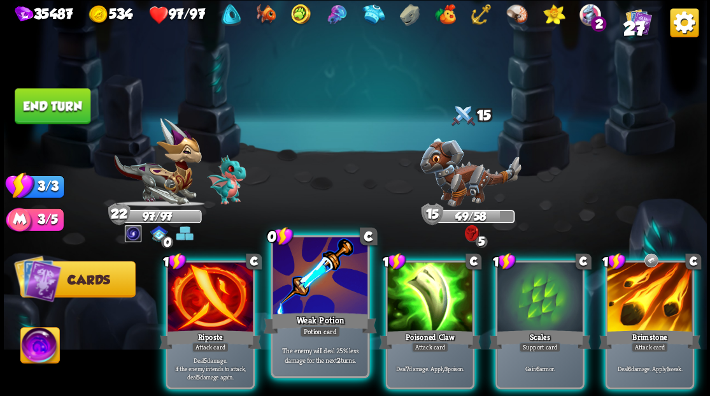
click at [311, 301] on div at bounding box center [320, 277] width 94 height 80
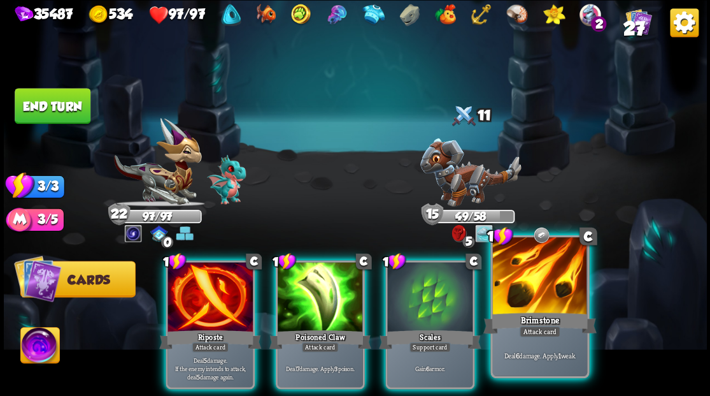
click at [536, 287] on div at bounding box center [539, 277] width 94 height 80
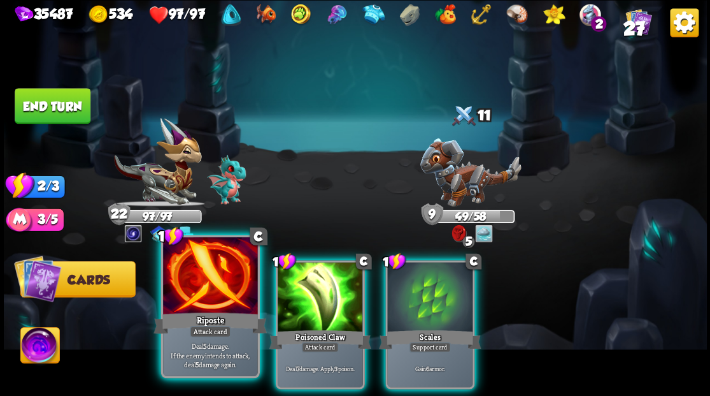
click at [185, 303] on div at bounding box center [210, 277] width 94 height 80
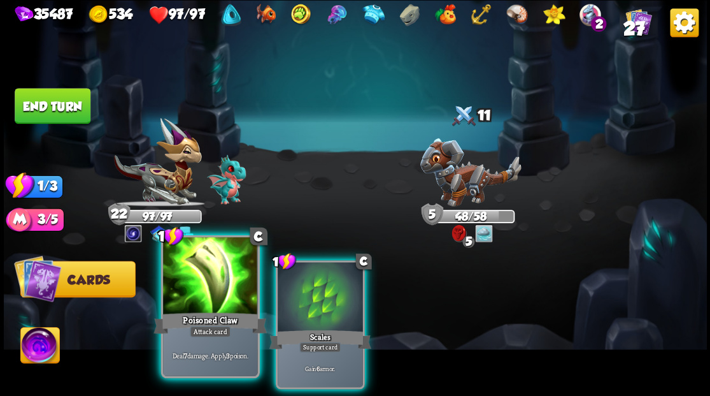
click at [192, 310] on div "Poisoned Claw" at bounding box center [210, 322] width 113 height 25
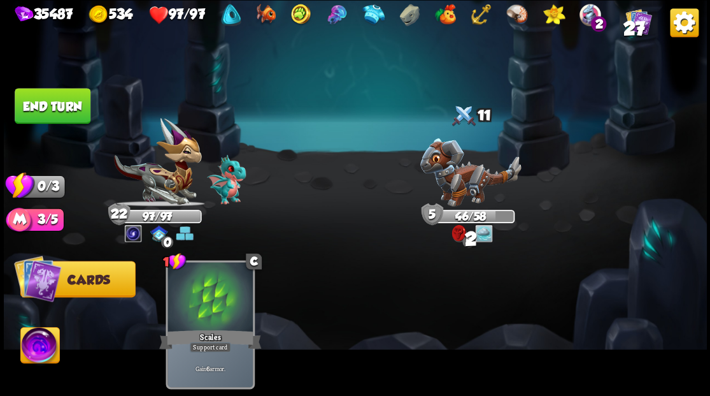
click at [41, 103] on button "End turn" at bounding box center [53, 106] width 76 height 36
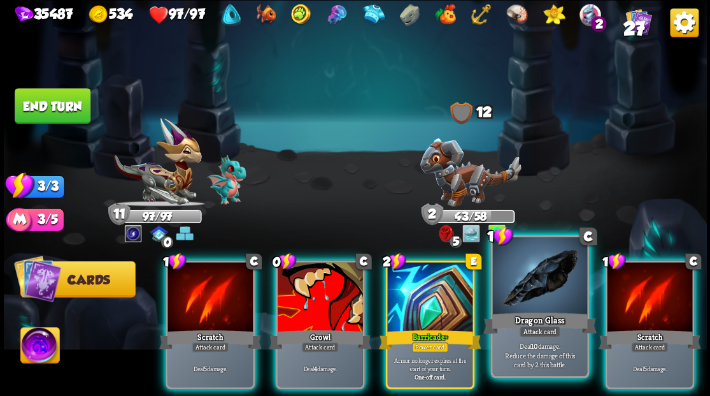
click at [538, 299] on div at bounding box center [539, 277] width 94 height 80
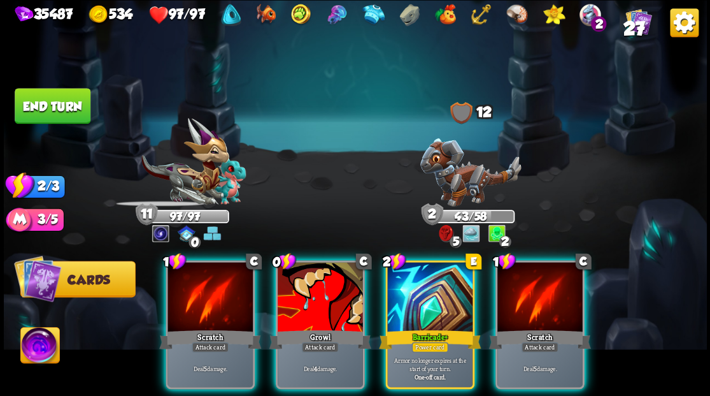
click at [538, 299] on div at bounding box center [539, 298] width 85 height 72
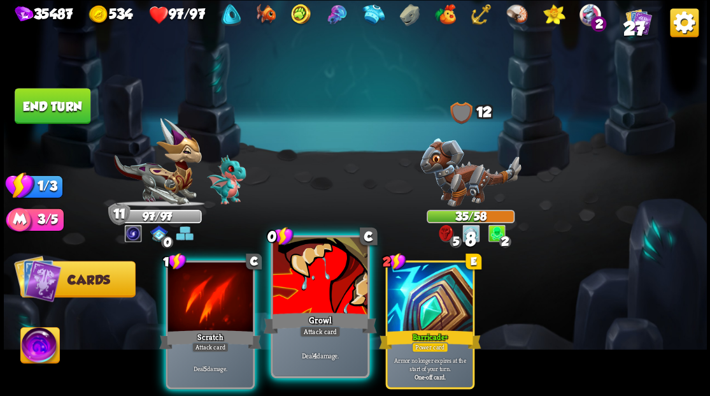
click at [284, 310] on div "Growl" at bounding box center [319, 322] width 113 height 25
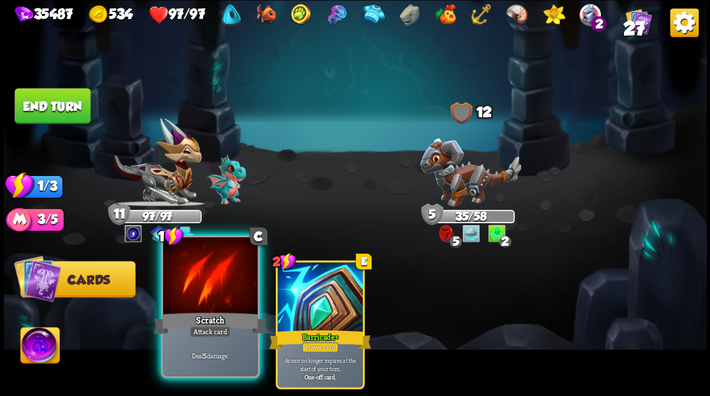
click at [225, 298] on div at bounding box center [210, 277] width 94 height 80
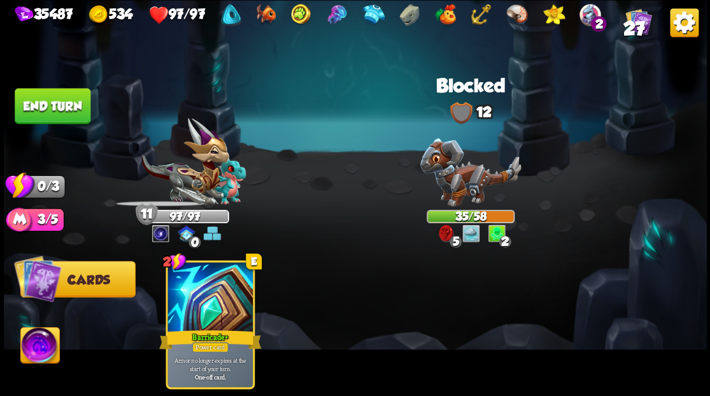
drag, startPoint x: 55, startPoint y: 94, endPoint x: 217, endPoint y: 155, distance: 173.0
click at [55, 96] on button "End turn" at bounding box center [53, 106] width 76 height 36
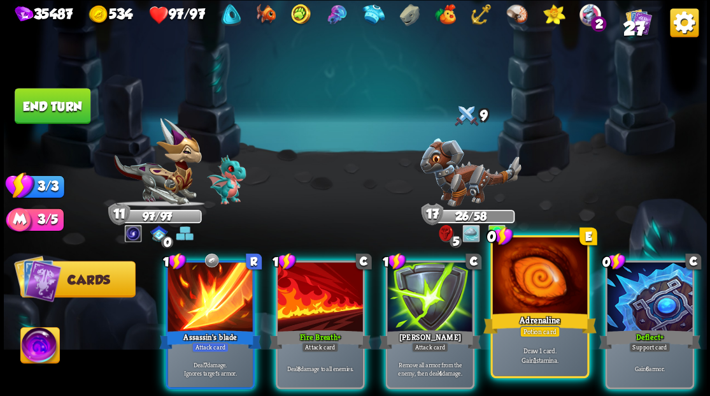
click at [528, 285] on div at bounding box center [539, 277] width 94 height 80
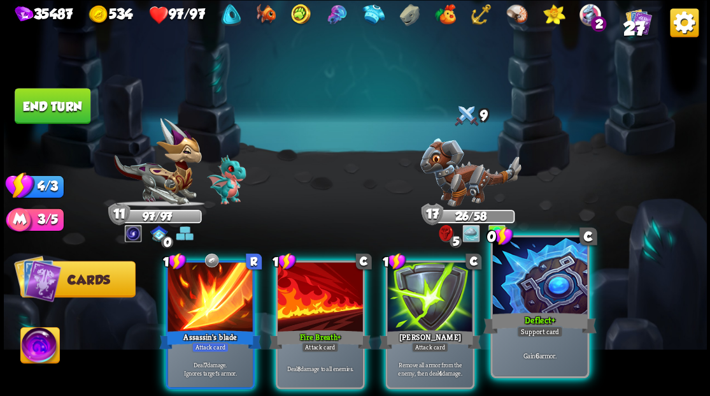
click at [529, 285] on div at bounding box center [539, 277] width 94 height 80
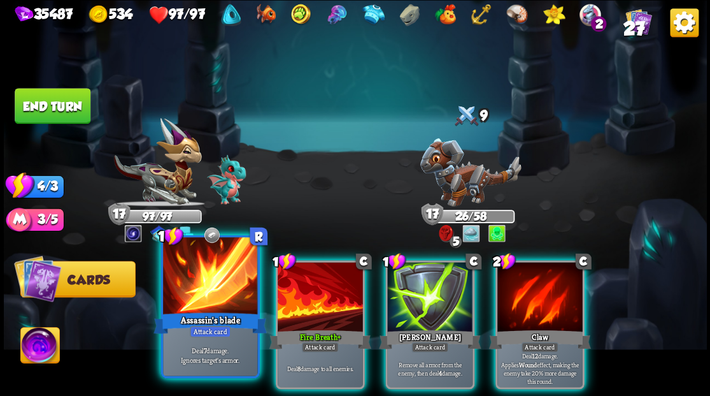
click at [194, 296] on div at bounding box center [210, 277] width 94 height 80
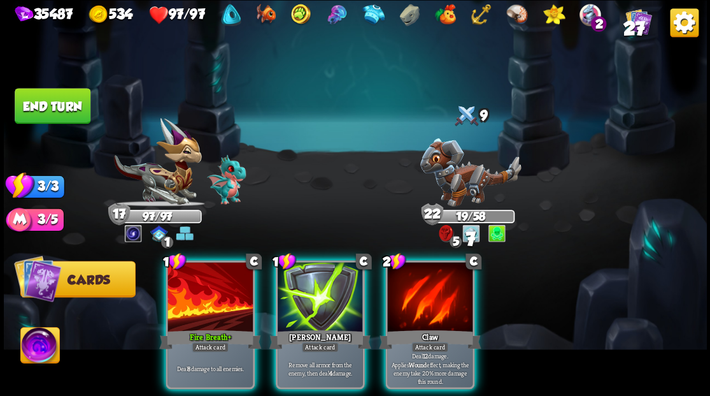
click at [194, 296] on div at bounding box center [210, 298] width 85 height 72
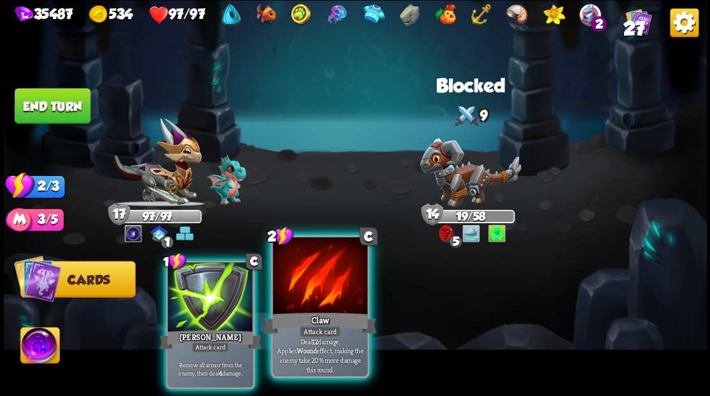
click at [306, 298] on div at bounding box center [320, 277] width 94 height 80
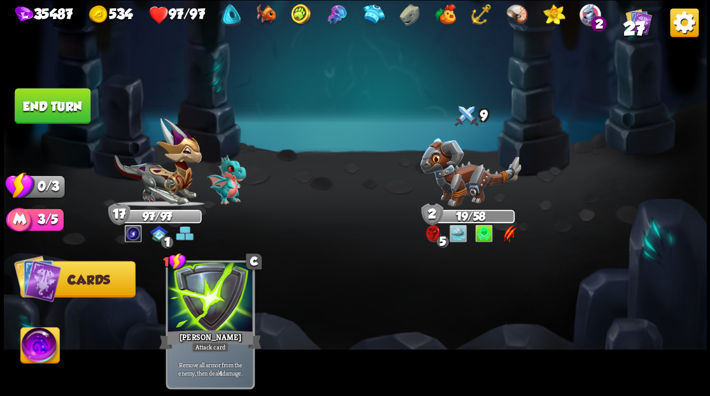
click at [43, 111] on button "End turn" at bounding box center [53, 106] width 76 height 36
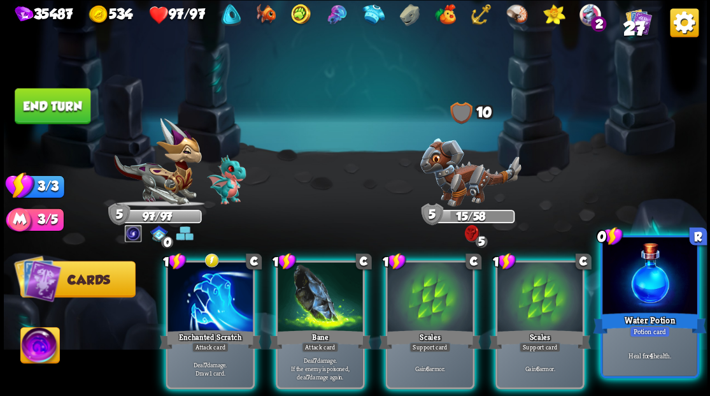
click at [640, 290] on div at bounding box center [650, 277] width 94 height 80
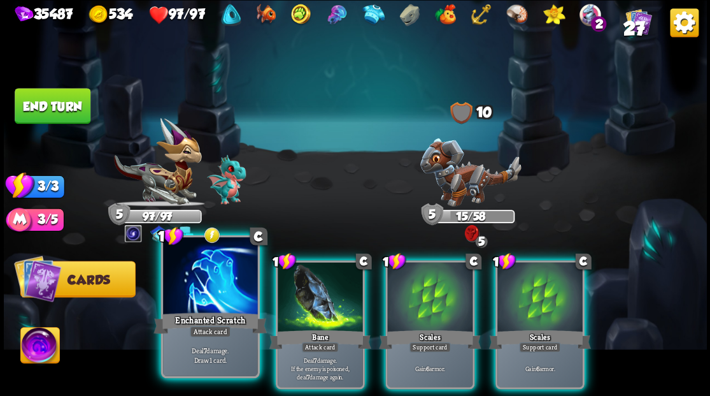
click at [197, 289] on div at bounding box center [210, 277] width 94 height 80
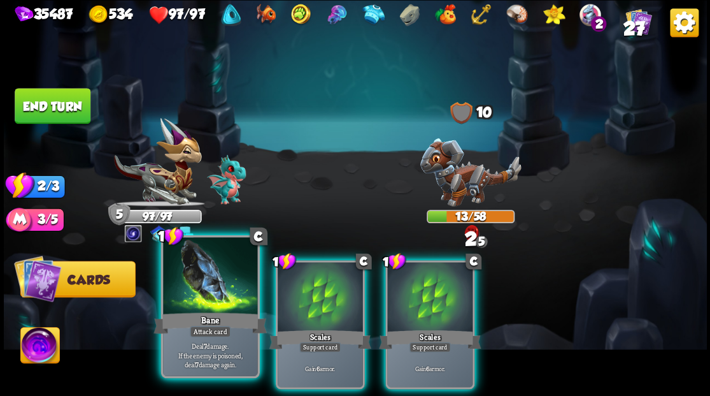
click at [199, 290] on div at bounding box center [210, 277] width 94 height 80
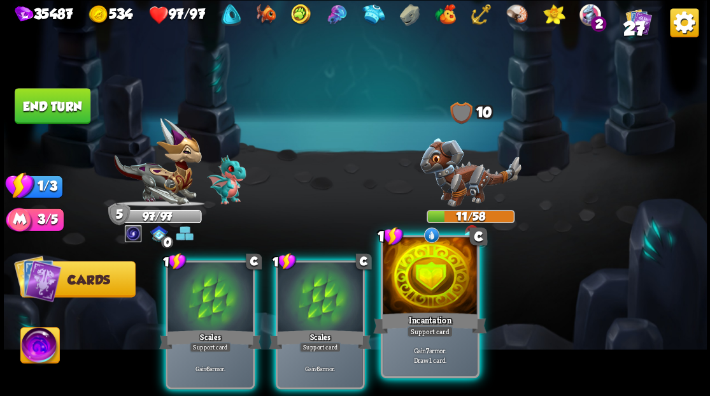
click at [431, 275] on div at bounding box center [430, 277] width 94 height 80
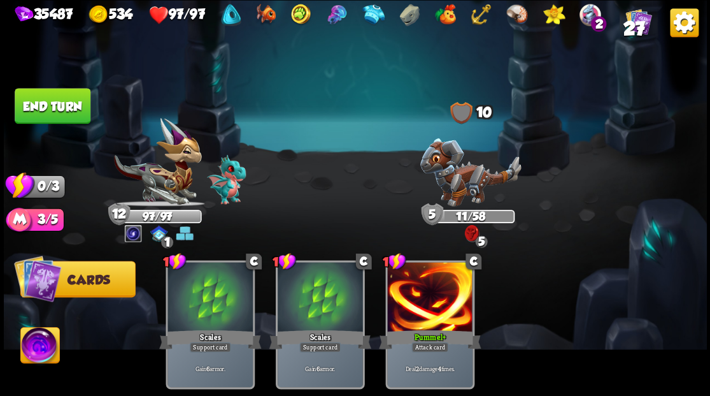
click at [50, 102] on button "End turn" at bounding box center [53, 106] width 76 height 36
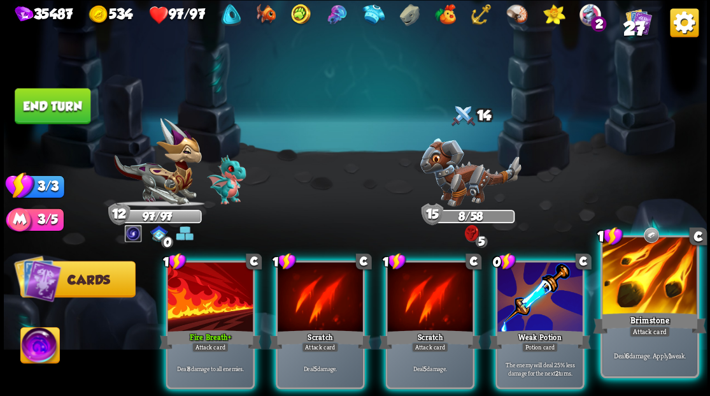
click at [649, 286] on div at bounding box center [650, 277] width 94 height 80
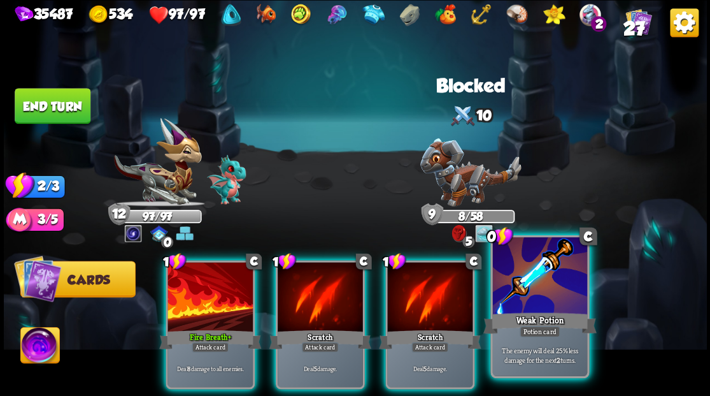
click at [533, 307] on div at bounding box center [539, 277] width 94 height 80
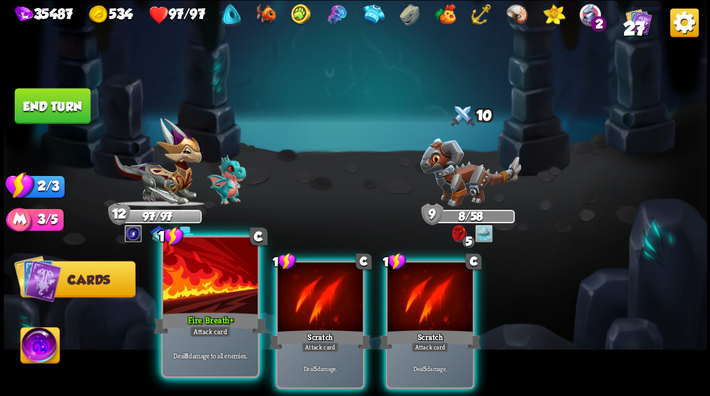
click at [215, 289] on div at bounding box center [210, 277] width 94 height 80
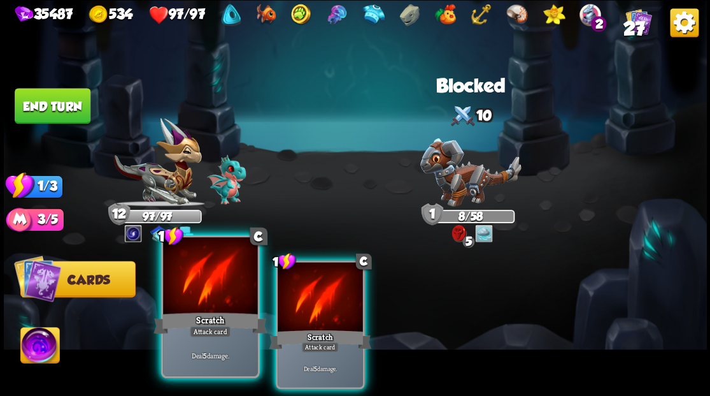
click at [215, 290] on div at bounding box center [210, 277] width 94 height 80
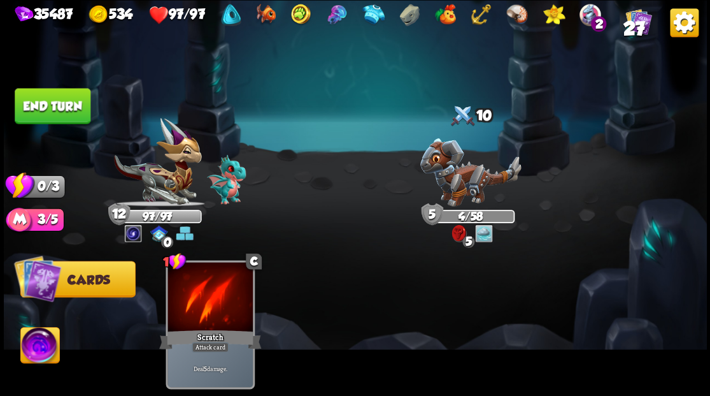
drag, startPoint x: 60, startPoint y: 106, endPoint x: 231, endPoint y: 186, distance: 188.9
click at [60, 107] on button "End turn" at bounding box center [53, 106] width 76 height 36
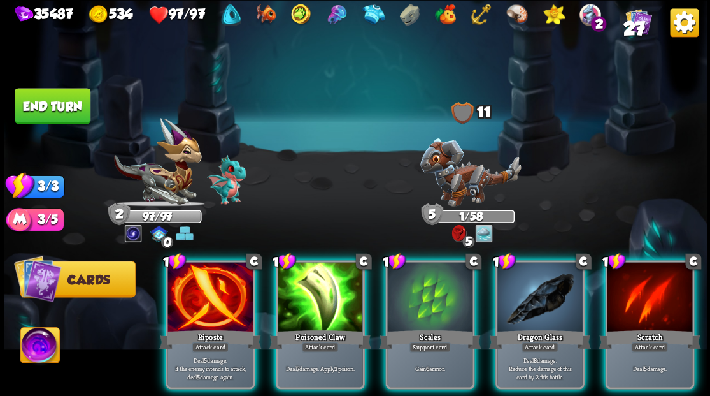
drag, startPoint x: 515, startPoint y: 290, endPoint x: 504, endPoint y: 178, distance: 112.6
click at [512, 282] on div at bounding box center [539, 298] width 85 height 72
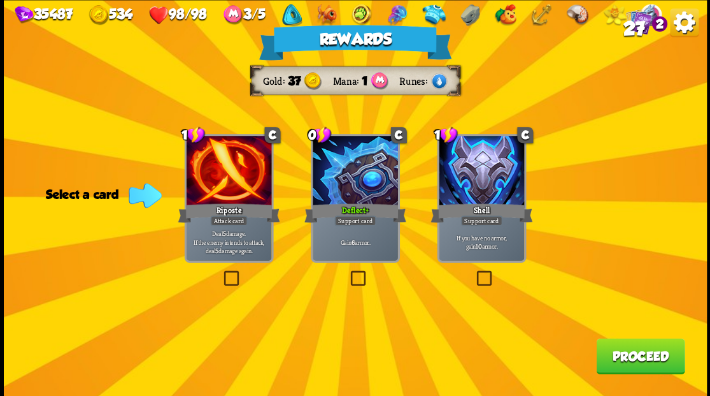
drag, startPoint x: 640, startPoint y: 363, endPoint x: 633, endPoint y: 350, distance: 14.2
click at [633, 350] on button "Proceed" at bounding box center [640, 356] width 89 height 36
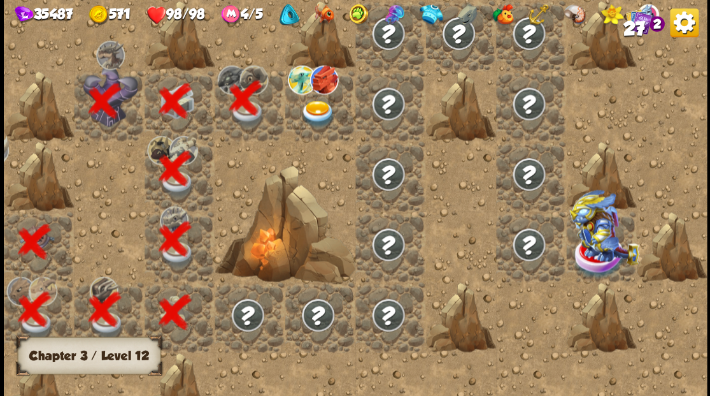
click at [306, 112] on img at bounding box center [317, 113] width 35 height 27
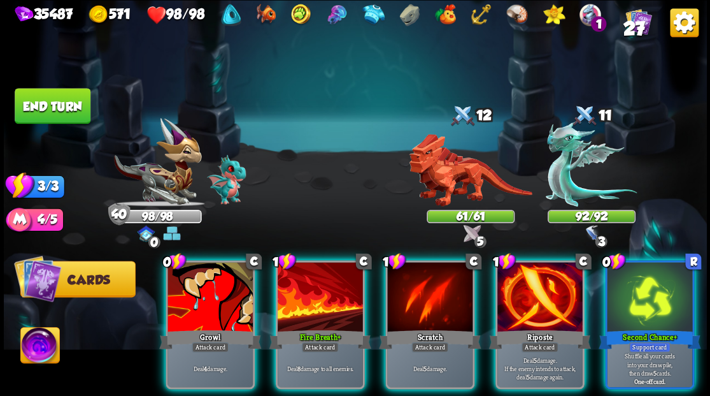
click at [45, 359] on img at bounding box center [39, 346] width 39 height 39
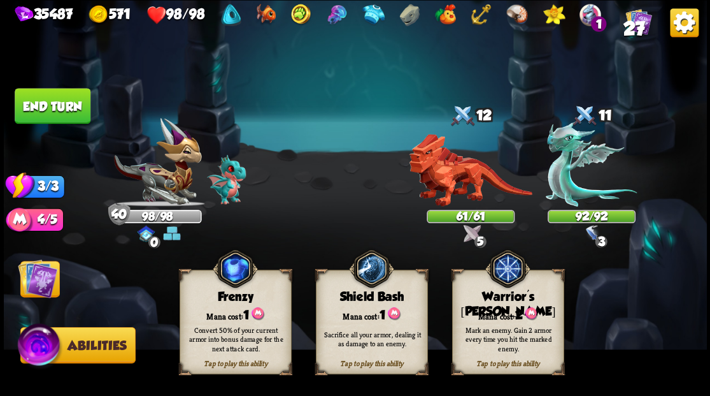
drag, startPoint x: 497, startPoint y: 331, endPoint x: 503, endPoint y: 282, distance: 50.1
click at [503, 312] on div "Tap to play this ability Warrior's Mark Mana cost: 2 Mark an enemy. Gain 2 armo…" at bounding box center [508, 321] width 112 height 104
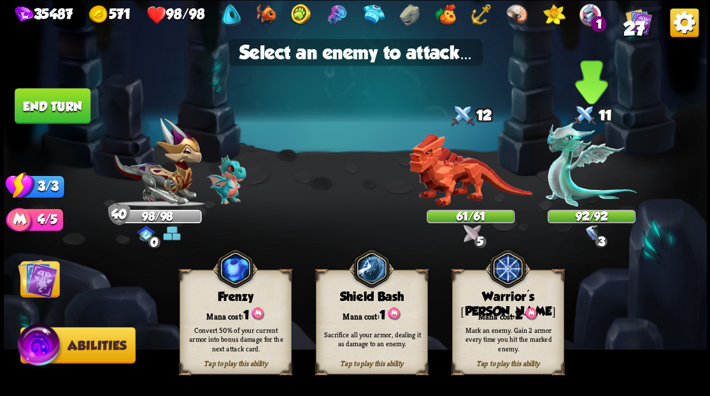
click at [561, 194] on img at bounding box center [591, 164] width 91 height 85
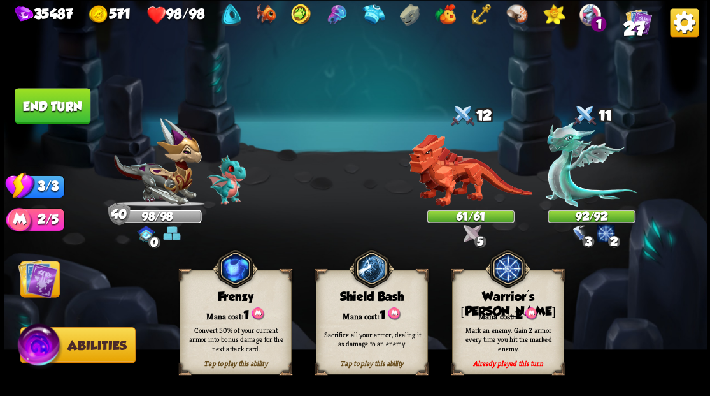
click at [39, 280] on img at bounding box center [37, 277] width 39 height 39
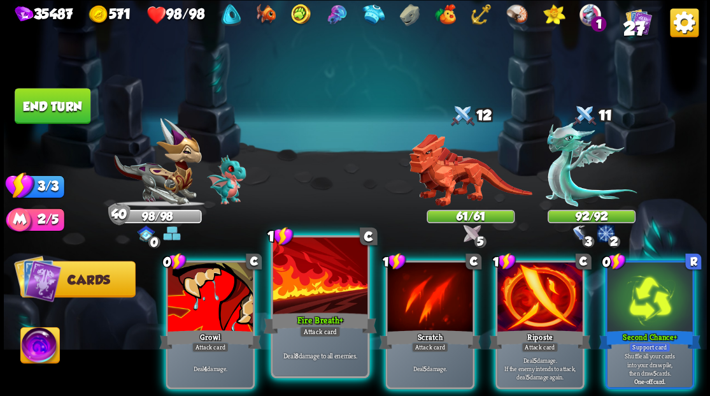
click at [304, 302] on div at bounding box center [320, 277] width 94 height 80
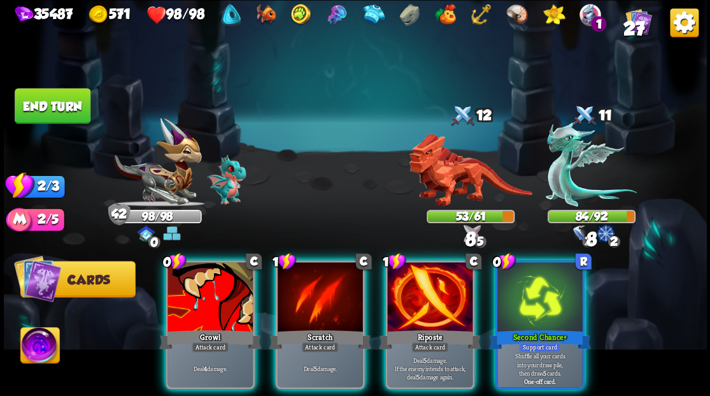
drag, startPoint x: 419, startPoint y: 283, endPoint x: 446, endPoint y: 250, distance: 42.6
click at [419, 283] on div at bounding box center [429, 298] width 85 height 72
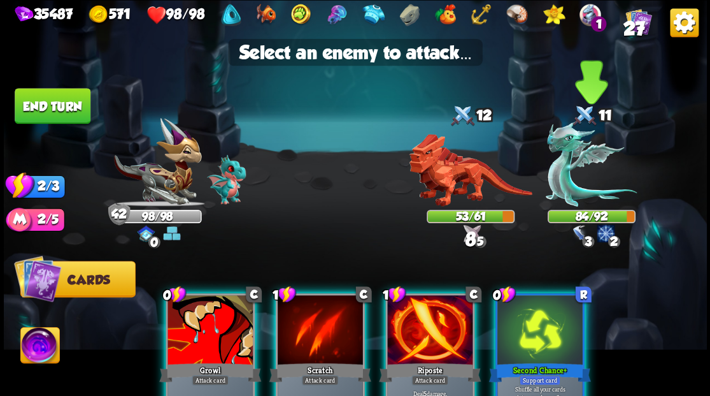
click at [555, 187] on img at bounding box center [591, 164] width 91 height 85
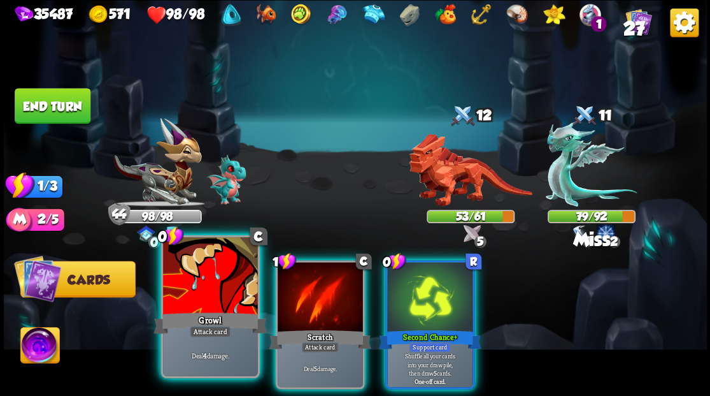
click at [210, 305] on div at bounding box center [210, 277] width 94 height 80
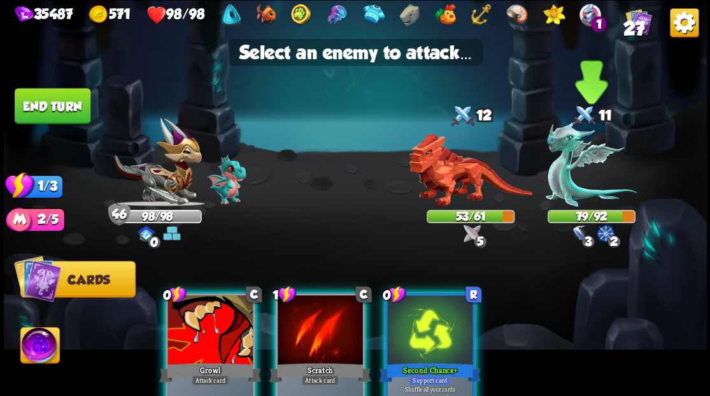
click at [563, 171] on img at bounding box center [591, 164] width 91 height 85
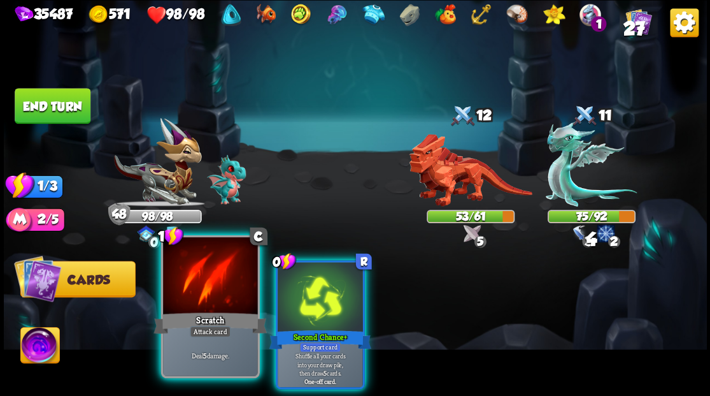
click at [231, 290] on div at bounding box center [210, 277] width 94 height 80
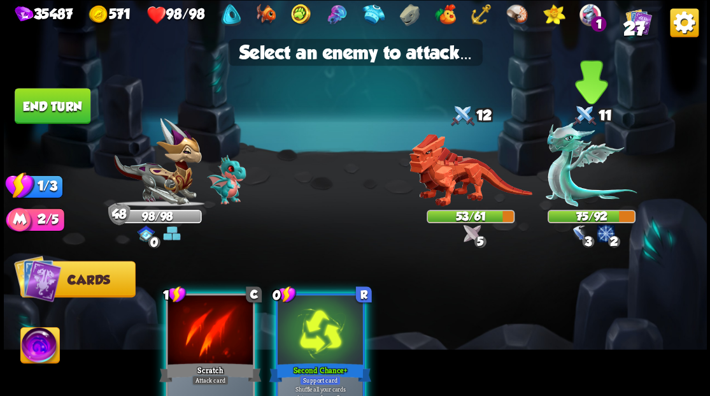
click at [555, 173] on img at bounding box center [591, 164] width 91 height 85
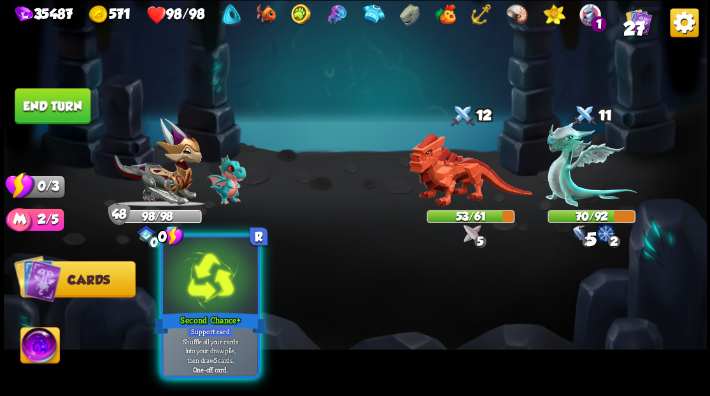
click at [190, 287] on div at bounding box center [210, 277] width 94 height 80
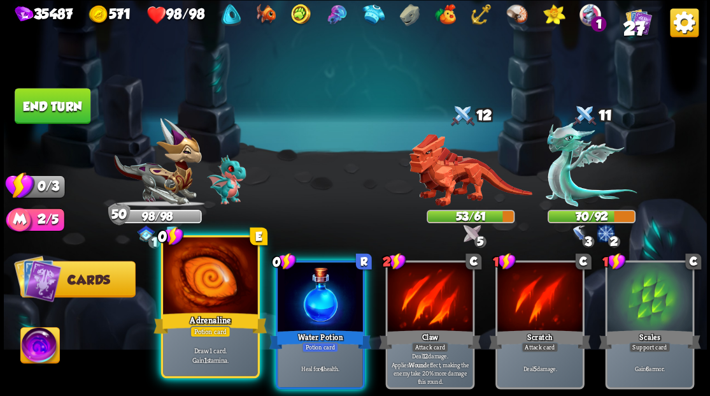
click at [203, 301] on div at bounding box center [210, 277] width 94 height 80
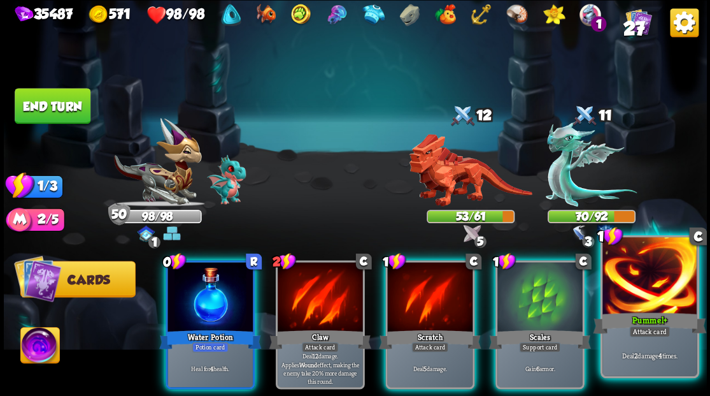
click at [645, 294] on div at bounding box center [650, 277] width 94 height 80
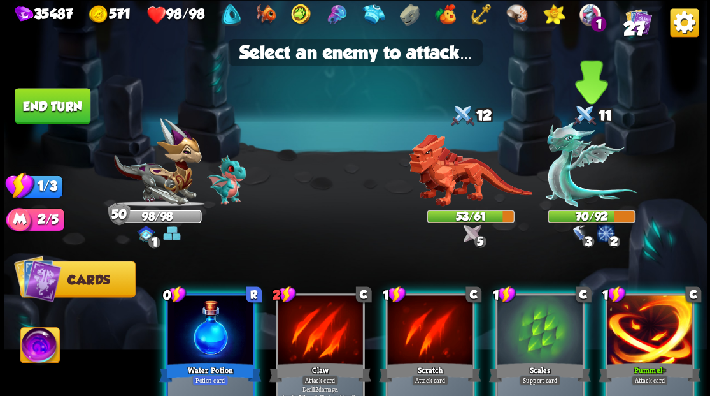
click at [555, 164] on img at bounding box center [591, 164] width 91 height 85
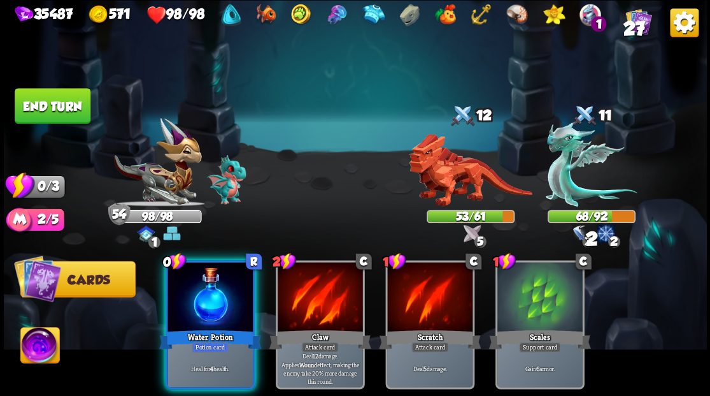
drag, startPoint x: 197, startPoint y: 306, endPoint x: 116, endPoint y: 201, distance: 132.5
click at [196, 304] on div at bounding box center [210, 298] width 85 height 72
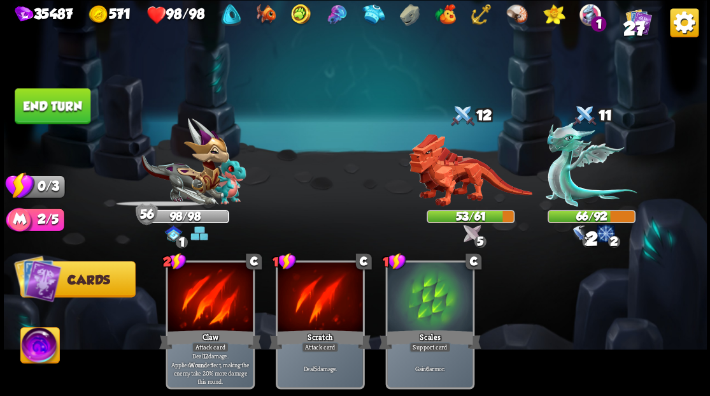
click at [53, 103] on button "End turn" at bounding box center [53, 106] width 76 height 36
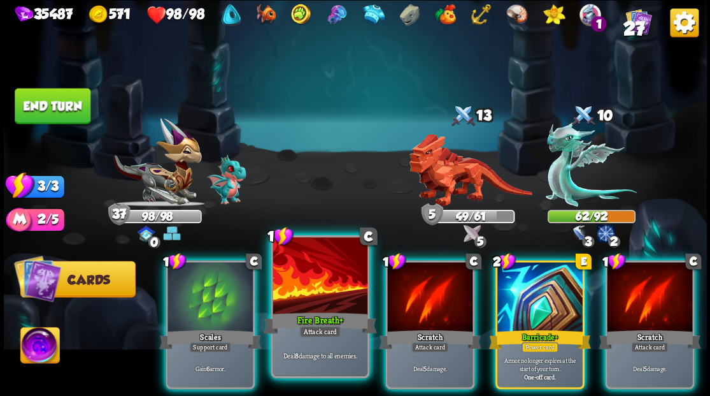
click at [324, 294] on div at bounding box center [320, 277] width 94 height 80
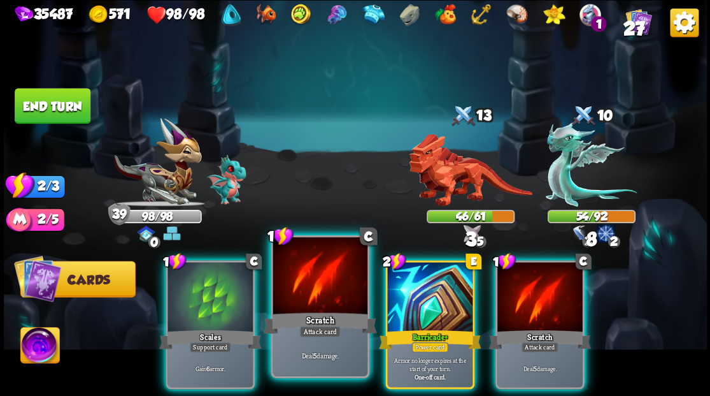
click at [324, 296] on div at bounding box center [320, 277] width 94 height 80
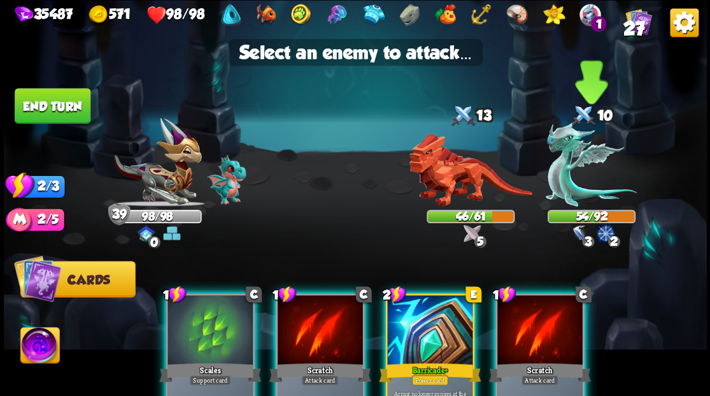
click at [551, 163] on img at bounding box center [591, 164] width 91 height 85
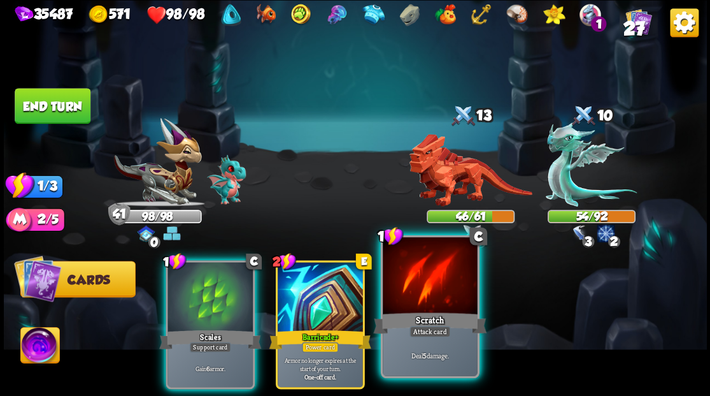
click at [414, 282] on div at bounding box center [430, 277] width 94 height 80
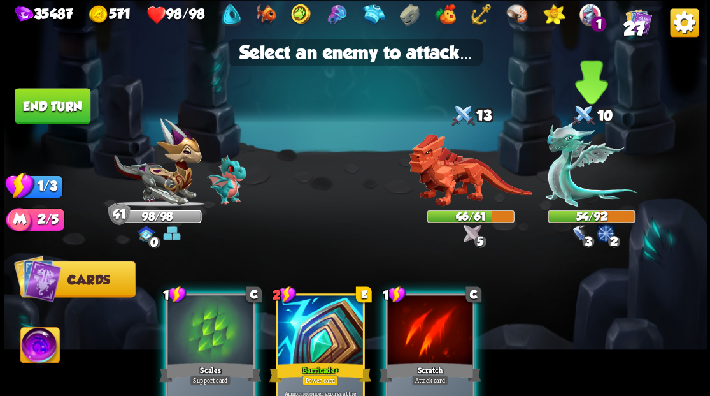
click at [555, 177] on img at bounding box center [591, 164] width 91 height 85
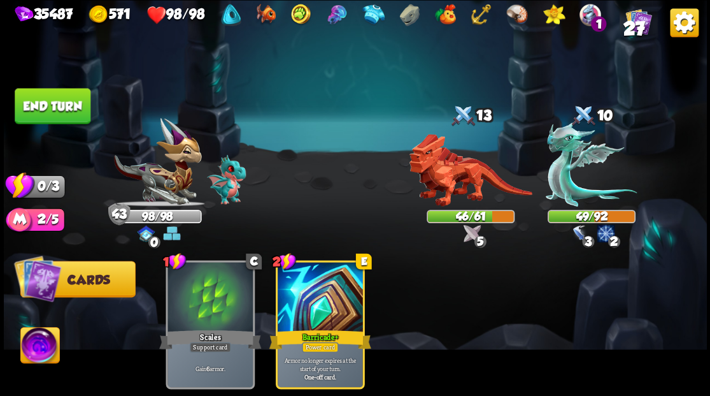
click at [51, 111] on button "End turn" at bounding box center [53, 106] width 76 height 36
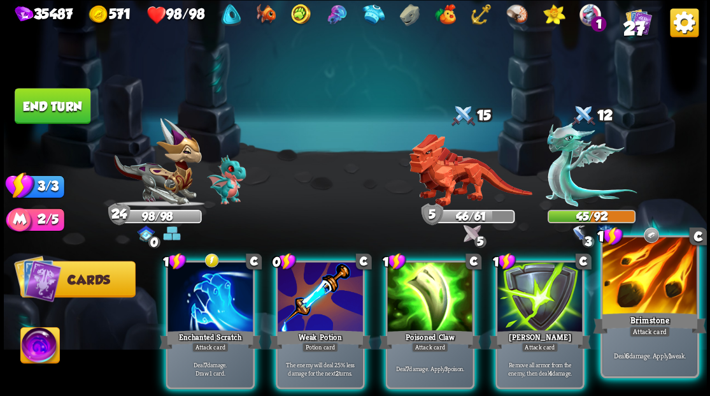
click at [651, 298] on div at bounding box center [650, 277] width 94 height 80
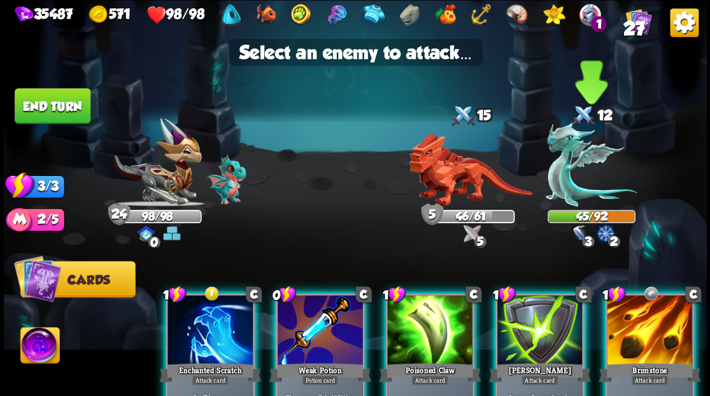
click at [561, 185] on img at bounding box center [591, 164] width 91 height 85
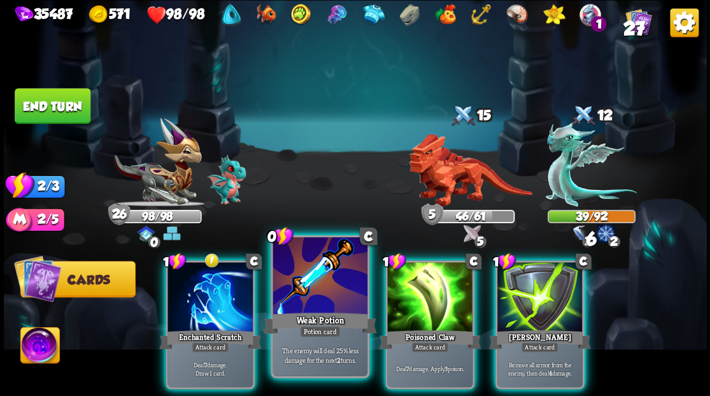
click at [327, 294] on div at bounding box center [320, 277] width 94 height 80
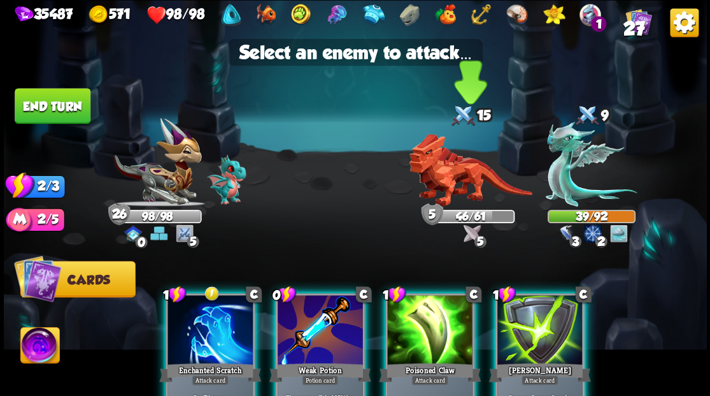
click at [485, 158] on img at bounding box center [470, 170] width 123 height 73
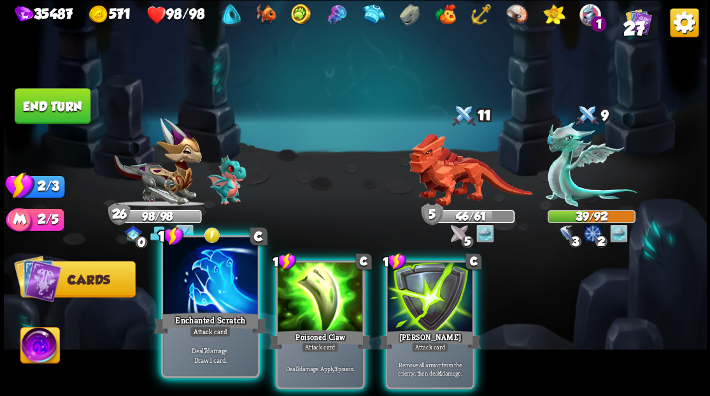
click at [192, 300] on div at bounding box center [210, 277] width 94 height 80
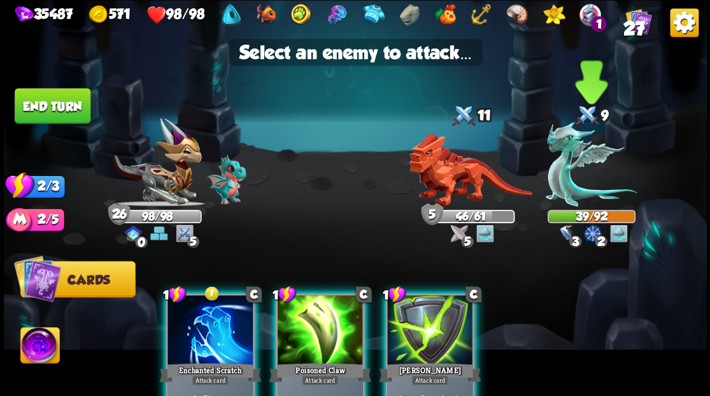
click at [569, 178] on img at bounding box center [591, 164] width 91 height 85
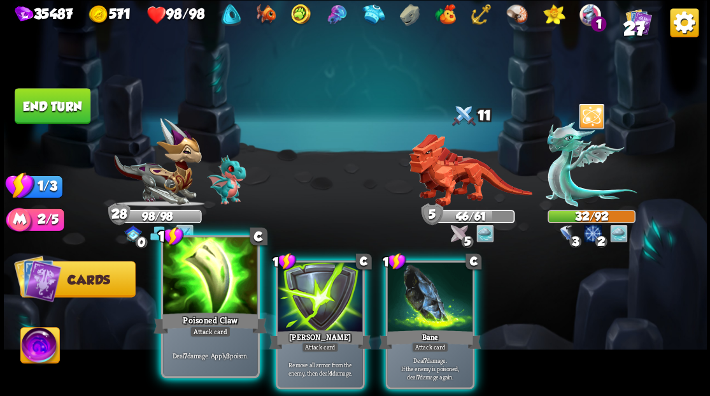
click at [227, 310] on div "1 C Poisoned Claw Attack card Deal 7 damage. Apply 3 poison." at bounding box center [210, 305] width 99 height 143
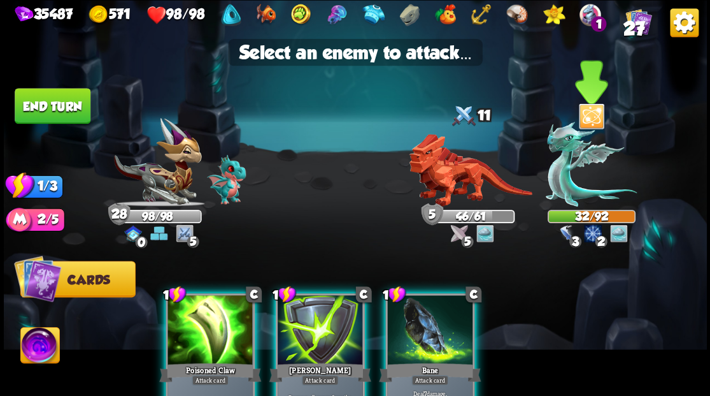
click at [569, 186] on img at bounding box center [591, 164] width 91 height 85
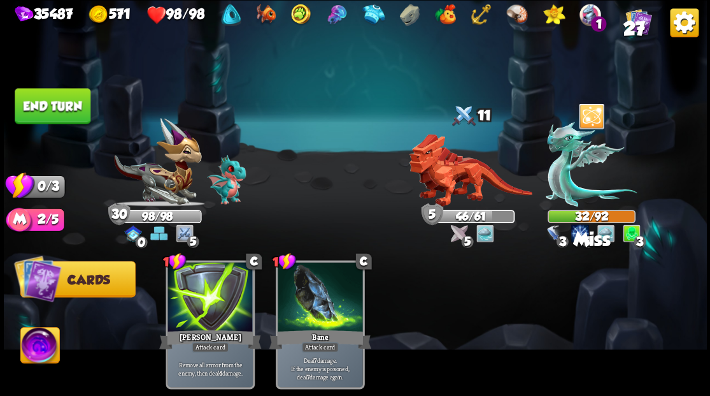
drag, startPoint x: 56, startPoint y: 101, endPoint x: 341, endPoint y: 184, distance: 297.3
click at [56, 101] on button "End turn" at bounding box center [53, 106] width 76 height 36
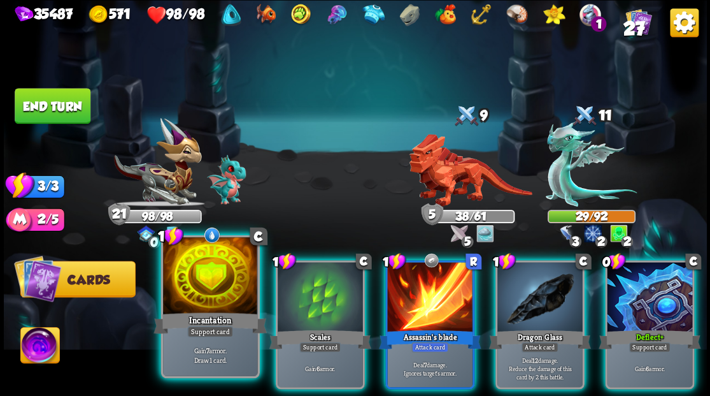
click at [219, 315] on div "Incantation" at bounding box center [210, 322] width 113 height 25
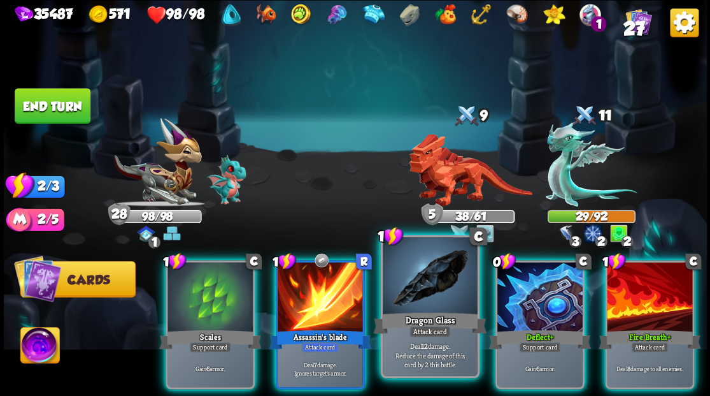
click at [412, 285] on div at bounding box center [430, 277] width 94 height 80
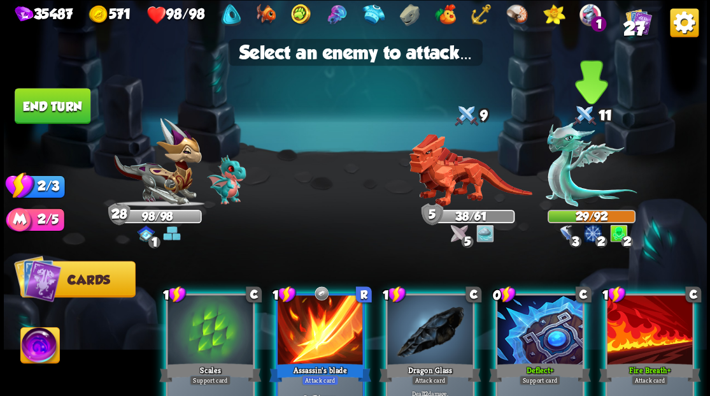
click at [571, 182] on img at bounding box center [591, 164] width 91 height 85
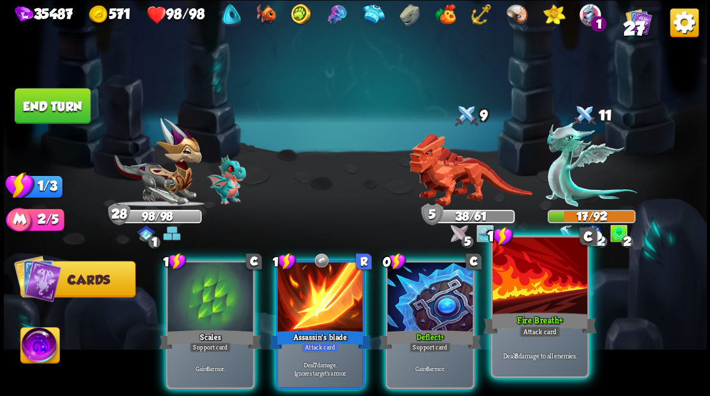
click at [567, 276] on div at bounding box center [539, 277] width 94 height 80
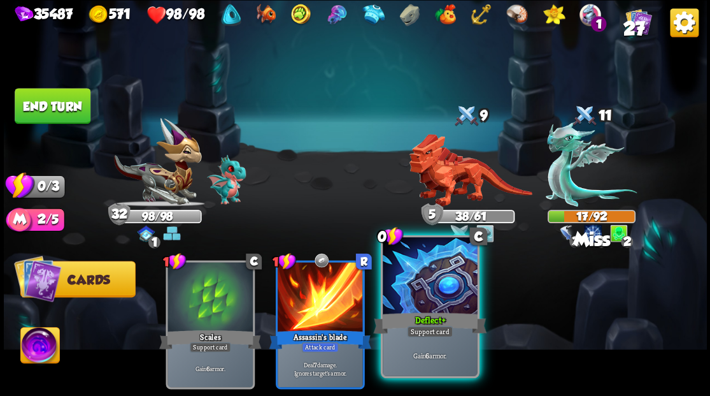
click at [455, 296] on div at bounding box center [430, 277] width 94 height 80
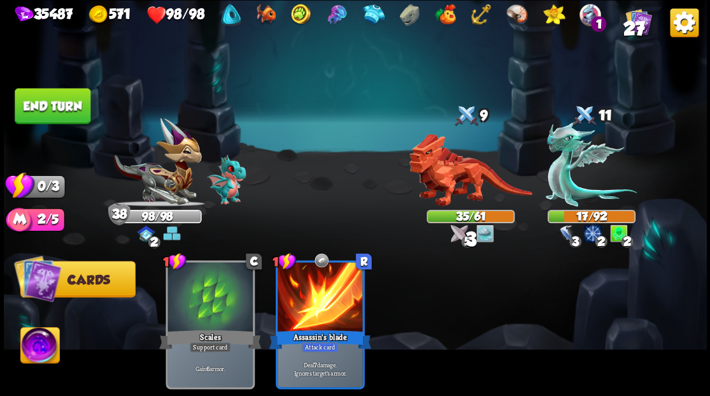
click at [69, 103] on button "End turn" at bounding box center [53, 106] width 76 height 36
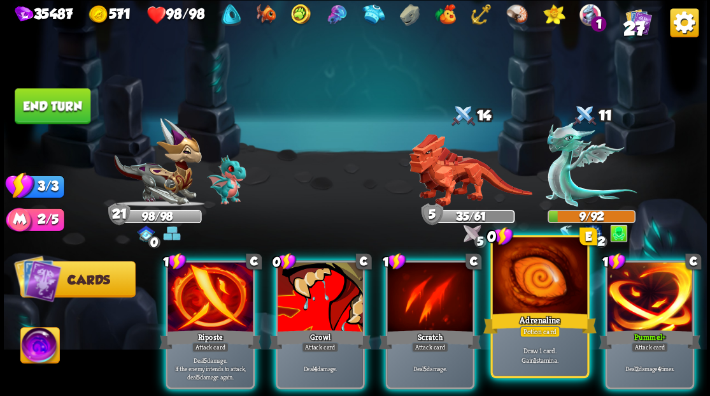
click at [530, 285] on div at bounding box center [539, 277] width 94 height 80
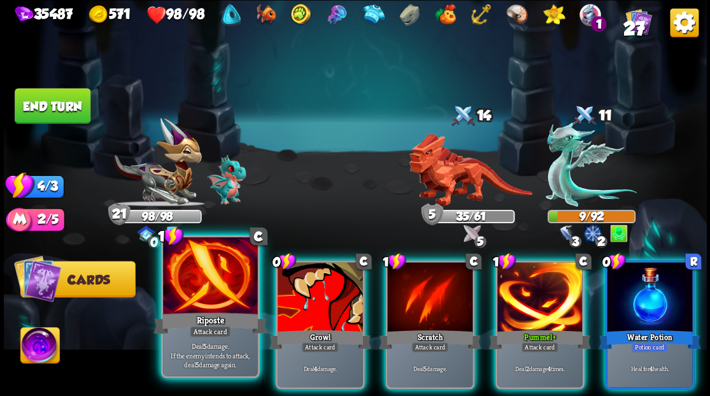
click at [194, 312] on div "Riposte" at bounding box center [210, 322] width 113 height 25
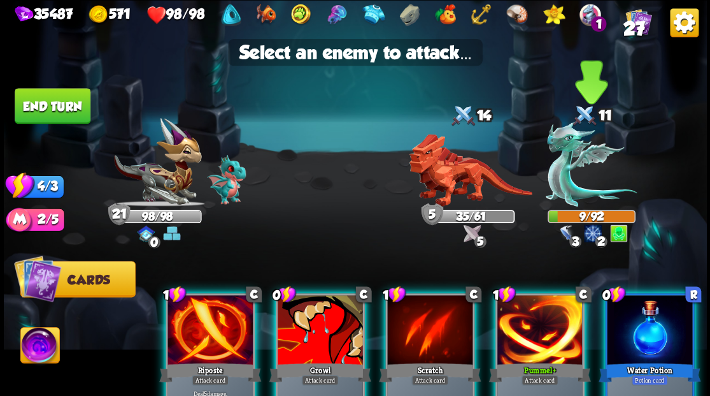
click at [557, 171] on img at bounding box center [591, 164] width 91 height 85
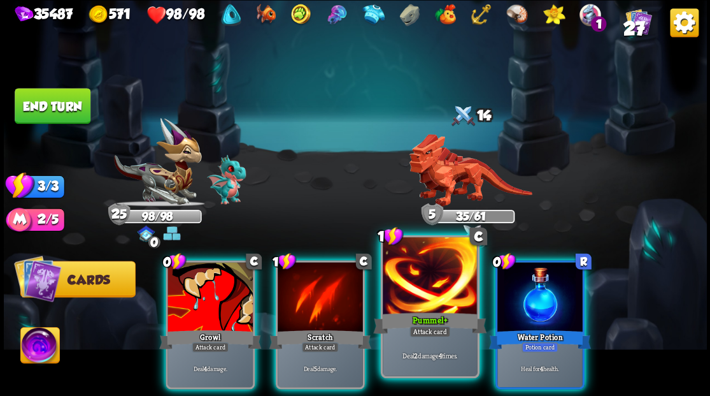
click at [429, 289] on div at bounding box center [430, 277] width 94 height 80
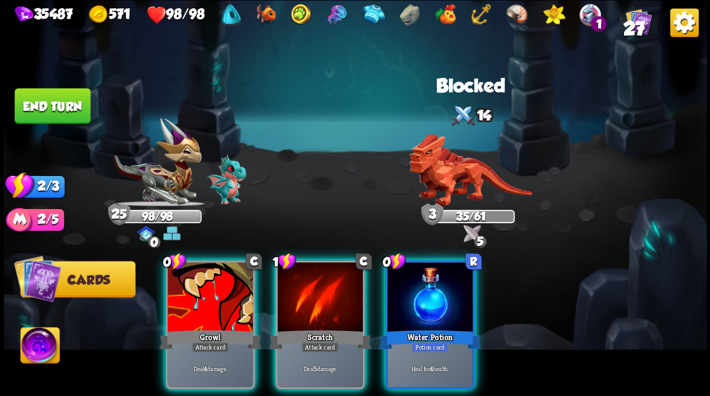
click at [448, 177] on img at bounding box center [470, 170] width 123 height 73
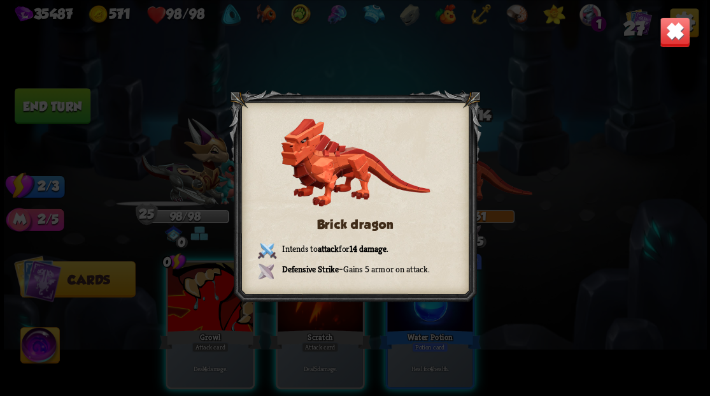
click at [672, 43] on img at bounding box center [674, 32] width 31 height 31
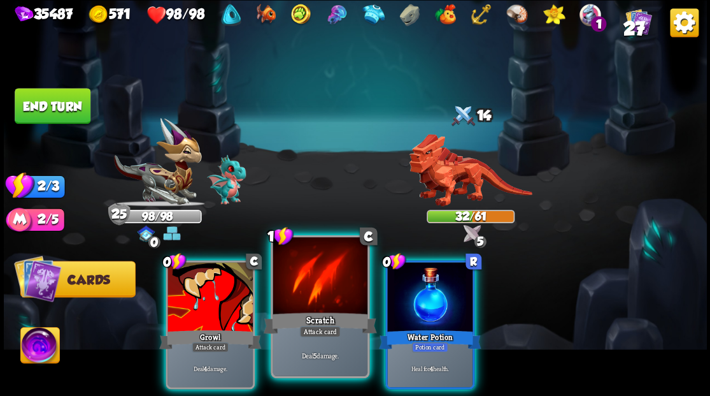
click at [309, 293] on div at bounding box center [320, 277] width 94 height 80
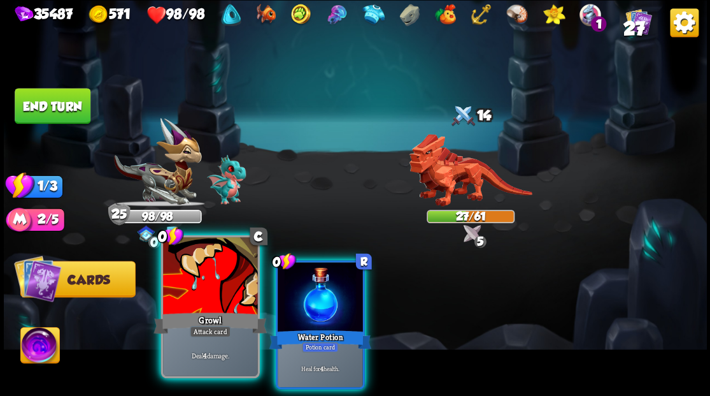
click at [191, 306] on div at bounding box center [210, 277] width 94 height 80
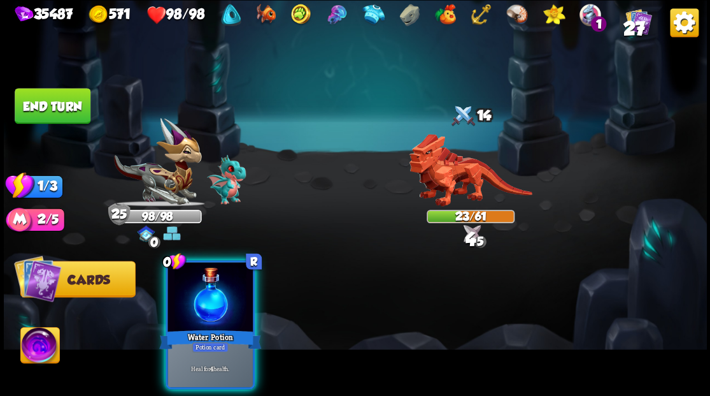
click at [192, 308] on div at bounding box center [210, 298] width 85 height 72
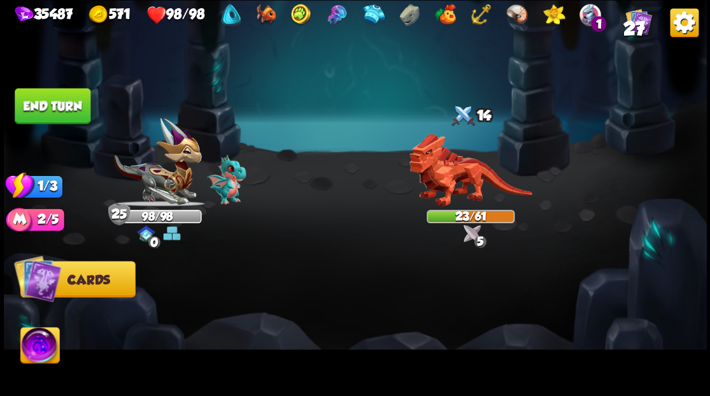
click at [54, 106] on button "End turn" at bounding box center [53, 106] width 76 height 36
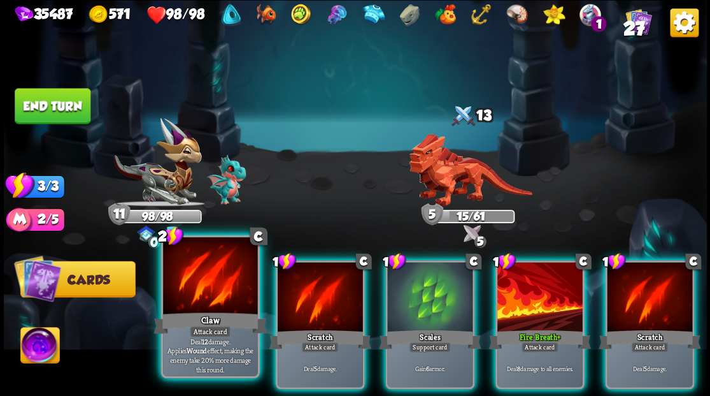
click at [201, 290] on div at bounding box center [210, 277] width 94 height 80
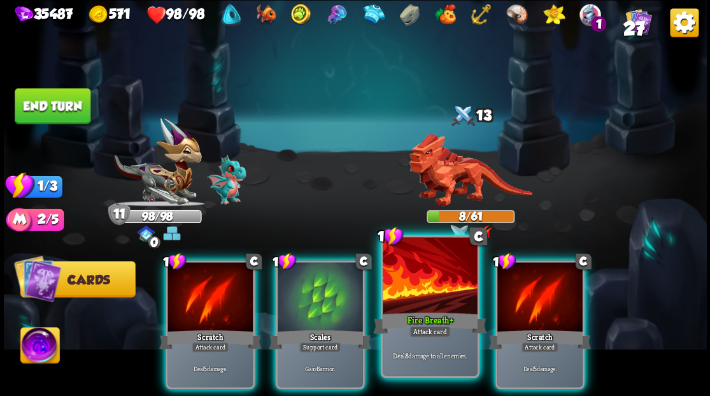
click at [439, 294] on div at bounding box center [430, 277] width 94 height 80
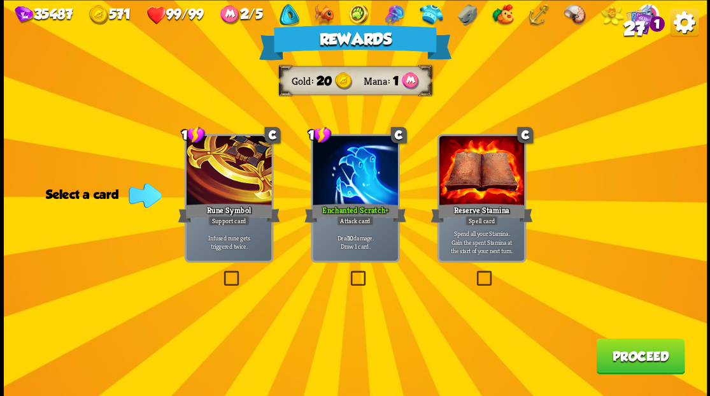
click at [656, 359] on button "Proceed" at bounding box center [640, 356] width 89 height 36
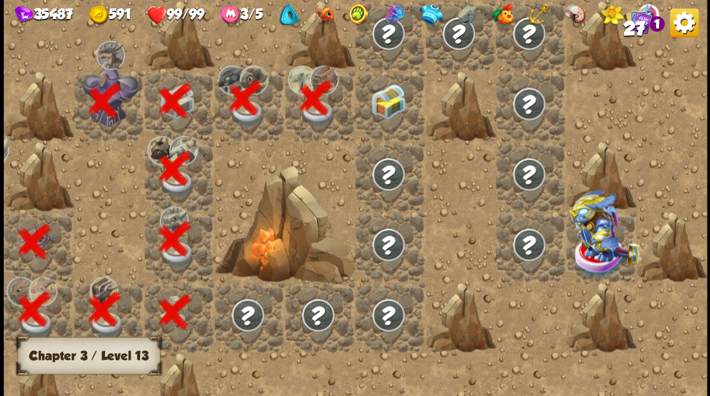
click at [380, 117] on img at bounding box center [388, 100] width 35 height 35
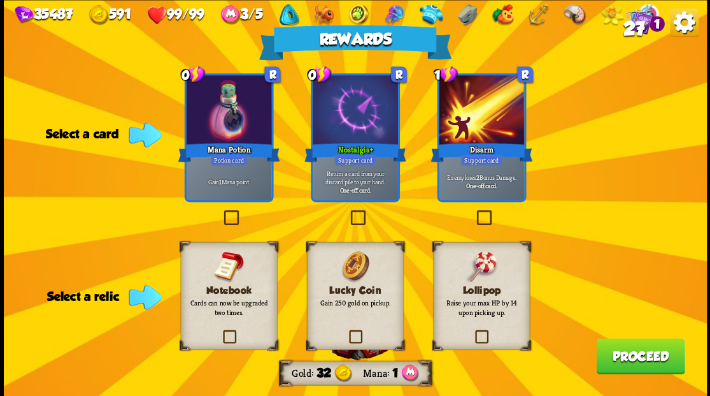
click at [221, 211] on label at bounding box center [221, 211] width 0 height 0
click at [0, 0] on input "checkbox" at bounding box center [0, 0] width 0 height 0
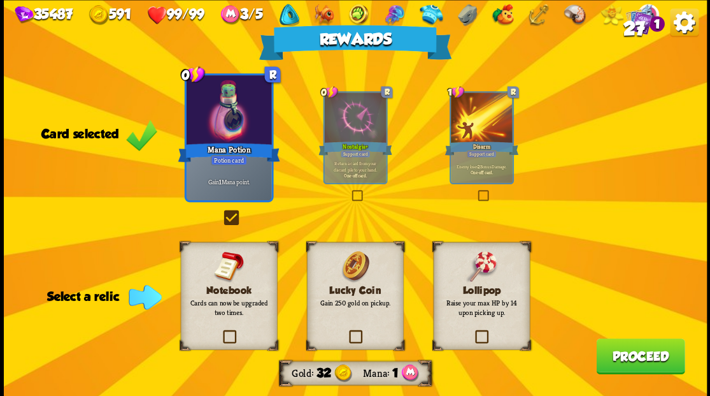
click at [347, 331] on label at bounding box center [347, 331] width 0 height 0
click at [0, 0] on input "checkbox" at bounding box center [0, 0] width 0 height 0
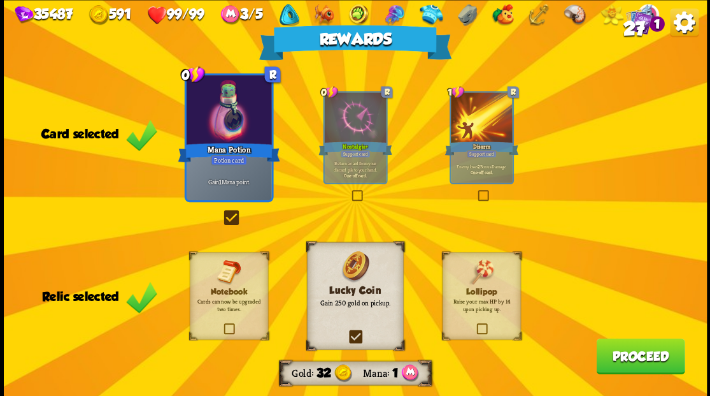
click at [612, 357] on button "Proceed" at bounding box center [640, 356] width 89 height 36
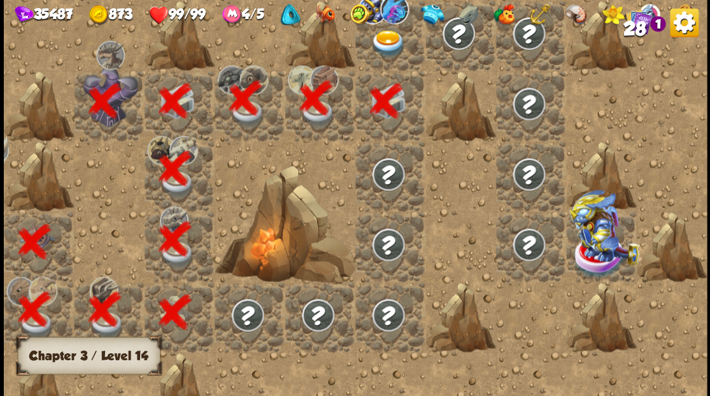
click at [397, 57] on div at bounding box center [390, 35] width 70 height 70
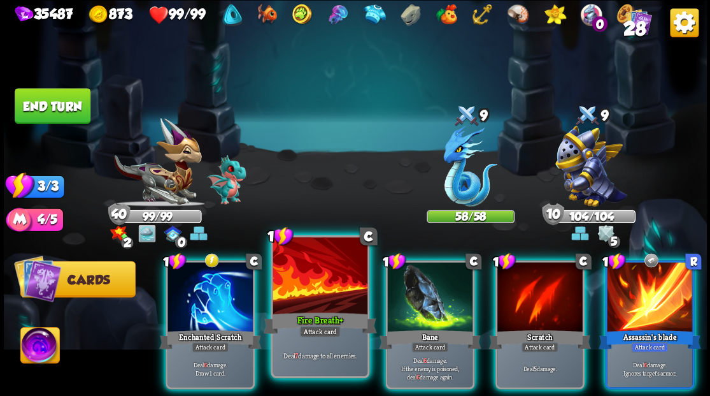
click at [313, 303] on div at bounding box center [320, 277] width 94 height 80
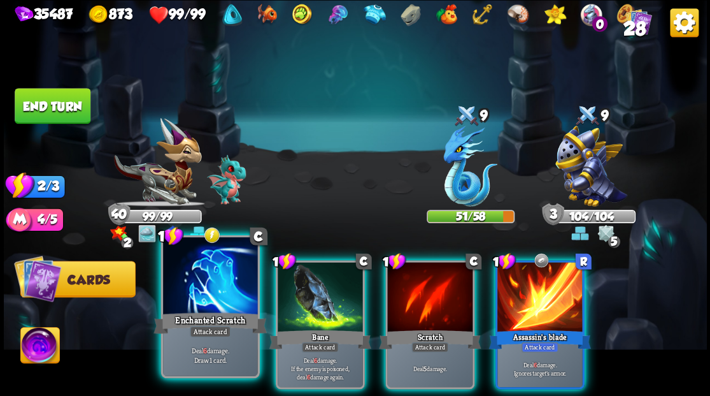
click at [220, 278] on div at bounding box center [210, 277] width 94 height 80
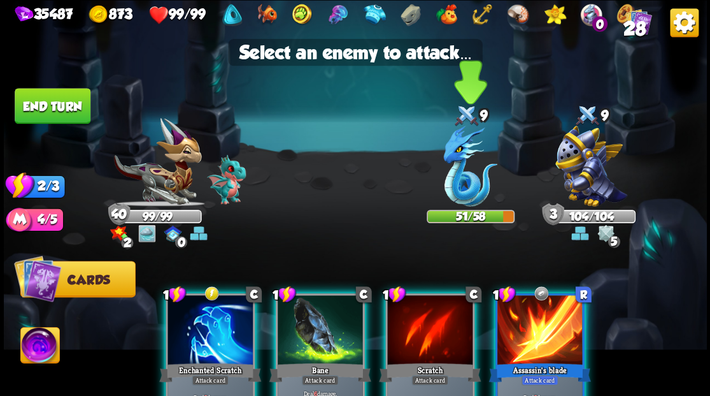
click at [475, 169] on img at bounding box center [470, 165] width 54 height 81
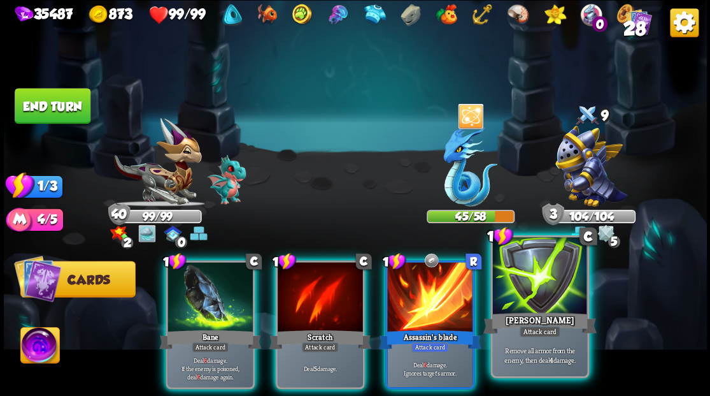
click at [562, 314] on div "[PERSON_NAME]" at bounding box center [539, 322] width 113 height 25
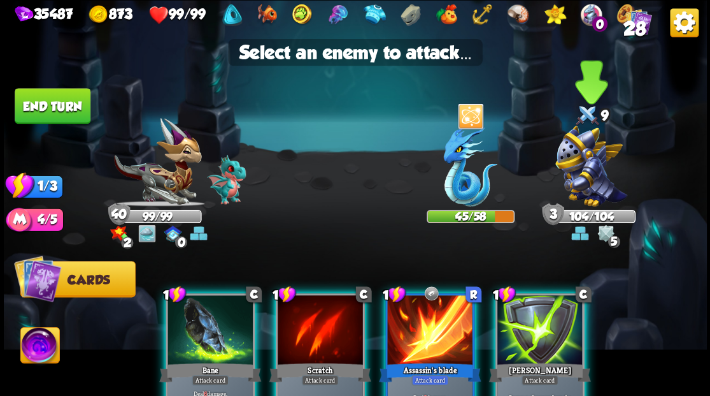
click at [606, 178] on img at bounding box center [591, 165] width 72 height 81
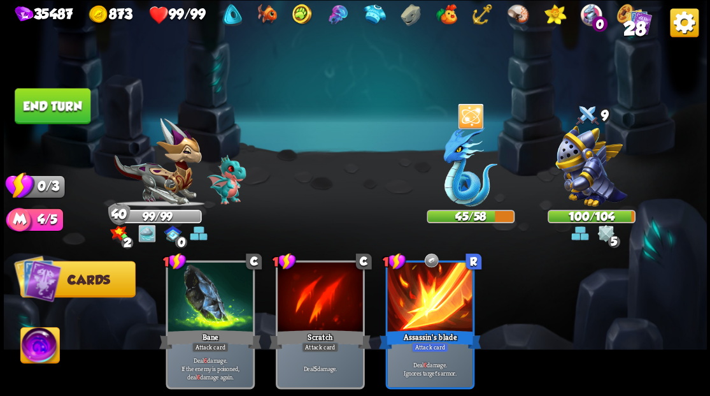
click at [48, 104] on button "End turn" at bounding box center [53, 106] width 76 height 36
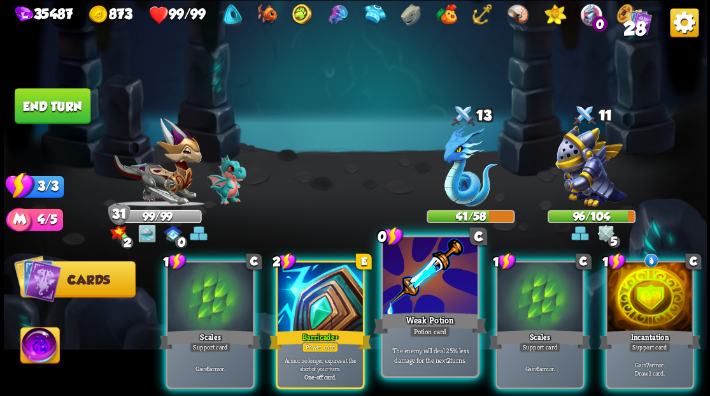
click at [425, 281] on div at bounding box center [430, 277] width 94 height 80
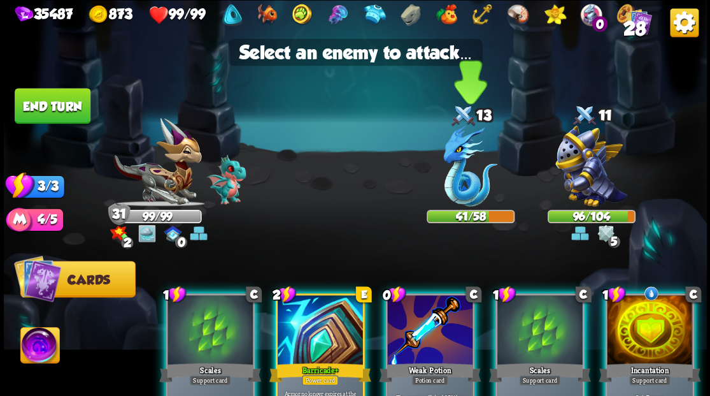
click at [453, 172] on img at bounding box center [470, 165] width 54 height 81
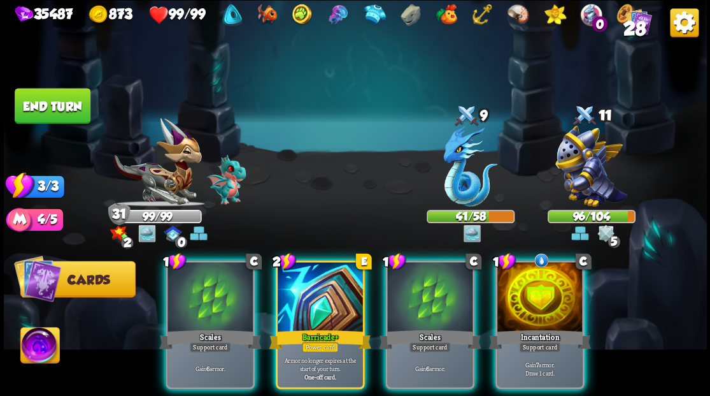
click at [535, 296] on div at bounding box center [539, 298] width 85 height 72
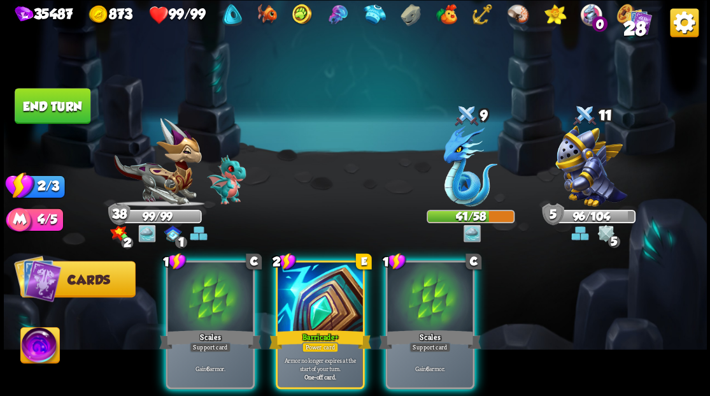
click at [439, 288] on div at bounding box center [429, 298] width 85 height 72
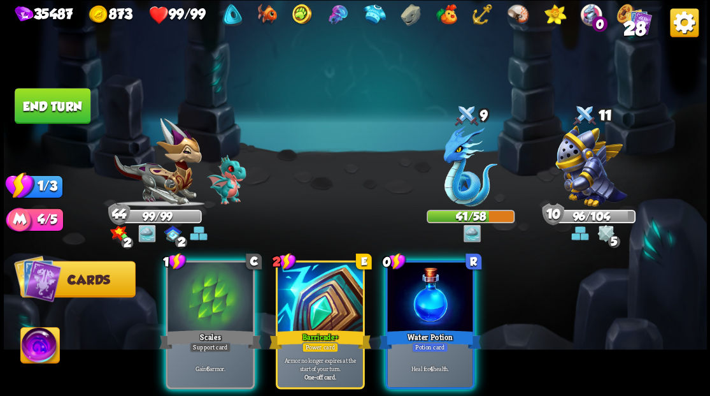
drag, startPoint x: 426, startPoint y: 289, endPoint x: 402, endPoint y: 262, distance: 36.6
click at [427, 289] on div at bounding box center [429, 298] width 85 height 72
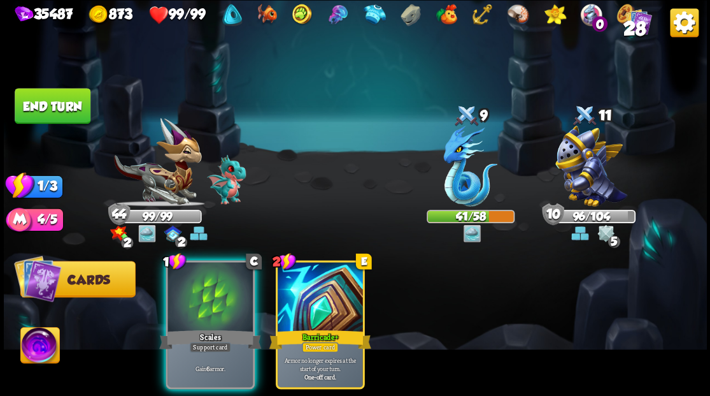
click at [157, 313] on div "1 C Scales Support card Gain 6 armor. 2 E Barricade + Power card Armor no longe…" at bounding box center [425, 308] width 562 height 176
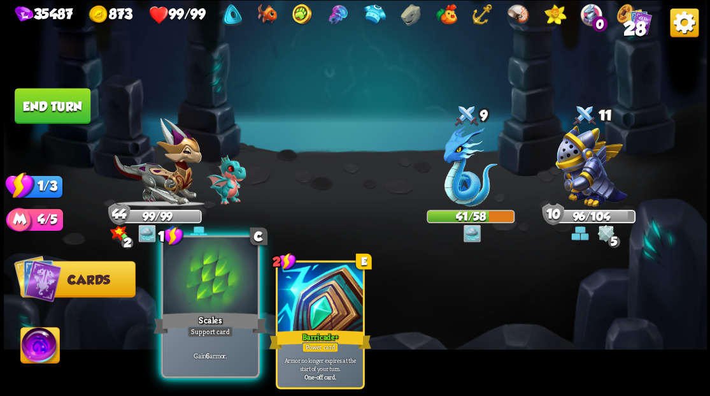
click at [196, 294] on div at bounding box center [210, 277] width 94 height 80
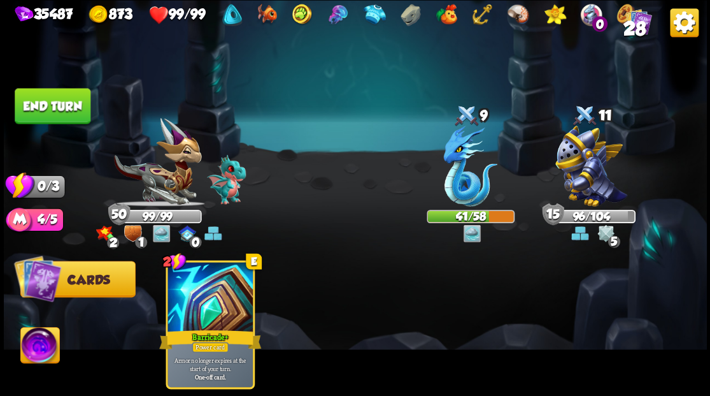
click at [36, 113] on button "End turn" at bounding box center [53, 106] width 76 height 36
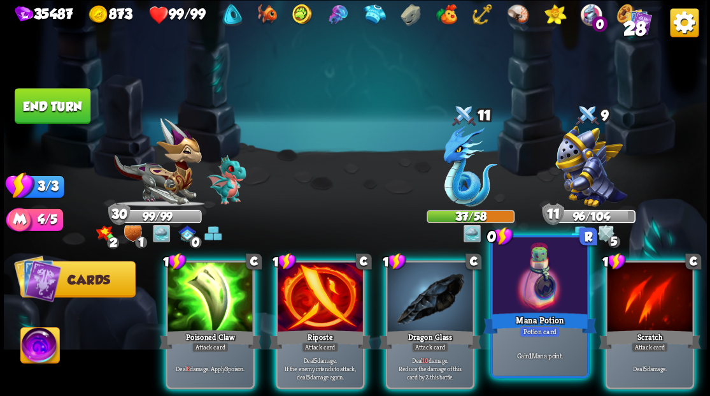
click at [519, 295] on div at bounding box center [539, 277] width 94 height 80
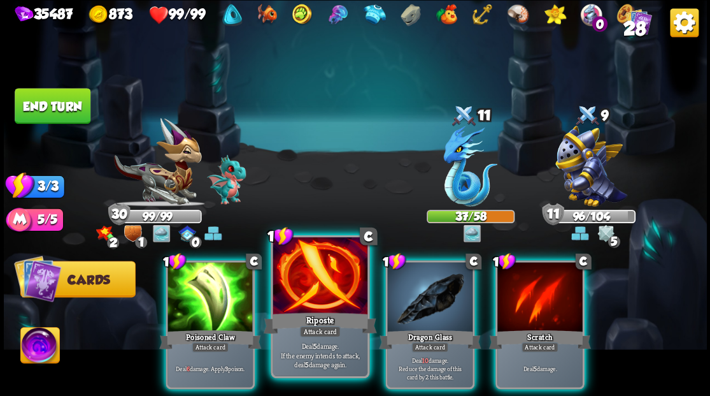
click at [303, 280] on div at bounding box center [320, 277] width 94 height 80
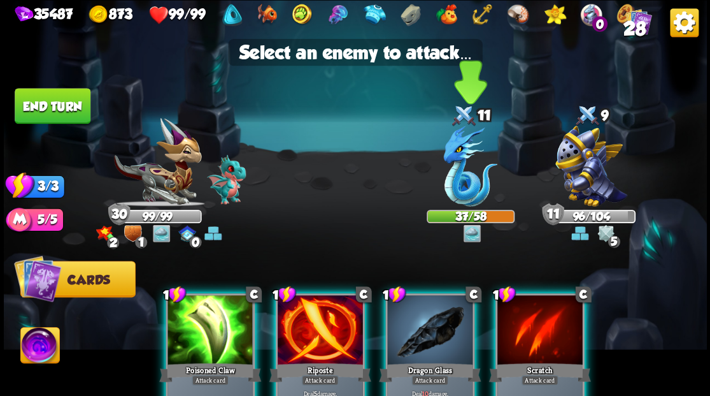
click at [458, 181] on img at bounding box center [470, 165] width 54 height 81
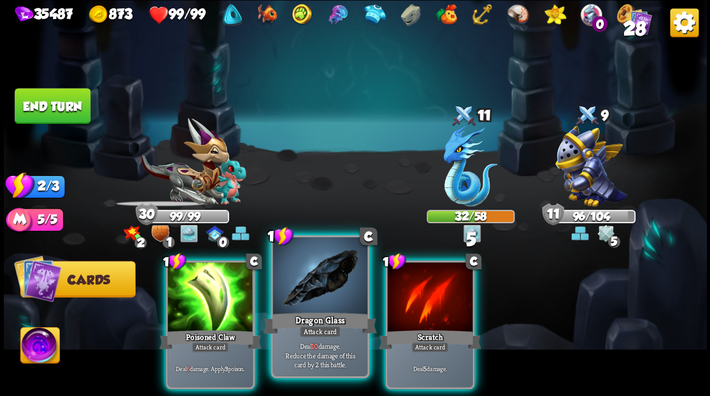
click at [308, 293] on div at bounding box center [320, 277] width 94 height 80
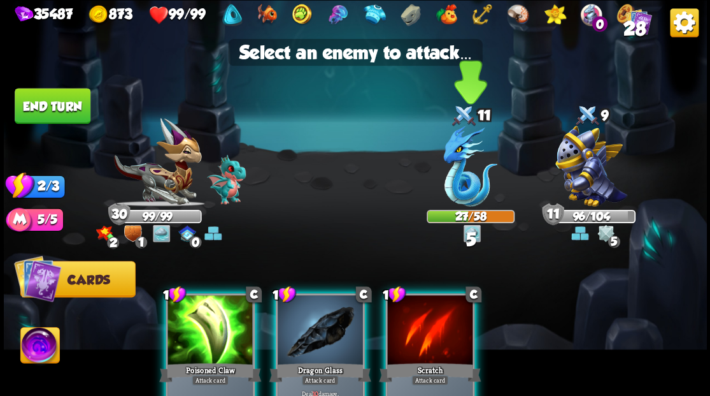
click at [459, 181] on img at bounding box center [470, 165] width 54 height 81
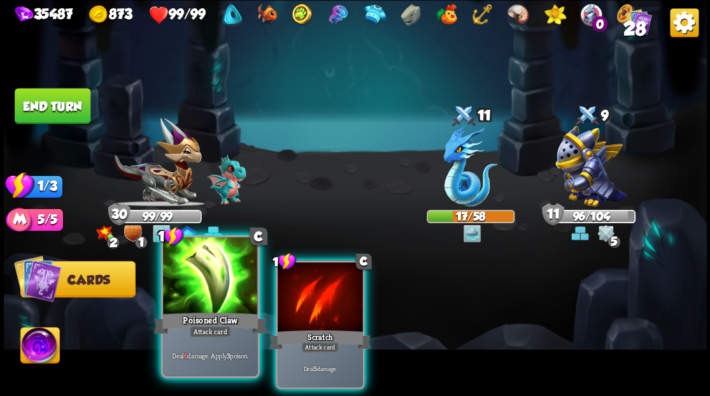
click at [186, 298] on div at bounding box center [210, 277] width 94 height 80
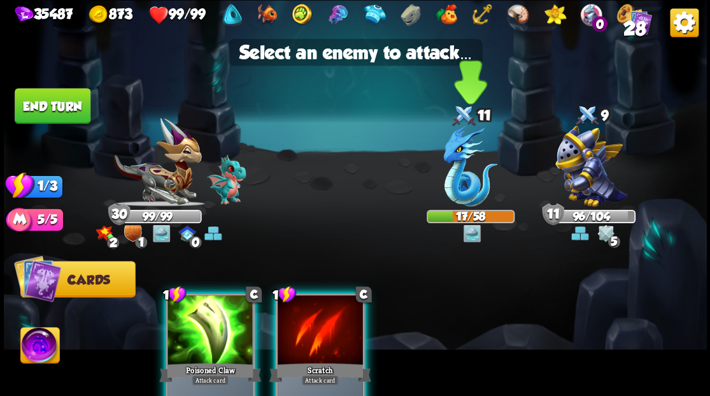
click at [462, 182] on img at bounding box center [470, 165] width 54 height 81
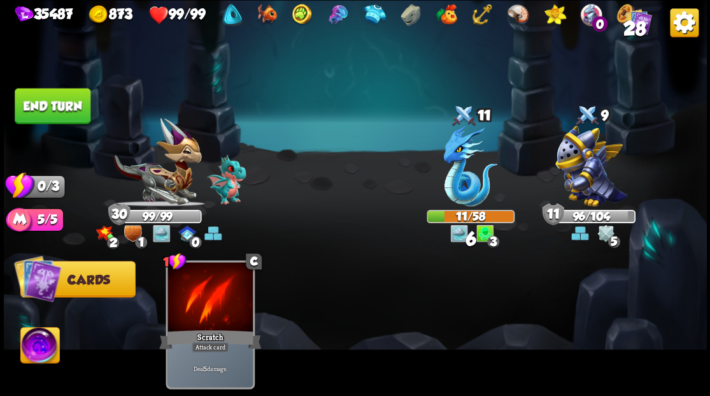
click at [39, 104] on button "End turn" at bounding box center [53, 106] width 76 height 36
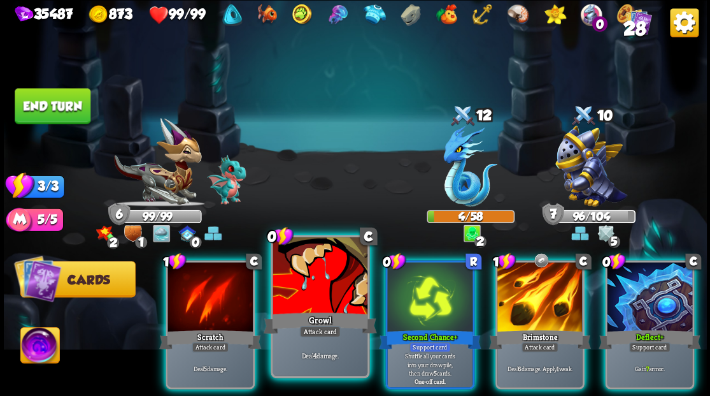
click at [335, 294] on div at bounding box center [320, 277] width 94 height 80
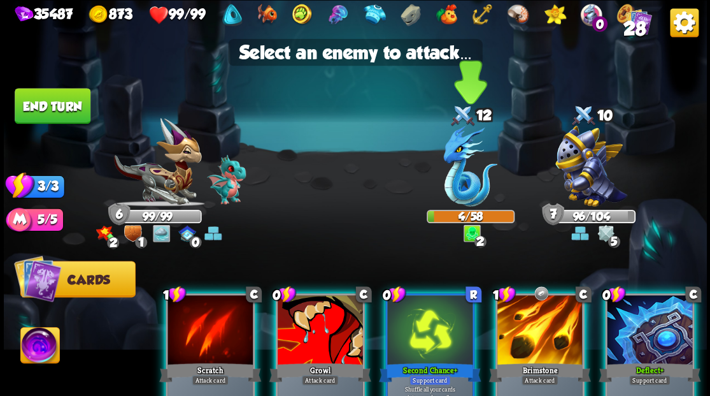
click at [466, 169] on img at bounding box center [470, 165] width 54 height 81
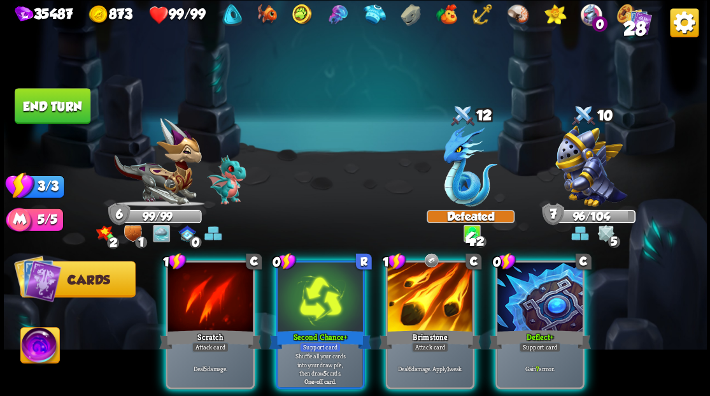
click at [543, 287] on div at bounding box center [539, 298] width 85 height 72
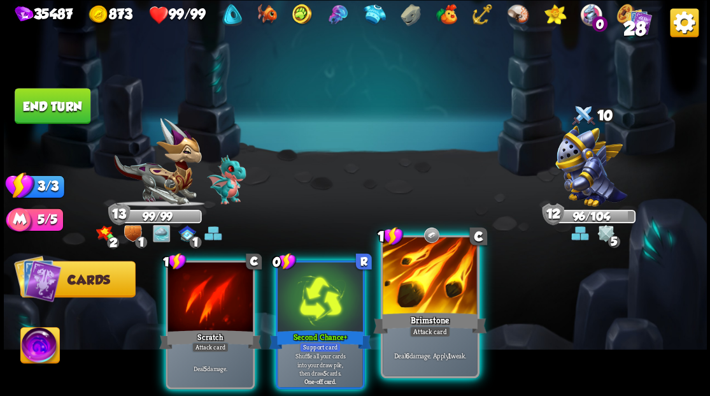
drag, startPoint x: 425, startPoint y: 277, endPoint x: 443, endPoint y: 264, distance: 22.8
click at [425, 277] on div at bounding box center [430, 277] width 94 height 80
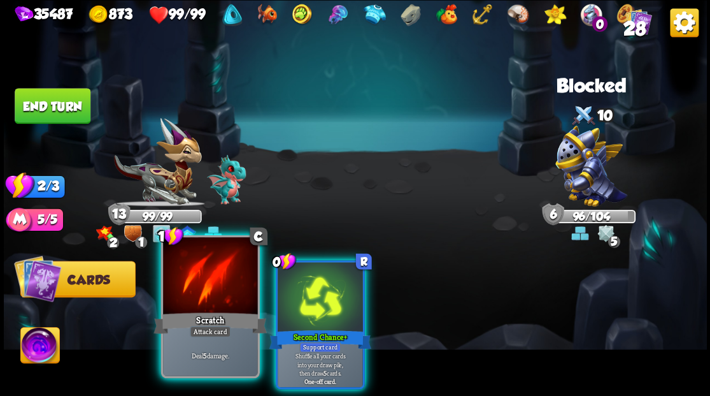
click at [203, 296] on div at bounding box center [210, 277] width 94 height 80
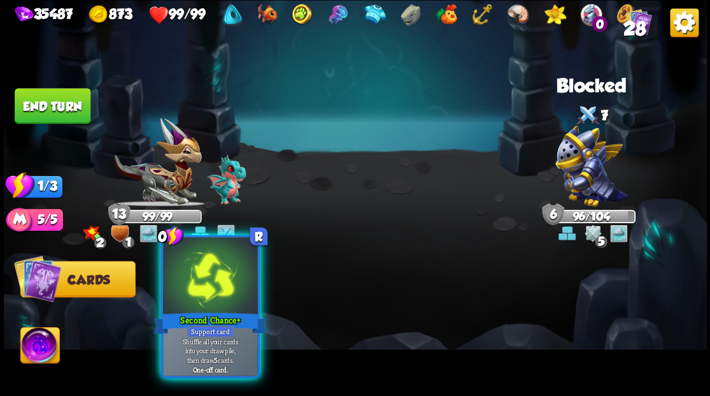
click at [205, 295] on div at bounding box center [210, 277] width 94 height 80
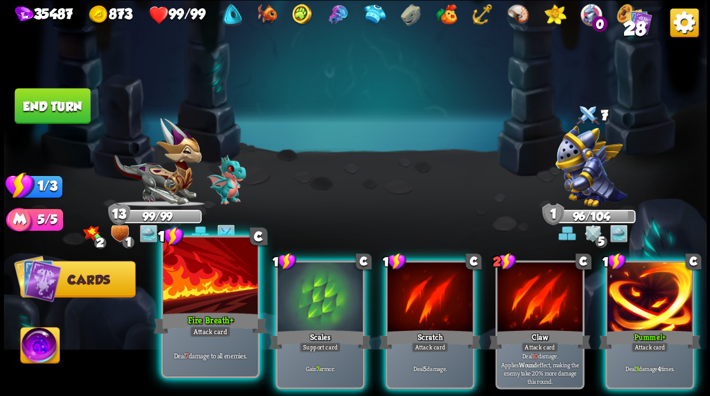
click at [181, 292] on div at bounding box center [210, 277] width 94 height 80
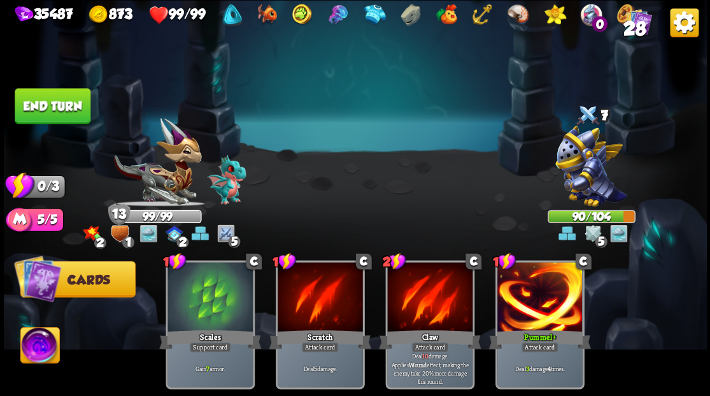
click at [41, 115] on button "End turn" at bounding box center [53, 106] width 76 height 36
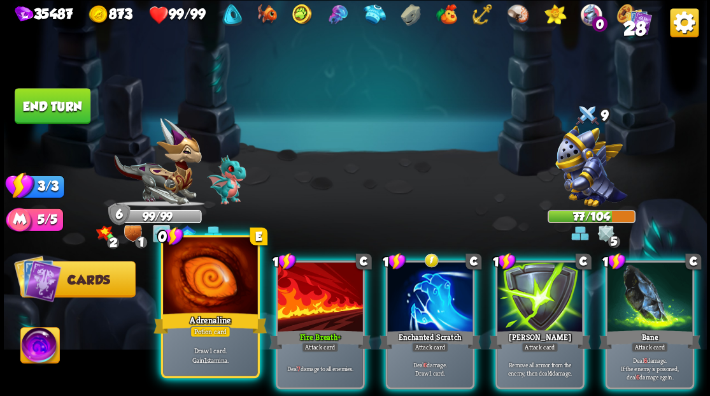
click at [208, 285] on div at bounding box center [210, 277] width 94 height 80
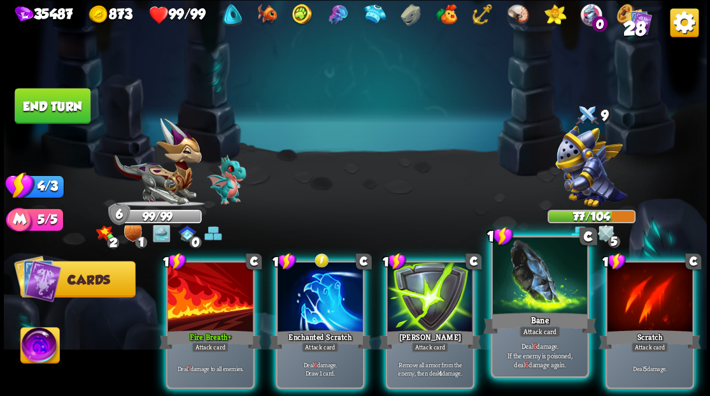
click at [535, 317] on div "Bane" at bounding box center [539, 322] width 113 height 25
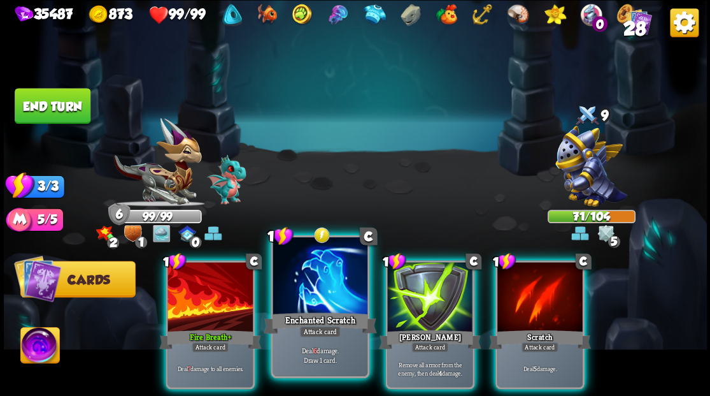
click at [315, 283] on div at bounding box center [320, 277] width 94 height 80
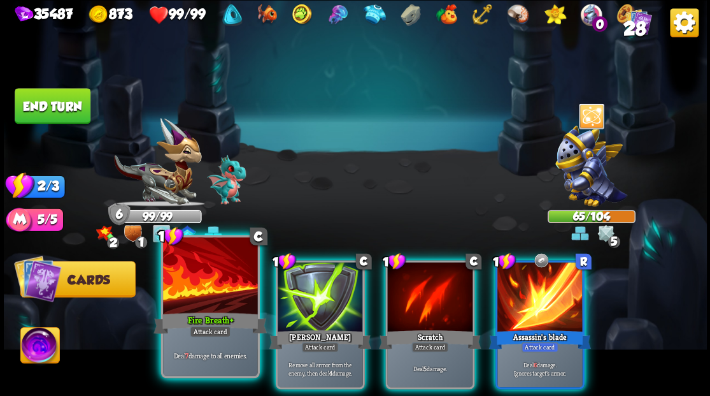
click at [197, 290] on div at bounding box center [210, 277] width 94 height 80
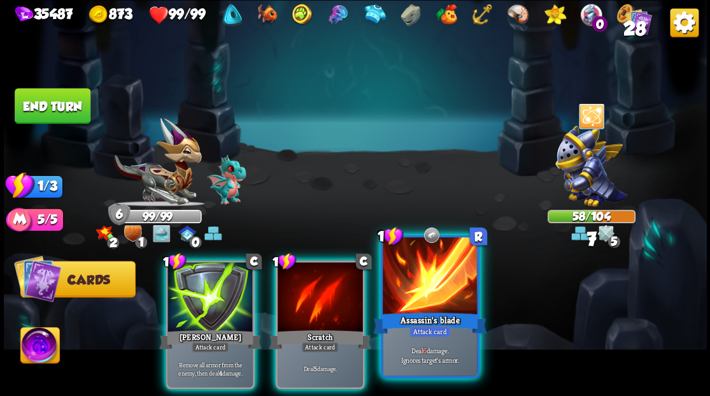
click at [419, 305] on div at bounding box center [430, 277] width 94 height 80
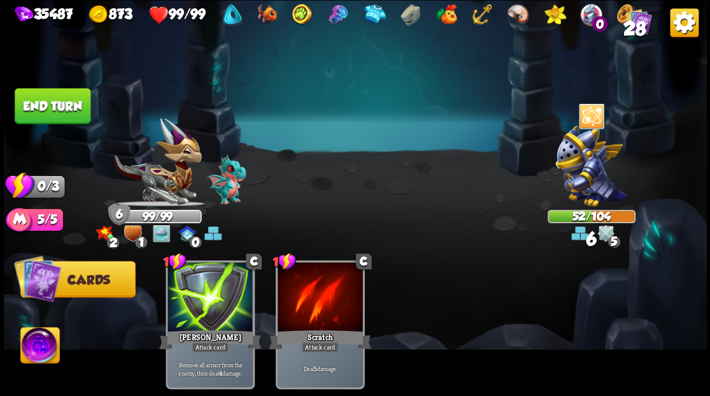
click at [60, 111] on button "End turn" at bounding box center [53, 106] width 76 height 36
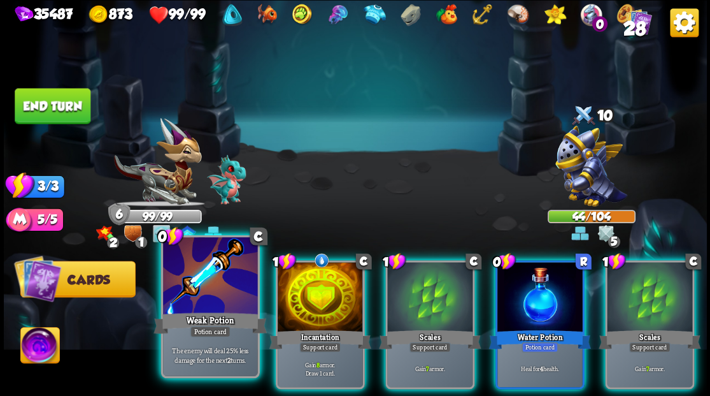
click at [216, 301] on div at bounding box center [210, 277] width 94 height 80
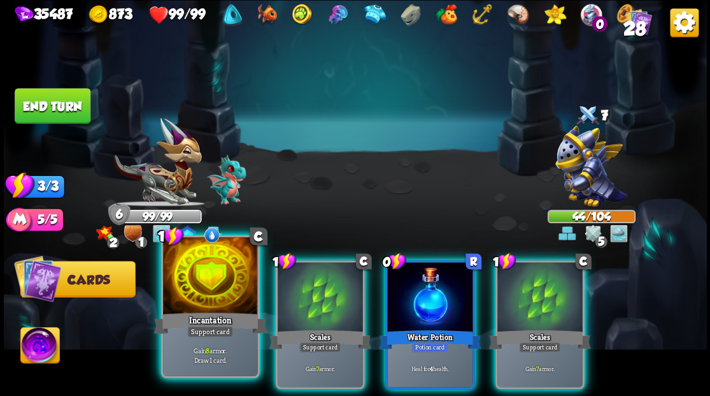
click at [204, 276] on div at bounding box center [210, 277] width 94 height 80
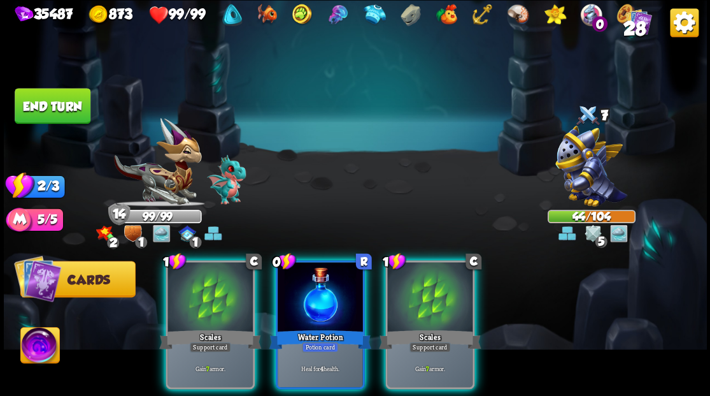
click at [204, 276] on div at bounding box center [210, 298] width 85 height 72
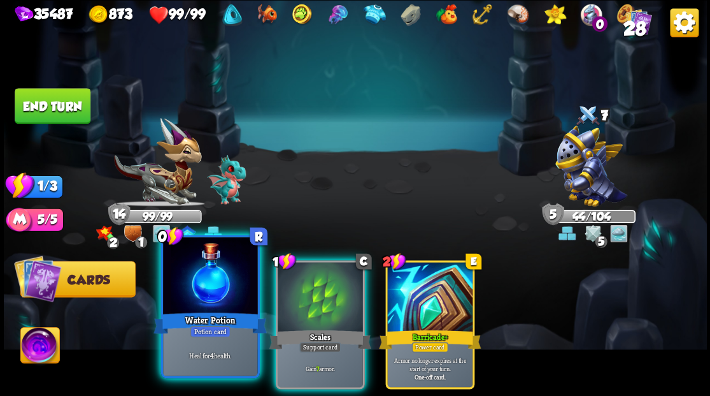
click at [206, 276] on div at bounding box center [210, 277] width 94 height 80
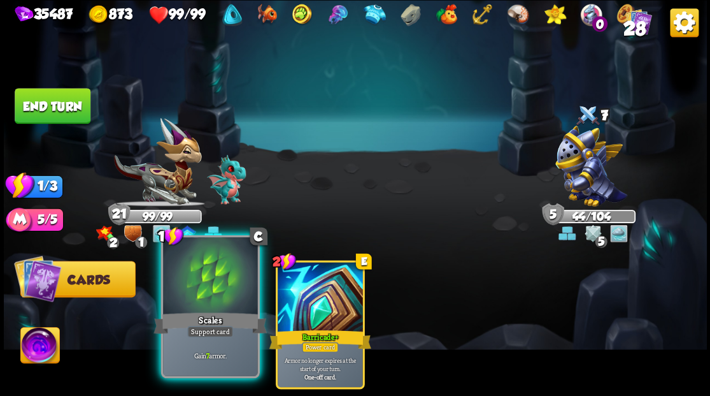
click at [212, 276] on div at bounding box center [210, 277] width 94 height 80
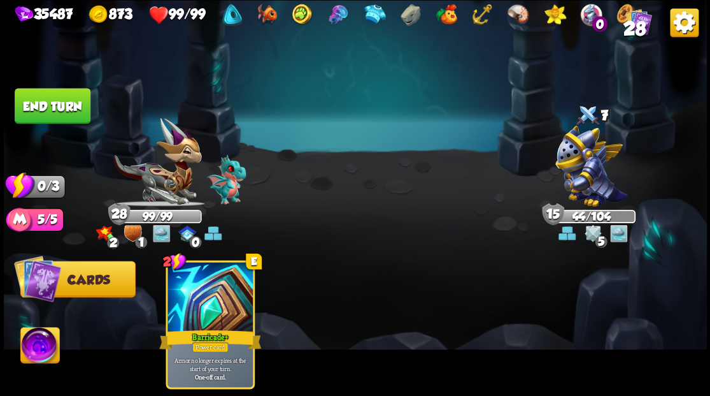
click at [28, 104] on button "End turn" at bounding box center [53, 106] width 76 height 36
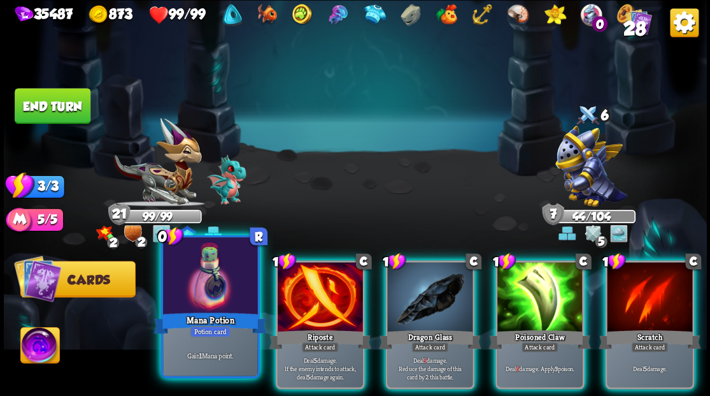
click at [195, 296] on div at bounding box center [210, 277] width 94 height 80
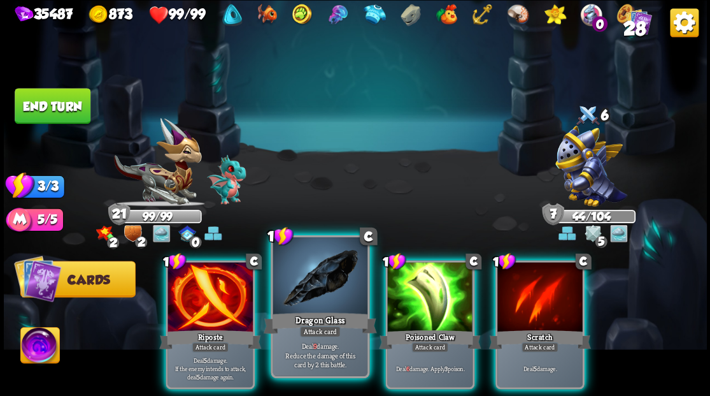
click at [310, 313] on div "Dragon Glass" at bounding box center [319, 322] width 113 height 25
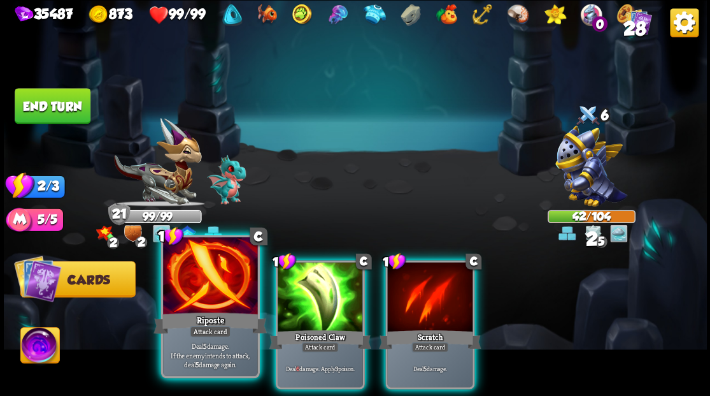
click at [199, 305] on div at bounding box center [210, 277] width 94 height 80
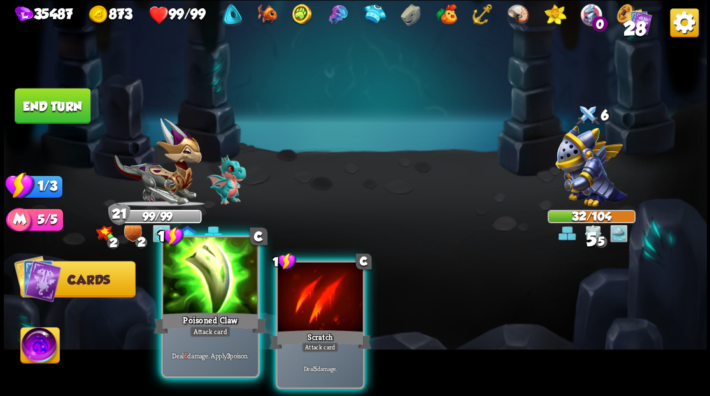
click at [200, 310] on div "Poisoned Claw" at bounding box center [210, 322] width 113 height 25
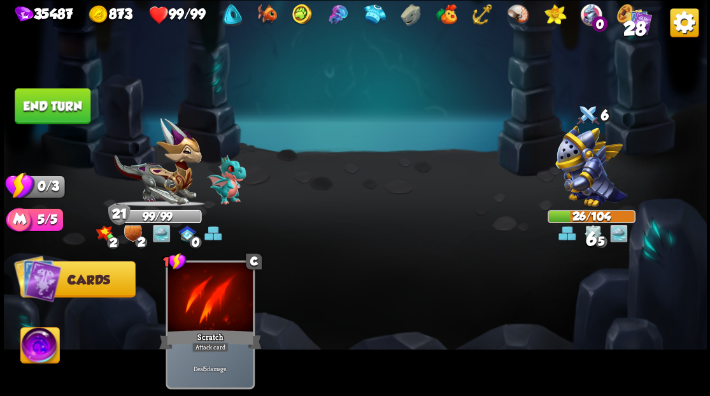
click at [82, 97] on button "End turn" at bounding box center [53, 106] width 76 height 36
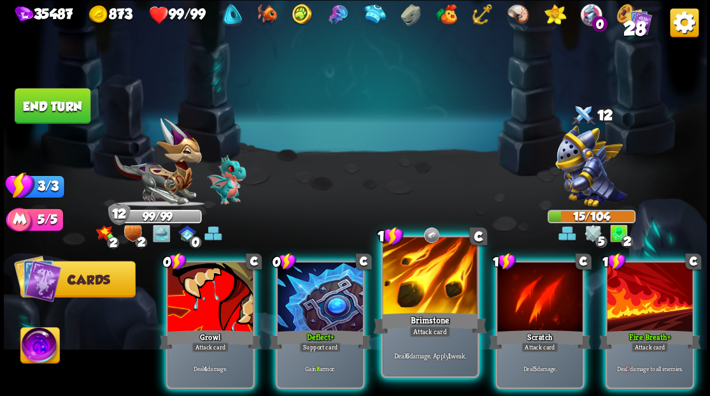
click at [454, 319] on div "Brimstone" at bounding box center [429, 322] width 113 height 25
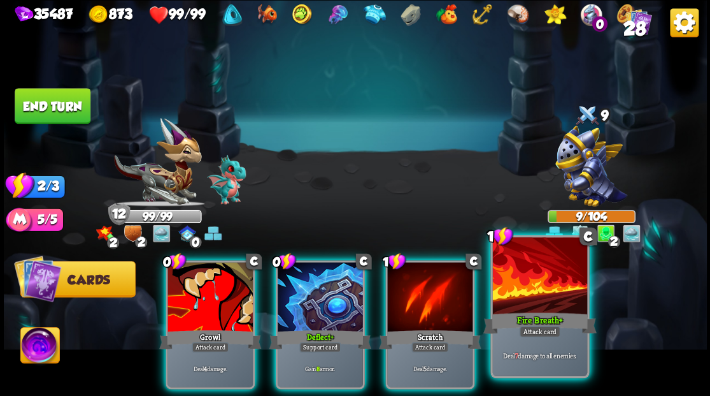
click at [525, 299] on div at bounding box center [539, 277] width 94 height 80
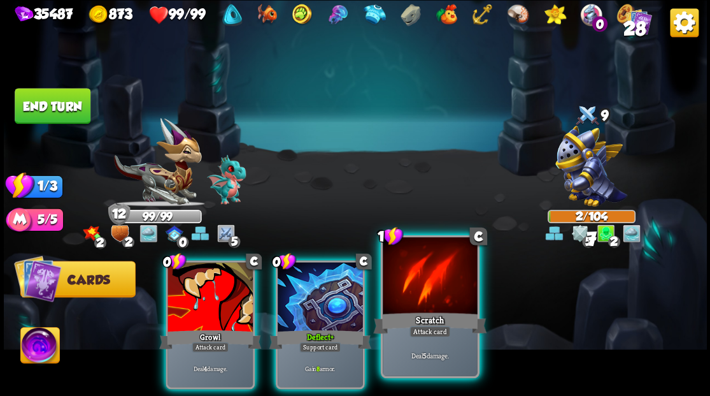
click at [433, 296] on div at bounding box center [430, 277] width 94 height 80
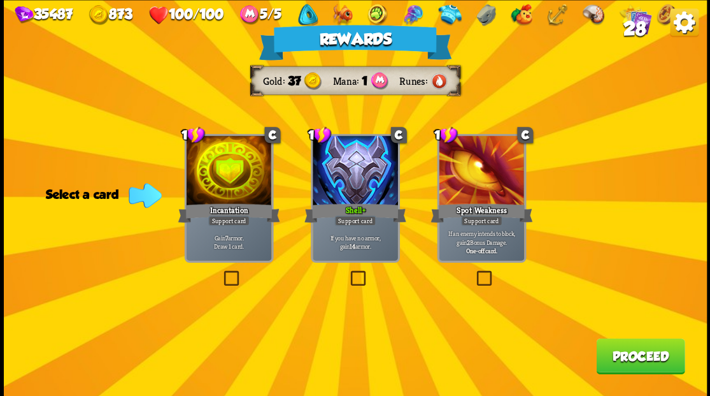
click at [628, 361] on button "Proceed" at bounding box center [640, 356] width 89 height 36
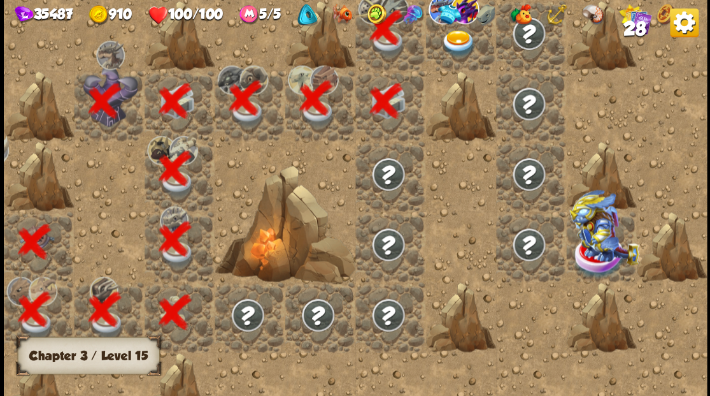
click at [474, 60] on div at bounding box center [460, 35] width 70 height 70
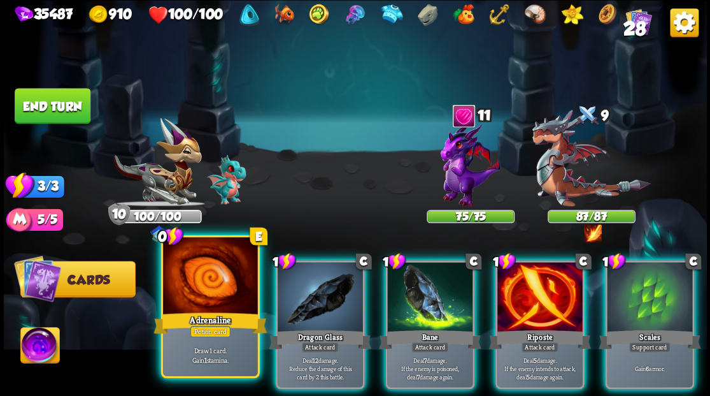
click at [211, 287] on div at bounding box center [210, 277] width 94 height 80
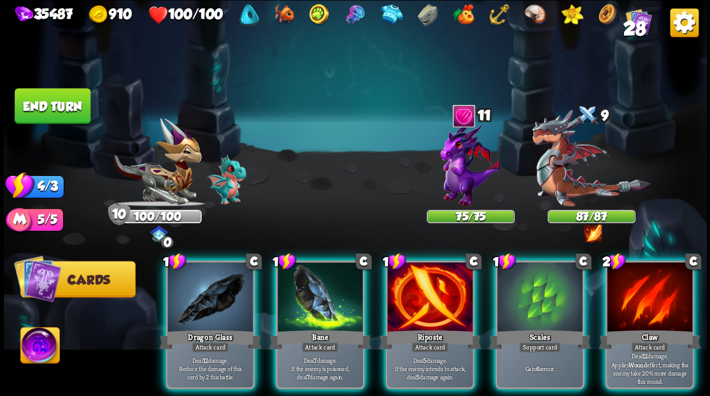
click at [469, 166] on div at bounding box center [471, 167] width 88 height 77
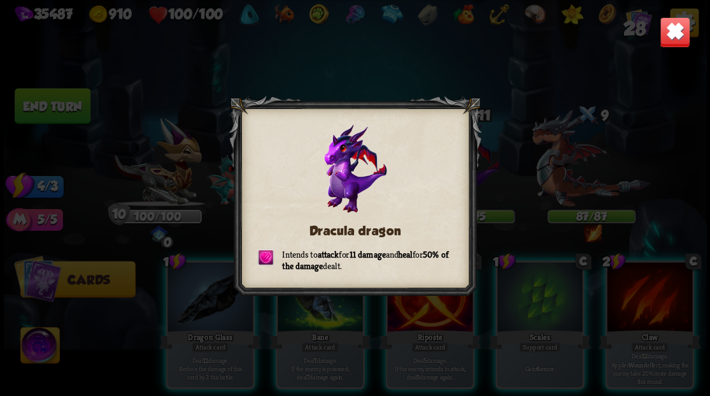
click at [675, 38] on img at bounding box center [674, 32] width 31 height 31
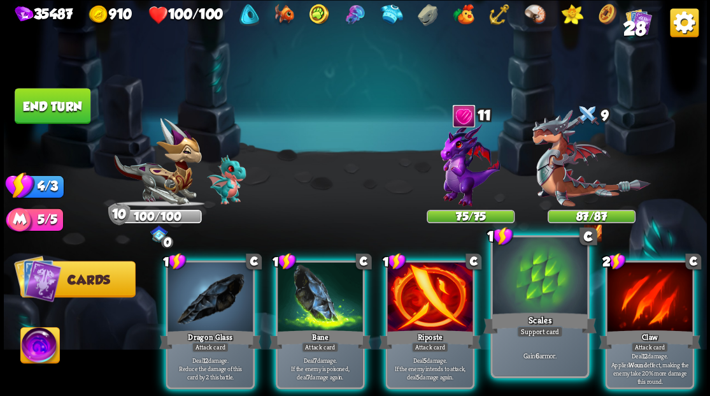
click at [543, 293] on div at bounding box center [539, 277] width 94 height 80
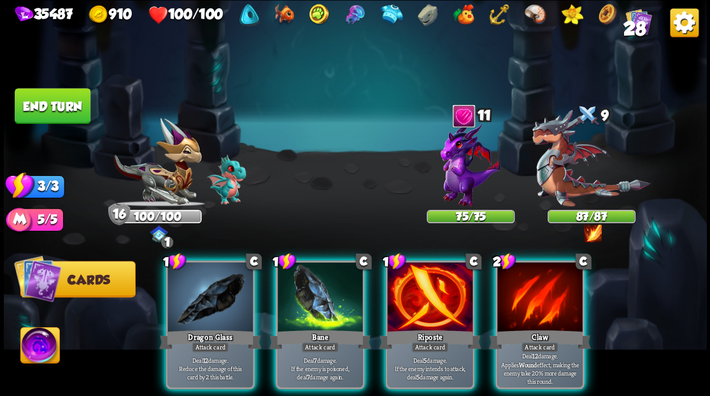
click at [51, 343] on img at bounding box center [39, 346] width 39 height 39
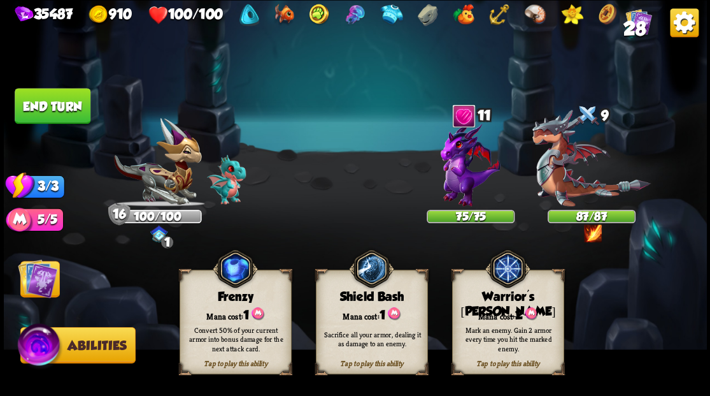
drag, startPoint x: 489, startPoint y: 327, endPoint x: 557, endPoint y: 254, distance: 99.6
click at [496, 322] on div "Mark an enemy. Gain 2 armor every time you hit the marked enemy." at bounding box center [508, 339] width 112 height 44
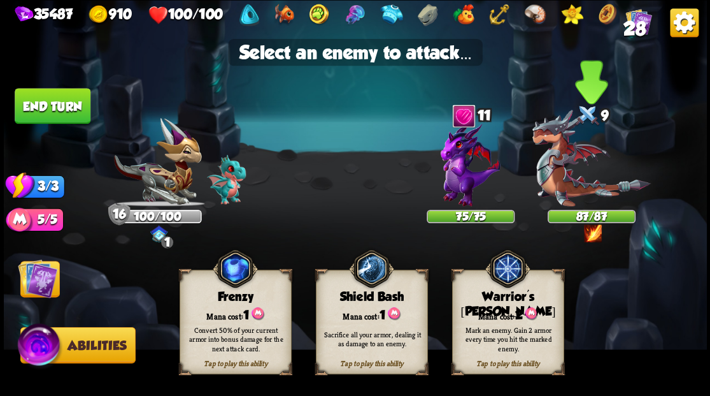
click at [569, 185] on img at bounding box center [591, 158] width 118 height 97
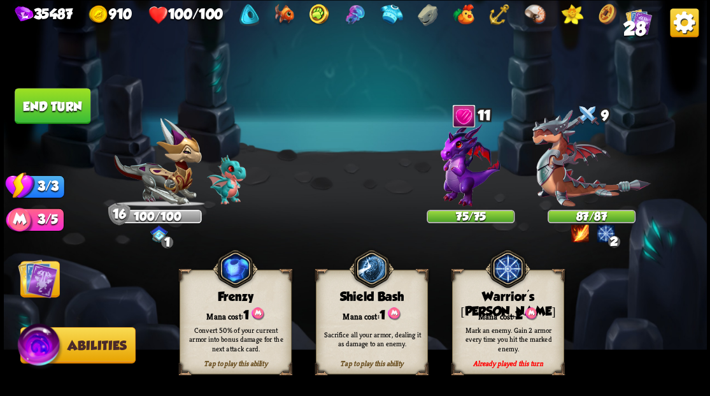
click at [38, 277] on img at bounding box center [37, 277] width 39 height 39
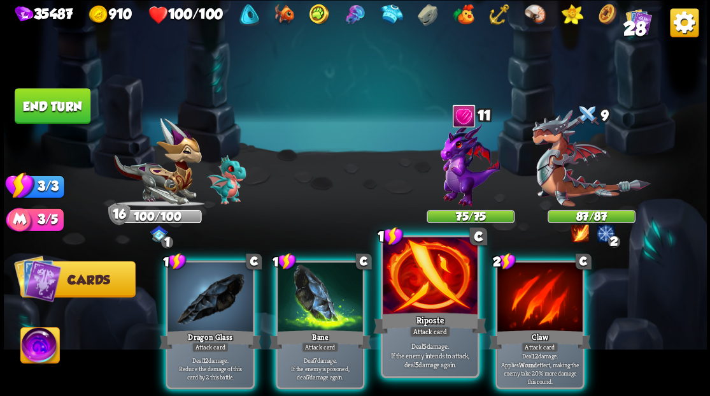
drag, startPoint x: 423, startPoint y: 291, endPoint x: 427, endPoint y: 276, distance: 15.3
click at [423, 284] on div at bounding box center [430, 277] width 94 height 80
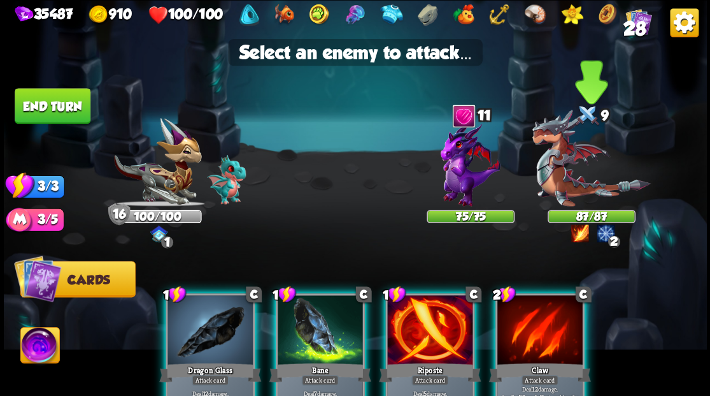
click at [564, 182] on img at bounding box center [591, 158] width 118 height 97
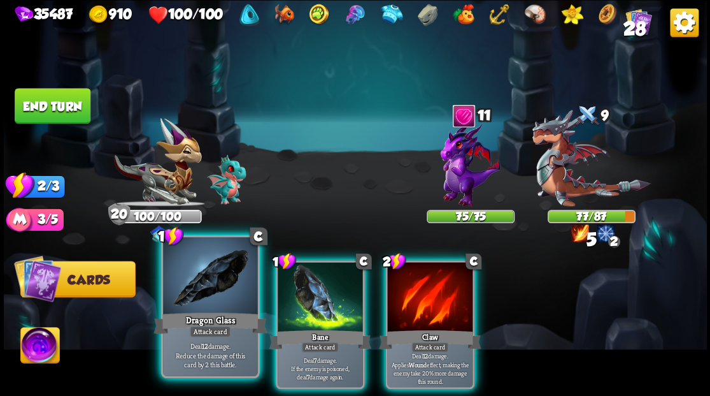
click at [199, 306] on div at bounding box center [210, 277] width 94 height 80
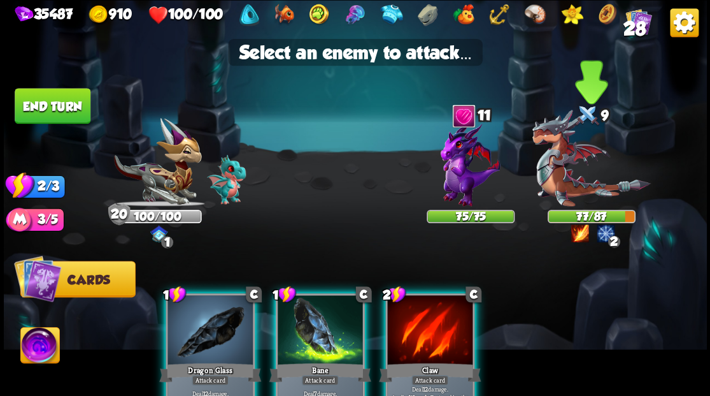
click at [557, 149] on img at bounding box center [591, 158] width 118 height 97
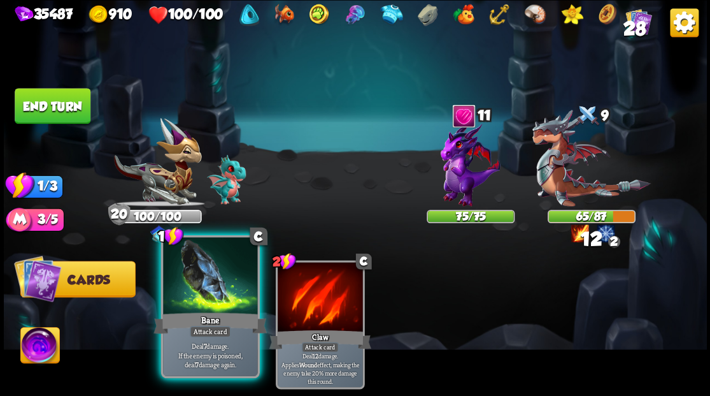
click at [199, 301] on div at bounding box center [210, 277] width 94 height 80
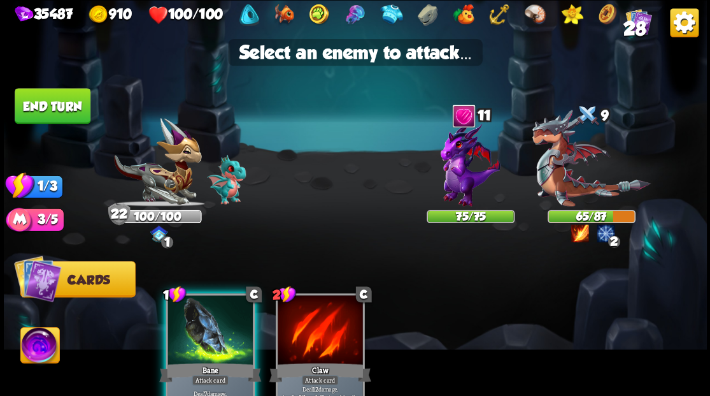
drag, startPoint x: 570, startPoint y: 171, endPoint x: 518, endPoint y: 176, distance: 51.8
click at [569, 171] on img at bounding box center [591, 158] width 118 height 97
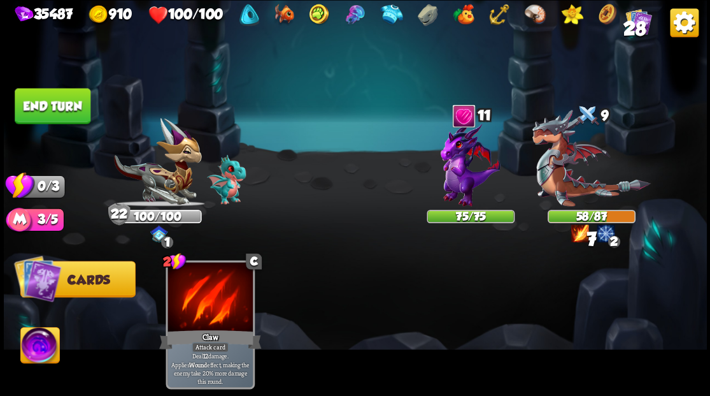
click at [65, 108] on button "End turn" at bounding box center [53, 106] width 76 height 36
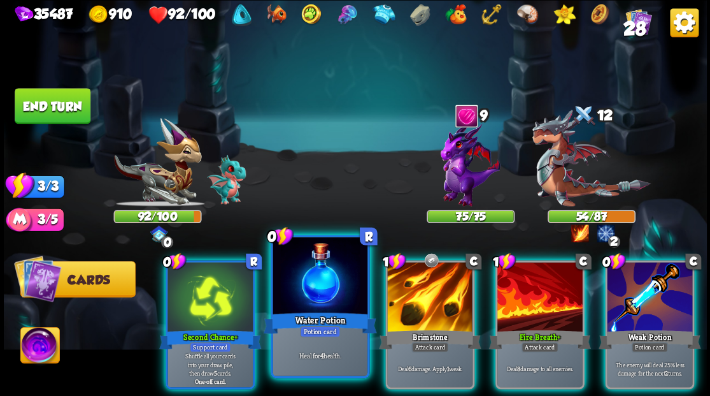
click at [321, 278] on div at bounding box center [320, 277] width 94 height 80
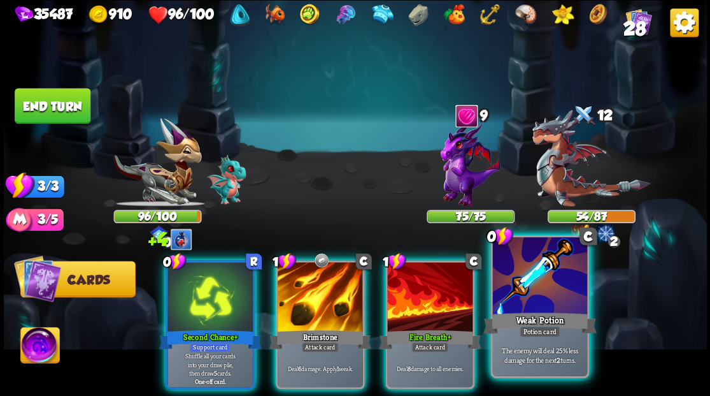
drag, startPoint x: 552, startPoint y: 286, endPoint x: 552, endPoint y: 275, distance: 10.8
click at [552, 285] on div at bounding box center [539, 277] width 94 height 80
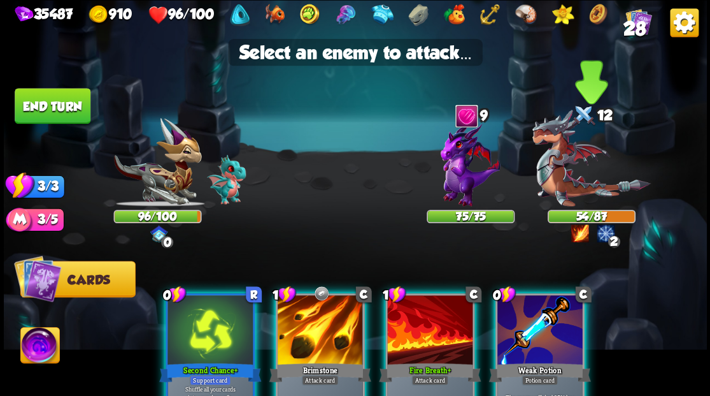
click at [560, 171] on img at bounding box center [591, 158] width 118 height 97
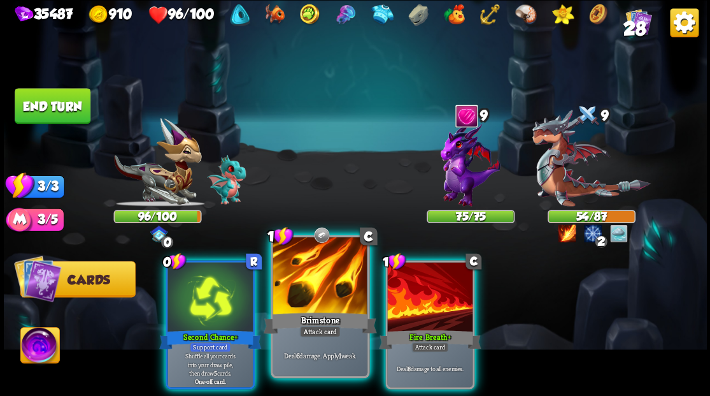
click at [303, 274] on div at bounding box center [320, 277] width 94 height 80
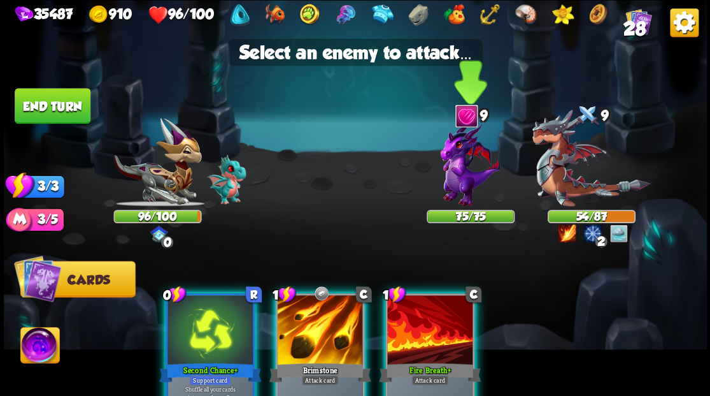
click at [456, 162] on img at bounding box center [471, 164] width 60 height 85
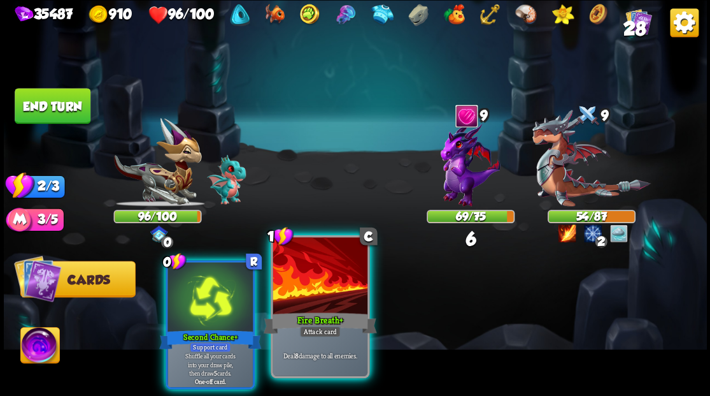
click at [302, 278] on div at bounding box center [320, 277] width 94 height 80
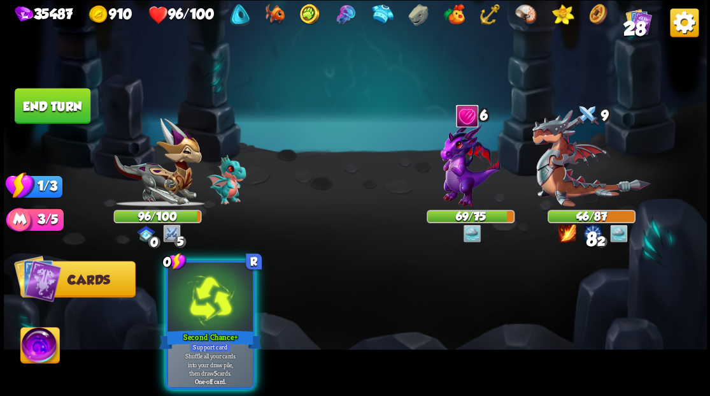
drag, startPoint x: 185, startPoint y: 290, endPoint x: 352, endPoint y: 177, distance: 200.9
click at [191, 287] on div at bounding box center [210, 298] width 85 height 72
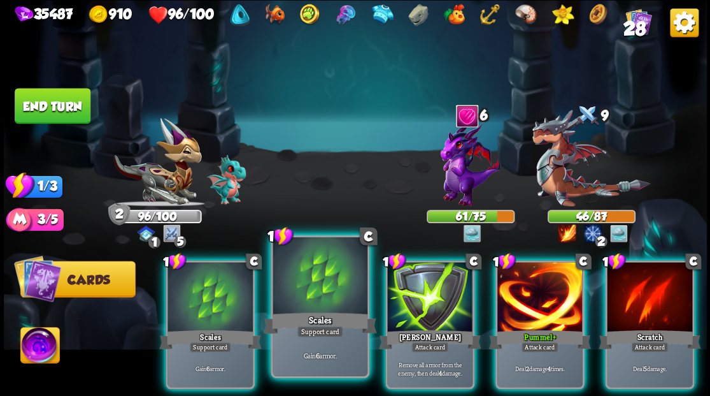
click at [283, 330] on div "Scales" at bounding box center [319, 322] width 113 height 25
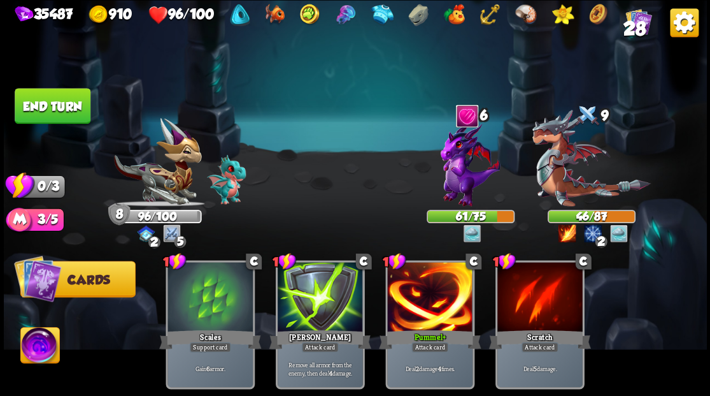
click at [62, 106] on button "End turn" at bounding box center [53, 106] width 76 height 36
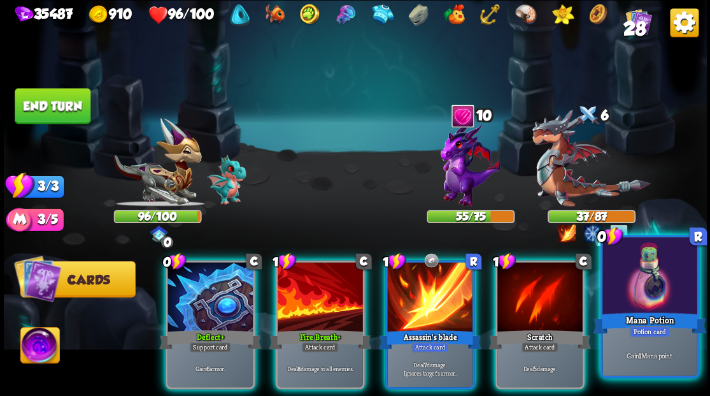
click at [654, 285] on div at bounding box center [650, 277] width 94 height 80
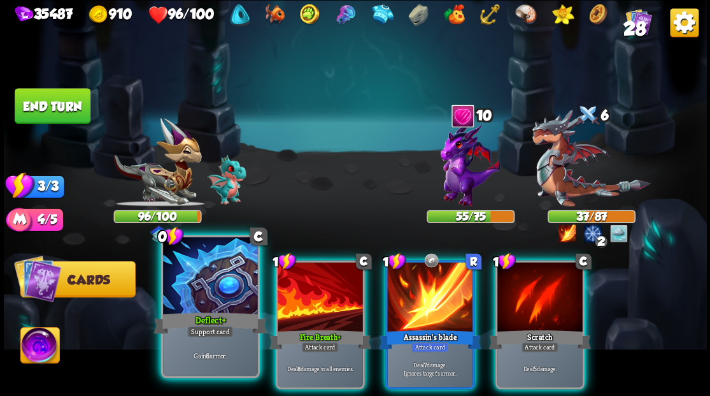
click at [199, 290] on div at bounding box center [210, 277] width 94 height 80
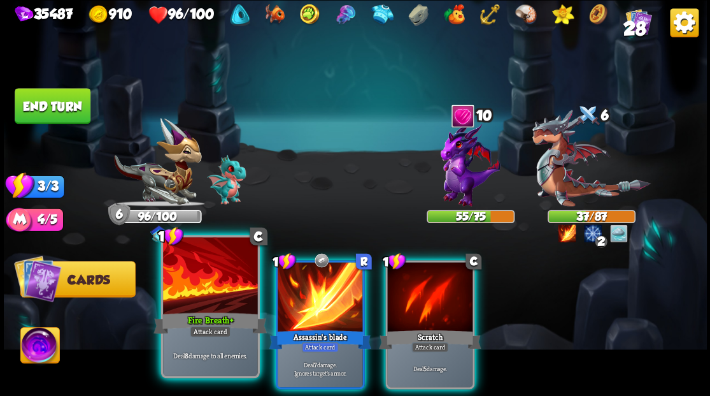
click at [208, 287] on div at bounding box center [210, 277] width 94 height 80
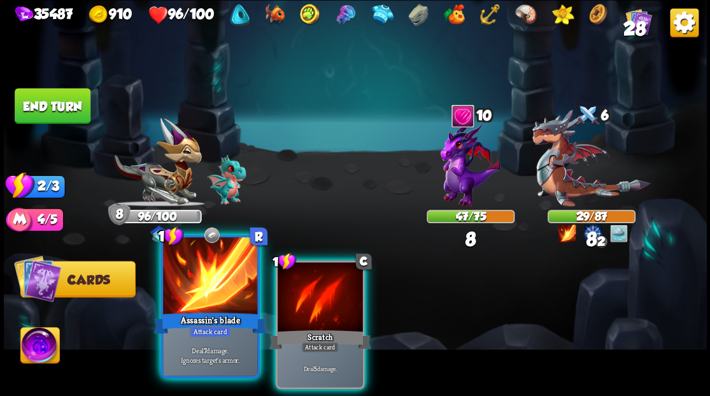
click at [205, 292] on div at bounding box center [210, 277] width 94 height 80
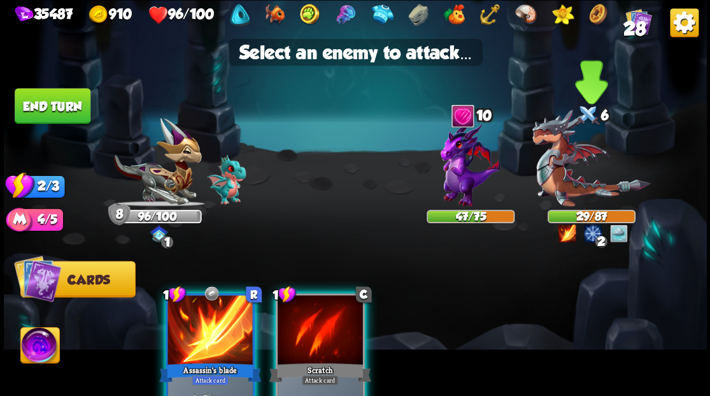
click at [571, 177] on img at bounding box center [591, 158] width 118 height 97
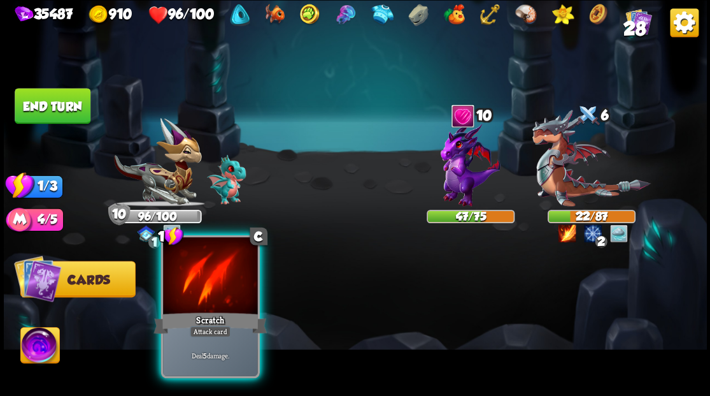
click at [206, 278] on div at bounding box center [210, 277] width 94 height 80
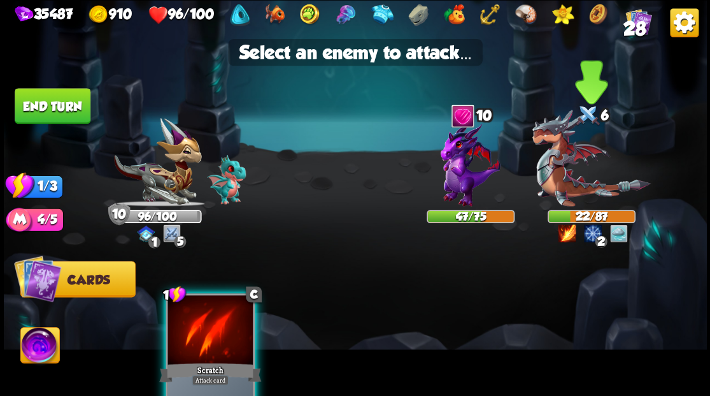
click at [563, 191] on img at bounding box center [591, 158] width 118 height 97
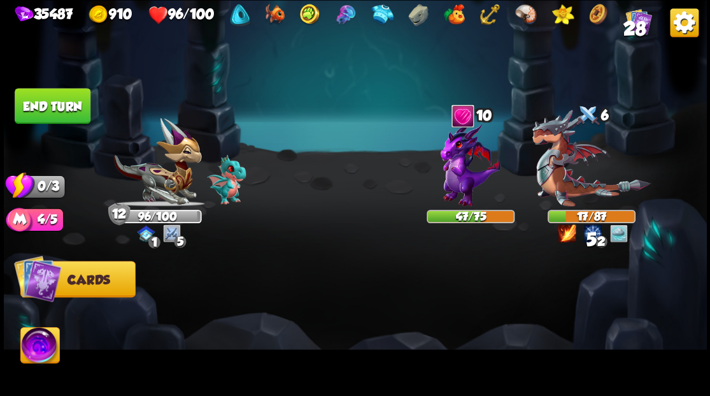
click at [55, 110] on button "End turn" at bounding box center [53, 106] width 76 height 36
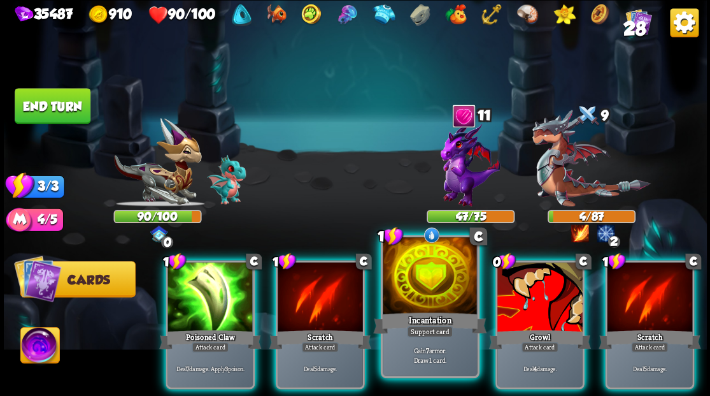
click at [428, 301] on div at bounding box center [430, 277] width 94 height 80
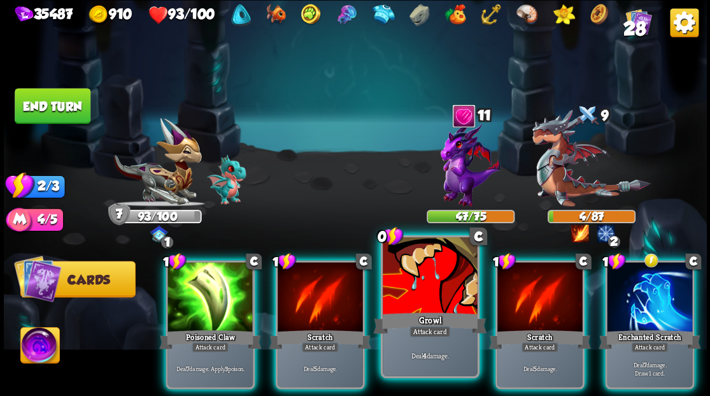
click at [400, 306] on div at bounding box center [430, 277] width 94 height 80
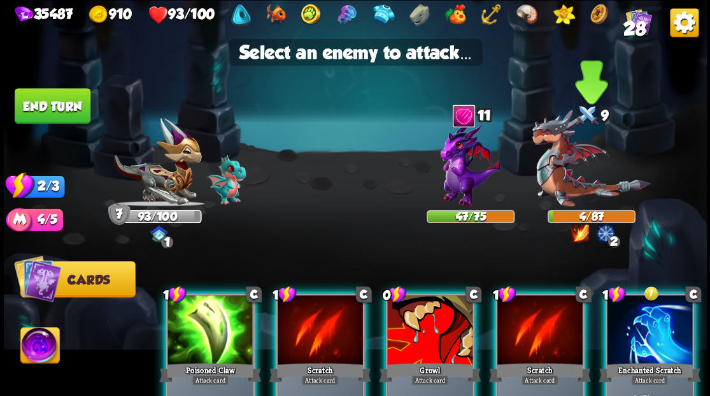
click at [576, 169] on img at bounding box center [591, 158] width 118 height 97
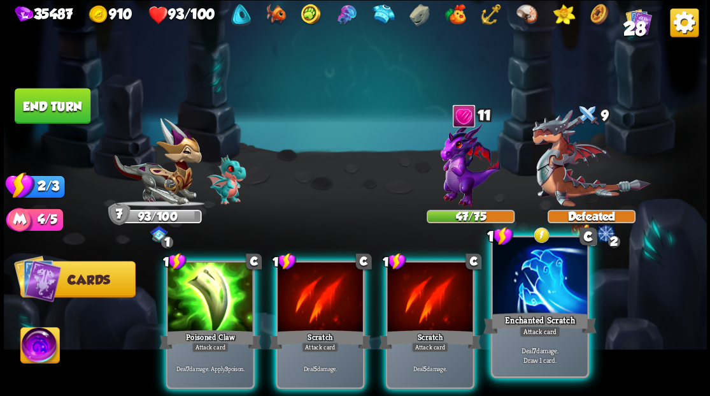
click at [535, 288] on div at bounding box center [539, 277] width 94 height 80
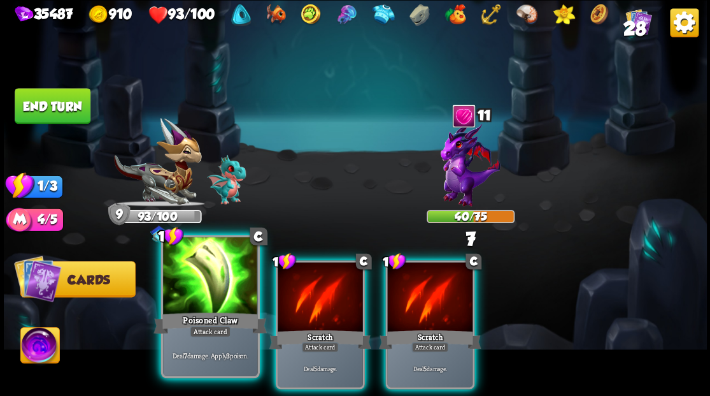
click at [216, 287] on div at bounding box center [210, 277] width 94 height 80
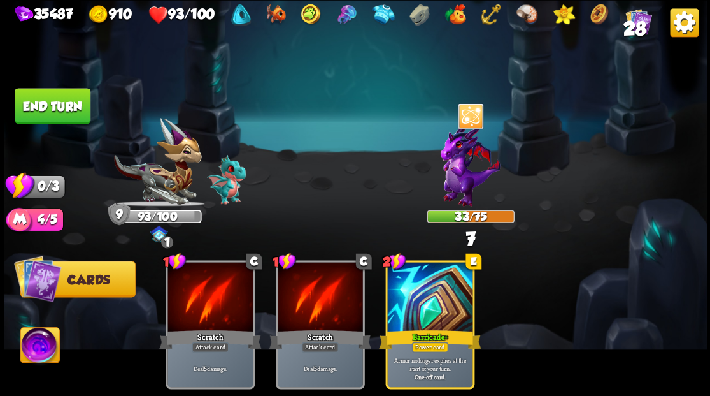
click at [41, 112] on button "End turn" at bounding box center [53, 106] width 76 height 36
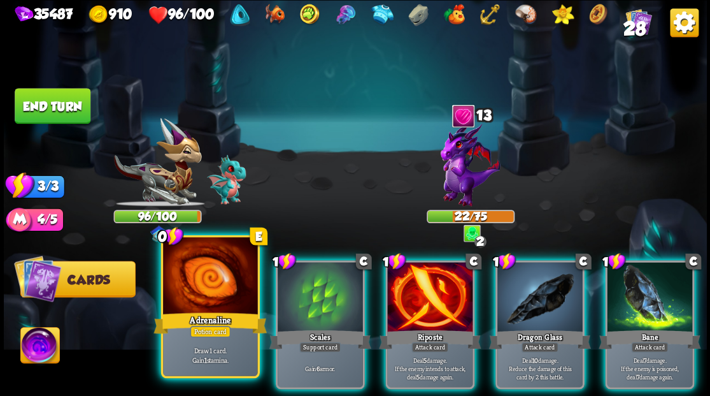
click at [218, 275] on div at bounding box center [210, 277] width 94 height 80
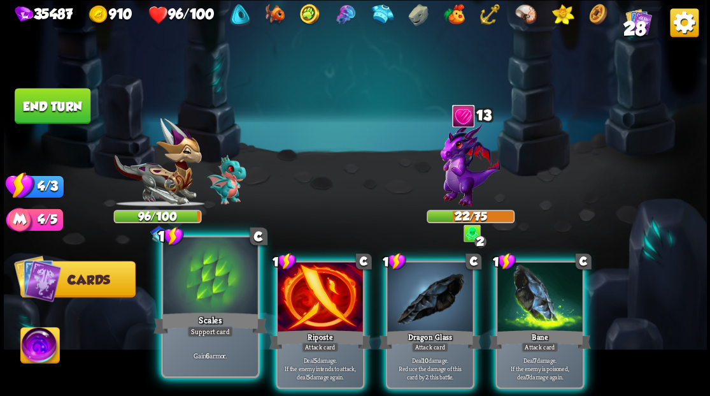
click at [213, 273] on div at bounding box center [210, 277] width 94 height 80
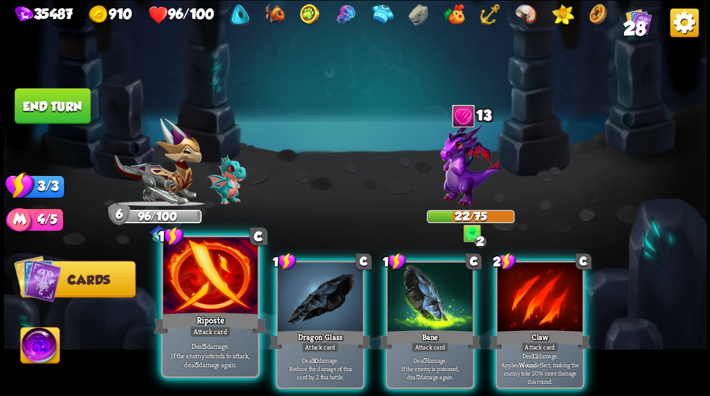
click at [210, 275] on div at bounding box center [210, 277] width 94 height 80
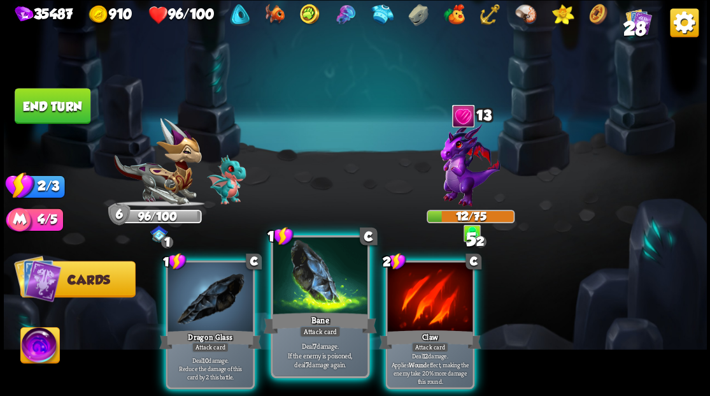
click at [293, 292] on div at bounding box center [320, 277] width 94 height 80
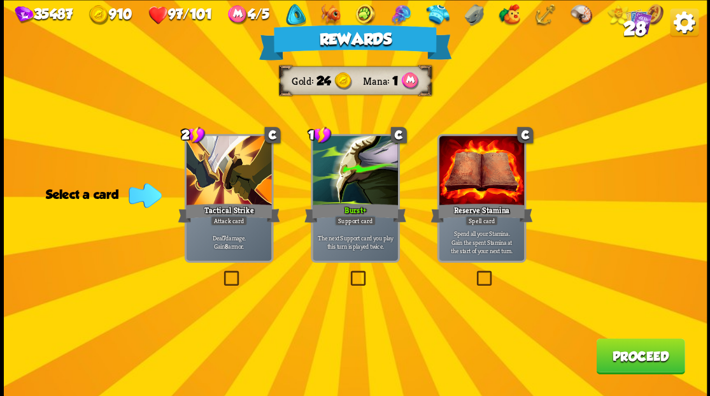
click at [647, 362] on button "Proceed" at bounding box center [640, 356] width 89 height 36
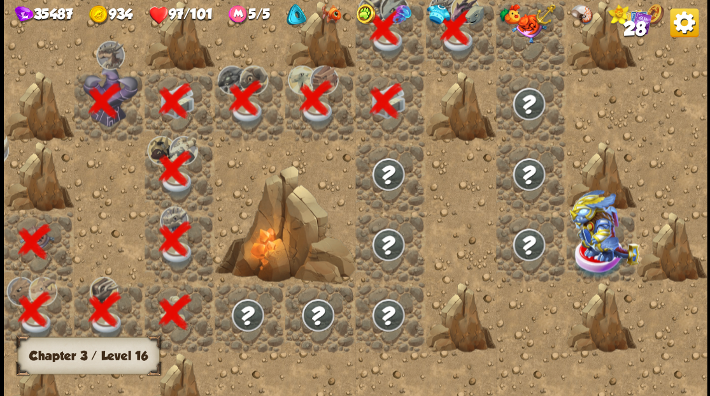
click at [518, 55] on div at bounding box center [531, 35] width 70 height 70
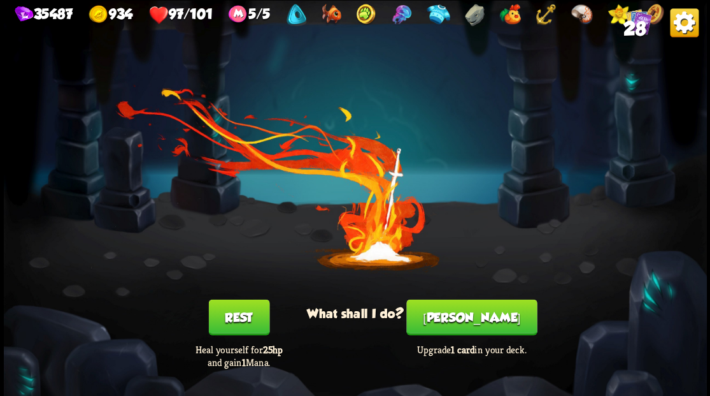
click at [475, 316] on button "Smith" at bounding box center [471, 317] width 131 height 36
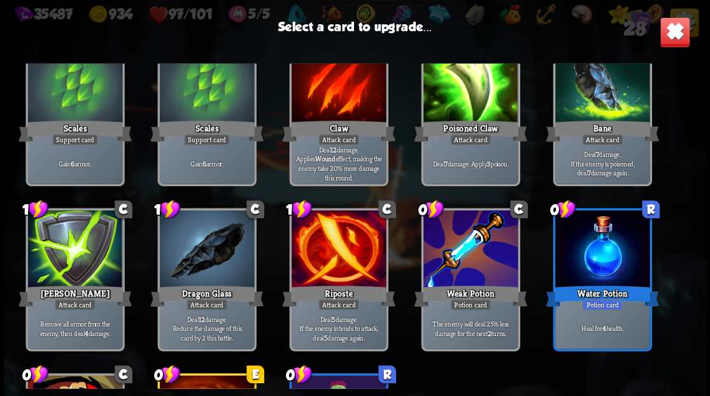
scroll to position [274, 0]
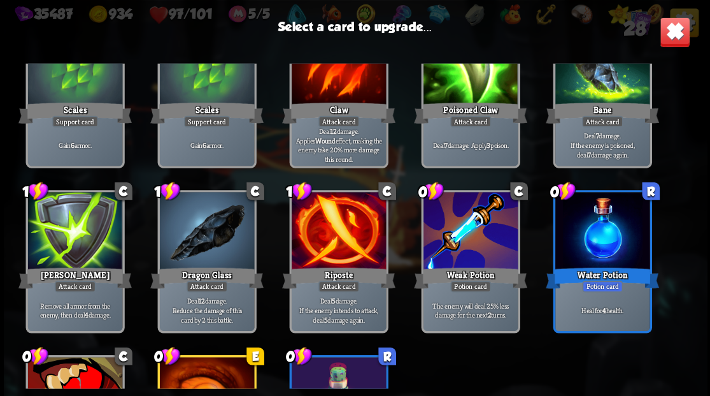
click at [201, 241] on div at bounding box center [206, 232] width 94 height 80
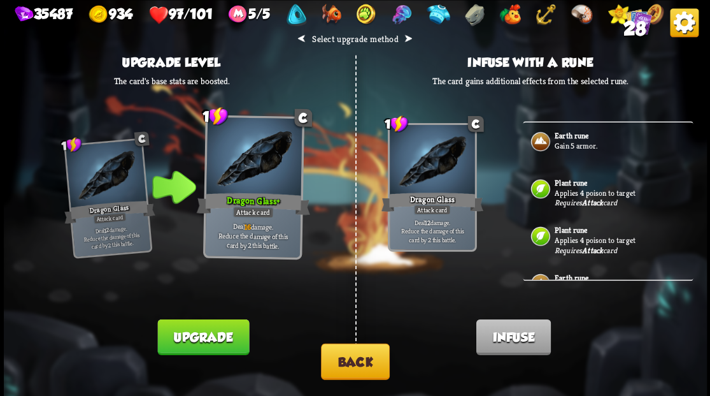
click at [571, 145] on p "Gain 5 armor." at bounding box center [623, 145] width 136 height 10
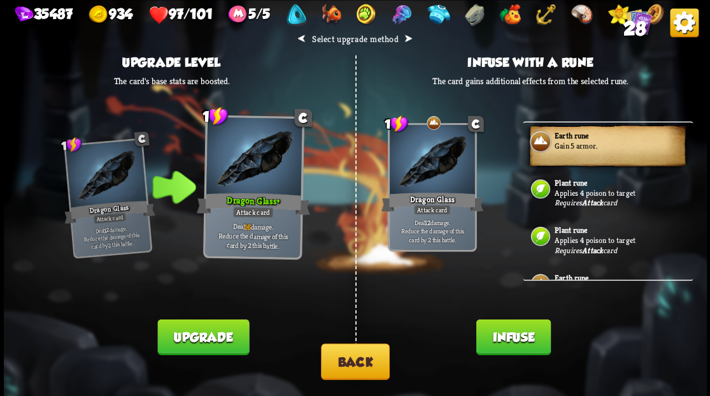
click at [504, 344] on button "Infuse" at bounding box center [513, 336] width 75 height 36
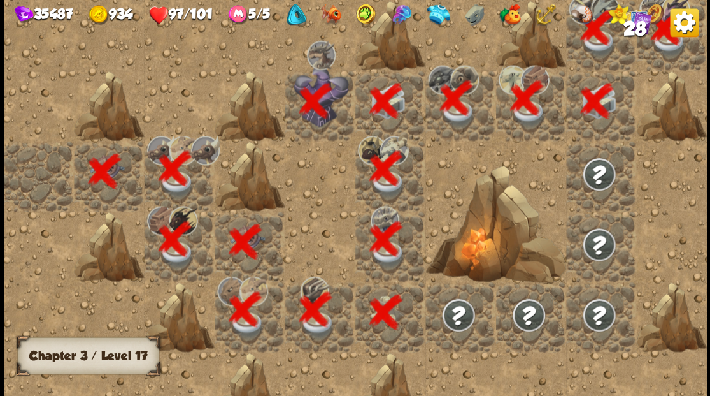
scroll to position [0, 245]
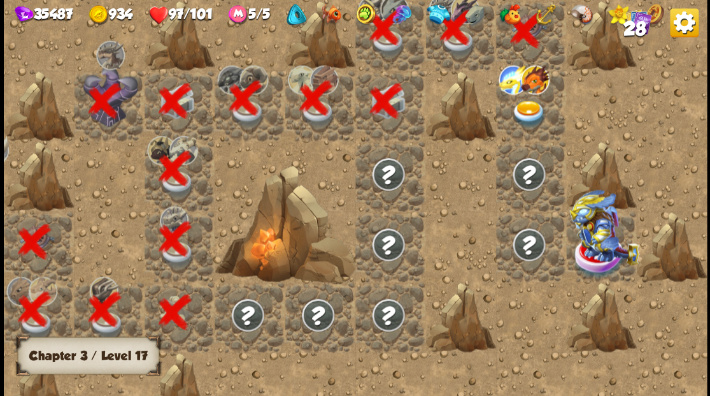
click at [529, 116] on img at bounding box center [528, 113] width 35 height 27
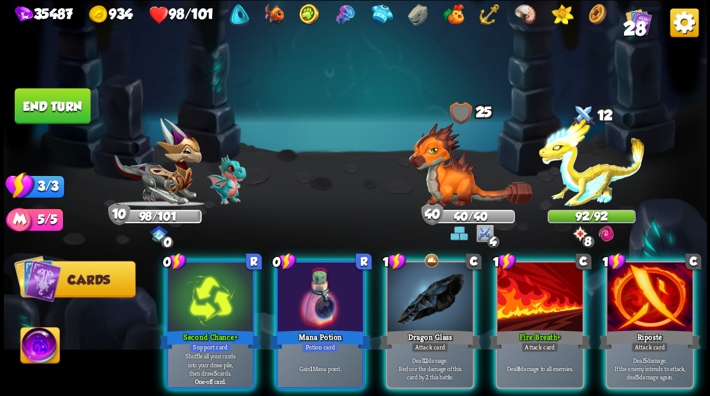
click at [317, 280] on div at bounding box center [320, 298] width 85 height 72
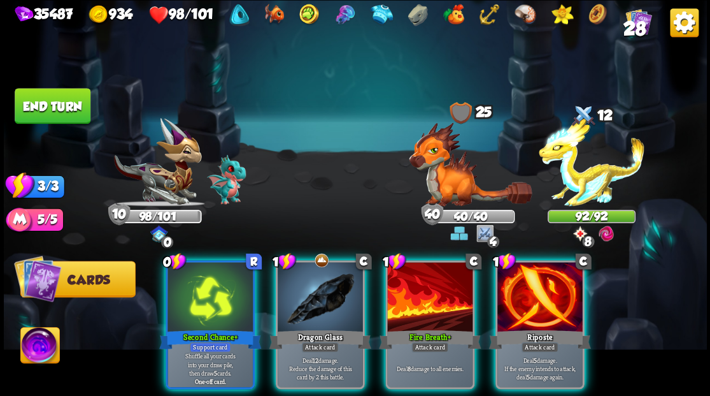
click at [30, 343] on img at bounding box center [39, 346] width 39 height 39
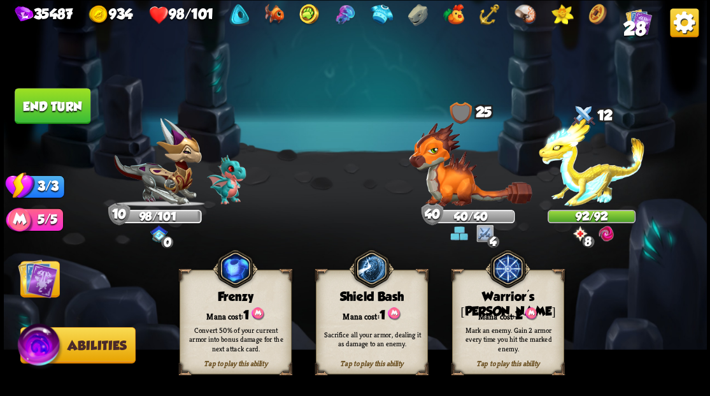
drag, startPoint x: 490, startPoint y: 308, endPoint x: 473, endPoint y: 264, distance: 46.6
click at [487, 299] on div "Tap to play this ability Warrior's Mark Mana cost: 2 Mark an enemy. Gain 2 armo…" at bounding box center [508, 321] width 112 height 104
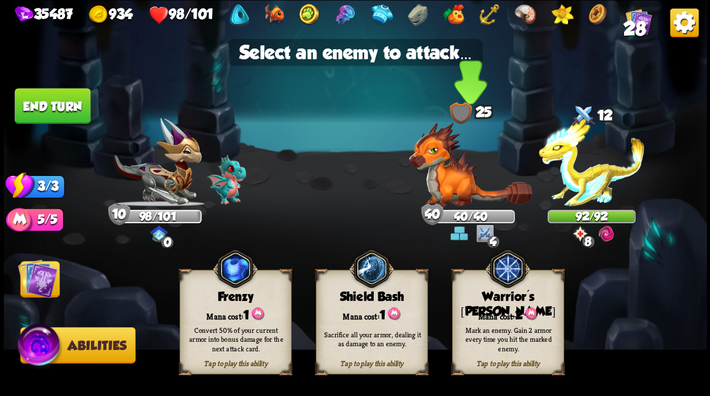
click at [448, 176] on img at bounding box center [470, 164] width 123 height 84
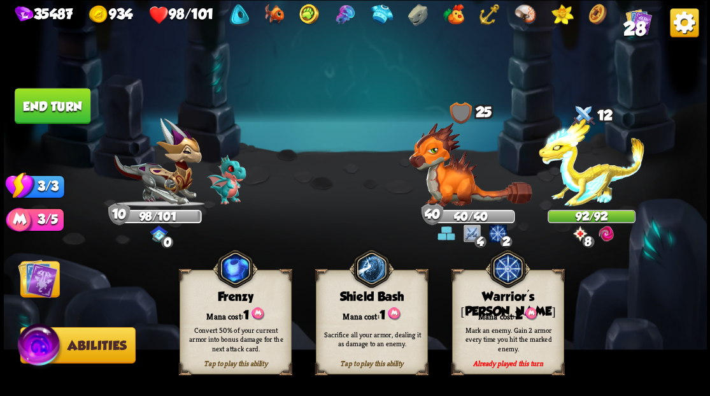
click at [38, 276] on img at bounding box center [37, 277] width 39 height 39
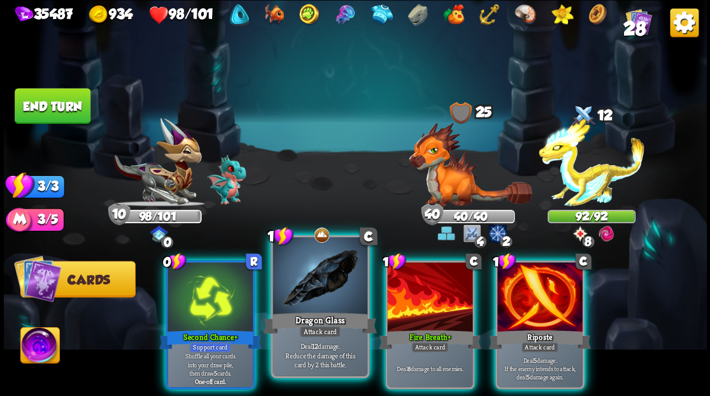
click at [324, 280] on div at bounding box center [320, 277] width 94 height 80
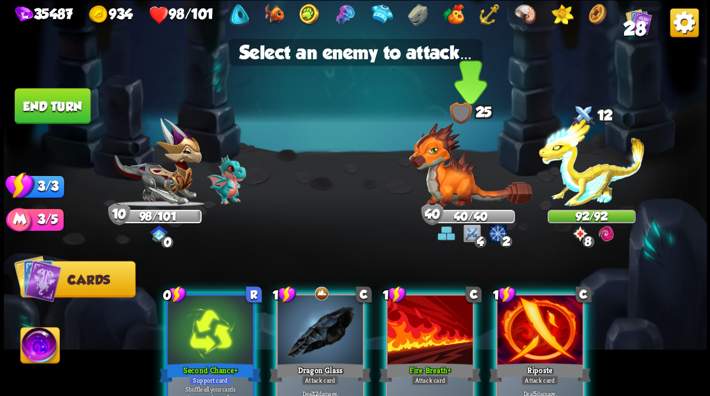
click at [442, 170] on img at bounding box center [470, 164] width 123 height 84
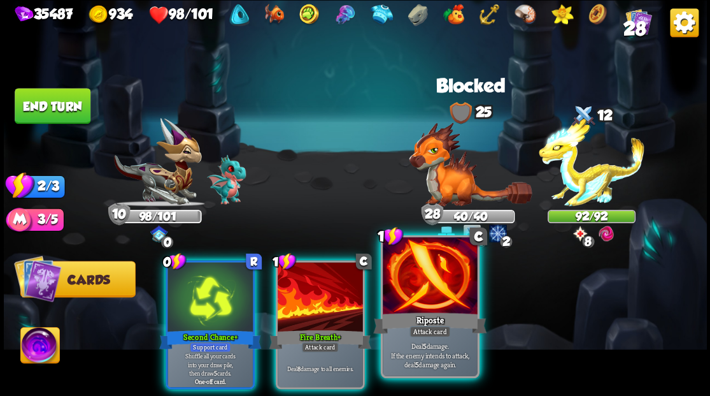
drag, startPoint x: 424, startPoint y: 300, endPoint x: 425, endPoint y: 280, distance: 20.4
click at [425, 298] on div at bounding box center [430, 277] width 94 height 80
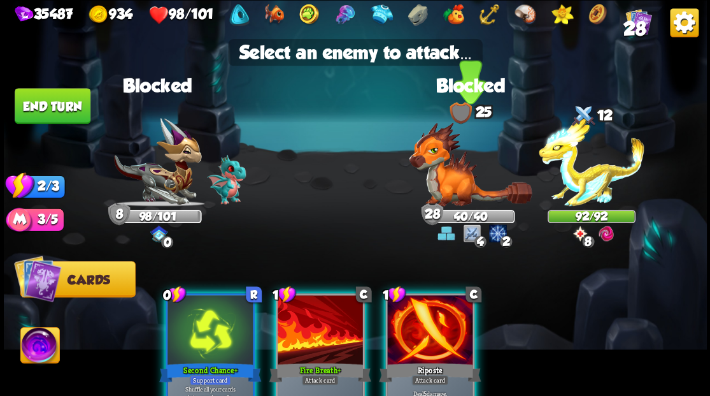
click at [438, 178] on img at bounding box center [470, 164] width 123 height 84
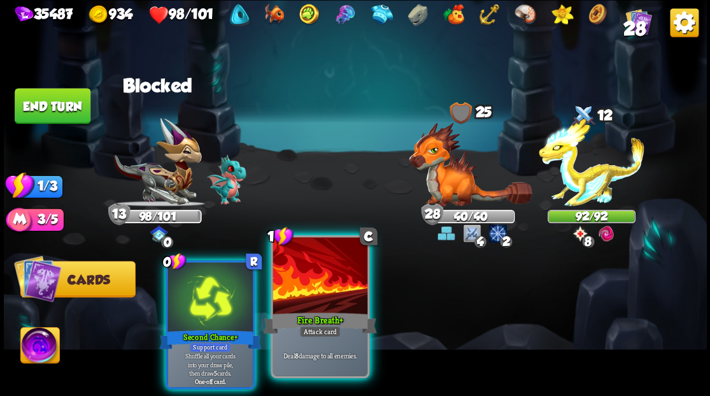
click at [316, 301] on div at bounding box center [320, 277] width 94 height 80
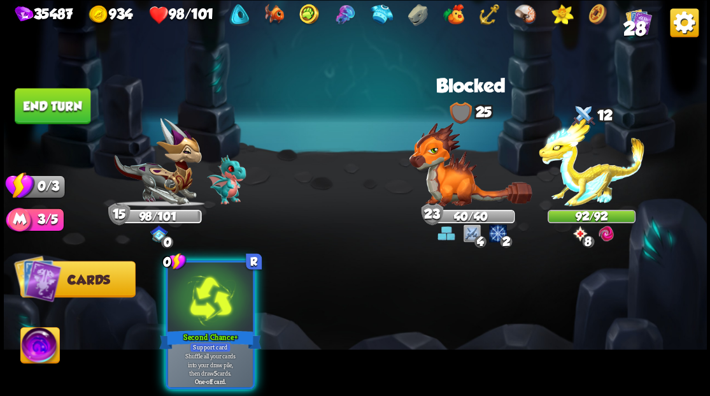
drag, startPoint x: 208, startPoint y: 284, endPoint x: 287, endPoint y: 201, distance: 114.9
click at [214, 272] on div at bounding box center [210, 298] width 85 height 72
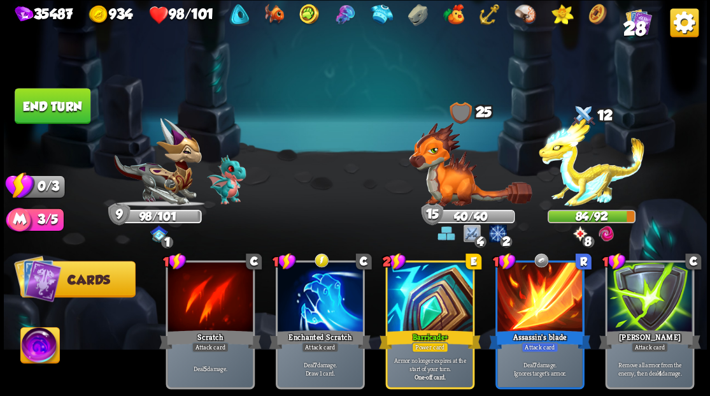
click at [68, 110] on button "End turn" at bounding box center [53, 106] width 76 height 36
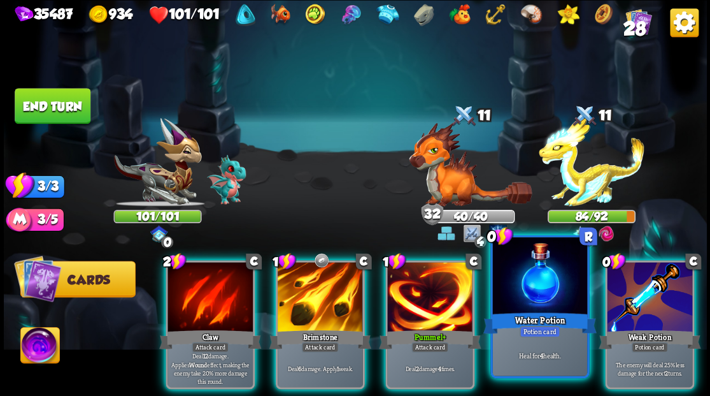
click at [566, 285] on div at bounding box center [539, 277] width 94 height 80
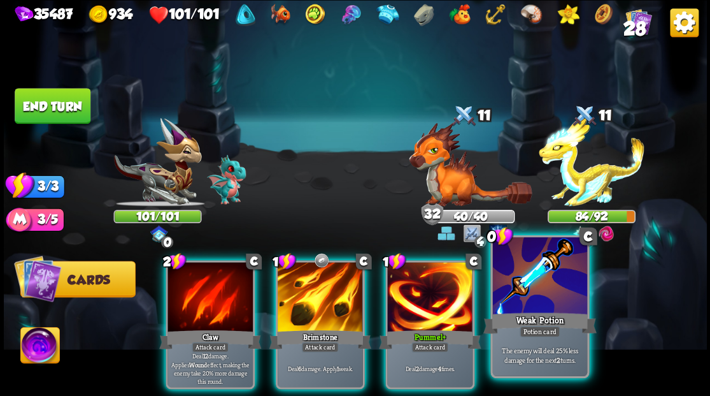
drag, startPoint x: 576, startPoint y: 286, endPoint x: 569, endPoint y: 283, distance: 7.7
click at [575, 286] on div at bounding box center [539, 277] width 94 height 80
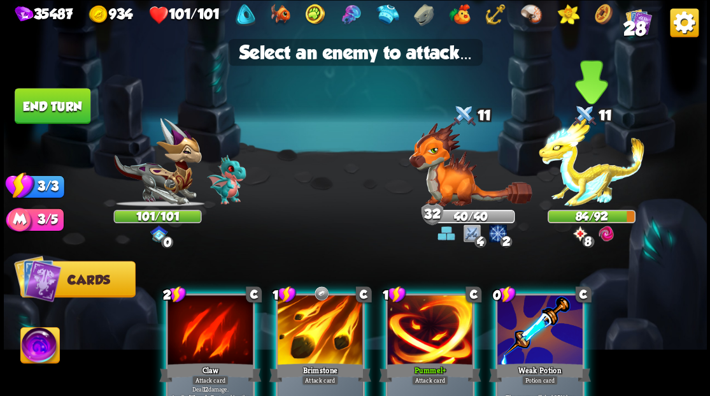
click at [564, 178] on img at bounding box center [592, 162] width 106 height 89
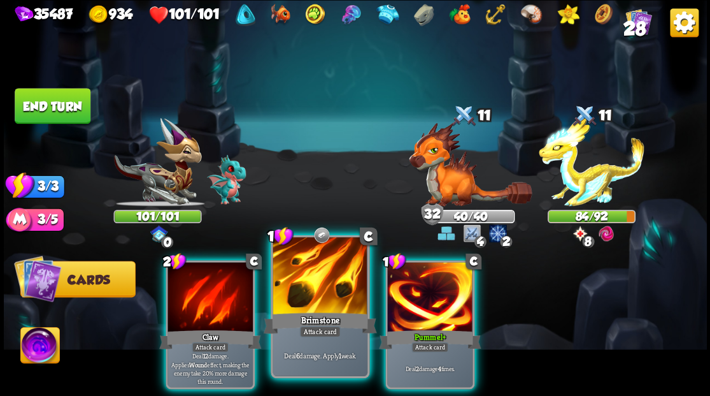
click at [318, 271] on div at bounding box center [320, 277] width 94 height 80
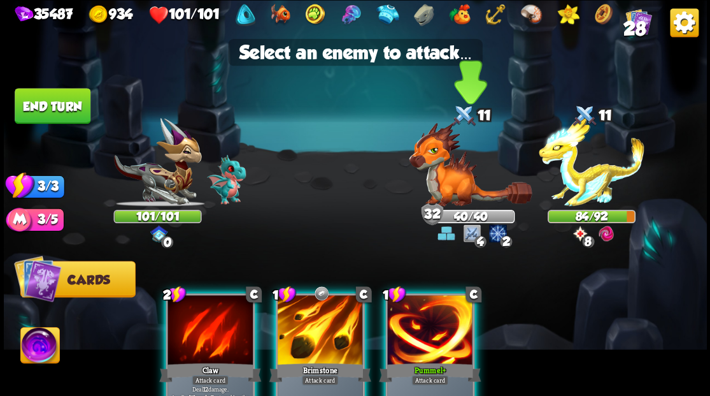
click at [434, 174] on img at bounding box center [470, 164] width 123 height 84
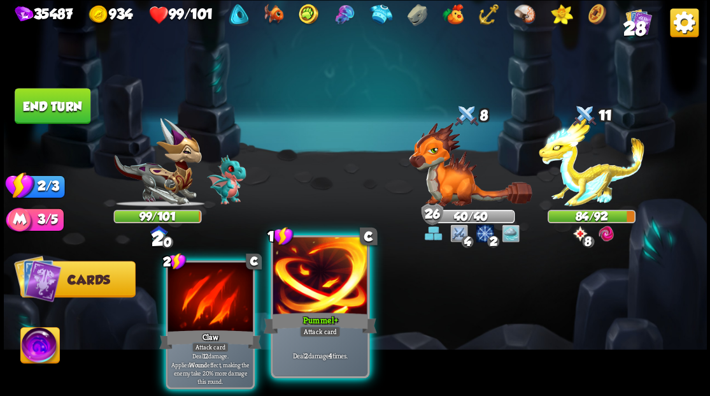
click at [312, 278] on div at bounding box center [320, 277] width 94 height 80
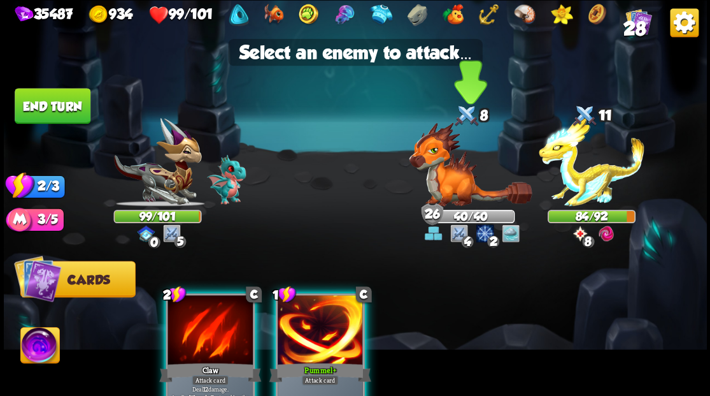
click at [442, 173] on img at bounding box center [470, 164] width 123 height 84
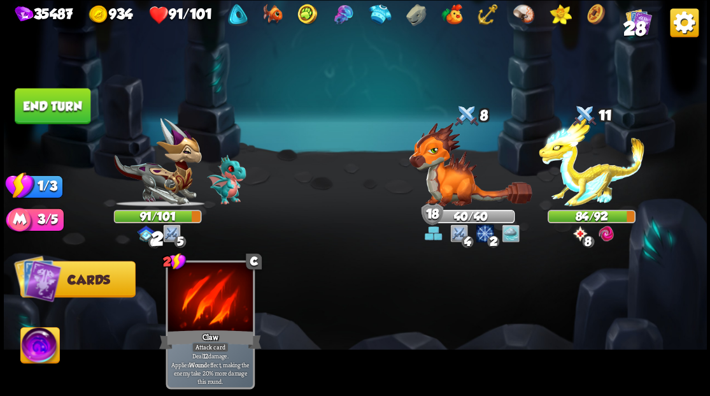
drag, startPoint x: 41, startPoint y: 106, endPoint x: 268, endPoint y: 245, distance: 265.6
click at [42, 106] on button "End turn" at bounding box center [53, 106] width 76 height 36
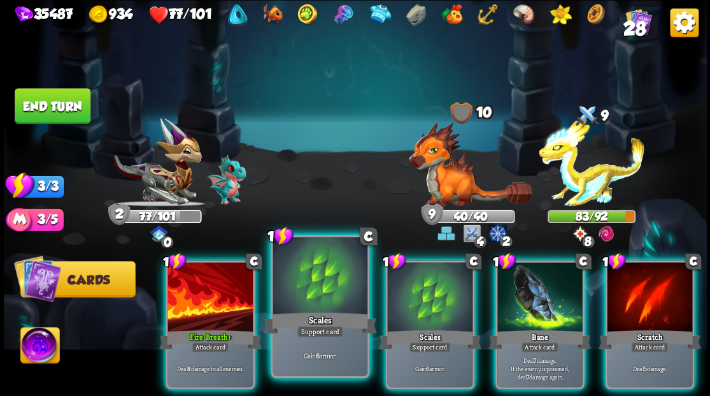
click at [313, 279] on div at bounding box center [320, 277] width 94 height 80
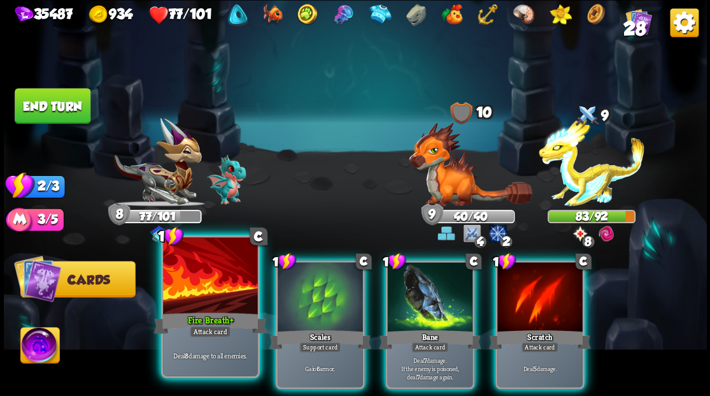
click at [206, 281] on div at bounding box center [210, 277] width 94 height 80
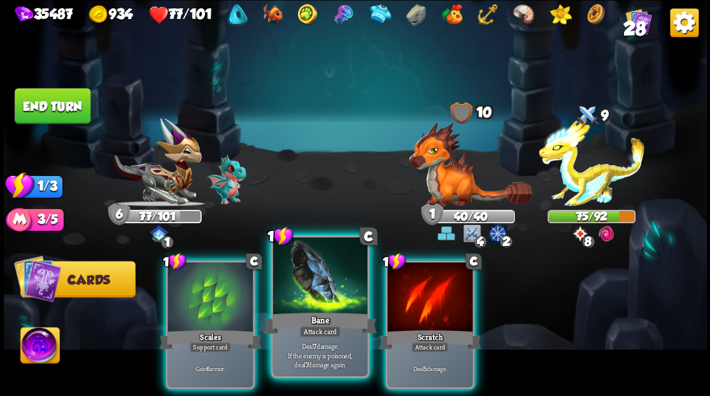
click at [306, 297] on div at bounding box center [320, 277] width 94 height 80
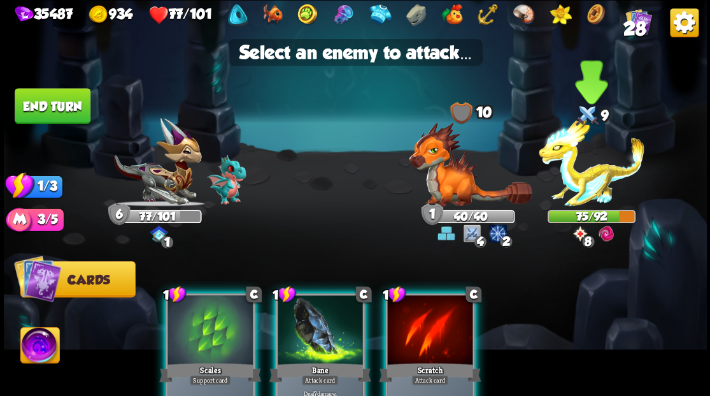
click at [573, 185] on img at bounding box center [592, 162] width 106 height 89
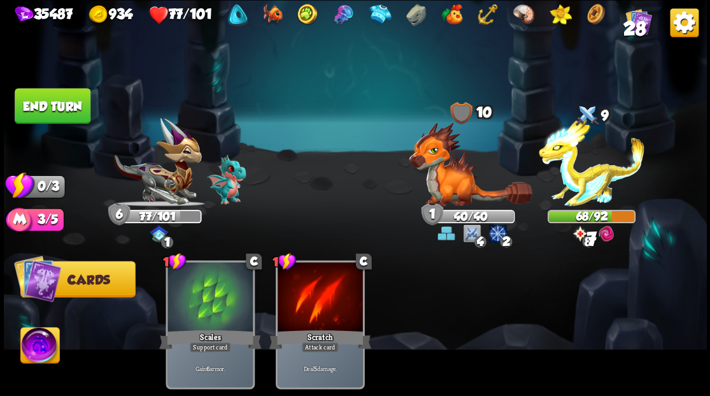
drag, startPoint x: 80, startPoint y: 99, endPoint x: 361, endPoint y: 168, distance: 289.2
click at [80, 99] on button "End turn" at bounding box center [53, 106] width 76 height 36
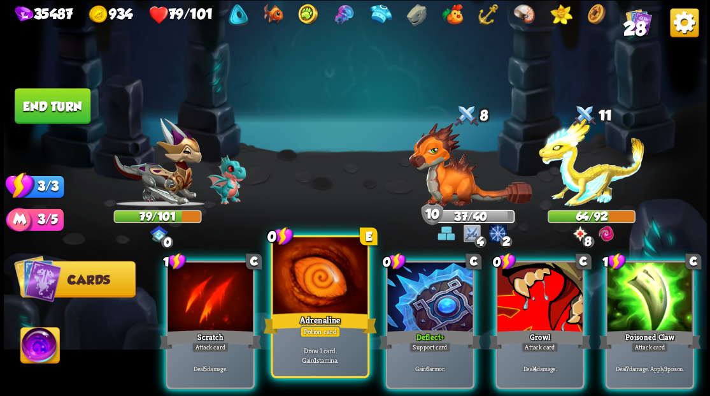
click at [307, 298] on div at bounding box center [320, 277] width 94 height 80
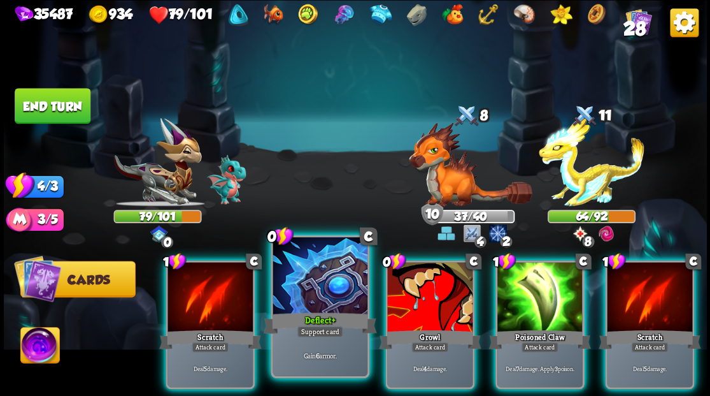
click at [289, 290] on div at bounding box center [320, 277] width 94 height 80
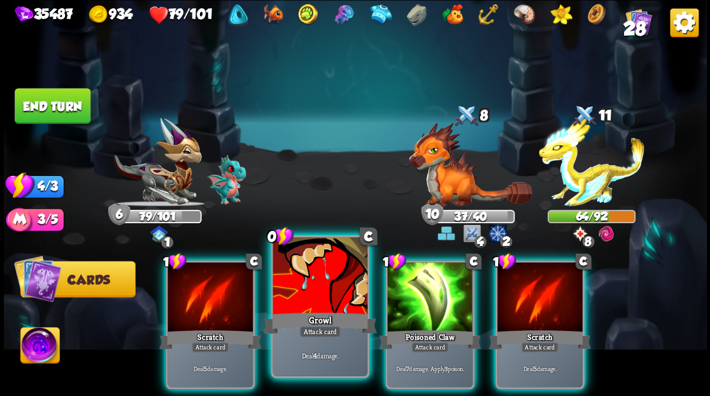
click at [293, 290] on div at bounding box center [320, 277] width 94 height 80
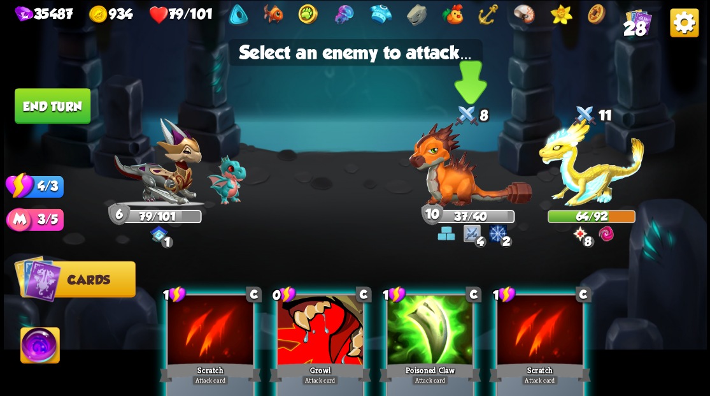
click at [447, 176] on img at bounding box center [470, 164] width 123 height 84
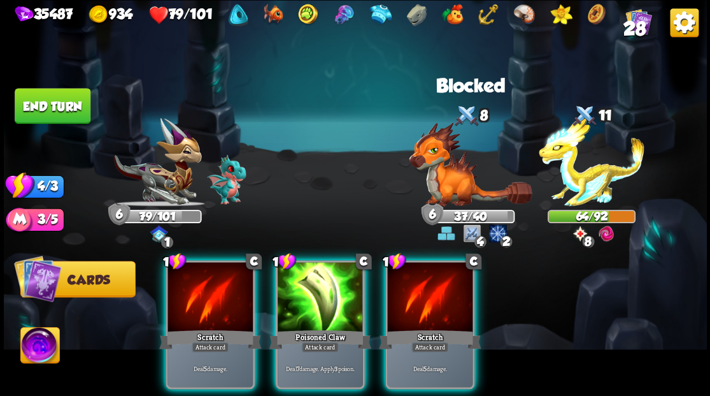
drag, startPoint x: 303, startPoint y: 310, endPoint x: 418, endPoint y: 241, distance: 134.6
click at [304, 327] on div "Poisoned Claw" at bounding box center [320, 338] width 102 height 23
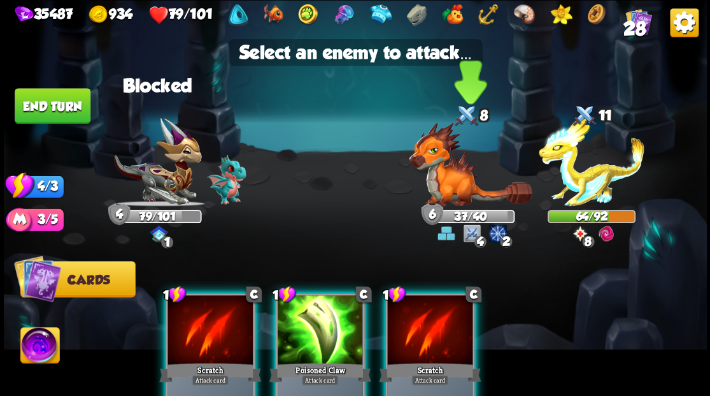
click at [442, 175] on img at bounding box center [470, 164] width 123 height 84
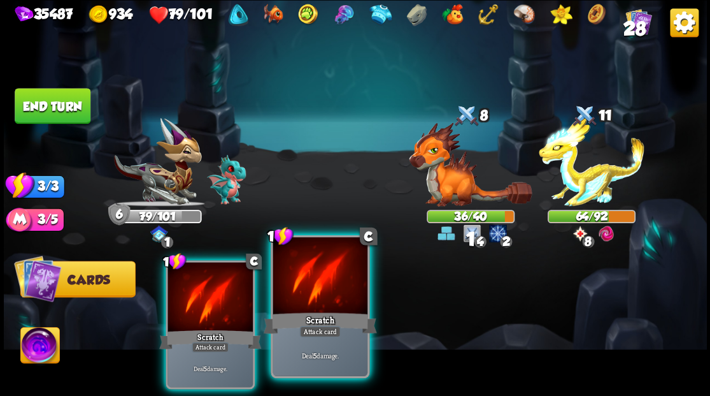
click at [310, 280] on div at bounding box center [320, 277] width 94 height 80
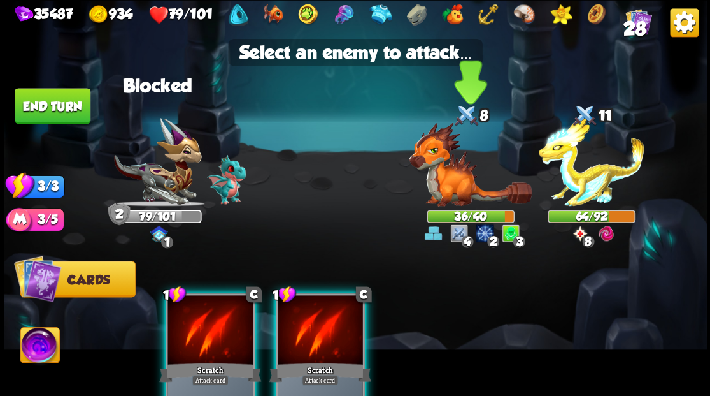
click at [440, 187] on img at bounding box center [470, 164] width 123 height 84
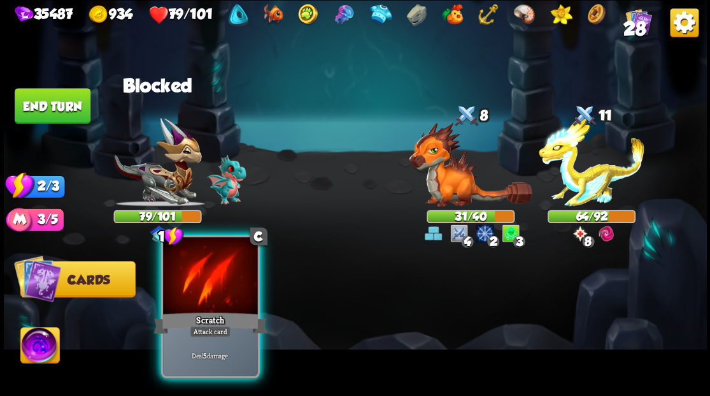
click at [204, 288] on div at bounding box center [210, 277] width 94 height 80
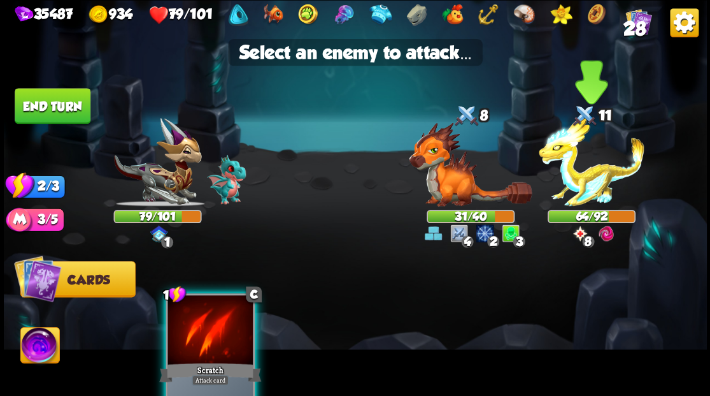
click at [576, 178] on img at bounding box center [592, 162] width 106 height 89
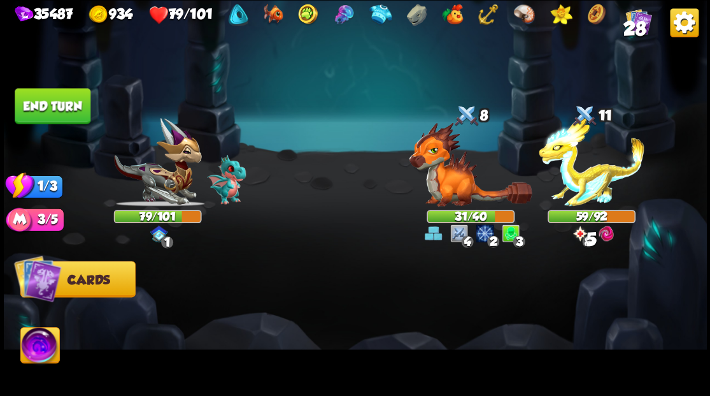
click at [48, 96] on button "End turn" at bounding box center [53, 106] width 76 height 36
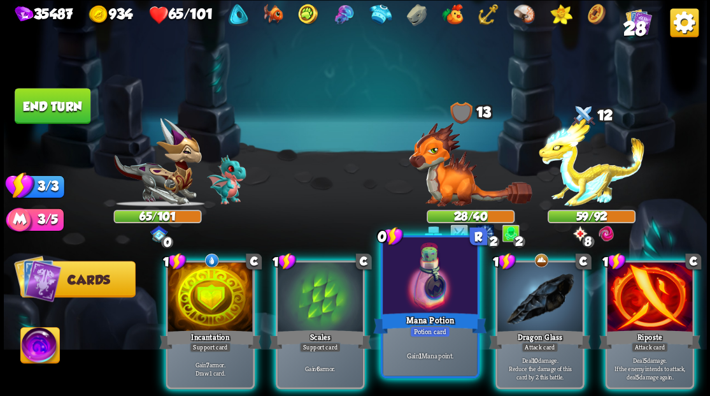
click at [415, 299] on div at bounding box center [430, 277] width 94 height 80
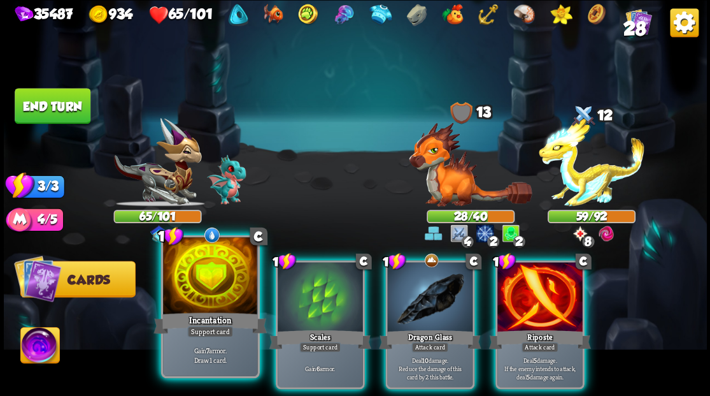
click at [201, 282] on div at bounding box center [210, 277] width 94 height 80
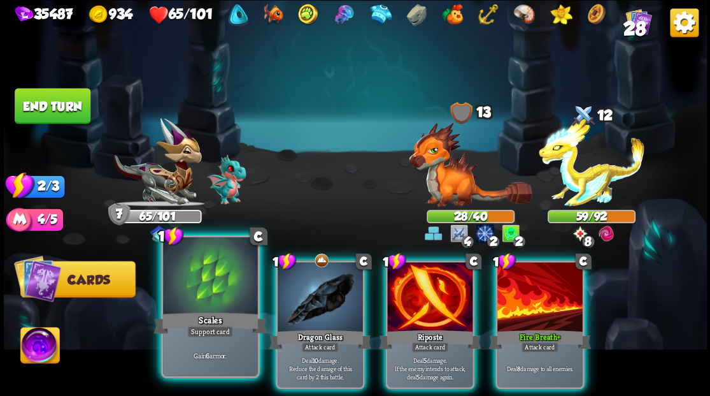
click at [200, 282] on div at bounding box center [210, 277] width 94 height 80
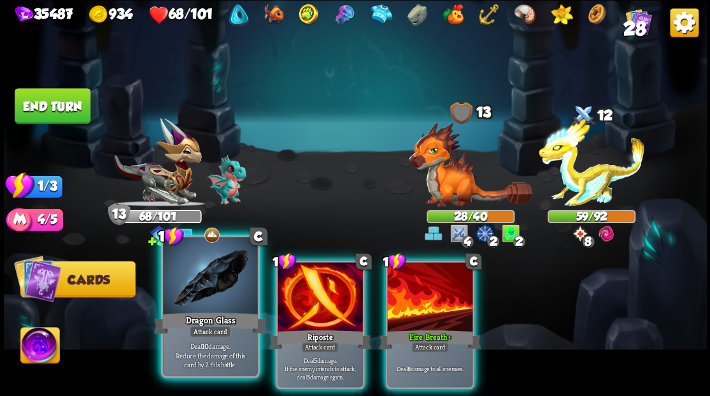
click at [199, 285] on div at bounding box center [210, 277] width 94 height 80
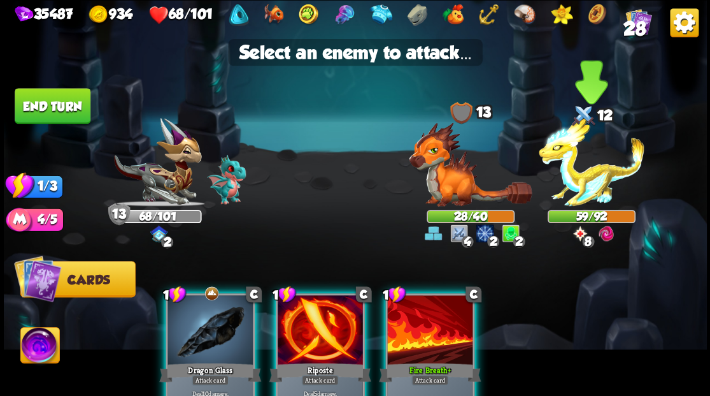
click at [588, 181] on img at bounding box center [592, 162] width 106 height 89
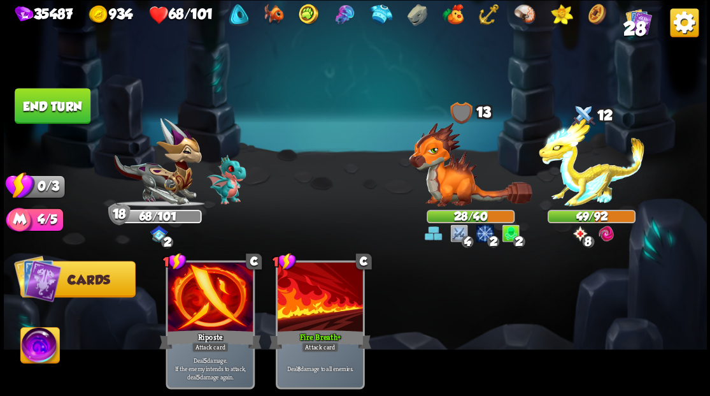
click at [47, 115] on button "End turn" at bounding box center [53, 106] width 76 height 36
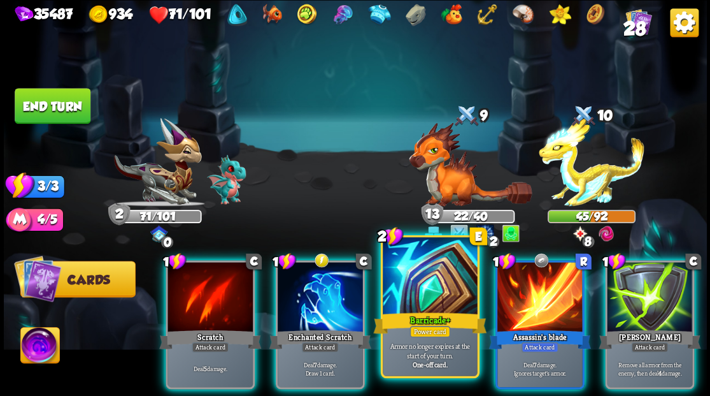
click at [417, 290] on div at bounding box center [430, 277] width 94 height 80
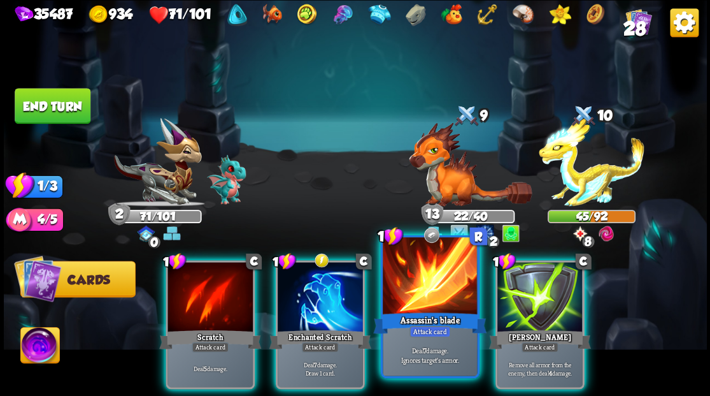
click at [410, 294] on div at bounding box center [430, 277] width 94 height 80
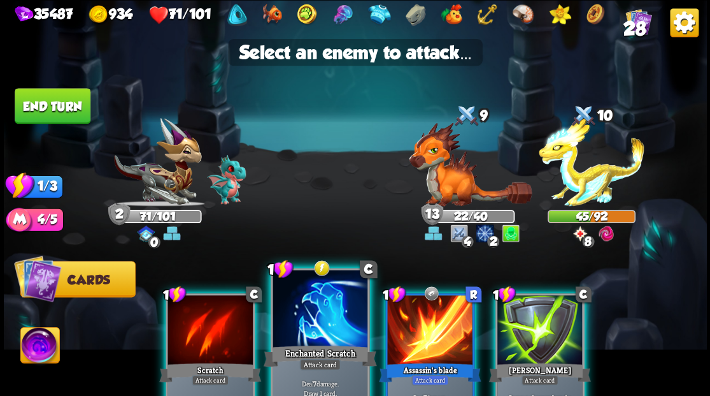
click at [327, 316] on div at bounding box center [320, 309] width 94 height 80
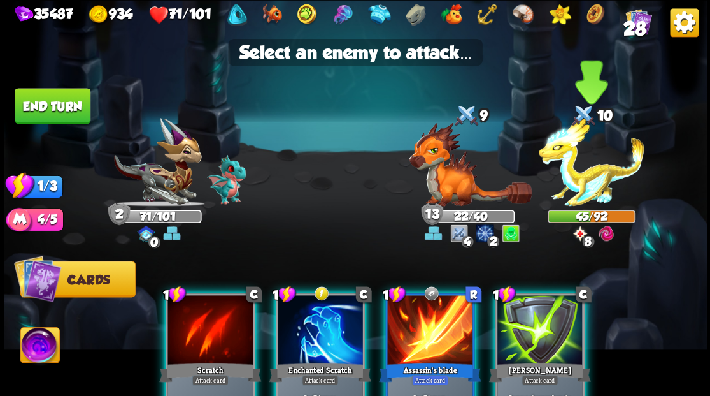
click at [591, 180] on img at bounding box center [592, 162] width 106 height 89
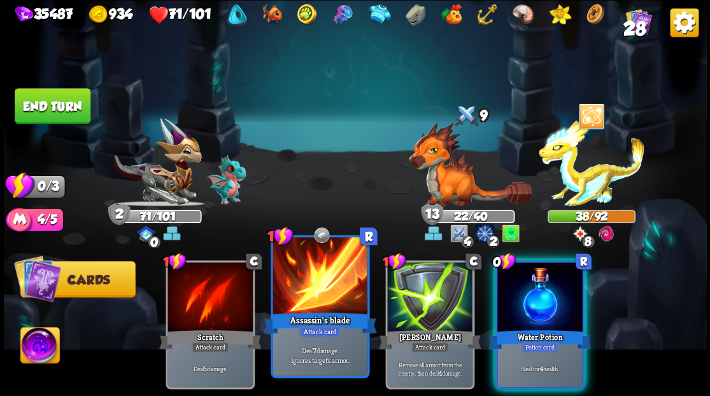
drag, startPoint x: 557, startPoint y: 310, endPoint x: 326, endPoint y: 333, distance: 231.7
click at [554, 327] on div "Water Potion" at bounding box center [540, 338] width 102 height 23
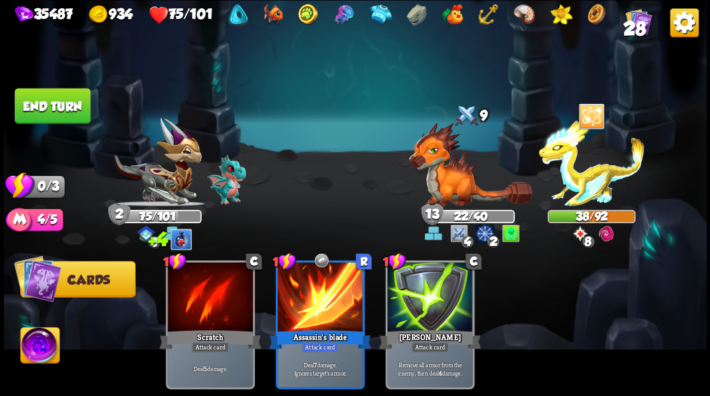
click at [45, 106] on button "End turn" at bounding box center [53, 106] width 76 height 36
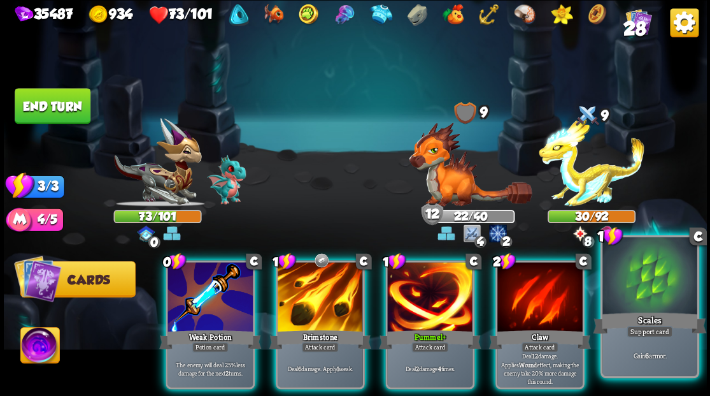
click at [669, 318] on div "Scales" at bounding box center [649, 322] width 113 height 25
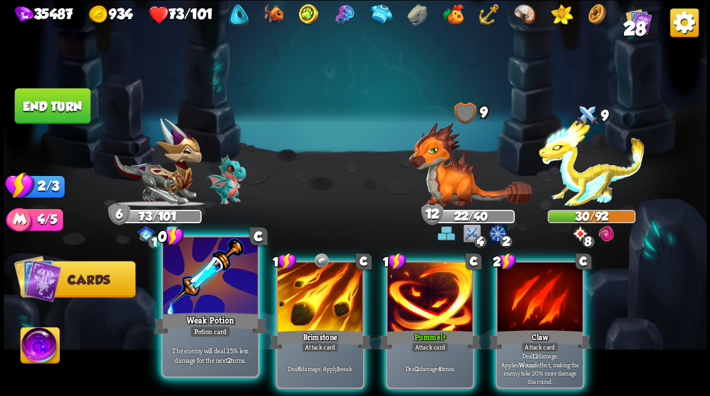
click at [186, 305] on div at bounding box center [210, 277] width 94 height 80
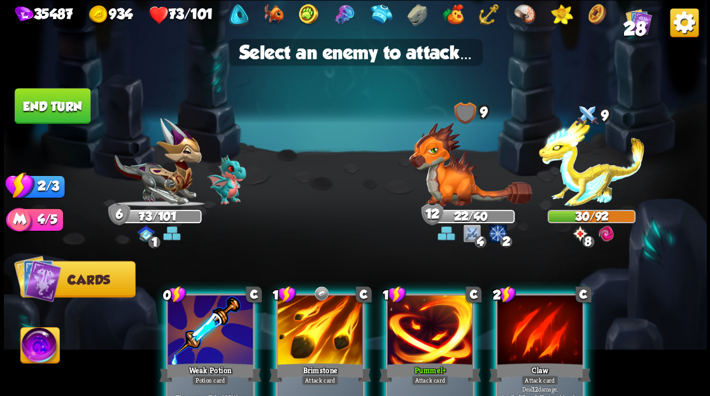
click at [186, 306] on div at bounding box center [210, 331] width 85 height 72
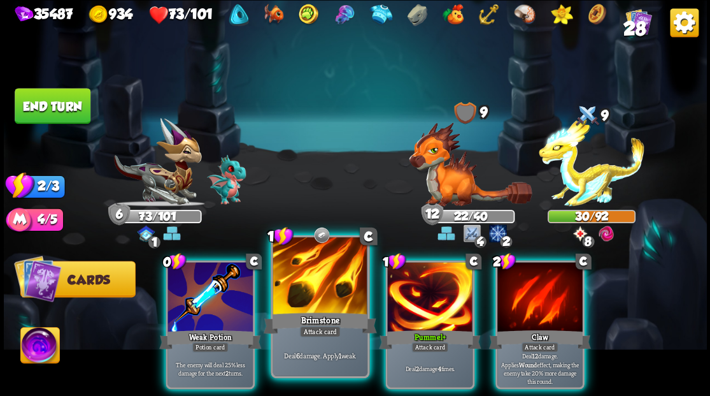
click at [329, 288] on div at bounding box center [320, 277] width 94 height 80
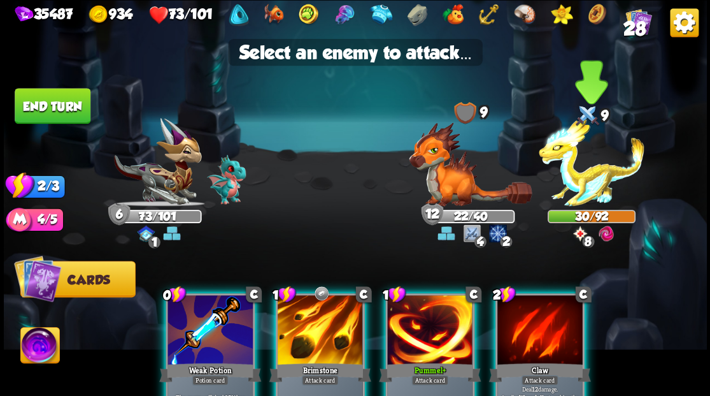
click at [594, 182] on img at bounding box center [592, 162] width 106 height 89
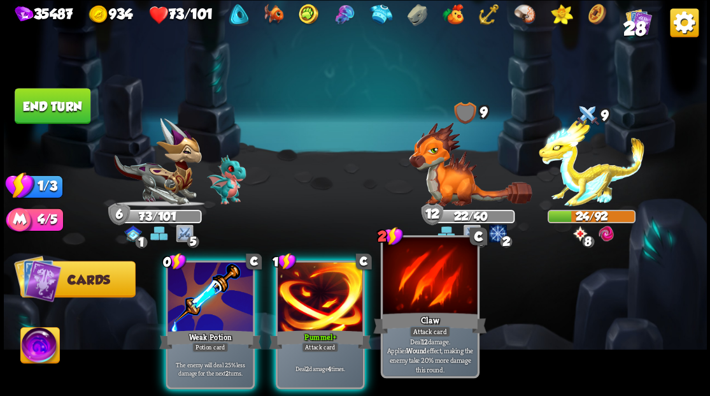
click at [412, 314] on div "Claw" at bounding box center [429, 322] width 113 height 25
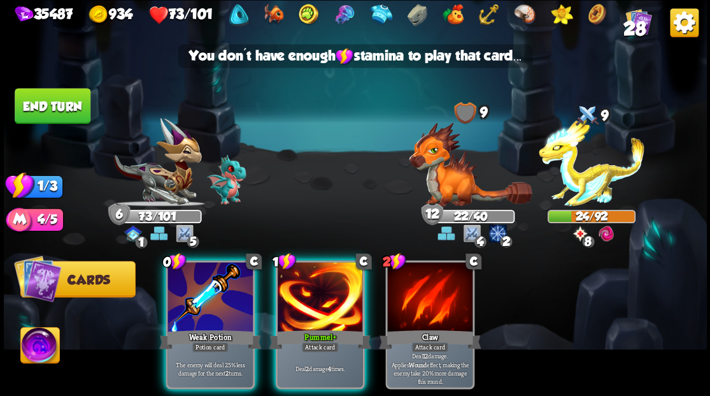
click at [588, 186] on img at bounding box center [592, 162] width 106 height 89
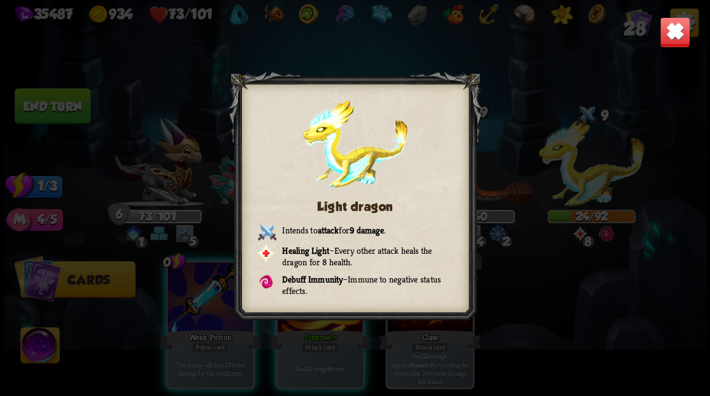
click at [670, 32] on img at bounding box center [674, 32] width 31 height 31
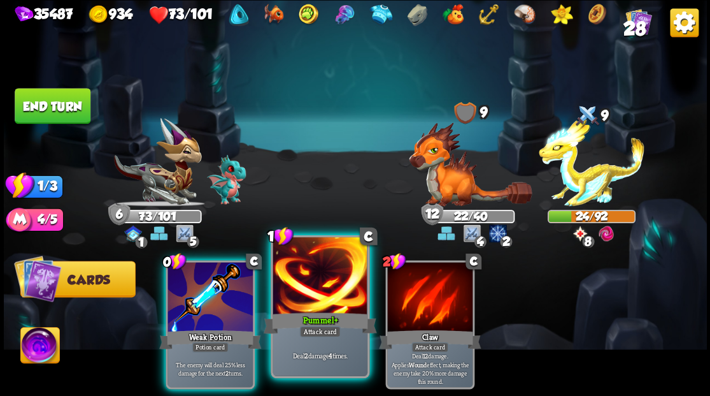
click at [303, 297] on div at bounding box center [320, 277] width 94 height 80
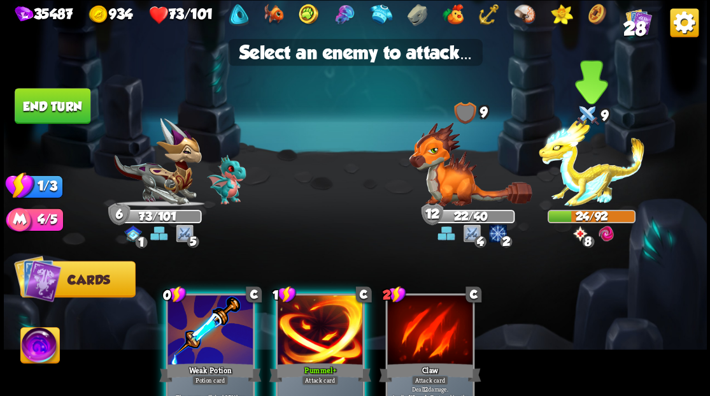
click at [586, 173] on img at bounding box center [592, 162] width 106 height 89
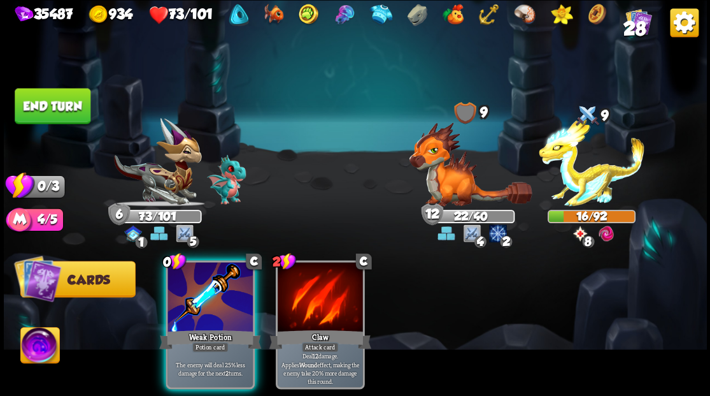
click at [57, 111] on button "End turn" at bounding box center [53, 106] width 76 height 36
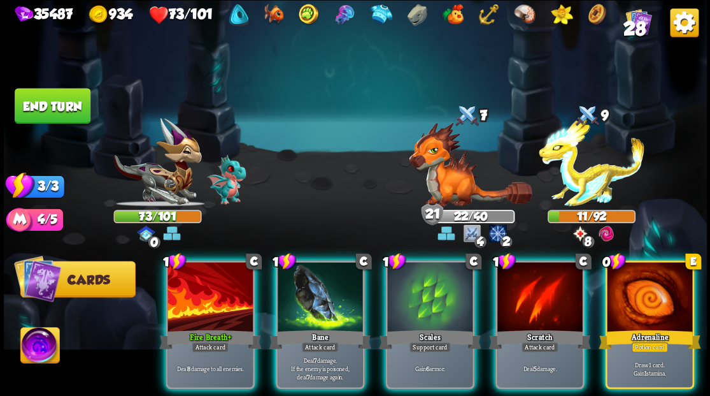
click at [661, 327] on div "Adrenaline" at bounding box center [650, 338] width 102 height 23
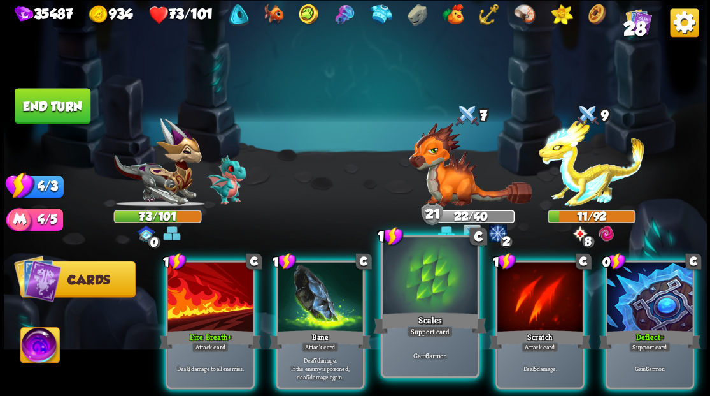
click at [411, 322] on div "Scales" at bounding box center [429, 322] width 113 height 25
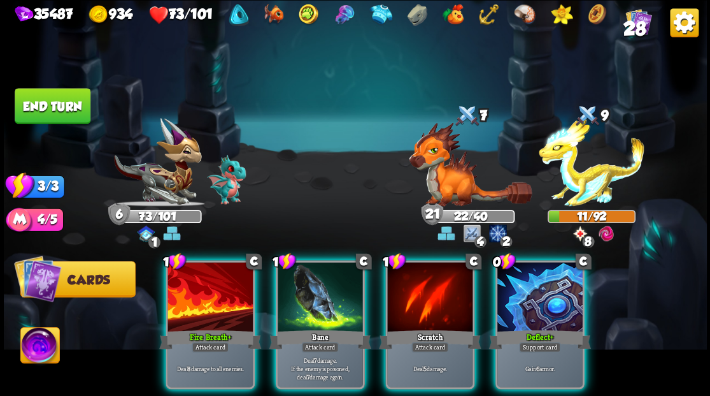
drag, startPoint x: 531, startPoint y: 329, endPoint x: 504, endPoint y: 347, distance: 32.2
click at [527, 341] on div "Support card" at bounding box center [539, 346] width 41 height 10
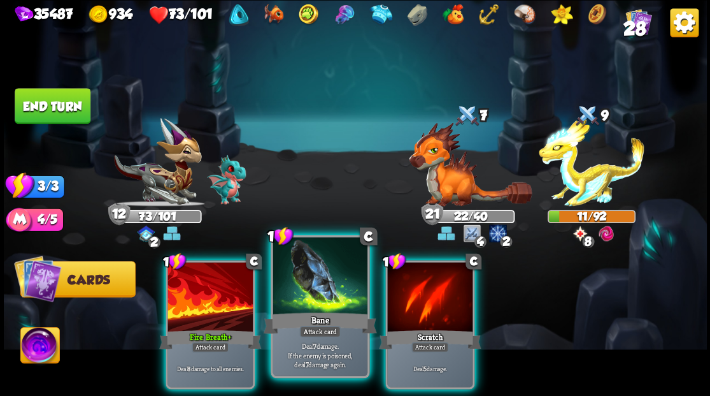
click at [310, 293] on div at bounding box center [320, 277] width 94 height 80
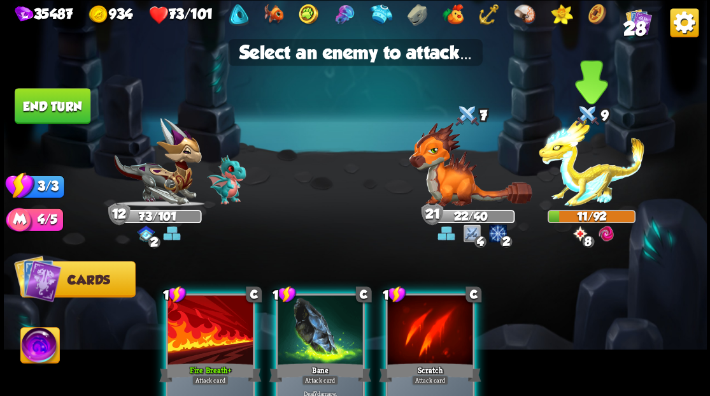
click at [590, 187] on img at bounding box center [592, 162] width 106 height 89
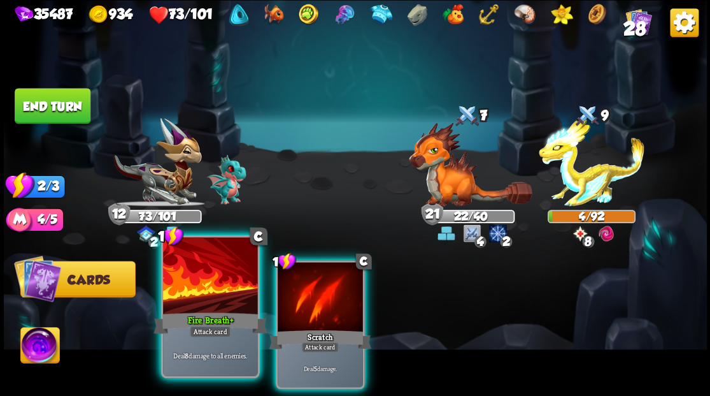
click at [197, 275] on div at bounding box center [210, 277] width 94 height 80
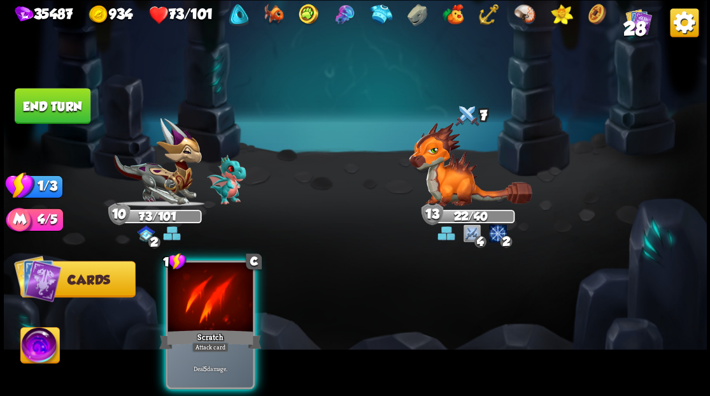
click at [222, 299] on div at bounding box center [210, 298] width 85 height 72
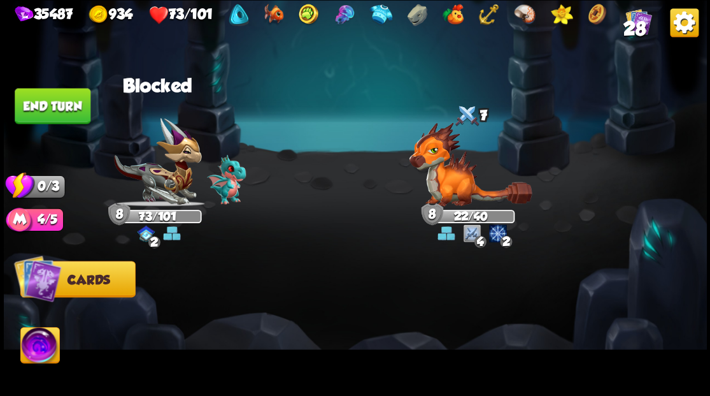
click at [49, 104] on button "End turn" at bounding box center [53, 106] width 76 height 36
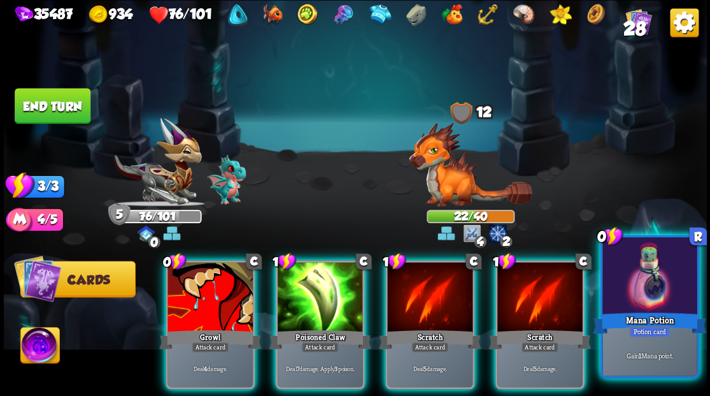
click at [655, 293] on div at bounding box center [650, 277] width 94 height 80
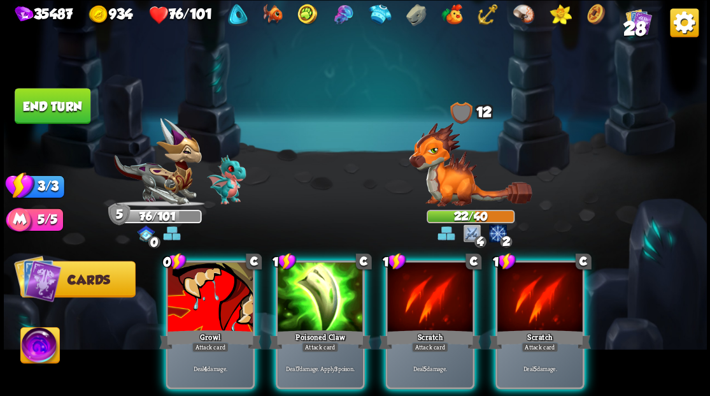
click at [443, 180] on img at bounding box center [470, 164] width 123 height 84
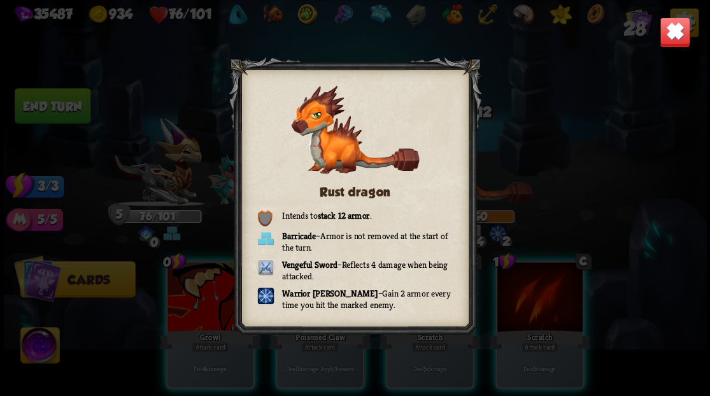
click at [666, 32] on img at bounding box center [674, 32] width 31 height 31
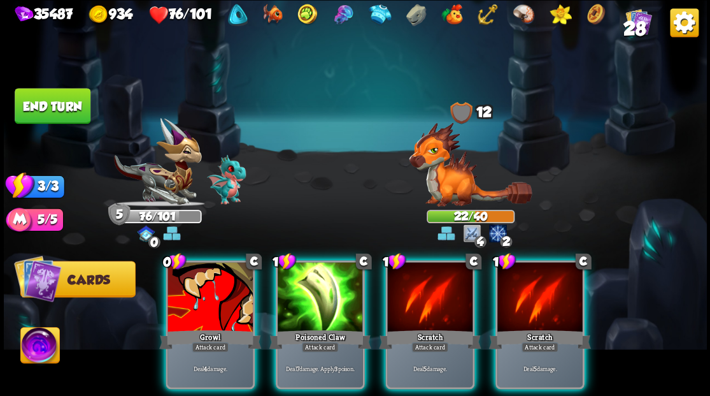
click at [30, 103] on button "End turn" at bounding box center [53, 106] width 76 height 36
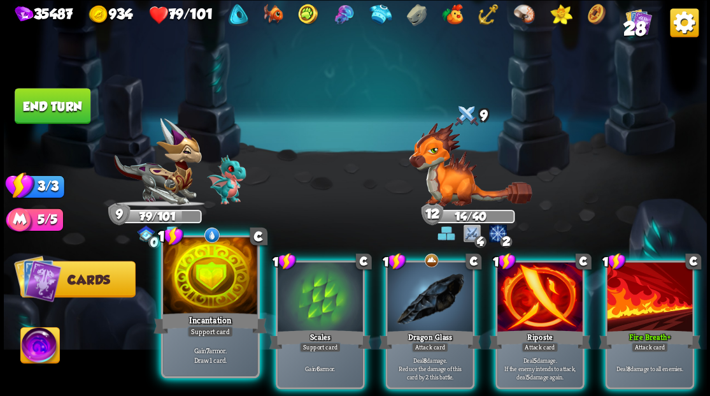
click at [200, 276] on div at bounding box center [210, 277] width 94 height 80
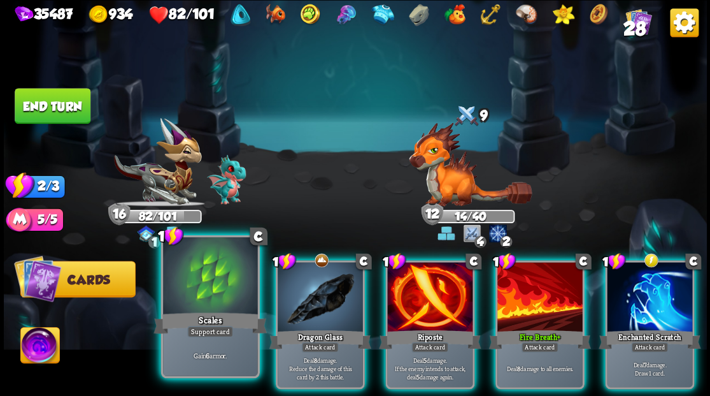
click at [196, 268] on div at bounding box center [210, 277] width 94 height 80
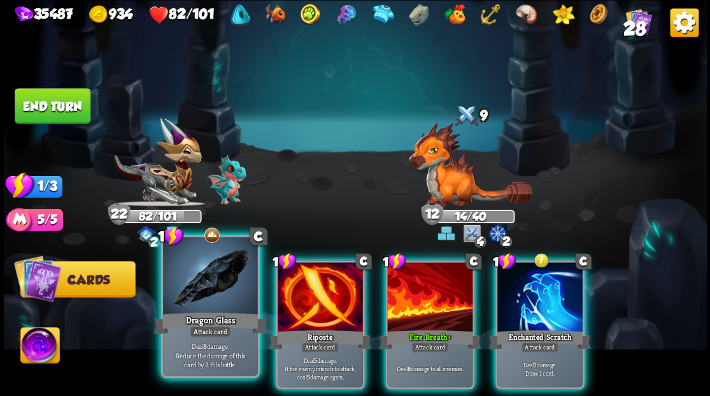
click at [209, 278] on div at bounding box center [210, 277] width 94 height 80
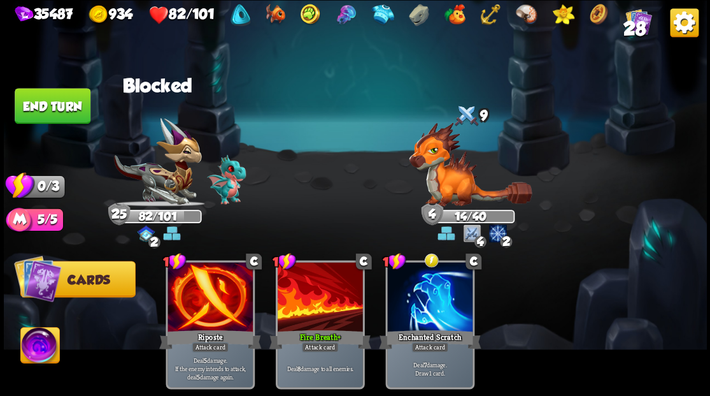
click at [64, 113] on button "End turn" at bounding box center [53, 106] width 76 height 36
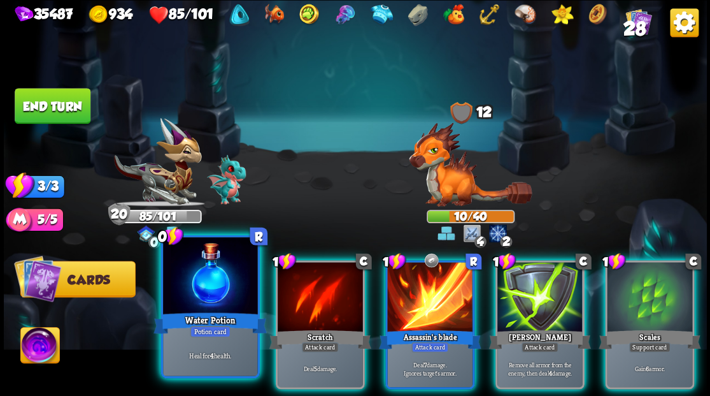
click at [212, 290] on div at bounding box center [210, 277] width 94 height 80
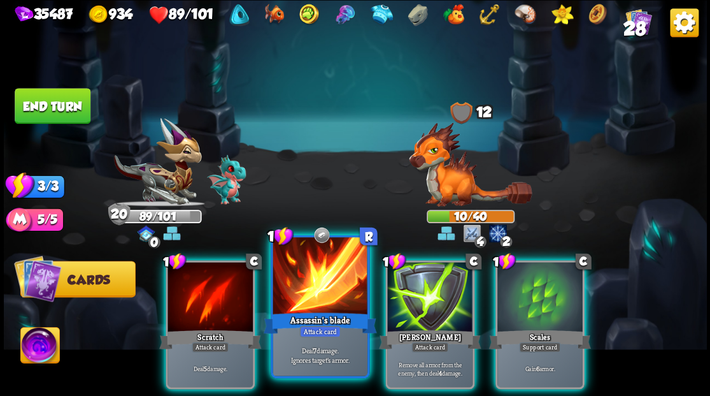
click at [313, 289] on div at bounding box center [320, 277] width 94 height 80
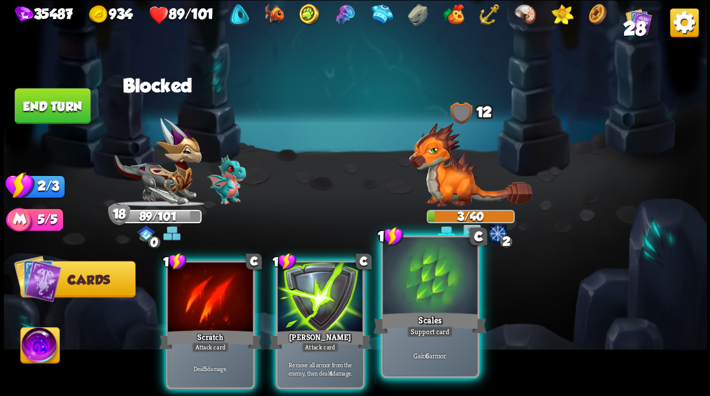
click at [397, 303] on div at bounding box center [430, 277] width 94 height 80
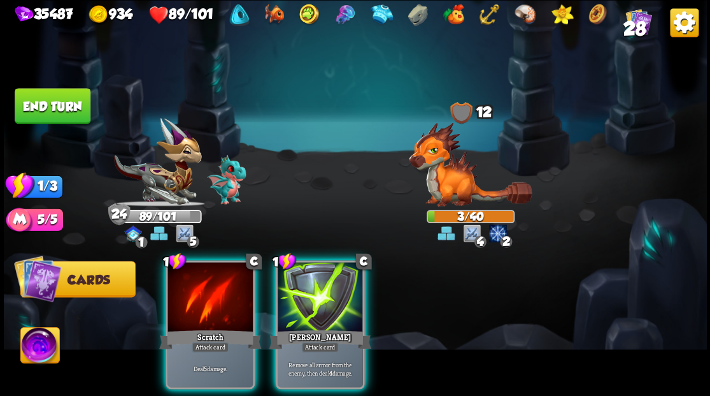
click at [324, 296] on div at bounding box center [320, 298] width 85 height 72
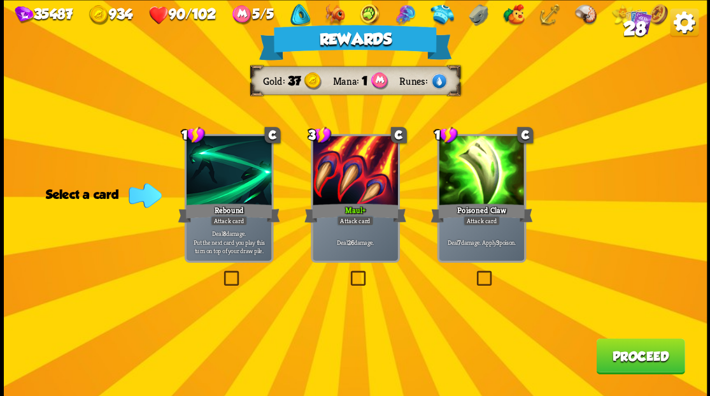
click at [627, 359] on button "Proceed" at bounding box center [640, 356] width 89 height 36
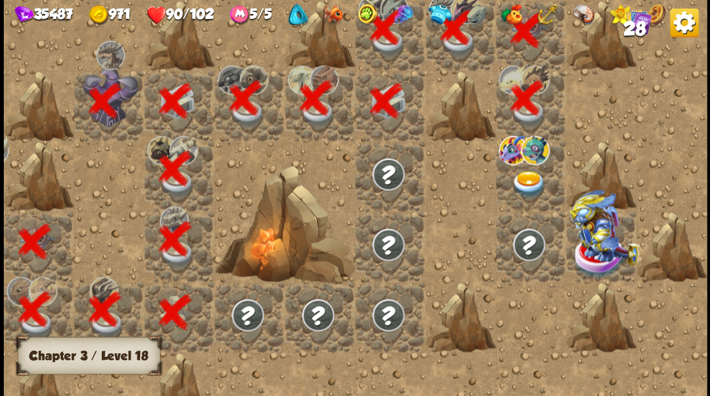
click at [524, 186] on img at bounding box center [528, 183] width 35 height 27
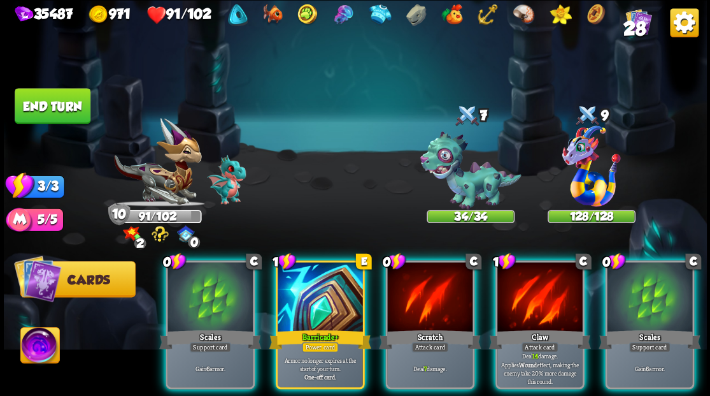
drag, startPoint x: 314, startPoint y: 257, endPoint x: 313, endPoint y: 248, distance: 8.9
click at [313, 262] on div at bounding box center [320, 298] width 85 height 72
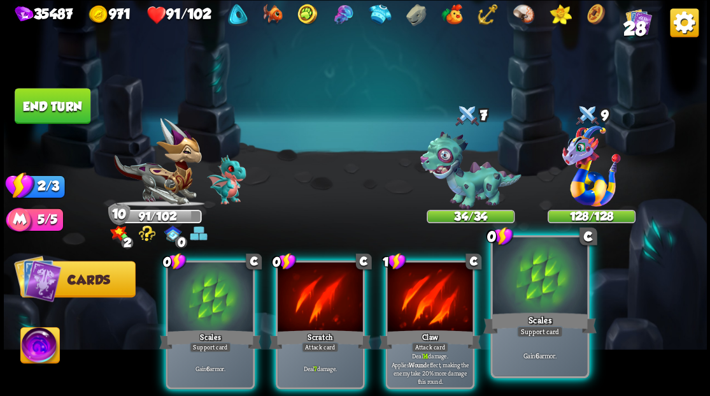
click at [544, 285] on div at bounding box center [539, 277] width 94 height 80
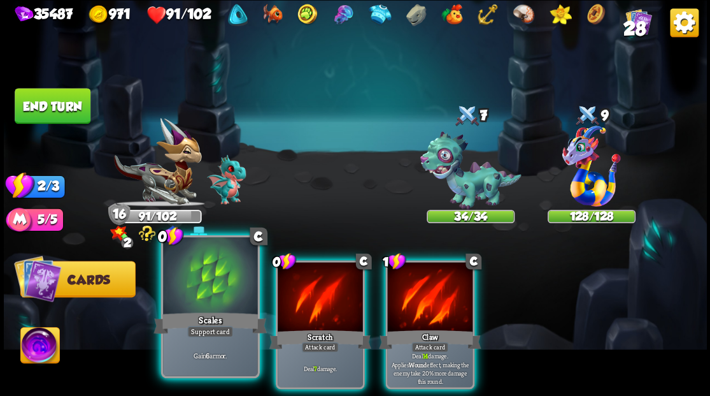
click at [198, 275] on div at bounding box center [210, 277] width 94 height 80
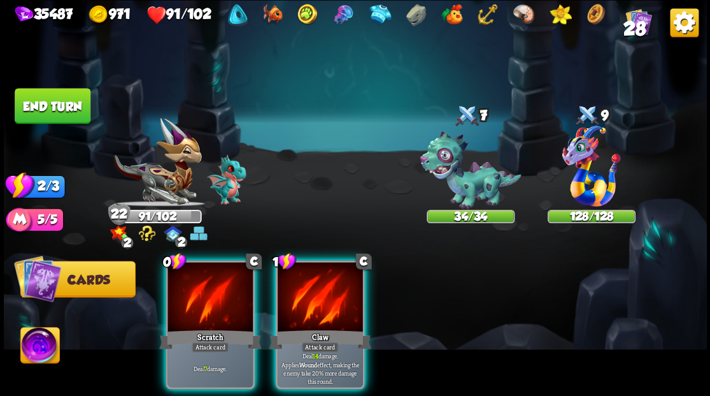
drag, startPoint x: 198, startPoint y: 275, endPoint x: 396, endPoint y: 219, distance: 205.1
click at [199, 275] on div at bounding box center [210, 298] width 85 height 72
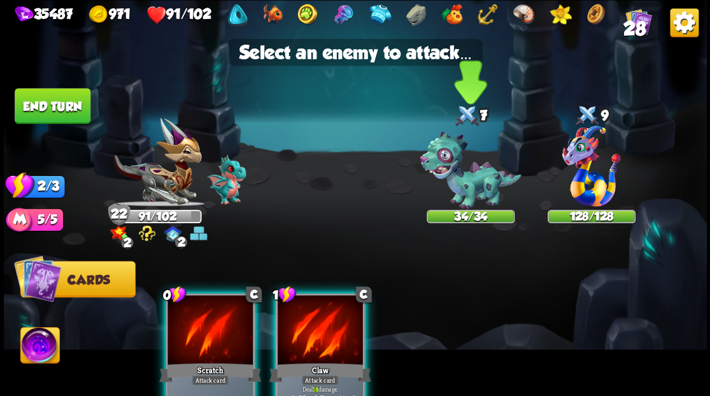
click at [476, 190] on img at bounding box center [470, 170] width 101 height 78
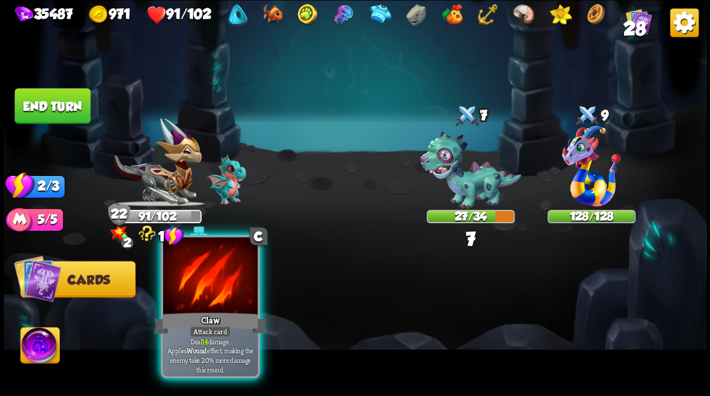
click at [218, 273] on div at bounding box center [210, 277] width 94 height 80
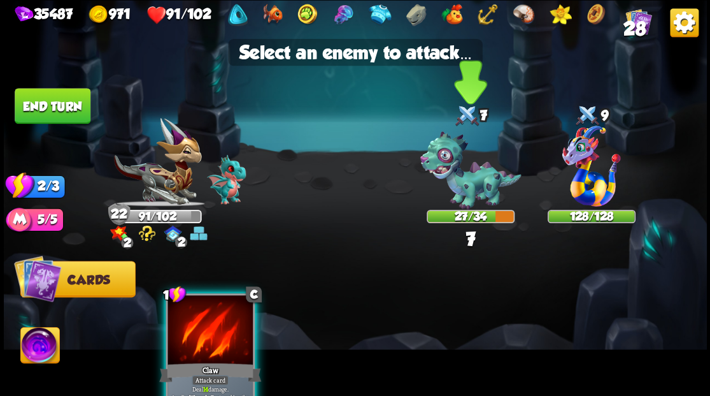
click at [478, 185] on img at bounding box center [470, 170] width 101 height 78
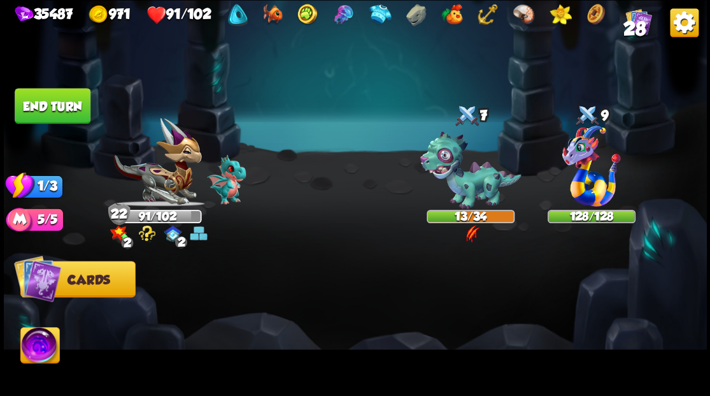
click at [52, 103] on button "End turn" at bounding box center [53, 106] width 76 height 36
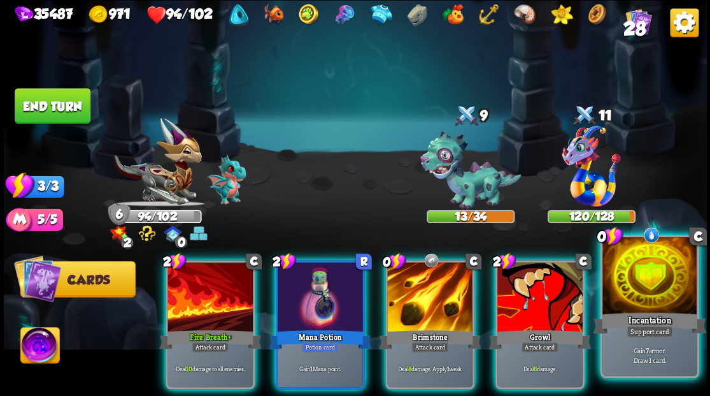
click at [656, 280] on div at bounding box center [650, 277] width 94 height 80
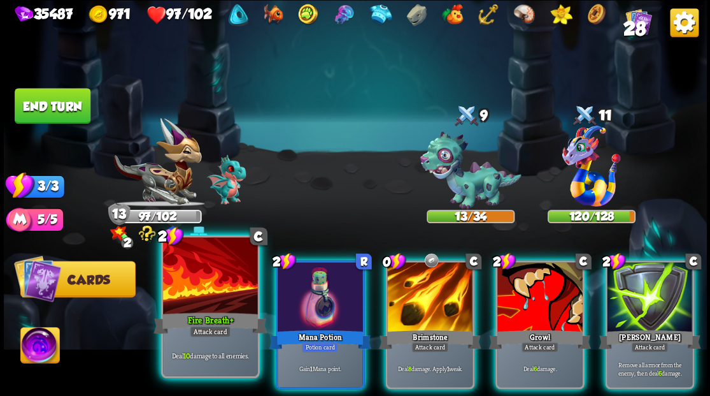
click at [218, 291] on div at bounding box center [210, 277] width 94 height 80
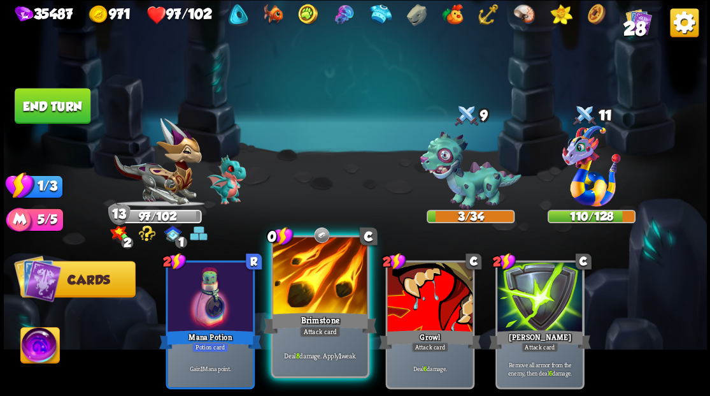
click at [328, 276] on div at bounding box center [320, 277] width 94 height 80
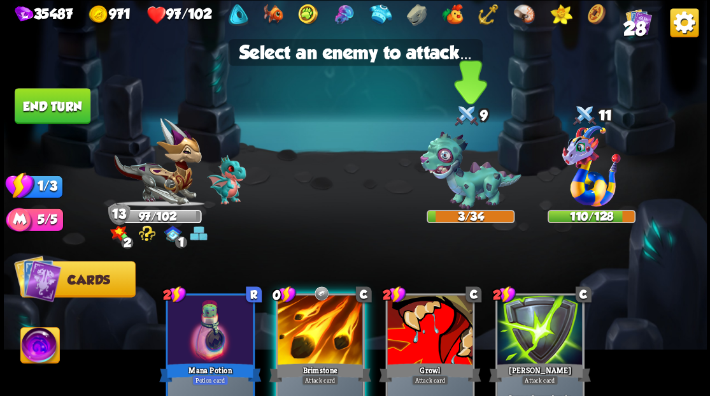
click at [470, 199] on img at bounding box center [470, 170] width 101 height 78
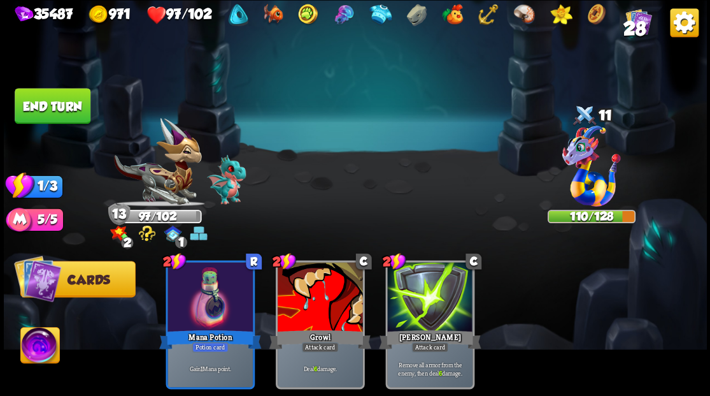
click at [45, 96] on button "End turn" at bounding box center [53, 106] width 76 height 36
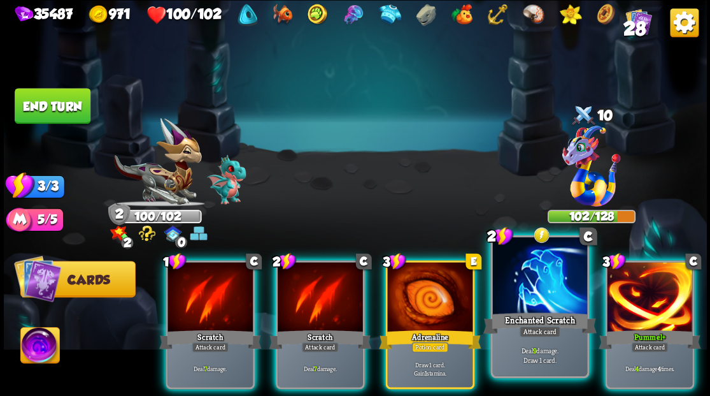
click at [525, 288] on div at bounding box center [539, 277] width 94 height 80
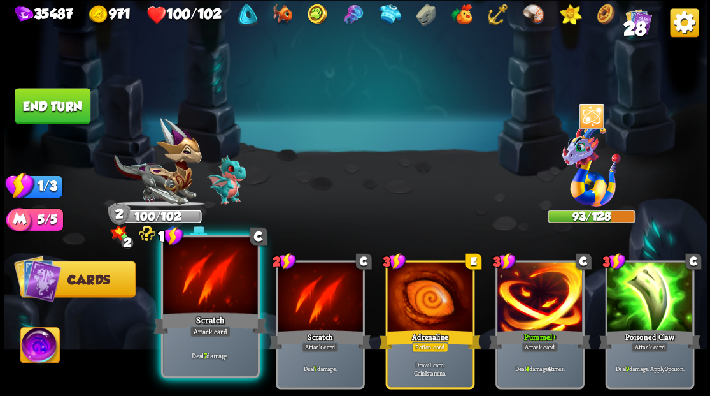
click at [216, 287] on div at bounding box center [210, 277] width 94 height 80
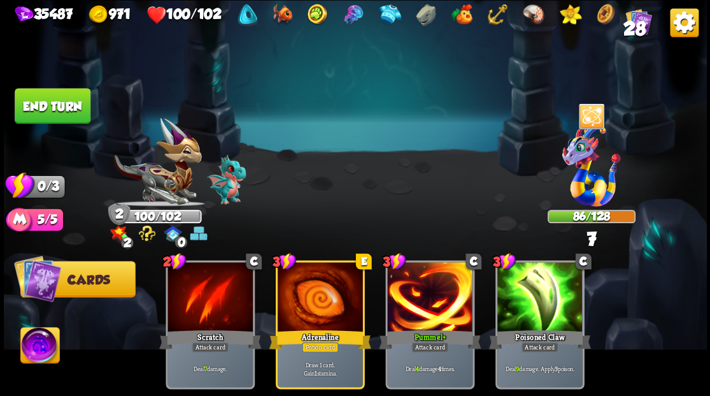
drag, startPoint x: 50, startPoint y: 108, endPoint x: 446, endPoint y: 225, distance: 413.2
click at [52, 109] on button "End turn" at bounding box center [53, 106] width 76 height 36
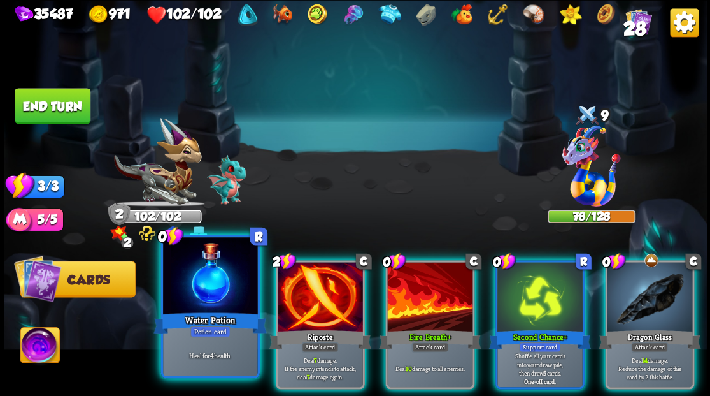
click at [192, 306] on div at bounding box center [210, 277] width 94 height 80
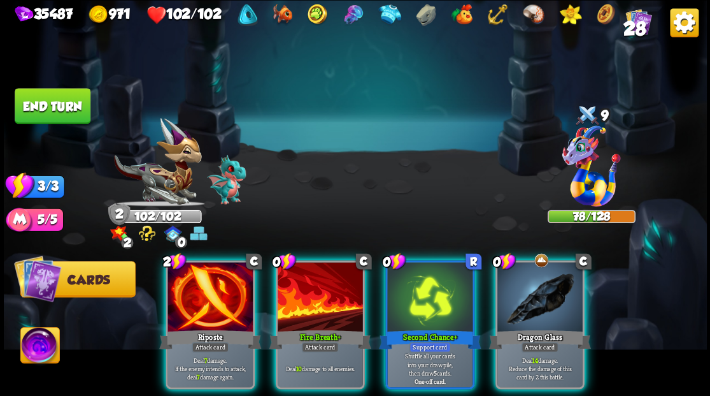
click at [532, 283] on div at bounding box center [539, 298] width 85 height 72
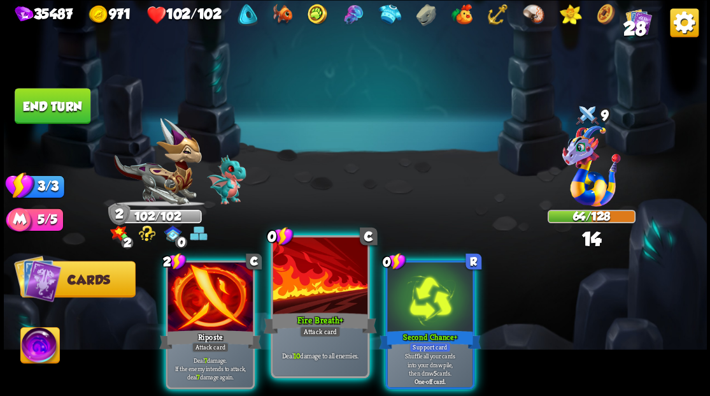
click at [332, 271] on div at bounding box center [320, 277] width 94 height 80
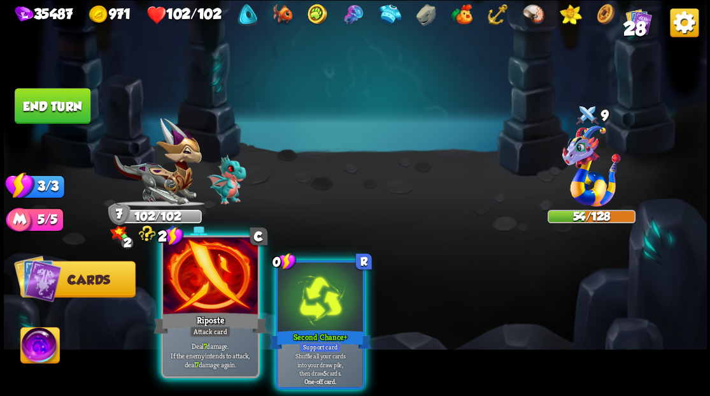
click at [200, 284] on div at bounding box center [210, 277] width 94 height 80
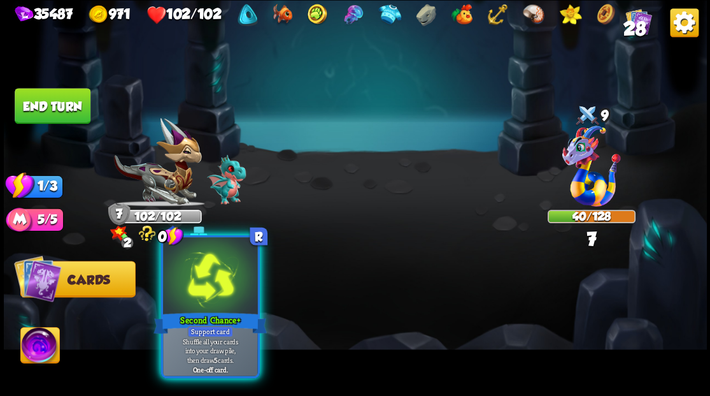
click at [199, 285] on div at bounding box center [210, 277] width 94 height 80
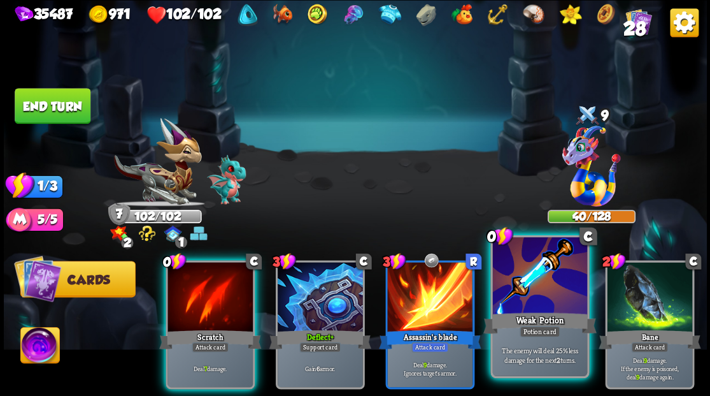
click at [539, 302] on div at bounding box center [539, 277] width 94 height 80
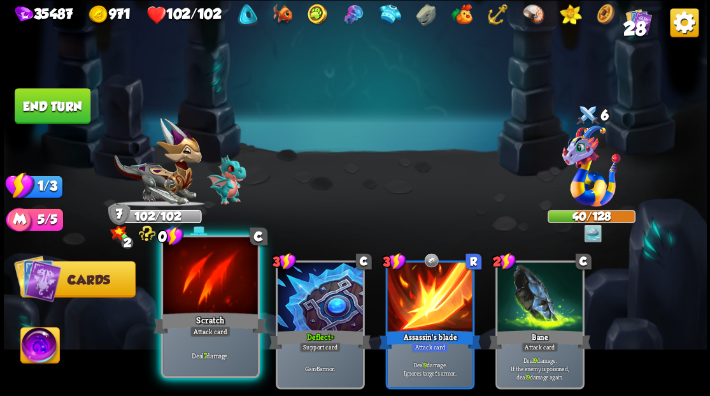
click at [196, 288] on div at bounding box center [210, 277] width 94 height 80
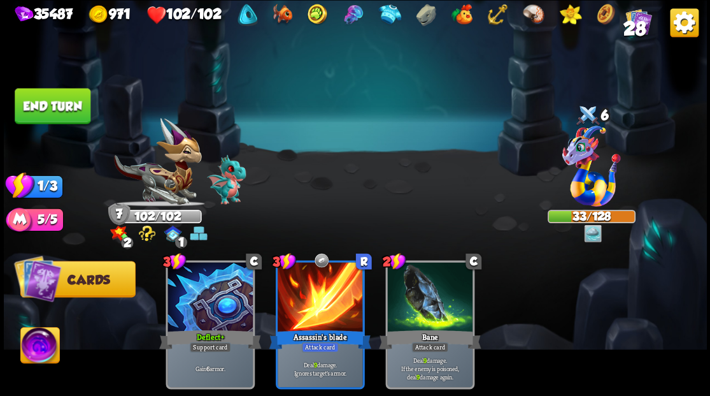
click at [43, 105] on button "End turn" at bounding box center [53, 106] width 76 height 36
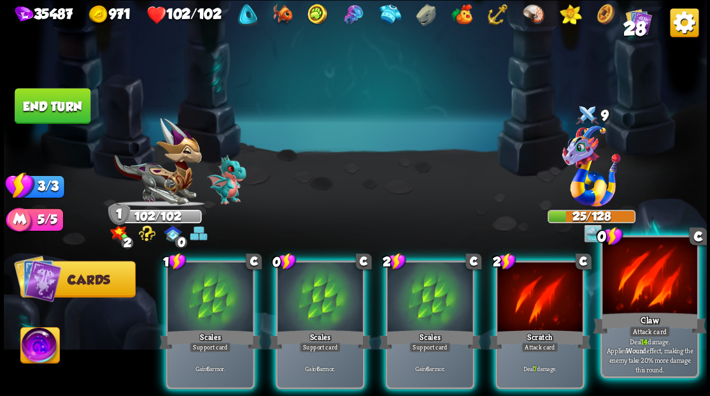
click at [657, 287] on div at bounding box center [650, 277] width 94 height 80
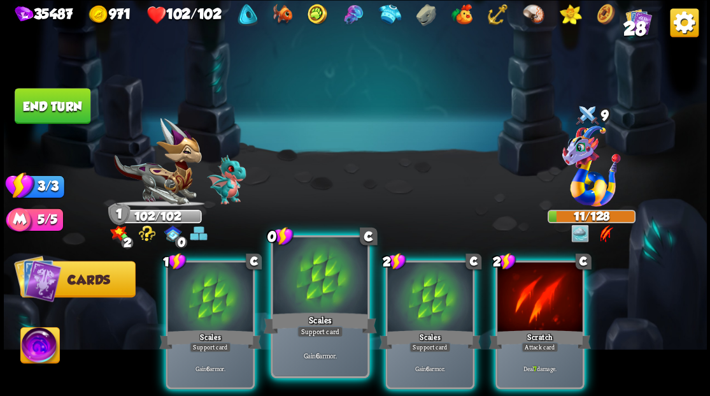
click at [322, 266] on div at bounding box center [320, 277] width 94 height 80
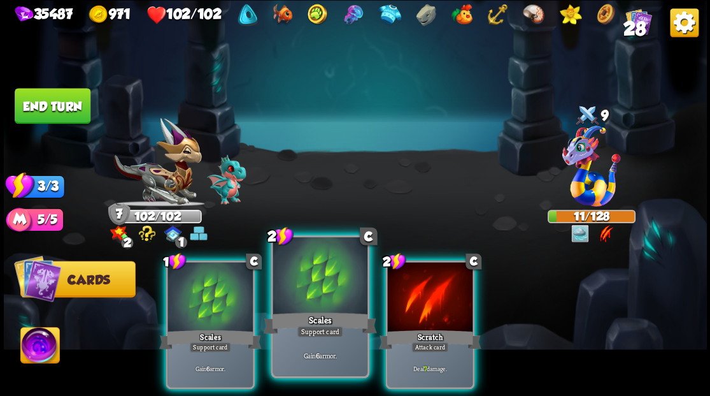
click at [324, 283] on div at bounding box center [320, 277] width 94 height 80
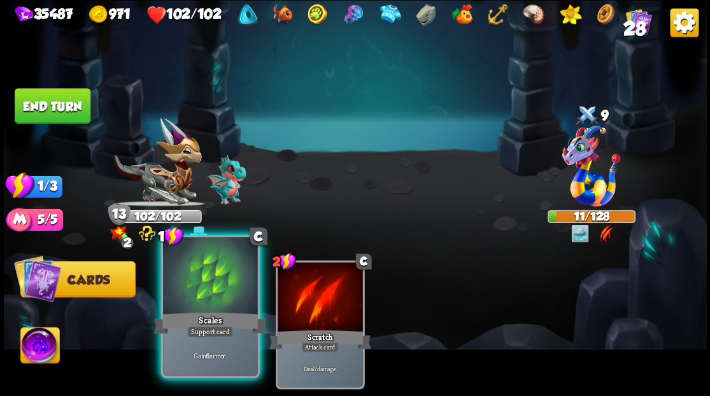
click at [213, 286] on div at bounding box center [210, 277] width 94 height 80
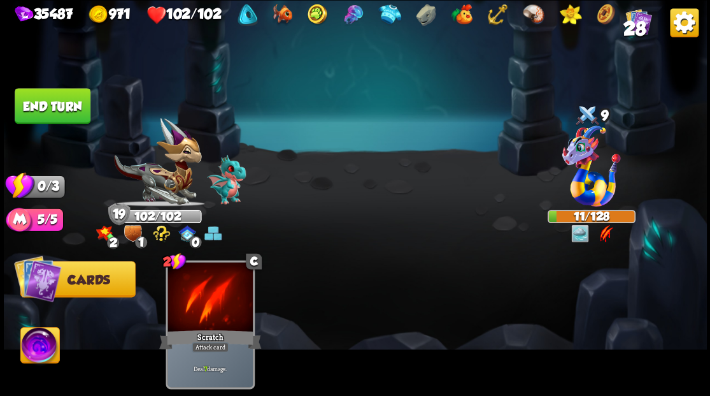
click at [39, 105] on button "End turn" at bounding box center [53, 106] width 76 height 36
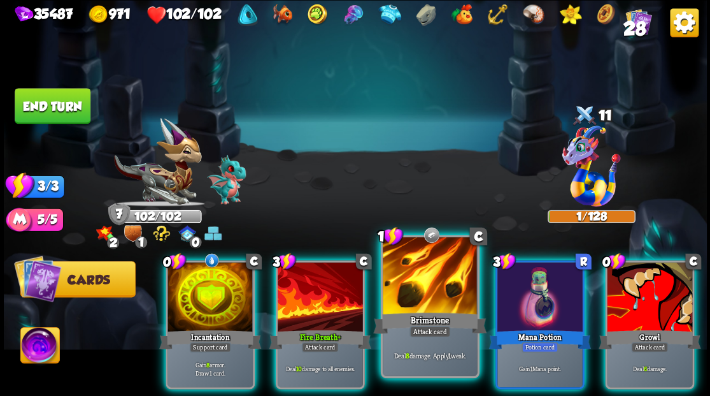
click at [434, 288] on div at bounding box center [430, 277] width 94 height 80
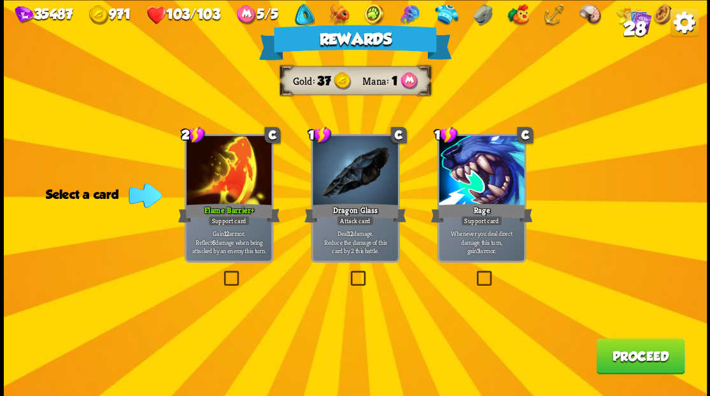
click at [646, 357] on button "Proceed" at bounding box center [640, 356] width 89 height 36
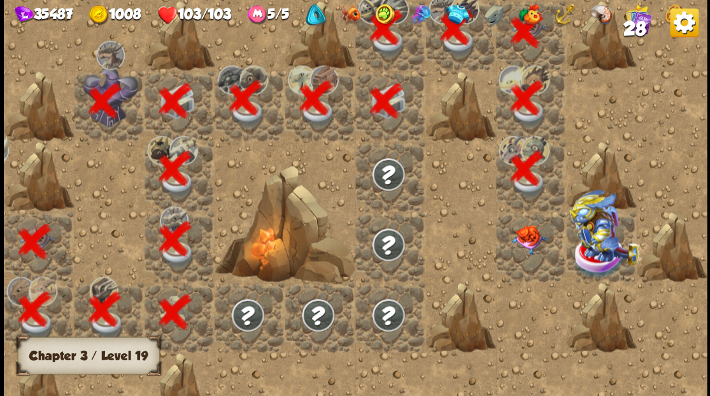
click at [522, 246] on img at bounding box center [528, 238] width 35 height 29
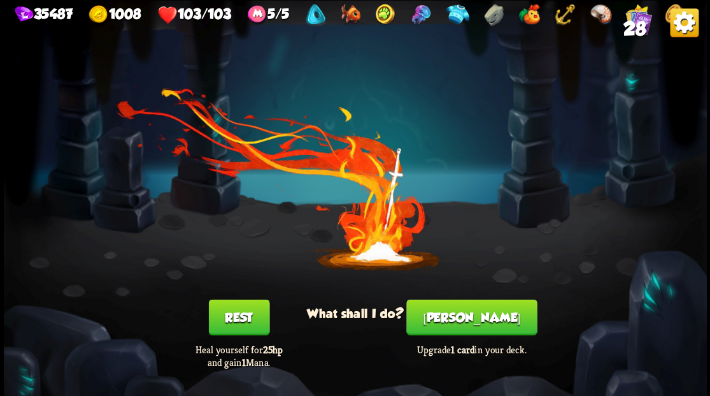
drag, startPoint x: 473, startPoint y: 315, endPoint x: 473, endPoint y: 306, distance: 8.9
click at [473, 306] on button "Smith" at bounding box center [471, 317] width 131 height 36
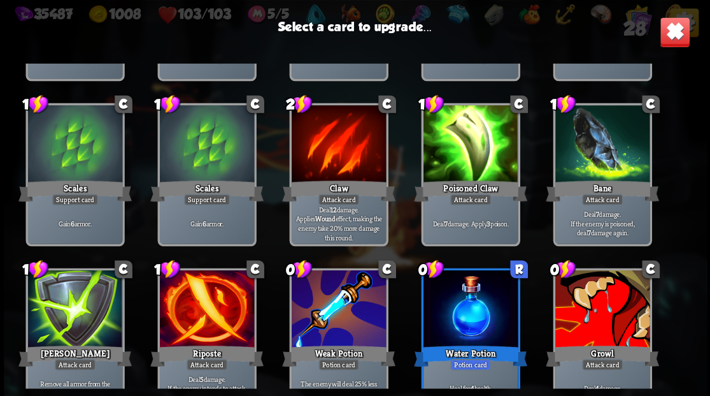
scroll to position [146, 0]
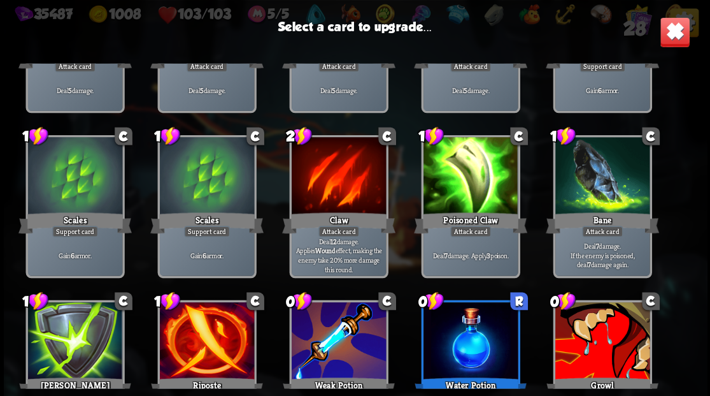
click at [474, 182] on div at bounding box center [470, 177] width 94 height 80
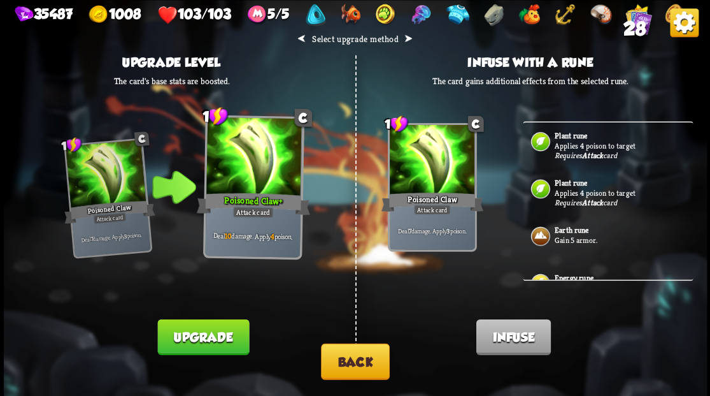
click at [352, 357] on button "Back" at bounding box center [355, 361] width 69 height 36
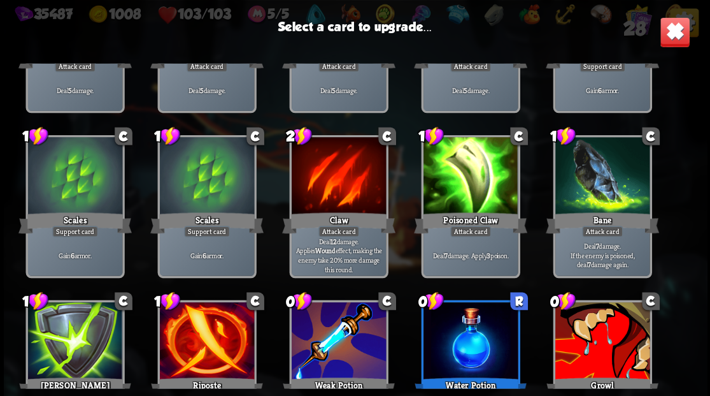
click at [618, 343] on div at bounding box center [602, 342] width 94 height 80
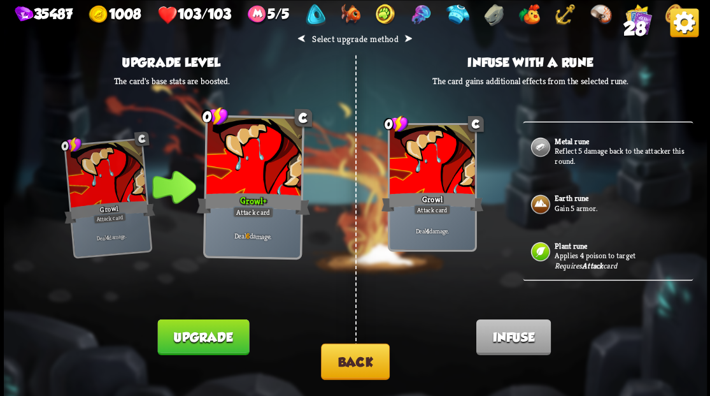
scroll to position [255, 0]
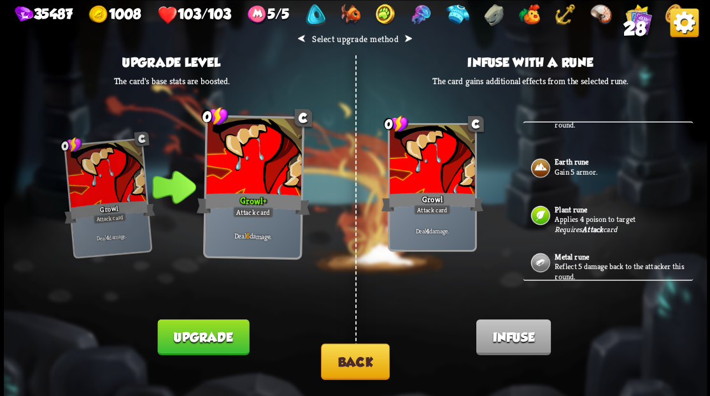
click at [571, 166] on p "Gain 5 armor." at bounding box center [623, 171] width 136 height 10
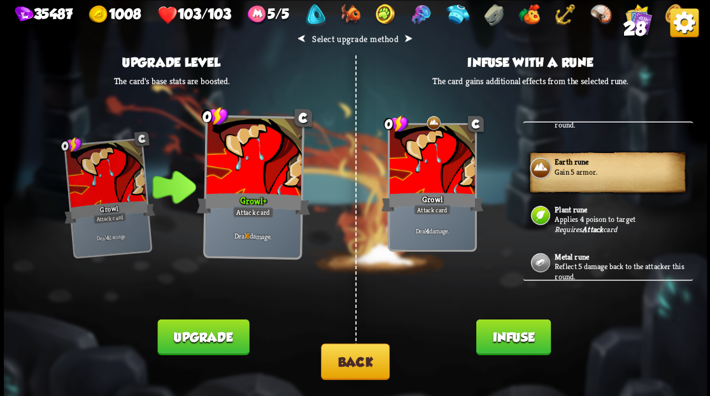
drag, startPoint x: 512, startPoint y: 343, endPoint x: 500, endPoint y: 283, distance: 61.1
click at [513, 341] on button "Infuse" at bounding box center [513, 336] width 75 height 36
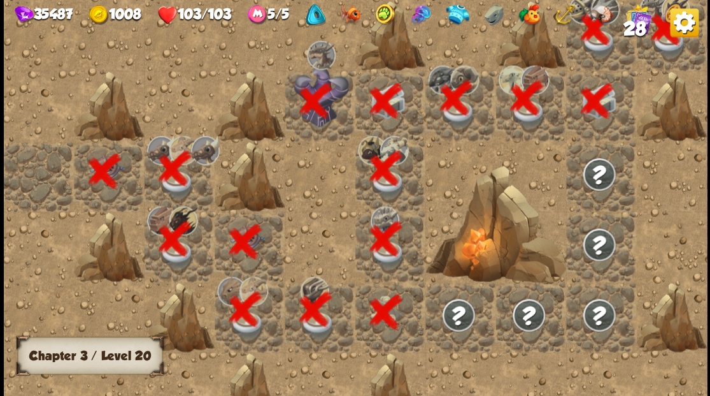
scroll to position [0, 245]
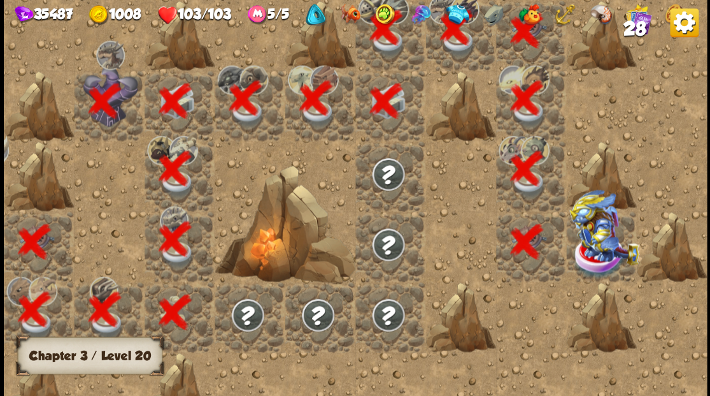
click at [604, 236] on img at bounding box center [604, 226] width 70 height 75
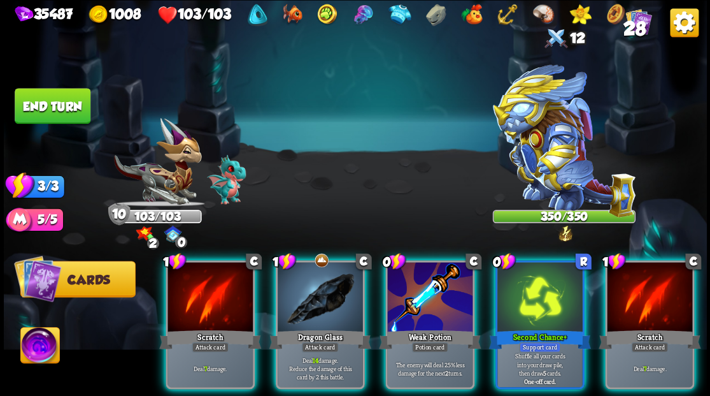
click at [32, 351] on img at bounding box center [39, 346] width 39 height 39
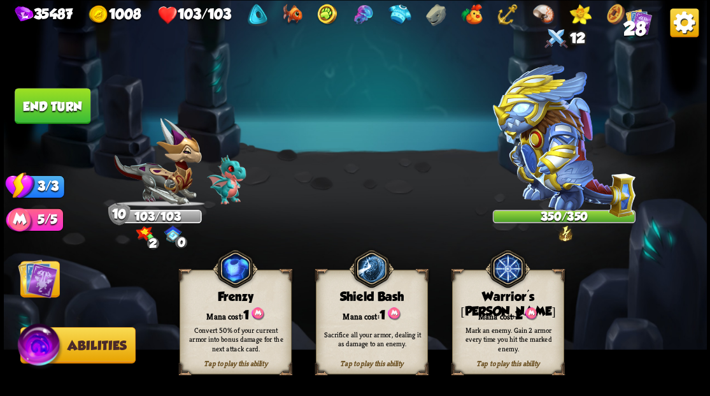
drag, startPoint x: 513, startPoint y: 328, endPoint x: 289, endPoint y: 309, distance: 225.0
click at [513, 327] on div "Mark an enemy. Gain 2 armor every time you hit the marked enemy." at bounding box center [508, 338] width 101 height 28
click at [45, 281] on img at bounding box center [37, 277] width 39 height 39
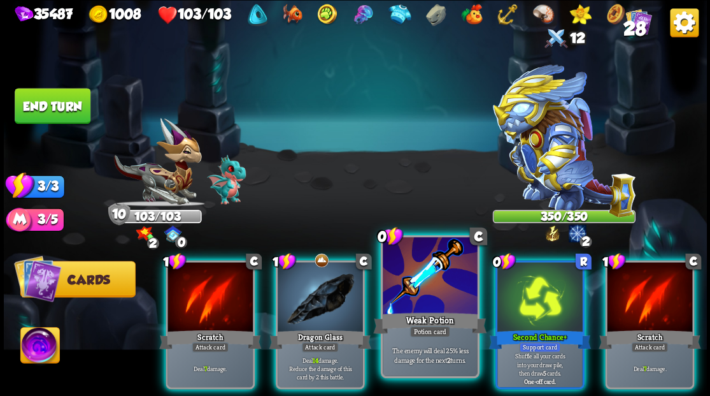
click at [414, 300] on div at bounding box center [430, 277] width 94 height 80
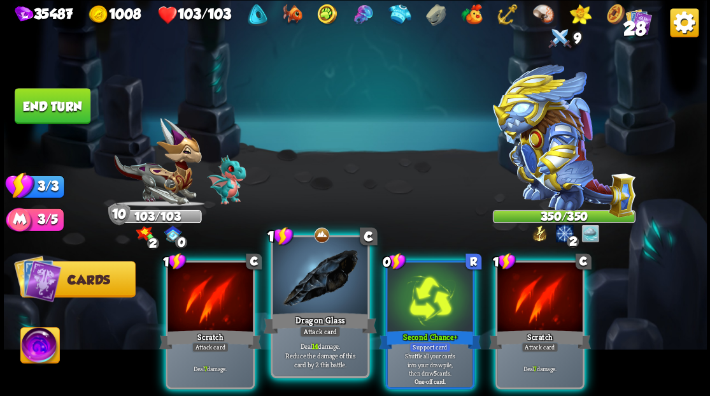
click at [315, 320] on div "Dragon Glass" at bounding box center [319, 322] width 113 height 25
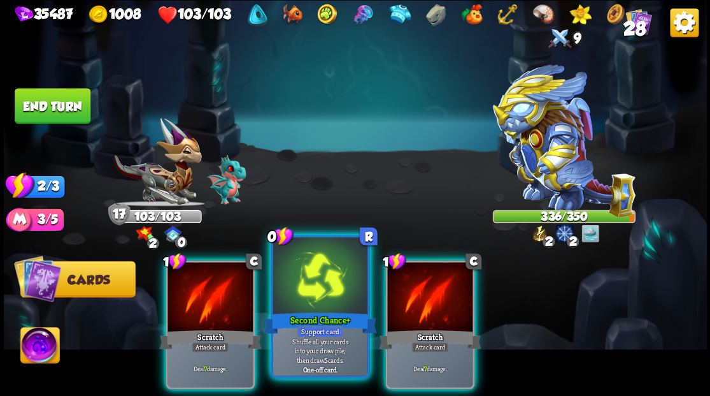
click at [312, 295] on div at bounding box center [320, 277] width 94 height 80
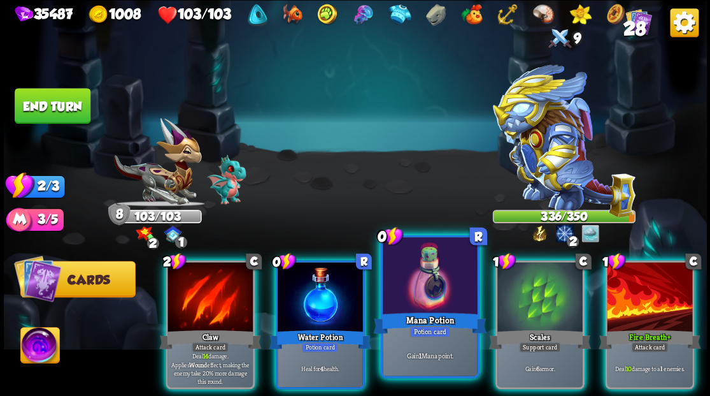
click at [396, 306] on div at bounding box center [430, 277] width 94 height 80
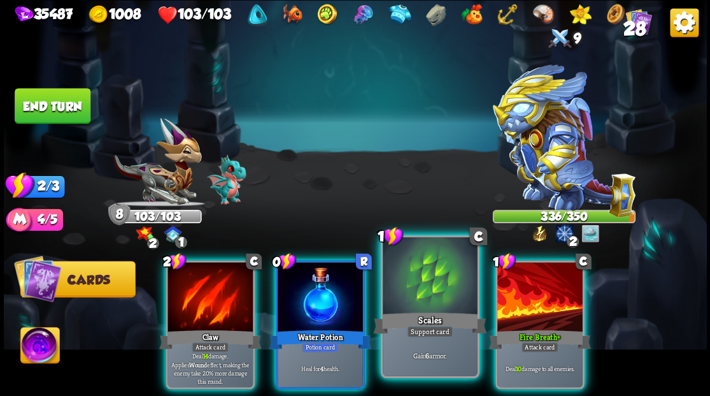
click at [423, 279] on div at bounding box center [430, 277] width 94 height 80
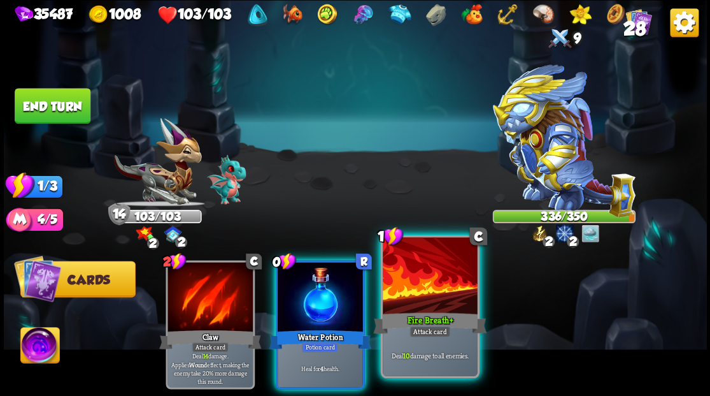
click at [423, 280] on div at bounding box center [430, 277] width 94 height 80
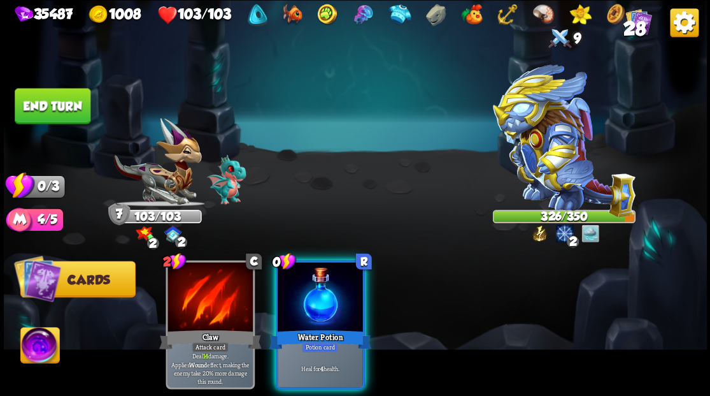
click at [38, 101] on button "End turn" at bounding box center [53, 106] width 76 height 36
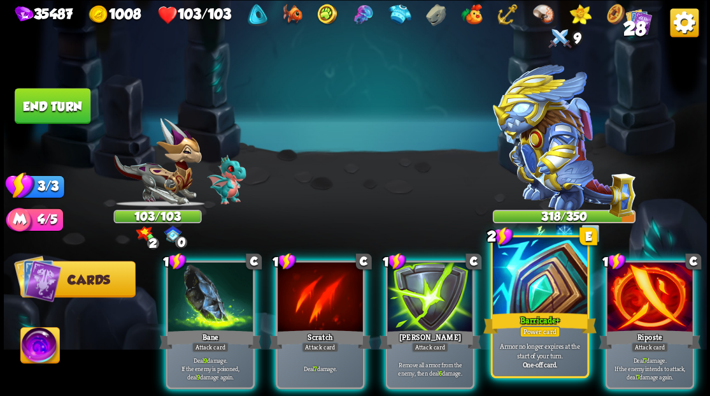
click at [531, 278] on div at bounding box center [539, 277] width 94 height 80
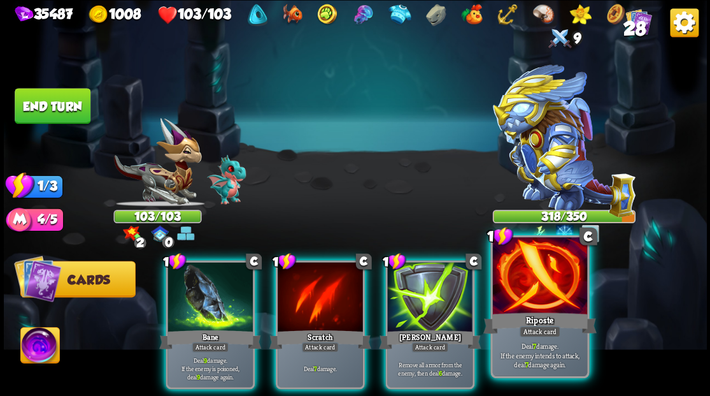
click at [529, 284] on div at bounding box center [539, 277] width 94 height 80
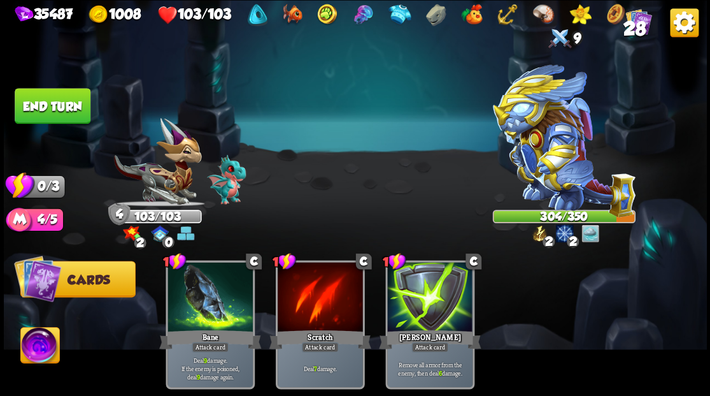
click at [46, 113] on button "End turn" at bounding box center [53, 106] width 76 height 36
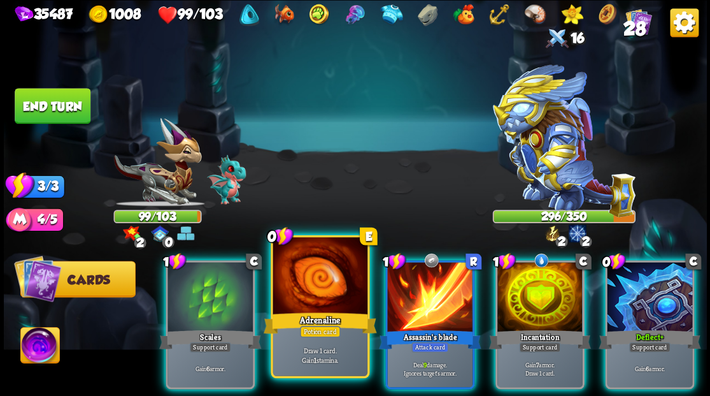
click at [324, 313] on div "Adrenaline" at bounding box center [319, 322] width 113 height 25
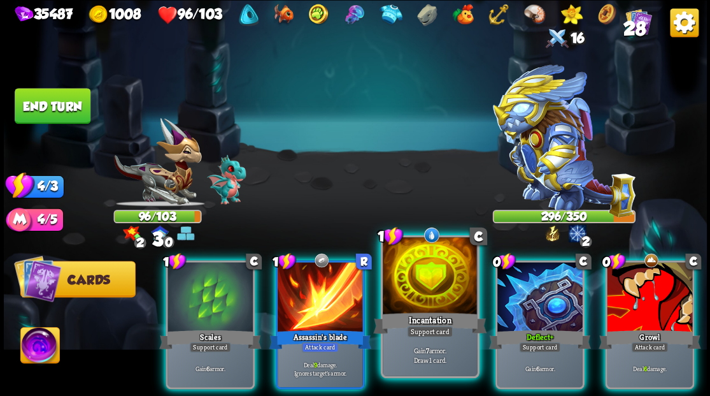
click at [436, 290] on div at bounding box center [430, 277] width 94 height 80
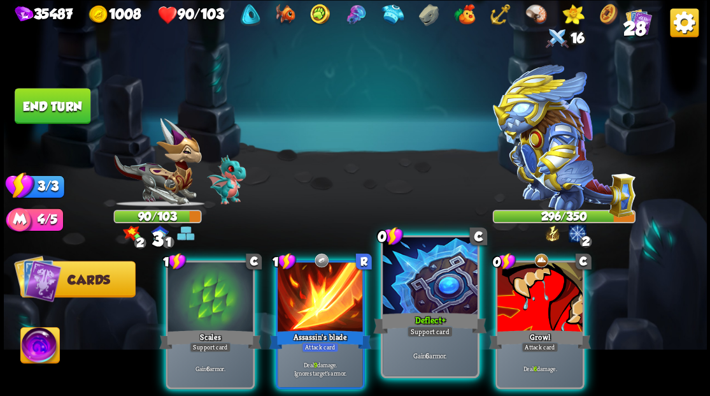
click at [429, 280] on div at bounding box center [430, 277] width 94 height 80
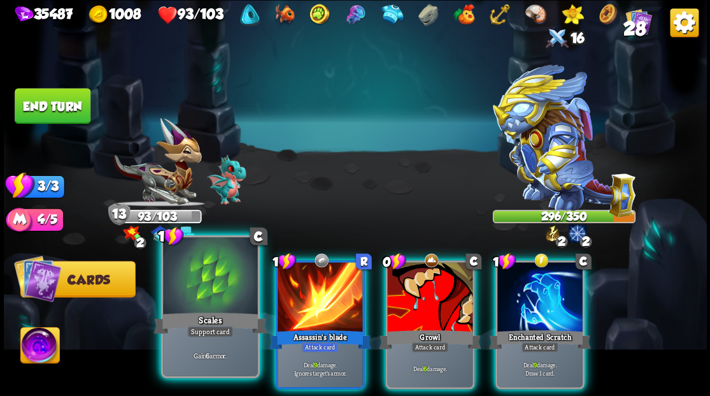
click at [203, 283] on div at bounding box center [210, 277] width 94 height 80
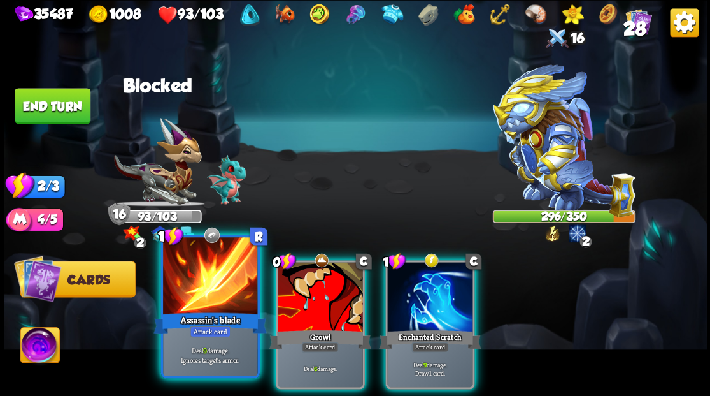
click at [210, 275] on div at bounding box center [210, 277] width 94 height 80
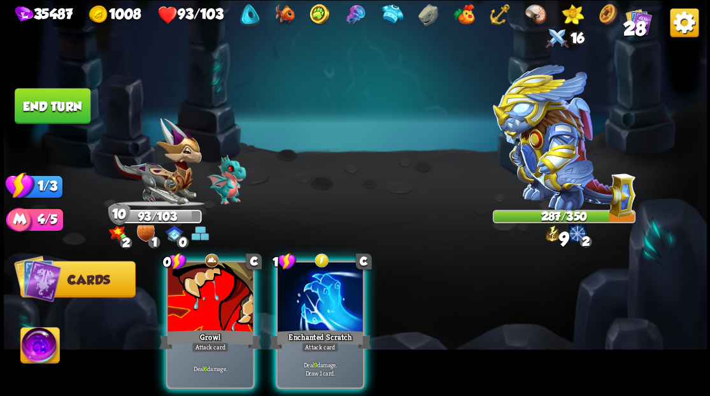
click at [317, 280] on div at bounding box center [320, 298] width 85 height 72
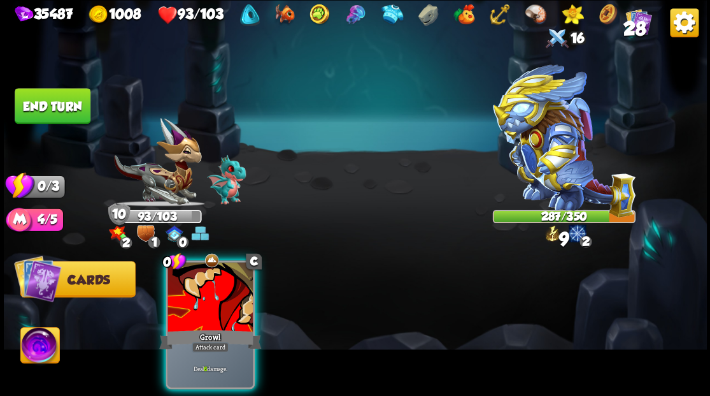
drag, startPoint x: 223, startPoint y: 297, endPoint x: 139, endPoint y: 238, distance: 102.5
click at [206, 287] on div at bounding box center [210, 298] width 85 height 72
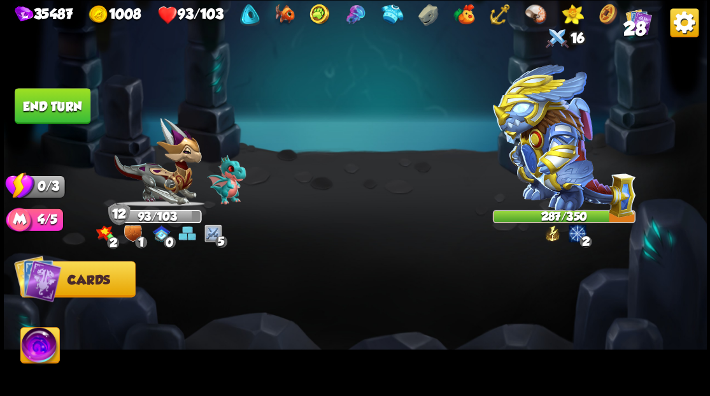
drag, startPoint x: 71, startPoint y: 104, endPoint x: 418, endPoint y: 180, distance: 355.3
click at [72, 104] on button "End turn" at bounding box center [53, 106] width 76 height 36
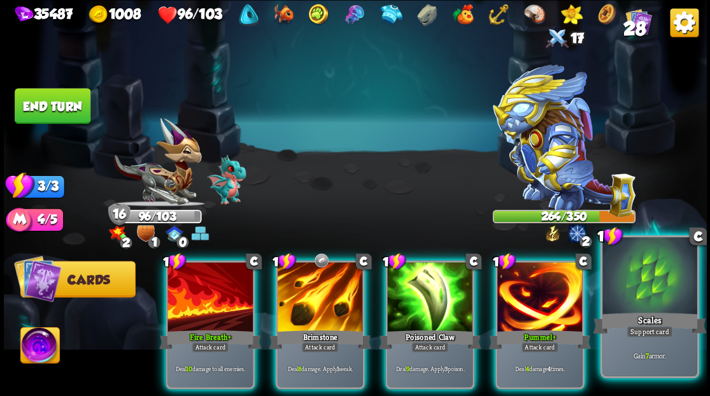
click at [674, 299] on div at bounding box center [650, 277] width 94 height 80
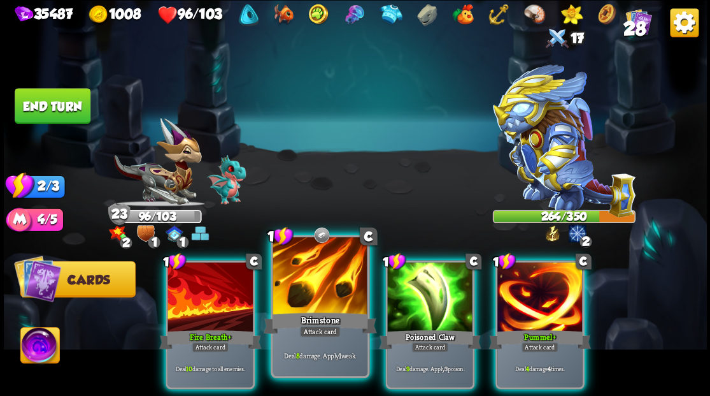
click at [324, 282] on div at bounding box center [320, 277] width 94 height 80
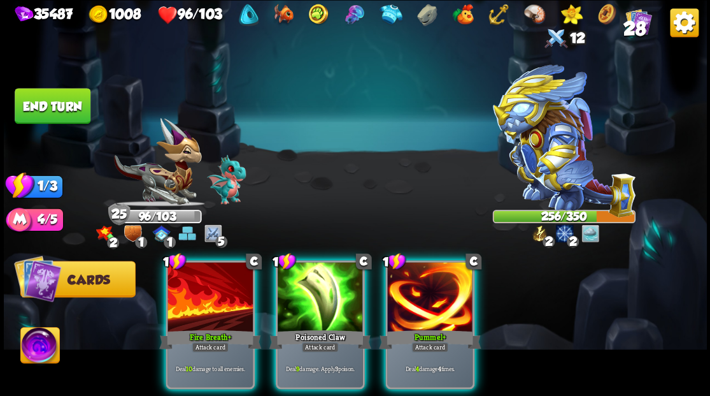
click at [434, 292] on div at bounding box center [429, 298] width 85 height 72
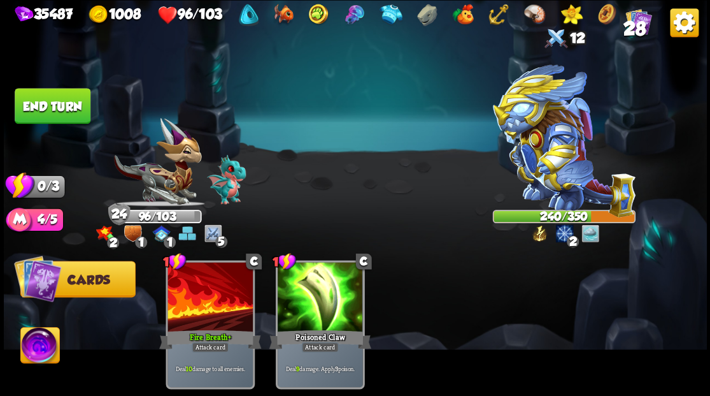
drag, startPoint x: 65, startPoint y: 109, endPoint x: 312, endPoint y: 134, distance: 248.4
click at [65, 108] on button "End turn" at bounding box center [53, 106] width 76 height 36
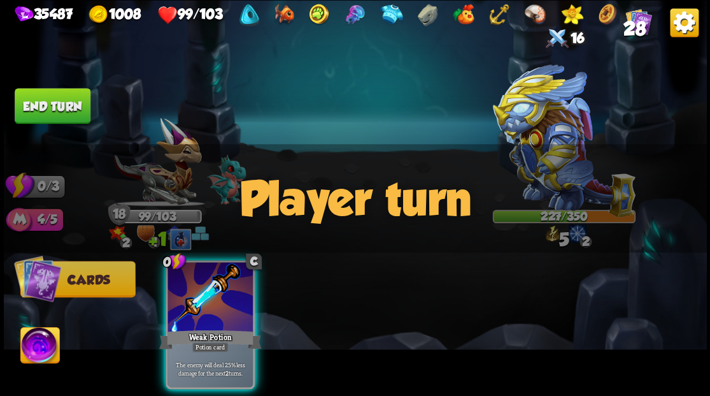
click at [541, 143] on img at bounding box center [563, 140] width 143 height 153
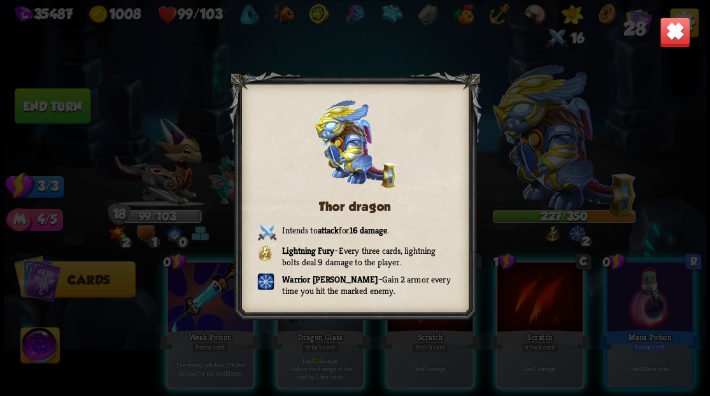
click at [673, 39] on img at bounding box center [674, 32] width 31 height 31
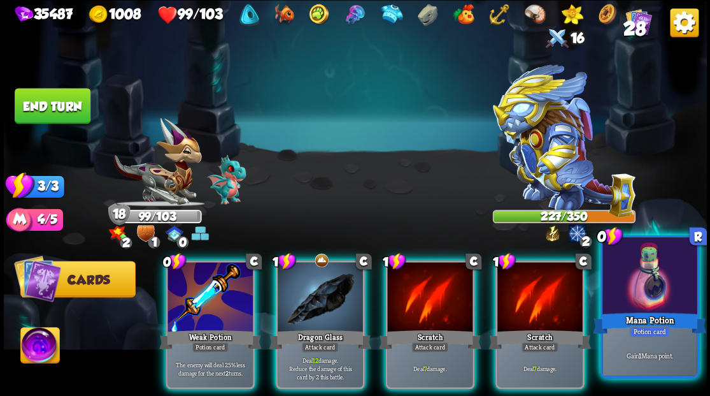
click at [650, 286] on div at bounding box center [650, 277] width 94 height 80
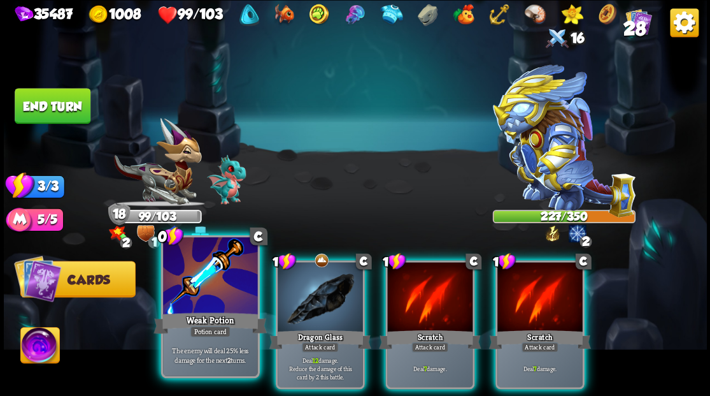
click at [194, 285] on div at bounding box center [210, 277] width 94 height 80
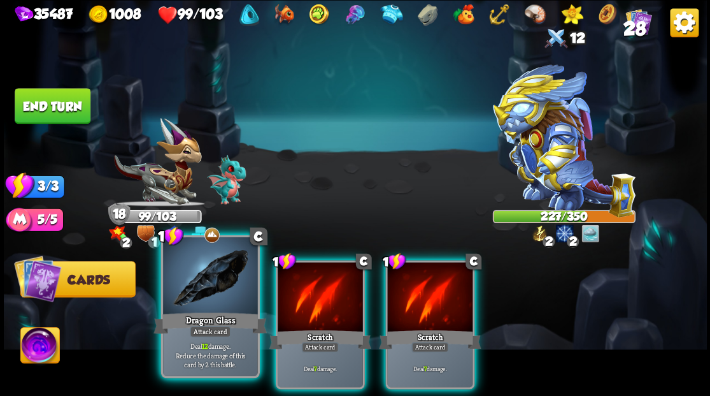
click at [192, 283] on div at bounding box center [210, 277] width 94 height 80
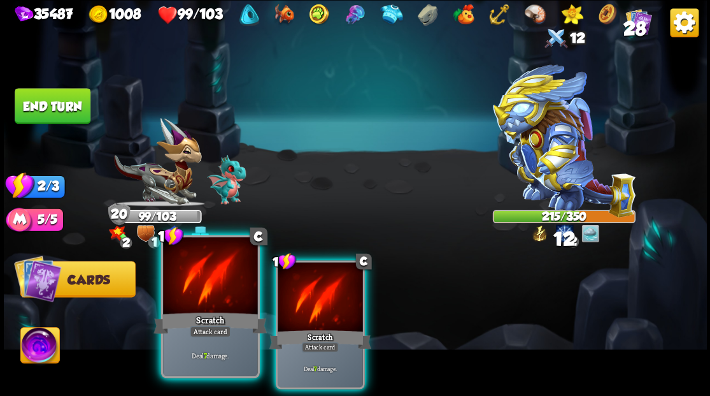
click at [192, 283] on div at bounding box center [210, 277] width 94 height 80
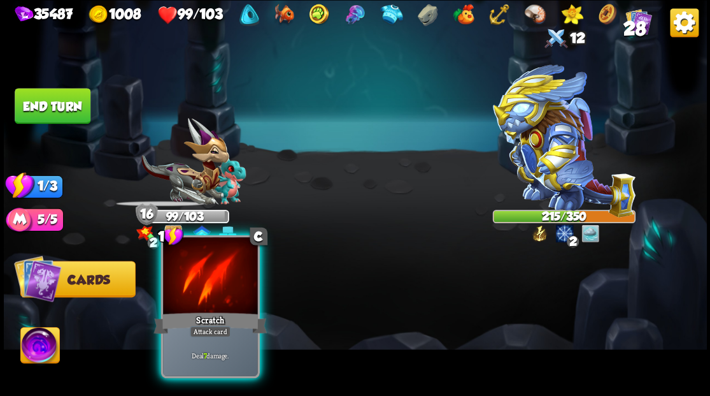
click at [192, 284] on div at bounding box center [210, 277] width 94 height 80
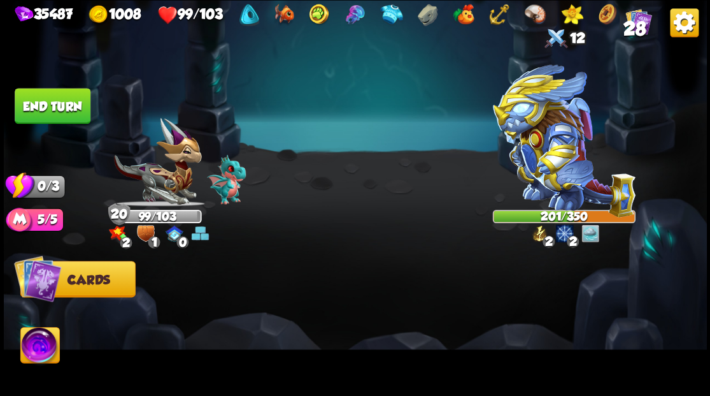
click at [39, 342] on img at bounding box center [39, 346] width 39 height 39
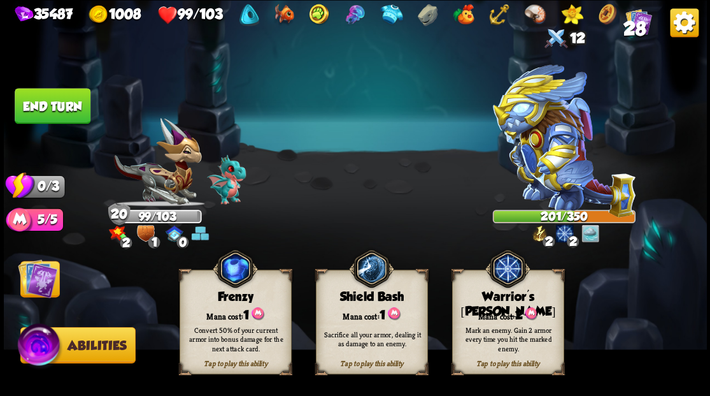
click at [511, 317] on div "Mark an enemy. Gain 2 armor every time you hit the marked enemy." at bounding box center [508, 339] width 112 height 44
click at [38, 282] on img at bounding box center [37, 277] width 39 height 39
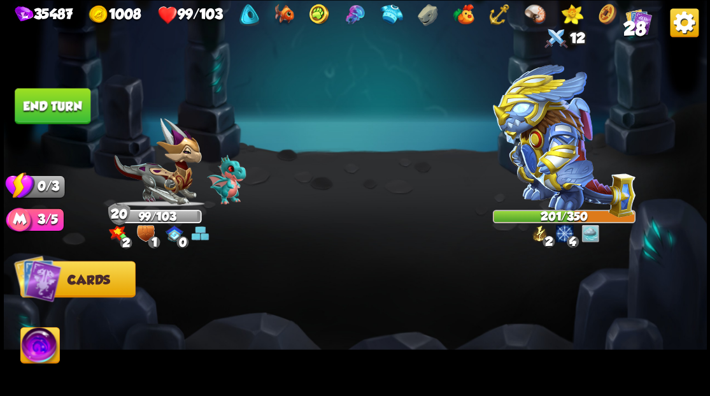
click at [74, 99] on button "End turn" at bounding box center [53, 106] width 76 height 36
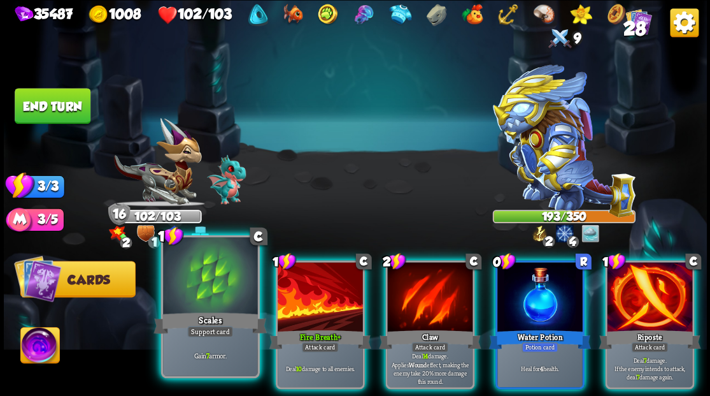
click at [206, 279] on div at bounding box center [210, 277] width 94 height 80
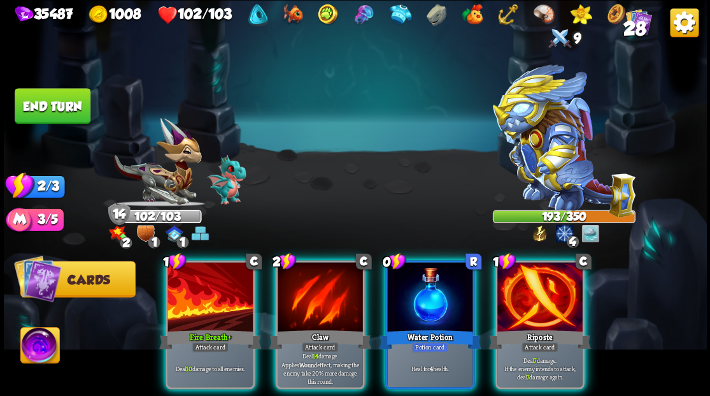
drag, startPoint x: 547, startPoint y: 298, endPoint x: 540, endPoint y: 287, distance: 12.9
click at [547, 297] on div at bounding box center [539, 298] width 85 height 72
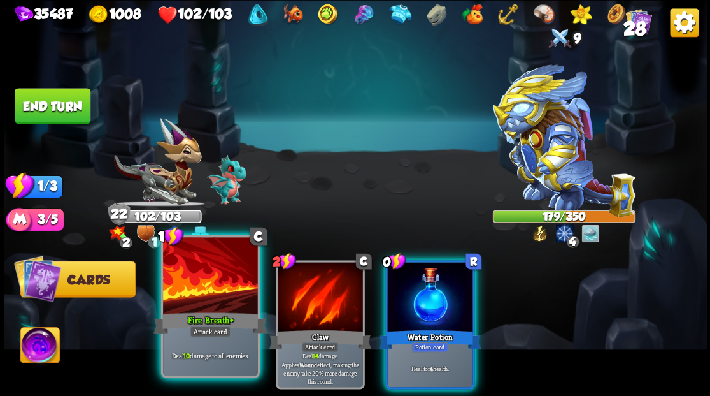
click at [196, 282] on div at bounding box center [210, 277] width 94 height 80
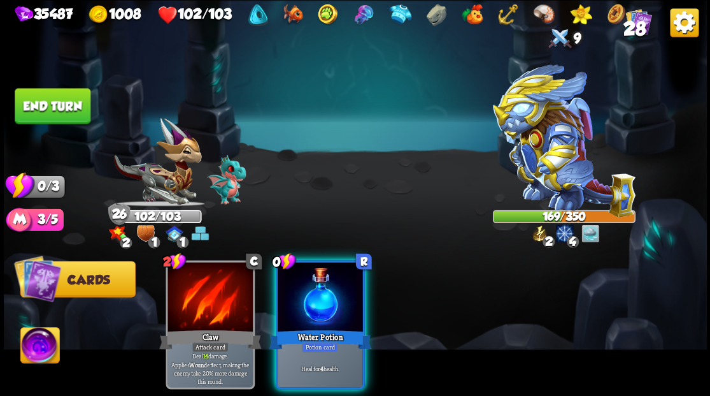
click at [48, 106] on button "End turn" at bounding box center [53, 106] width 76 height 36
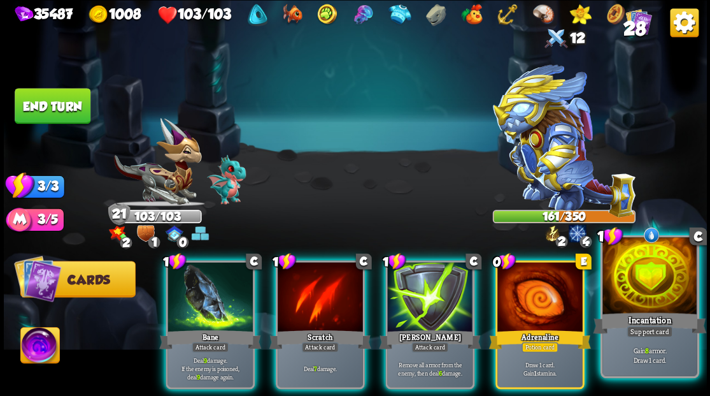
click at [646, 282] on div at bounding box center [650, 277] width 94 height 80
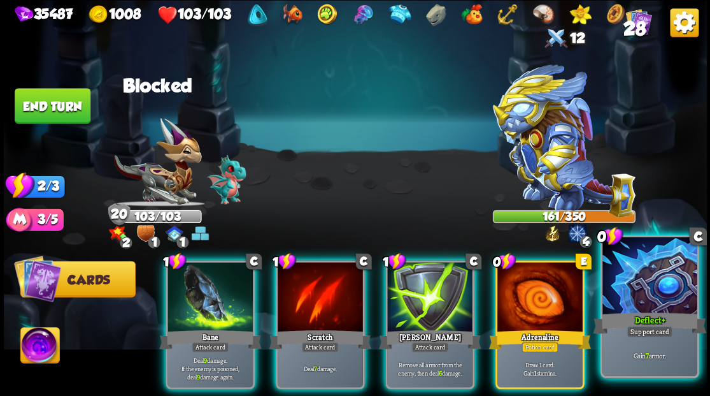
click at [639, 296] on div at bounding box center [650, 277] width 94 height 80
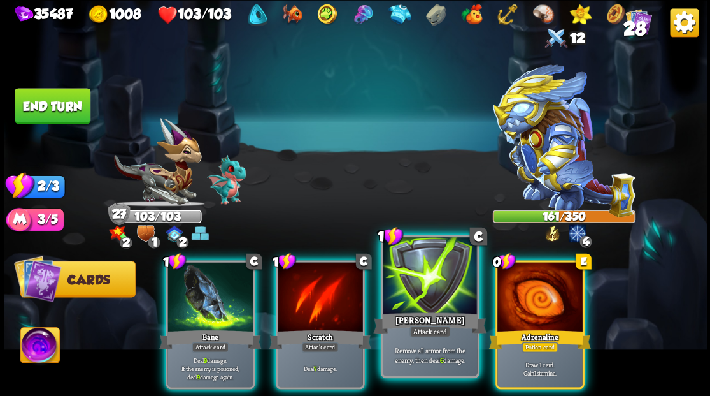
drag, startPoint x: 532, startPoint y: 301, endPoint x: 419, endPoint y: 315, distance: 114.2
click at [532, 301] on div at bounding box center [539, 298] width 85 height 72
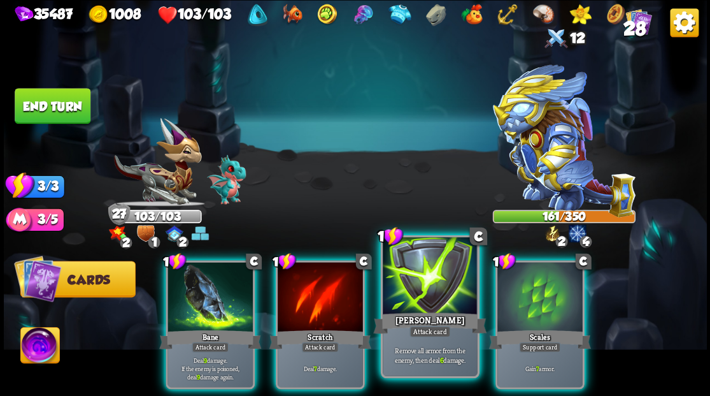
drag, startPoint x: 517, startPoint y: 297, endPoint x: 459, endPoint y: 301, distance: 58.1
click at [502, 297] on div at bounding box center [539, 298] width 85 height 72
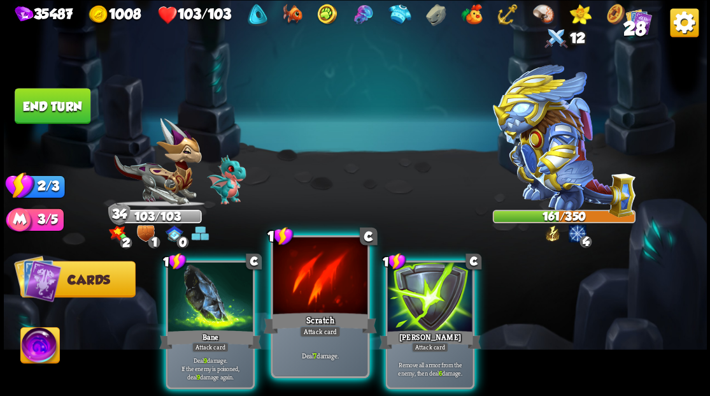
drag, startPoint x: 437, startPoint y: 301, endPoint x: 343, endPoint y: 306, distance: 94.4
click at [436, 301] on div at bounding box center [429, 298] width 85 height 72
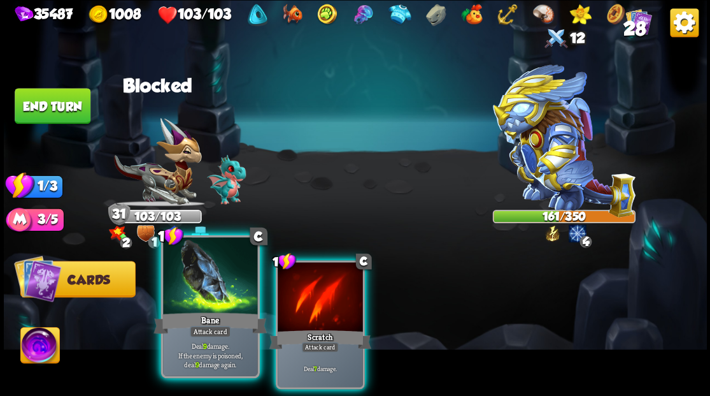
click at [239, 301] on div at bounding box center [210, 277] width 94 height 80
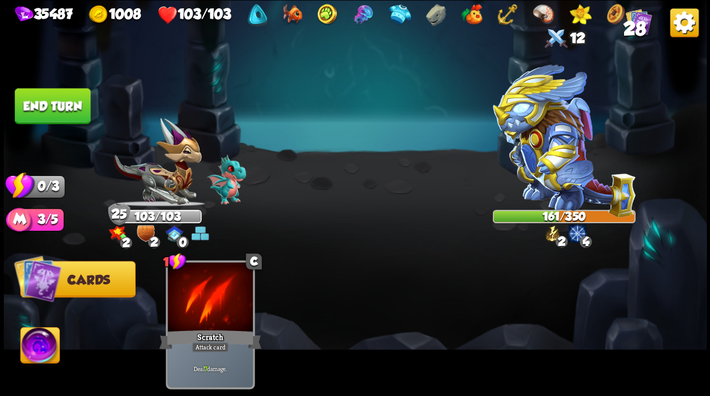
drag, startPoint x: 46, startPoint y: 110, endPoint x: 478, endPoint y: 256, distance: 456.0
click at [56, 112] on button "End turn" at bounding box center [53, 106] width 76 height 36
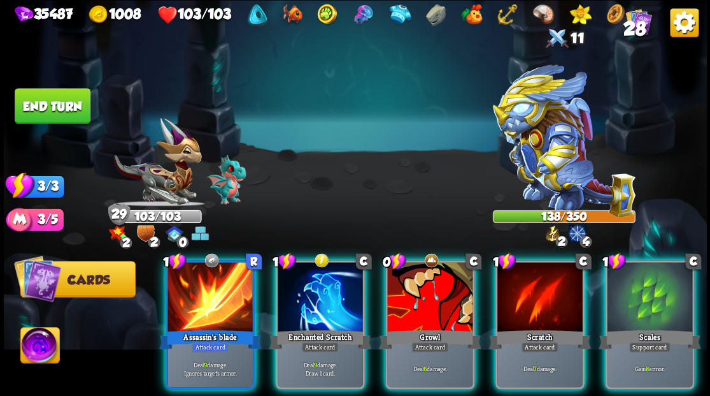
click at [652, 280] on div at bounding box center [649, 298] width 85 height 72
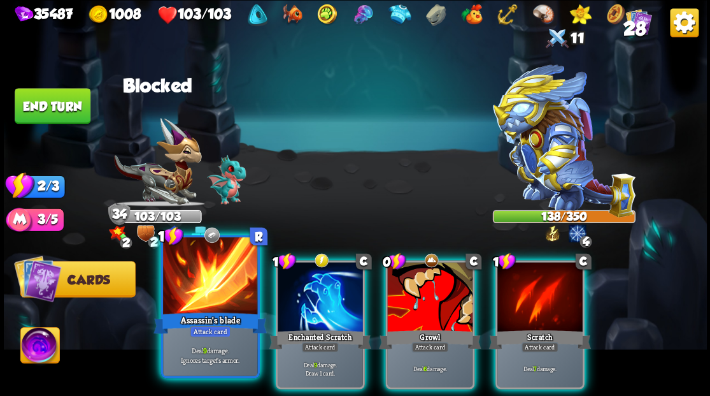
click at [189, 296] on div at bounding box center [210, 277] width 94 height 80
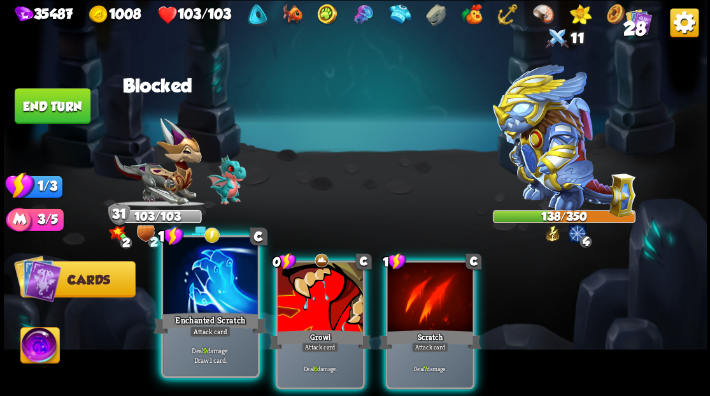
click at [190, 296] on div at bounding box center [210, 277] width 94 height 80
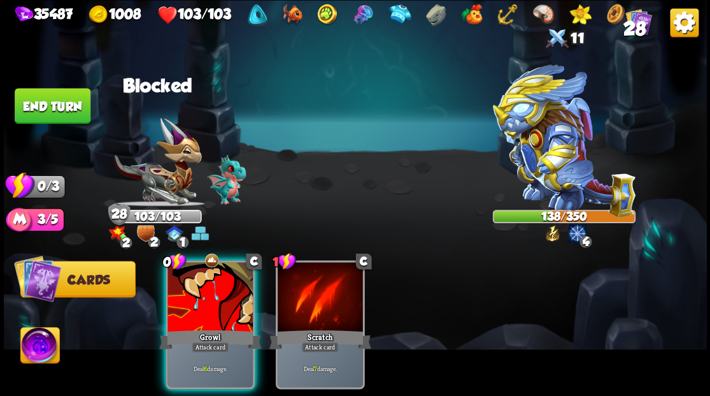
click at [190, 296] on div at bounding box center [210, 298] width 85 height 72
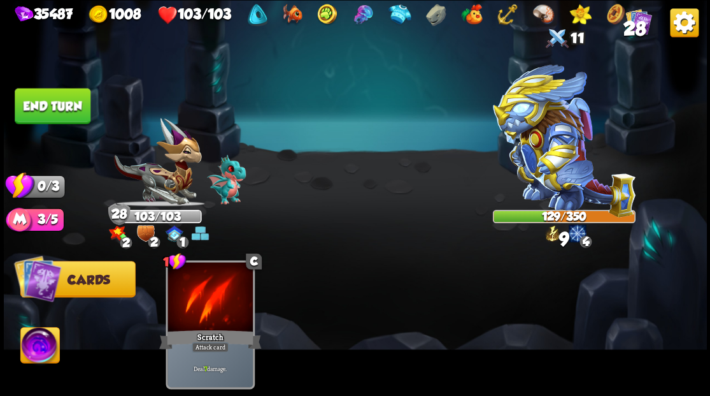
drag, startPoint x: 46, startPoint y: 115, endPoint x: 454, endPoint y: 316, distance: 454.6
click at [68, 115] on button "End turn" at bounding box center [53, 106] width 76 height 36
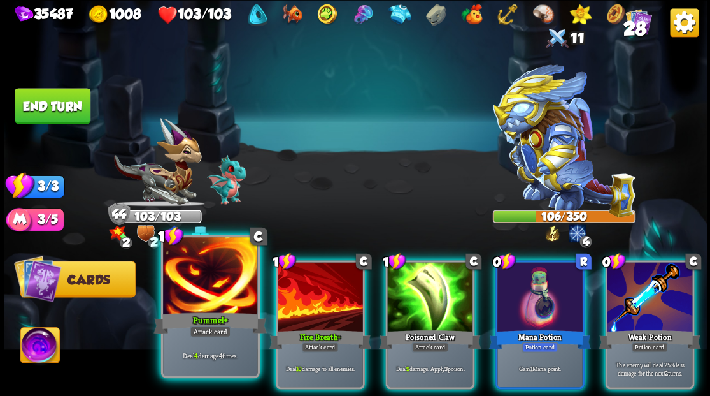
click at [210, 291] on div at bounding box center [210, 277] width 94 height 80
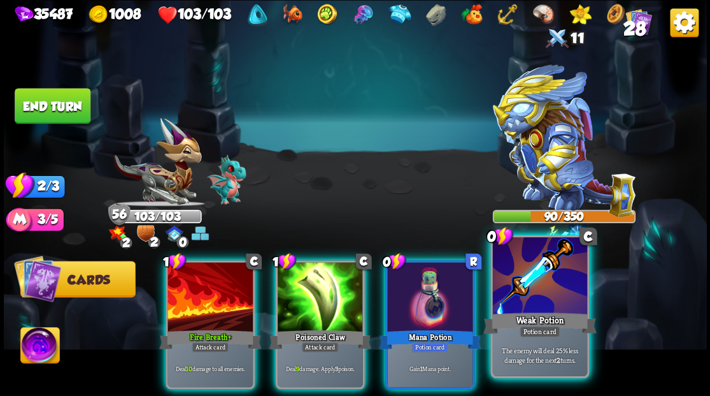
click at [546, 284] on div at bounding box center [539, 277] width 94 height 80
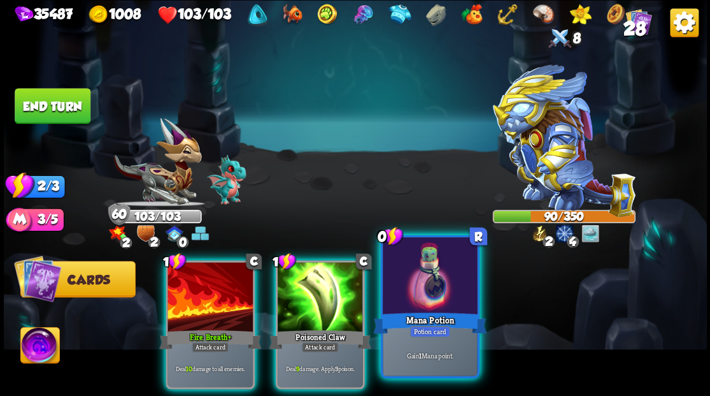
click at [439, 296] on div at bounding box center [430, 277] width 94 height 80
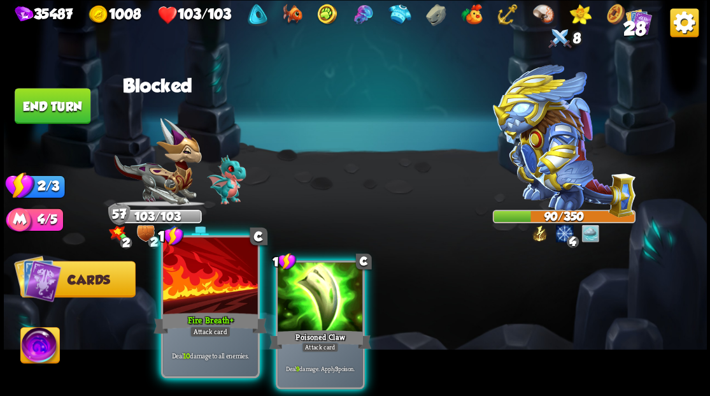
click at [231, 262] on div at bounding box center [210, 277] width 94 height 80
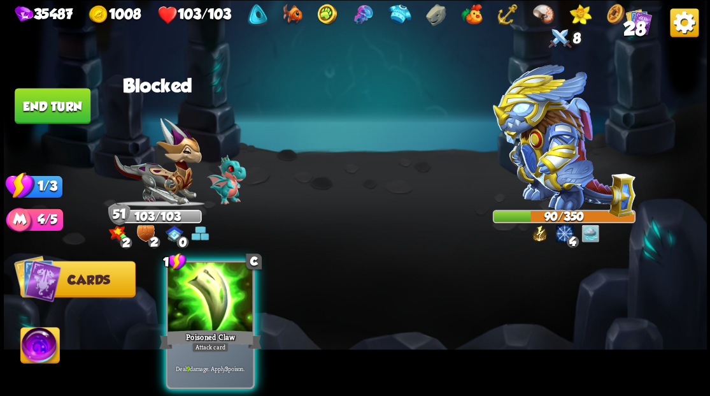
click at [231, 262] on div at bounding box center [210, 298] width 85 height 72
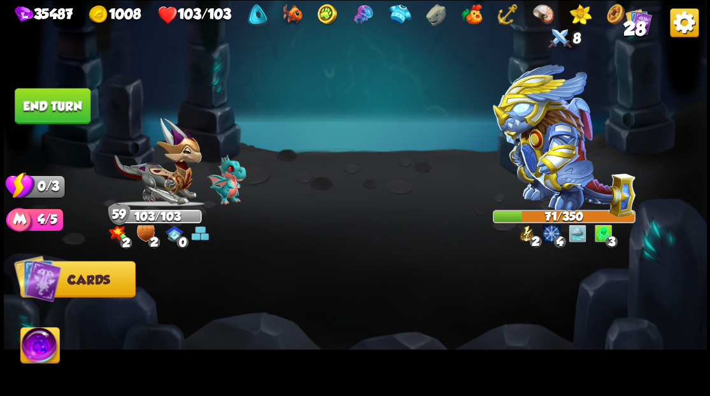
click at [48, 108] on button "End turn" at bounding box center [53, 106] width 76 height 36
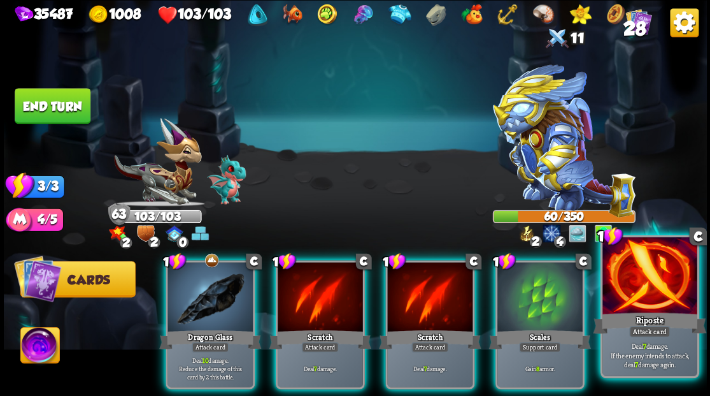
click at [664, 299] on div at bounding box center [650, 277] width 94 height 80
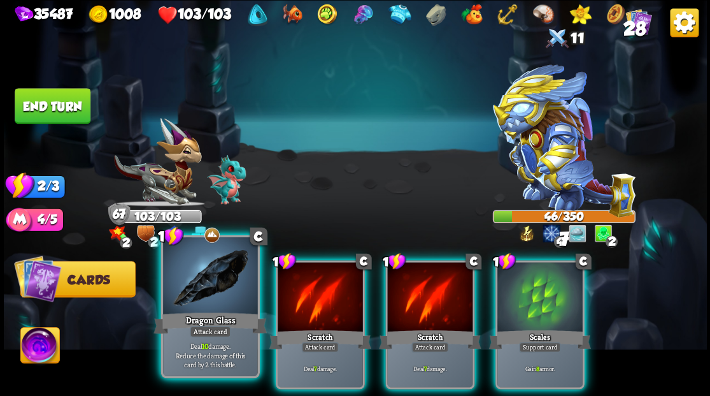
click at [217, 310] on div "Dragon Glass" at bounding box center [210, 322] width 113 height 25
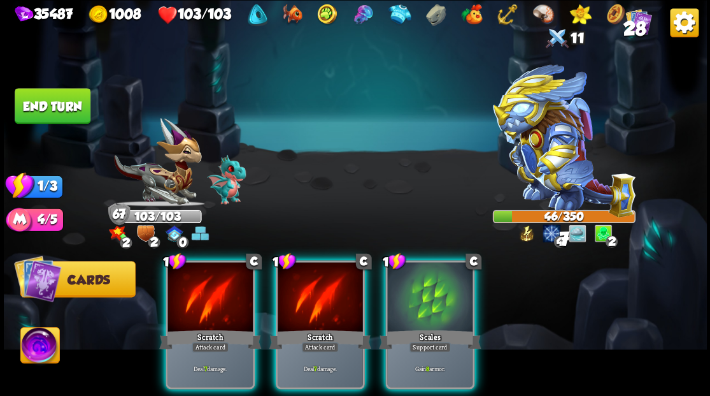
click at [217, 327] on div "Scratch" at bounding box center [210, 338] width 102 height 23
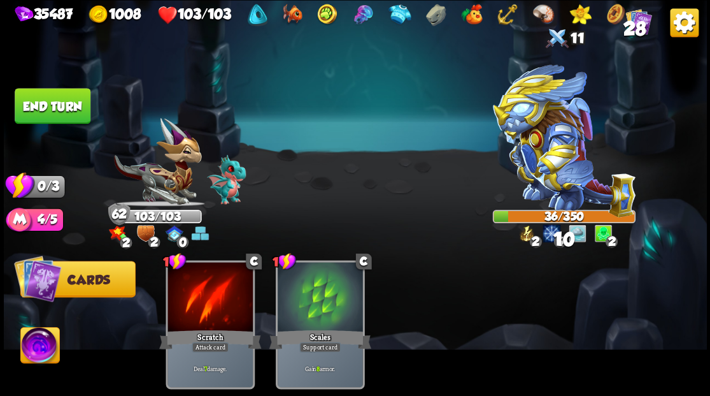
click at [48, 98] on button "End turn" at bounding box center [53, 106] width 76 height 36
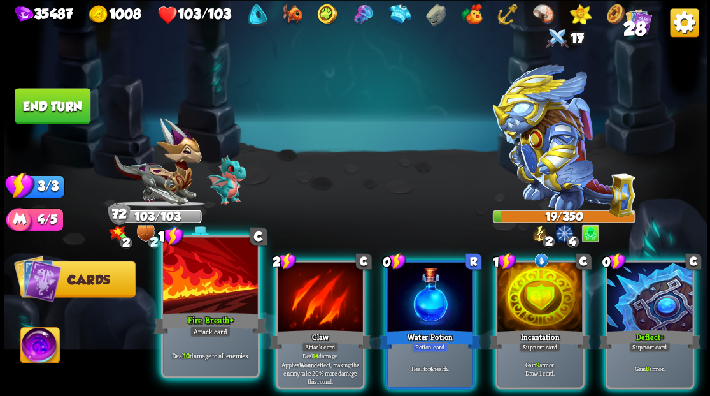
click at [224, 275] on div at bounding box center [210, 277] width 94 height 80
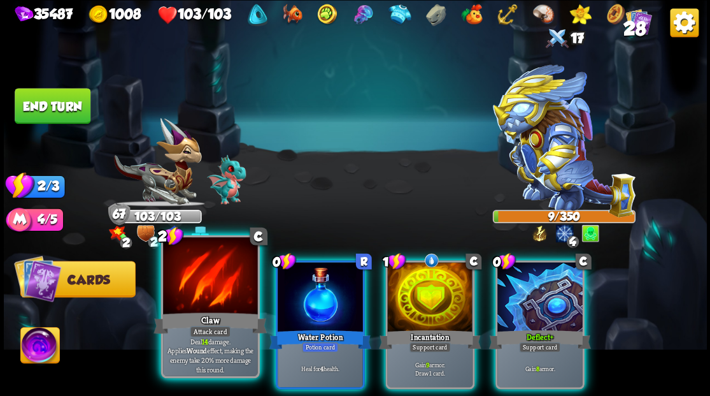
click at [224, 276] on div at bounding box center [210, 277] width 94 height 80
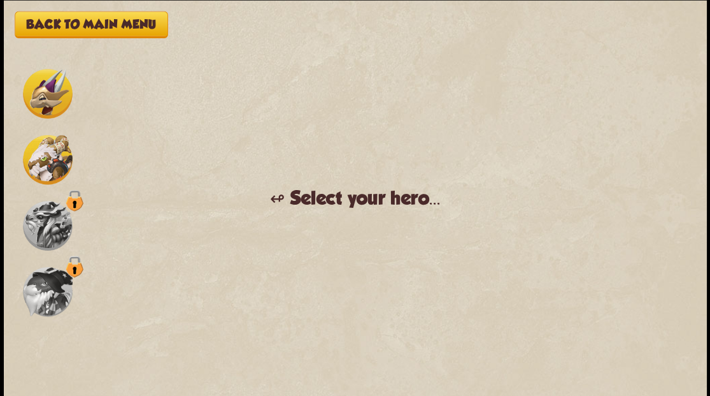
click at [46, 161] on img at bounding box center [48, 159] width 50 height 50
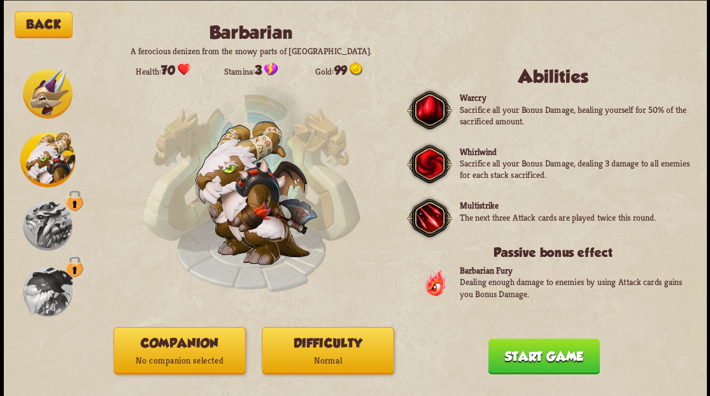
click at [192, 348] on button "Companion No companion selected" at bounding box center [179, 349] width 132 height 47
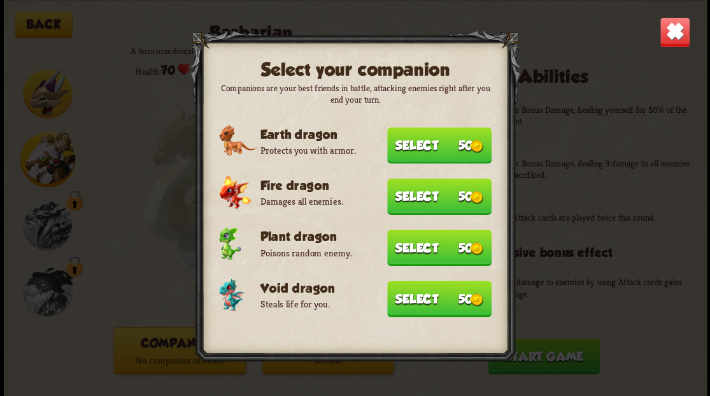
click at [436, 145] on button "Select 50" at bounding box center [439, 145] width 104 height 36
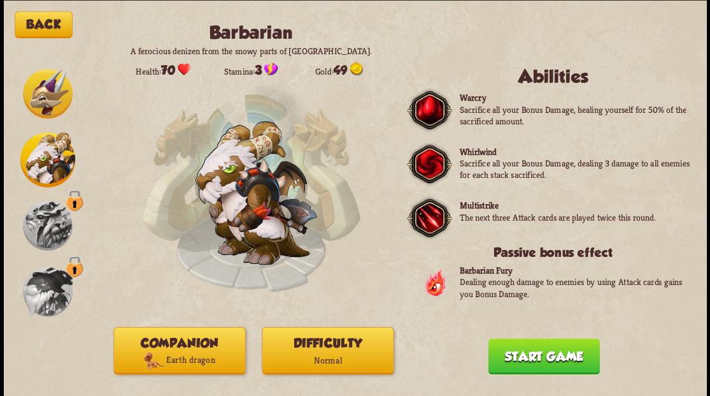
click at [516, 354] on button "Start game" at bounding box center [543, 356] width 111 height 36
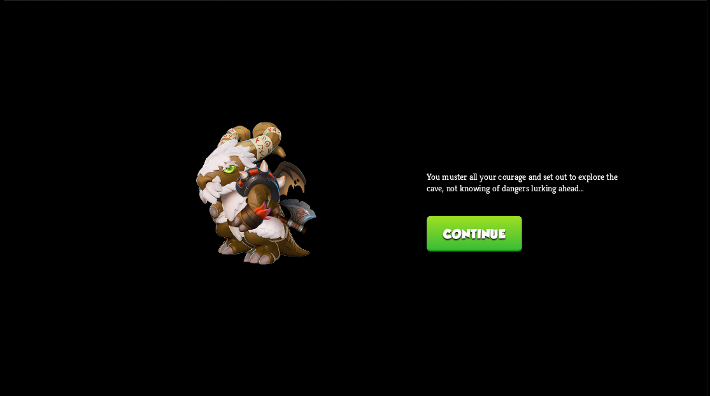
click at [447, 238] on button "Continue" at bounding box center [474, 233] width 95 height 36
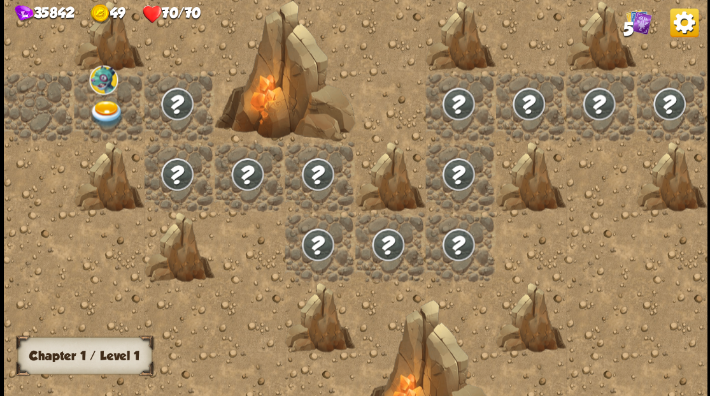
click at [106, 112] on img at bounding box center [106, 113] width 35 height 27
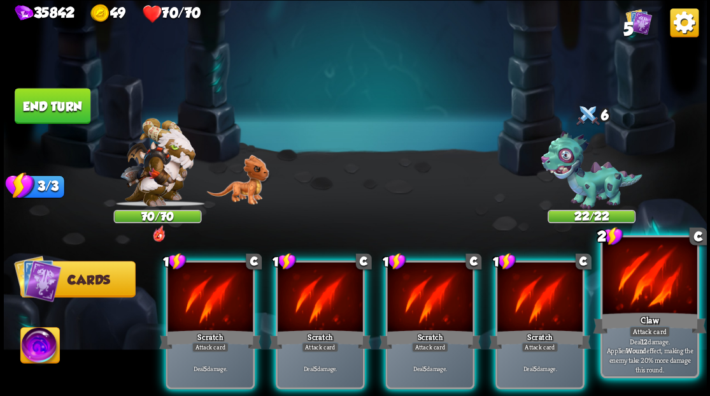
click at [654, 288] on div at bounding box center [650, 277] width 94 height 80
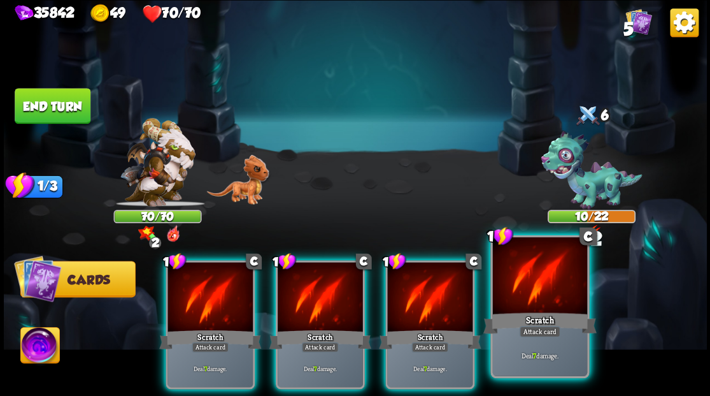
click at [531, 282] on div at bounding box center [539, 277] width 94 height 80
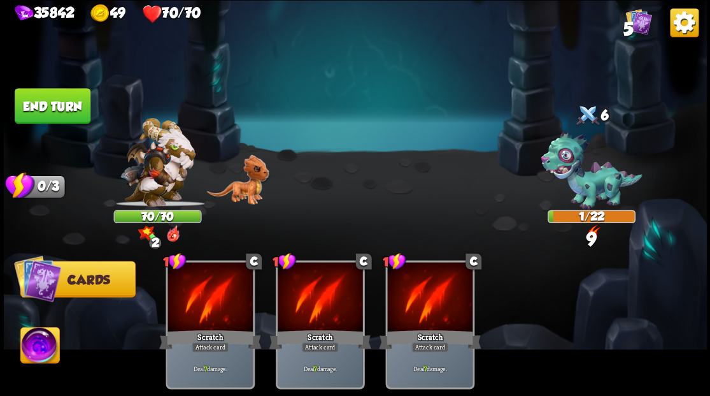
click at [251, 190] on img at bounding box center [238, 179] width 62 height 50
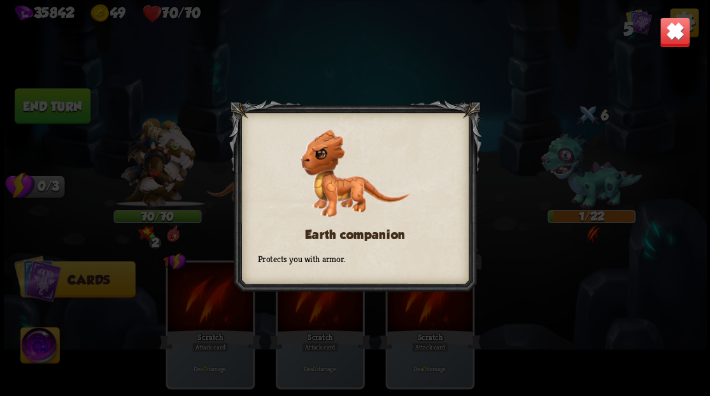
click at [669, 37] on img at bounding box center [674, 32] width 31 height 31
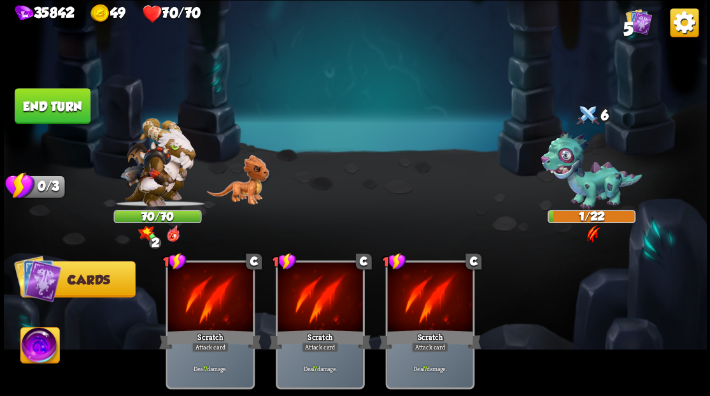
drag, startPoint x: 50, startPoint y: 109, endPoint x: 476, endPoint y: 108, distance: 426.8
click at [50, 110] on button "End turn" at bounding box center [53, 106] width 76 height 36
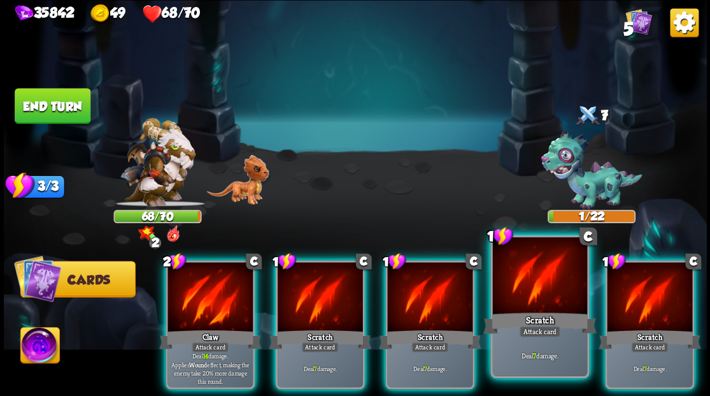
drag, startPoint x: 543, startPoint y: 293, endPoint x: 541, endPoint y: 271, distance: 21.7
click at [543, 292] on div at bounding box center [539, 277] width 94 height 80
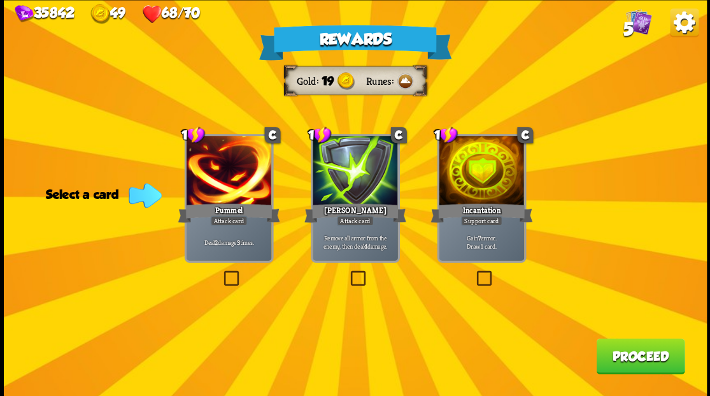
click at [474, 272] on label at bounding box center [474, 272] width 0 height 0
click at [0, 0] on input "checkbox" at bounding box center [0, 0] width 0 height 0
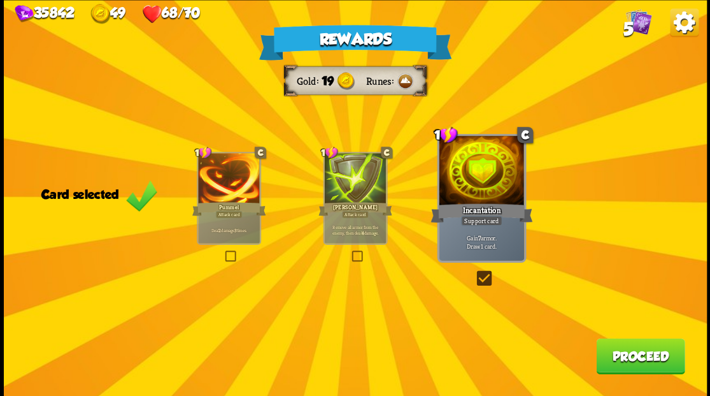
click at [628, 364] on button "Proceed" at bounding box center [640, 356] width 89 height 36
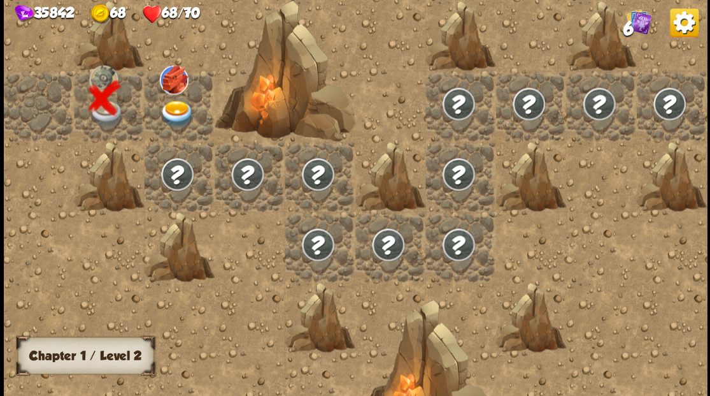
click at [177, 108] on img at bounding box center [176, 113] width 35 height 27
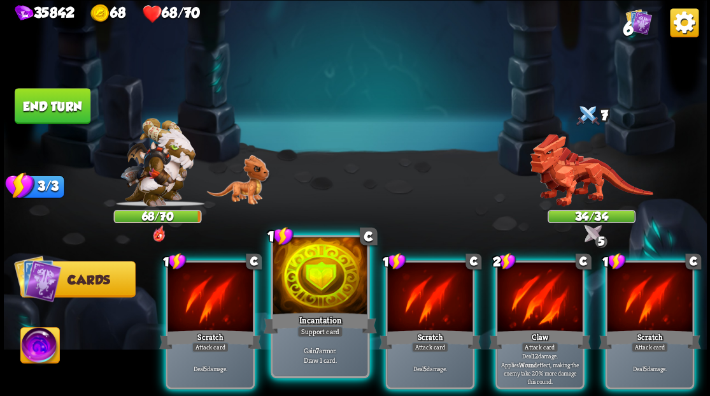
click at [327, 260] on div at bounding box center [320, 277] width 94 height 80
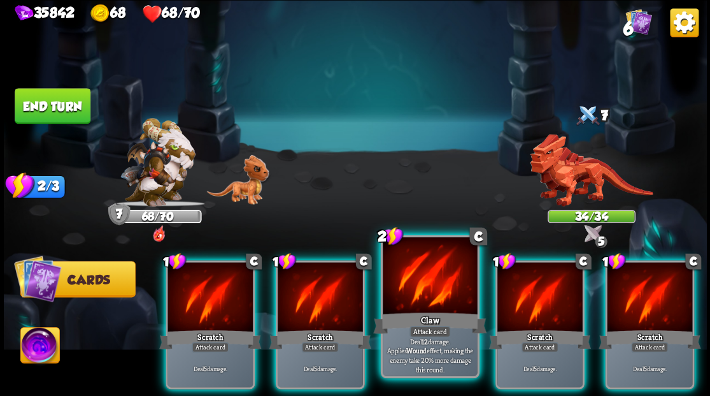
click at [415, 276] on div at bounding box center [430, 277] width 94 height 80
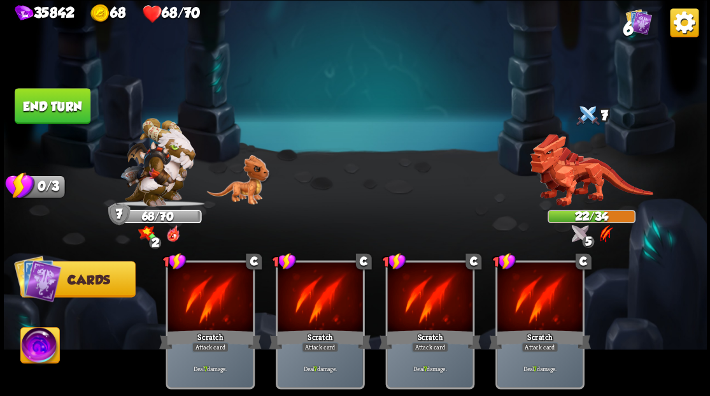
click at [42, 104] on button "End turn" at bounding box center [53, 106] width 76 height 36
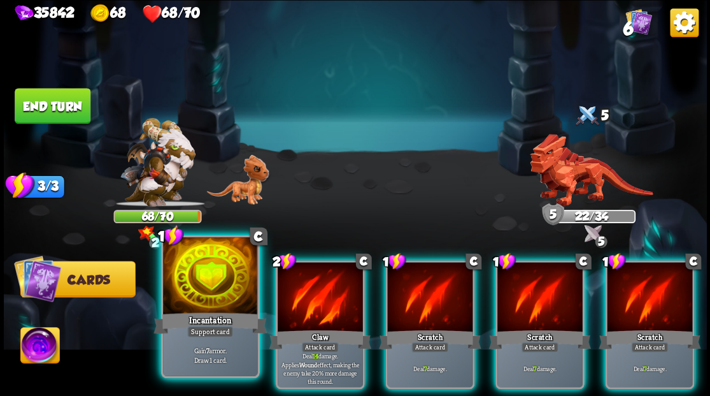
click at [208, 287] on div at bounding box center [210, 277] width 94 height 80
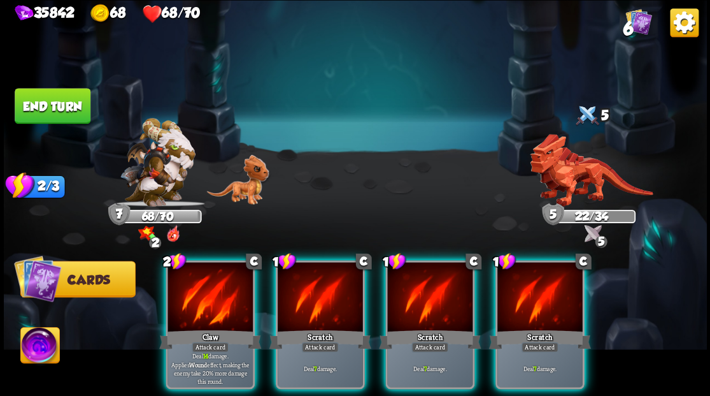
click at [208, 287] on div at bounding box center [210, 298] width 85 height 72
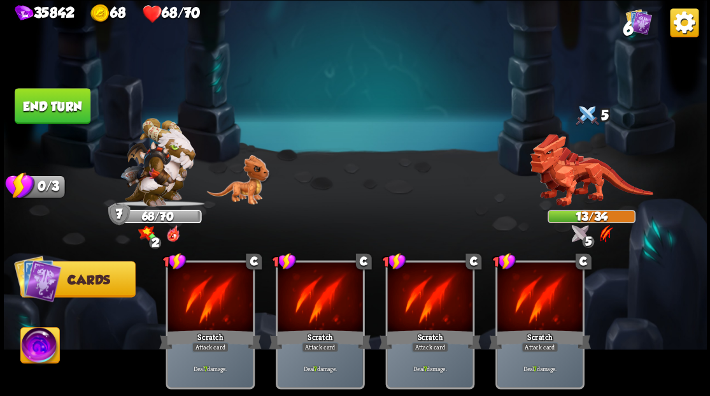
drag, startPoint x: 41, startPoint y: 111, endPoint x: 320, endPoint y: 108, distance: 279.0
click at [42, 111] on button "End turn" at bounding box center [53, 106] width 76 height 36
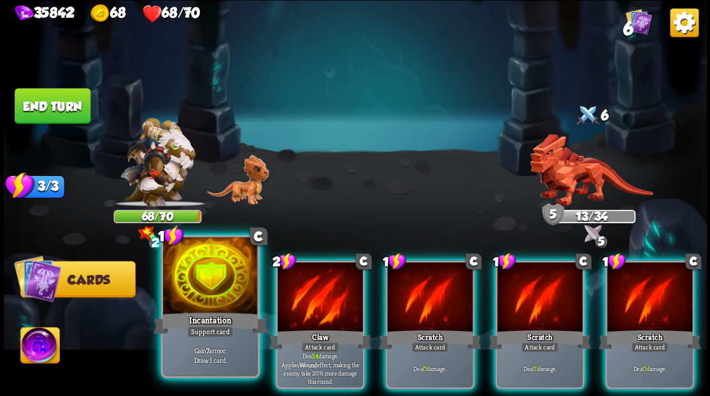
click at [225, 284] on div at bounding box center [210, 277] width 94 height 80
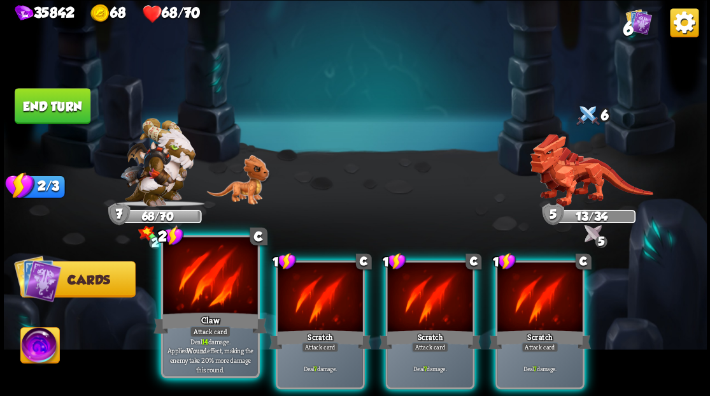
click at [225, 284] on div at bounding box center [210, 277] width 94 height 80
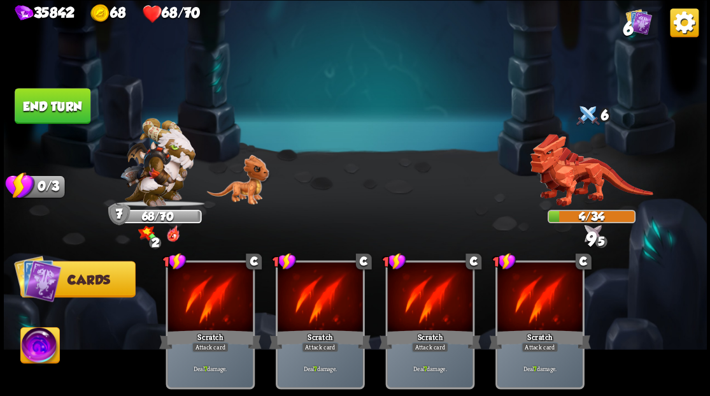
click at [75, 99] on button "End turn" at bounding box center [53, 106] width 76 height 36
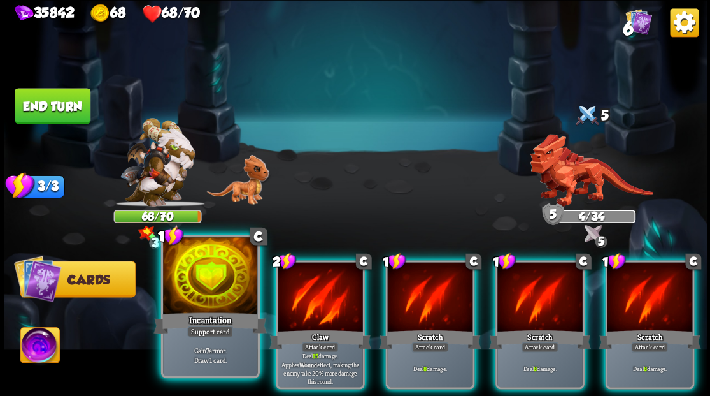
click at [191, 316] on div "Incantation" at bounding box center [210, 322] width 113 height 25
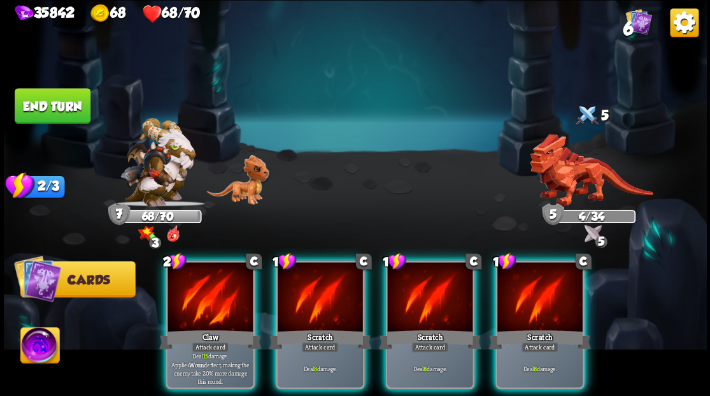
click at [191, 327] on div "Claw" at bounding box center [210, 338] width 102 height 23
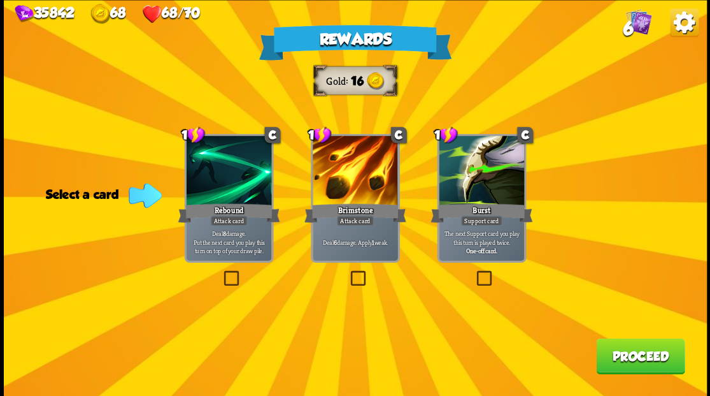
click at [348, 272] on label at bounding box center [348, 272] width 0 height 0
click at [0, 0] on input "checkbox" at bounding box center [0, 0] width 0 height 0
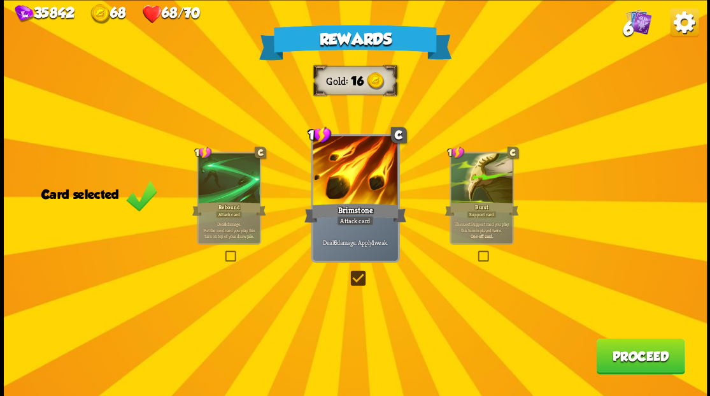
click at [629, 359] on button "Proceed" at bounding box center [640, 356] width 89 height 36
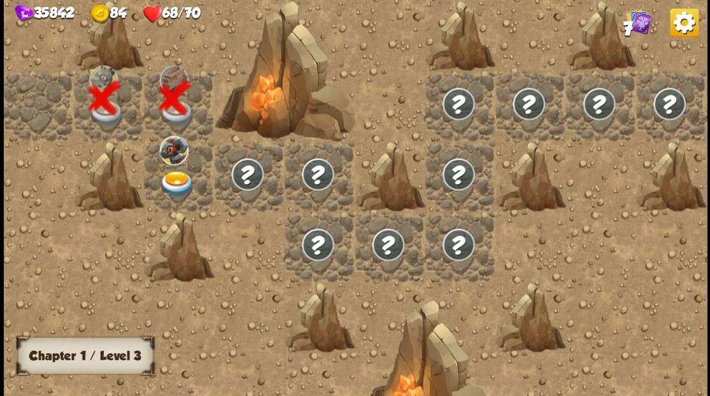
click at [170, 180] on img at bounding box center [176, 183] width 35 height 27
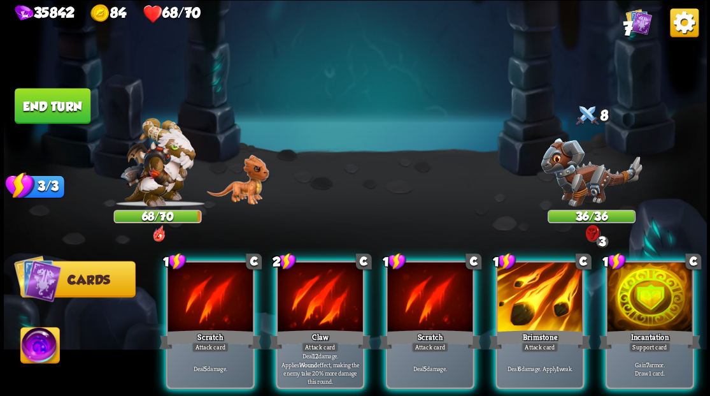
click at [597, 163] on div at bounding box center [591, 167] width 88 height 77
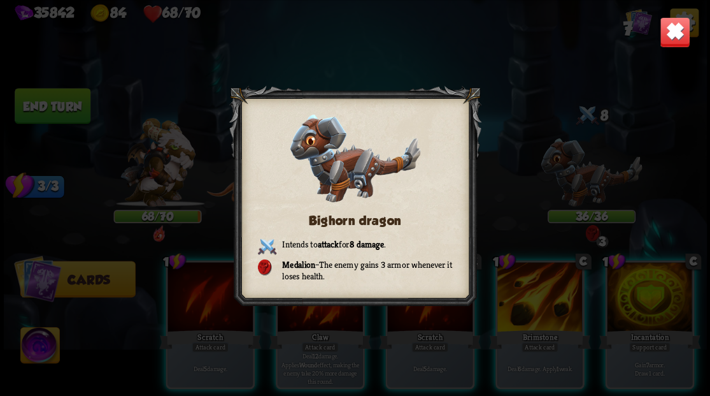
click at [673, 39] on img at bounding box center [674, 32] width 31 height 31
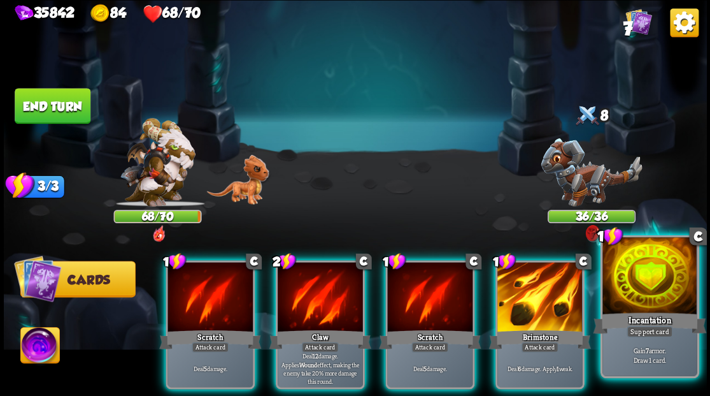
click at [647, 288] on div at bounding box center [650, 277] width 94 height 80
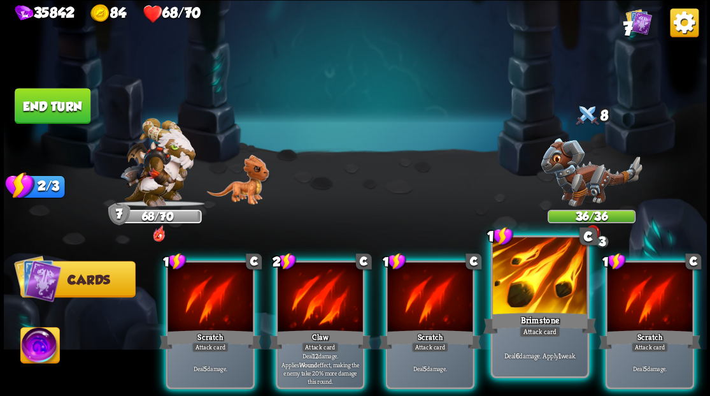
click at [549, 291] on div at bounding box center [539, 277] width 94 height 80
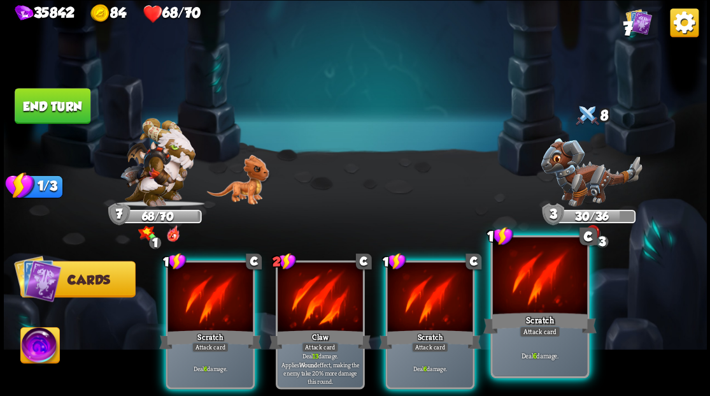
click at [549, 292] on div at bounding box center [539, 277] width 94 height 80
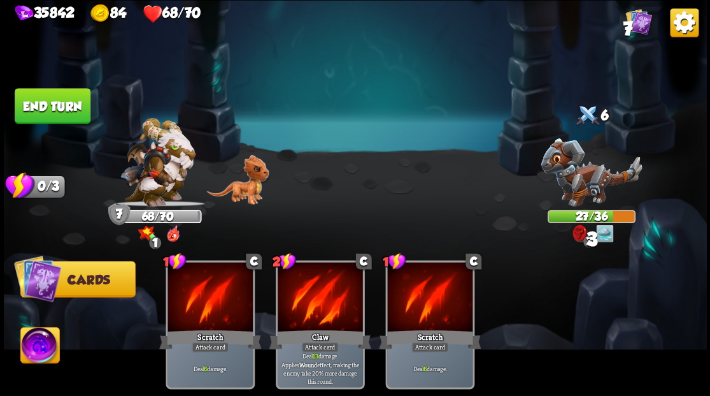
click at [37, 112] on button "End turn" at bounding box center [53, 106] width 76 height 36
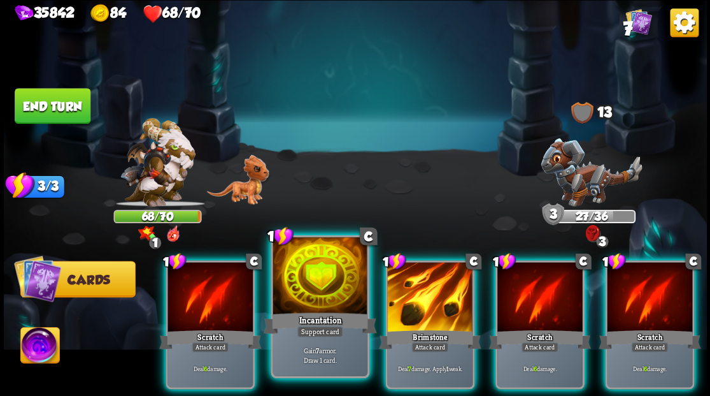
click at [291, 289] on div at bounding box center [320, 277] width 94 height 80
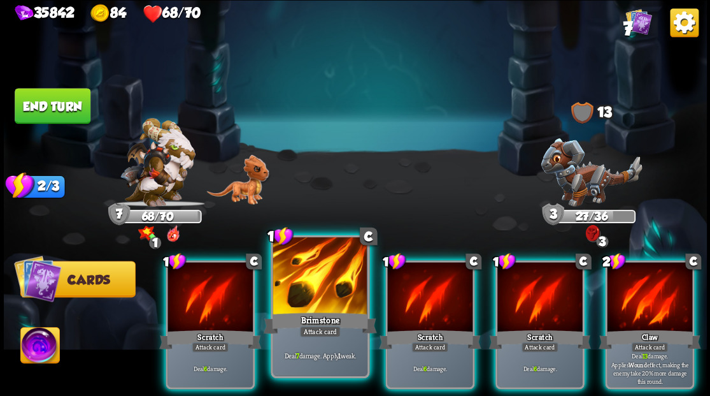
click at [294, 288] on div at bounding box center [320, 277] width 94 height 80
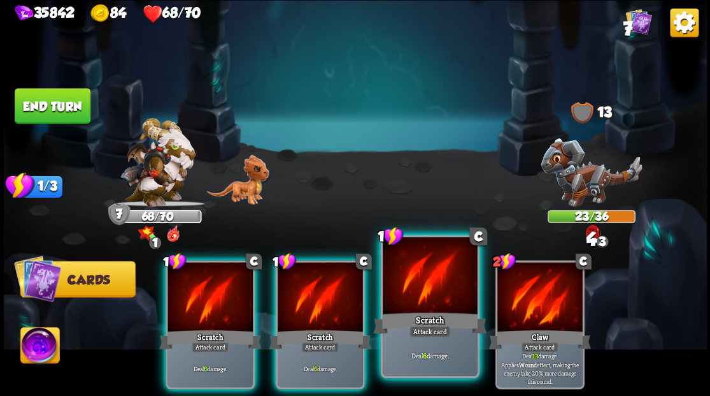
click at [447, 280] on div at bounding box center [430, 277] width 94 height 80
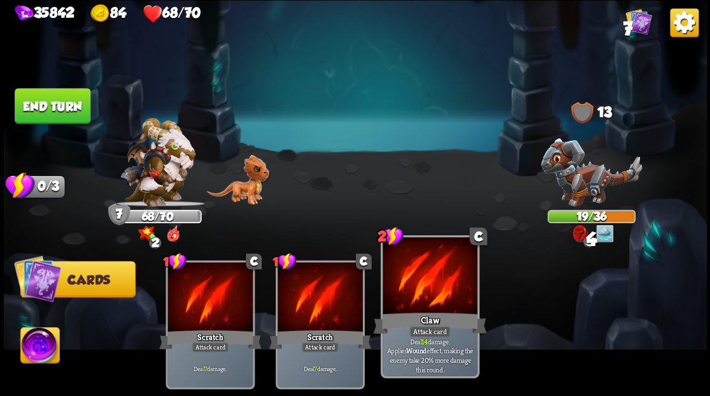
drag, startPoint x: 65, startPoint y: 103, endPoint x: 445, endPoint y: 279, distance: 418.4
click at [65, 103] on button "End turn" at bounding box center [53, 106] width 76 height 36
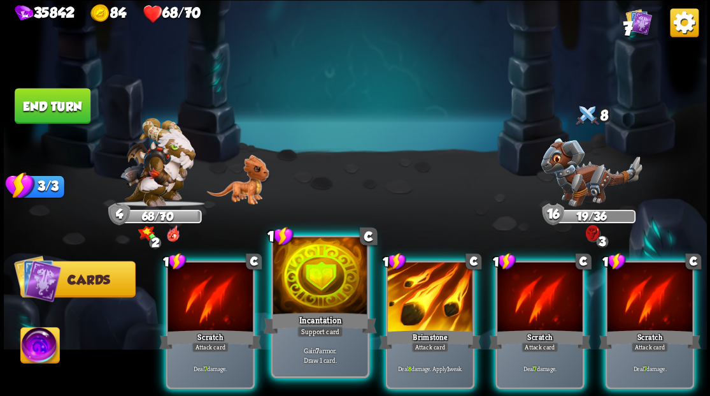
click at [313, 279] on div at bounding box center [320, 277] width 94 height 80
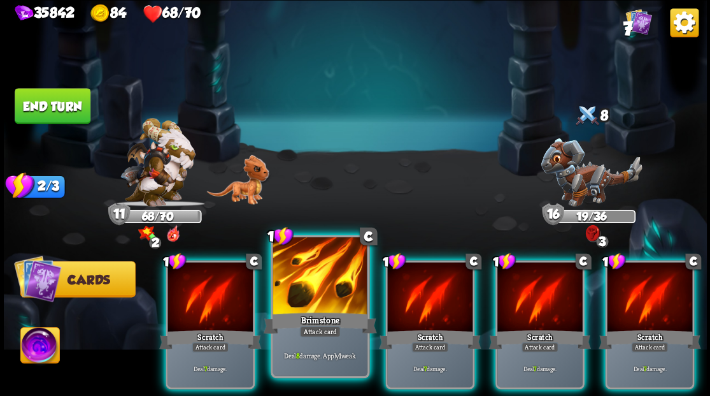
click at [325, 297] on div at bounding box center [320, 277] width 94 height 80
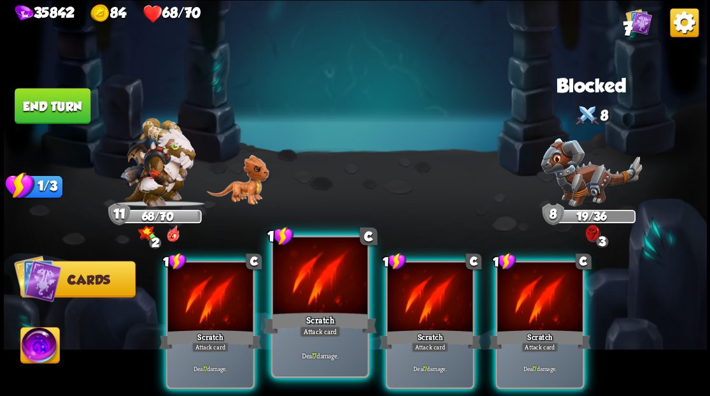
click at [324, 297] on div at bounding box center [320, 277] width 94 height 80
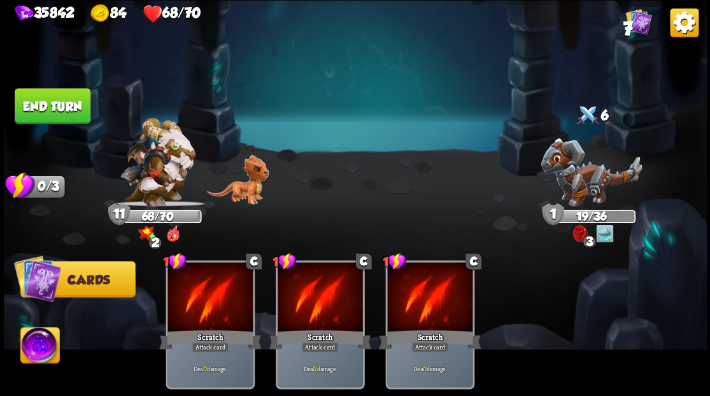
click at [59, 101] on button "End turn" at bounding box center [53, 106] width 76 height 36
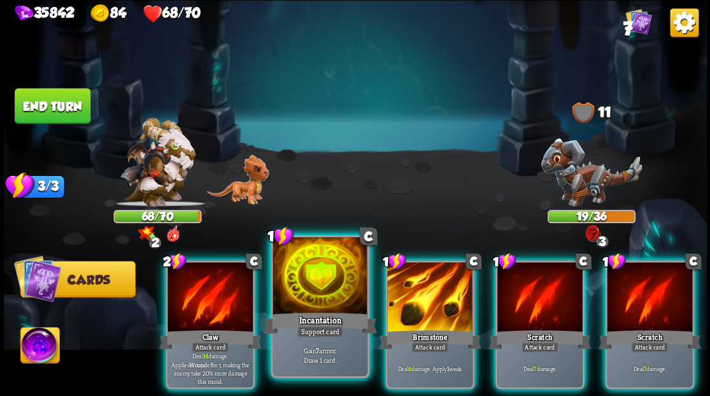
click at [317, 303] on div at bounding box center [320, 277] width 94 height 80
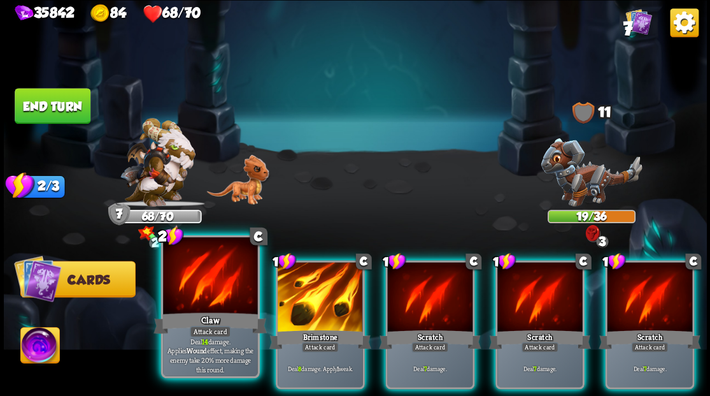
click at [194, 299] on div at bounding box center [210, 277] width 94 height 80
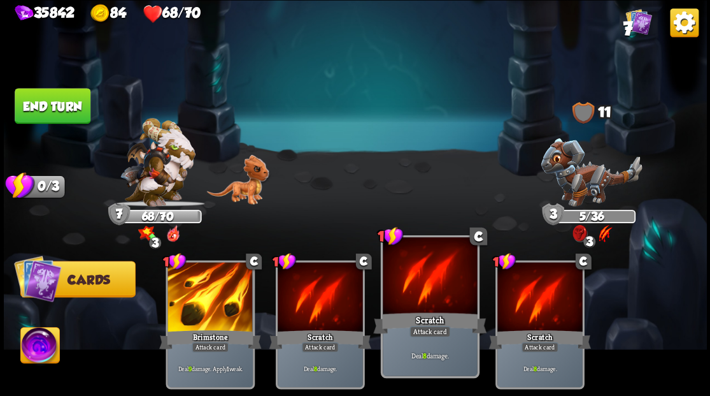
drag, startPoint x: 55, startPoint y: 104, endPoint x: 397, endPoint y: 284, distance: 386.6
click at [55, 110] on button "End turn" at bounding box center [53, 106] width 76 height 36
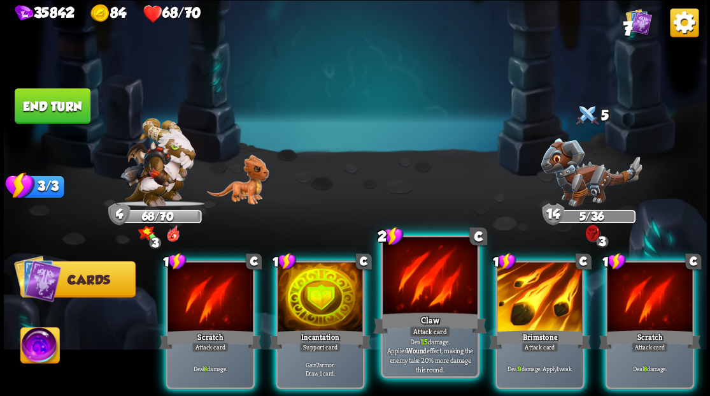
click at [429, 276] on div at bounding box center [430, 277] width 94 height 80
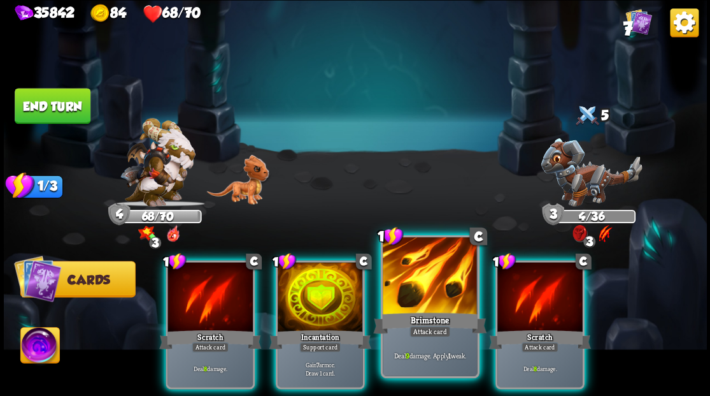
click at [421, 283] on div at bounding box center [430, 277] width 94 height 80
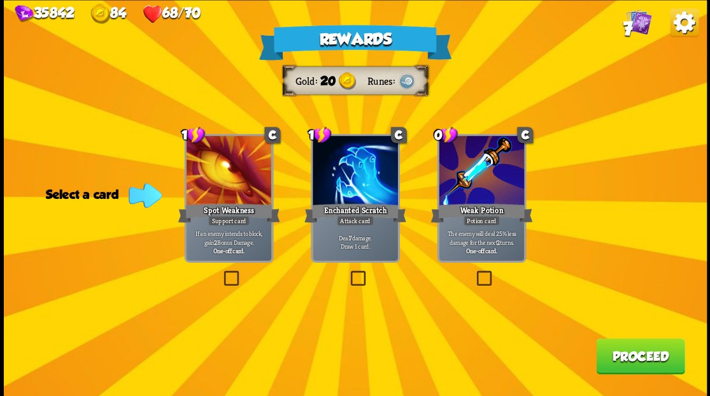
drag, startPoint x: 353, startPoint y: 278, endPoint x: 366, endPoint y: 294, distance: 20.8
click at [348, 272] on label at bounding box center [348, 272] width 0 height 0
click at [0, 0] on input "checkbox" at bounding box center [0, 0] width 0 height 0
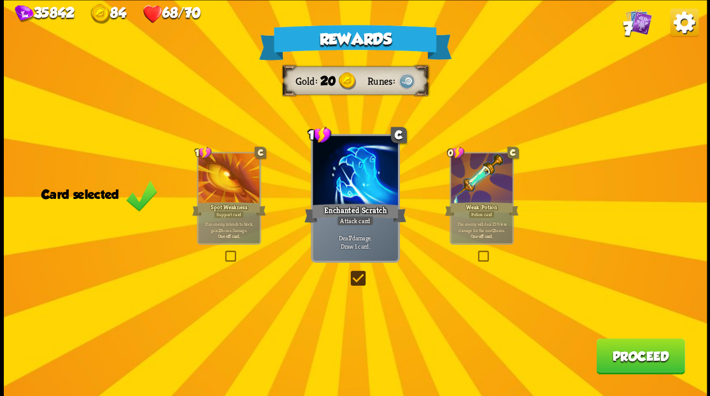
drag, startPoint x: 629, startPoint y: 362, endPoint x: 622, endPoint y: 354, distance: 10.8
click at [622, 354] on button "Proceed" at bounding box center [640, 356] width 89 height 36
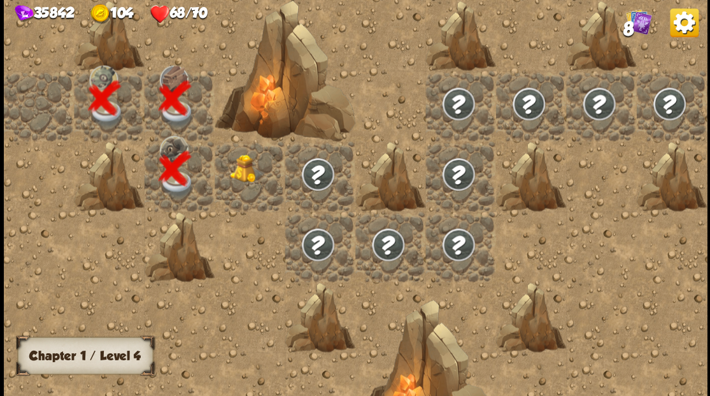
click at [239, 187] on div at bounding box center [250, 176] width 70 height 70
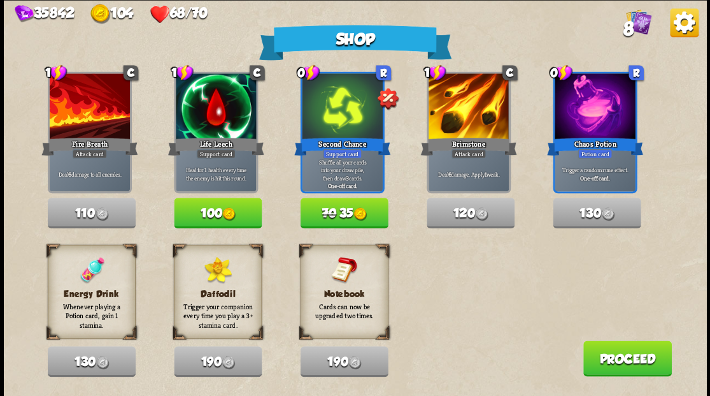
click at [325, 208] on span "70" at bounding box center [329, 213] width 14 height 14
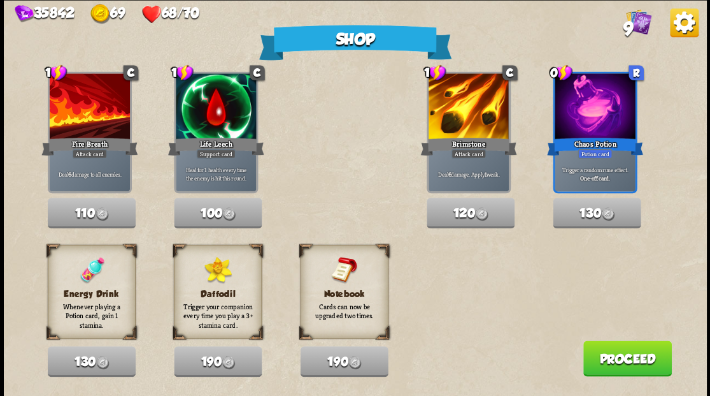
click at [608, 362] on button "Proceed" at bounding box center [627, 358] width 89 height 36
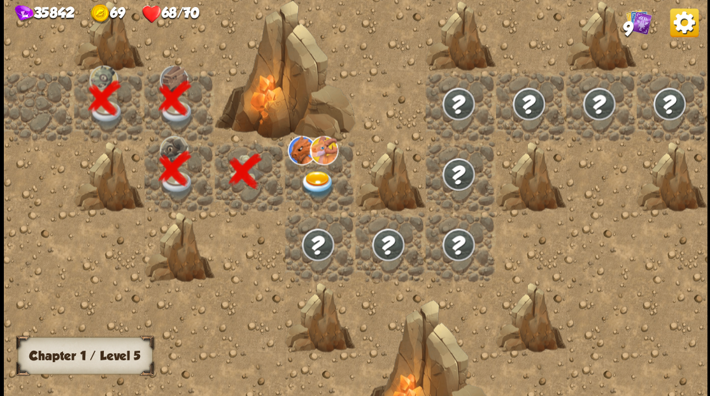
click at [320, 180] on img at bounding box center [317, 183] width 35 height 27
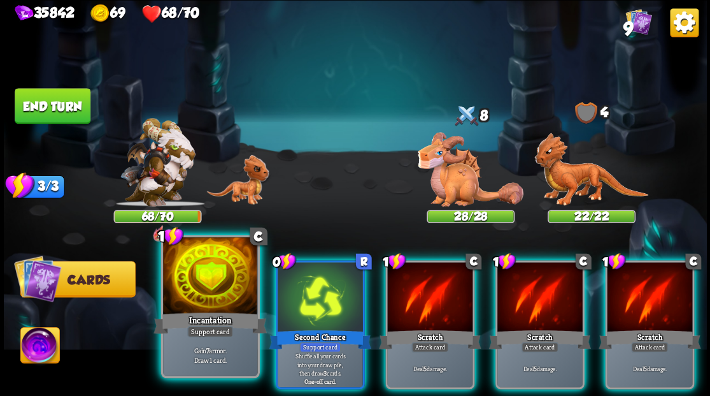
click at [204, 295] on div at bounding box center [210, 277] width 94 height 80
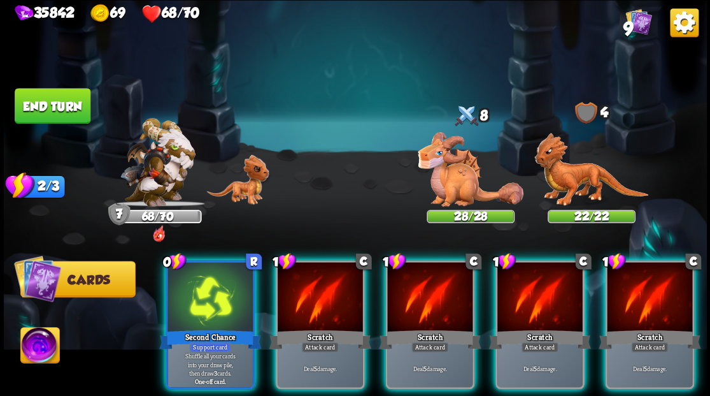
drag, startPoint x: 641, startPoint y: 297, endPoint x: 519, endPoint y: 251, distance: 130.6
click at [636, 293] on div at bounding box center [649, 298] width 85 height 72
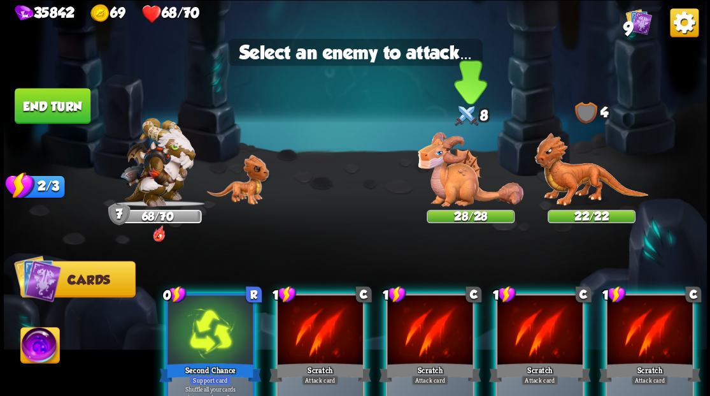
click at [459, 184] on img at bounding box center [471, 169] width 106 height 75
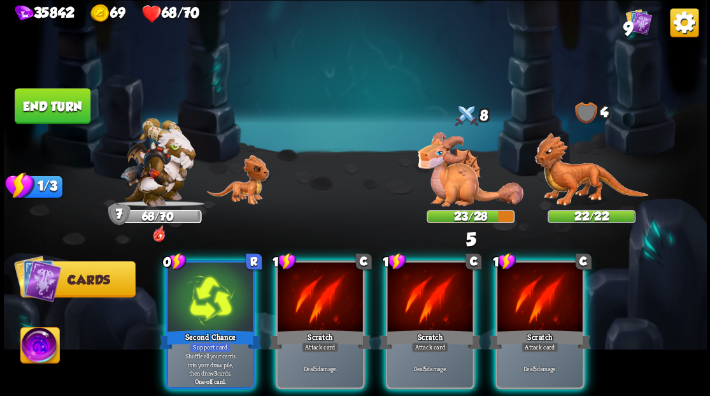
drag, startPoint x: 511, startPoint y: 287, endPoint x: 483, endPoint y: 257, distance: 41.0
click at [506, 280] on div at bounding box center [539, 298] width 85 height 72
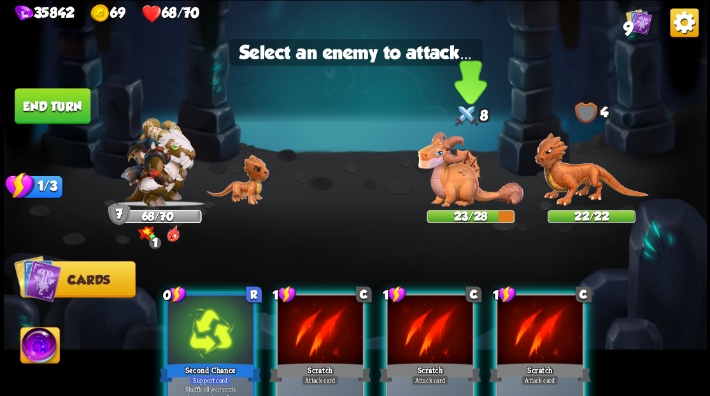
click at [450, 190] on img at bounding box center [471, 169] width 106 height 75
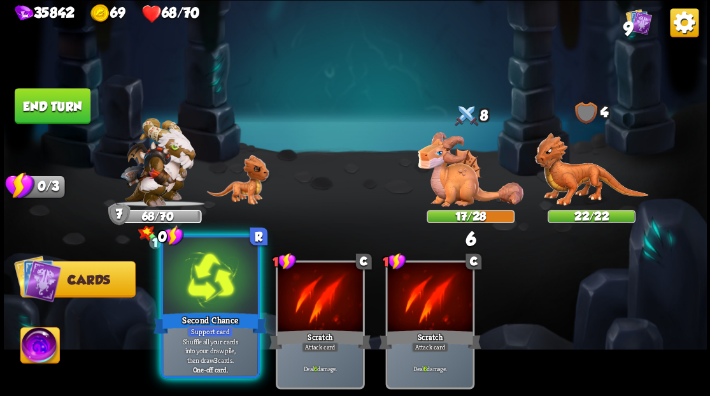
click at [208, 299] on div at bounding box center [210, 277] width 94 height 80
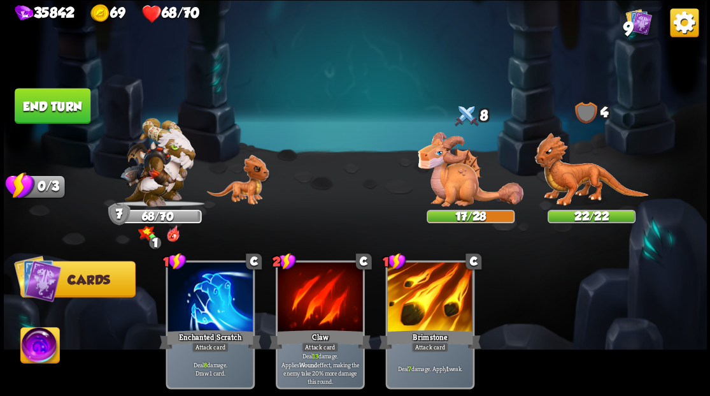
drag, startPoint x: 66, startPoint y: 89, endPoint x: 75, endPoint y: 97, distance: 11.7
click at [66, 90] on button "End turn" at bounding box center [53, 106] width 76 height 36
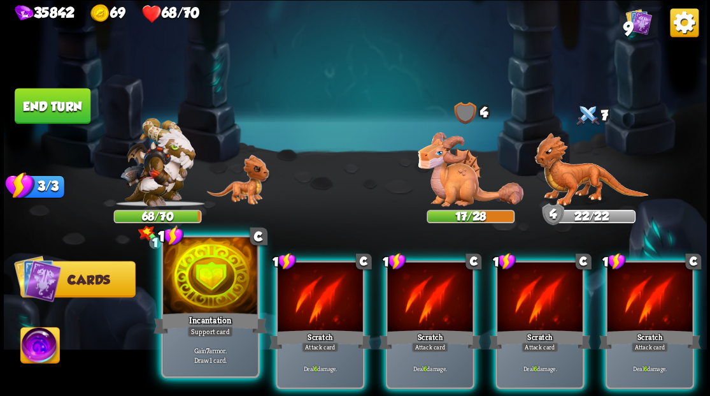
click at [223, 301] on div at bounding box center [210, 277] width 94 height 80
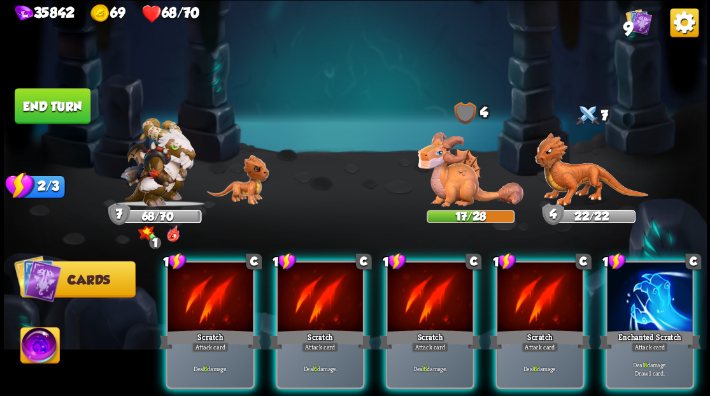
drag, startPoint x: 640, startPoint y: 304, endPoint x: 516, endPoint y: 242, distance: 139.0
click at [610, 289] on div at bounding box center [649, 298] width 85 height 72
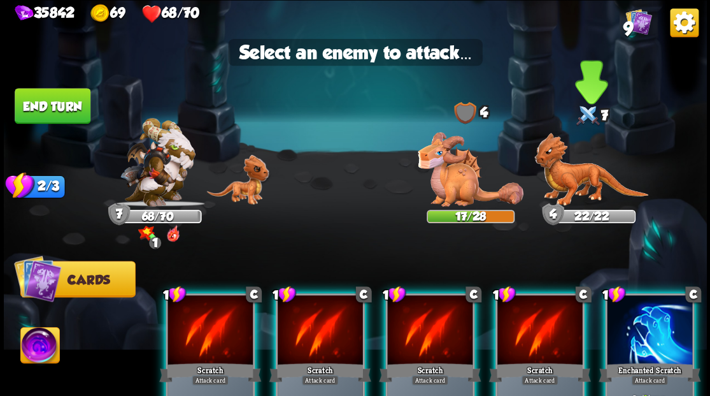
click at [570, 192] on img at bounding box center [591, 169] width 114 height 74
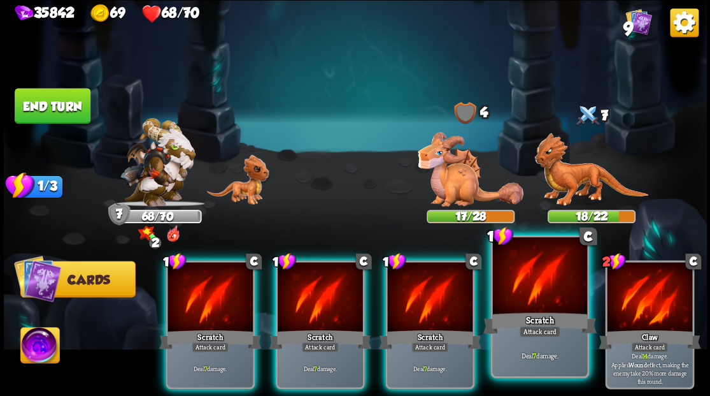
click at [540, 302] on div at bounding box center [539, 277] width 94 height 80
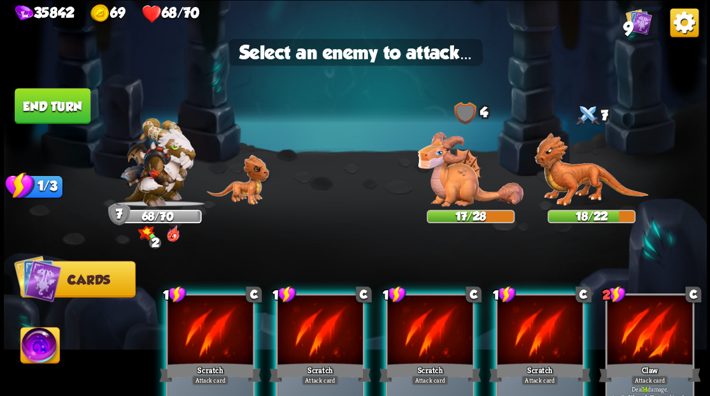
click at [529, 323] on div at bounding box center [539, 331] width 85 height 72
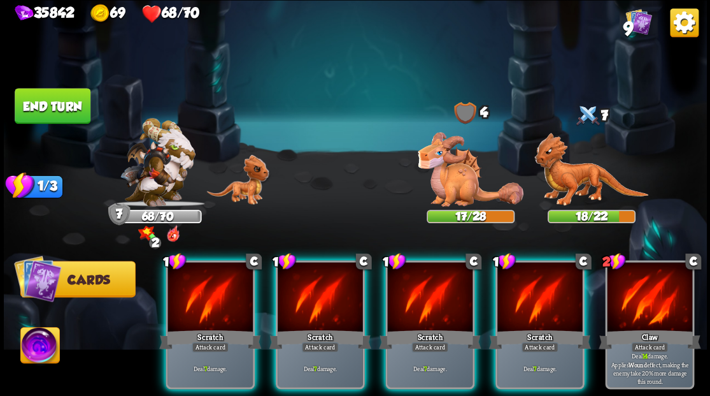
click at [460, 189] on img at bounding box center [471, 169] width 106 height 75
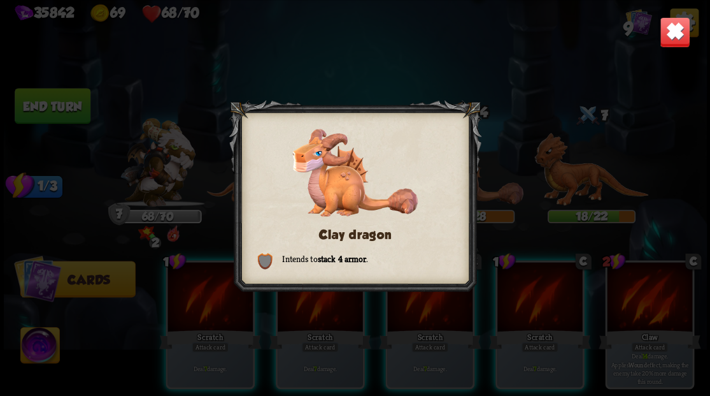
click at [675, 39] on img at bounding box center [674, 32] width 31 height 31
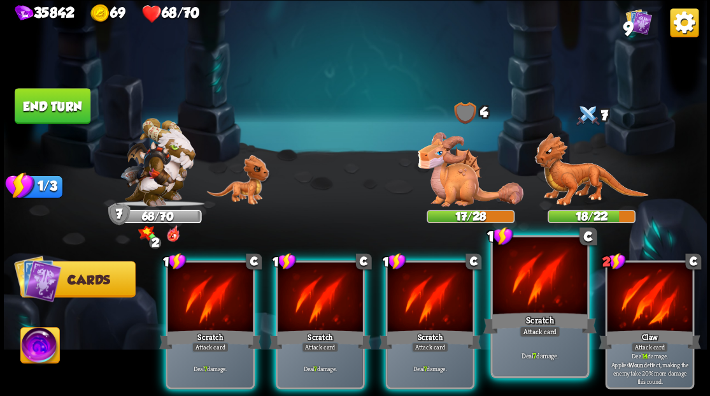
click at [525, 280] on div at bounding box center [539, 277] width 94 height 80
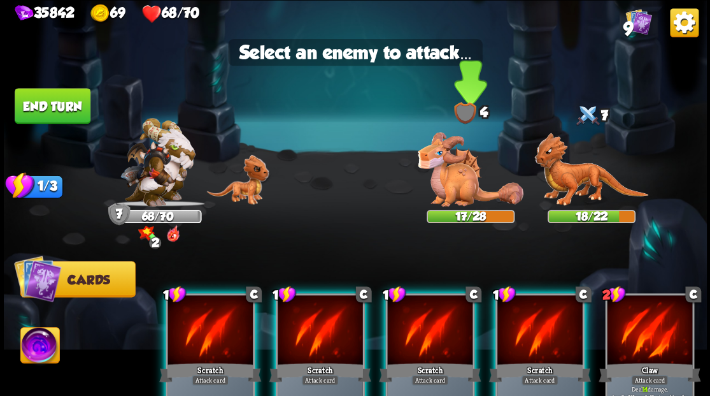
click at [465, 194] on img at bounding box center [471, 169] width 106 height 75
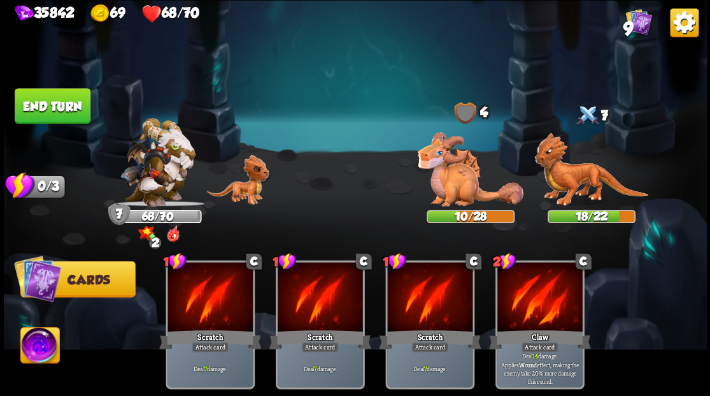
drag, startPoint x: 70, startPoint y: 106, endPoint x: 208, endPoint y: 152, distance: 145.4
click at [70, 107] on button "End turn" at bounding box center [53, 106] width 76 height 36
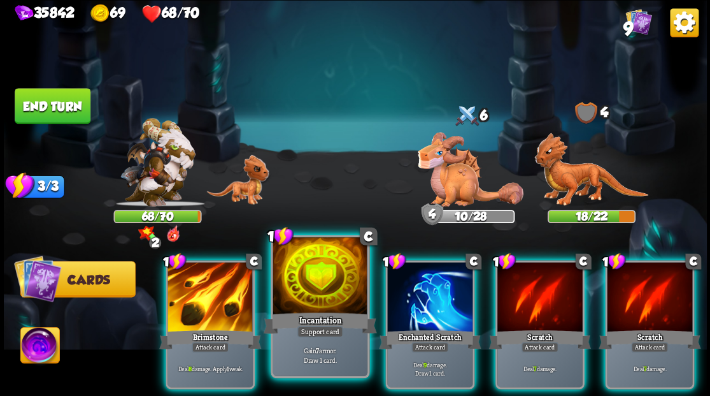
click at [306, 301] on div at bounding box center [320, 277] width 94 height 80
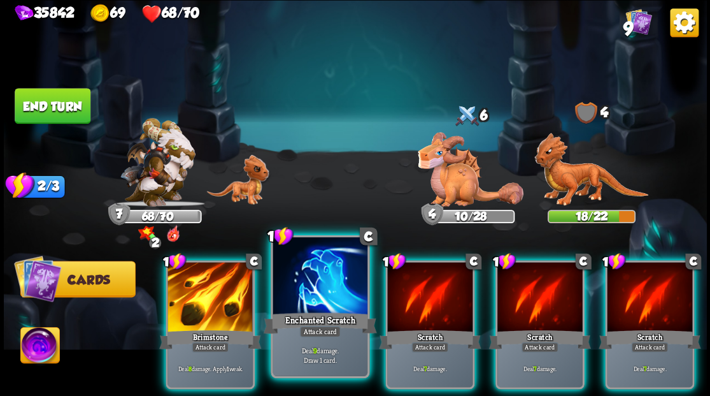
click at [300, 306] on div at bounding box center [320, 277] width 94 height 80
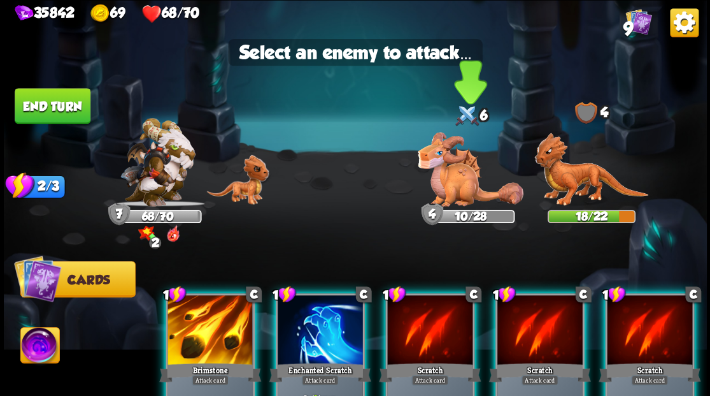
click at [468, 168] on img at bounding box center [471, 169] width 106 height 75
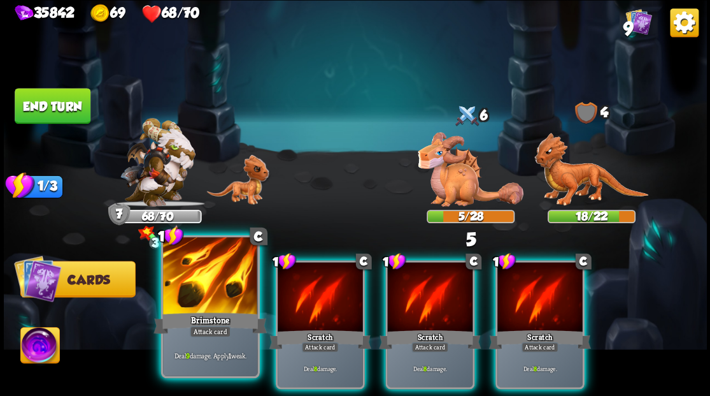
click at [186, 315] on div "Brimstone" at bounding box center [210, 322] width 113 height 25
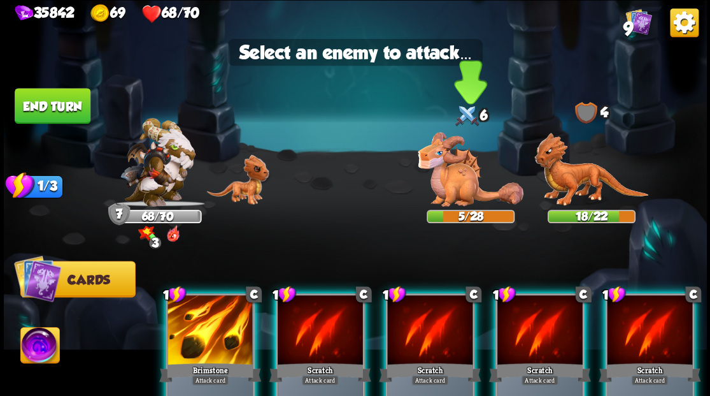
click at [443, 174] on img at bounding box center [471, 169] width 106 height 75
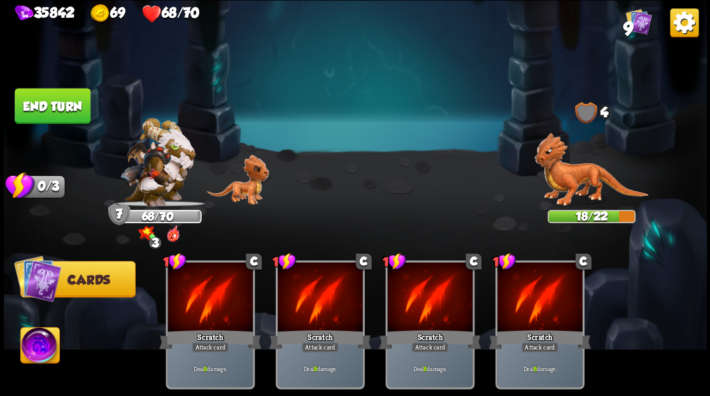
click at [49, 111] on button "End turn" at bounding box center [53, 106] width 76 height 36
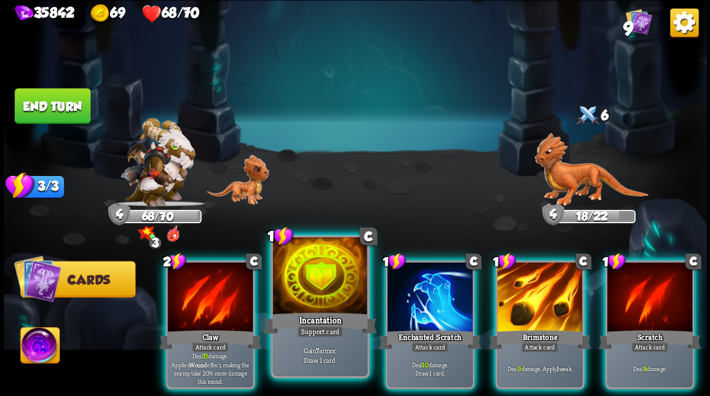
click at [334, 303] on div at bounding box center [320, 277] width 94 height 80
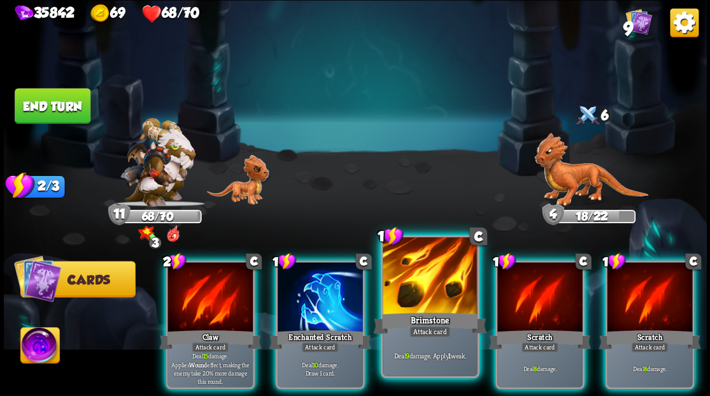
click at [420, 301] on div at bounding box center [430, 277] width 94 height 80
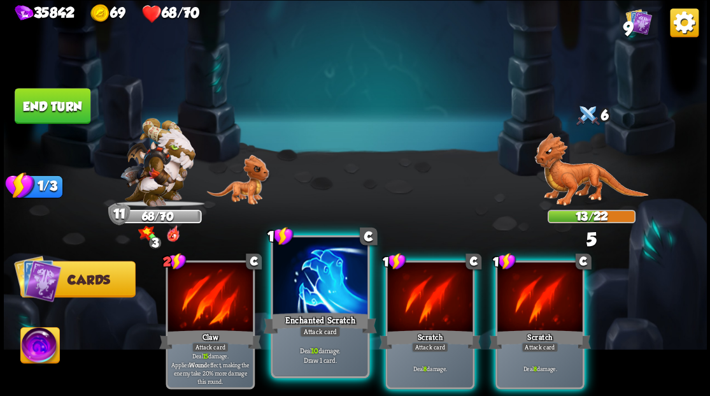
click at [303, 307] on div at bounding box center [320, 277] width 94 height 80
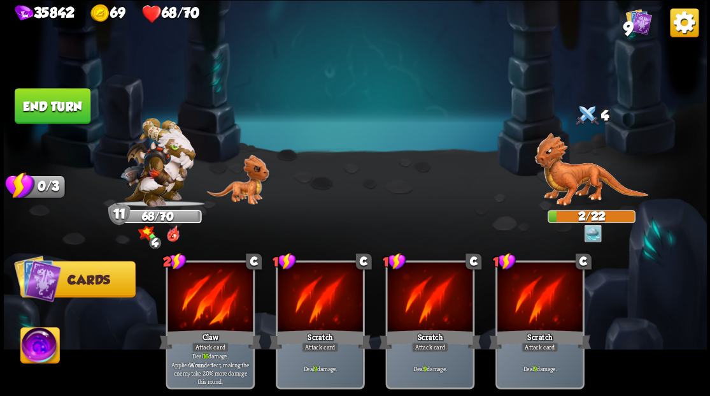
click at [82, 105] on button "End turn" at bounding box center [53, 106] width 76 height 36
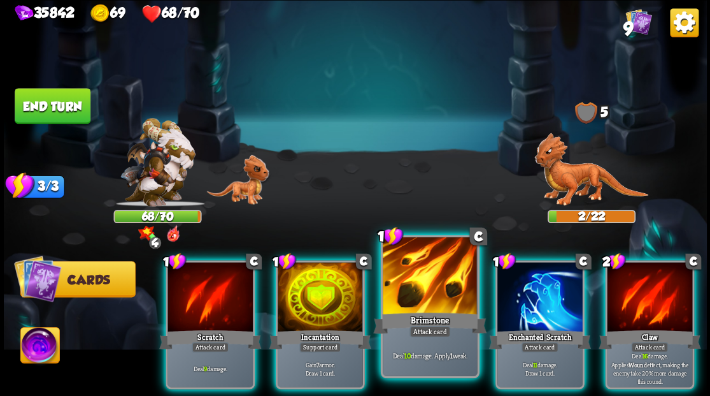
click at [422, 288] on div at bounding box center [430, 277] width 94 height 80
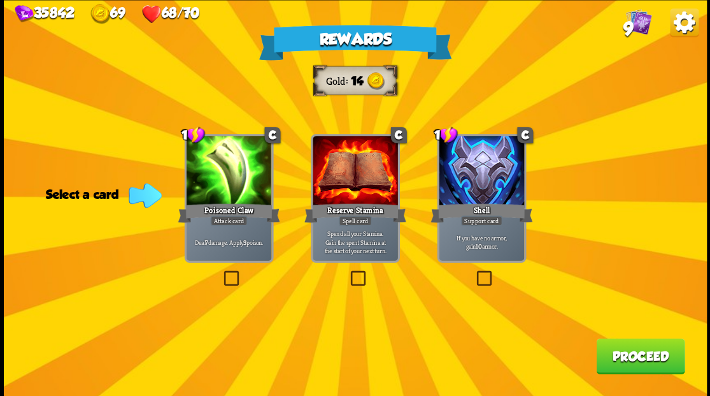
click at [625, 358] on button "Proceed" at bounding box center [640, 356] width 89 height 36
